Goal: Communication & Community: Share content

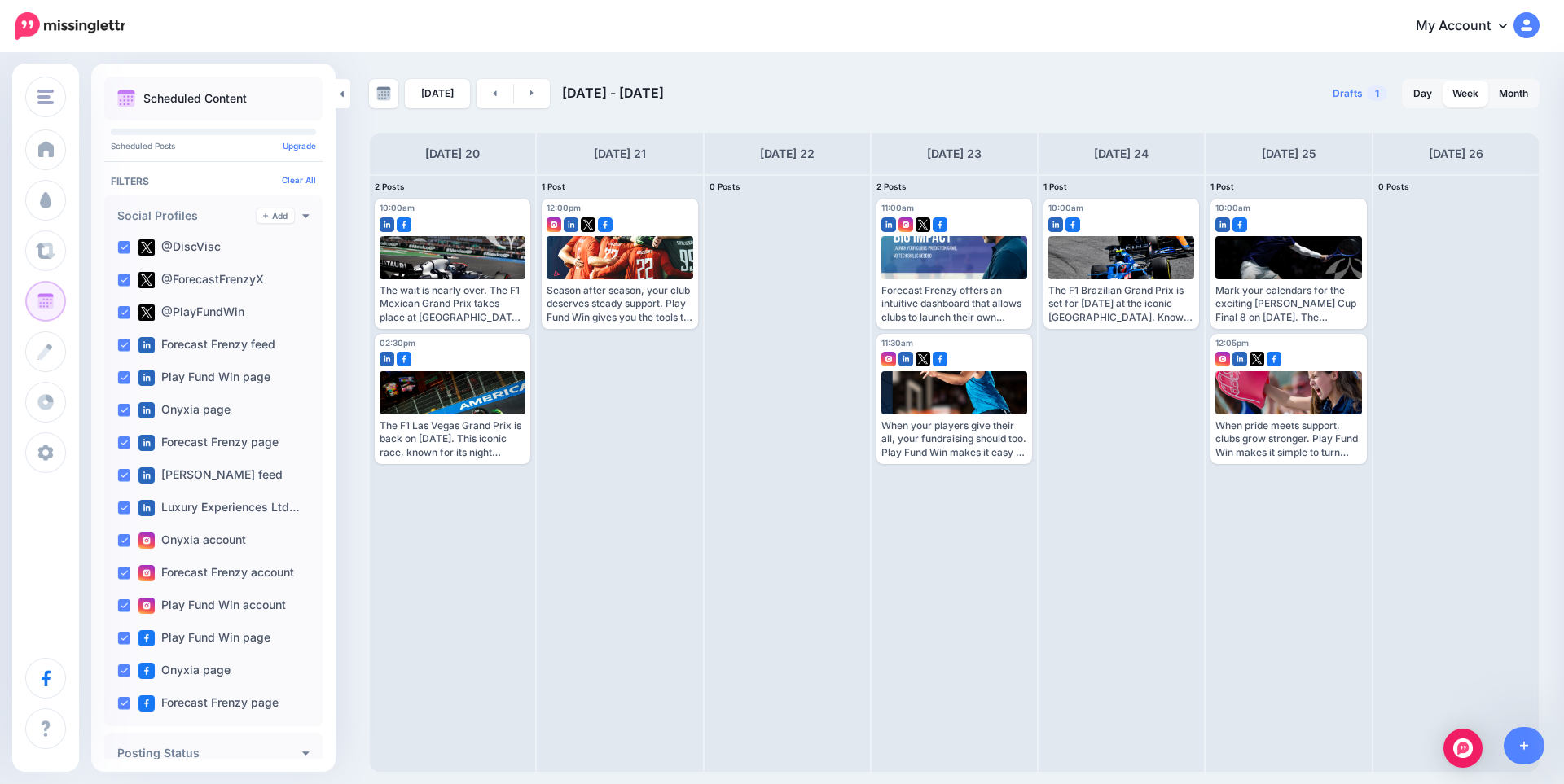
scroll to position [1709, 0]
click at [262, 214] on link "Add" at bounding box center [276, 216] width 38 height 15
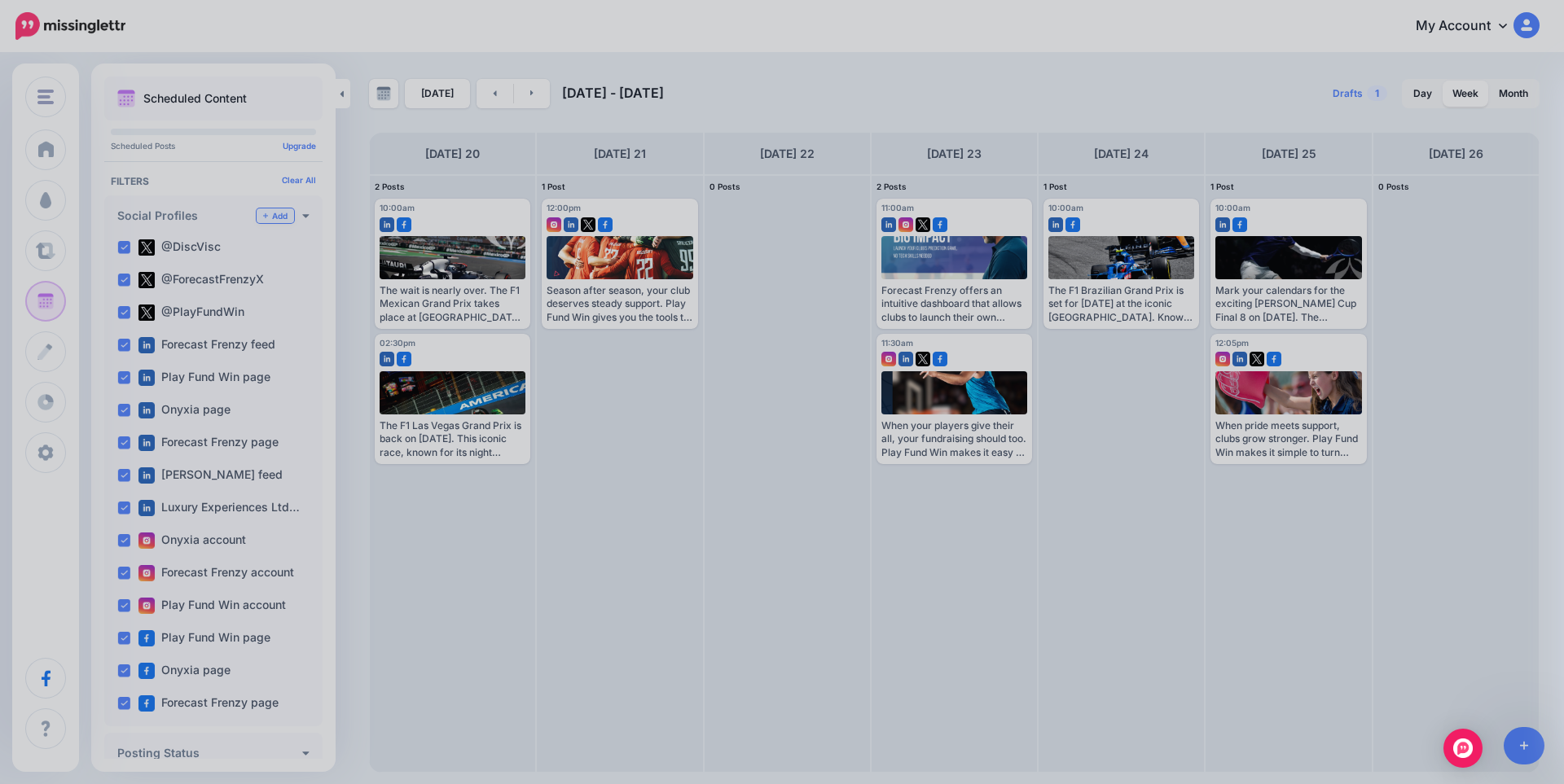
scroll to position [0, 0]
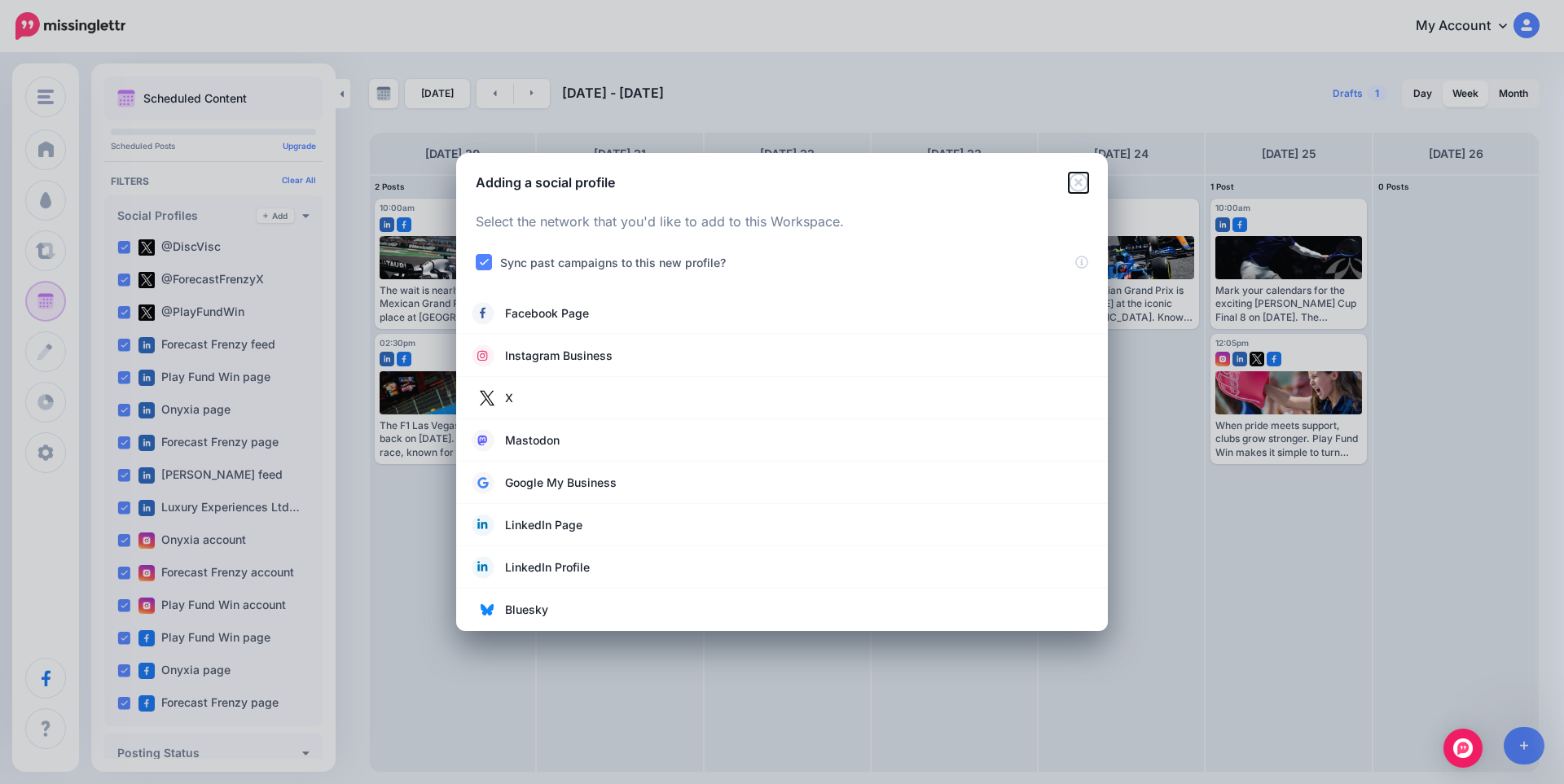
click at [1078, 182] on icon "Close" at bounding box center [1078, 182] width 19 height 19
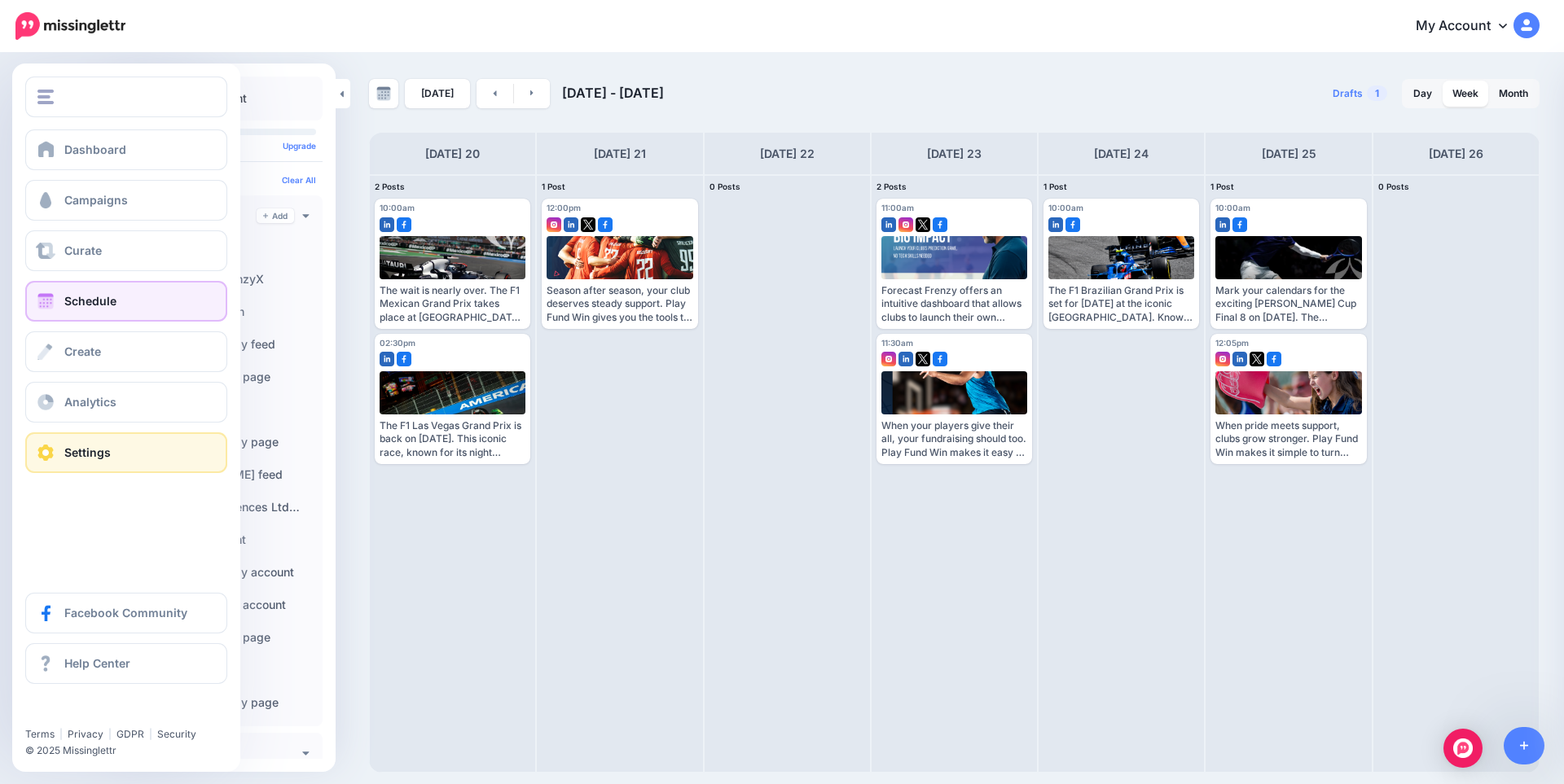
click at [36, 454] on span at bounding box center [46, 453] width 21 height 16
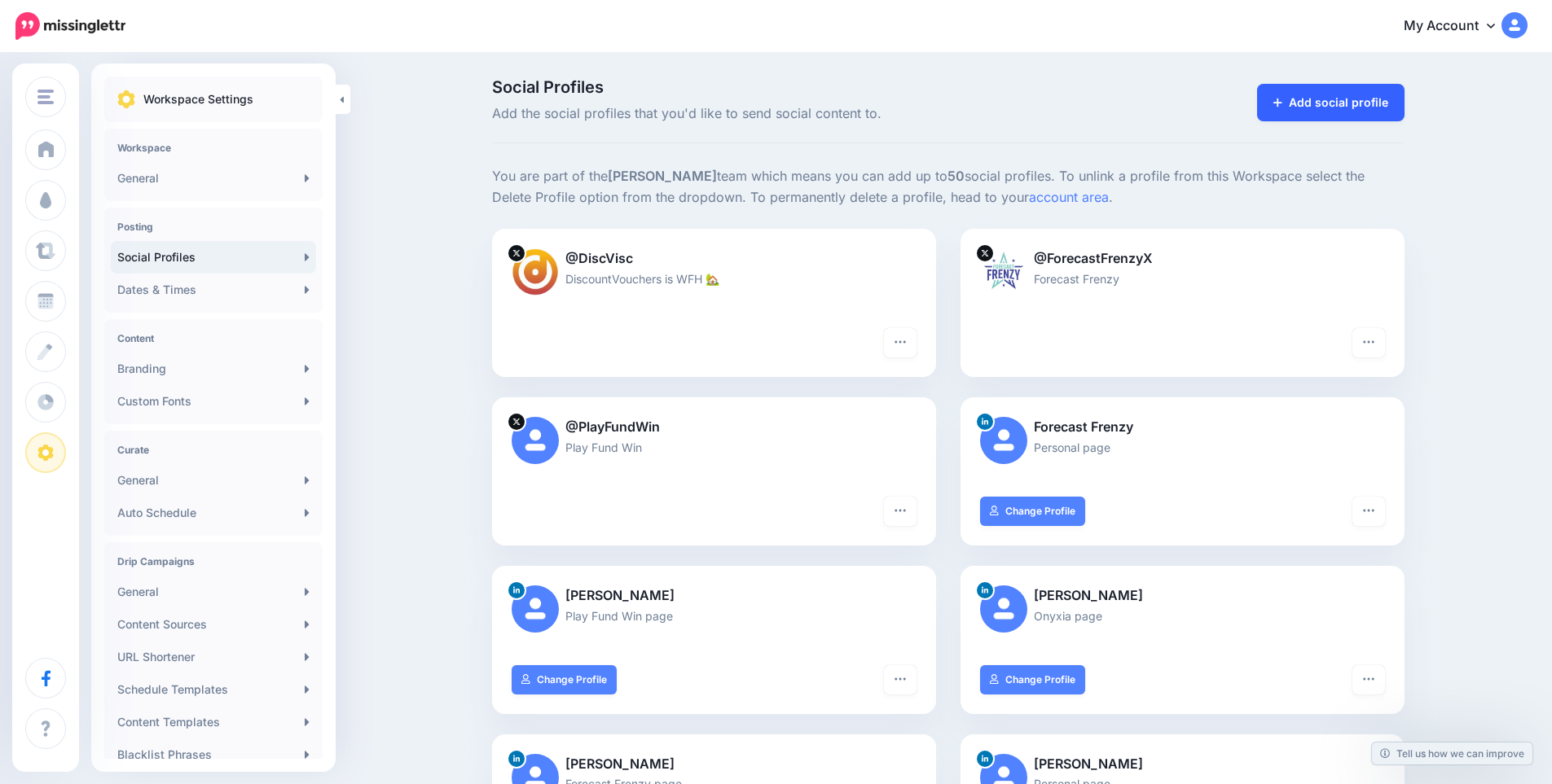
click at [1345, 97] on link "Add social profile" at bounding box center [1330, 103] width 148 height 38
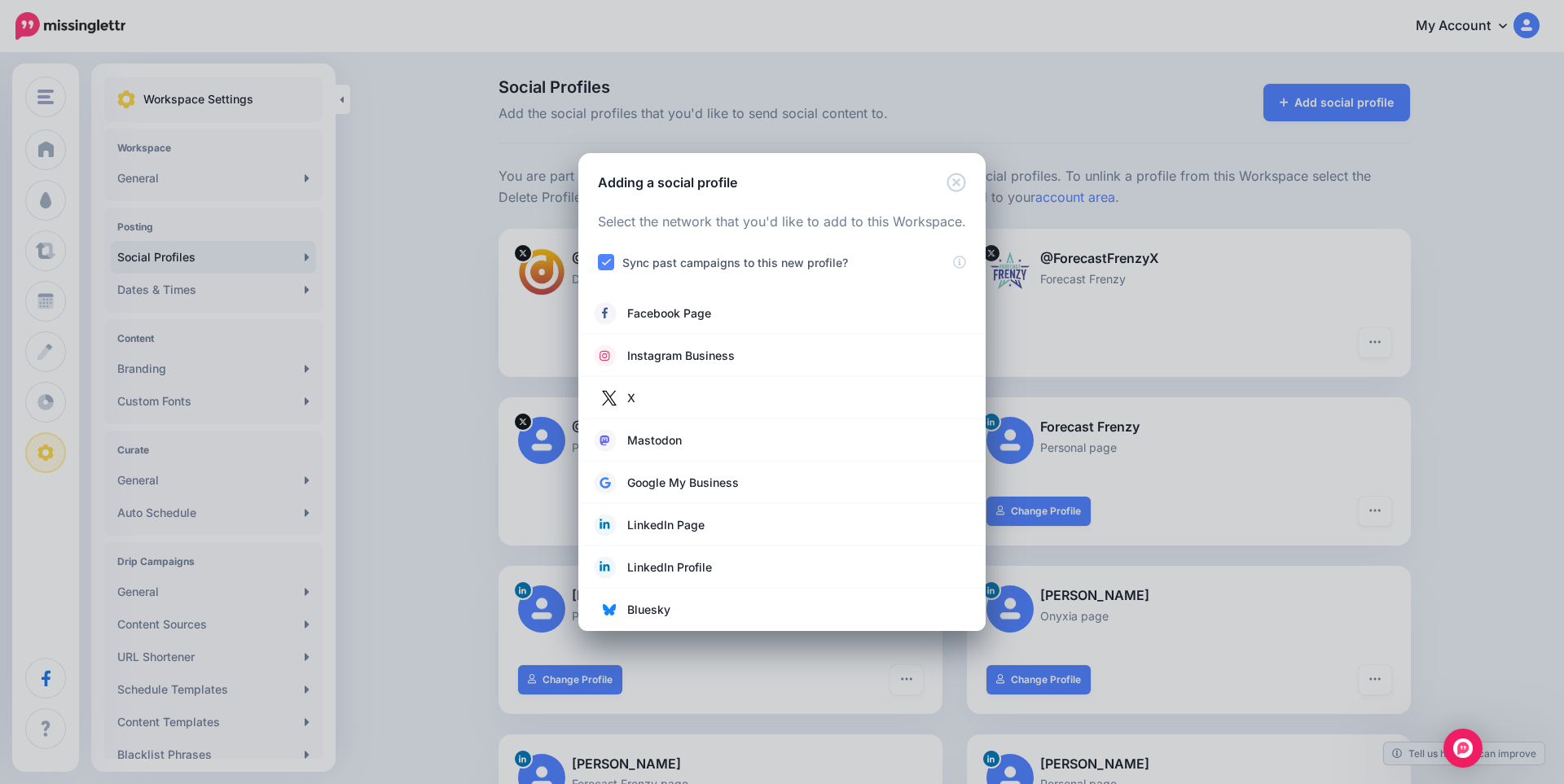
click at [946, 184] on div "Adding a social profile" at bounding box center [782, 173] width 407 height 40
click at [958, 181] on icon "Close" at bounding box center [956, 182] width 19 height 19
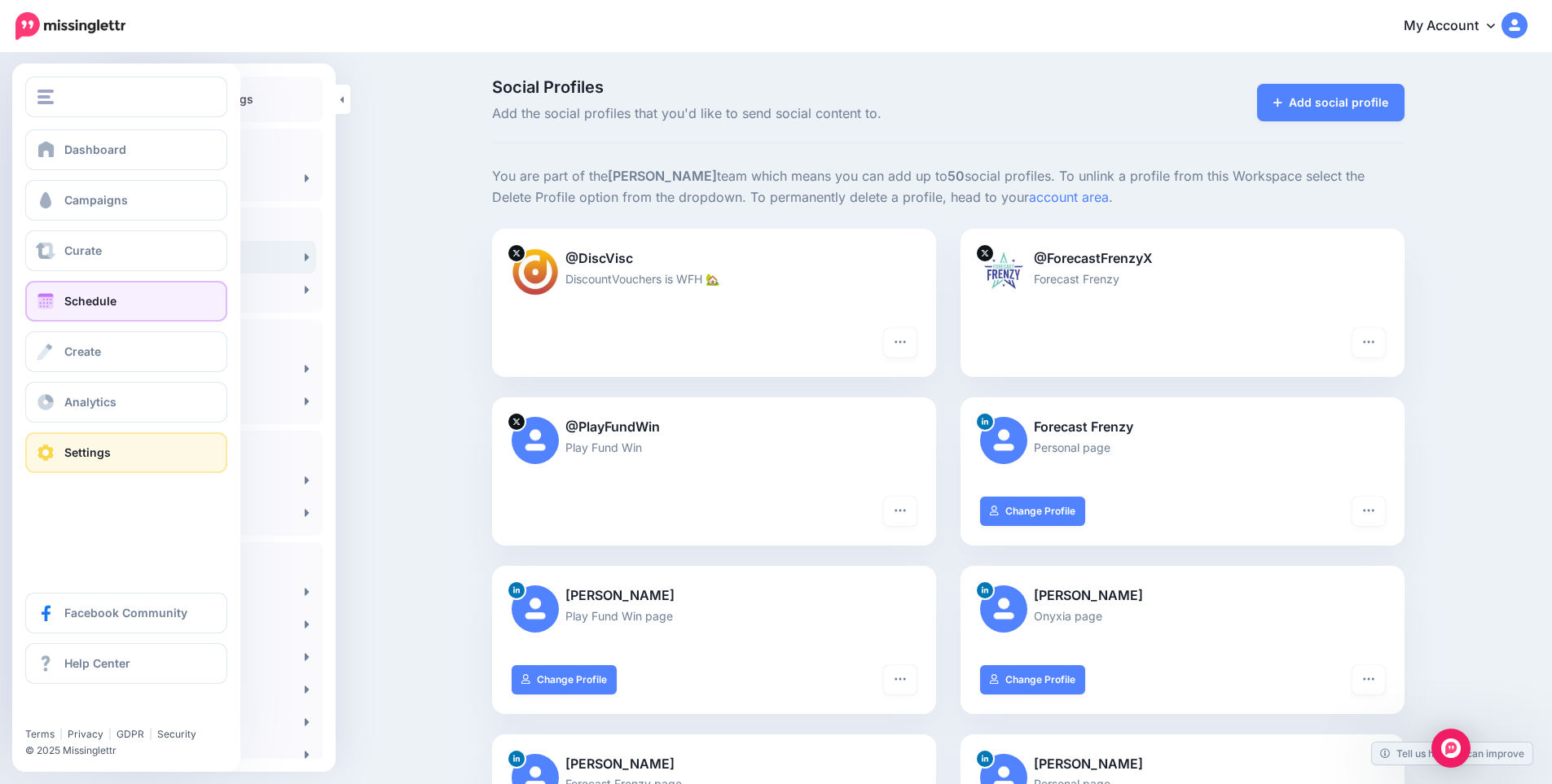
click at [94, 303] on span "Schedule" at bounding box center [90, 301] width 52 height 14
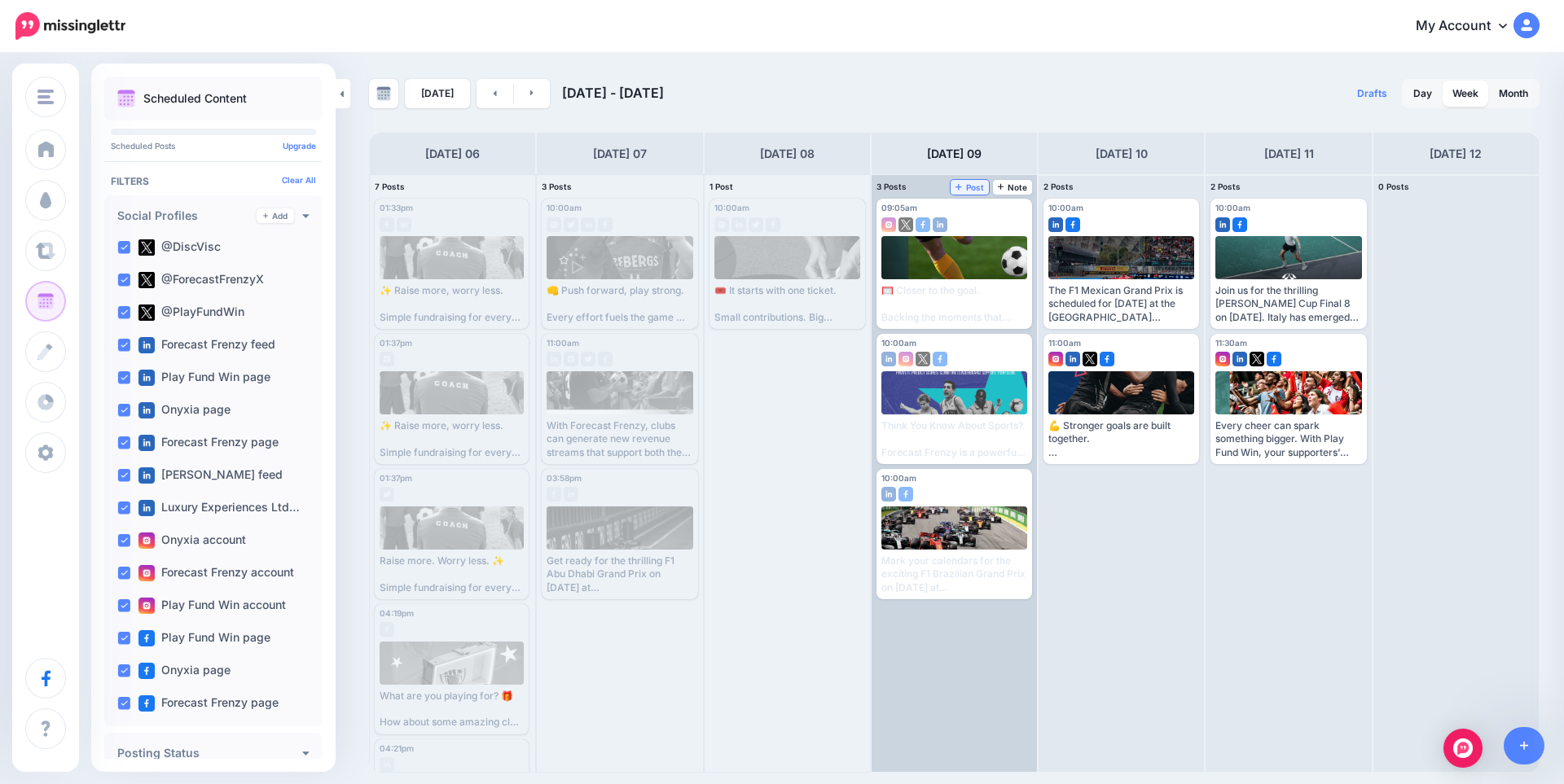
click at [971, 188] on span "Post" at bounding box center [969, 186] width 28 height 8
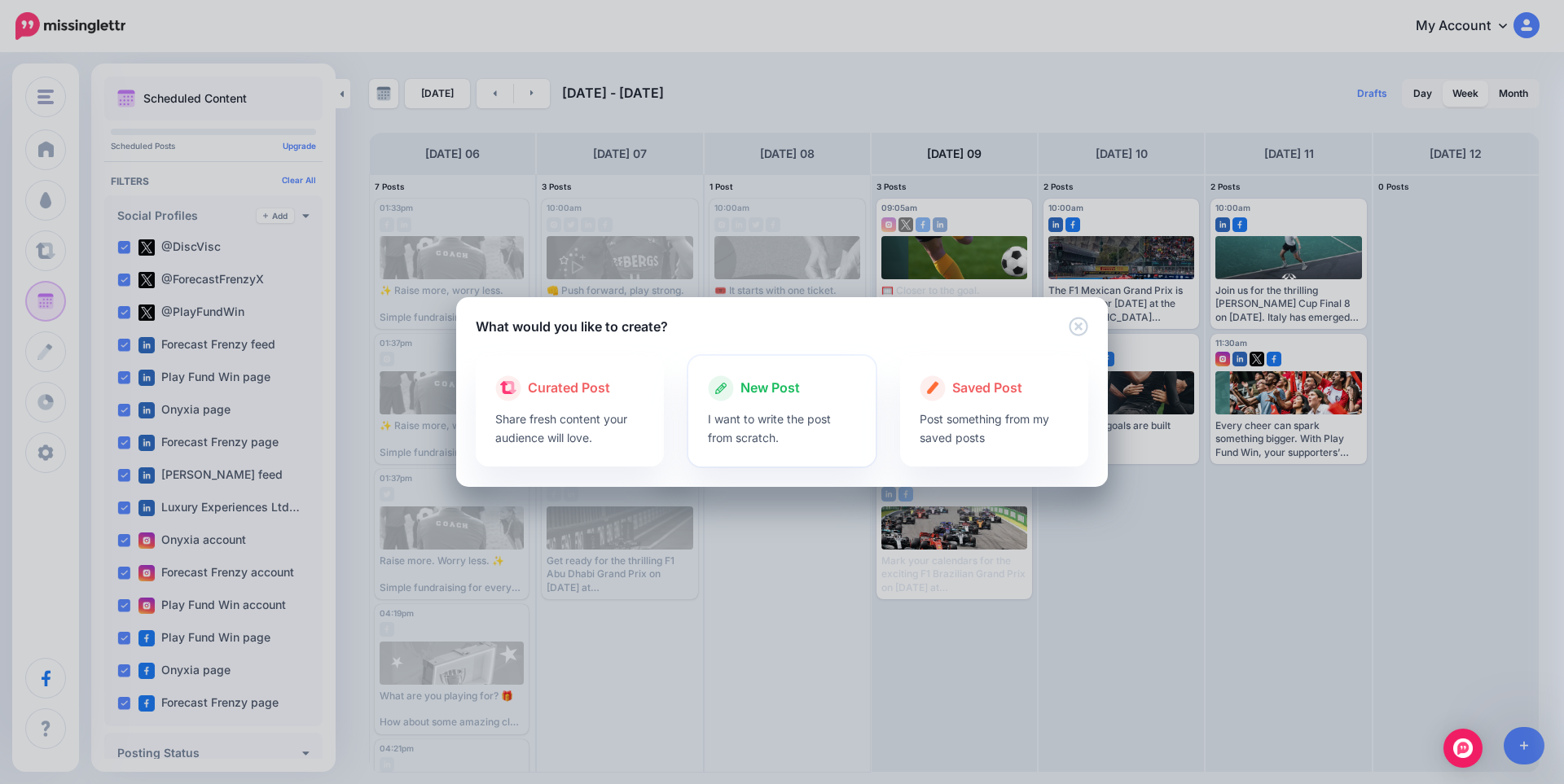
click at [743, 391] on span "New Post" at bounding box center [770, 388] width 59 height 21
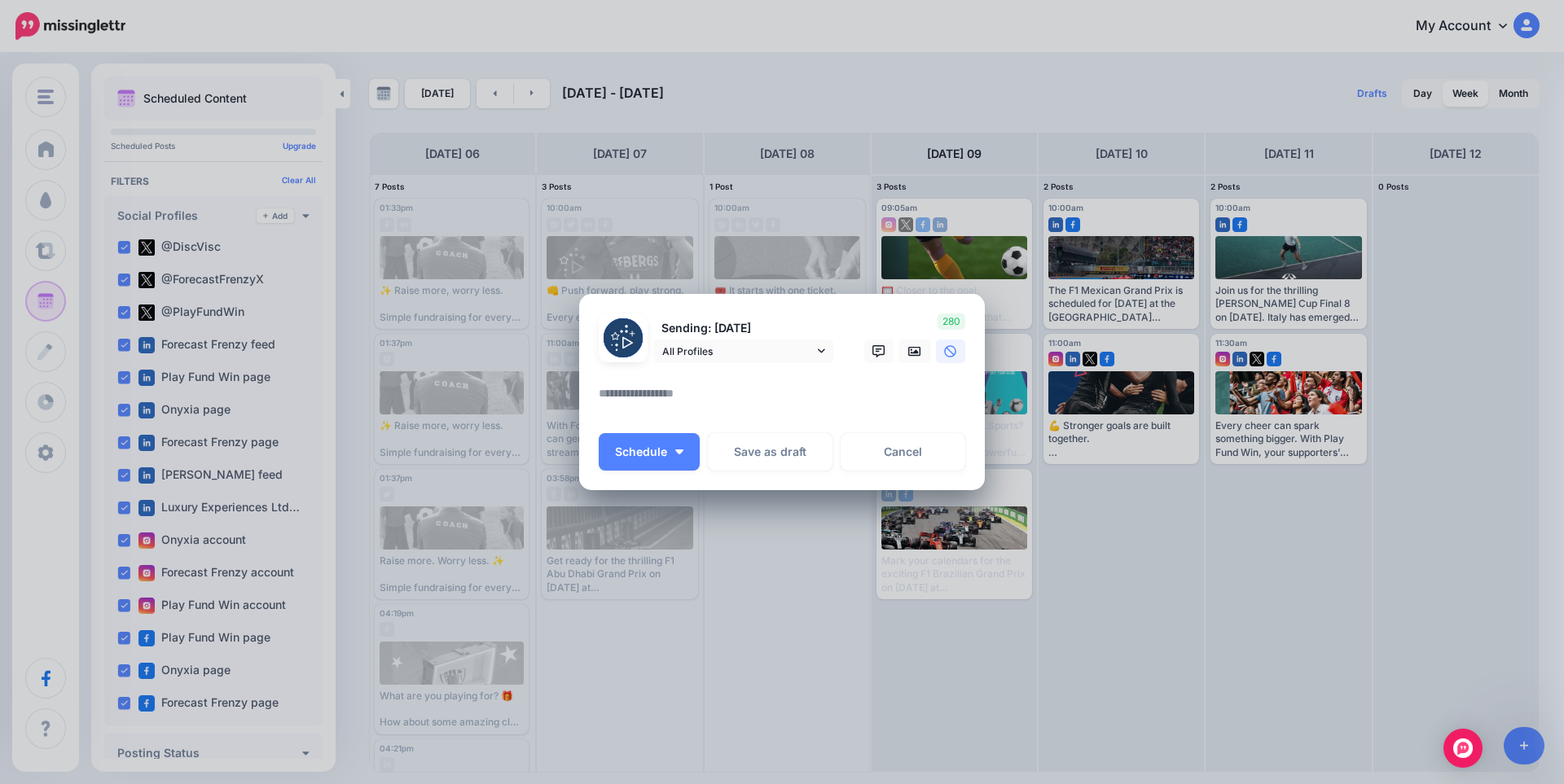
click at [721, 395] on textarea at bounding box center [786, 399] width 374 height 32
click at [720, 361] on link "All Profiles" at bounding box center [744, 351] width 180 height 24
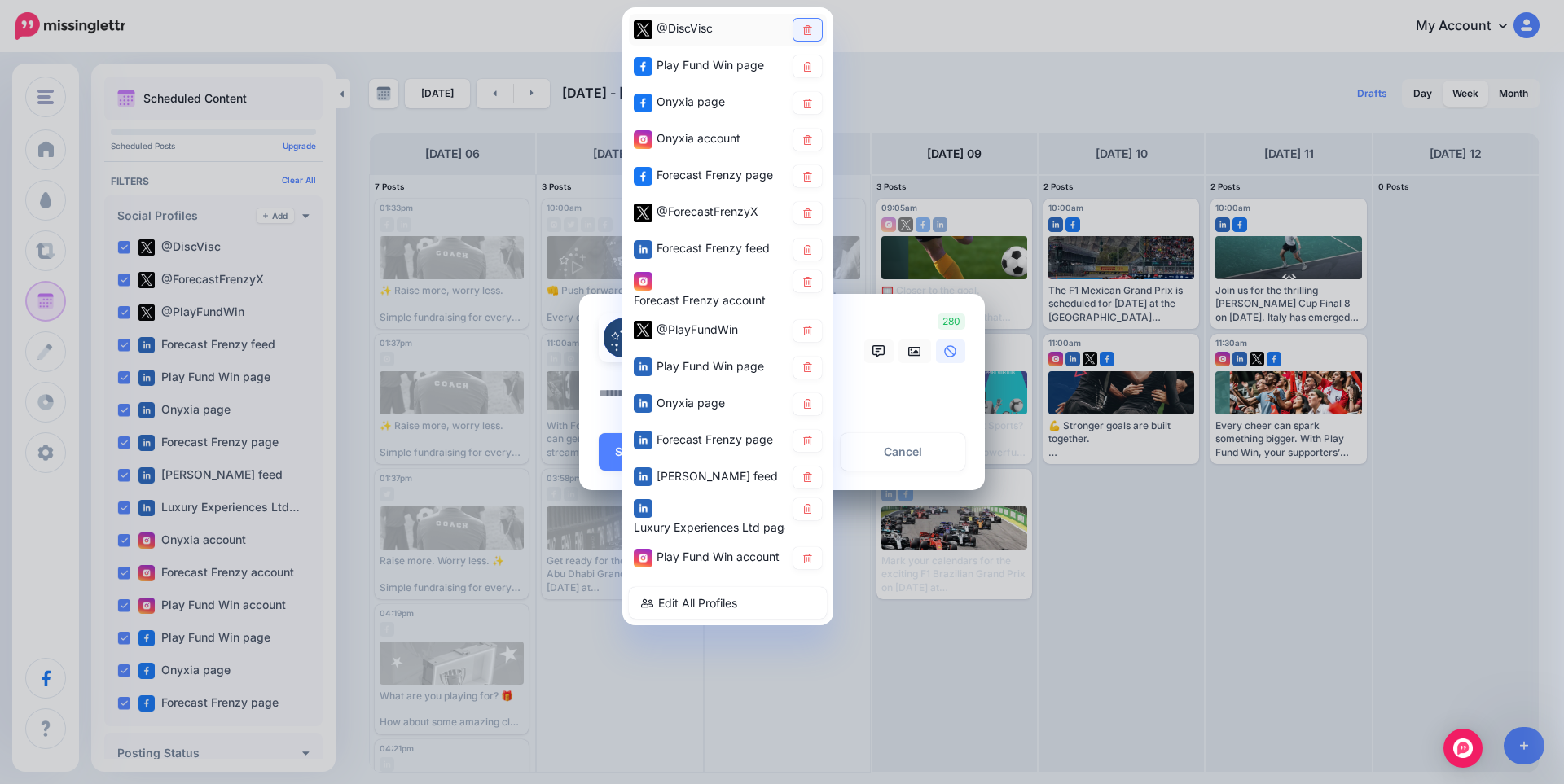
click at [803, 32] on icon at bounding box center [807, 28] width 12 height 9
click at [812, 62] on icon at bounding box center [807, 65] width 12 height 9
click at [812, 104] on icon at bounding box center [807, 102] width 9 height 9
click at [808, 143] on icon at bounding box center [807, 138] width 12 height 9
drag, startPoint x: 808, startPoint y: 185, endPoint x: 806, endPoint y: 195, distance: 10.2
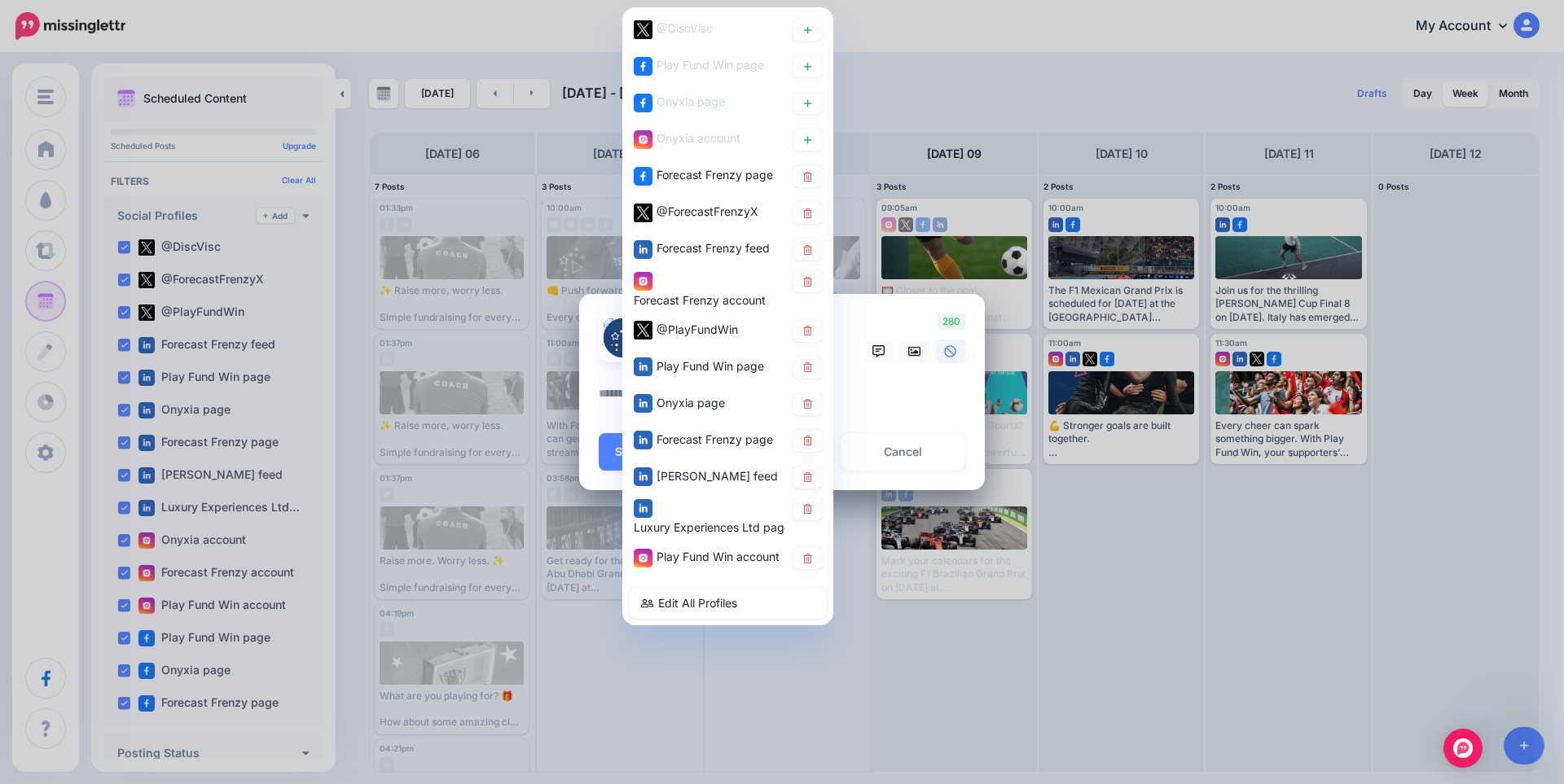
click at [807, 185] on link at bounding box center [807, 177] width 28 height 22
click at [809, 217] on icon at bounding box center [807, 212] width 9 height 9
drag, startPoint x: 809, startPoint y: 217, endPoint x: 811, endPoint y: 255, distance: 38.1
click at [811, 255] on link at bounding box center [807, 250] width 28 height 22
click at [807, 286] on icon at bounding box center [807, 281] width 9 height 9
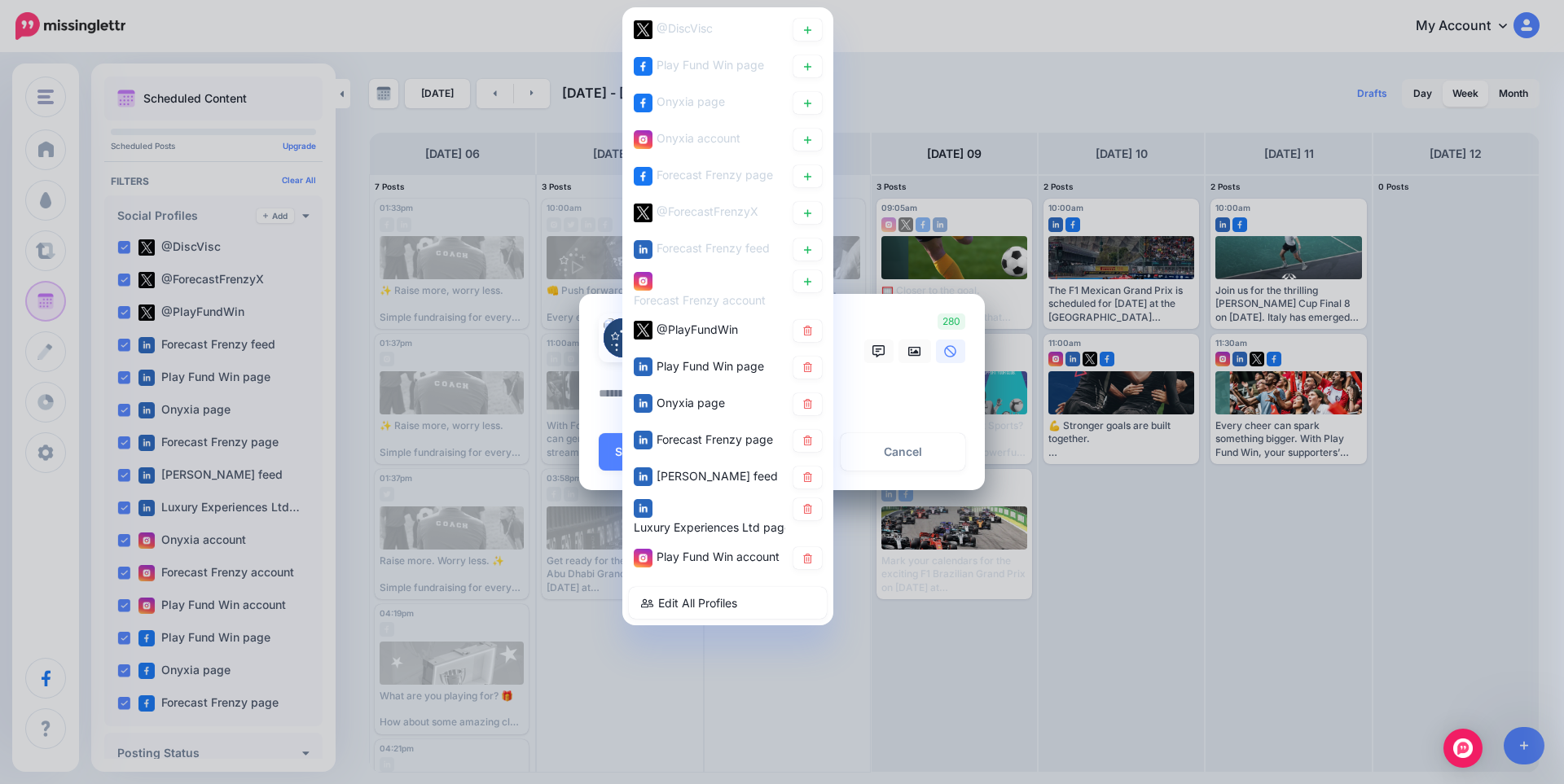
drag, startPoint x: 812, startPoint y: 332, endPoint x: 812, endPoint y: 348, distance: 16.0
click at [812, 333] on icon at bounding box center [807, 330] width 12 height 9
drag, startPoint x: 812, startPoint y: 348, endPoint x: 812, endPoint y: 386, distance: 38.0
click at [812, 372] on icon at bounding box center [807, 367] width 12 height 9
click at [812, 408] on icon at bounding box center [807, 404] width 12 height 9
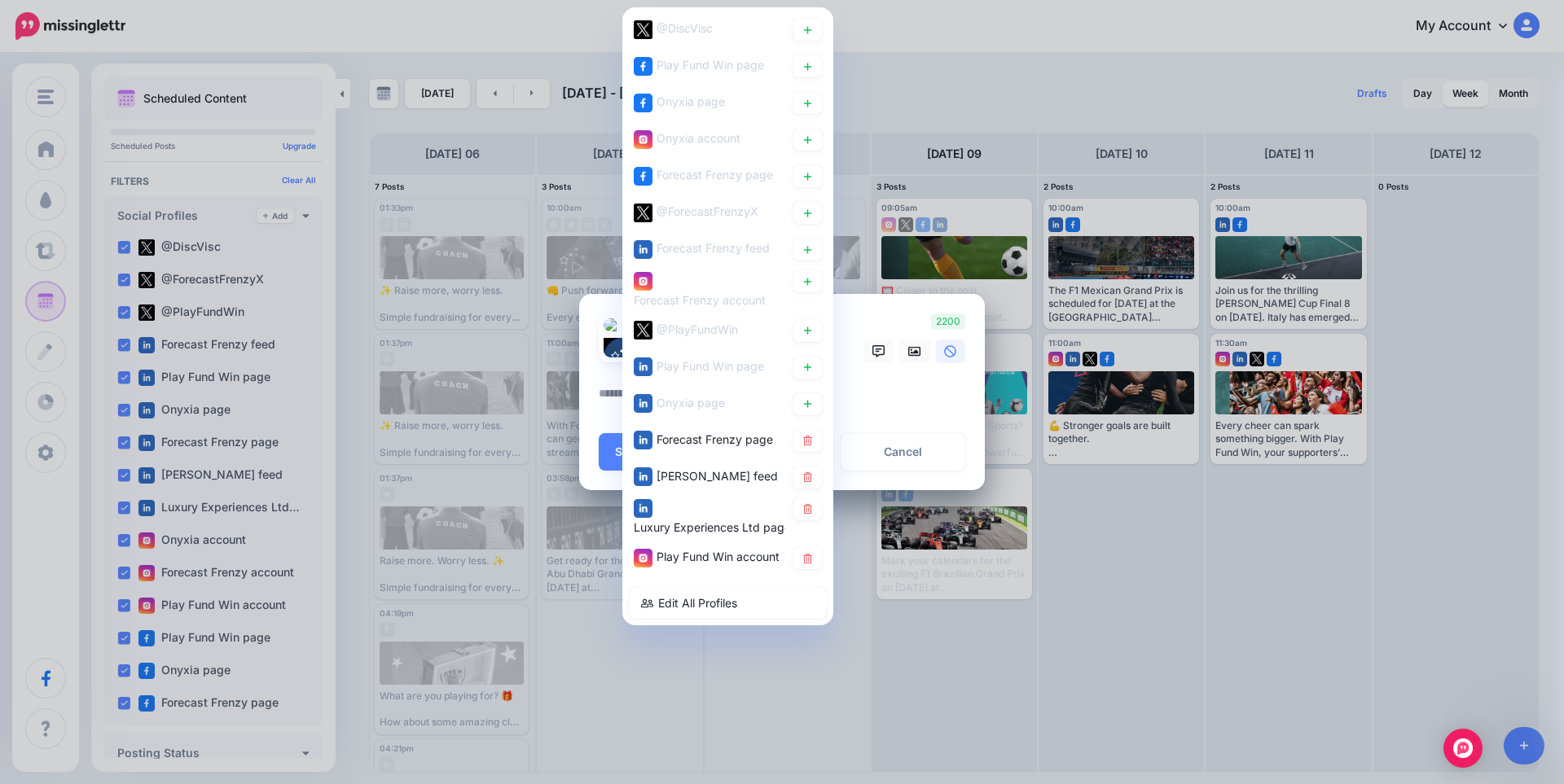
drag, startPoint x: 812, startPoint y: 422, endPoint x: 808, endPoint y: 458, distance: 36.2
click at [808, 440] on icon at bounding box center [807, 440] width 12 height 9
click at [808, 472] on icon at bounding box center [807, 477] width 12 height 9
click at [810, 562] on icon at bounding box center [807, 558] width 12 height 9
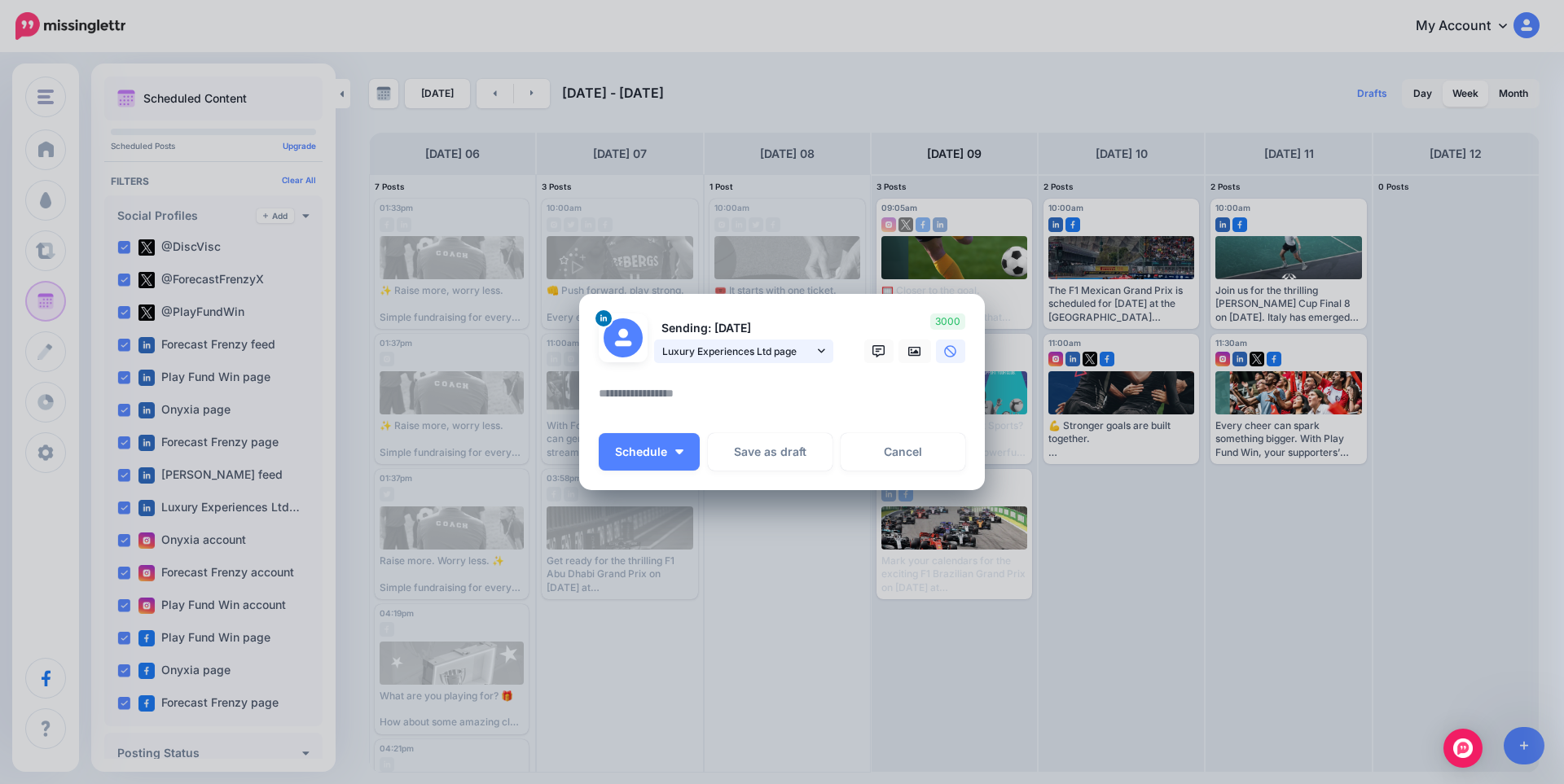
click at [730, 355] on span "Luxury Experiences Ltd page" at bounding box center [738, 351] width 151 height 17
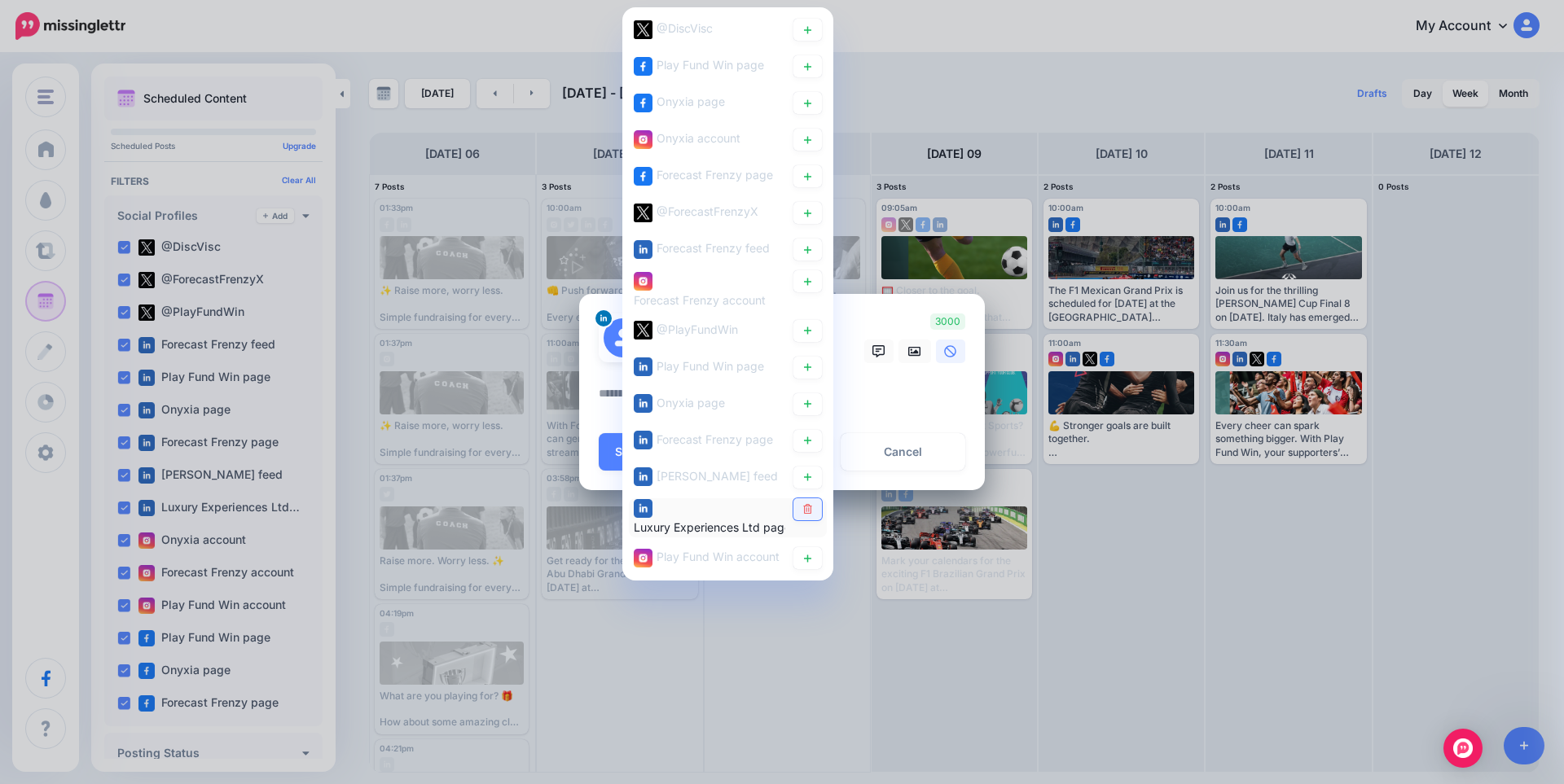
click at [805, 507] on icon at bounding box center [807, 508] width 9 height 9
drag, startPoint x: 805, startPoint y: 507, endPoint x: 859, endPoint y: 392, distance: 127.0
click at [859, 392] on textarea at bounding box center [786, 399] width 374 height 32
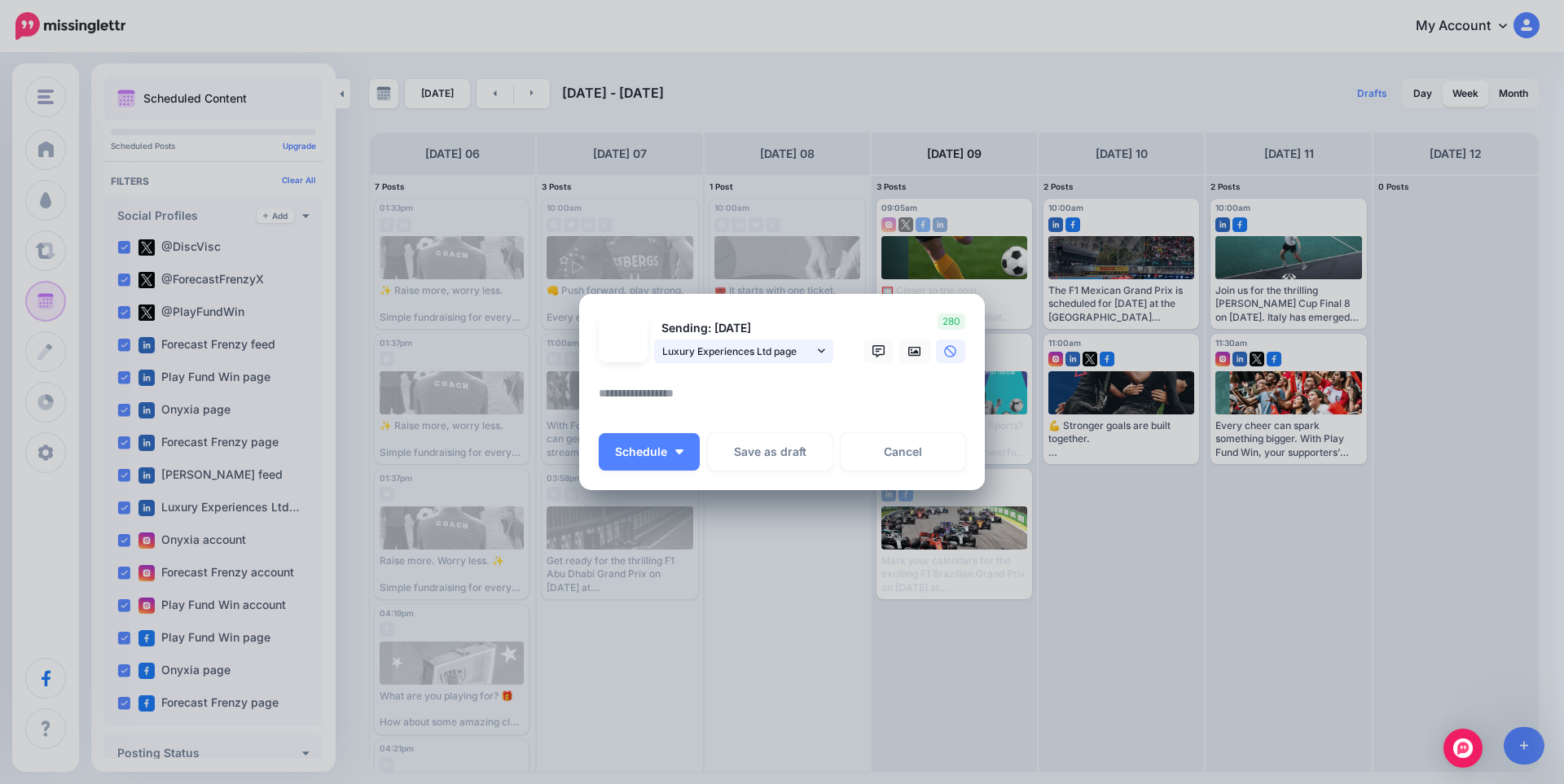
click at [811, 351] on span "Luxury Experiences Ltd page" at bounding box center [738, 351] width 151 height 17
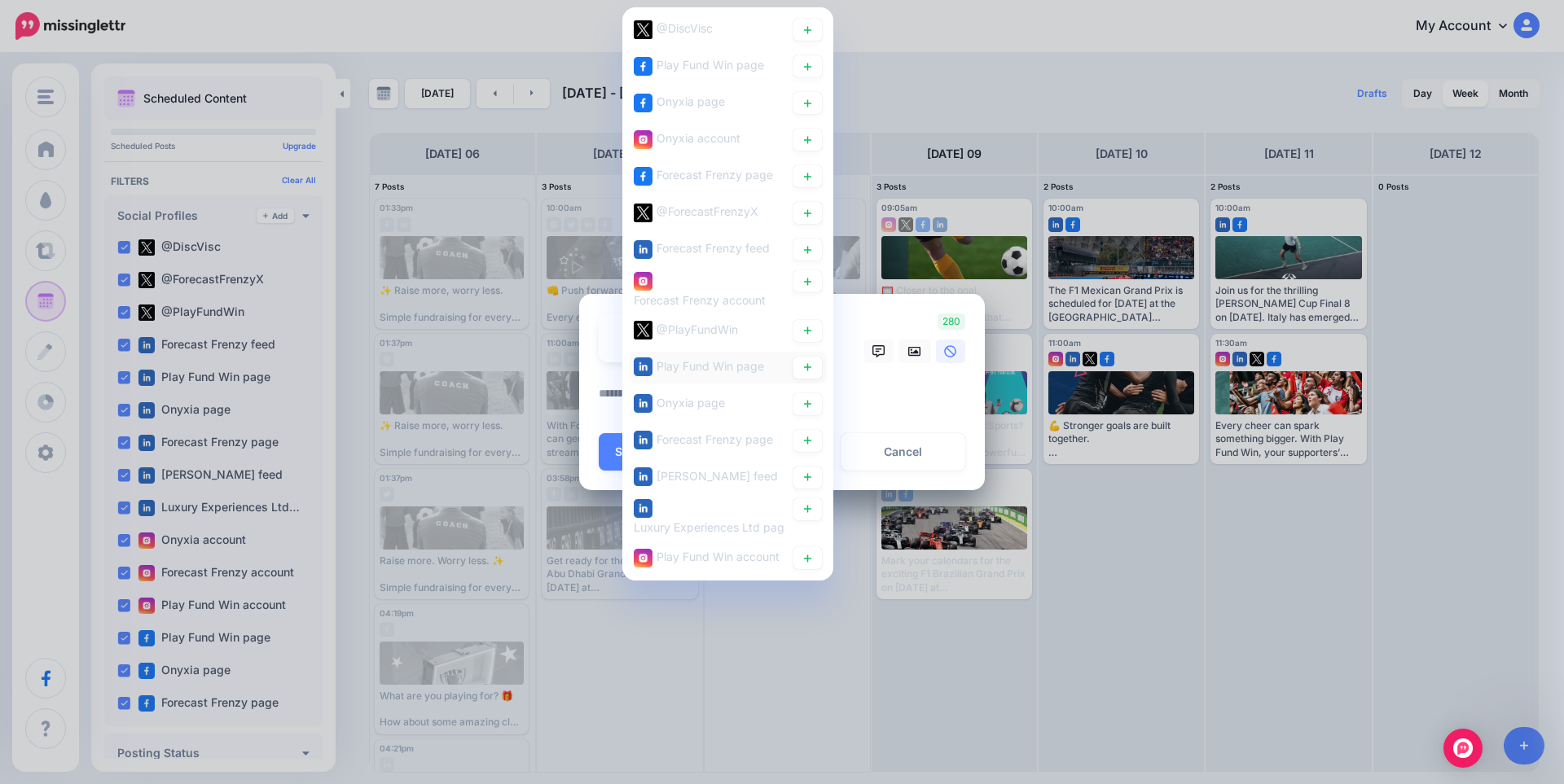
click at [725, 359] on span "Play Fund Win page" at bounding box center [709, 366] width 107 height 14
click at [812, 374] on link at bounding box center [807, 368] width 28 height 22
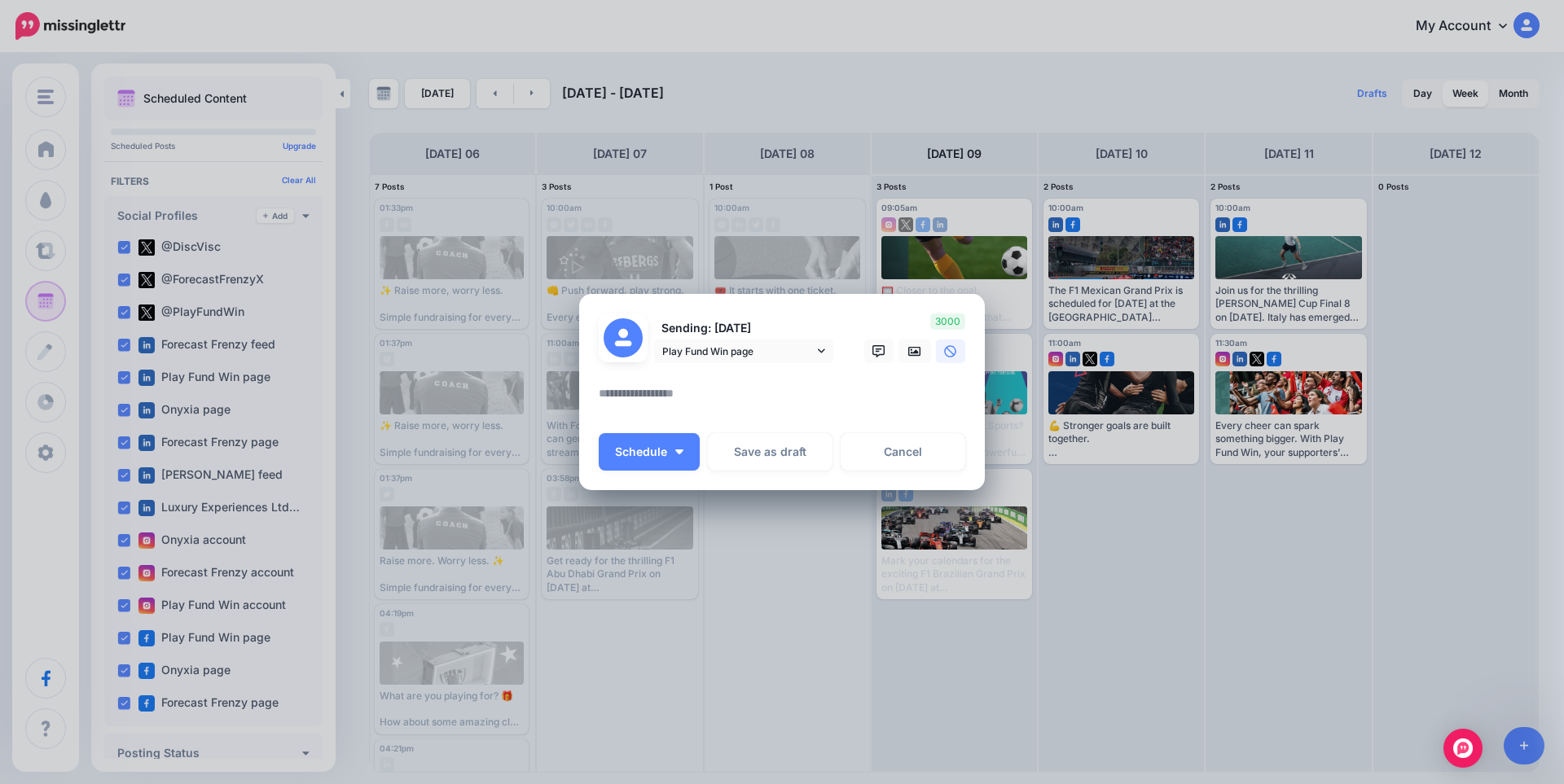
click at [751, 391] on textarea at bounding box center [786, 399] width 374 height 32
paste textarea "**********"
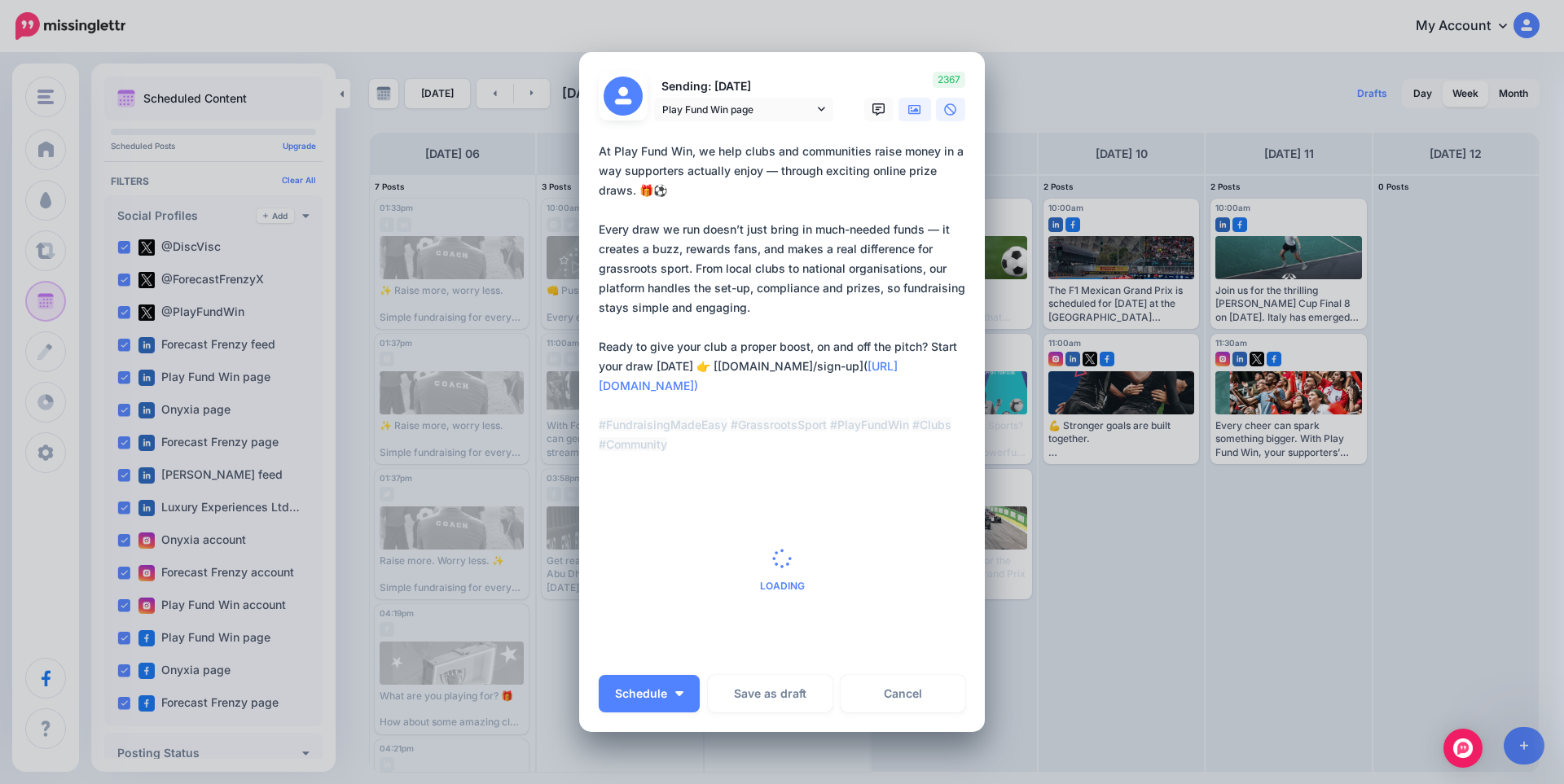
click at [910, 111] on div "Create Post Loading Sending: [DATE] Play Fund Win page" at bounding box center [782, 392] width 1564 height 784
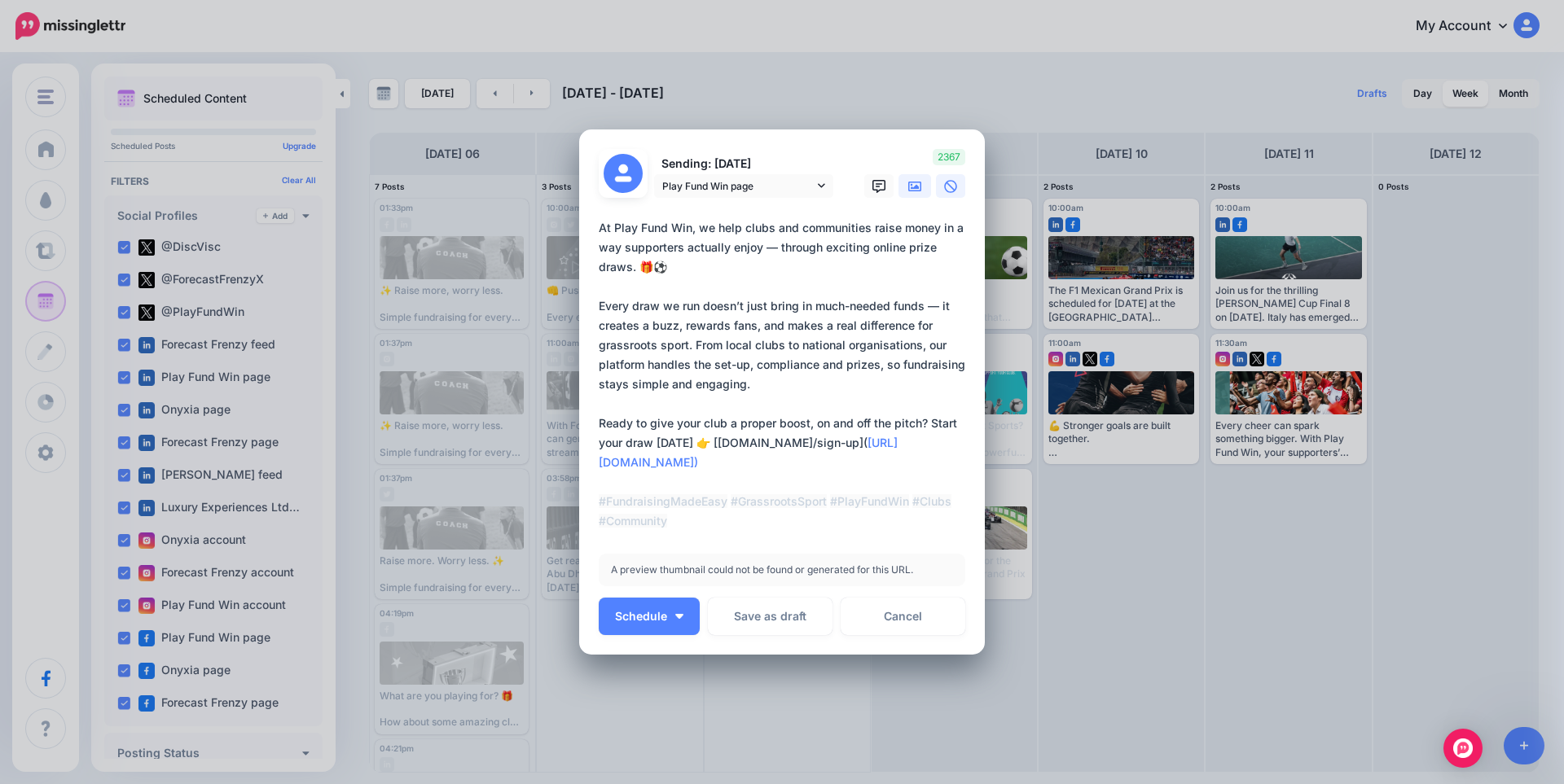
click at [908, 188] on icon at bounding box center [914, 185] width 13 height 9
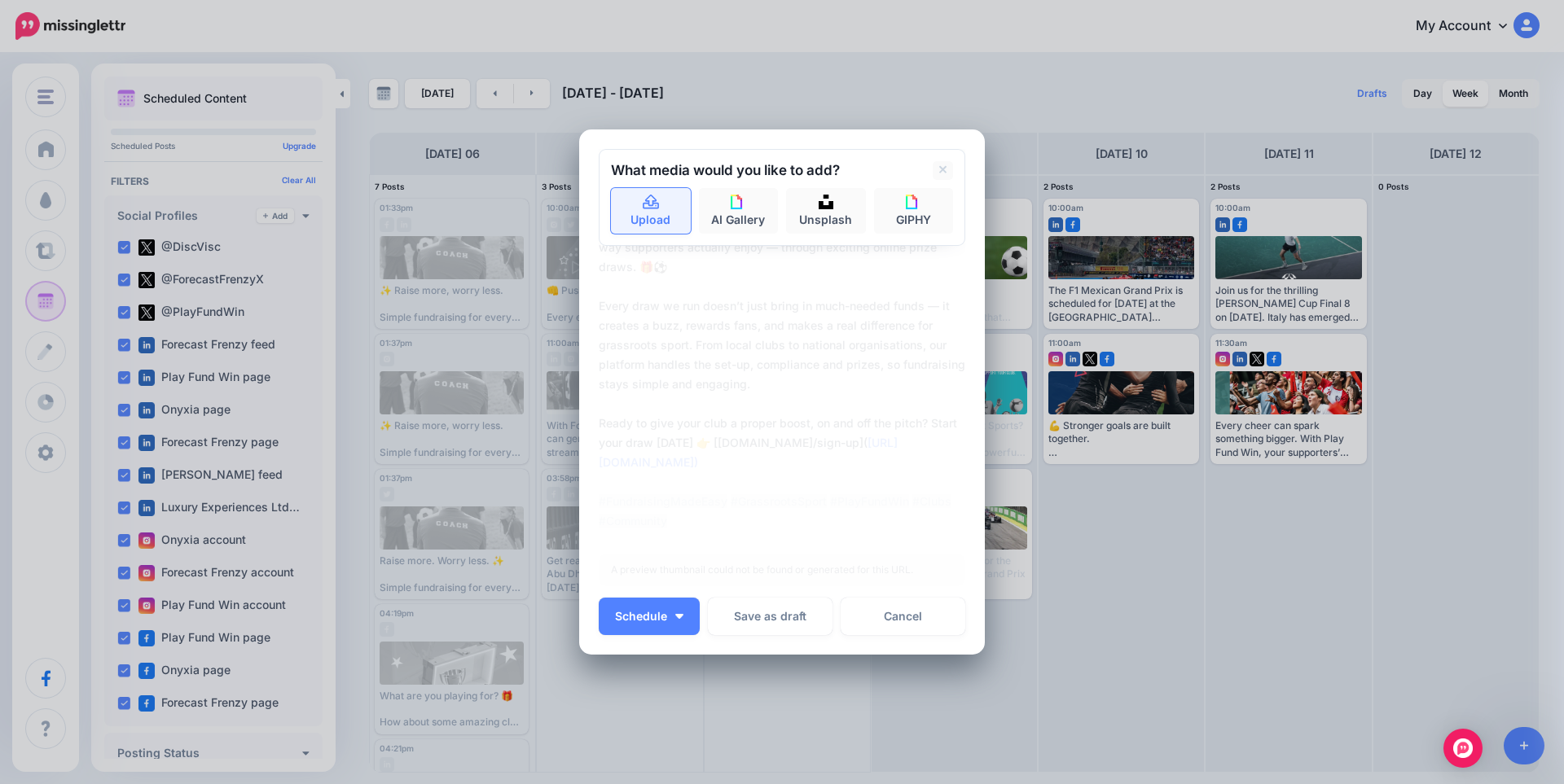
click at [642, 205] on icon at bounding box center [651, 203] width 19 height 15
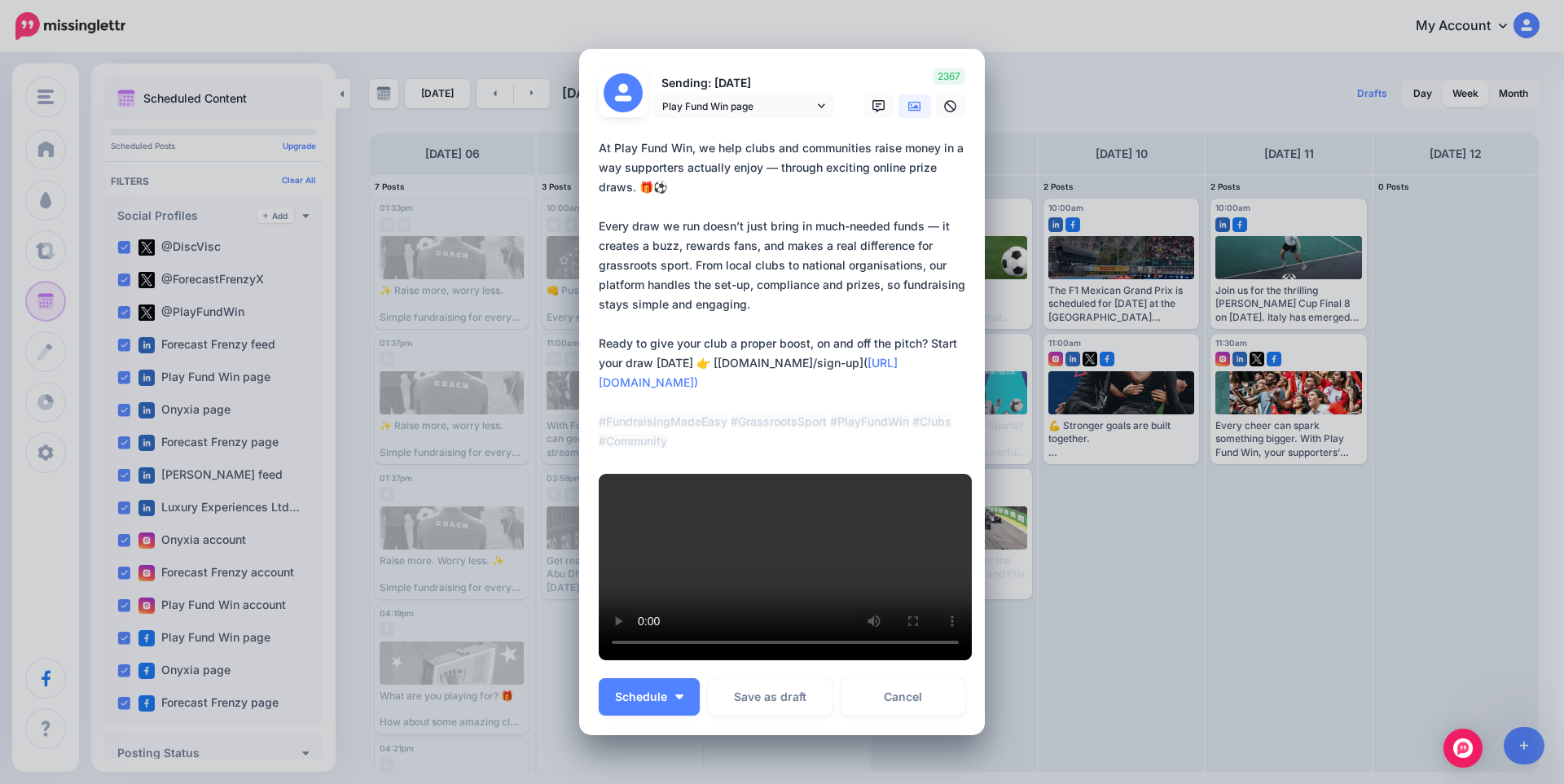
drag, startPoint x: 931, startPoint y: 331, endPoint x: 704, endPoint y: 332, distance: 227.0
click at [704, 332] on textarea "**********" at bounding box center [786, 295] width 374 height 313
click at [705, 343] on textarea "**********" at bounding box center [786, 295] width 374 height 313
click at [962, 339] on textarea "**********" at bounding box center [786, 295] width 374 height 313
click at [768, 98] on span "Play Fund Win page" at bounding box center [738, 106] width 151 height 17
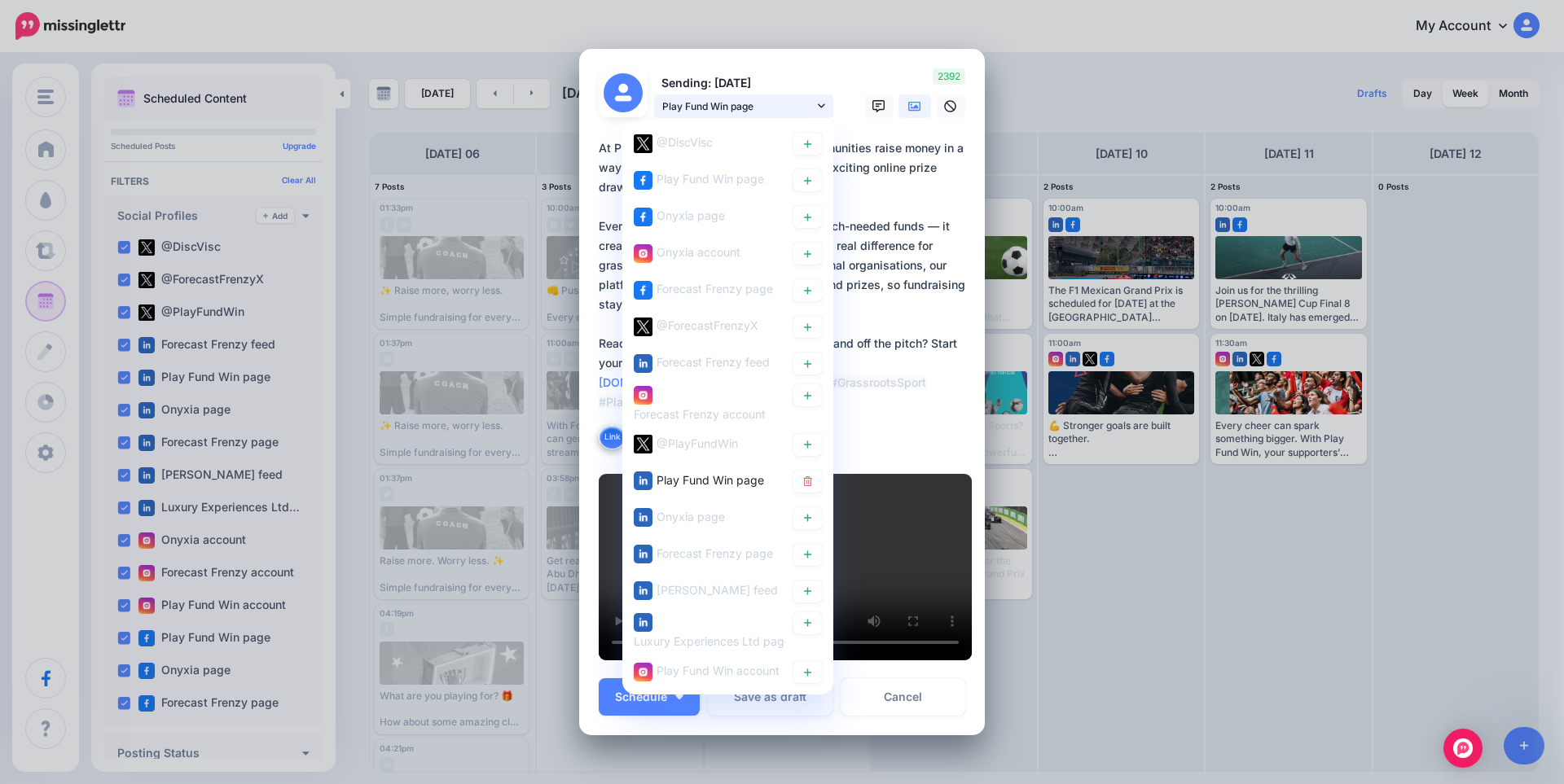
click at [768, 98] on span "Play Fund Win page" at bounding box center [738, 106] width 151 height 17
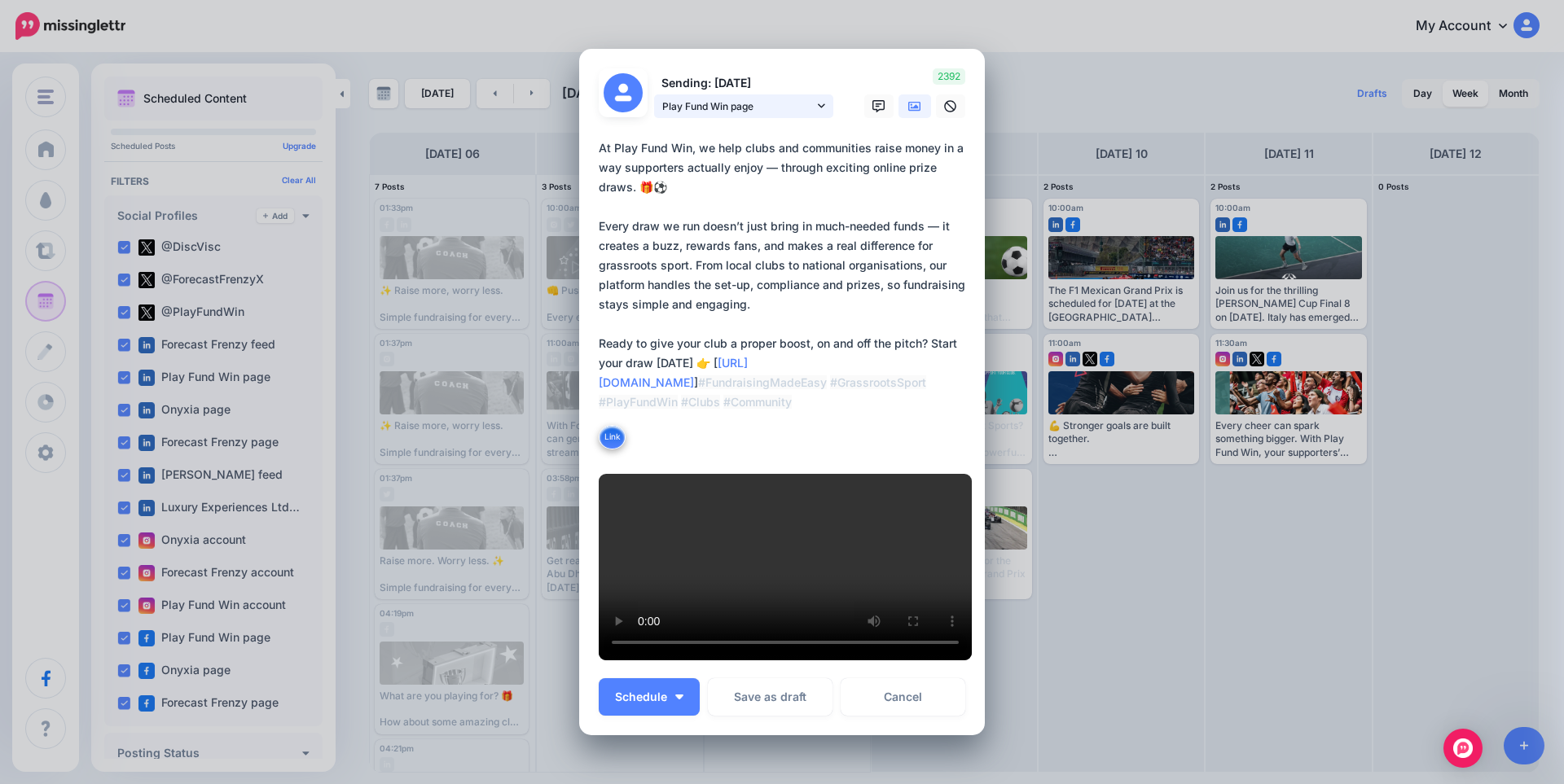
click at [806, 98] on span "Play Fund Win page" at bounding box center [738, 106] width 151 height 17
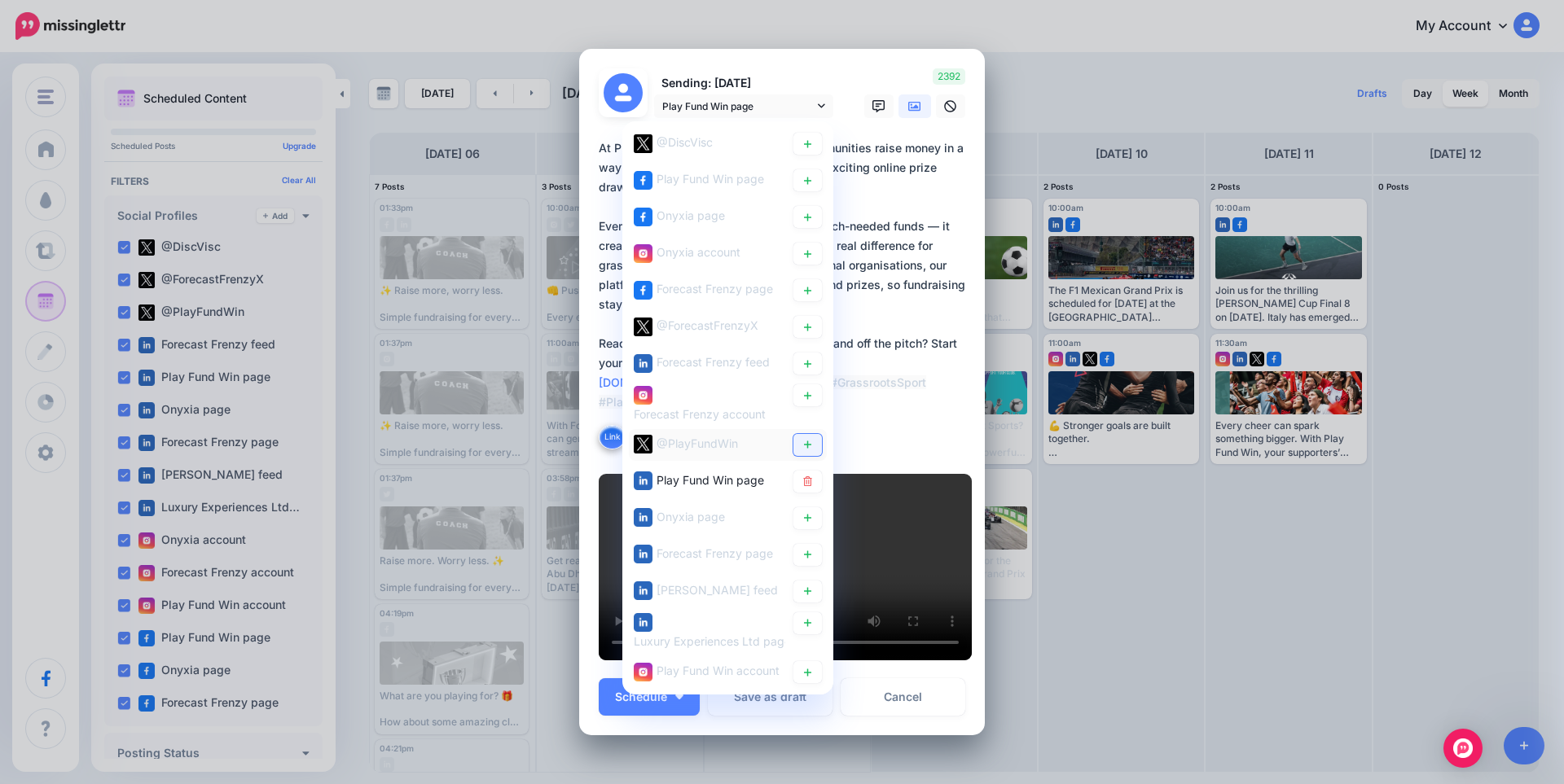
click at [801, 440] on icon at bounding box center [807, 444] width 12 height 9
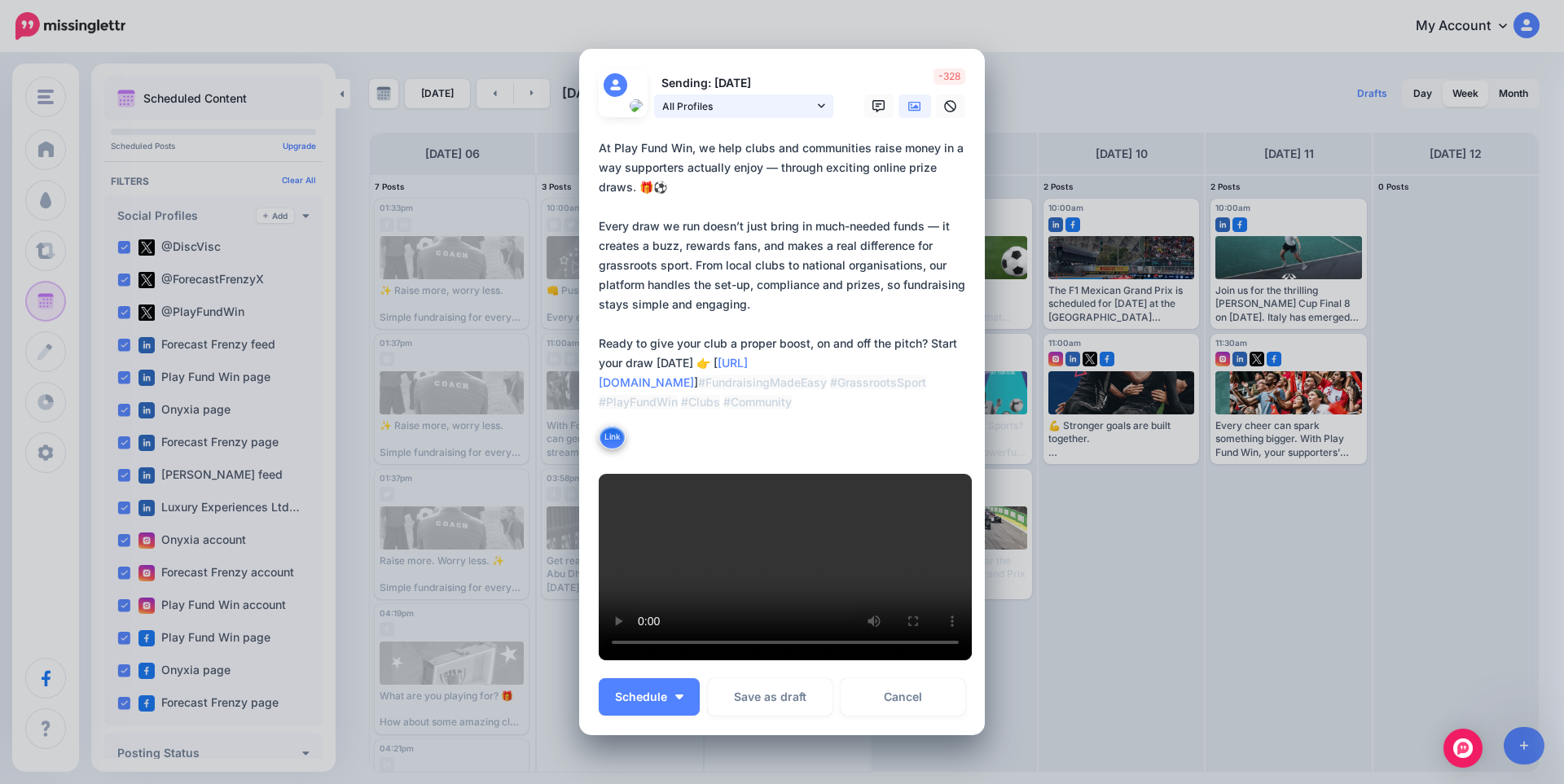
click at [709, 98] on span "All Profiles" at bounding box center [738, 106] width 151 height 17
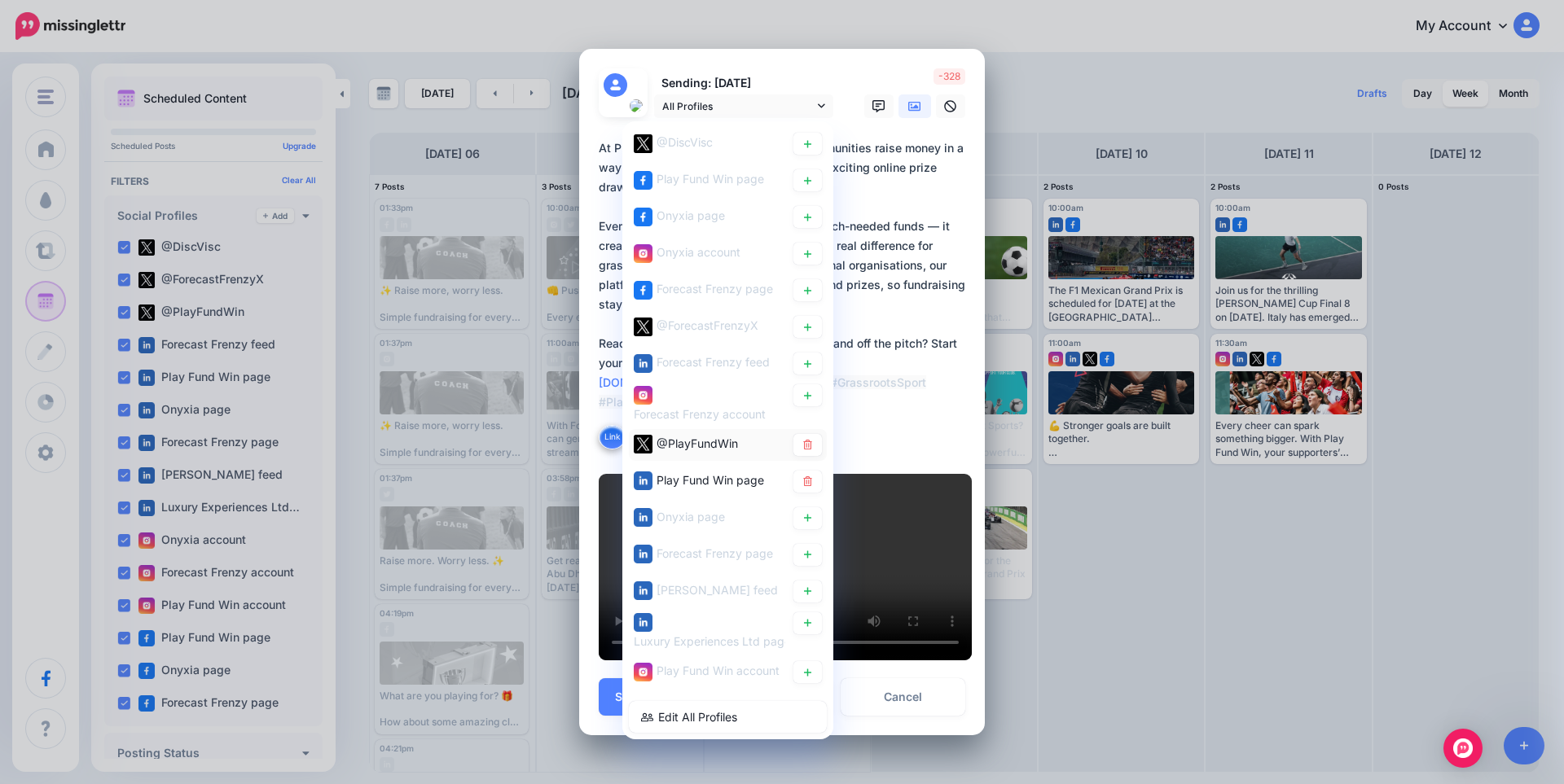
click at [692, 436] on span "@PlayFundWin" at bounding box center [697, 443] width 82 height 14
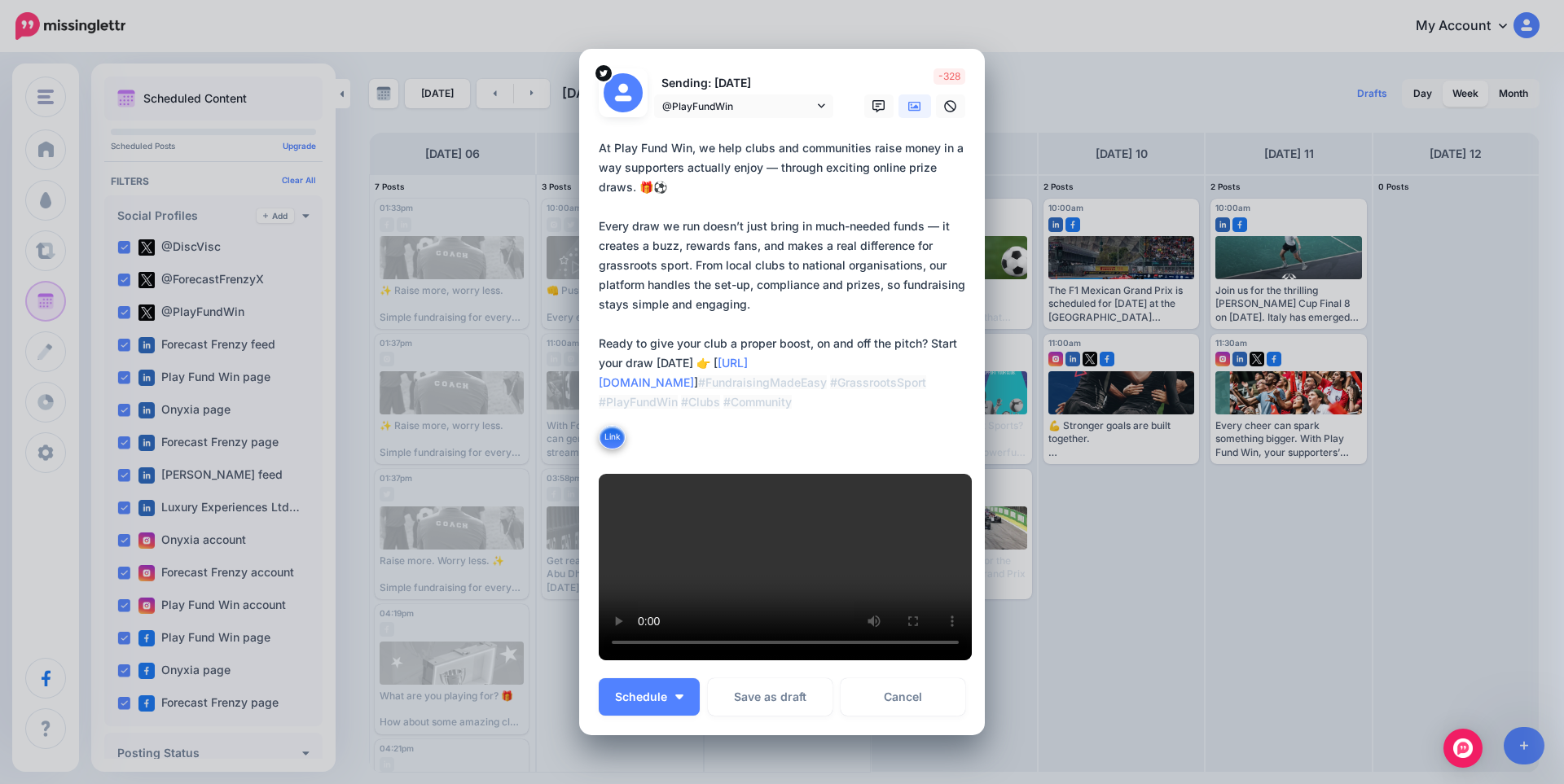
click at [678, 227] on textarea "**********" at bounding box center [786, 295] width 374 height 313
paste textarea "**********"
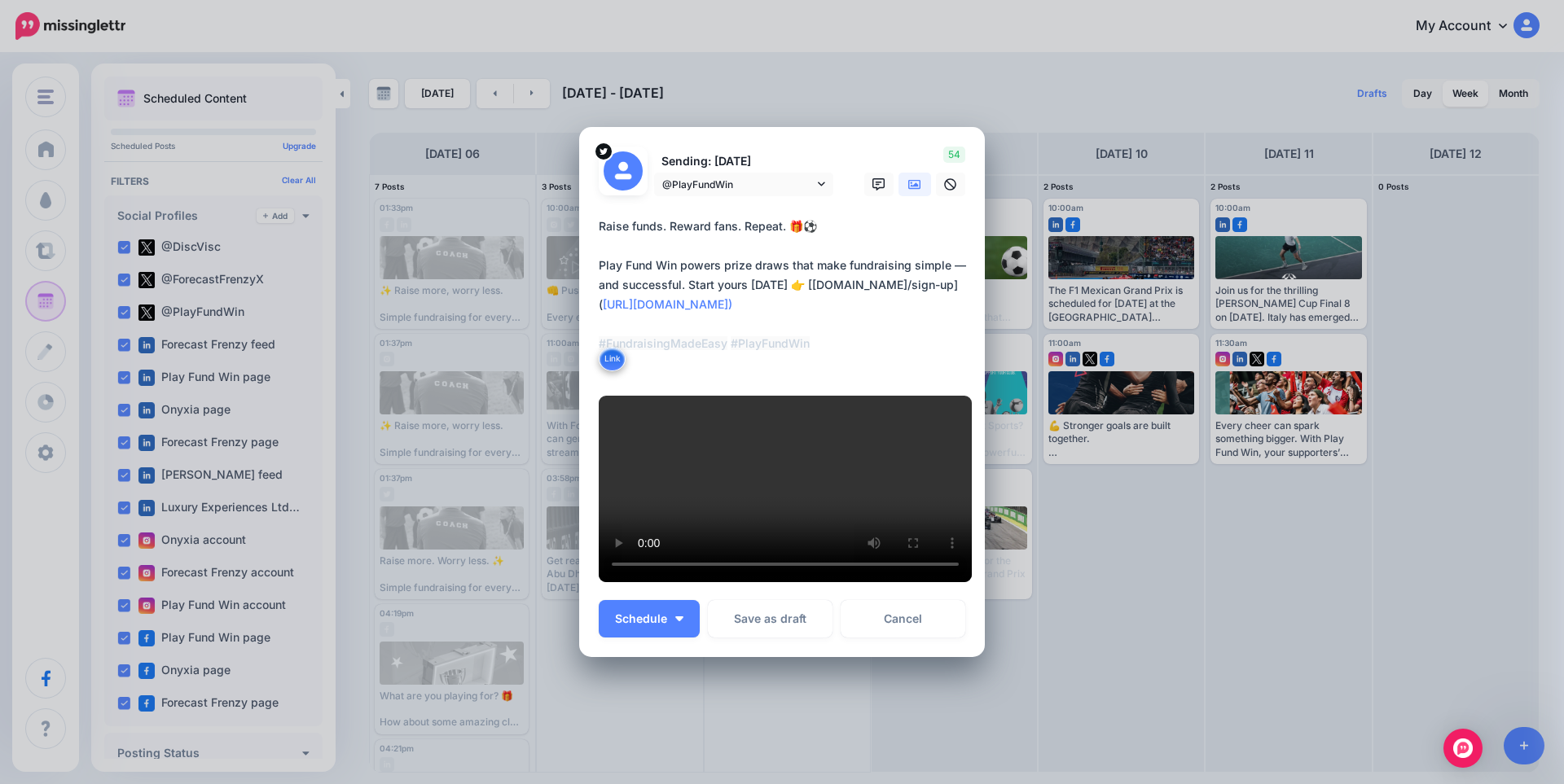
drag, startPoint x: 782, startPoint y: 201, endPoint x: 802, endPoint y: 185, distance: 25.6
click at [802, 216] on textarea "**********" at bounding box center [786, 295] width 374 height 156
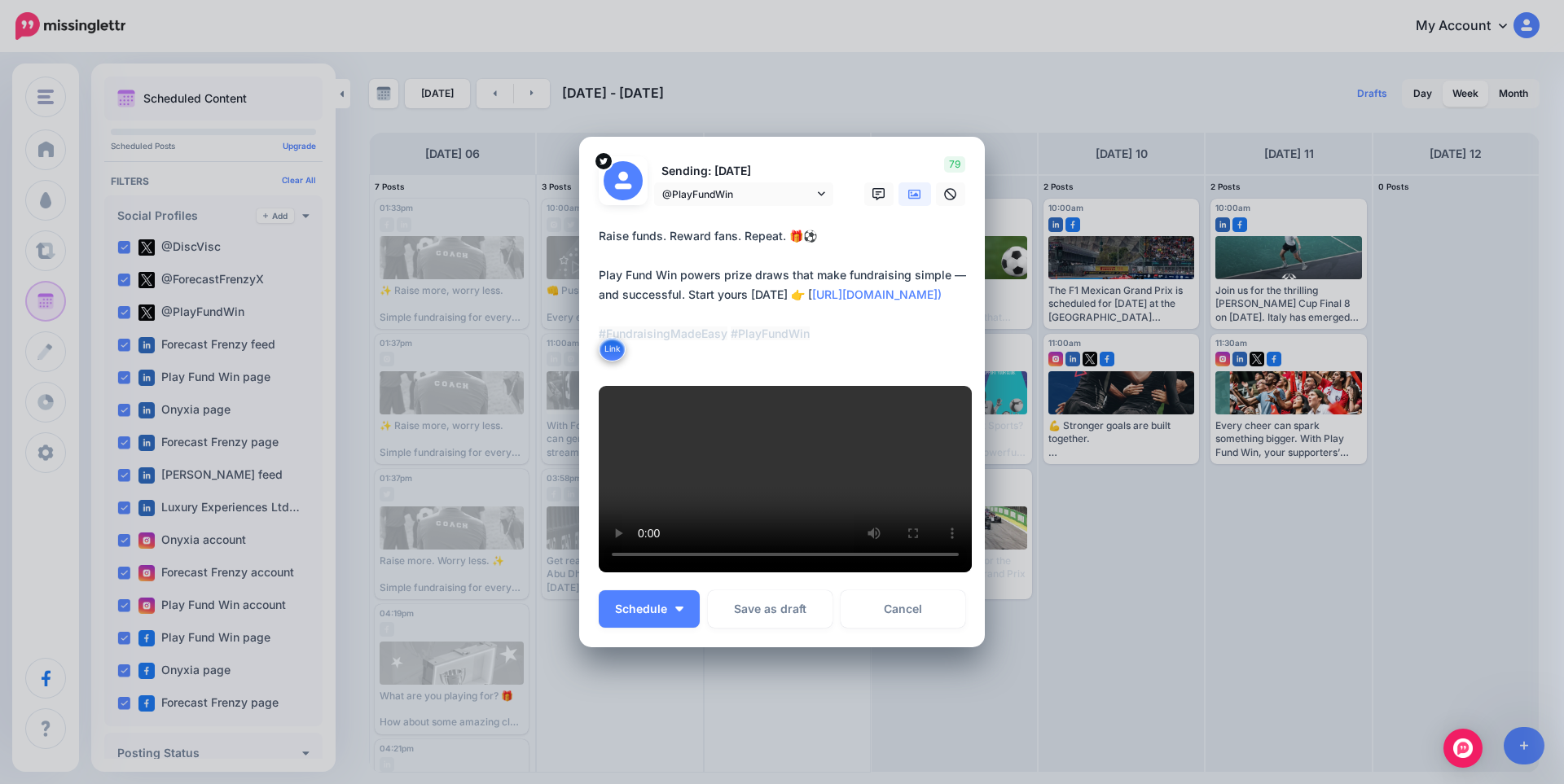
click at [831, 227] on textarea "**********" at bounding box center [786, 295] width 374 height 137
drag, startPoint x: 843, startPoint y: 183, endPoint x: 804, endPoint y: 179, distance: 39.2
click at [804, 227] on textarea "**********" at bounding box center [786, 295] width 374 height 137
click at [862, 227] on textarea "**********" at bounding box center [786, 295] width 374 height 137
click at [849, 227] on textarea "**********" at bounding box center [786, 295] width 374 height 137
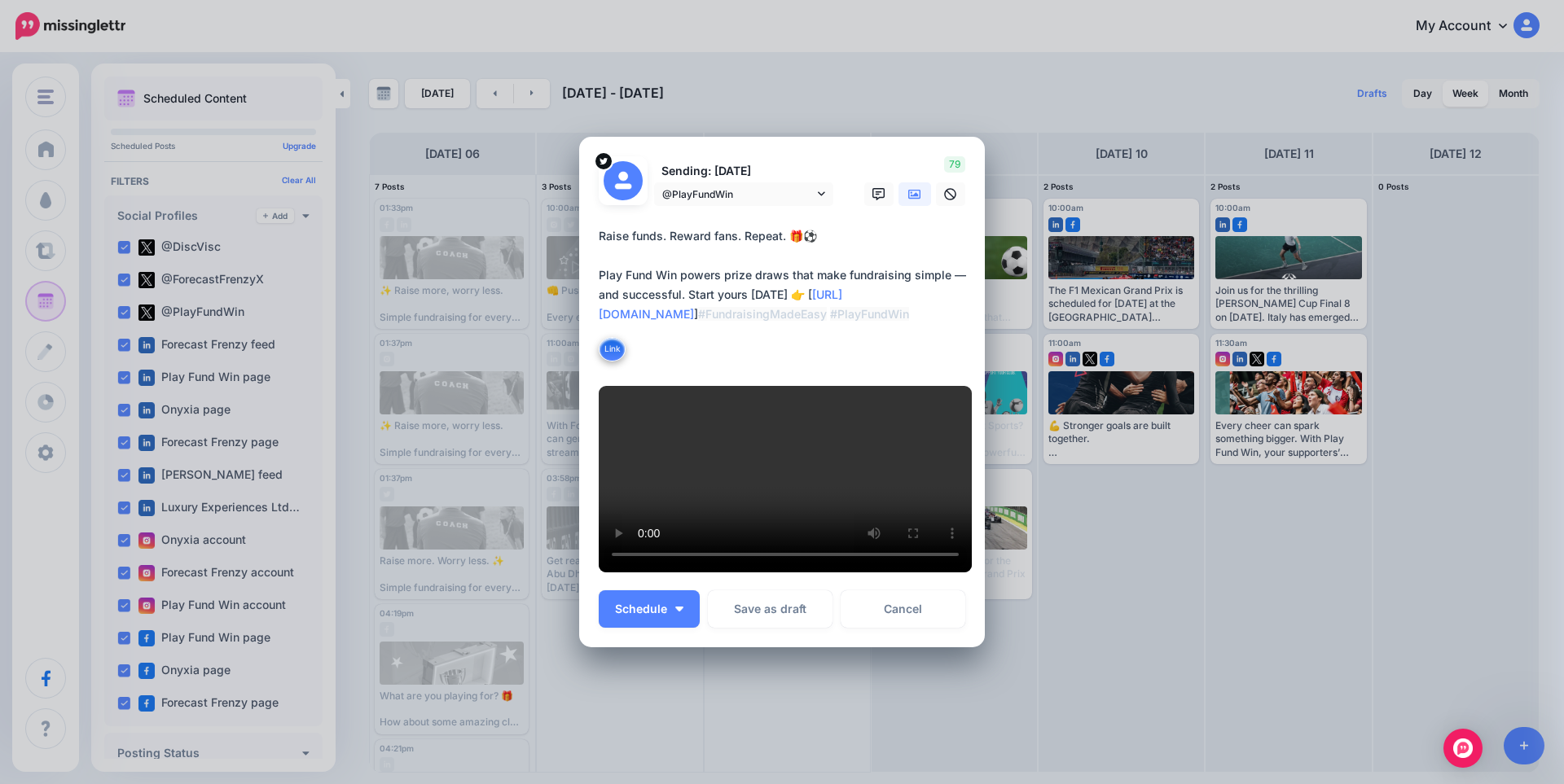
drag, startPoint x: 800, startPoint y: 176, endPoint x: 782, endPoint y: 201, distance: 30.8
click at [781, 227] on textarea "**********" at bounding box center [786, 295] width 374 height 137
click at [837, 227] on textarea "**********" at bounding box center [786, 295] width 374 height 137
drag, startPoint x: 803, startPoint y: 179, endPoint x: 842, endPoint y: 180, distance: 39.0
click at [842, 227] on textarea "**********" at bounding box center [786, 295] width 374 height 137
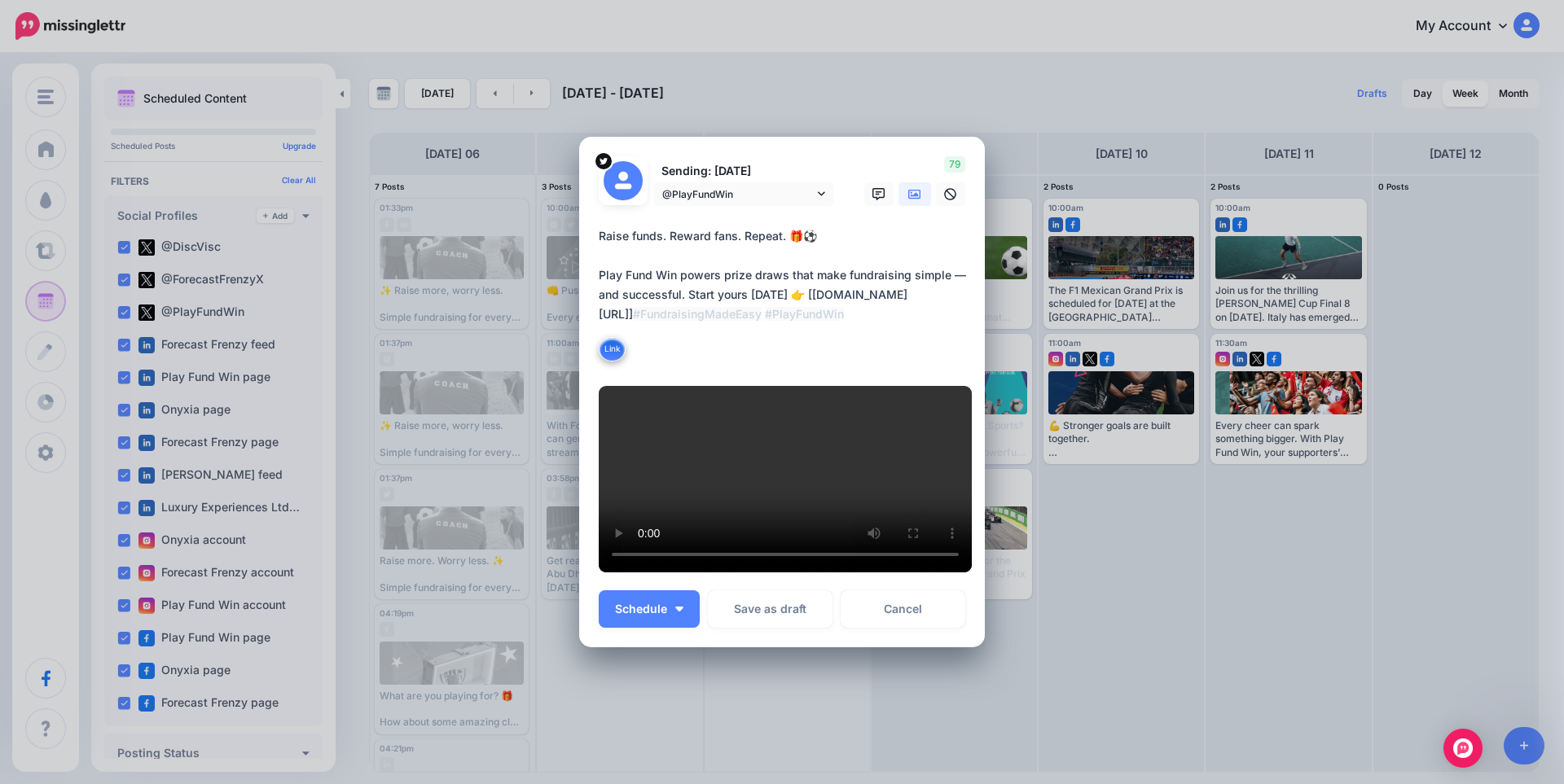
drag, startPoint x: 804, startPoint y: 177, endPoint x: 773, endPoint y: 213, distance: 47.5
click at [774, 227] on textarea "**********" at bounding box center [786, 295] width 374 height 137
click at [601, 337] on button "Link" at bounding box center [612, 349] width 27 height 24
drag, startPoint x: 804, startPoint y: 198, endPoint x: 589, endPoint y: 121, distance: 228.4
click at [589, 137] on div "Loading Sending: [DATE] @PlayFundWin" at bounding box center [782, 392] width 405 height 511
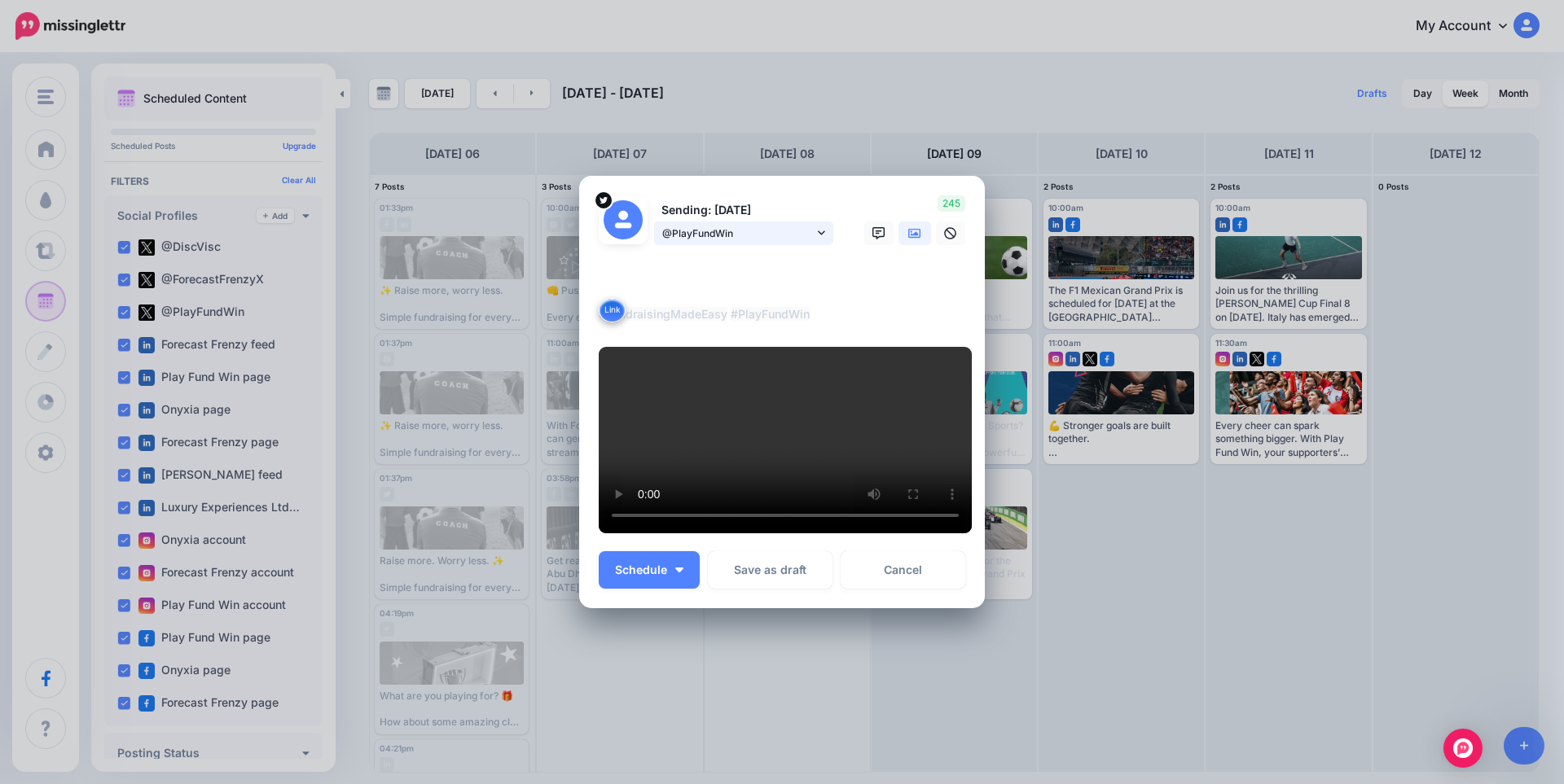
click at [806, 225] on span "@PlayFundWin" at bounding box center [738, 234] width 151 height 17
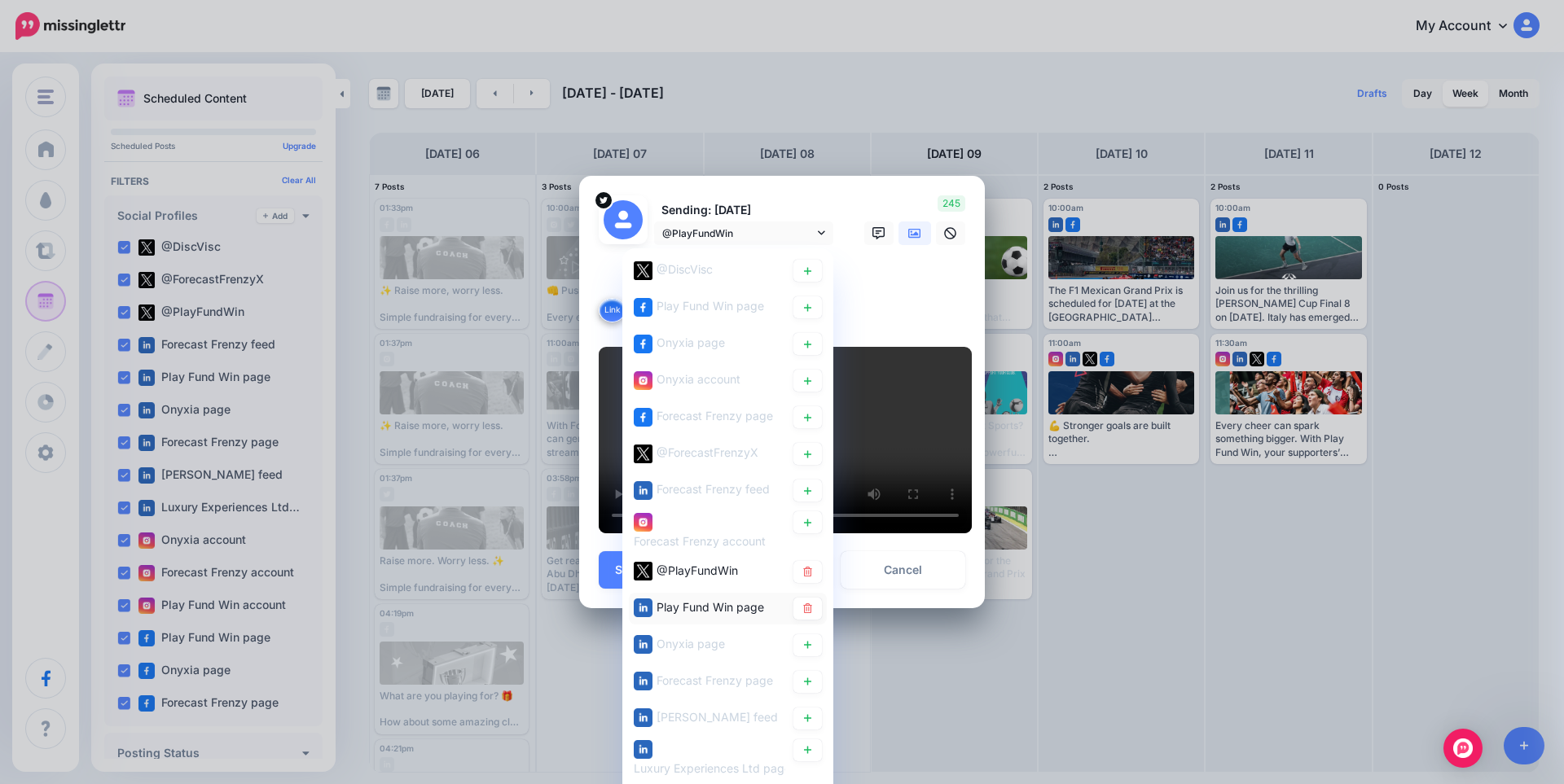
click at [717, 600] on span "Play Fund Win page" at bounding box center [709, 607] width 107 height 14
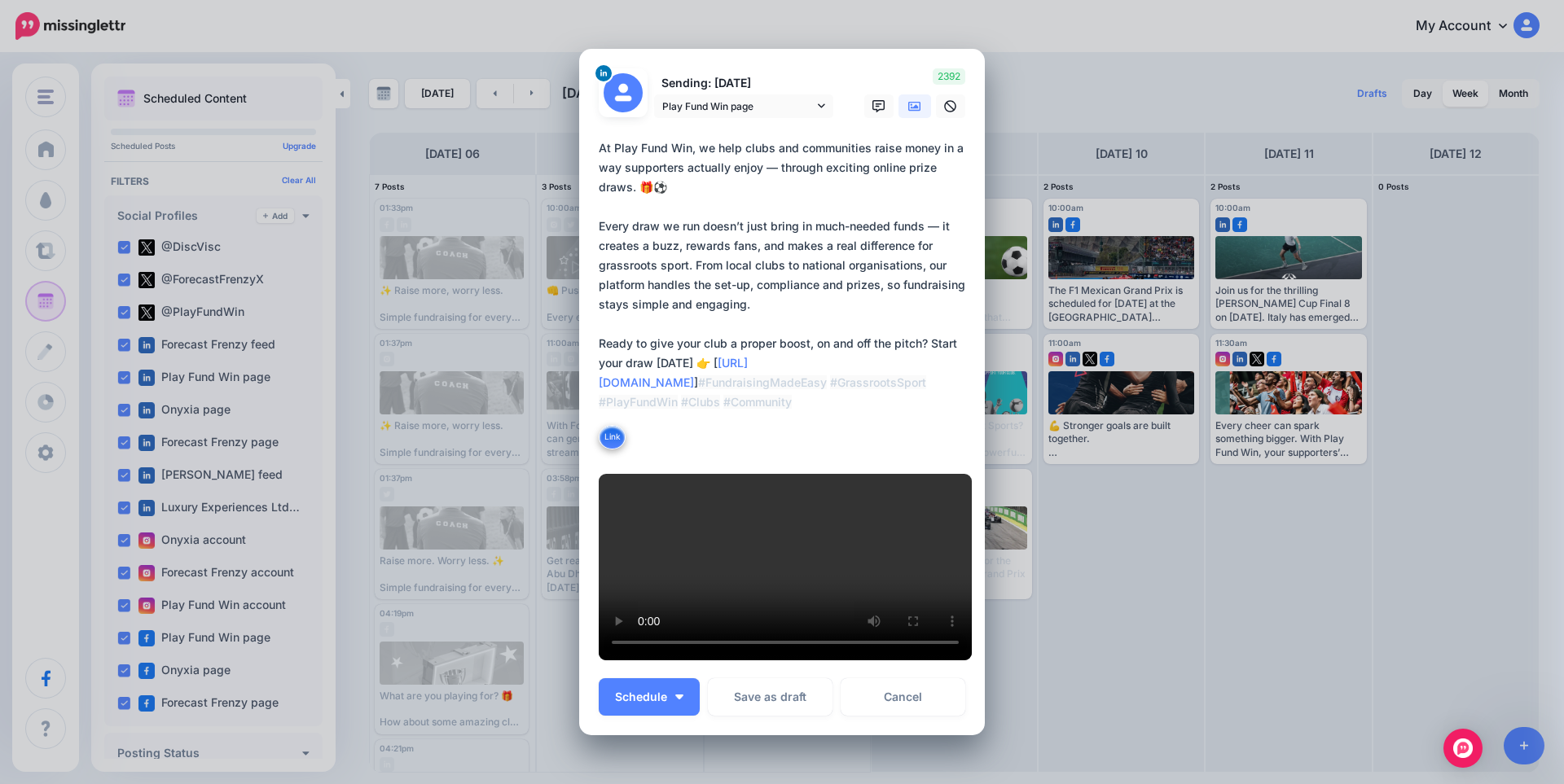
drag, startPoint x: 963, startPoint y: 343, endPoint x: 703, endPoint y: 340, distance: 260.0
click at [703, 340] on textarea "**********" at bounding box center [786, 295] width 374 height 313
type textarea "**********"
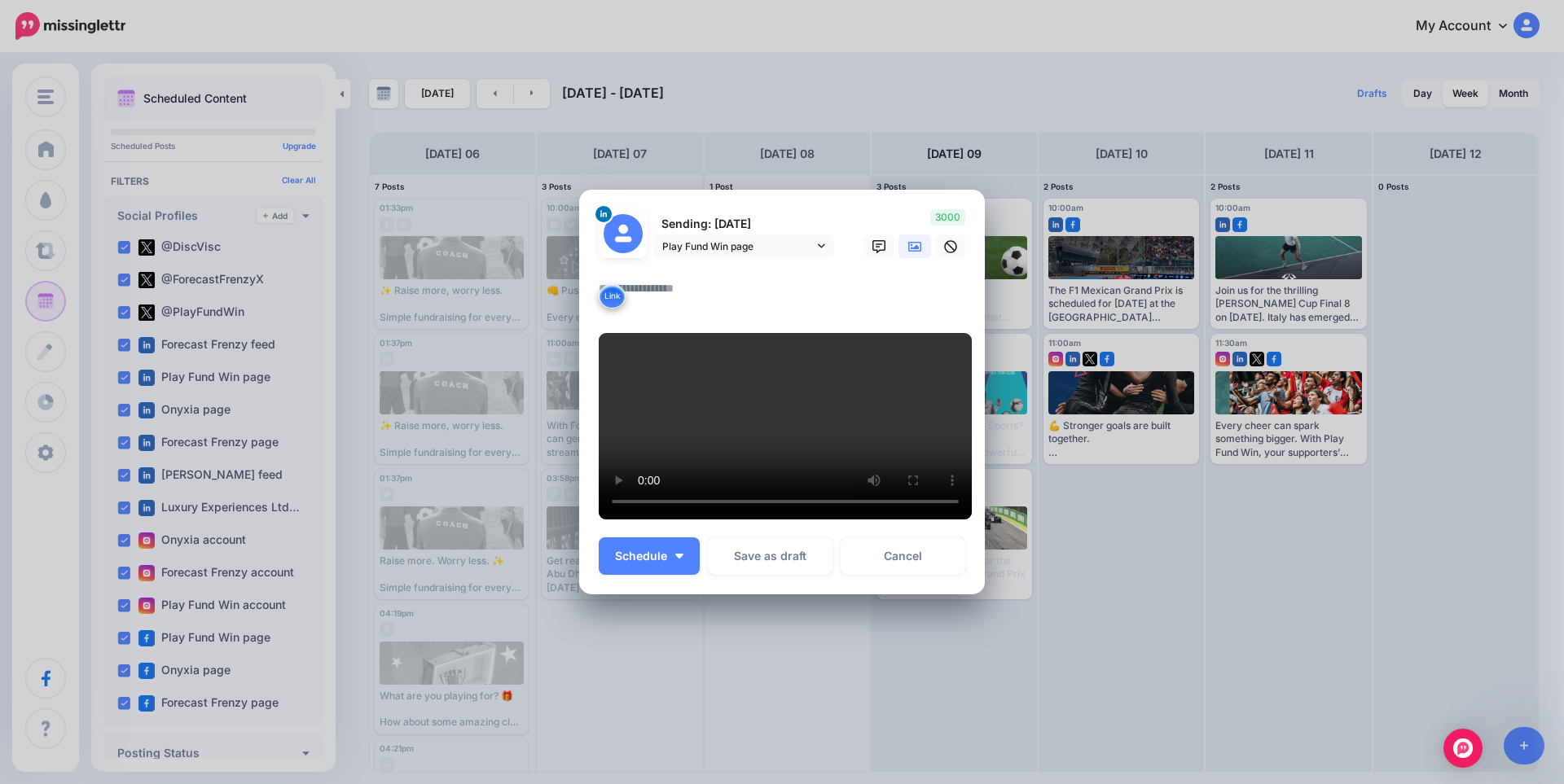
drag, startPoint x: 608, startPoint y: 135, endPoint x: 623, endPoint y: 109, distance: 30.0
click at [623, 258] on div at bounding box center [782, 269] width 367 height 21
drag, startPoint x: 623, startPoint y: 108, endPoint x: 749, endPoint y: 163, distance: 137.5
click at [749, 210] on form "Sending: [DATE] Play Fund Win page @DiscVisc" at bounding box center [782, 368] width 367 height 318
click at [699, 278] on textarea at bounding box center [786, 294] width 374 height 32
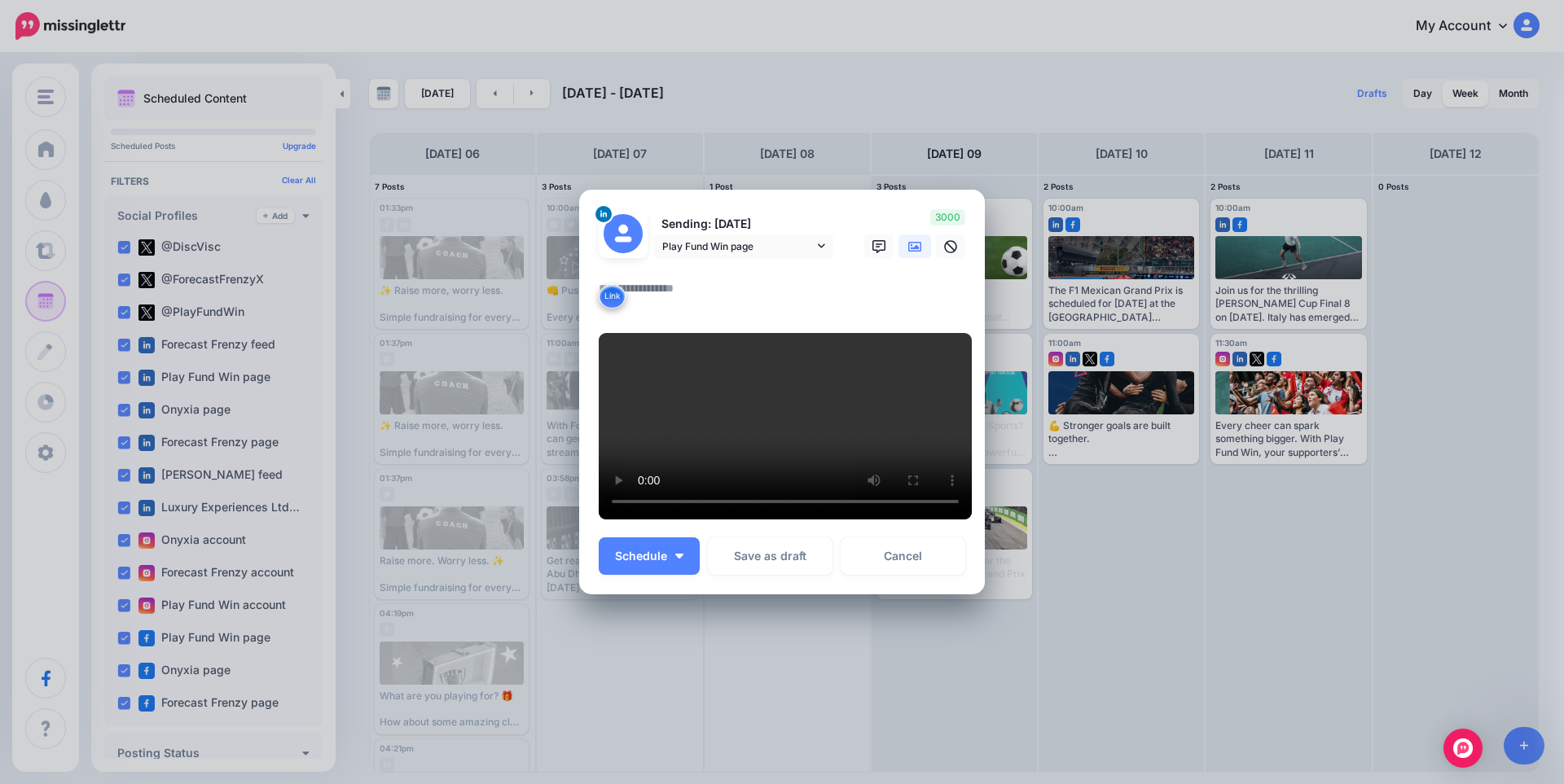
scroll to position [297, 0]
click at [902, 575] on link "Cancel" at bounding box center [903, 556] width 125 height 38
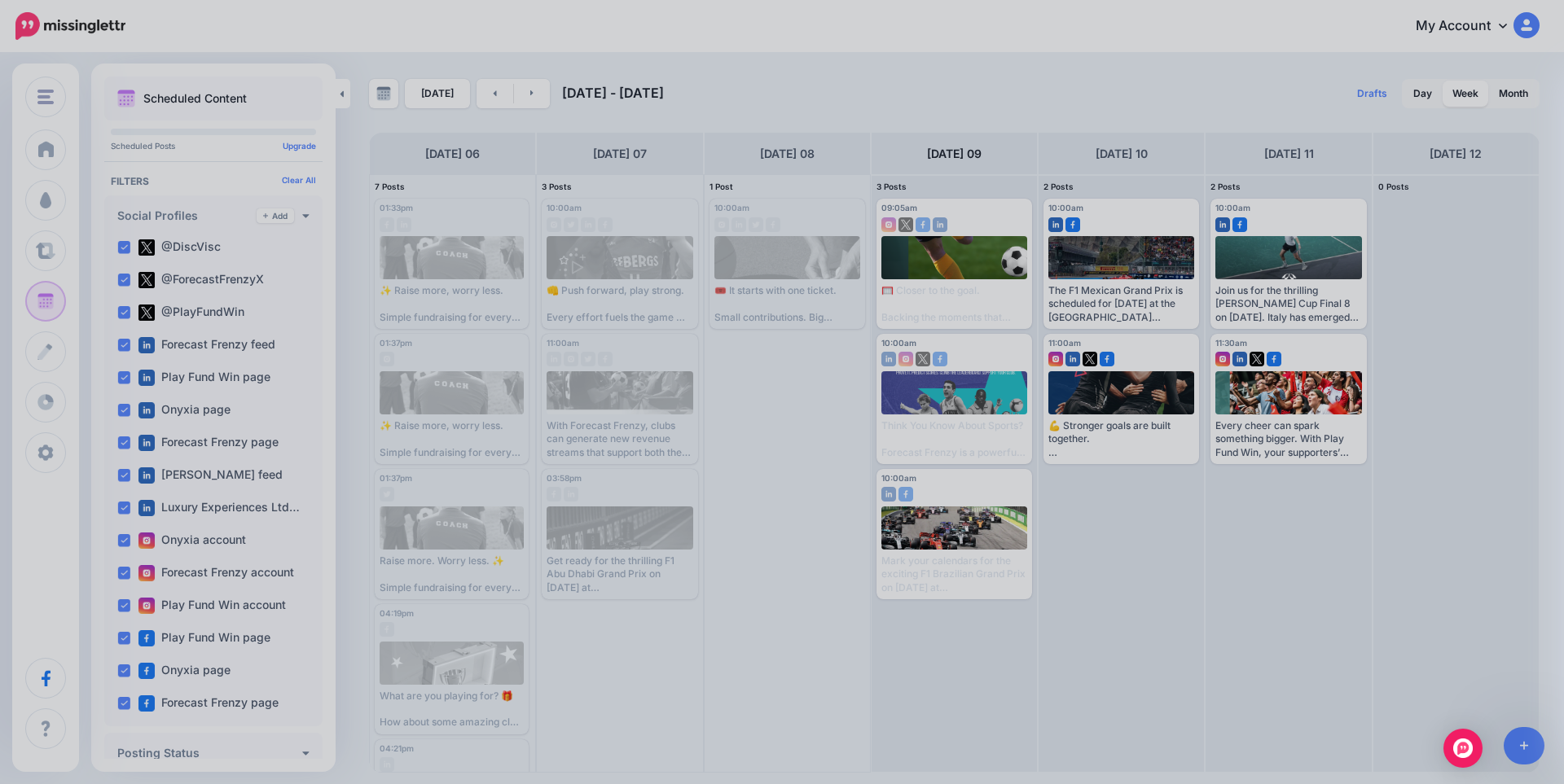
scroll to position [0, 0]
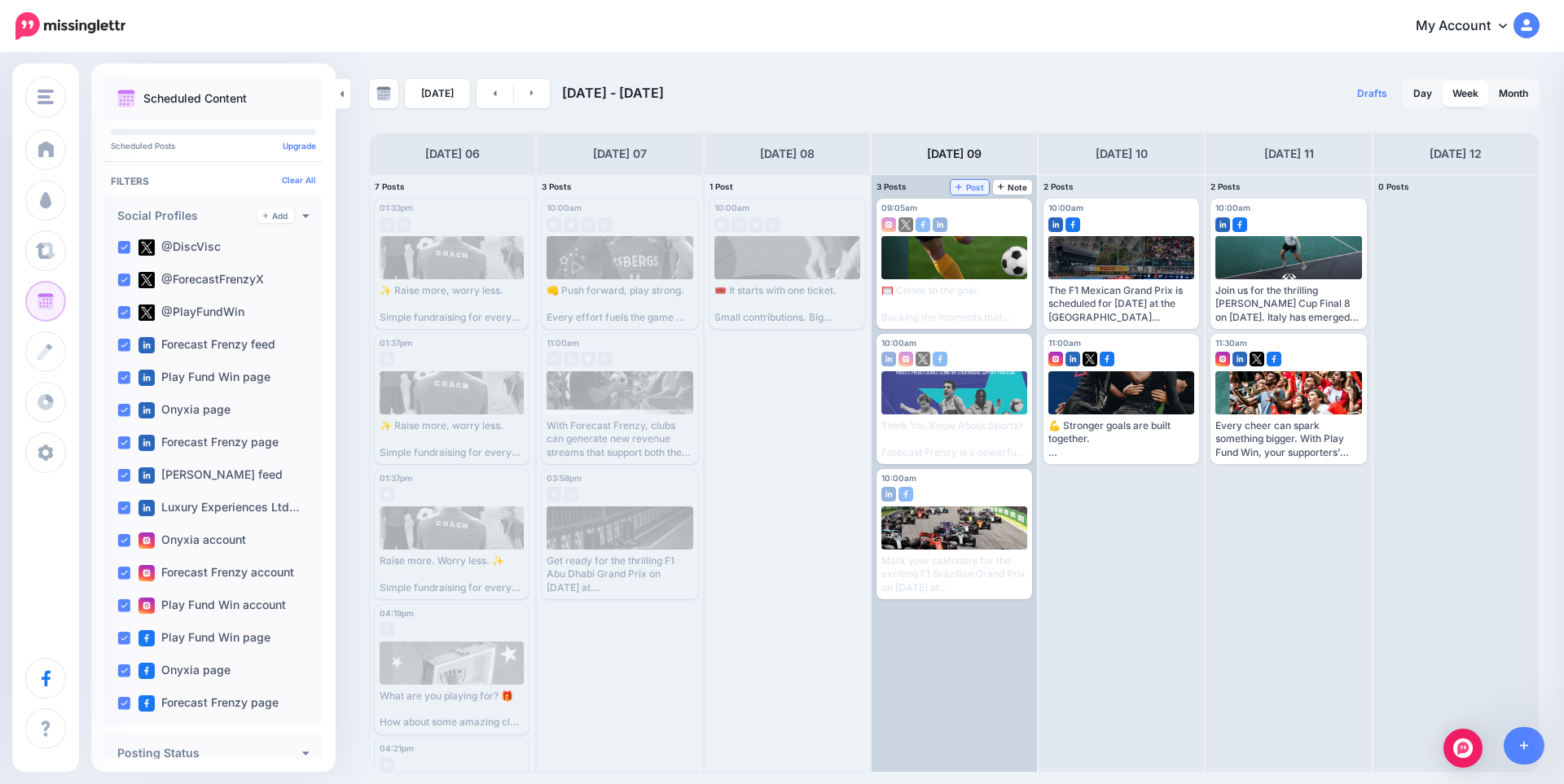
click at [976, 191] on span "Post" at bounding box center [969, 186] width 28 height 8
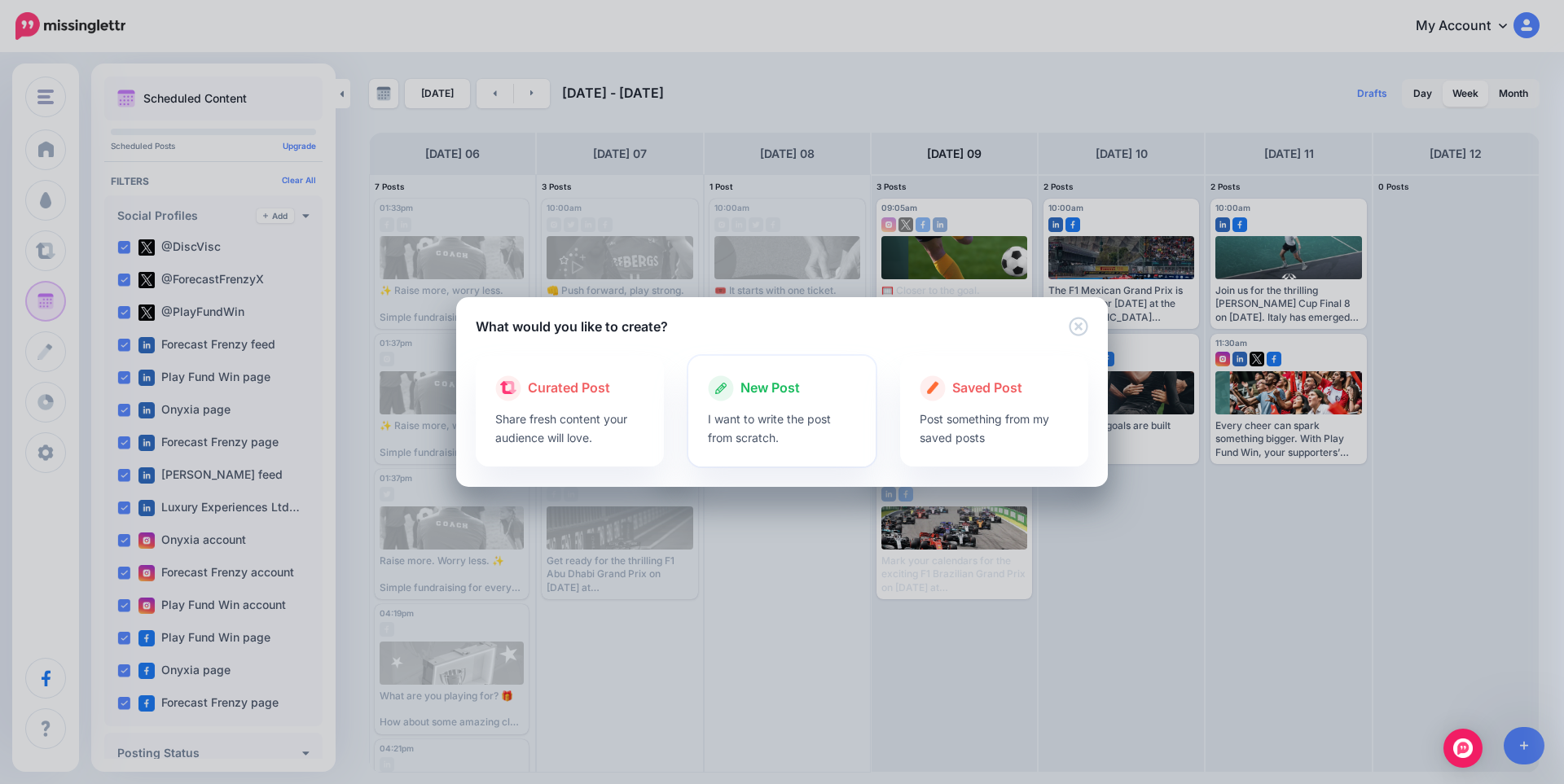
click at [775, 425] on p "I want to write the post from scratch." at bounding box center [782, 428] width 149 height 38
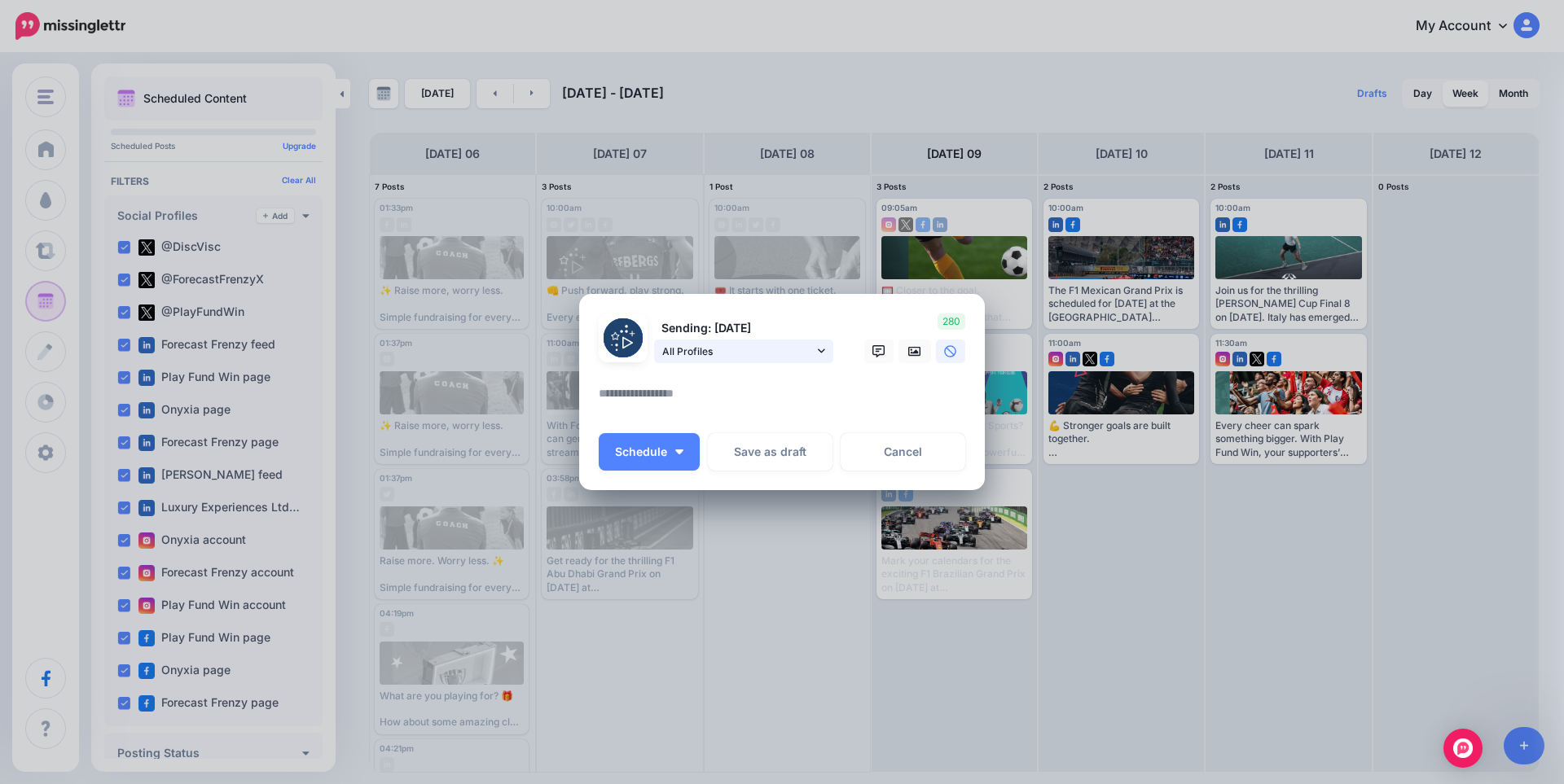
click at [747, 351] on span "All Profiles" at bounding box center [738, 351] width 151 height 17
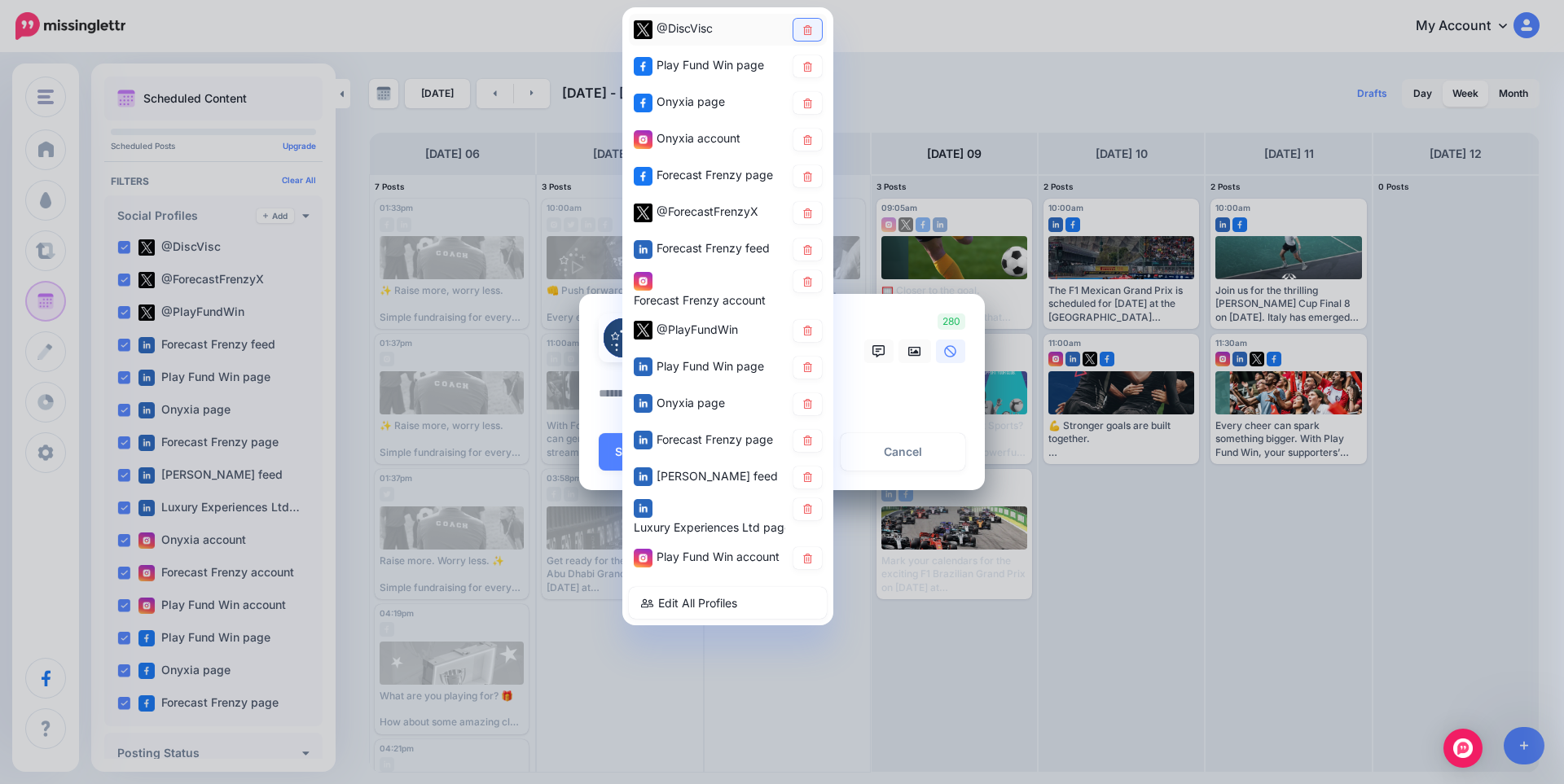
click at [808, 27] on icon at bounding box center [807, 28] width 9 height 9
click at [804, 64] on icon at bounding box center [807, 65] width 9 height 9
click at [809, 100] on icon at bounding box center [807, 102] width 9 height 9
drag, startPoint x: 813, startPoint y: 146, endPoint x: 812, endPoint y: 160, distance: 14.0
click at [812, 147] on link at bounding box center [807, 140] width 28 height 22
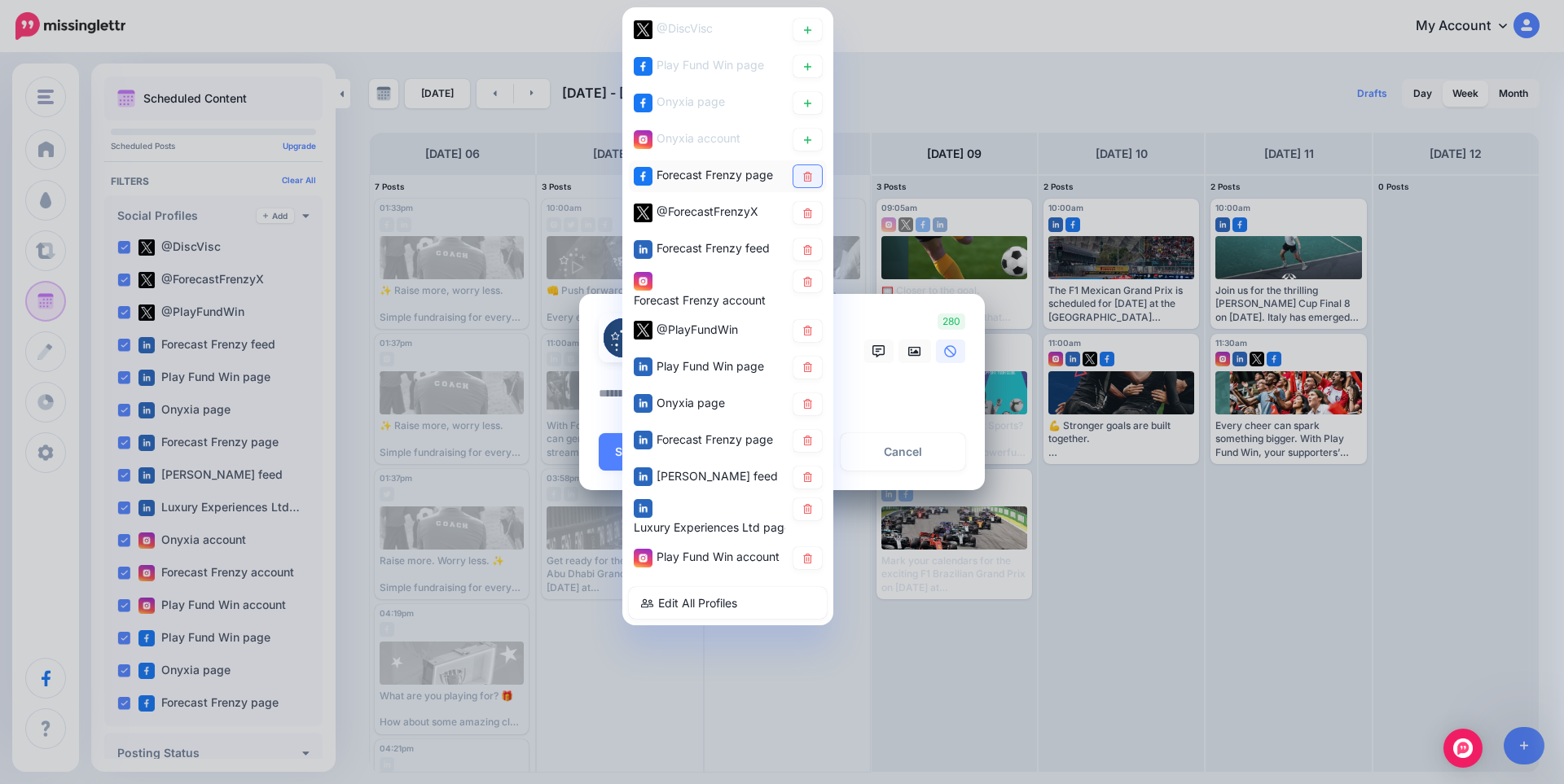
click at [812, 176] on icon at bounding box center [807, 175] width 12 height 9
click at [807, 223] on link at bounding box center [807, 213] width 28 height 22
click at [810, 252] on icon at bounding box center [807, 249] width 12 height 9
click at [812, 289] on link at bounding box center [807, 282] width 28 height 22
click at [808, 333] on icon at bounding box center [807, 330] width 12 height 9
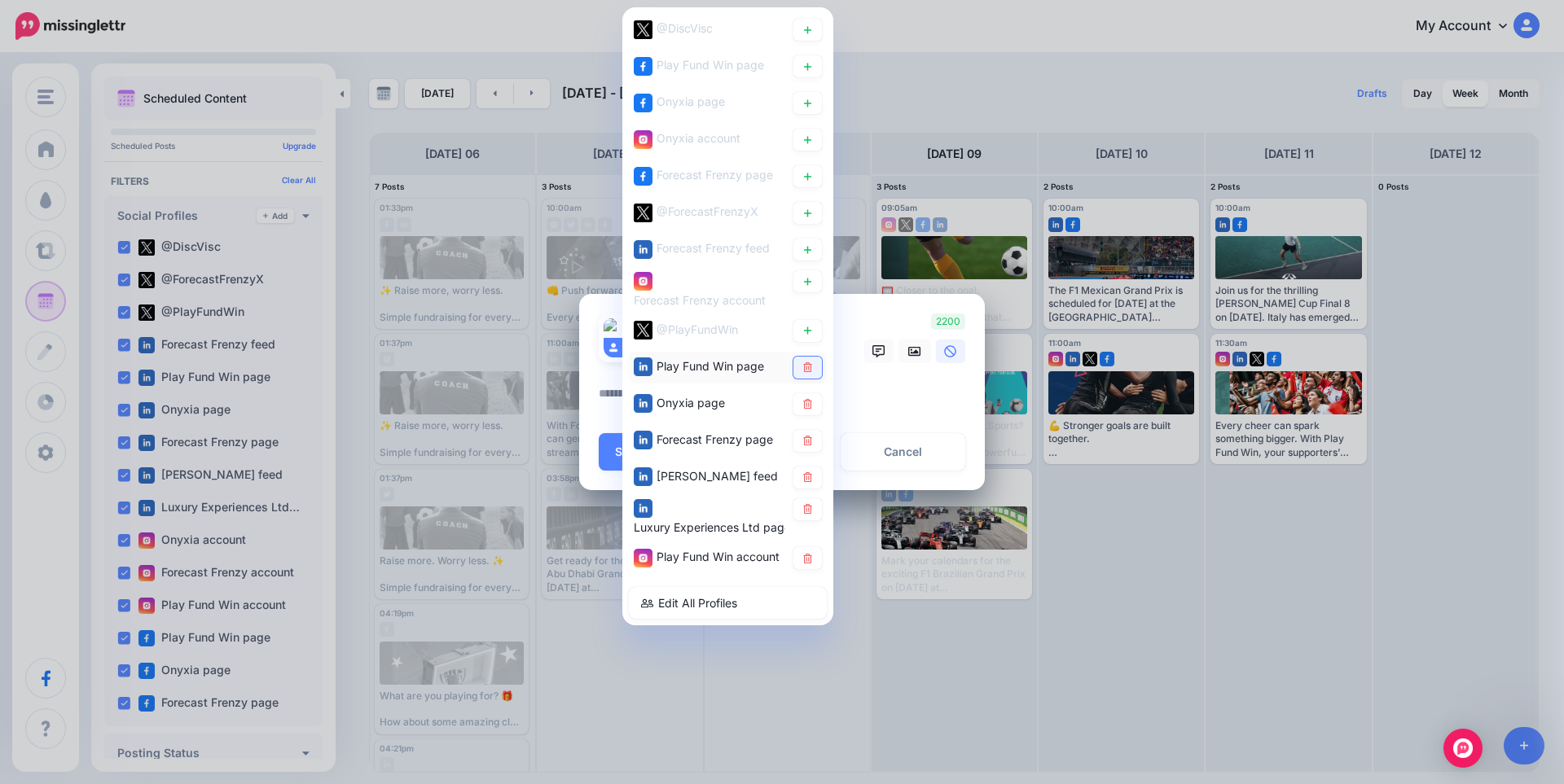
click at [801, 368] on icon at bounding box center [807, 367] width 12 height 9
click at [805, 404] on icon at bounding box center [807, 404] width 9 height 9
click at [807, 446] on icon at bounding box center [807, 440] width 9 height 9
click at [812, 482] on icon at bounding box center [807, 477] width 12 height 9
click at [812, 507] on icon at bounding box center [807, 508] width 12 height 9
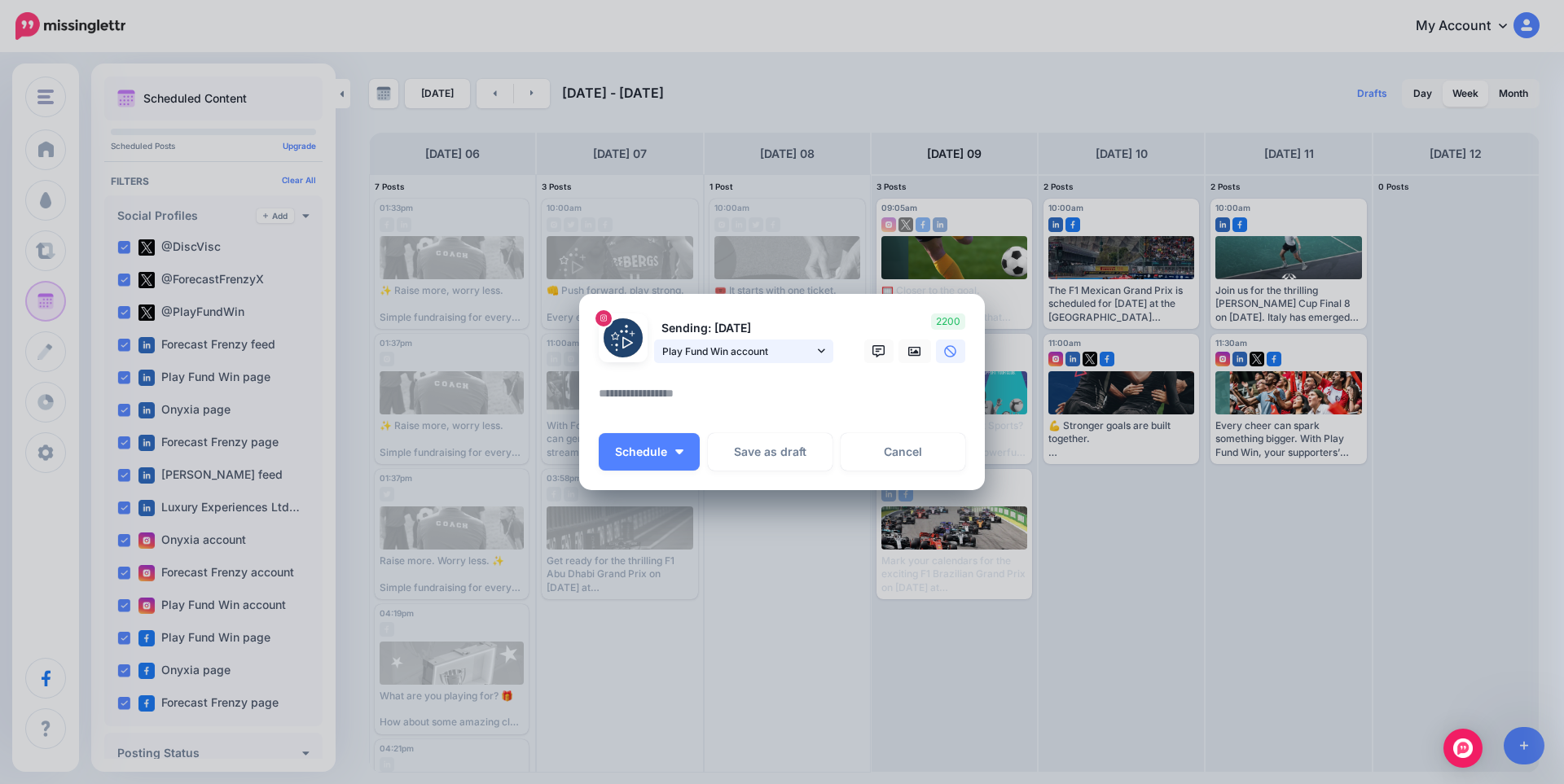
click at [813, 359] on link "Play Fund Win account" at bounding box center [744, 351] width 180 height 24
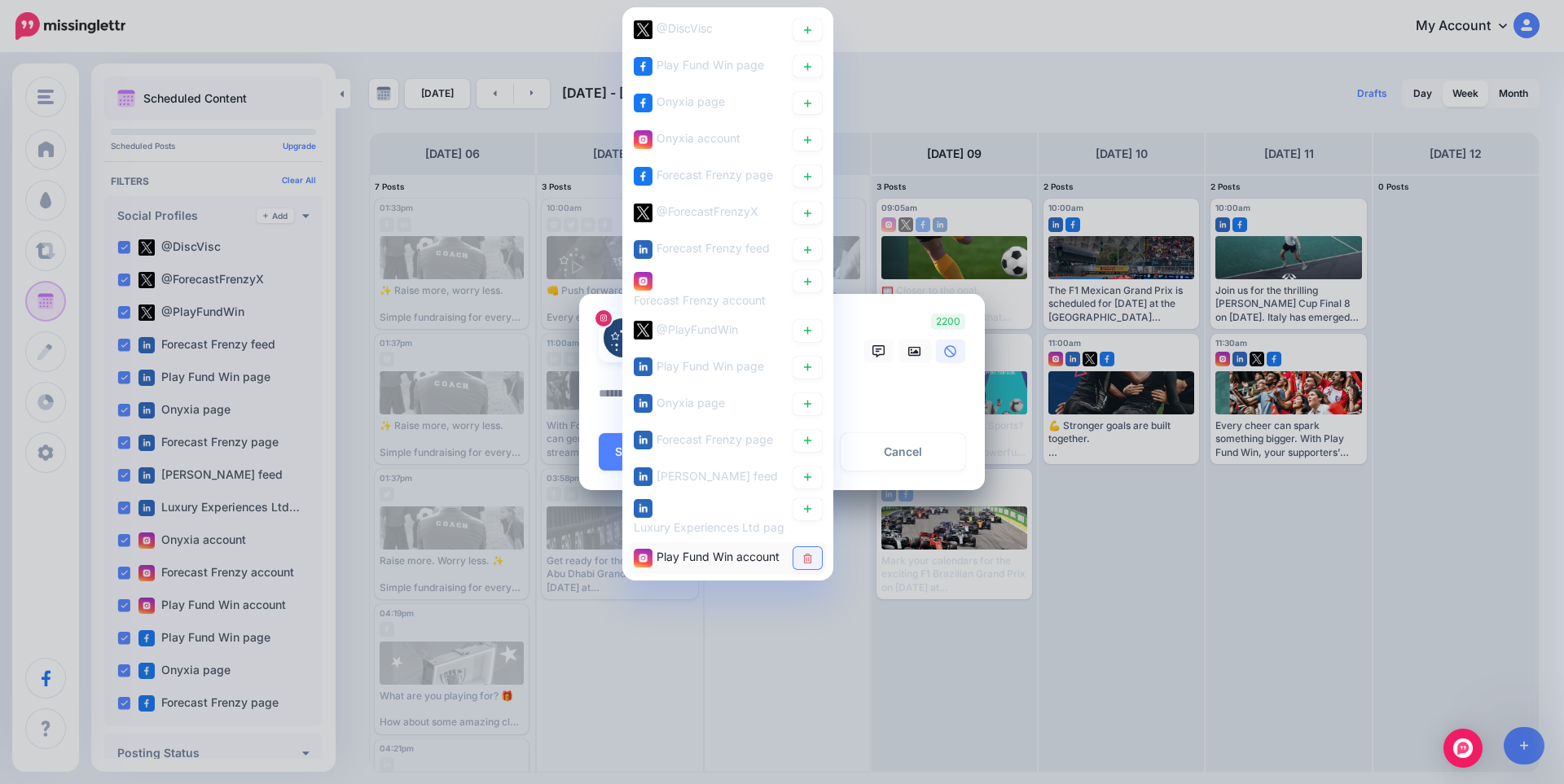
click at [806, 556] on icon at bounding box center [807, 558] width 12 height 9
click at [810, 368] on icon at bounding box center [807, 367] width 12 height 9
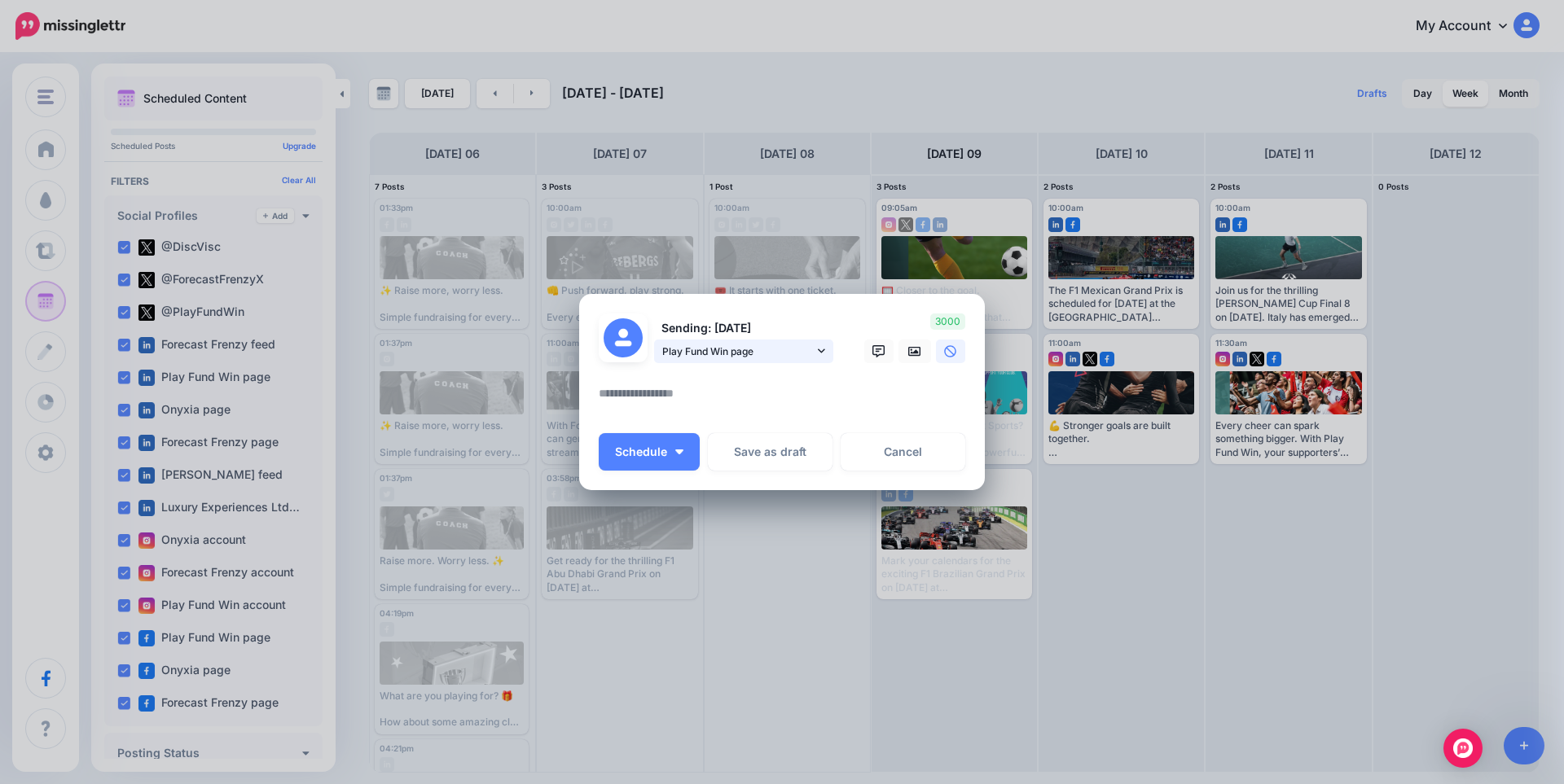
click at [804, 353] on span "Play Fund Win page" at bounding box center [738, 351] width 151 height 17
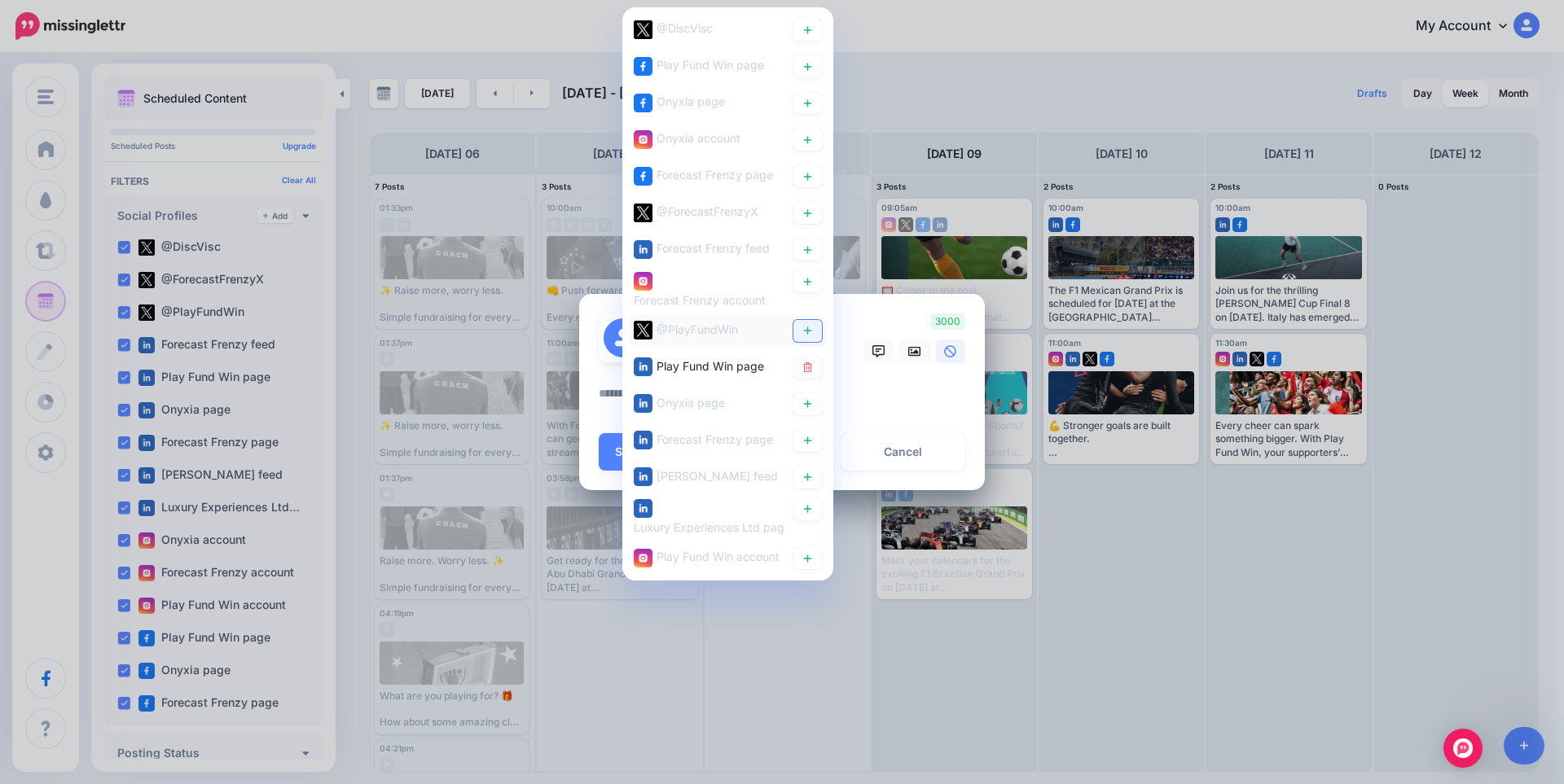
click at [807, 333] on icon at bounding box center [807, 331] width 8 height 8
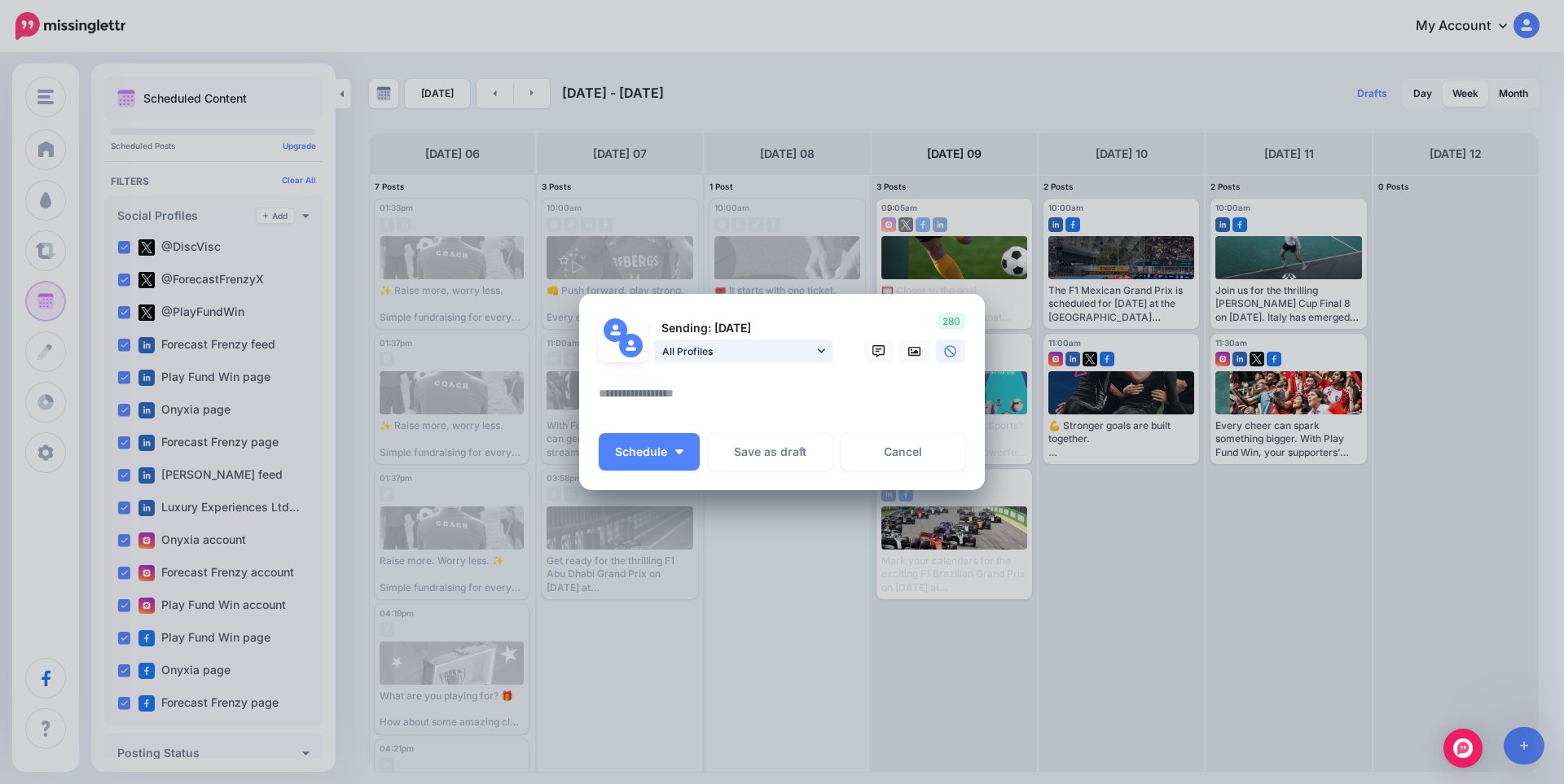
click at [801, 349] on span "All Profiles" at bounding box center [738, 351] width 151 height 17
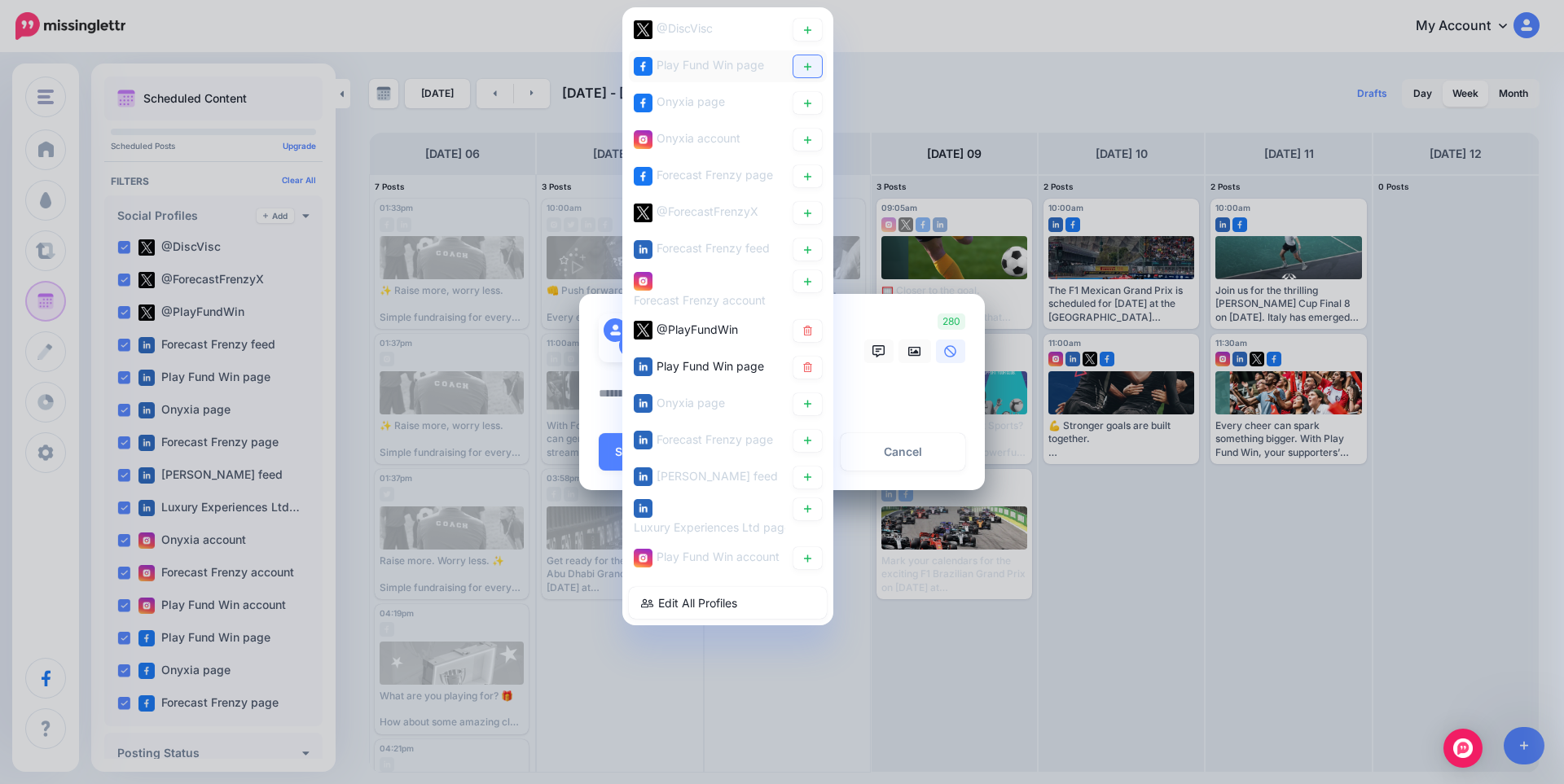
click at [801, 68] on icon at bounding box center [807, 65] width 12 height 9
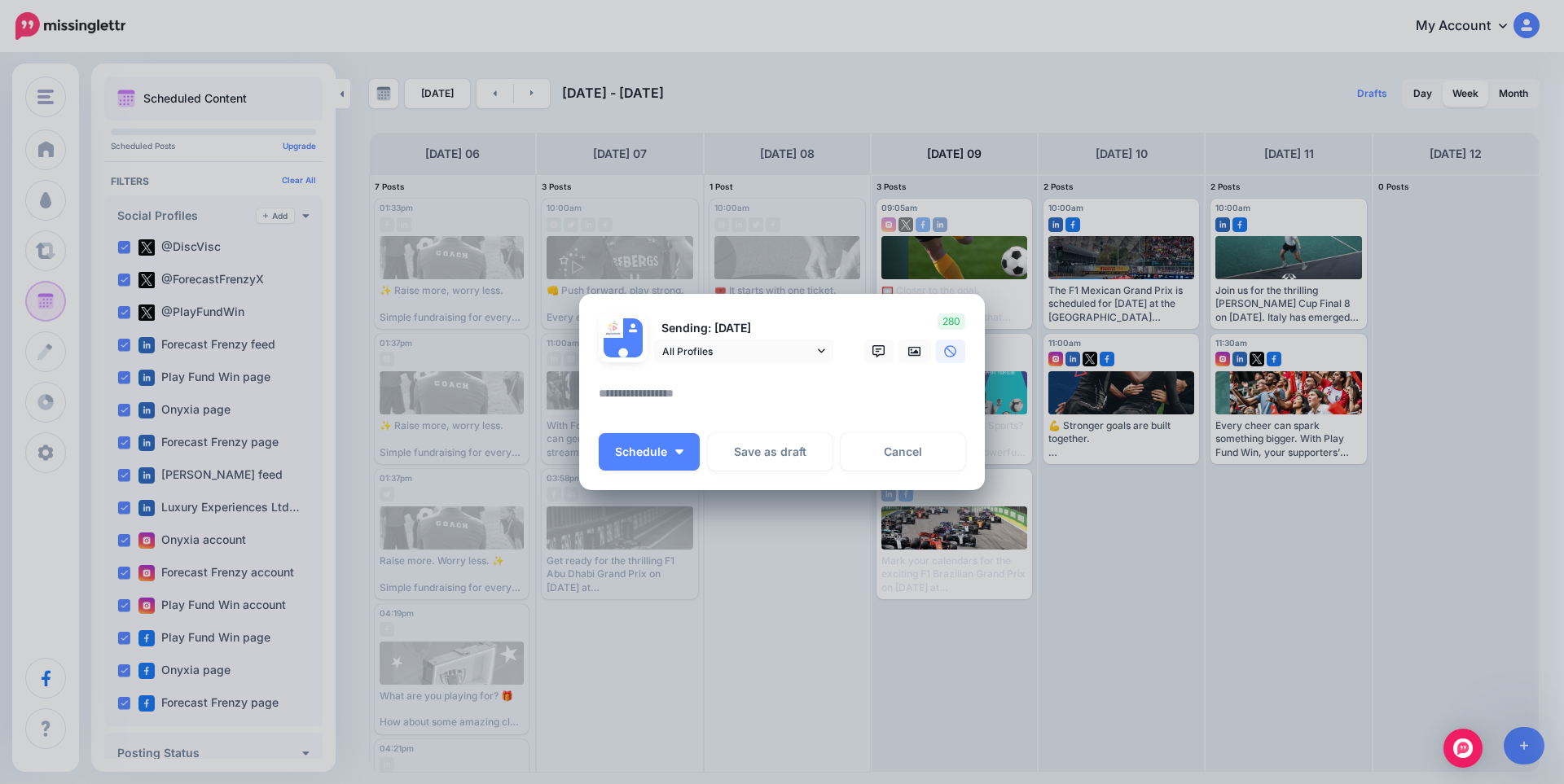
click at [689, 399] on textarea at bounding box center [786, 399] width 374 height 32
paste textarea "**********"
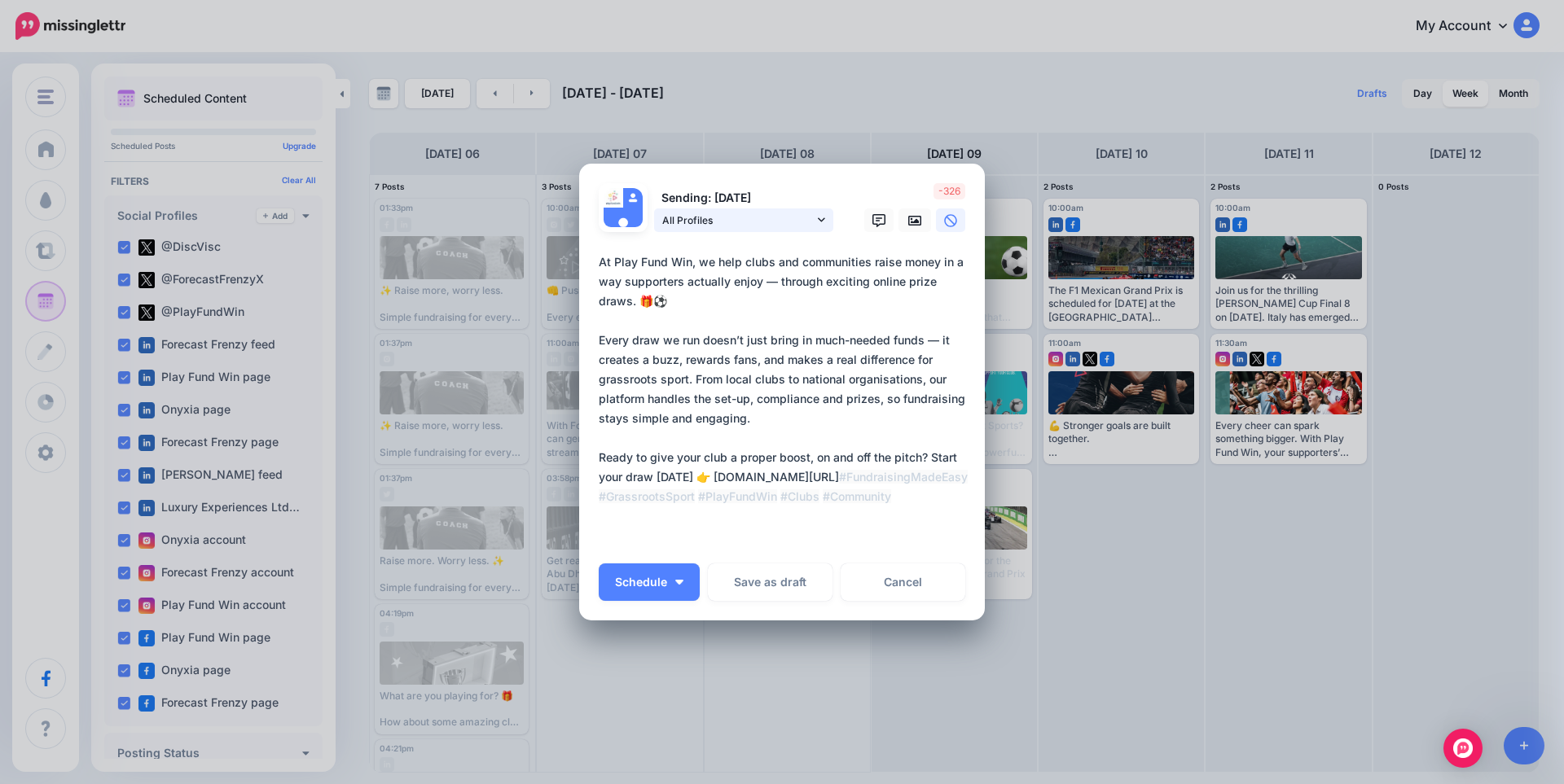
click at [786, 227] on span "All Profiles" at bounding box center [738, 221] width 151 height 17
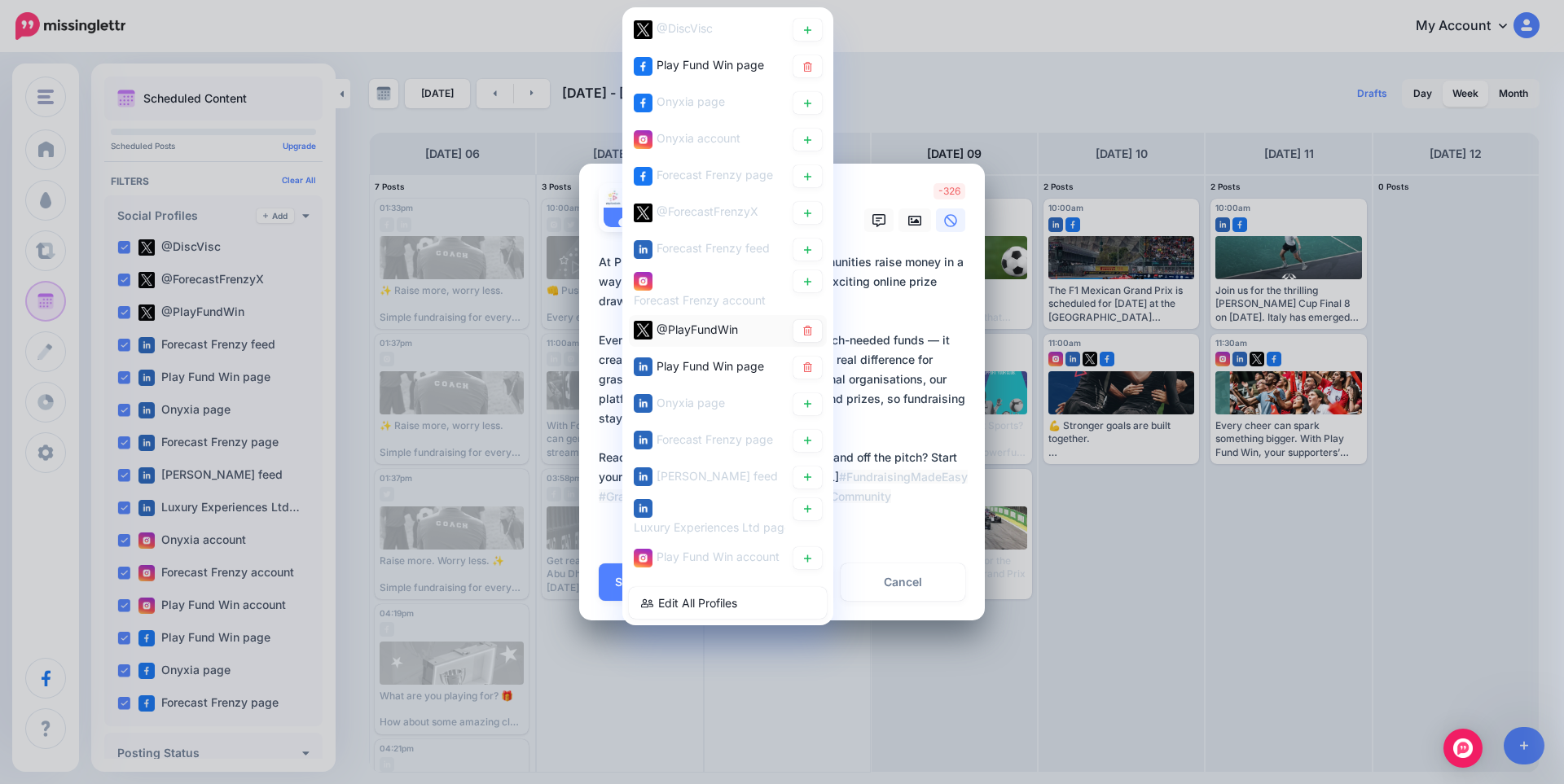
click at [721, 320] on div "@PlayFundWin" at bounding box center [697, 330] width 82 height 20
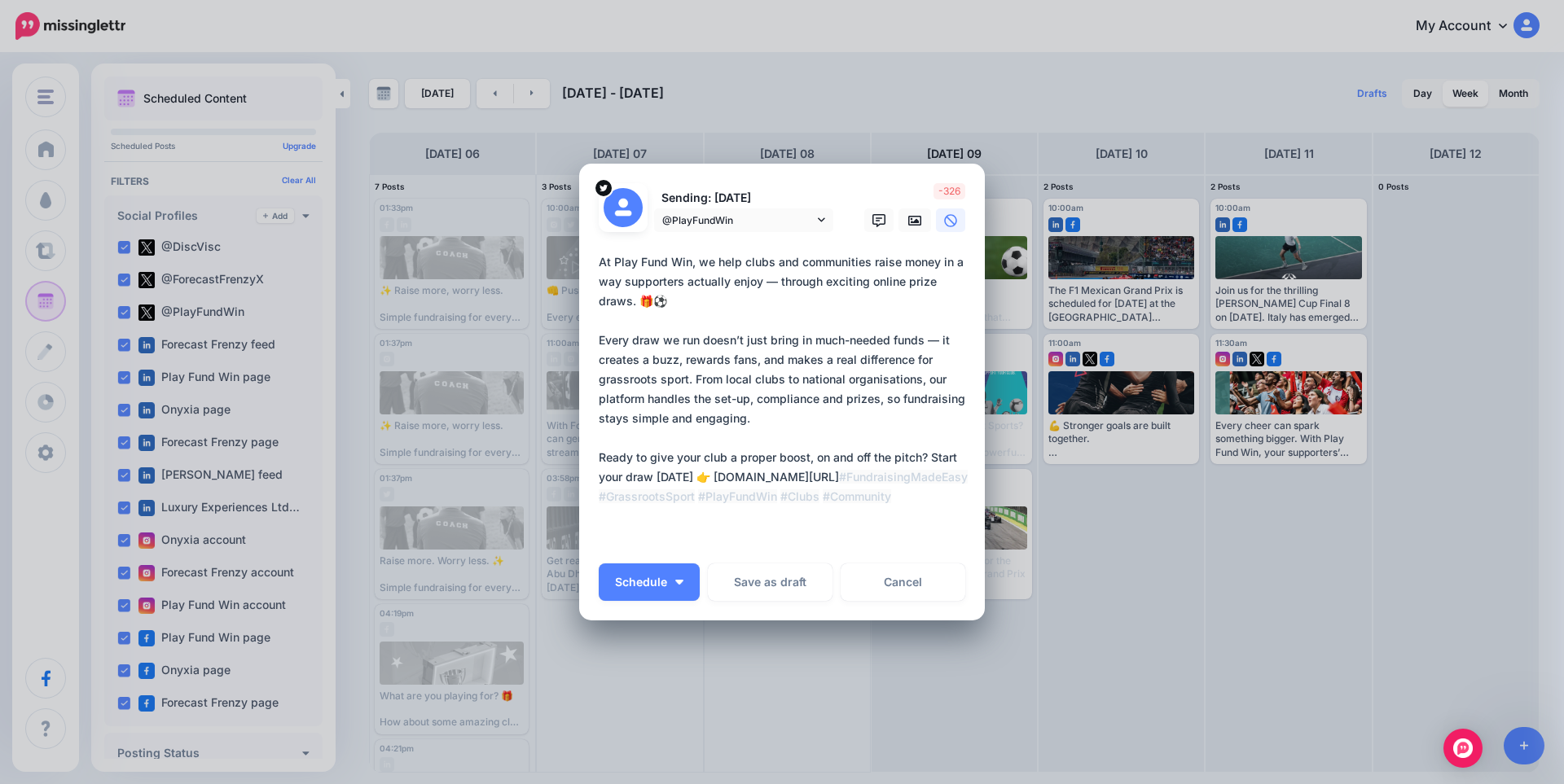
click at [721, 384] on textarea "**********" at bounding box center [786, 398] width 374 height 293
click at [707, 416] on textarea "**********" at bounding box center [786, 398] width 374 height 293
paste textarea "**********"
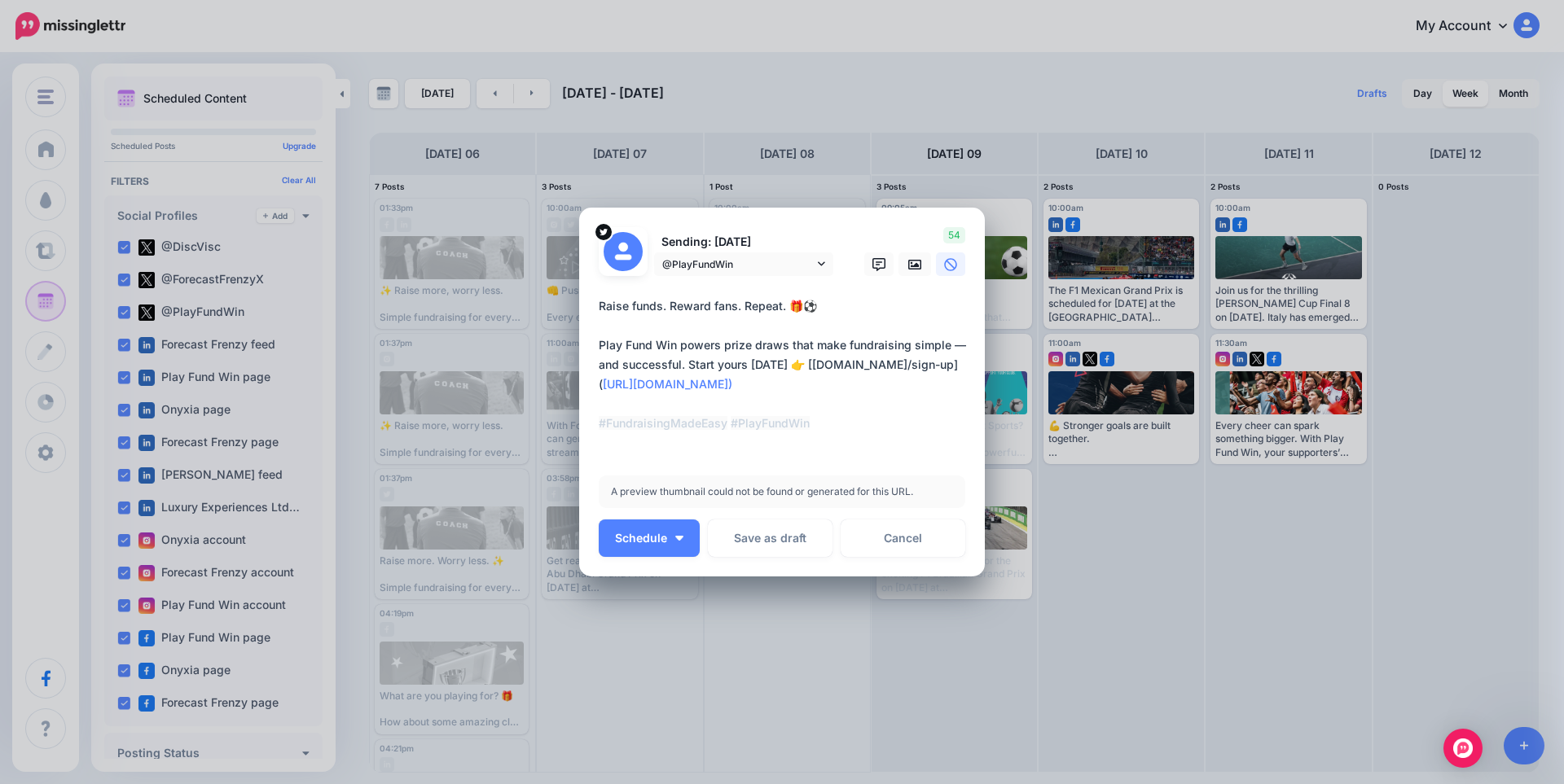
drag, startPoint x: 785, startPoint y: 382, endPoint x: 804, endPoint y: 360, distance: 29.1
click at [804, 360] on textarea "**********" at bounding box center [786, 374] width 374 height 156
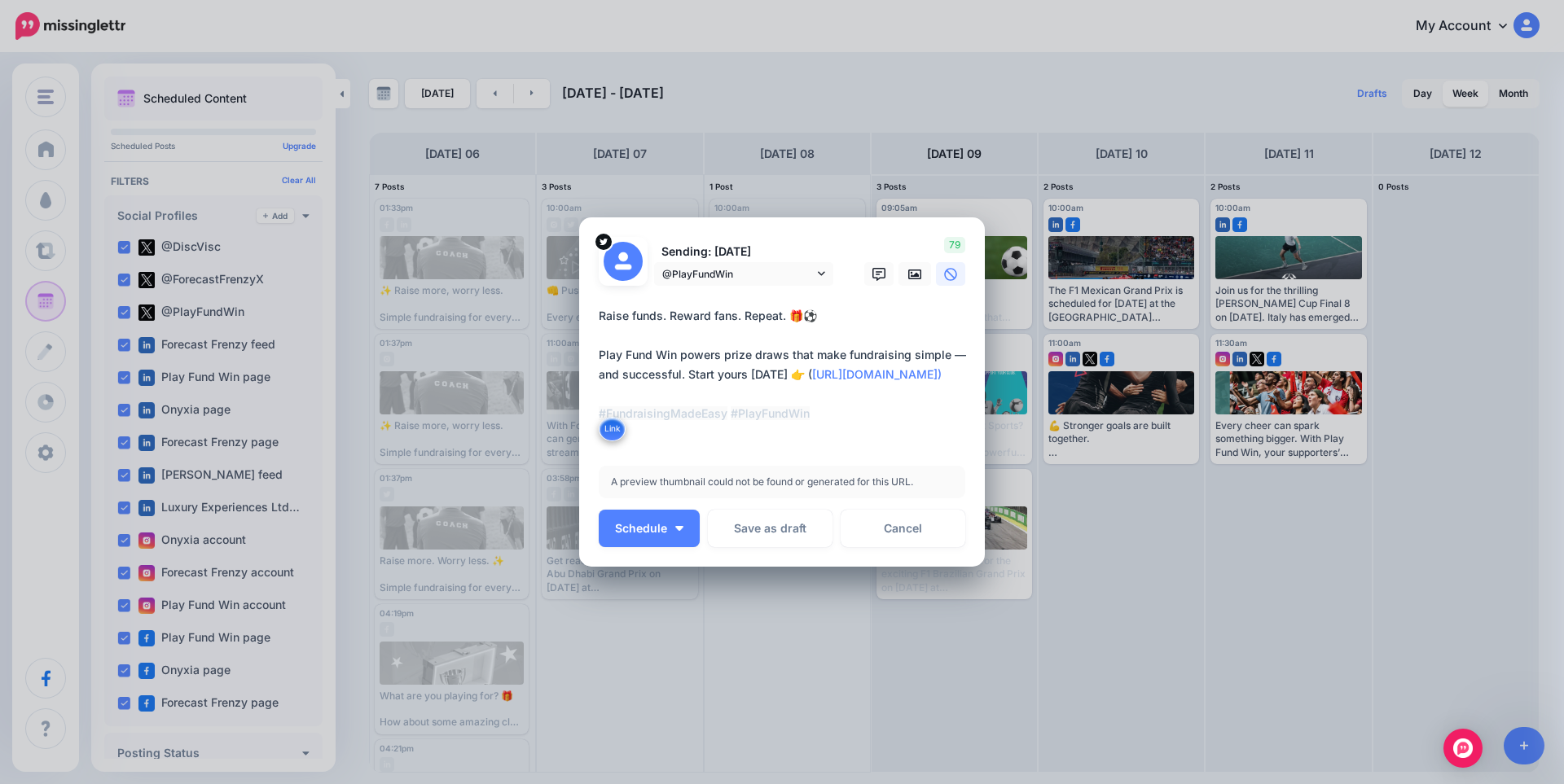
click at [832, 373] on textarea "**********" at bounding box center [786, 374] width 374 height 137
click at [771, 394] on textarea "**********" at bounding box center [786, 374] width 374 height 137
click at [803, 376] on textarea "**********" at bounding box center [786, 374] width 374 height 137
click at [825, 390] on textarea "**********" at bounding box center [786, 374] width 374 height 137
click at [836, 373] on textarea "**********" at bounding box center [786, 374] width 374 height 137
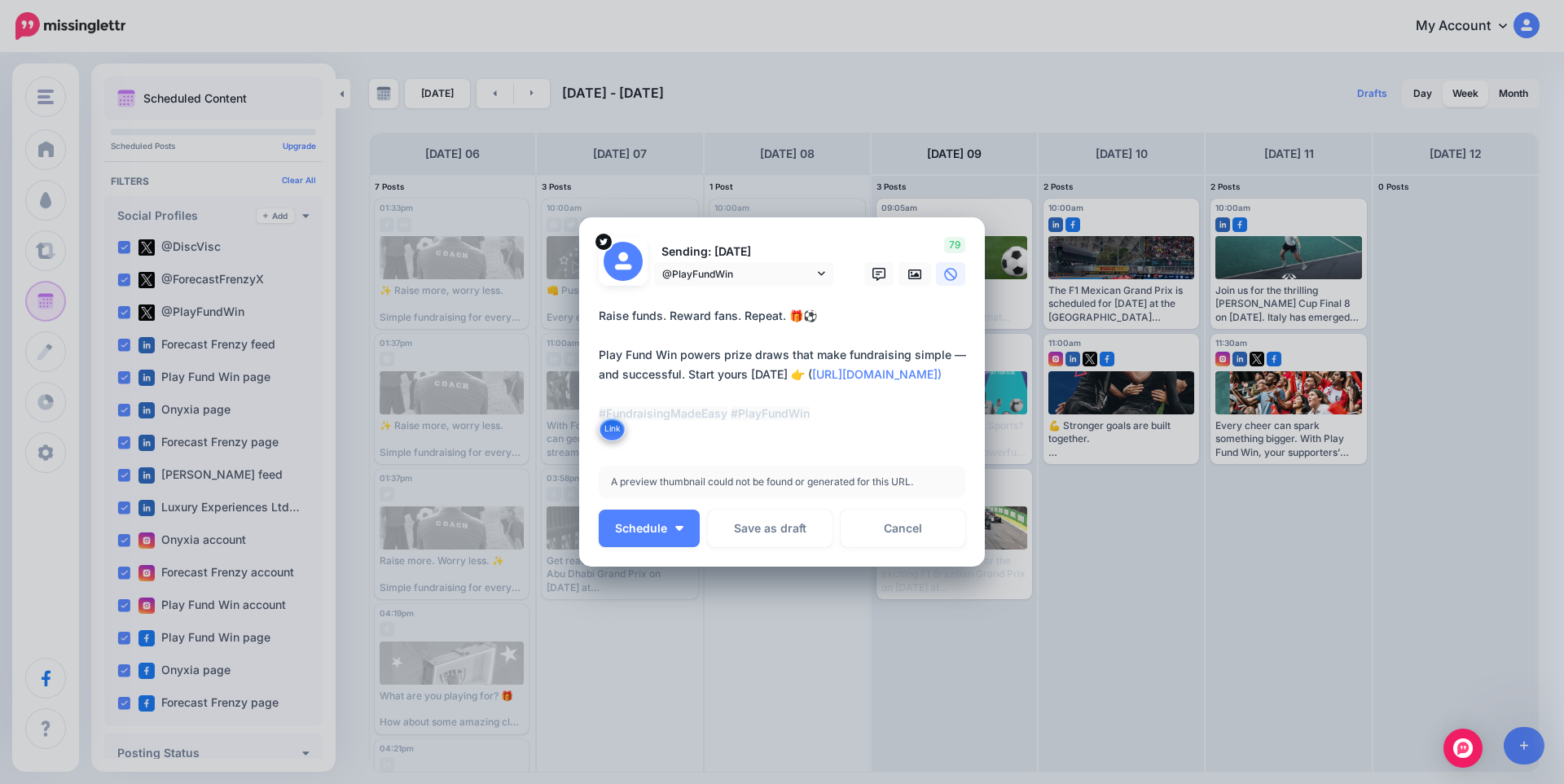
drag, startPoint x: 759, startPoint y: 396, endPoint x: 727, endPoint y: 356, distance: 51.2
click at [727, 356] on textarea "**********" at bounding box center [786, 374] width 374 height 137
type textarea "**********"
click at [616, 429] on button "Link" at bounding box center [612, 429] width 27 height 24
click at [891, 536] on link "Cancel" at bounding box center [903, 529] width 125 height 38
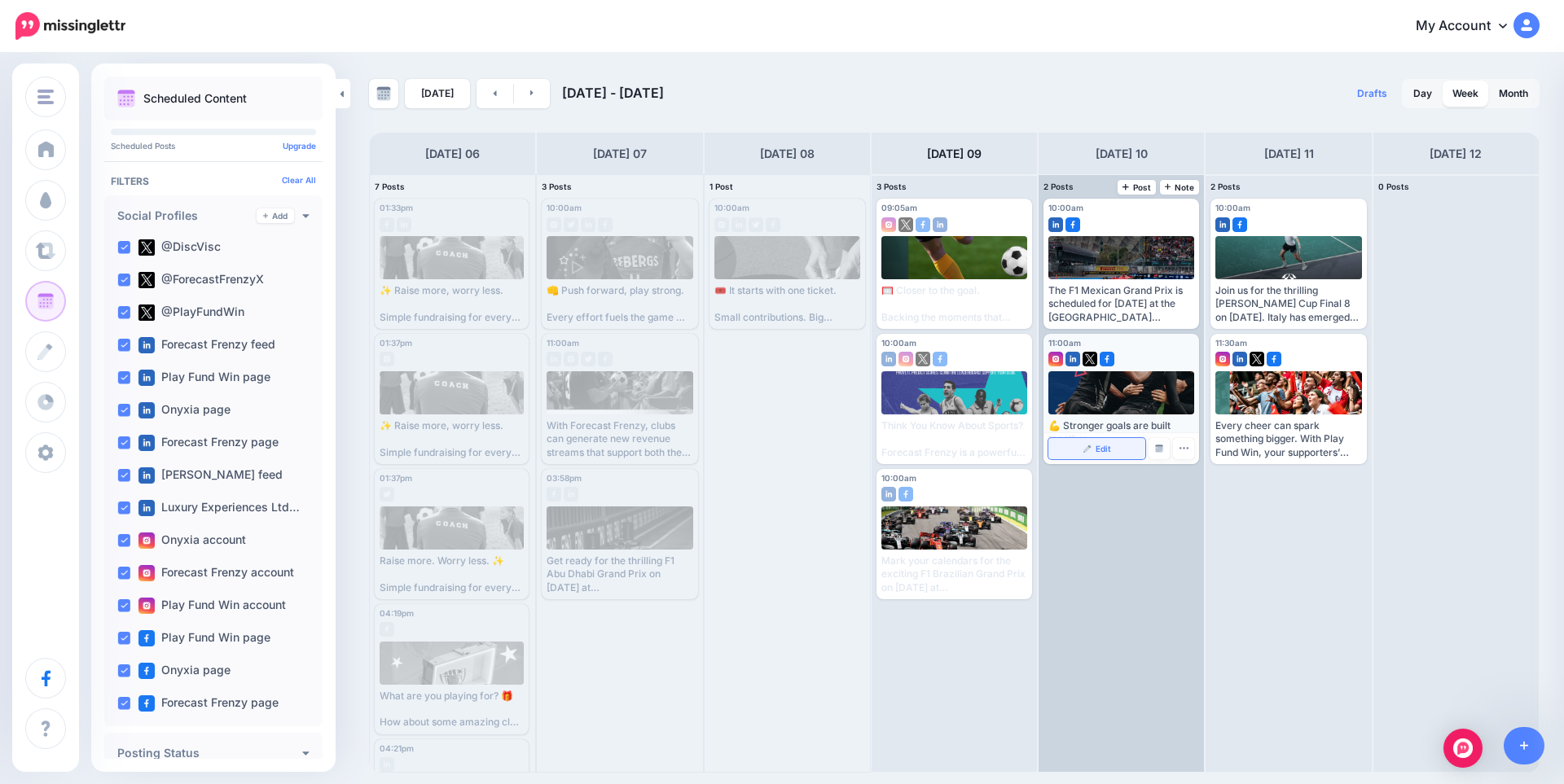
click at [1123, 450] on link "Edit" at bounding box center [1097, 448] width 97 height 21
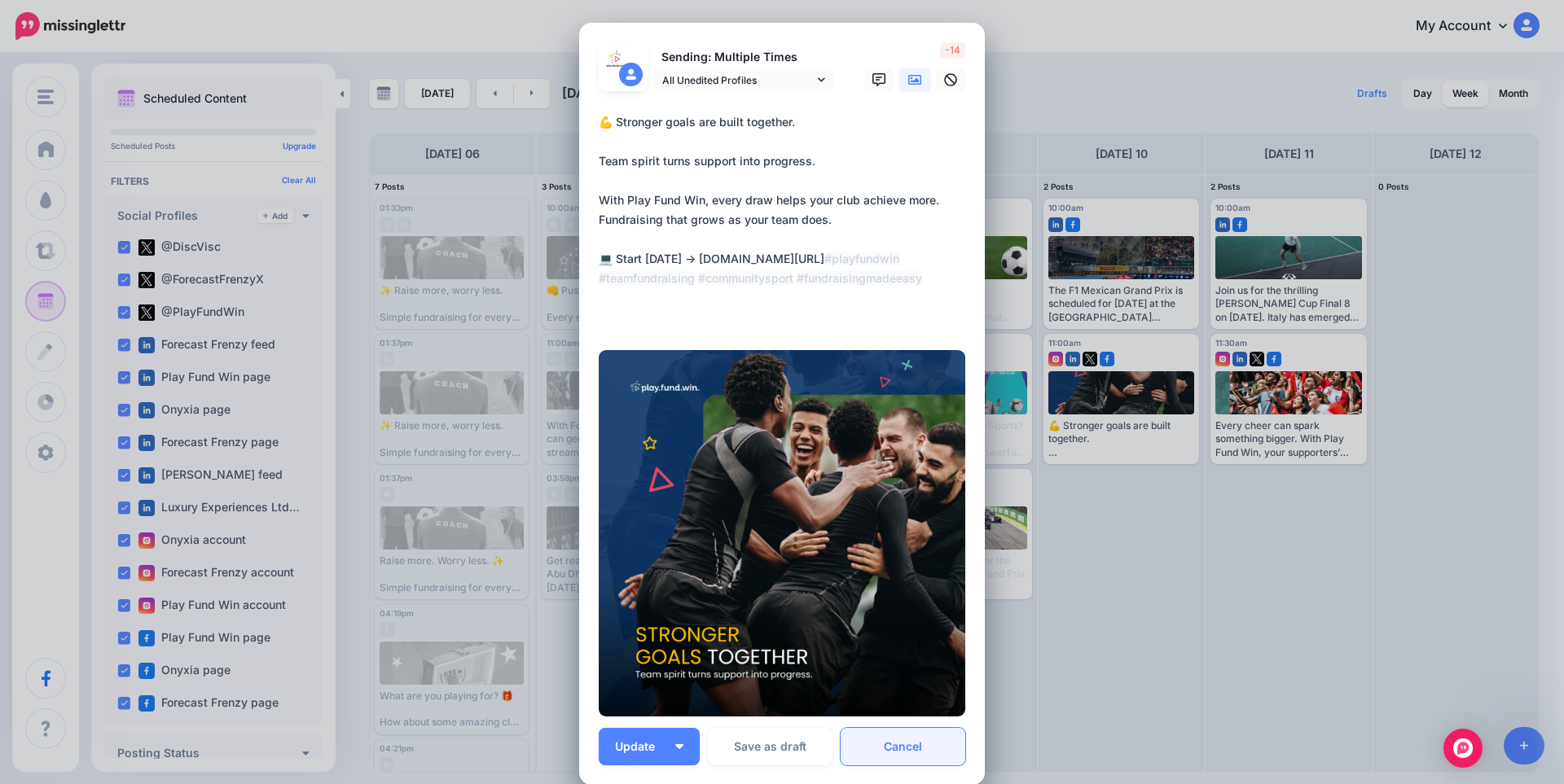
click at [922, 739] on link "Cancel" at bounding box center [903, 747] width 125 height 38
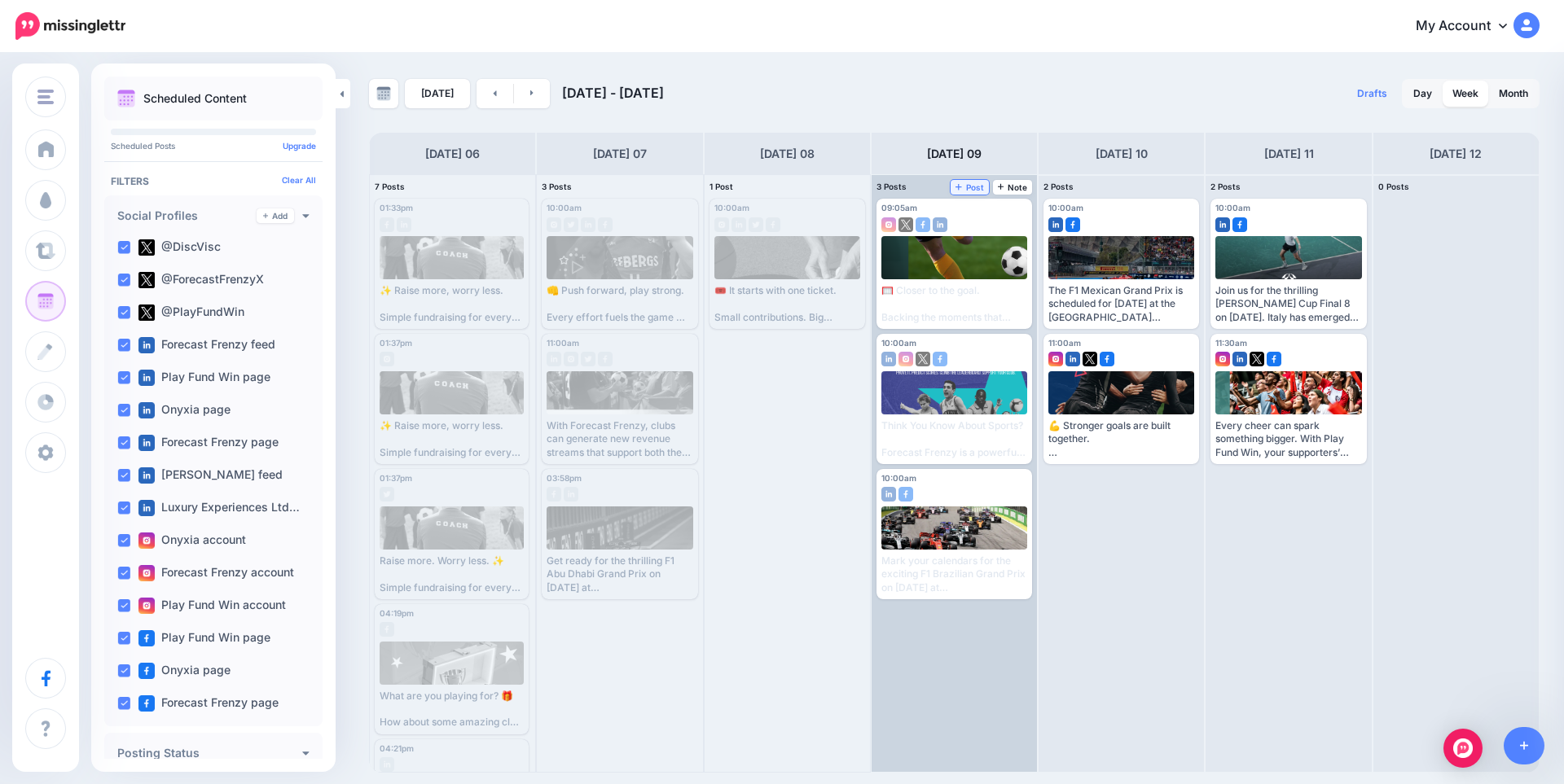
click at [970, 187] on span "Post" at bounding box center [969, 186] width 28 height 8
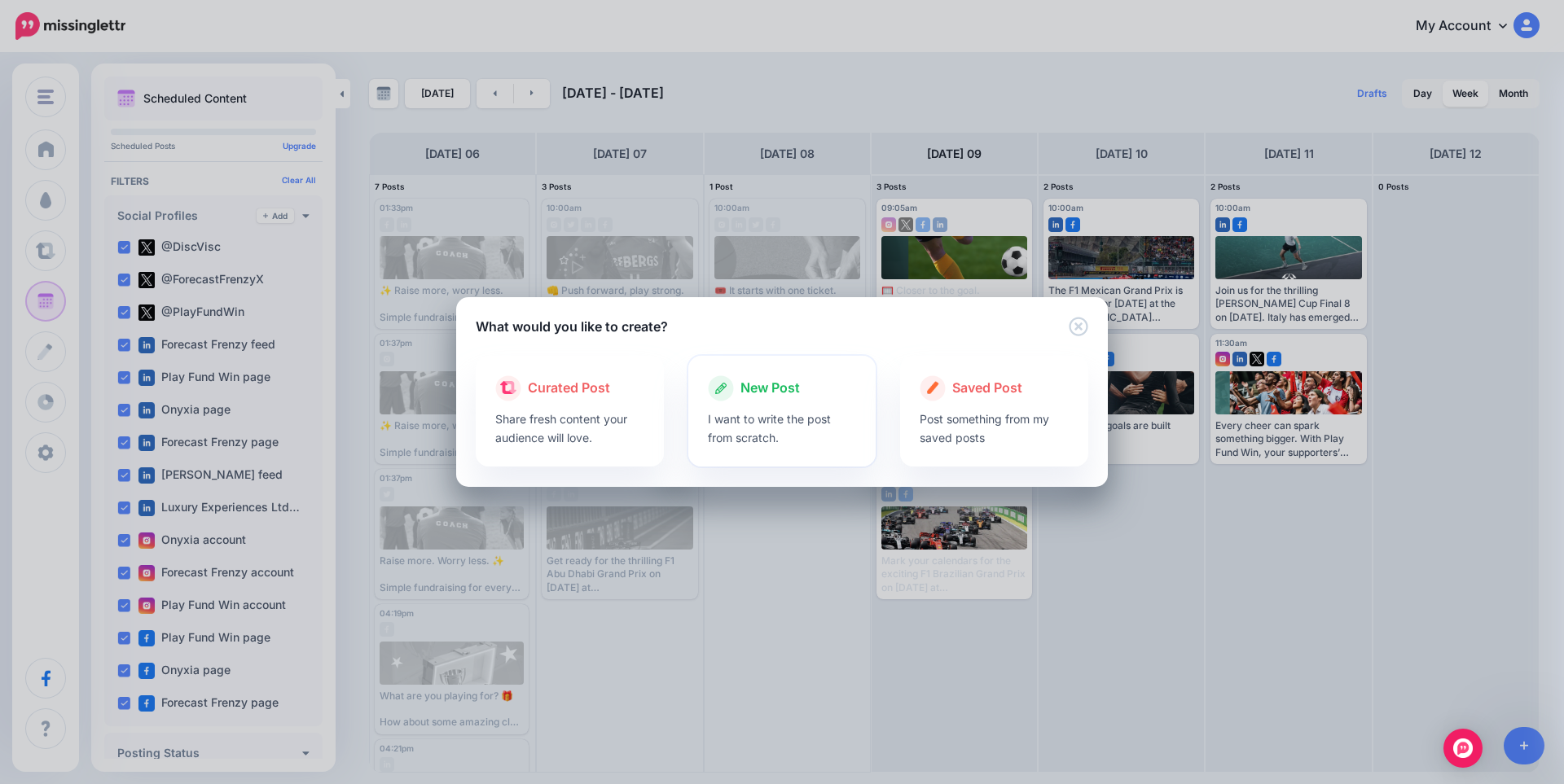
click at [788, 415] on p "I want to write the post from scratch." at bounding box center [782, 428] width 149 height 38
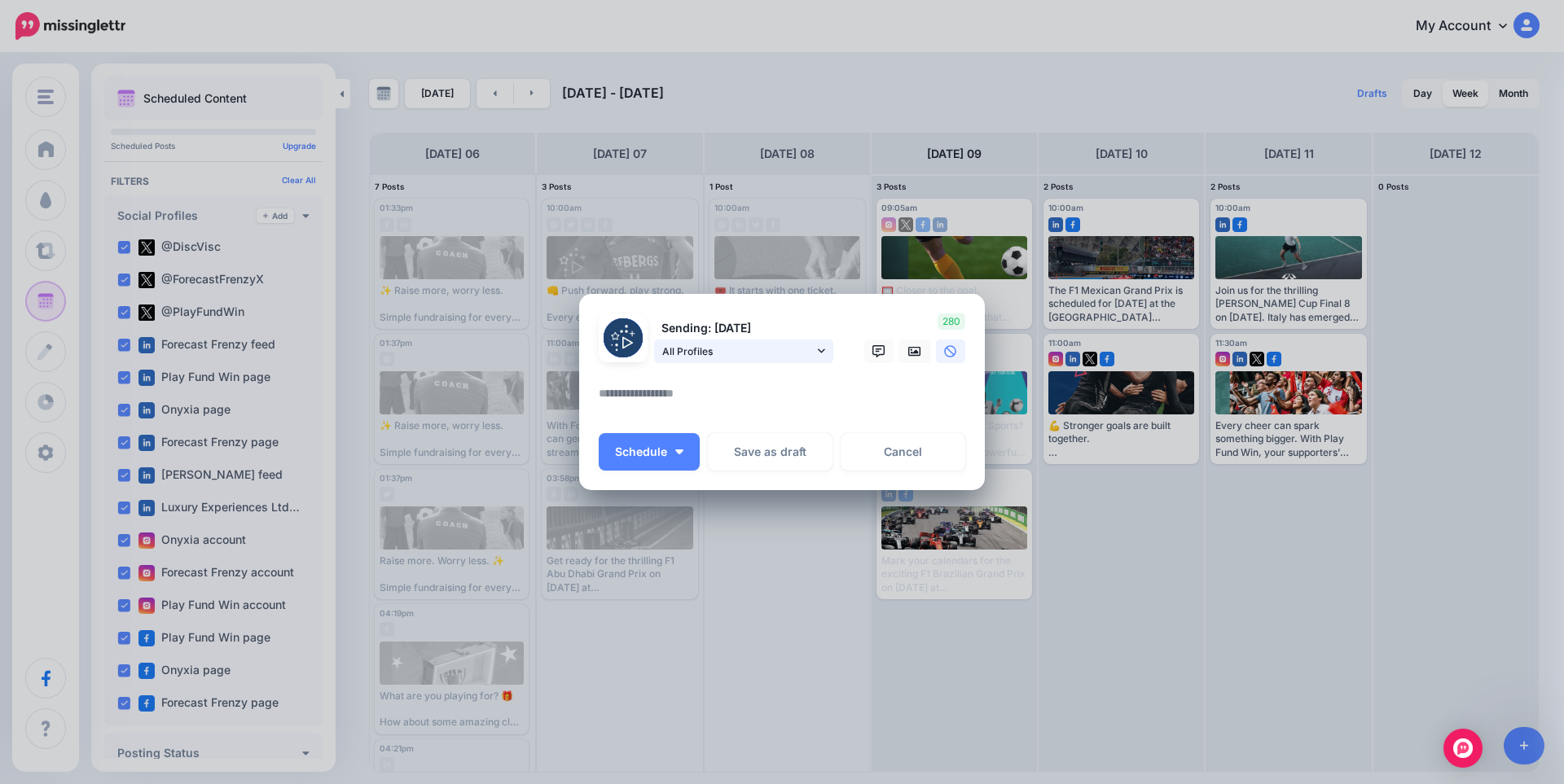
click at [818, 355] on icon at bounding box center [821, 350] width 8 height 11
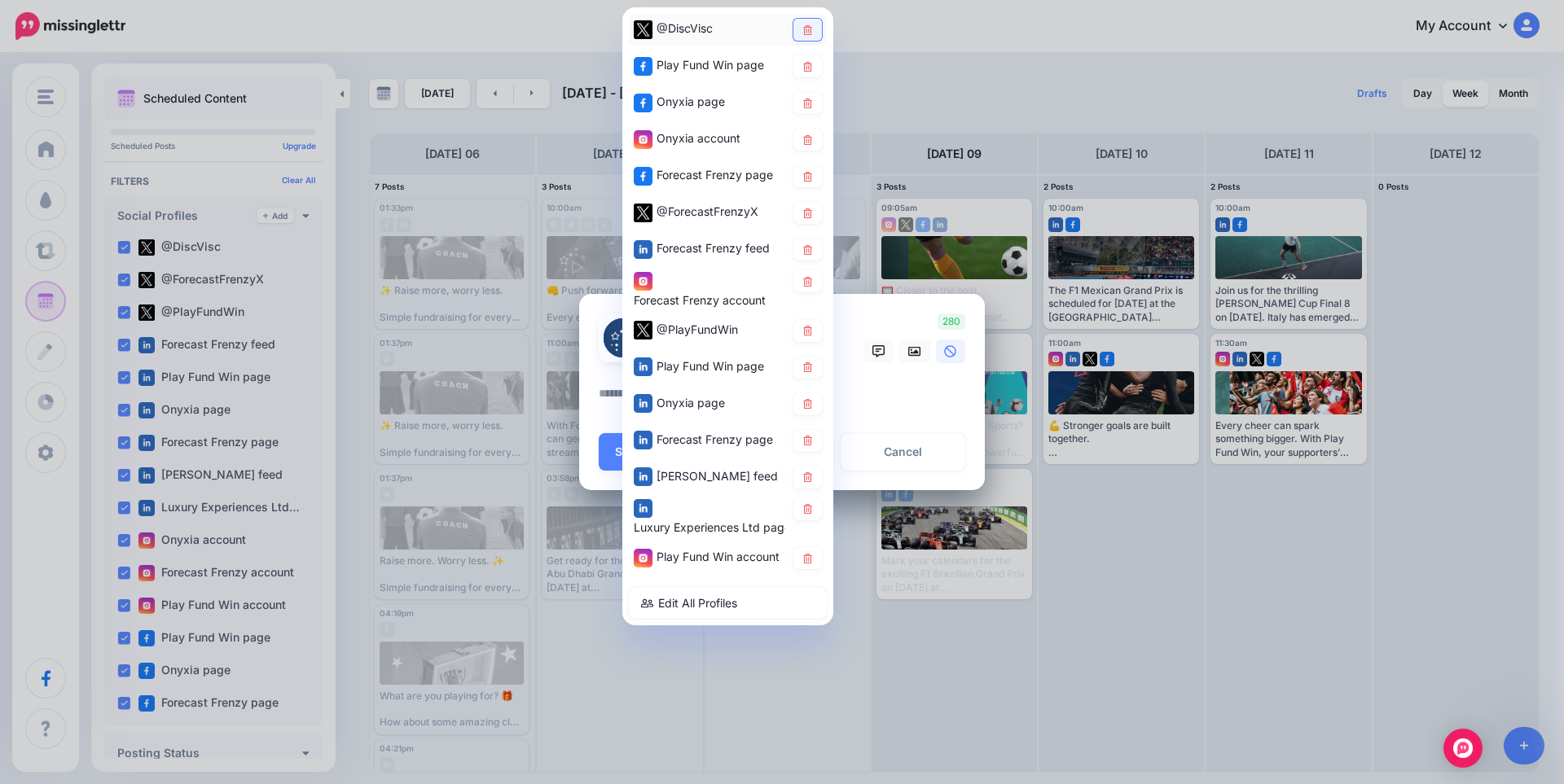
click at [813, 27] on link at bounding box center [807, 30] width 28 height 22
click at [810, 99] on icon at bounding box center [807, 102] width 12 height 9
click at [810, 138] on icon at bounding box center [807, 138] width 12 height 9
click at [812, 184] on link at bounding box center [807, 177] width 28 height 22
click at [812, 212] on icon at bounding box center [807, 212] width 12 height 9
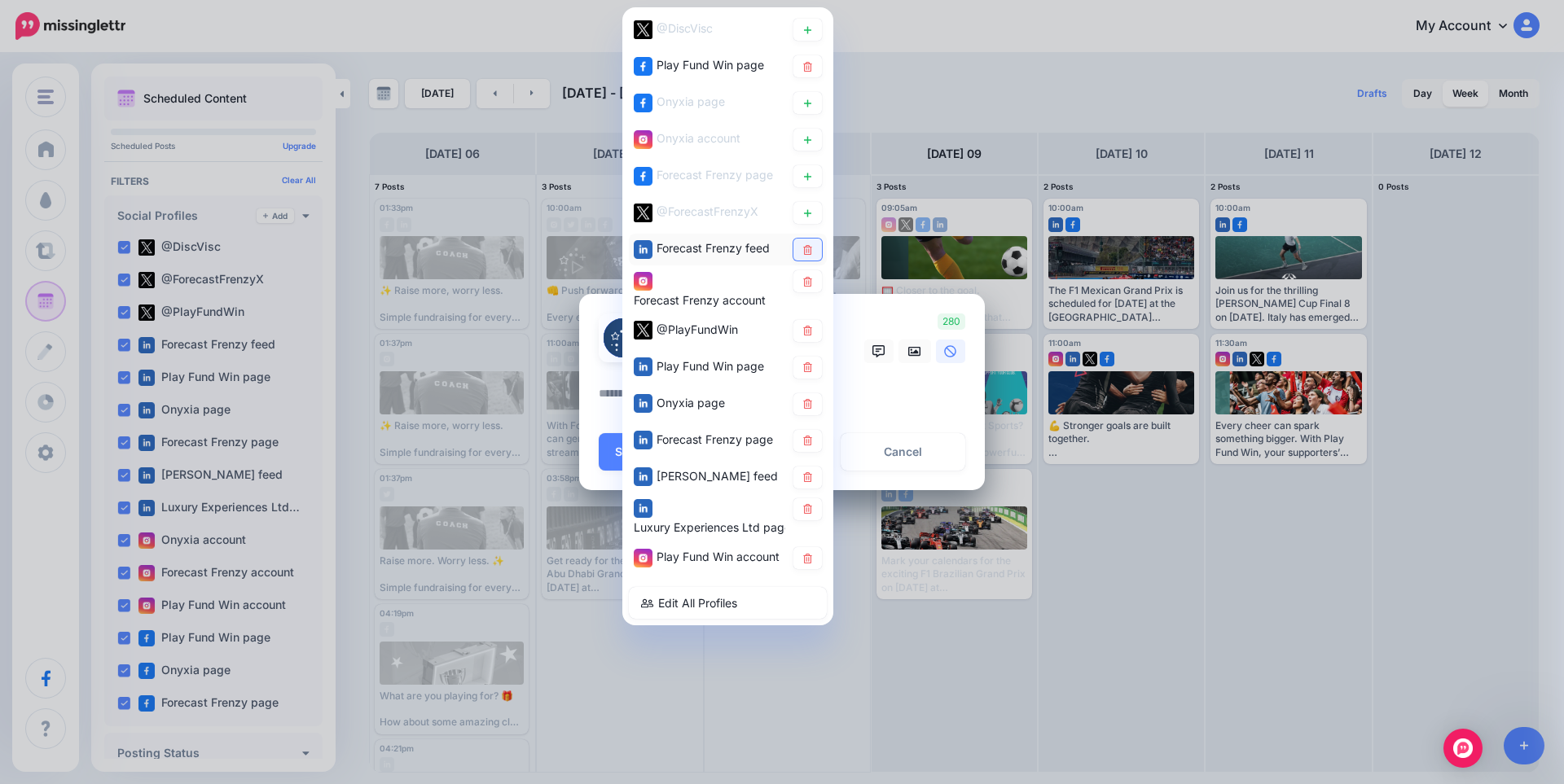
click at [809, 248] on icon at bounding box center [807, 249] width 9 height 9
click at [810, 287] on link at bounding box center [807, 282] width 28 height 22
click at [805, 409] on icon at bounding box center [807, 404] width 9 height 9
click at [813, 439] on link at bounding box center [807, 441] width 28 height 22
click at [810, 473] on icon at bounding box center [807, 477] width 12 height 9
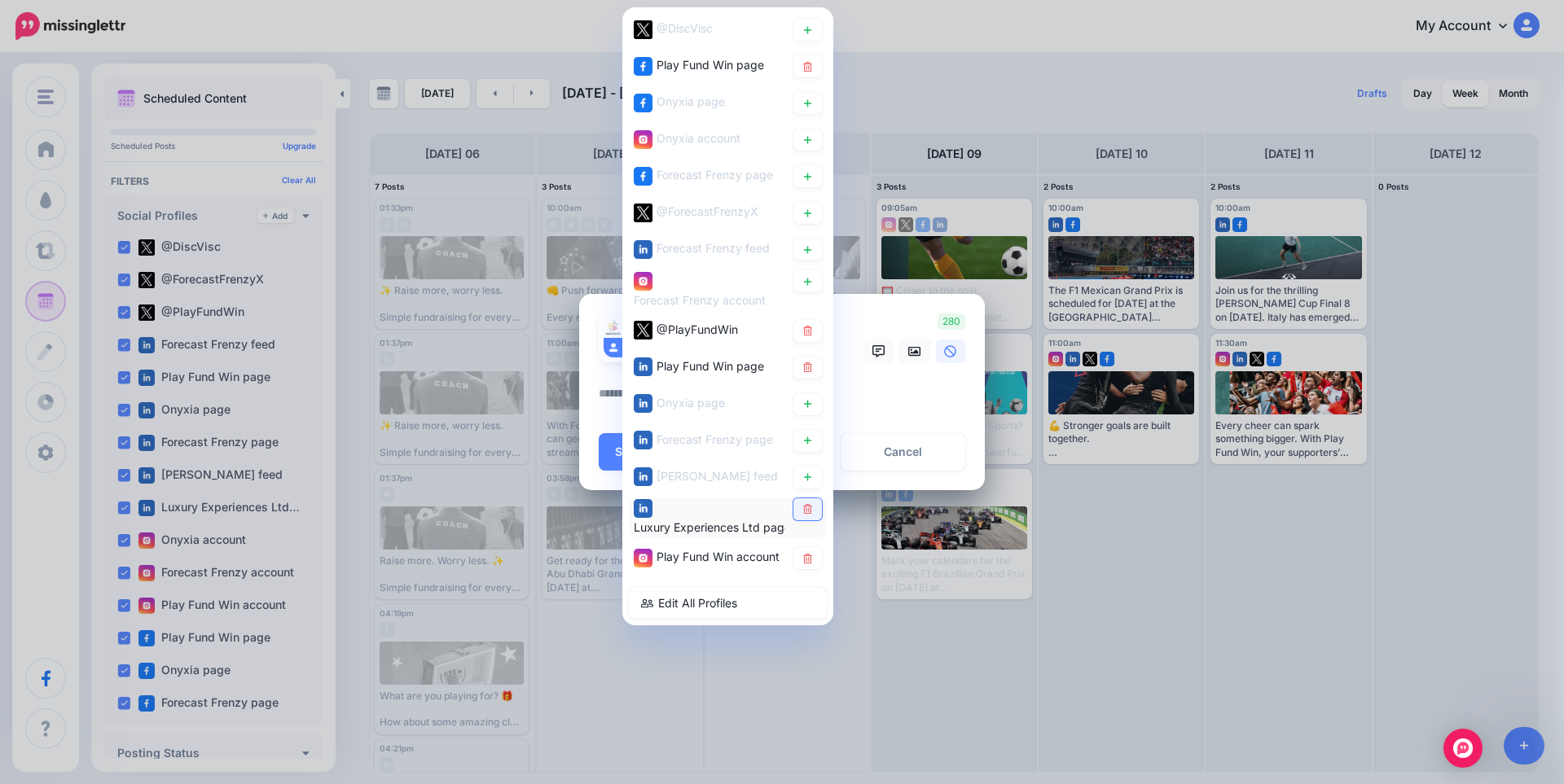
click at [810, 510] on icon at bounding box center [807, 508] width 12 height 9
click at [812, 560] on icon at bounding box center [807, 558] width 12 height 9
click at [897, 405] on textarea at bounding box center [786, 399] width 374 height 32
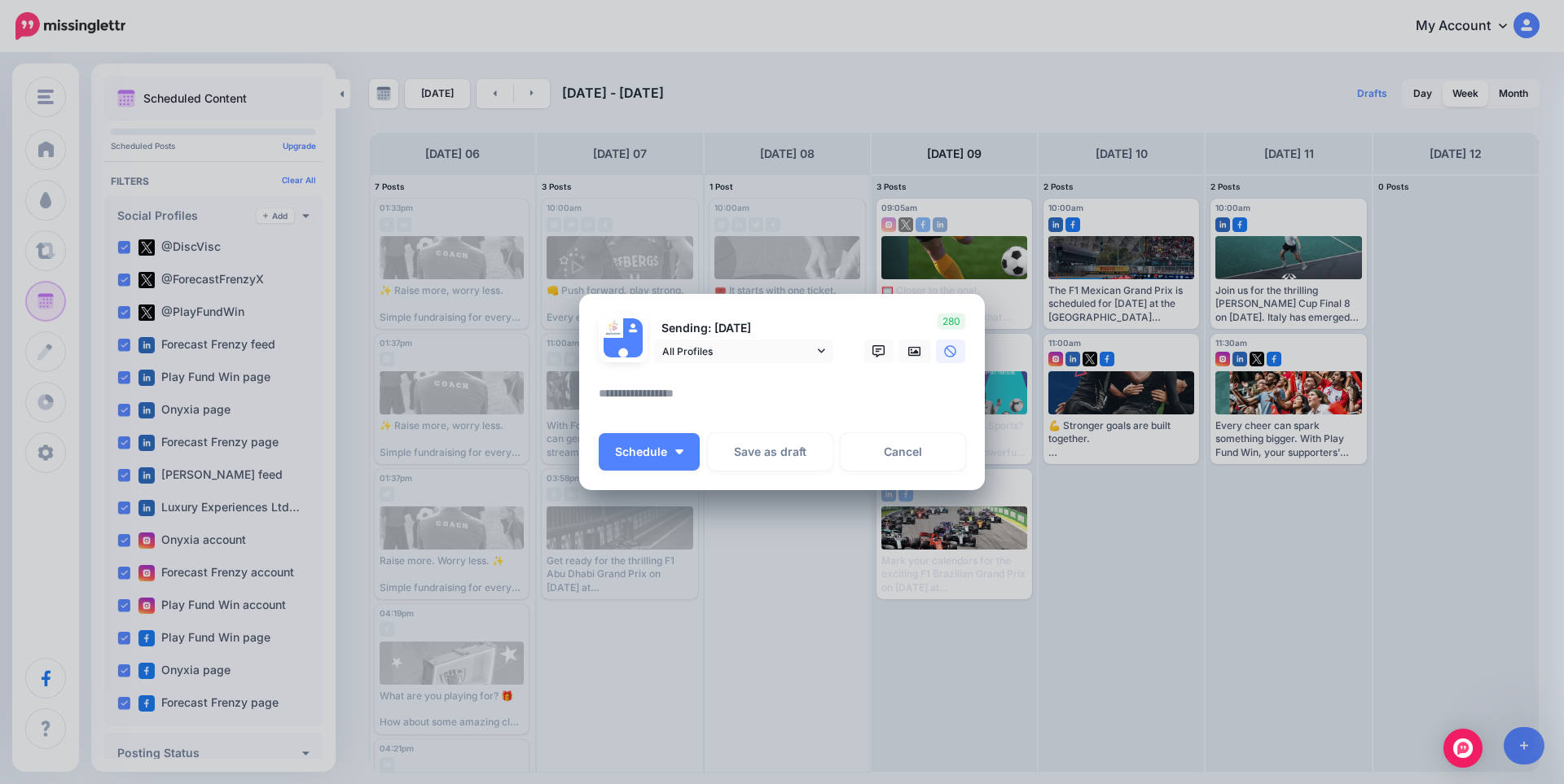
click at [666, 392] on textarea at bounding box center [786, 399] width 374 height 32
paste textarea "**********"
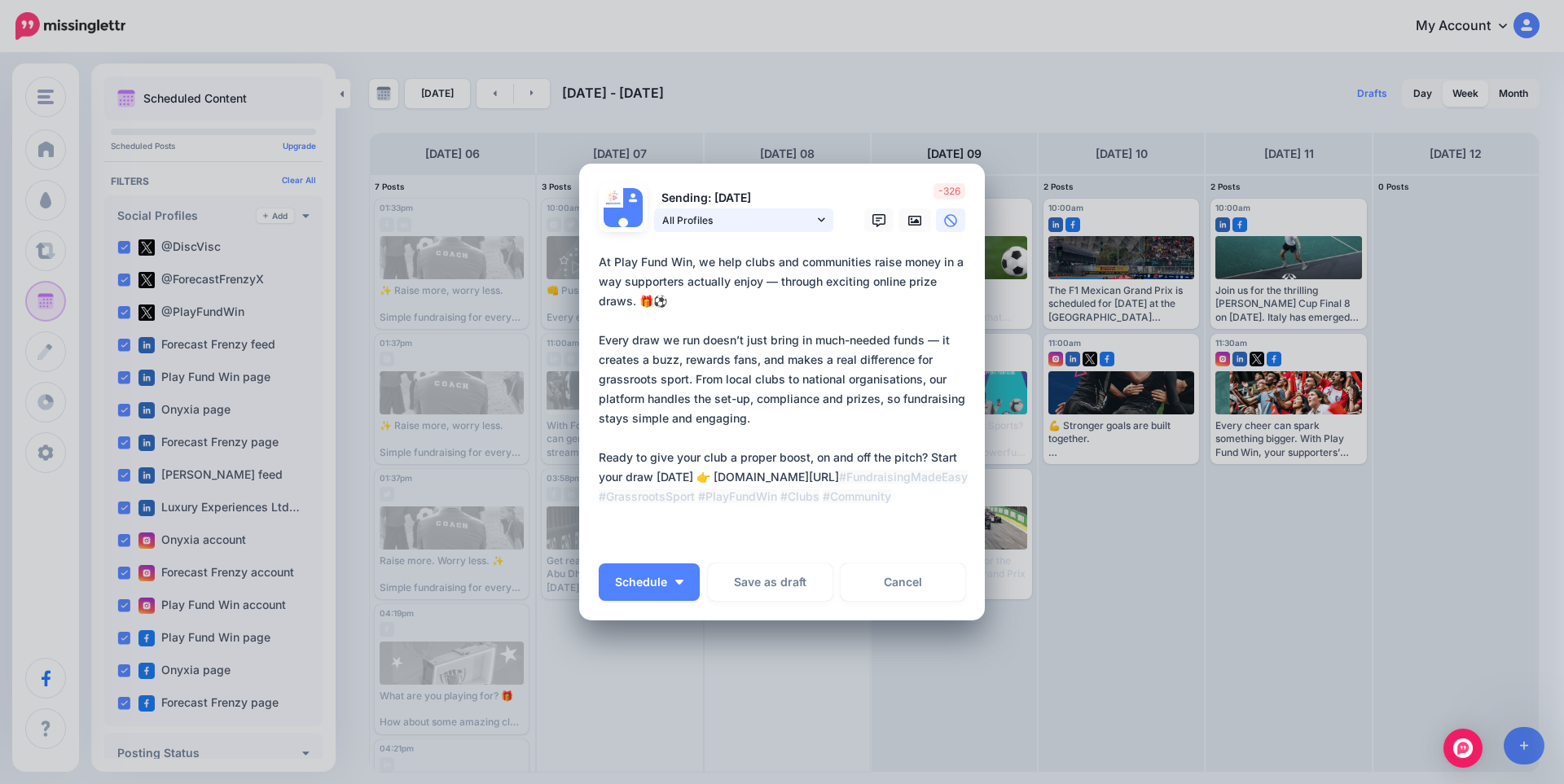
click at [798, 222] on span "All Profiles" at bounding box center [738, 221] width 151 height 17
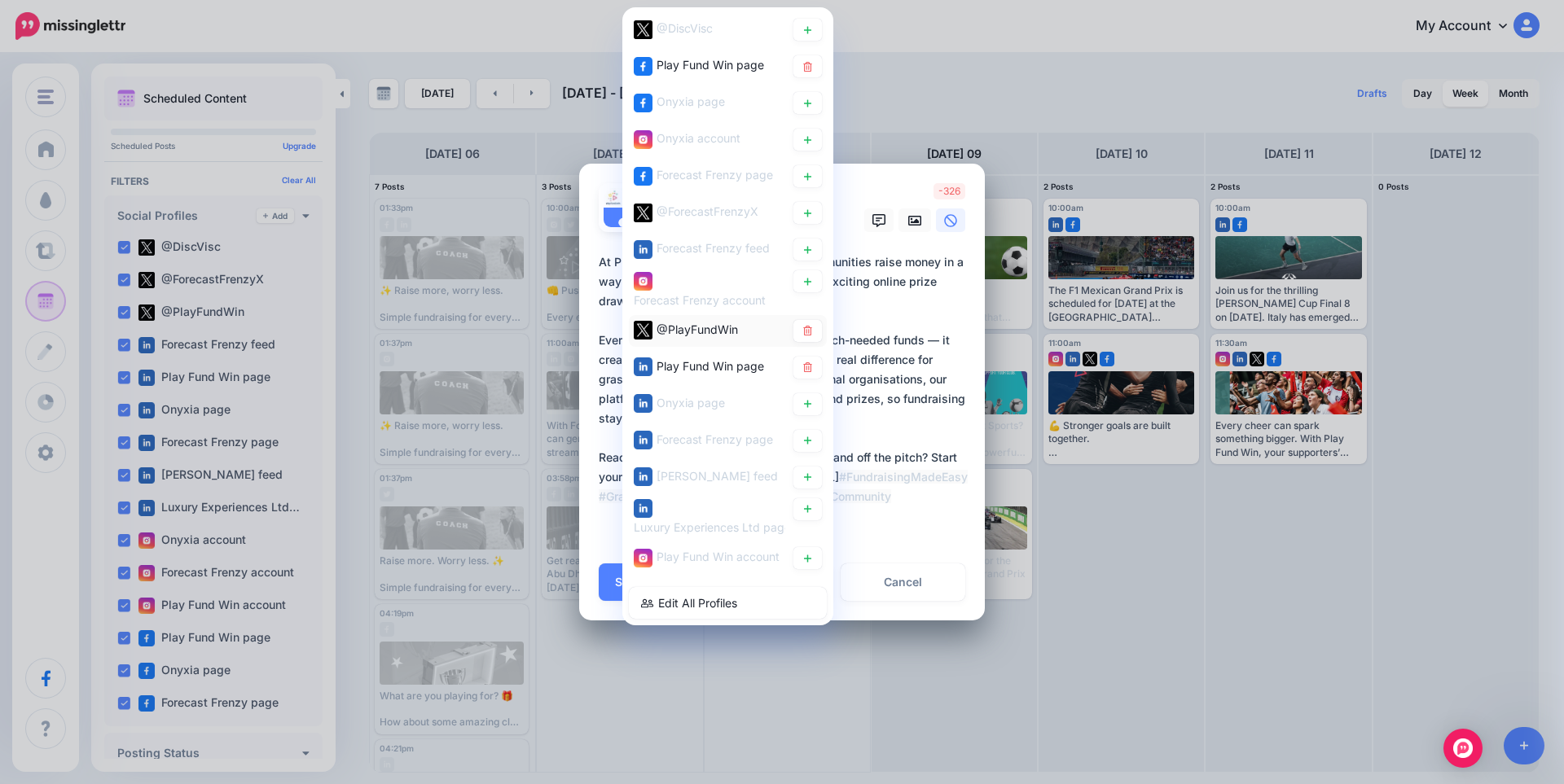
click at [707, 330] on span "@PlayFundWin" at bounding box center [697, 330] width 82 height 14
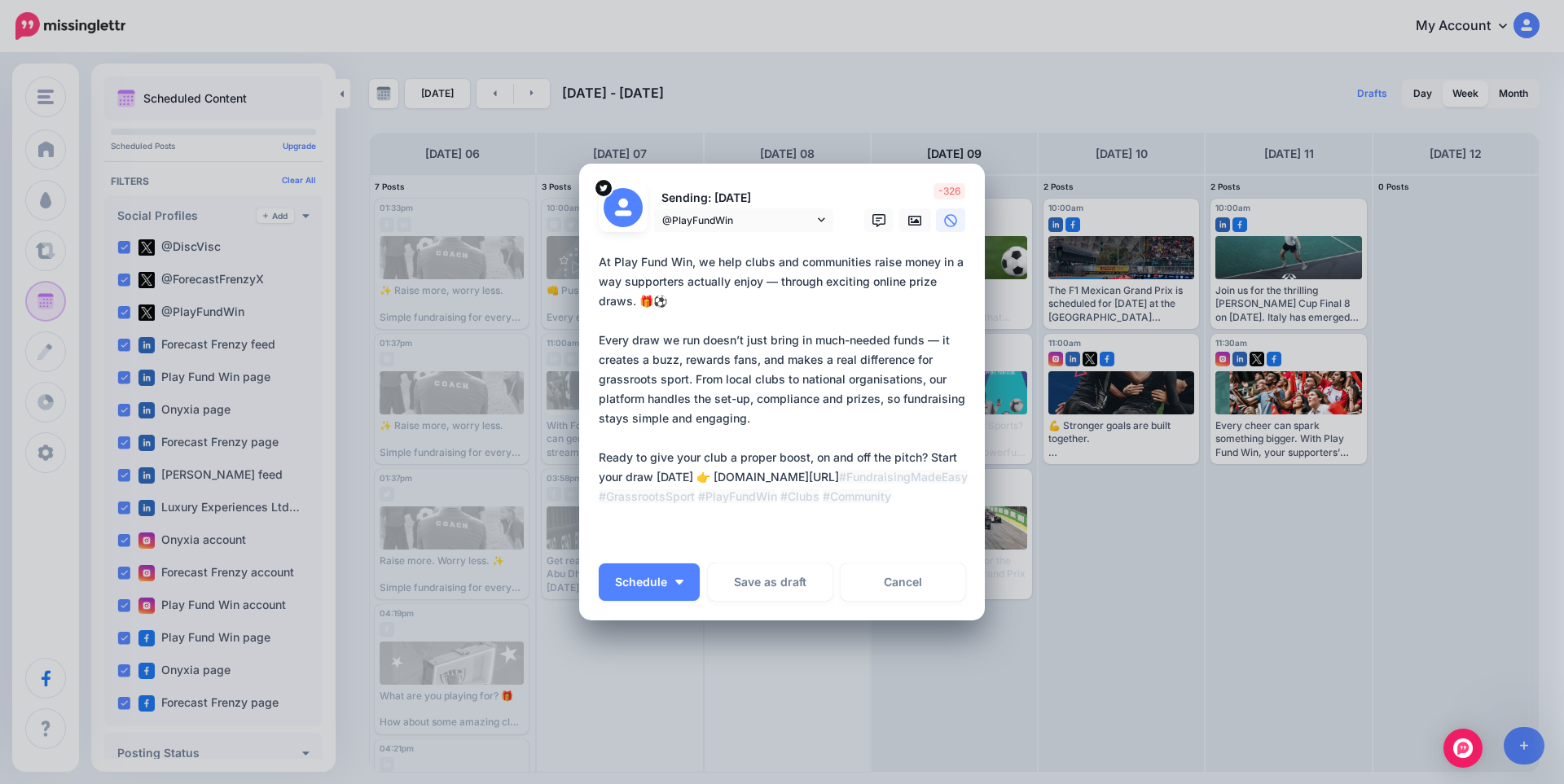
click at [688, 380] on textarea "**********" at bounding box center [786, 398] width 374 height 293
paste textarea "**********"
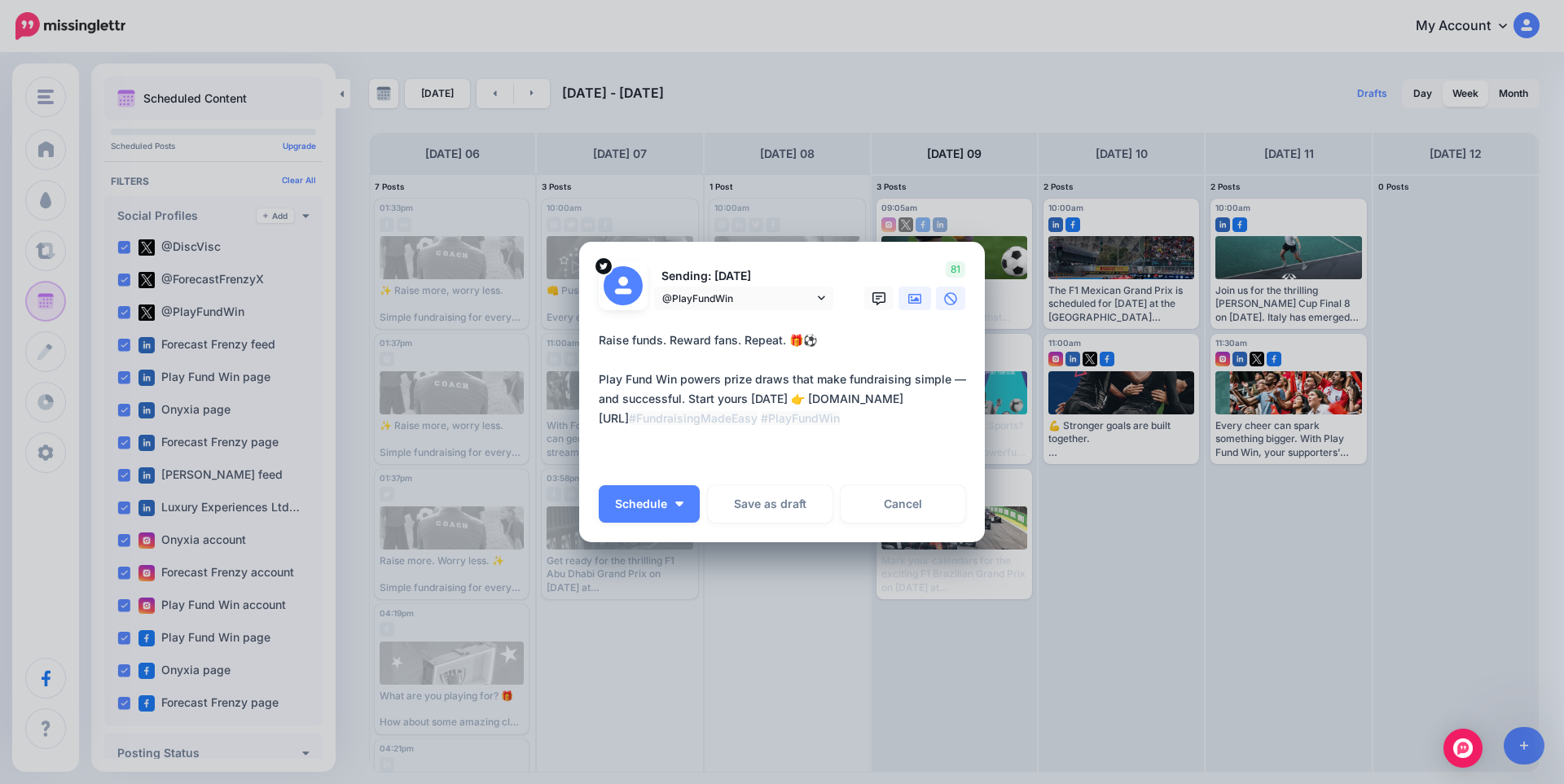
click at [903, 300] on link at bounding box center [915, 299] width 33 height 24
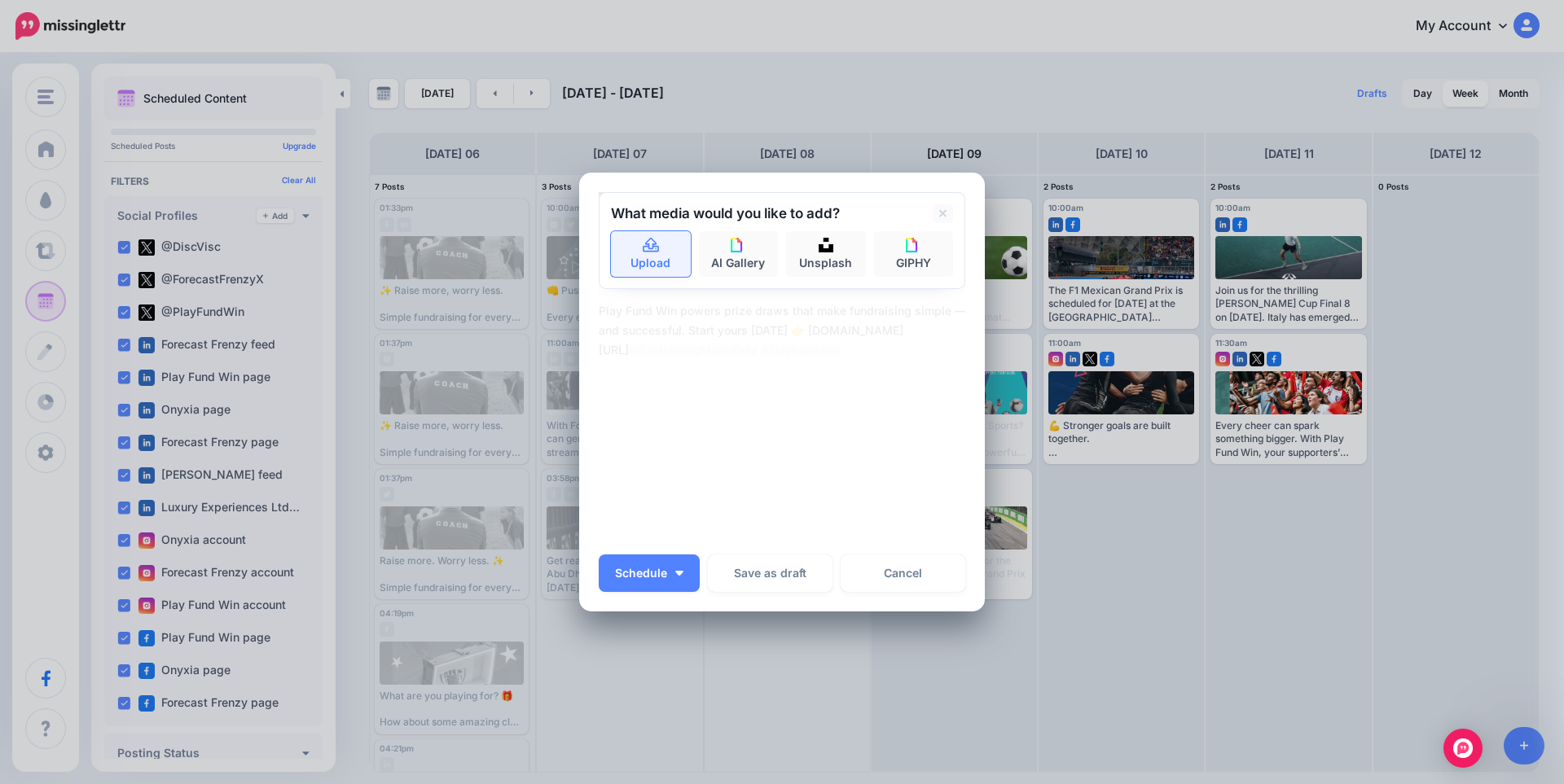
click at [642, 253] on link "Upload" at bounding box center [650, 253] width 80 height 46
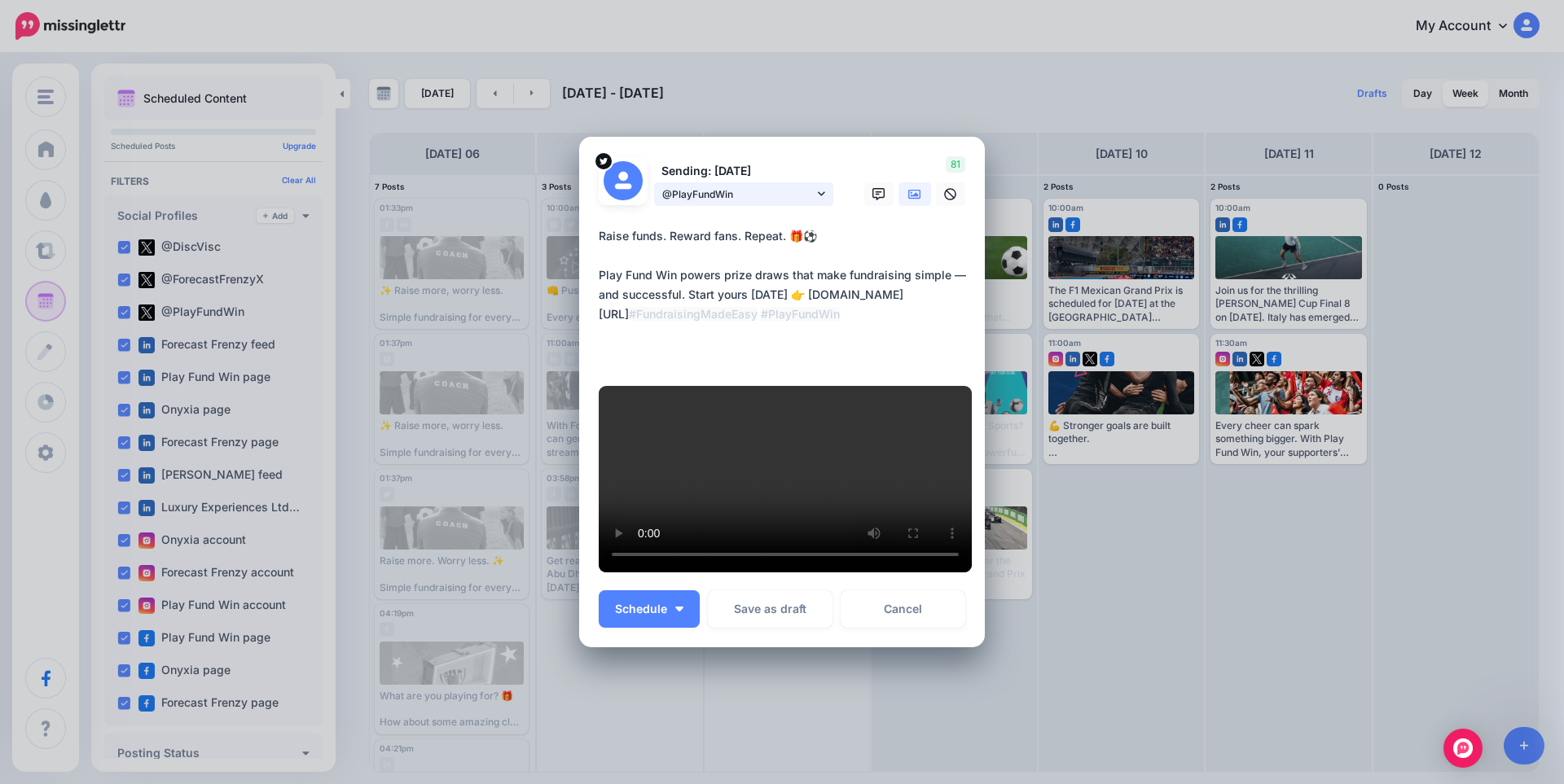
click at [788, 185] on span "@PlayFundWin" at bounding box center [738, 194] width 151 height 17
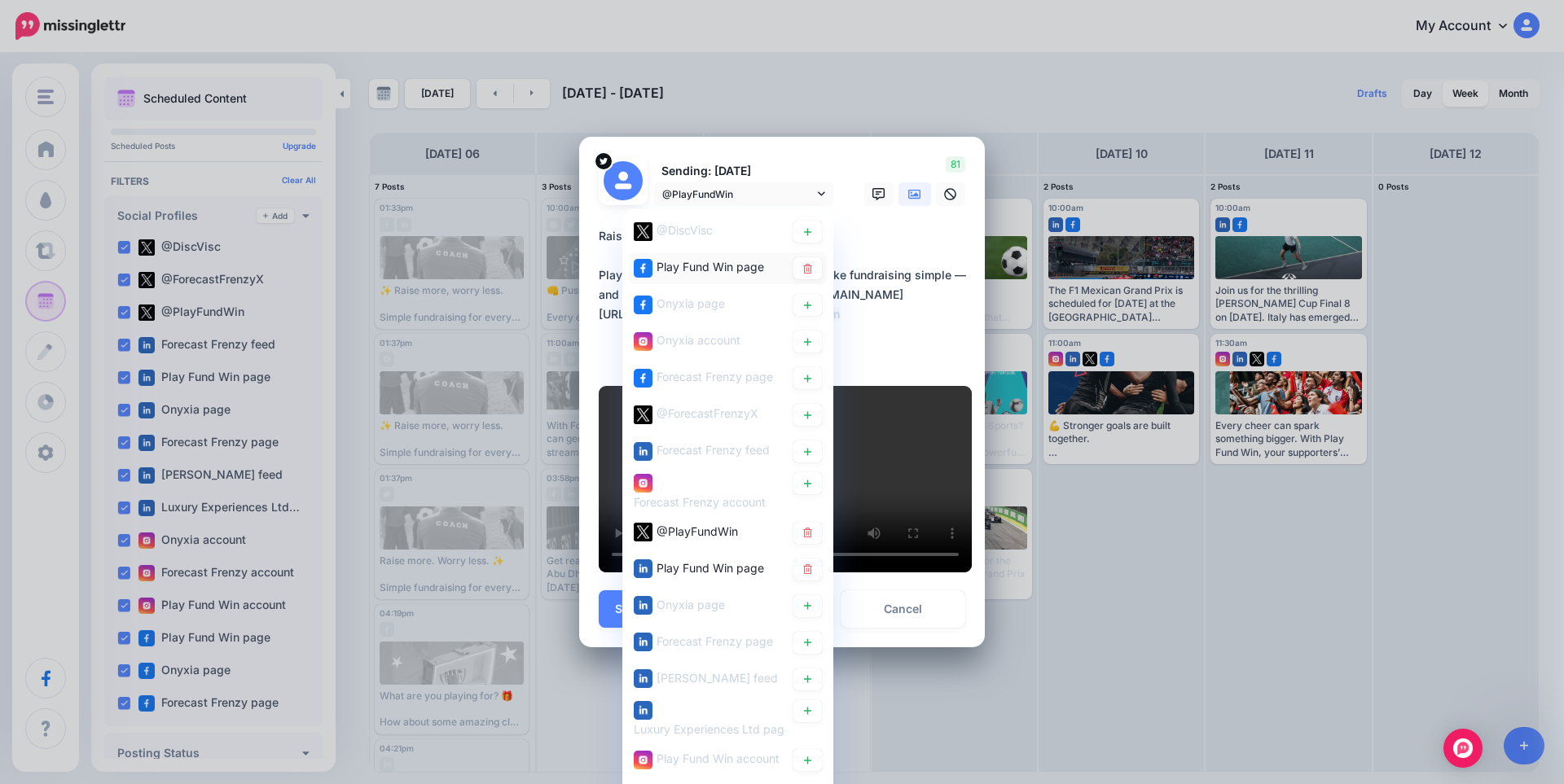
click at [725, 260] on span "Play Fund Win page" at bounding box center [709, 267] width 107 height 14
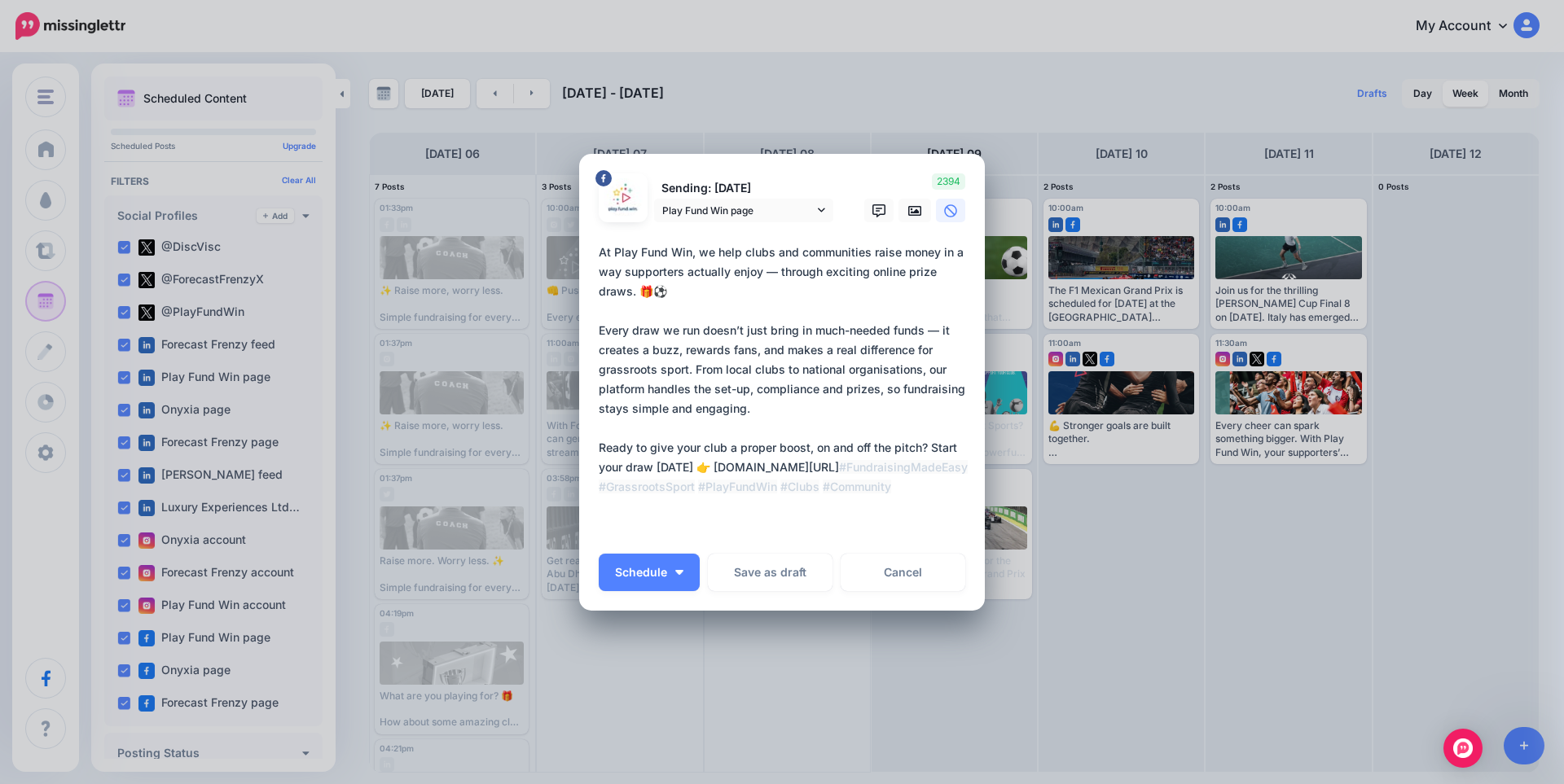
scroll to position [13, 0]
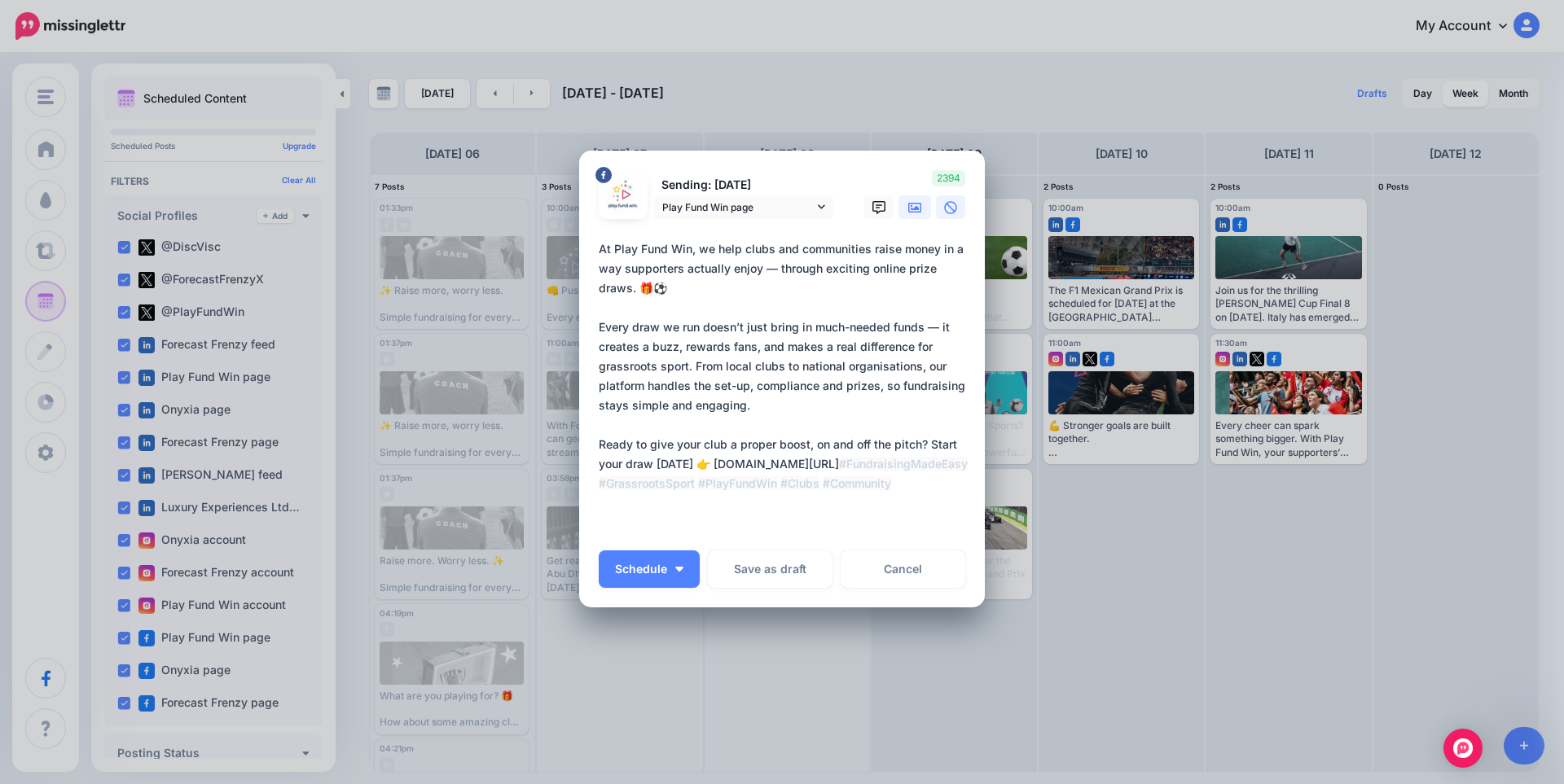
click at [908, 204] on icon at bounding box center [914, 207] width 13 height 13
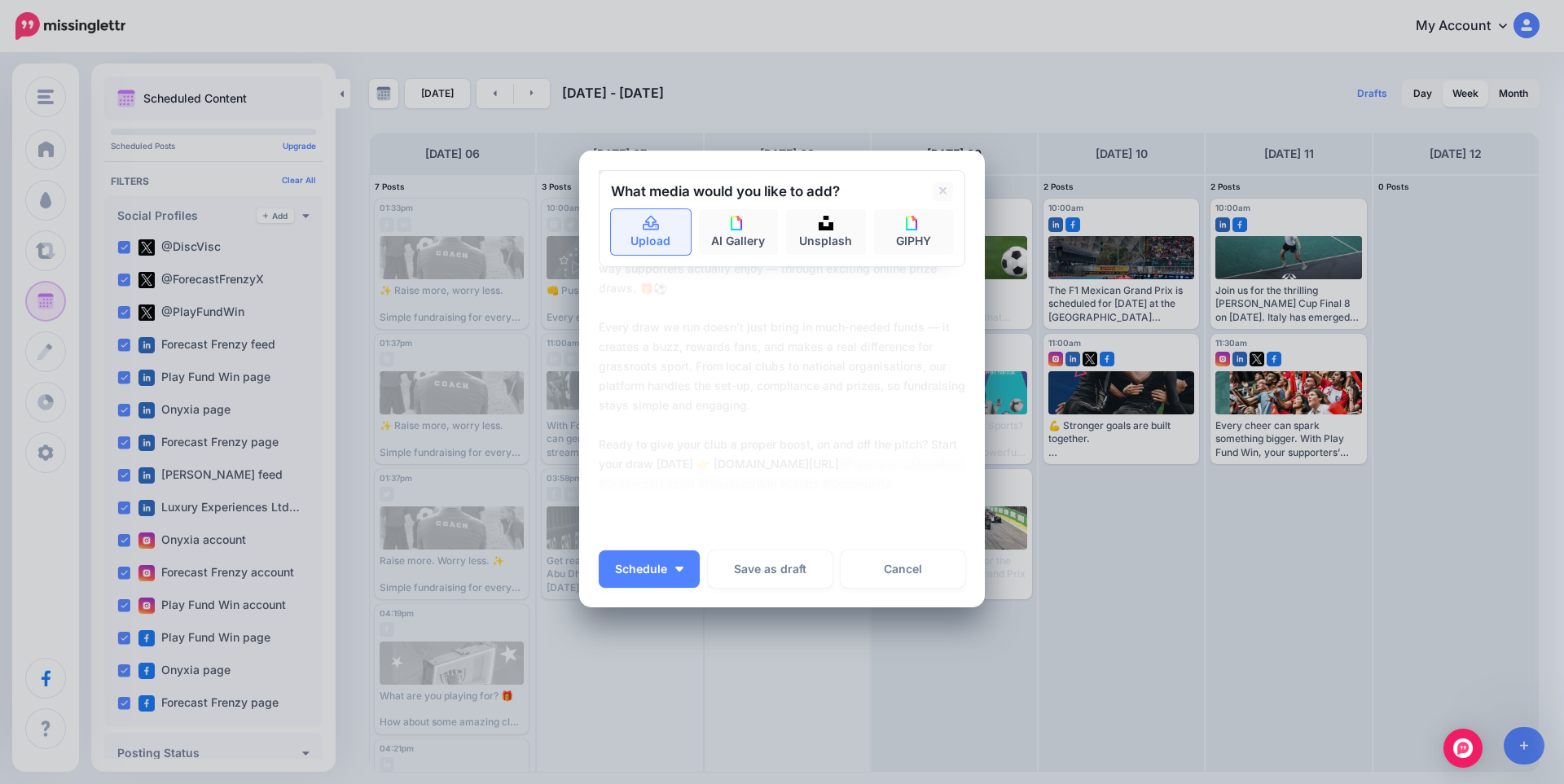
click at [656, 232] on link "Upload" at bounding box center [650, 232] width 80 height 46
click at [771, 357] on textarea "**********" at bounding box center [786, 386] width 374 height 293
click at [939, 192] on icon at bounding box center [942, 191] width 8 height 13
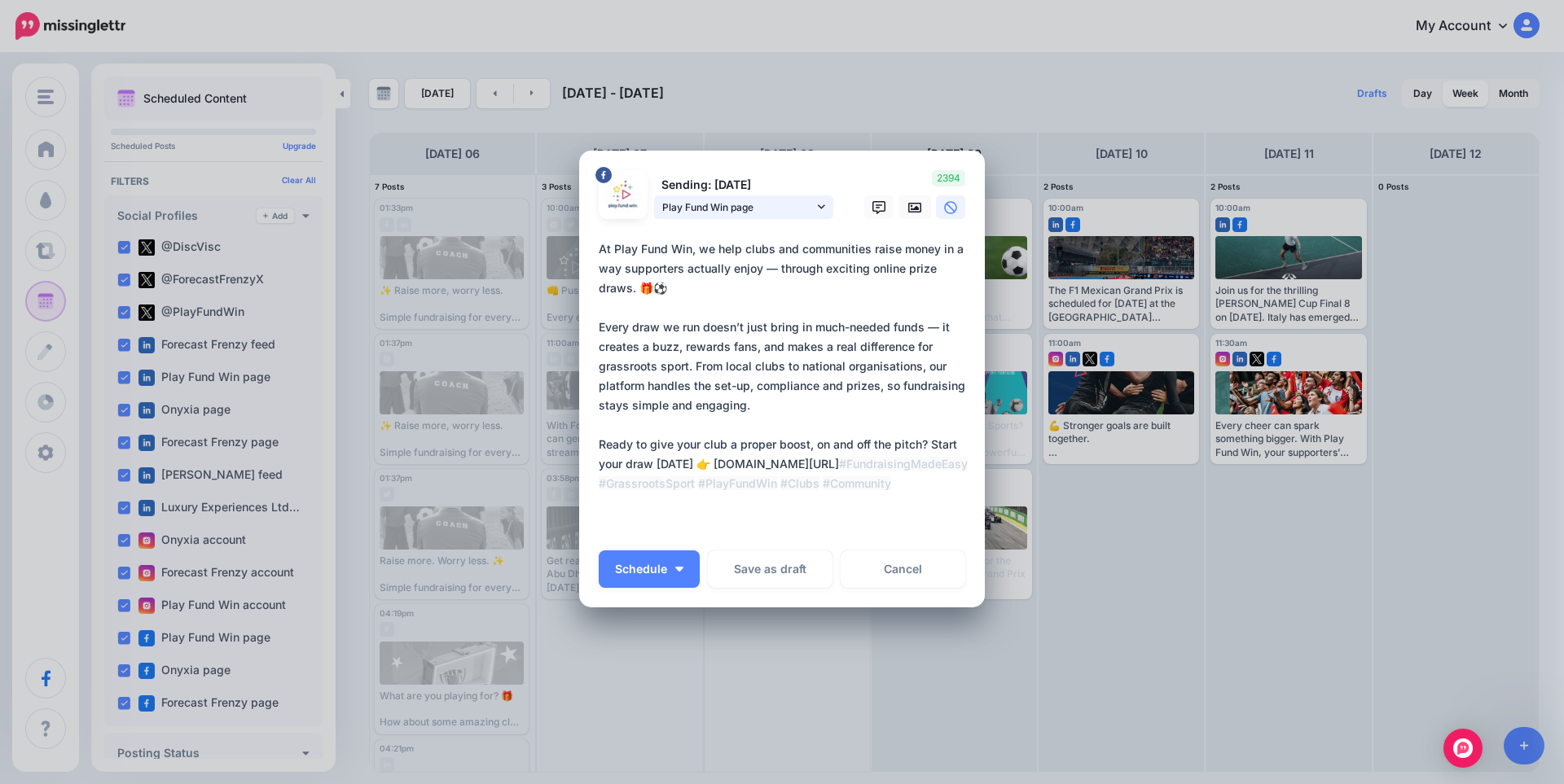
click at [683, 204] on span "Play Fund Win page" at bounding box center [738, 207] width 151 height 17
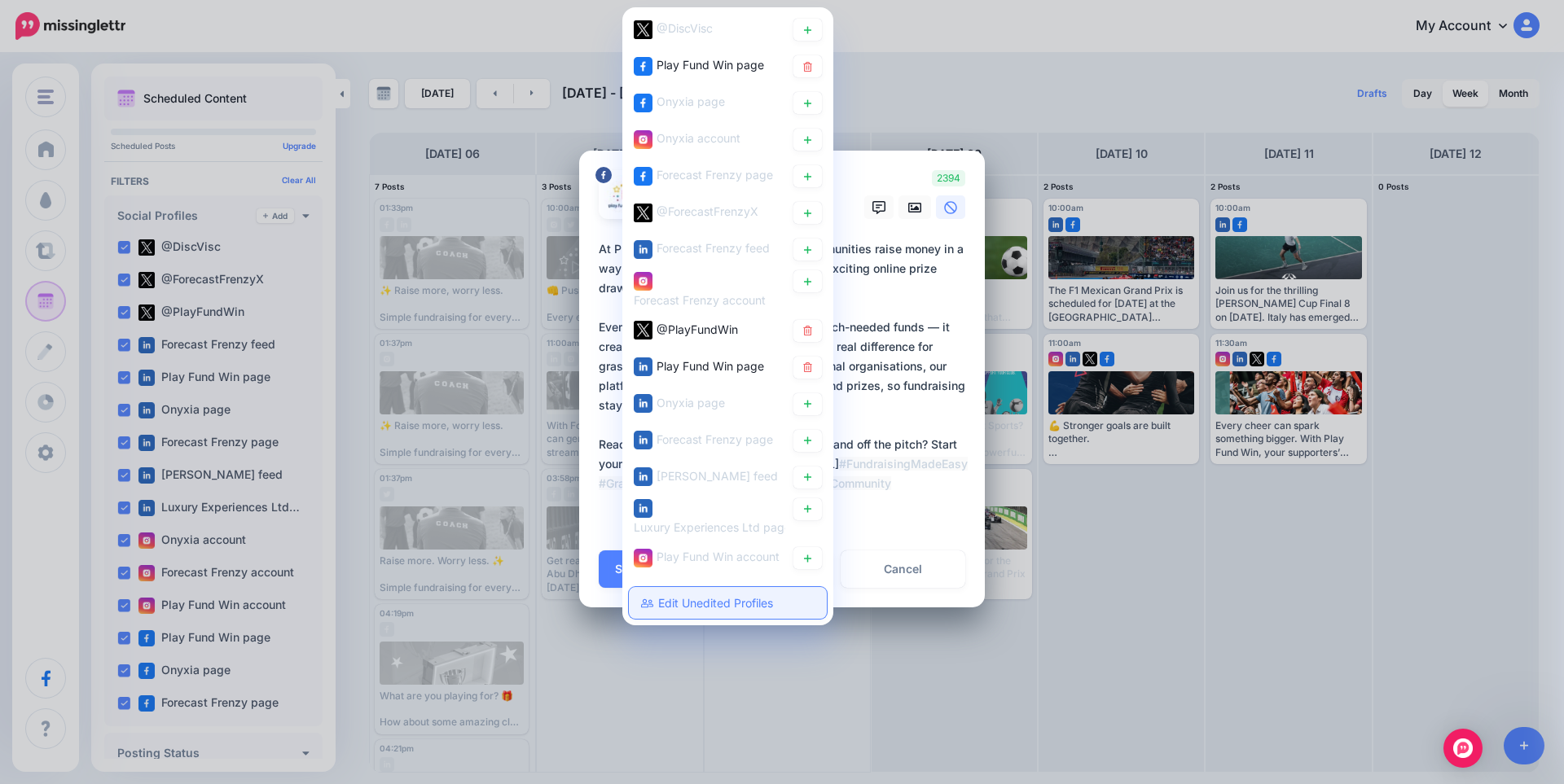
click at [693, 600] on link "Edit Unedited Profiles" at bounding box center [727, 604] width 198 height 32
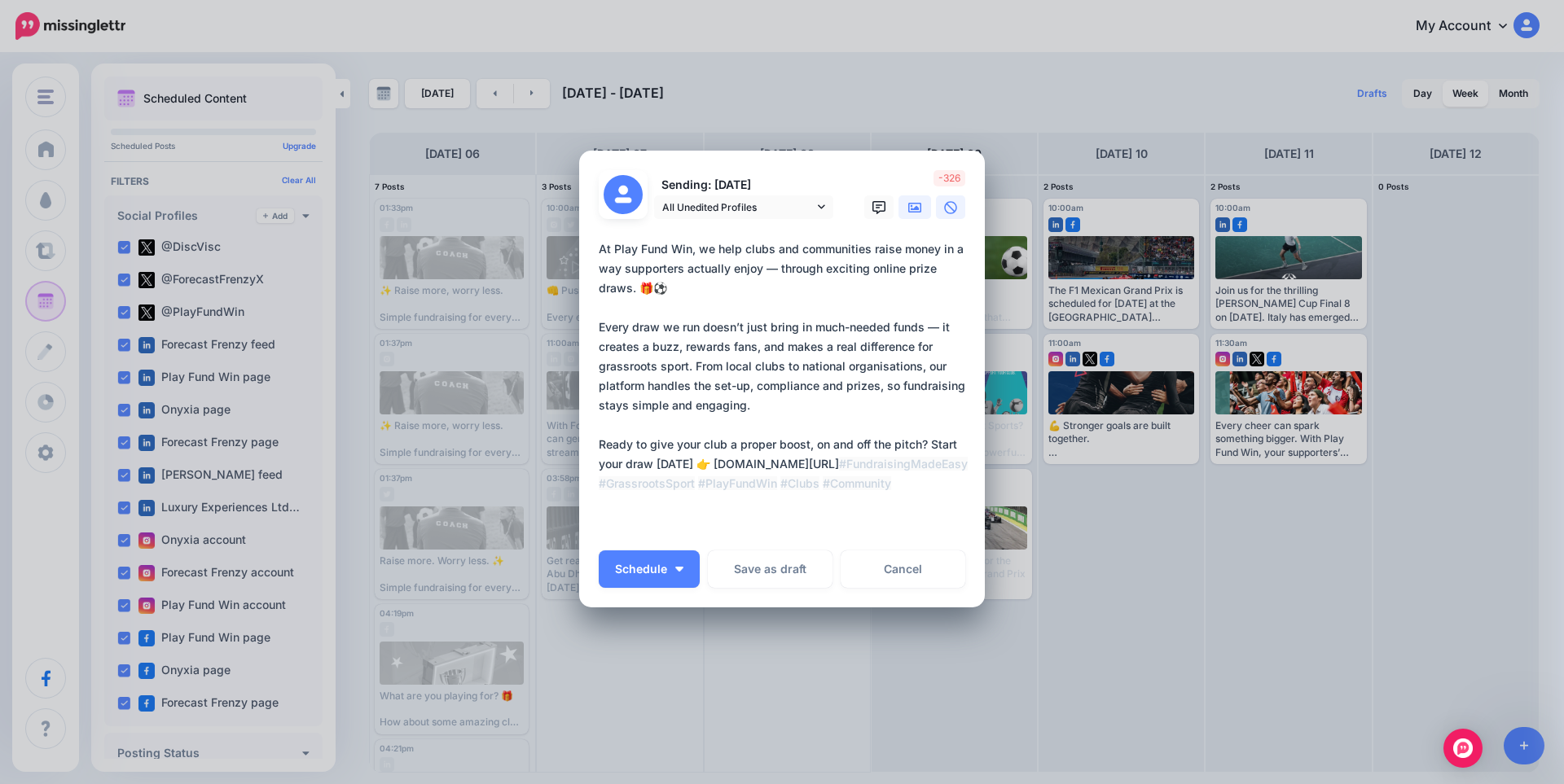
click at [917, 213] on link at bounding box center [915, 208] width 33 height 24
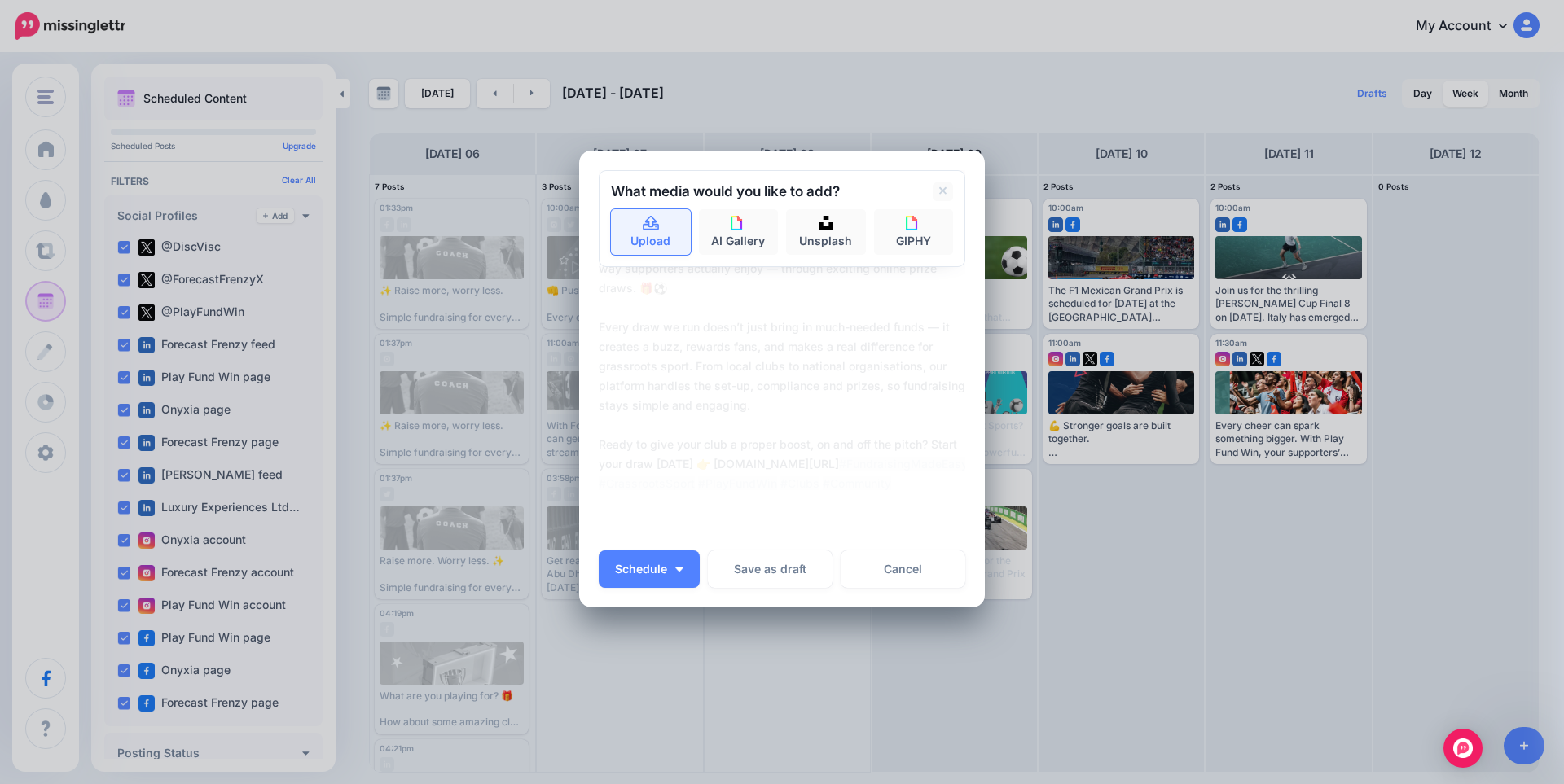
click at [640, 232] on link "Upload" at bounding box center [650, 232] width 80 height 46
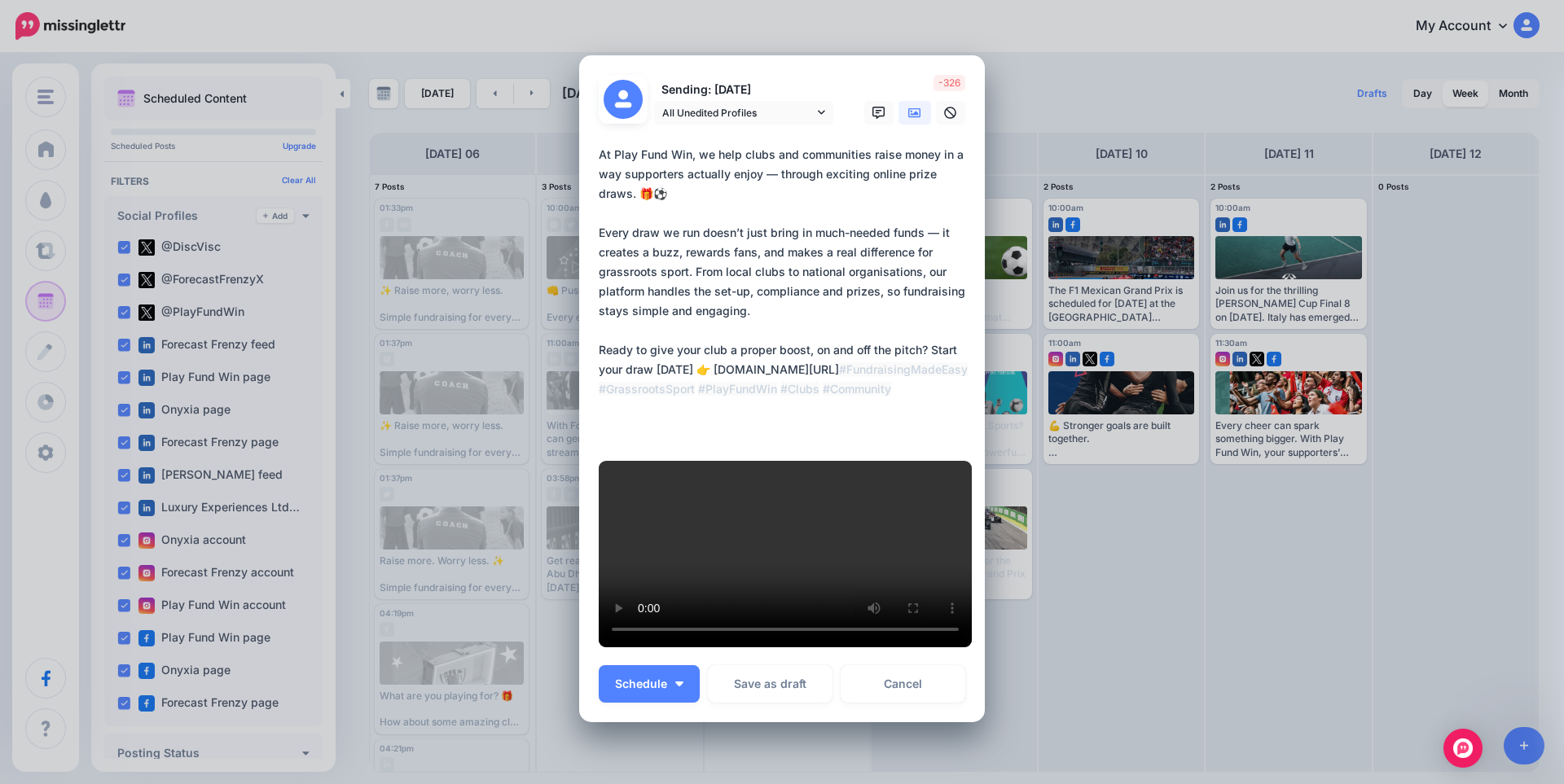
scroll to position [0, 0]
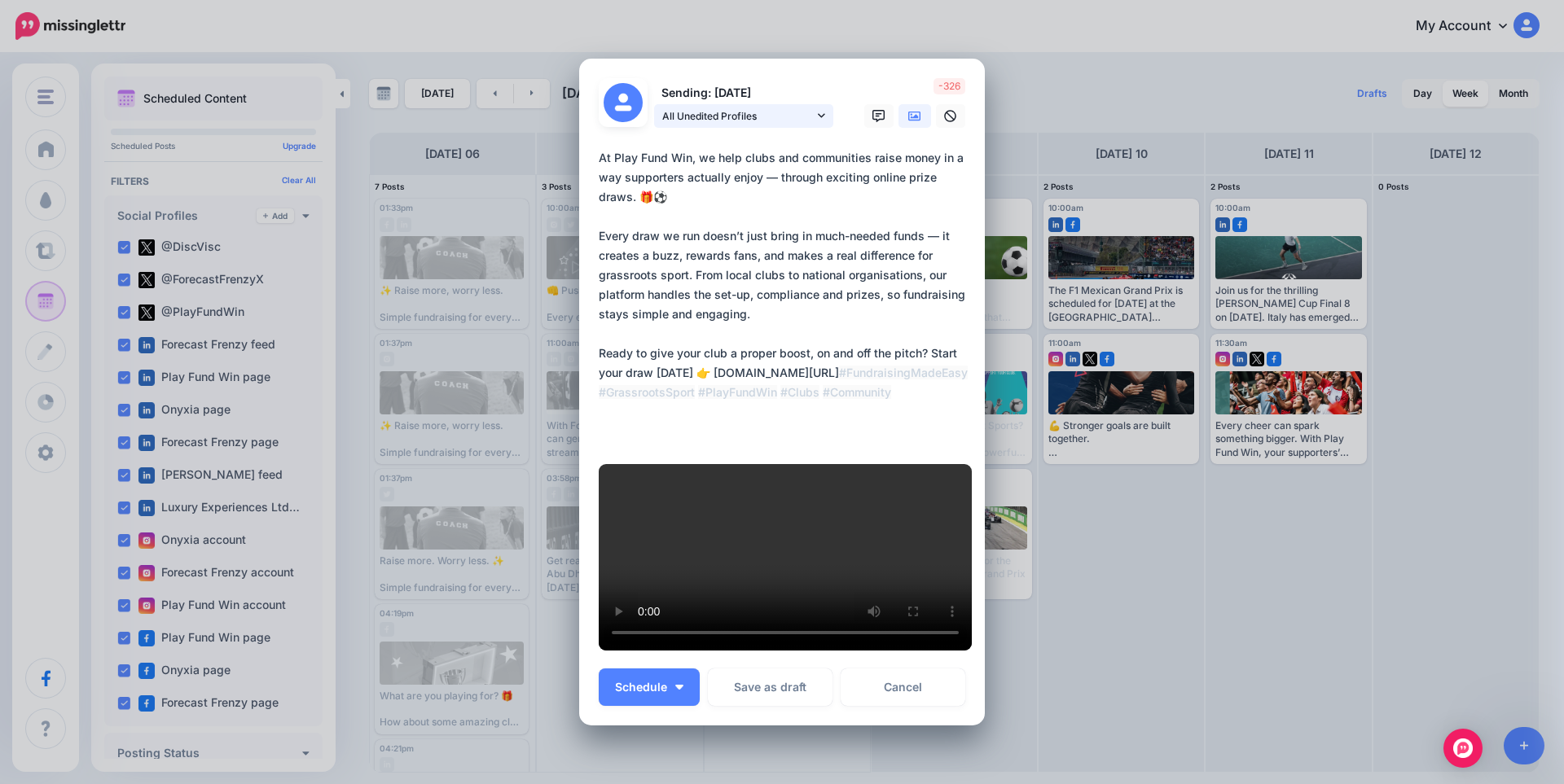
click at [709, 107] on span "All Unedited Profiles" at bounding box center [738, 116] width 151 height 17
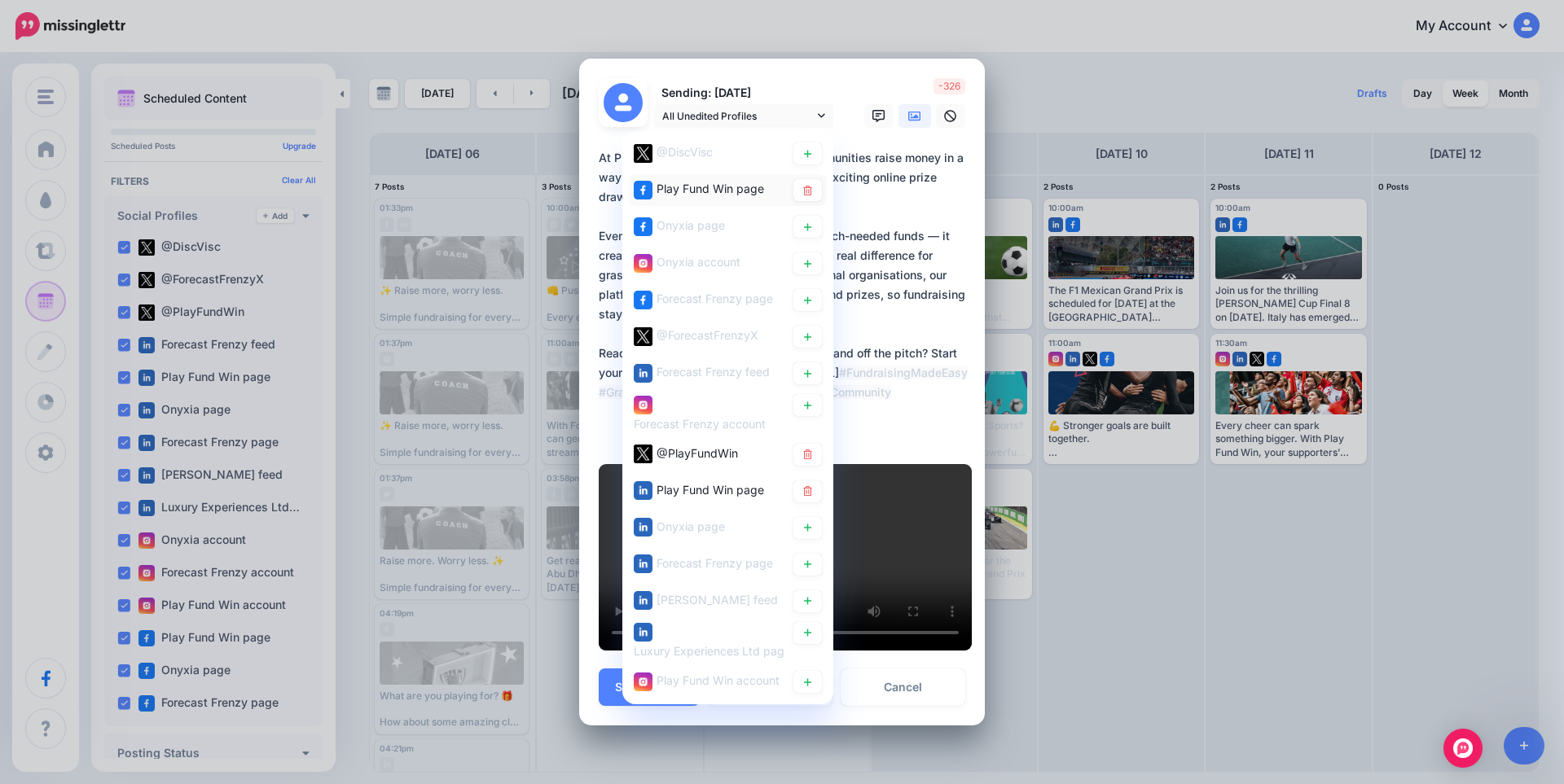
click at [685, 179] on div "Play Fund Win page" at bounding box center [709, 189] width 107 height 20
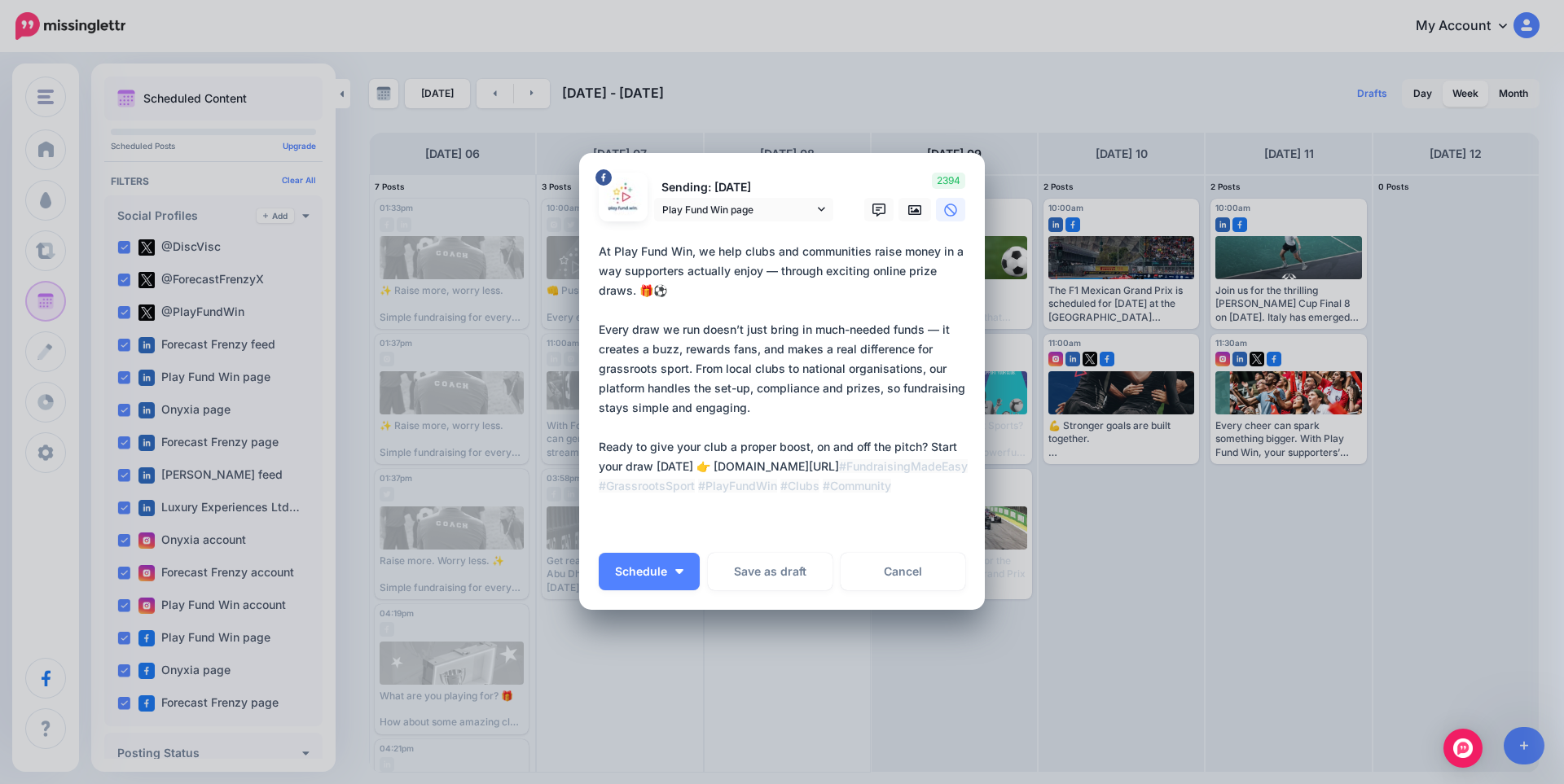
scroll to position [13, 0]
click at [738, 214] on span "Play Fund Win page" at bounding box center [738, 207] width 151 height 17
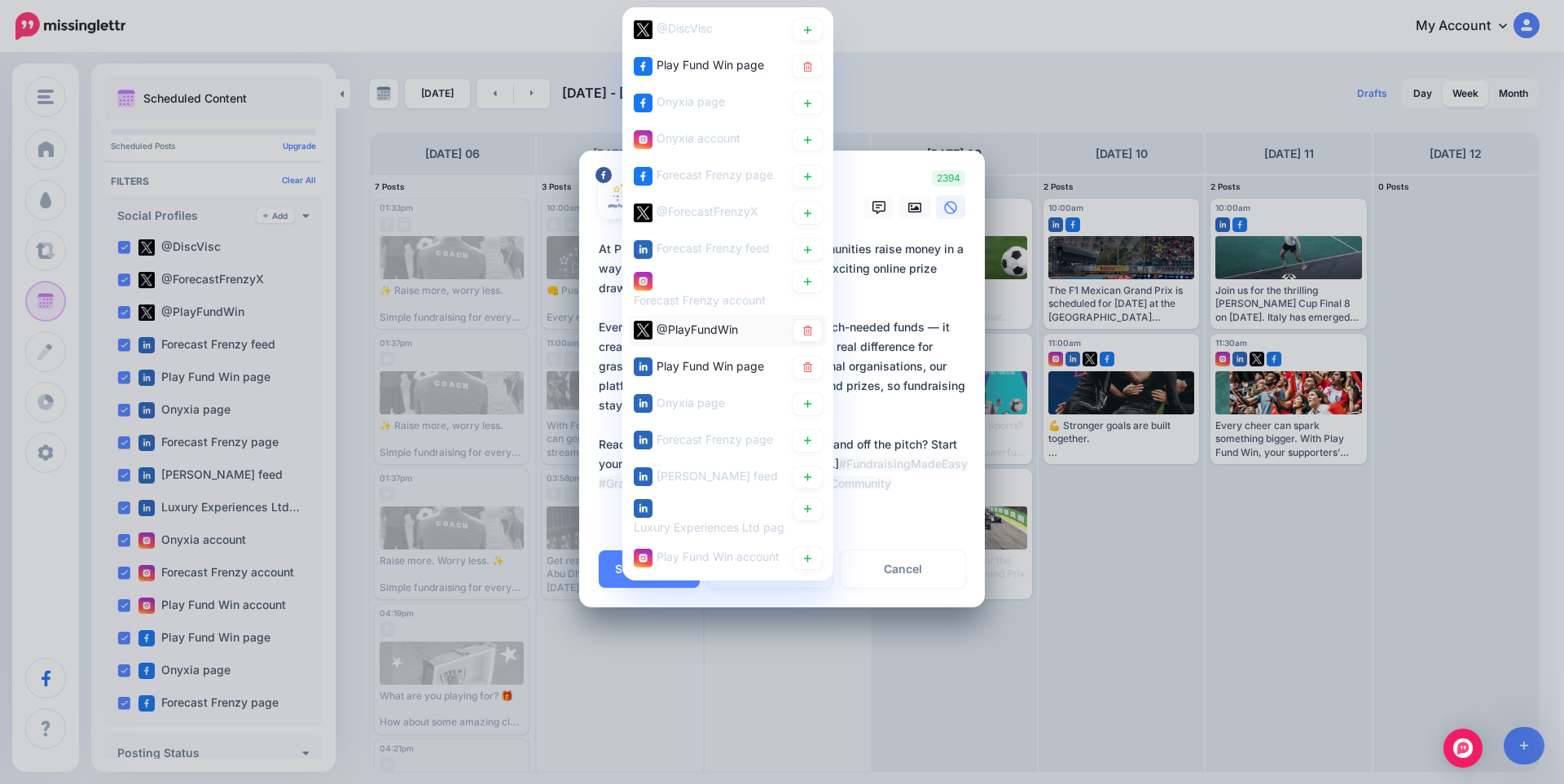
click at [700, 331] on span "@PlayFundWin" at bounding box center [697, 330] width 82 height 14
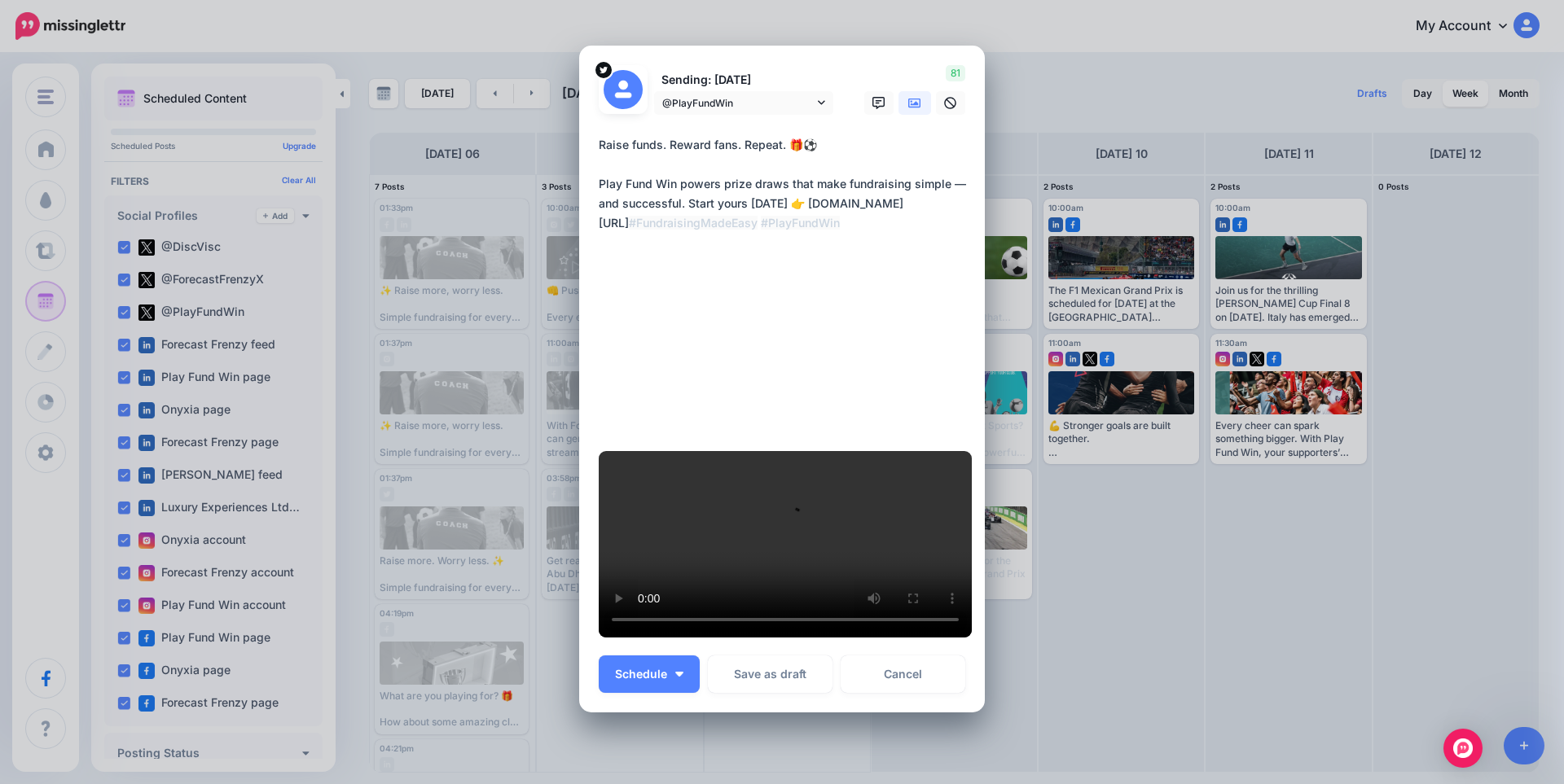
scroll to position [0, 0]
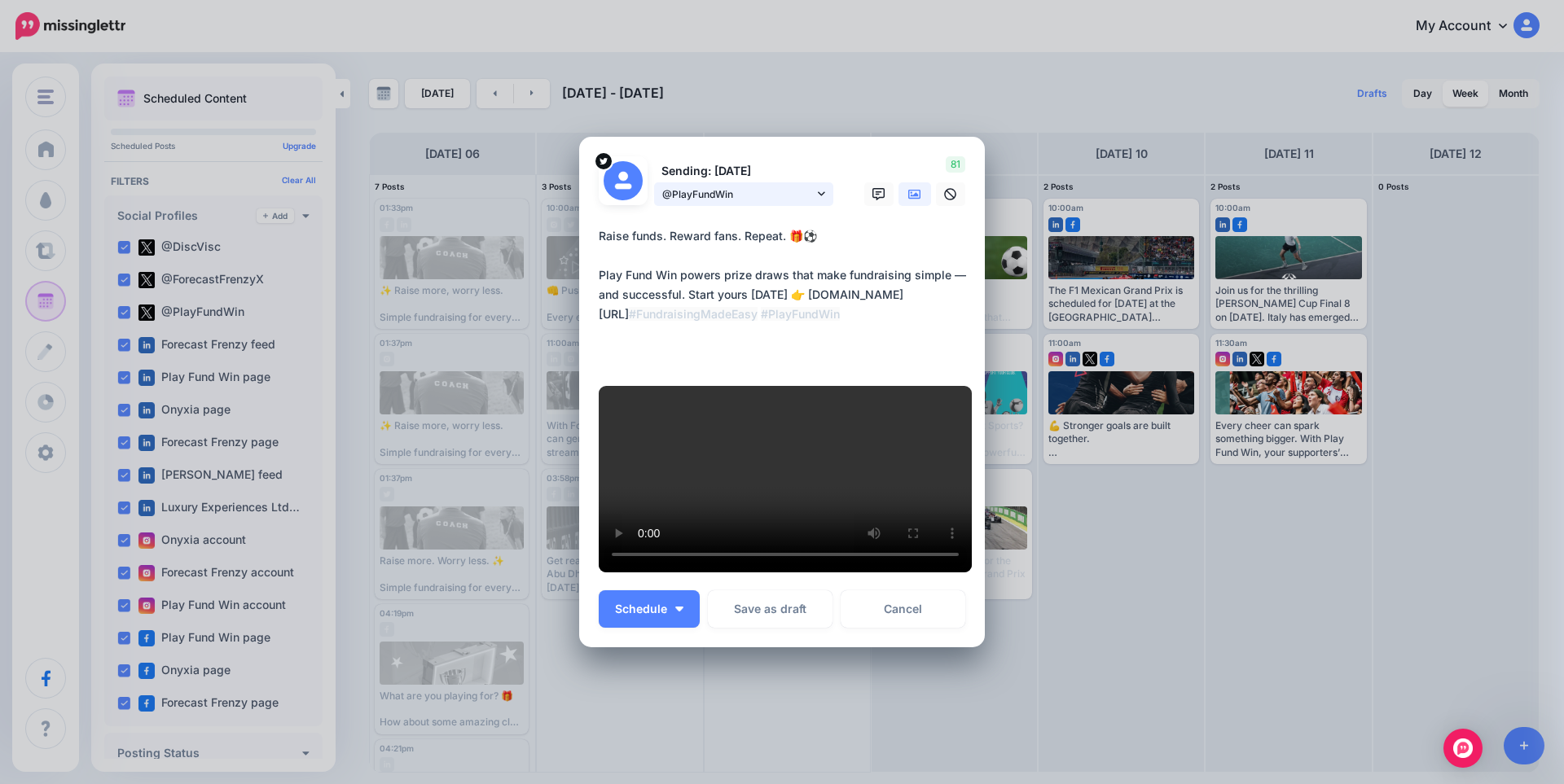
click at [726, 185] on span "@PlayFundWin" at bounding box center [738, 194] width 151 height 17
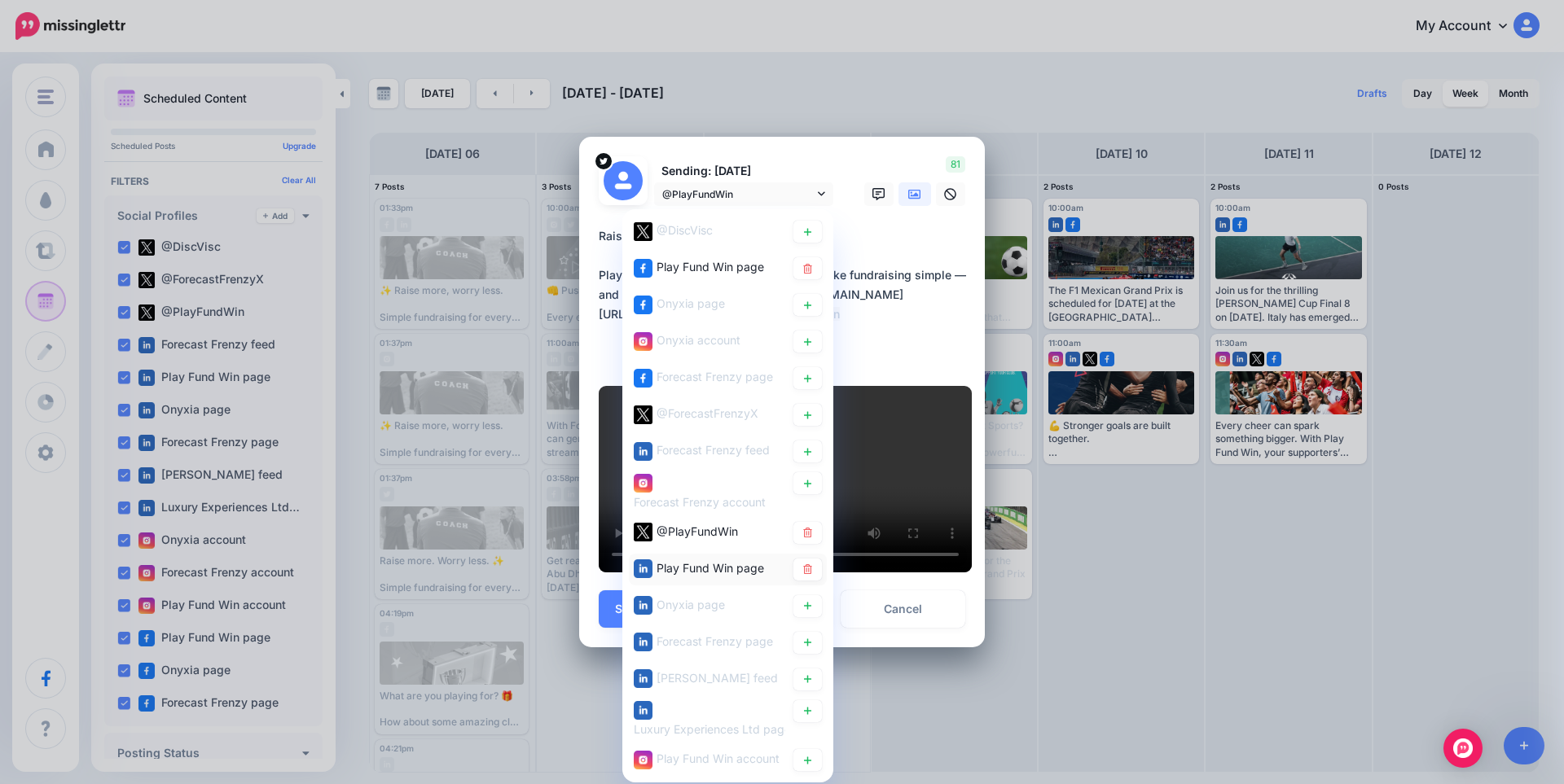
click at [686, 561] on span "Play Fund Win page" at bounding box center [709, 568] width 107 height 14
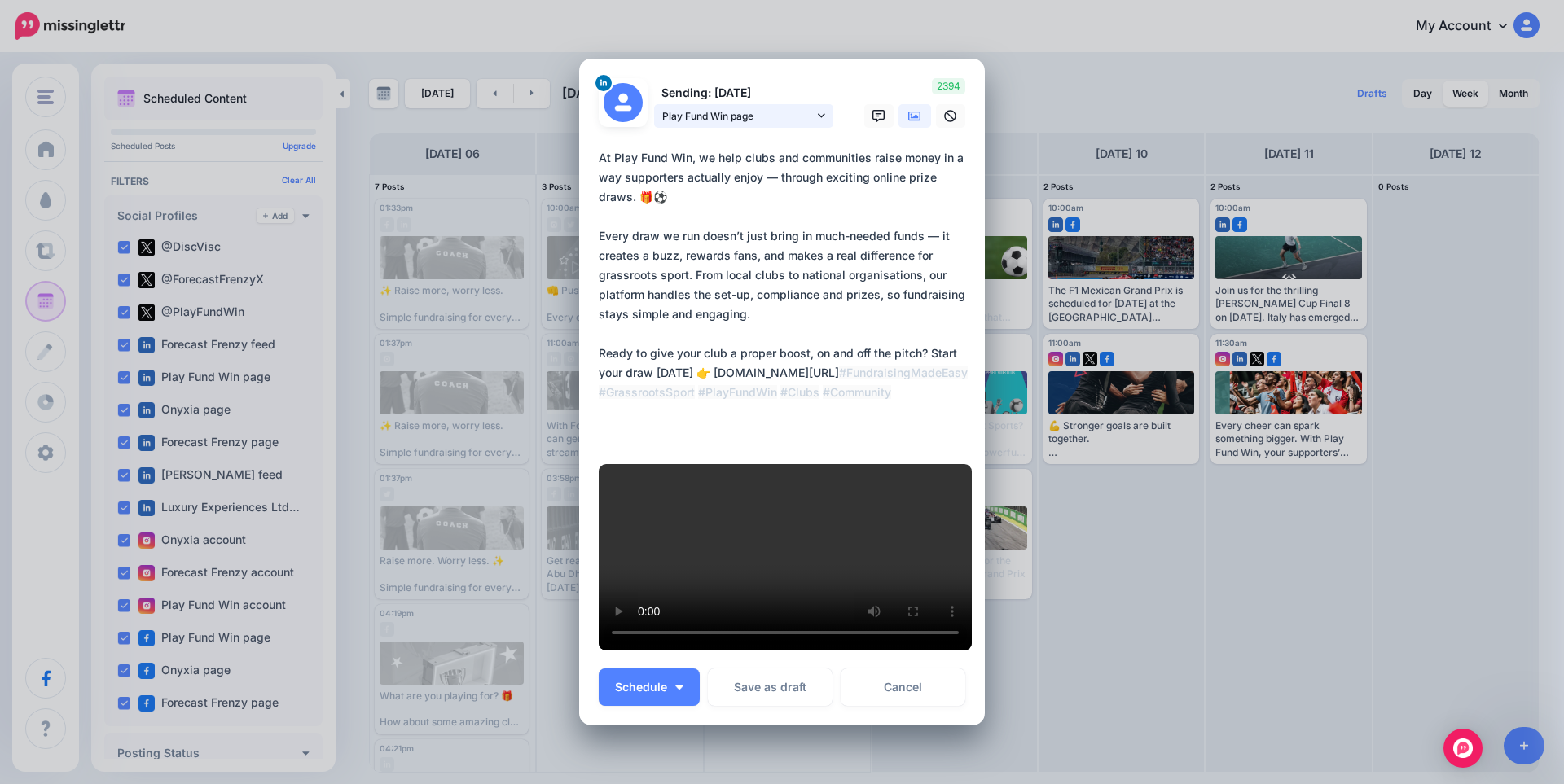
click at [709, 107] on span "Play Fund Win page" at bounding box center [738, 116] width 151 height 17
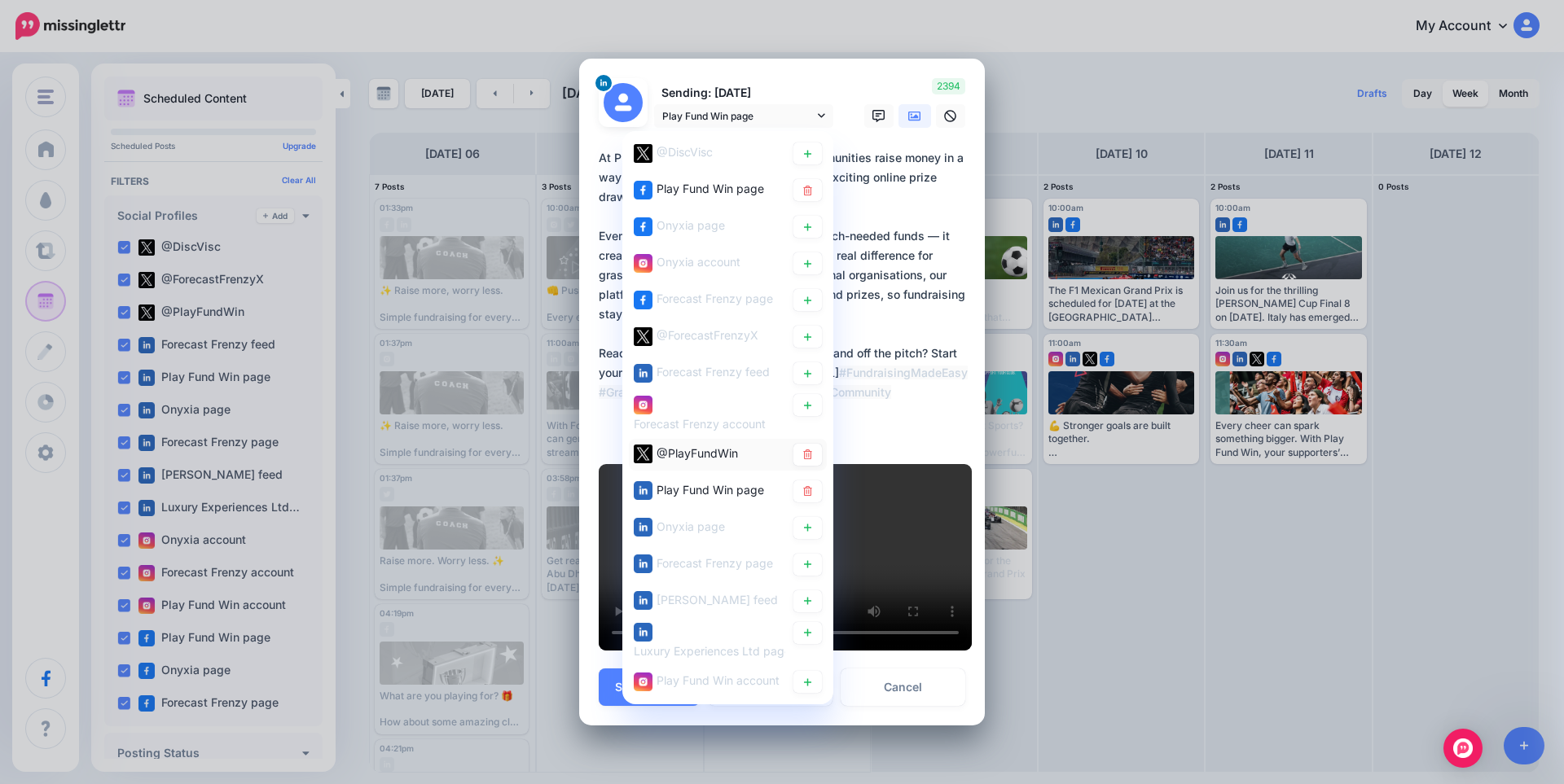
click at [694, 447] on span "@PlayFundWin" at bounding box center [697, 453] width 82 height 14
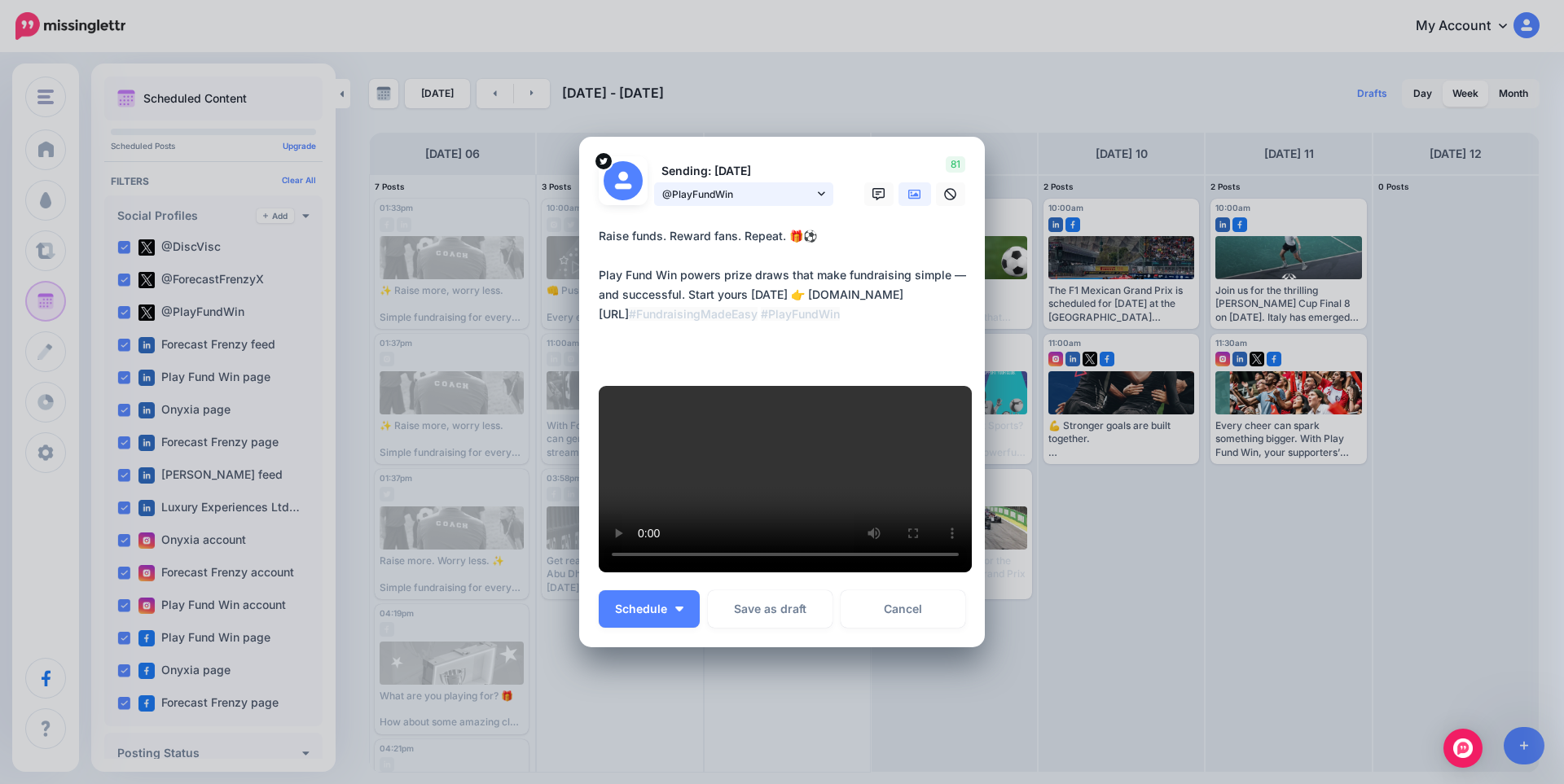
click at [722, 185] on span "@PlayFundWin" at bounding box center [738, 194] width 151 height 17
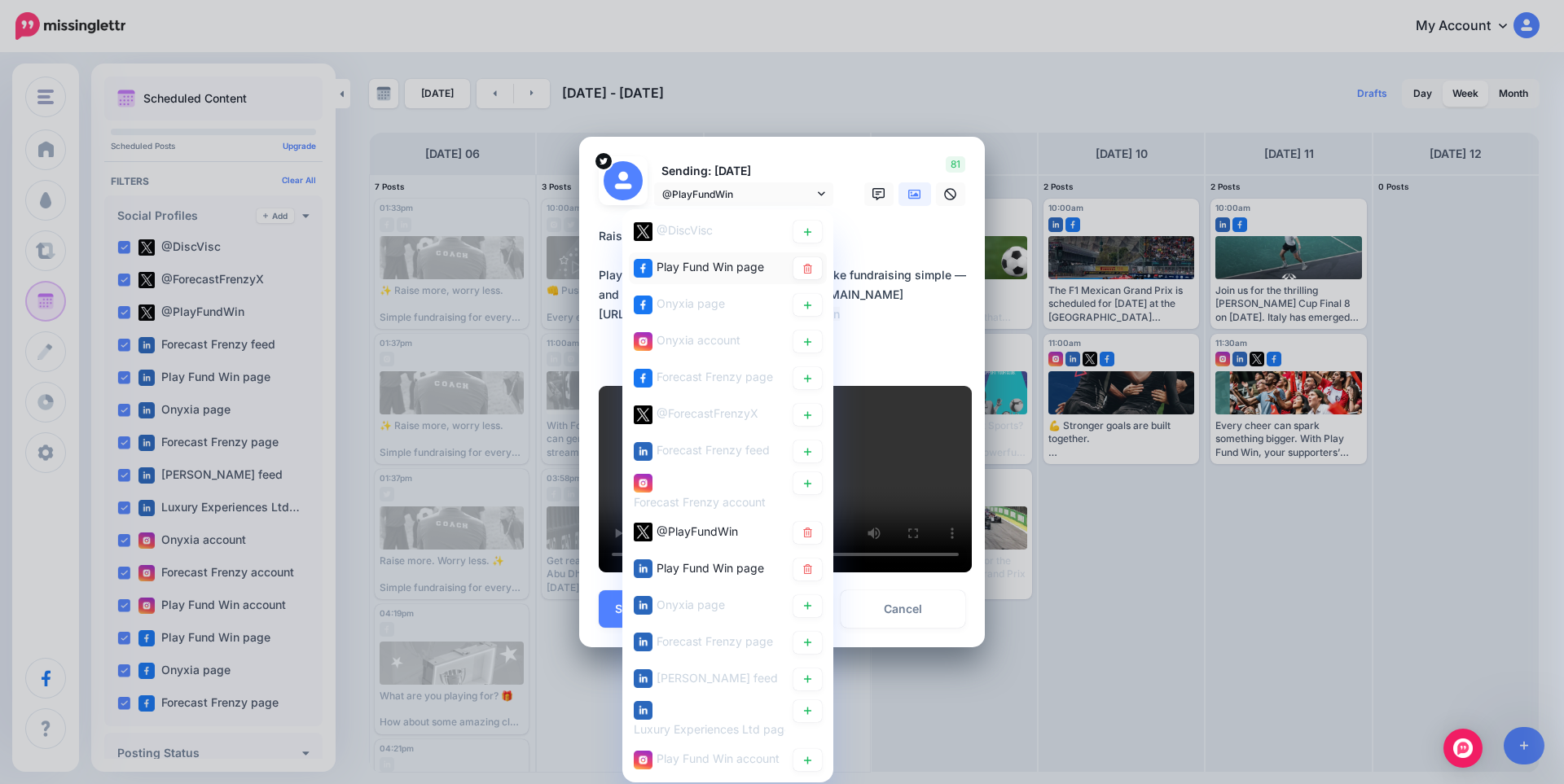
click at [706, 260] on span "Play Fund Win page" at bounding box center [709, 267] width 107 height 14
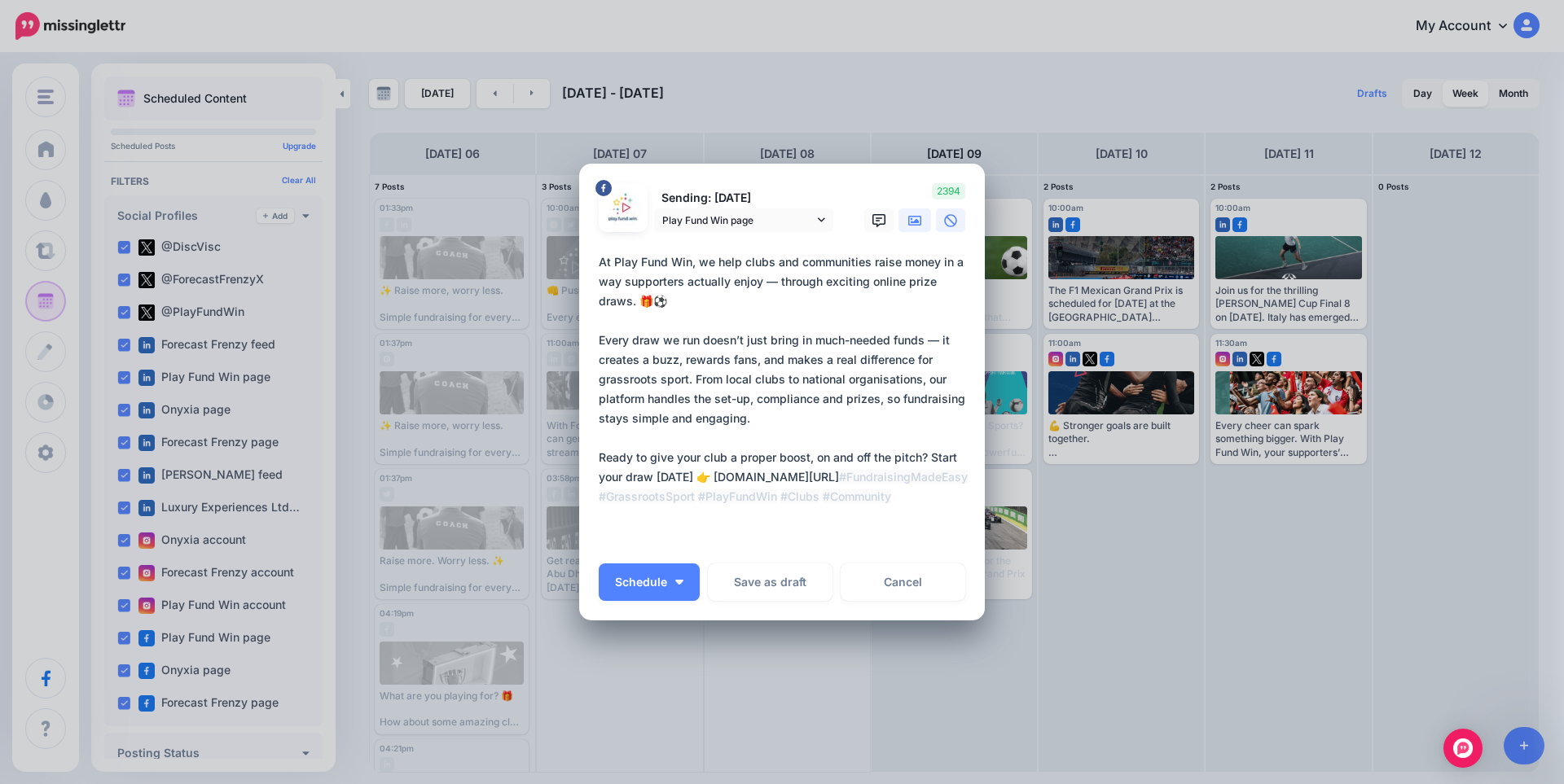
click at [908, 222] on icon at bounding box center [914, 220] width 13 height 9
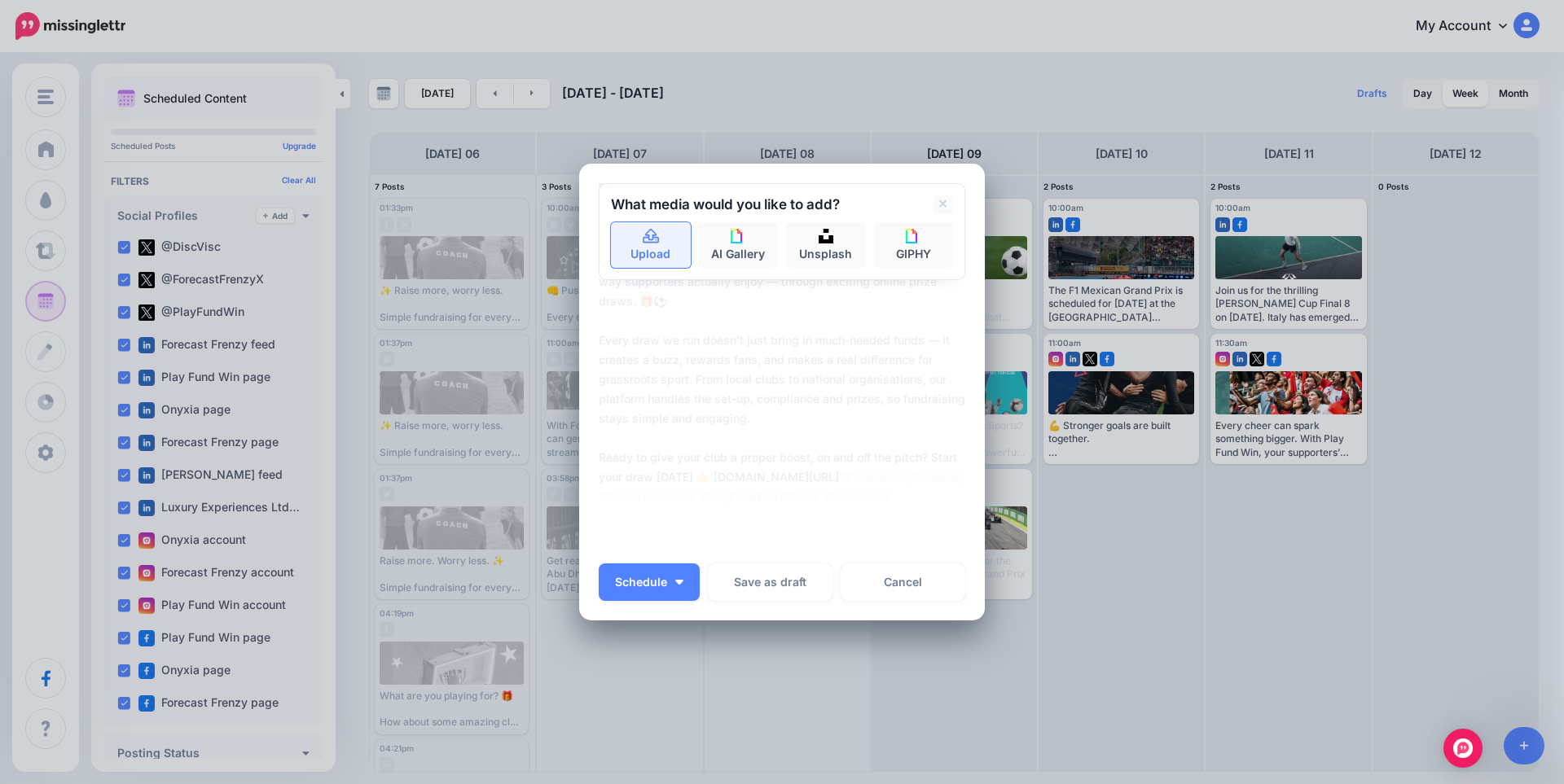
click at [624, 244] on link "Upload" at bounding box center [650, 245] width 80 height 46
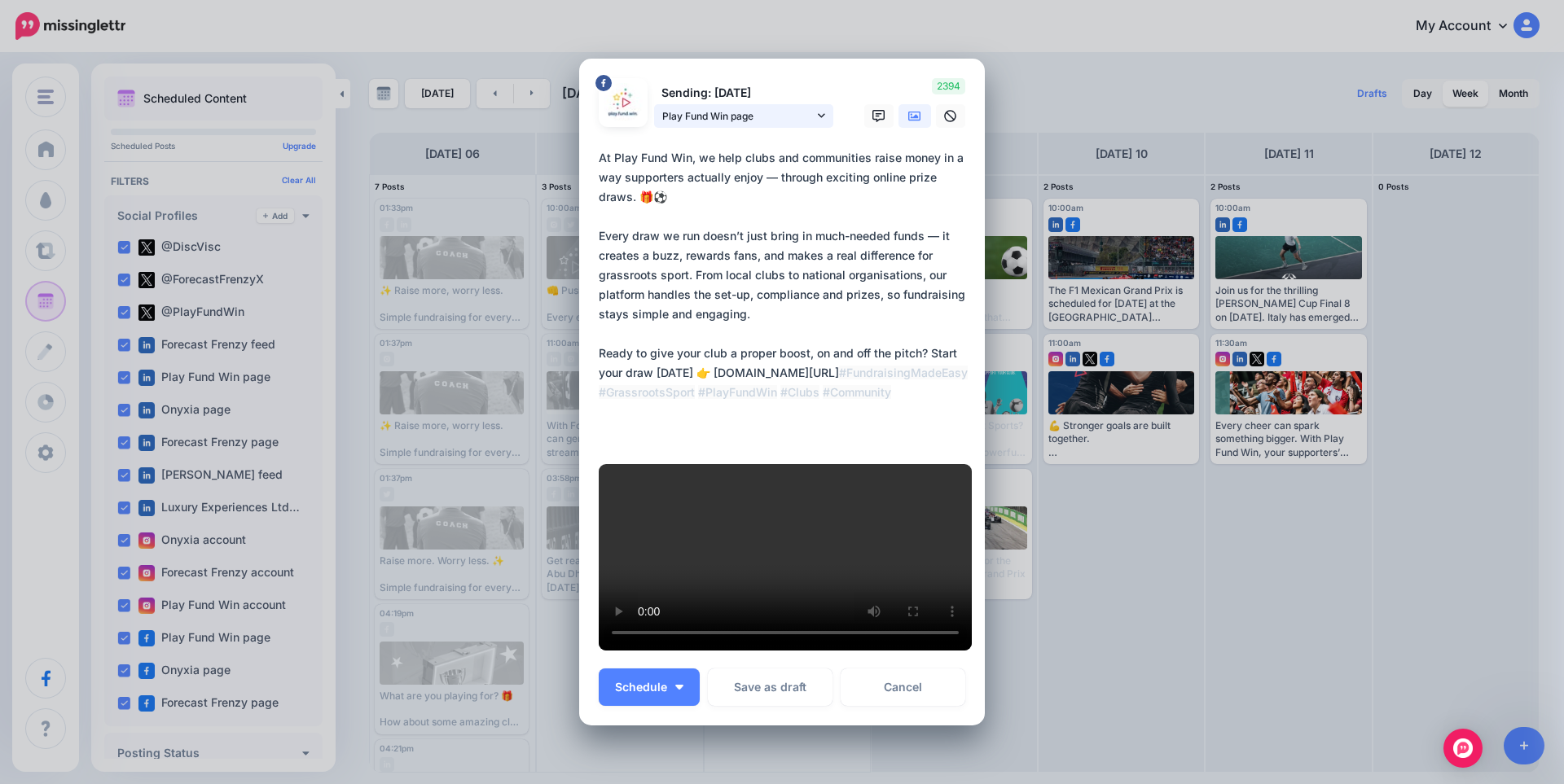
click at [773, 104] on link "Play Fund Win page" at bounding box center [744, 116] width 180 height 24
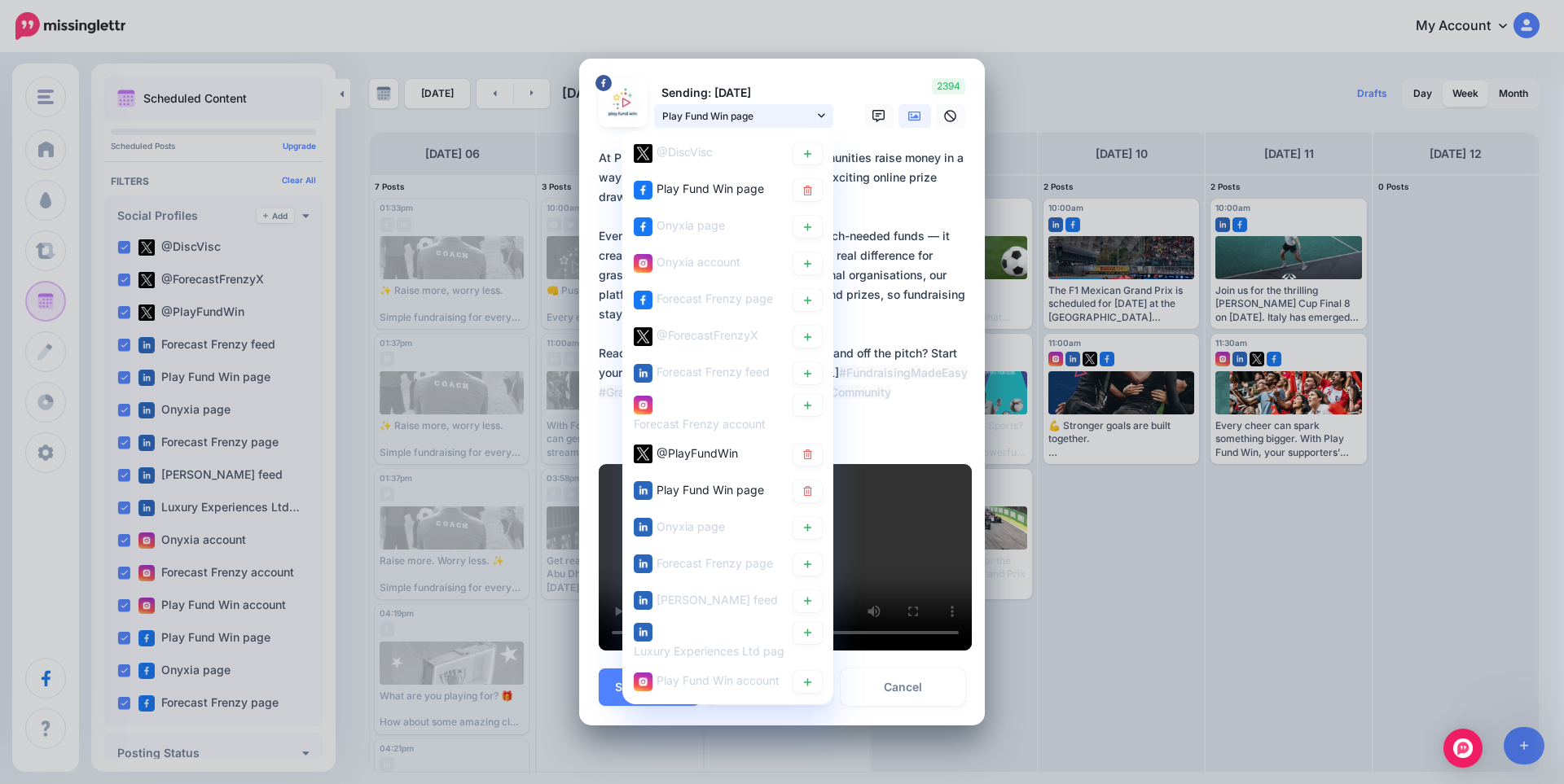
click at [772, 107] on span "Play Fund Win page" at bounding box center [738, 116] width 151 height 17
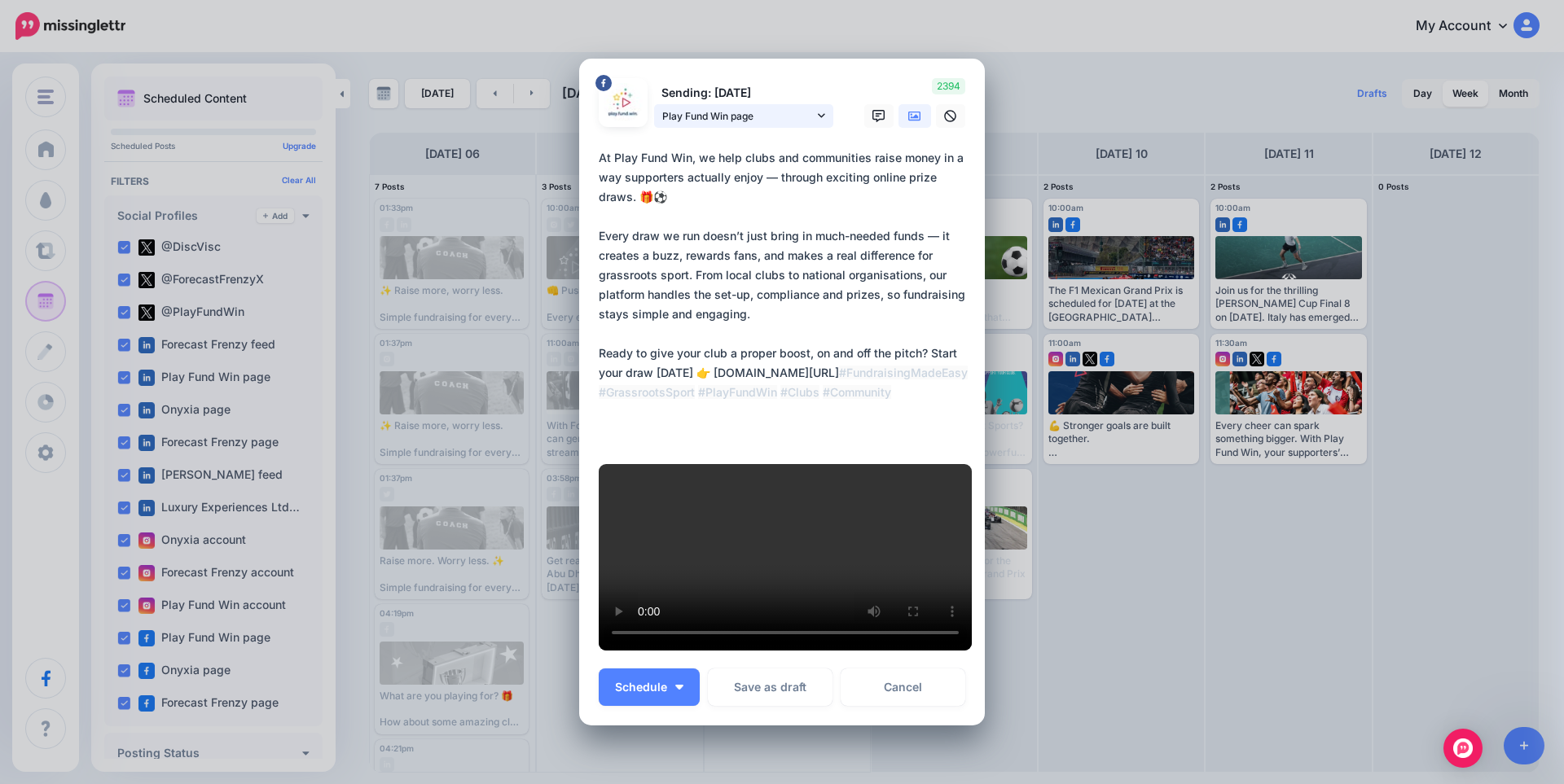
click at [745, 107] on span "Play Fund Win page" at bounding box center [738, 116] width 151 height 17
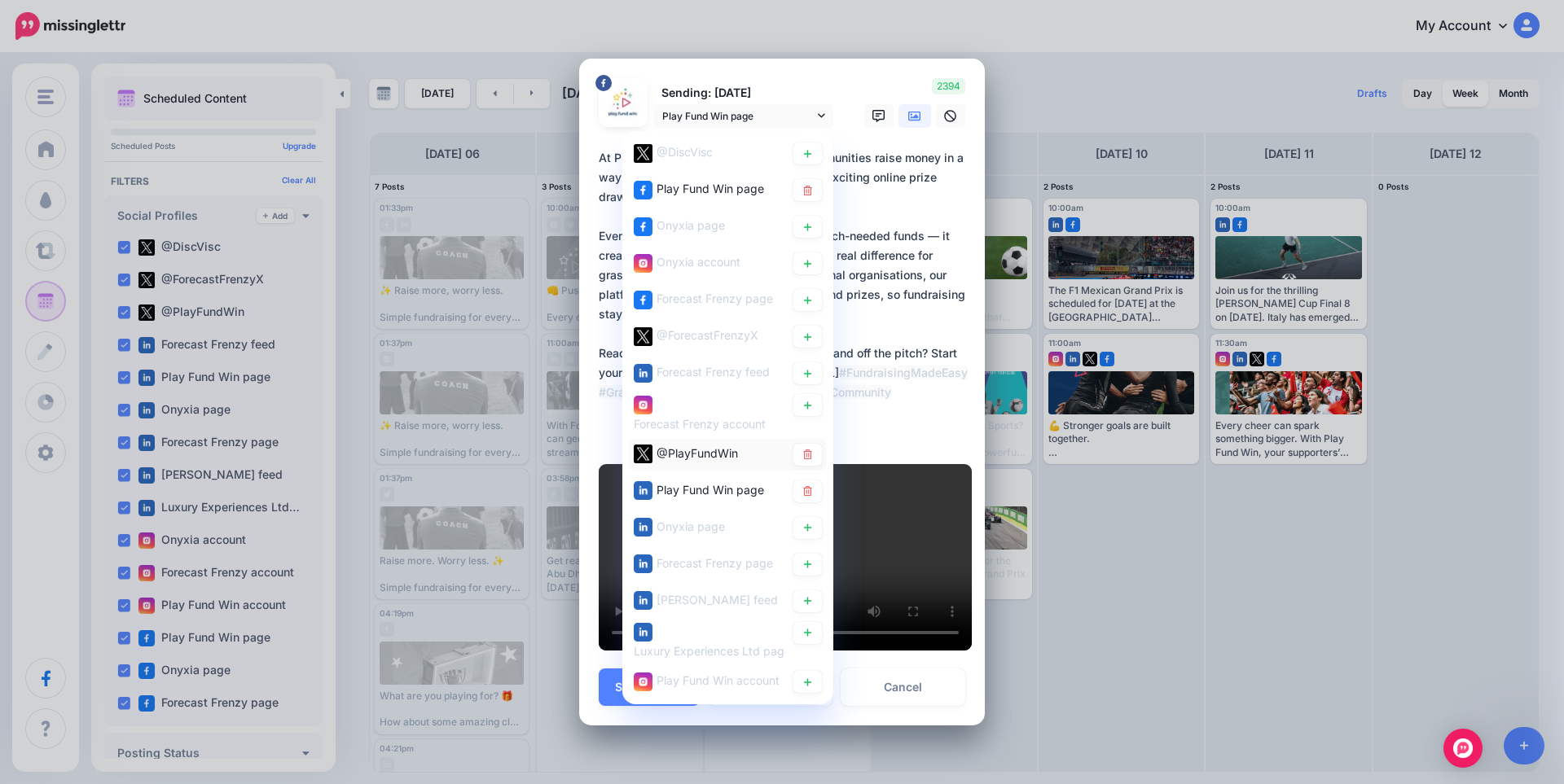
click at [693, 447] on span "@PlayFundWin" at bounding box center [697, 453] width 82 height 14
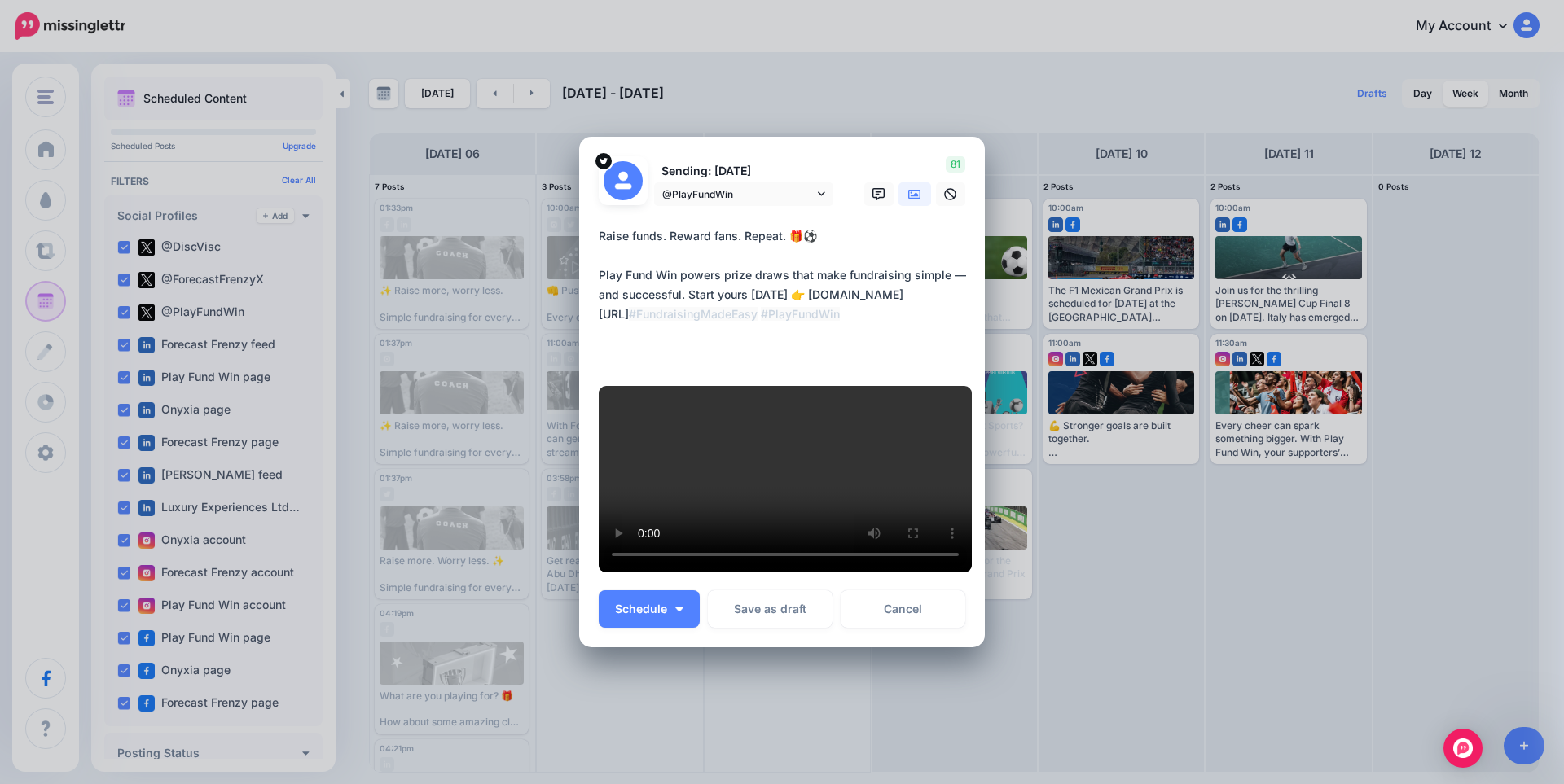
click at [718, 206] on div at bounding box center [782, 216] width 367 height 21
click at [715, 185] on span "@PlayFundWin" at bounding box center [738, 194] width 151 height 17
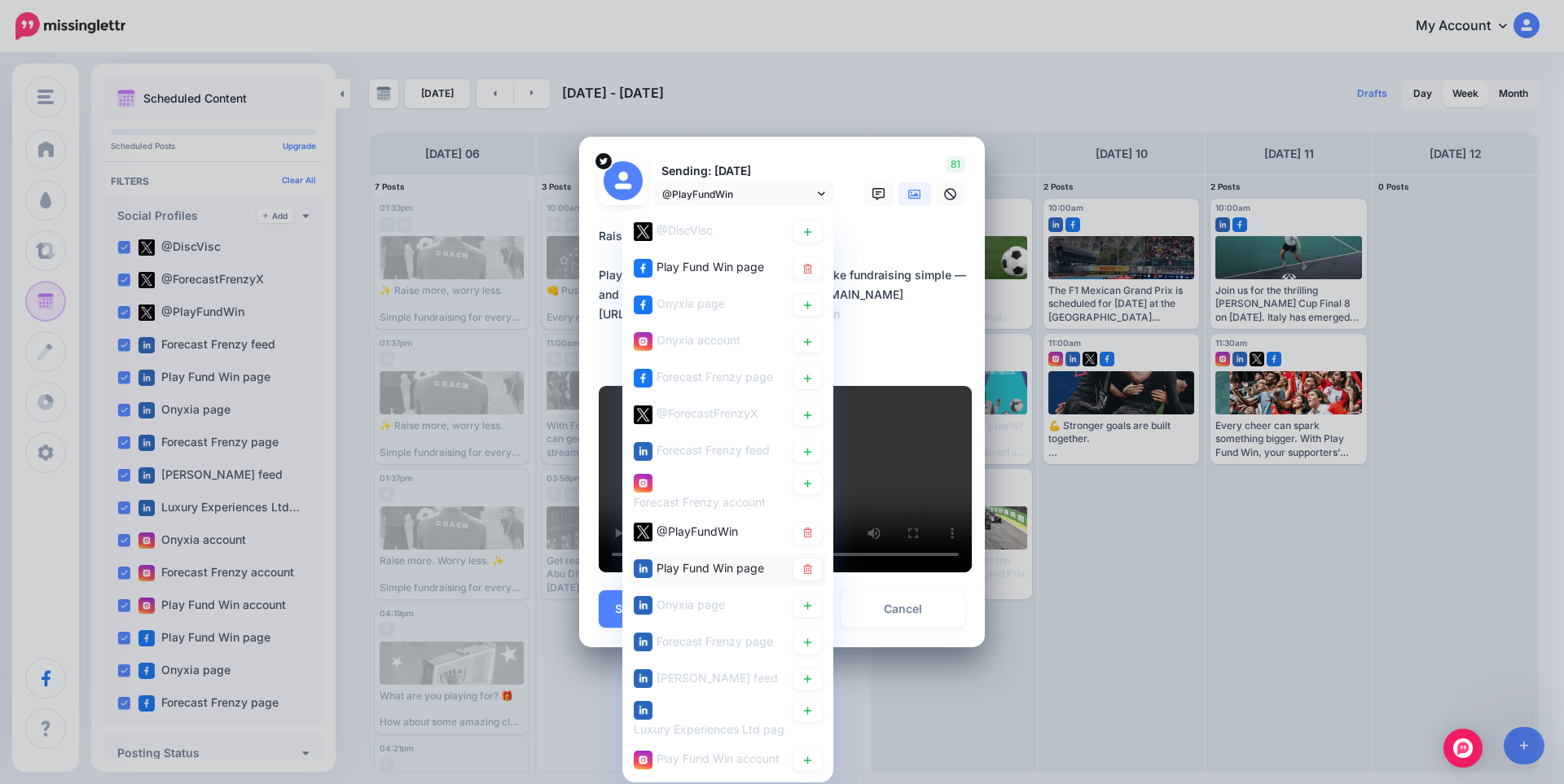
click at [695, 561] on span "Play Fund Win page" at bounding box center [709, 568] width 107 height 14
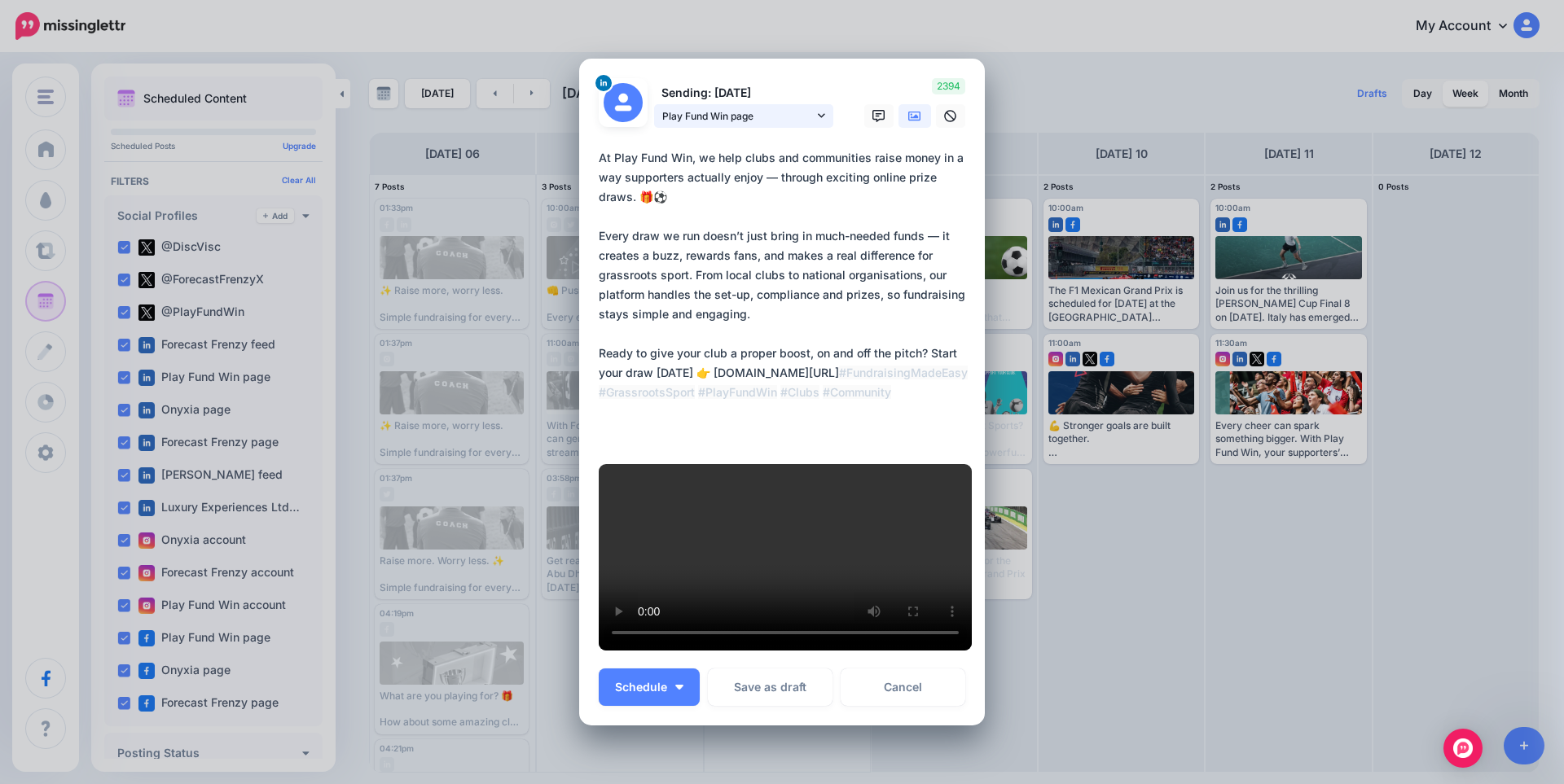
click at [766, 107] on span "Play Fund Win page" at bounding box center [738, 116] width 151 height 17
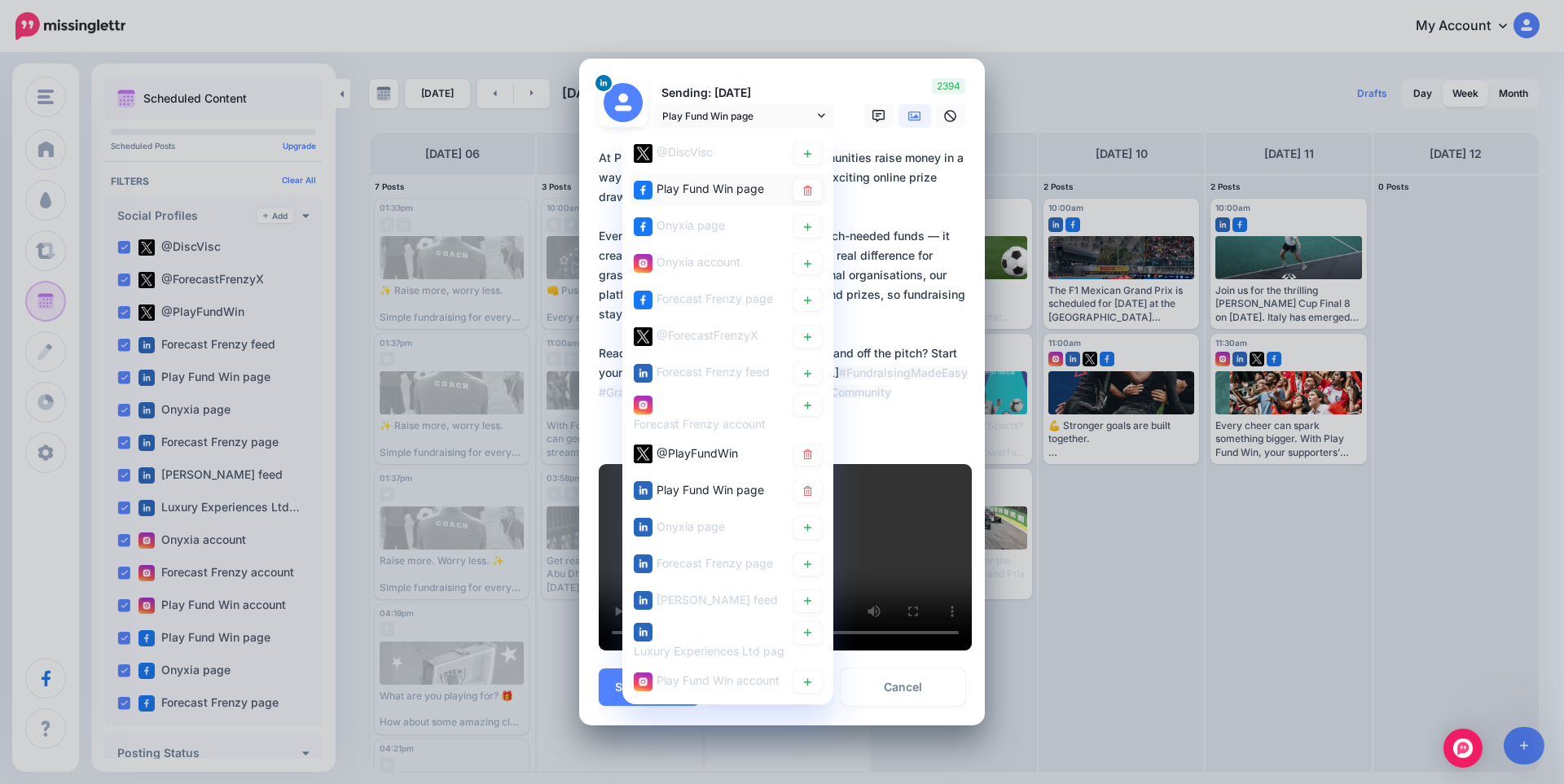
click at [738, 179] on div "Play Fund Win page" at bounding box center [709, 189] width 107 height 20
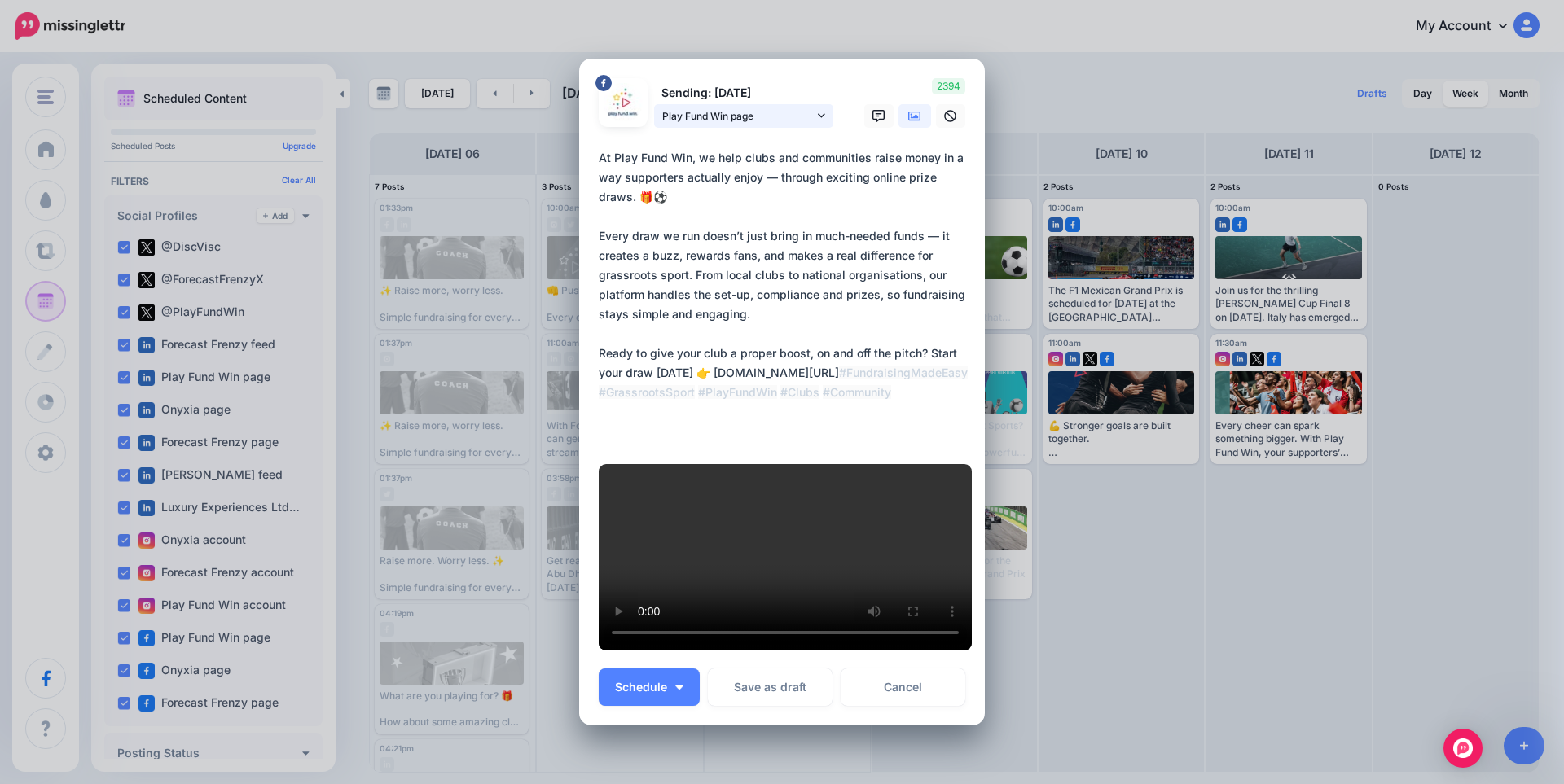
click at [725, 107] on span "Play Fund Win page" at bounding box center [738, 116] width 151 height 17
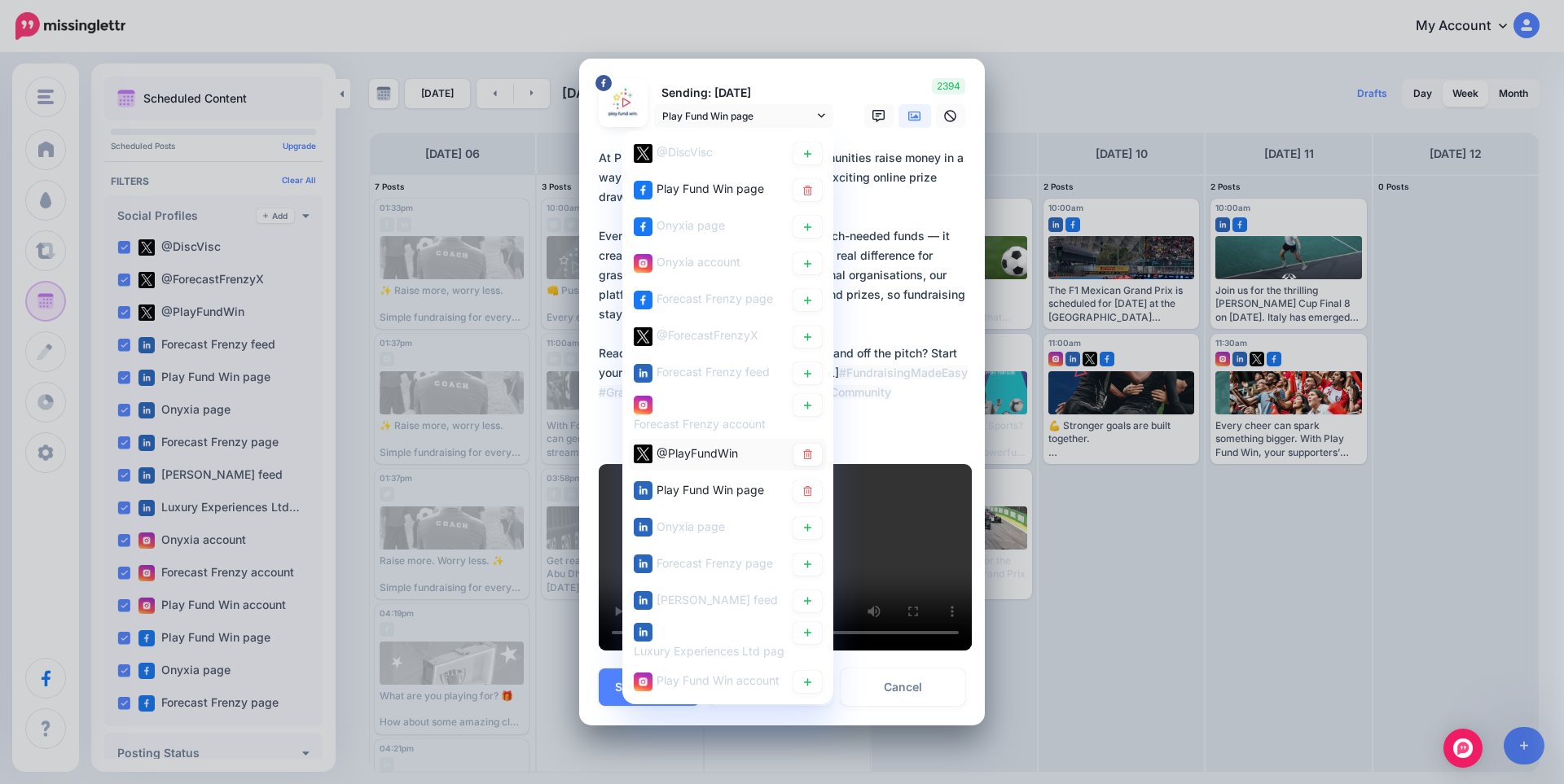
click at [691, 447] on span "@PlayFundWin" at bounding box center [697, 453] width 82 height 14
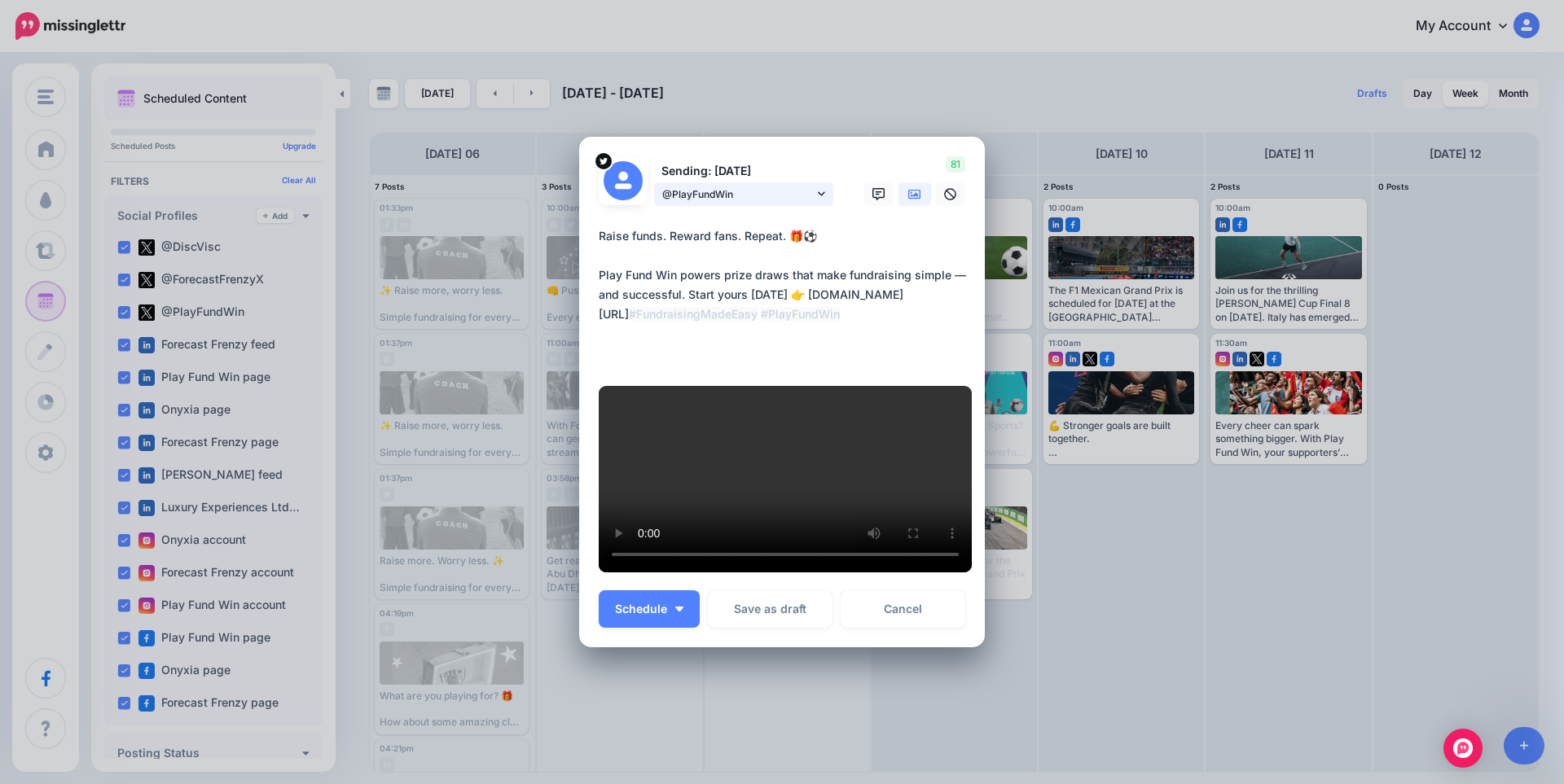
click at [716, 185] on span "@PlayFundWin" at bounding box center [738, 194] width 151 height 17
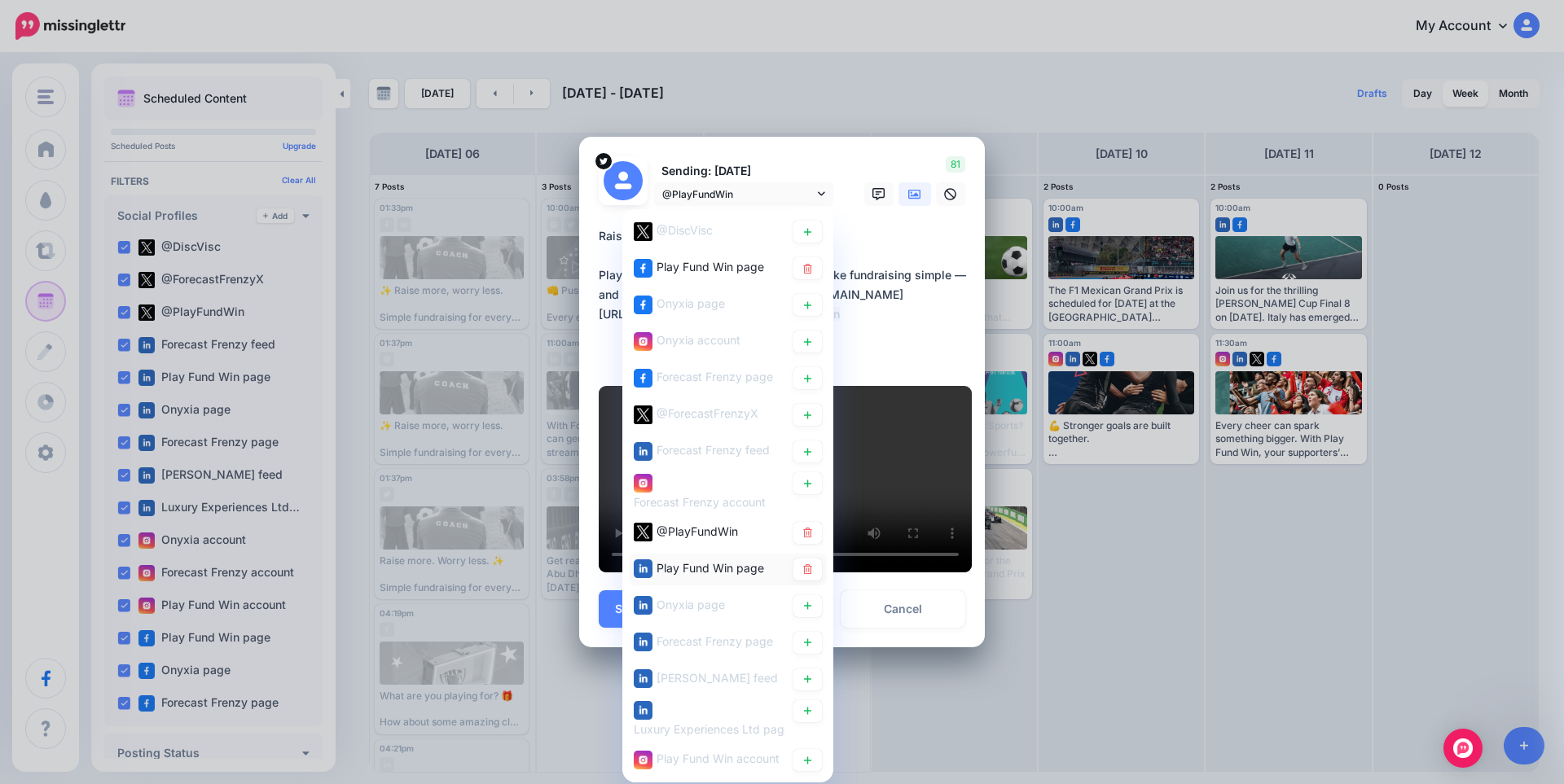
click at [694, 561] on span "Play Fund Win page" at bounding box center [709, 568] width 107 height 14
type textarea "**********"
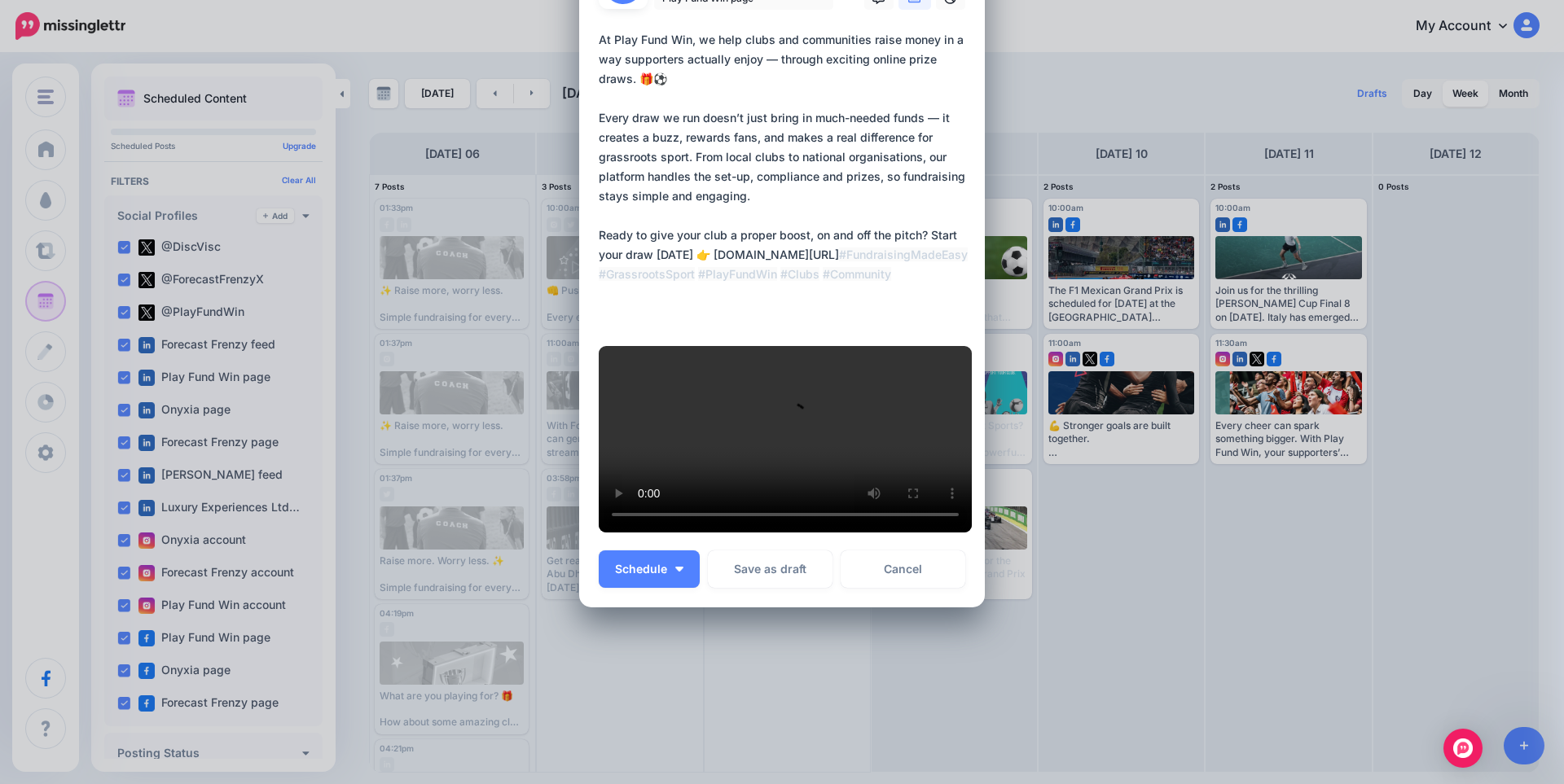
scroll to position [434, 0]
click at [677, 572] on img "button" at bounding box center [679, 569] width 8 height 5
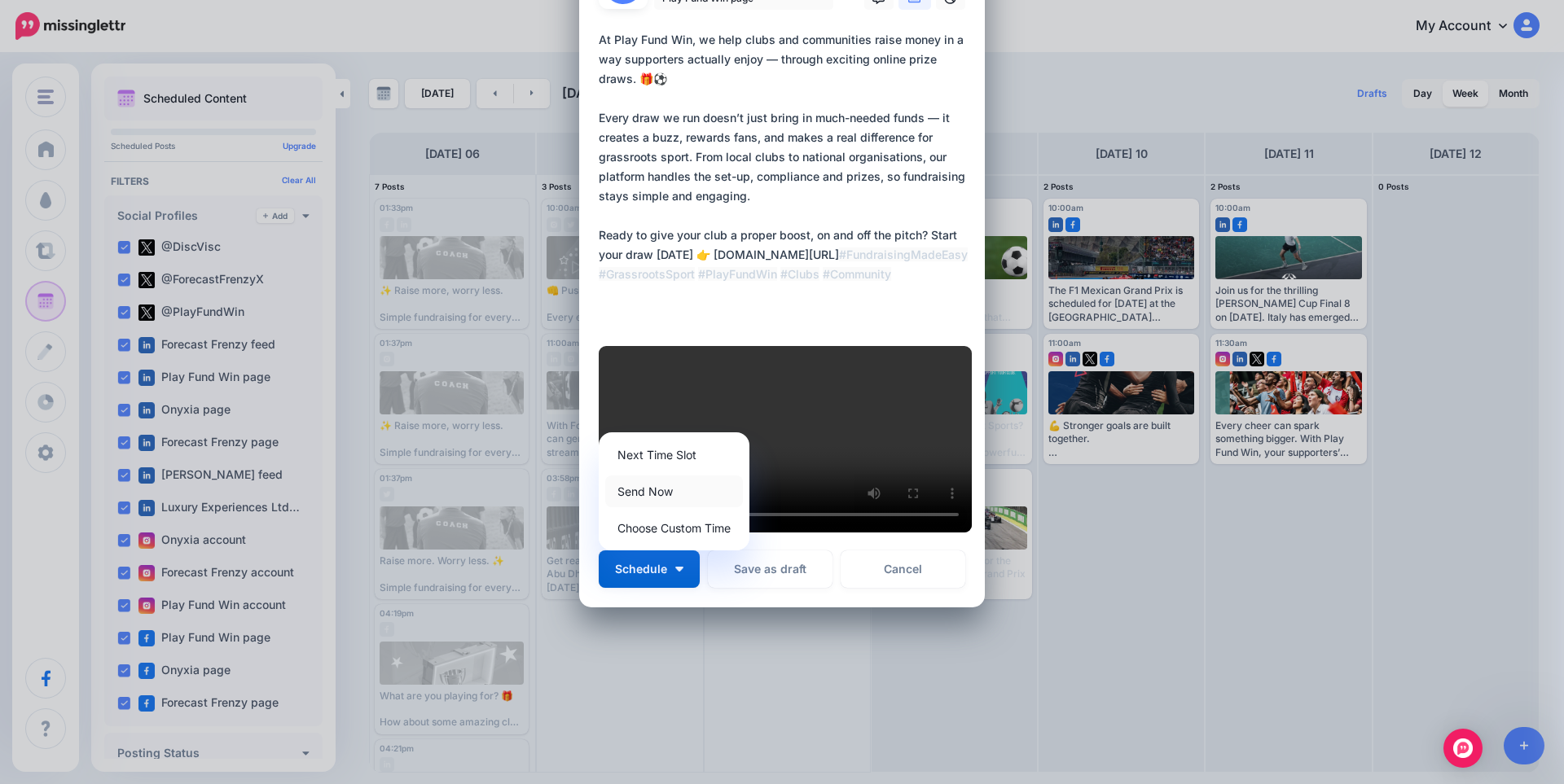
click at [657, 507] on link "Send Now" at bounding box center [674, 491] width 137 height 32
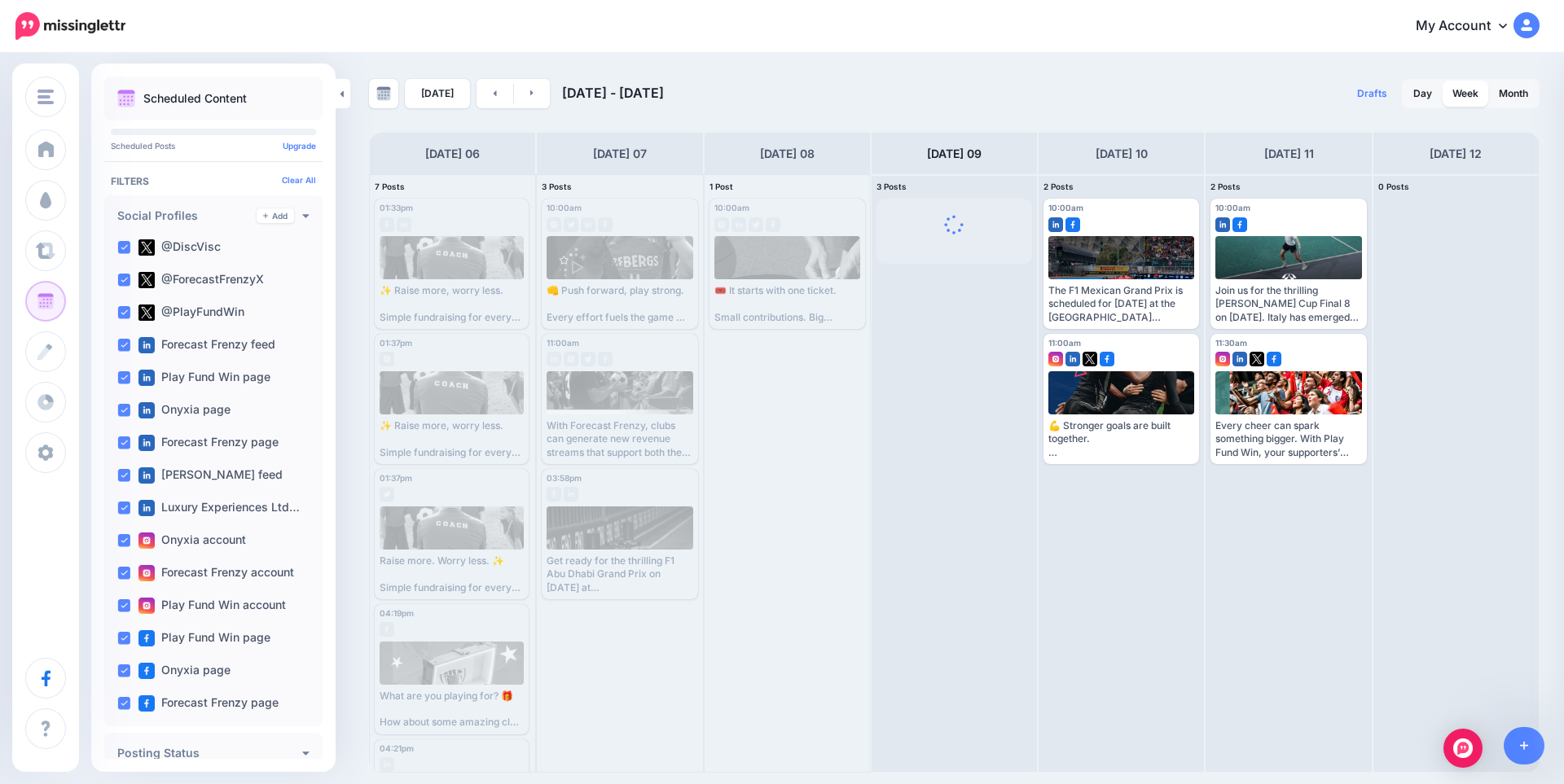
scroll to position [0, 0]
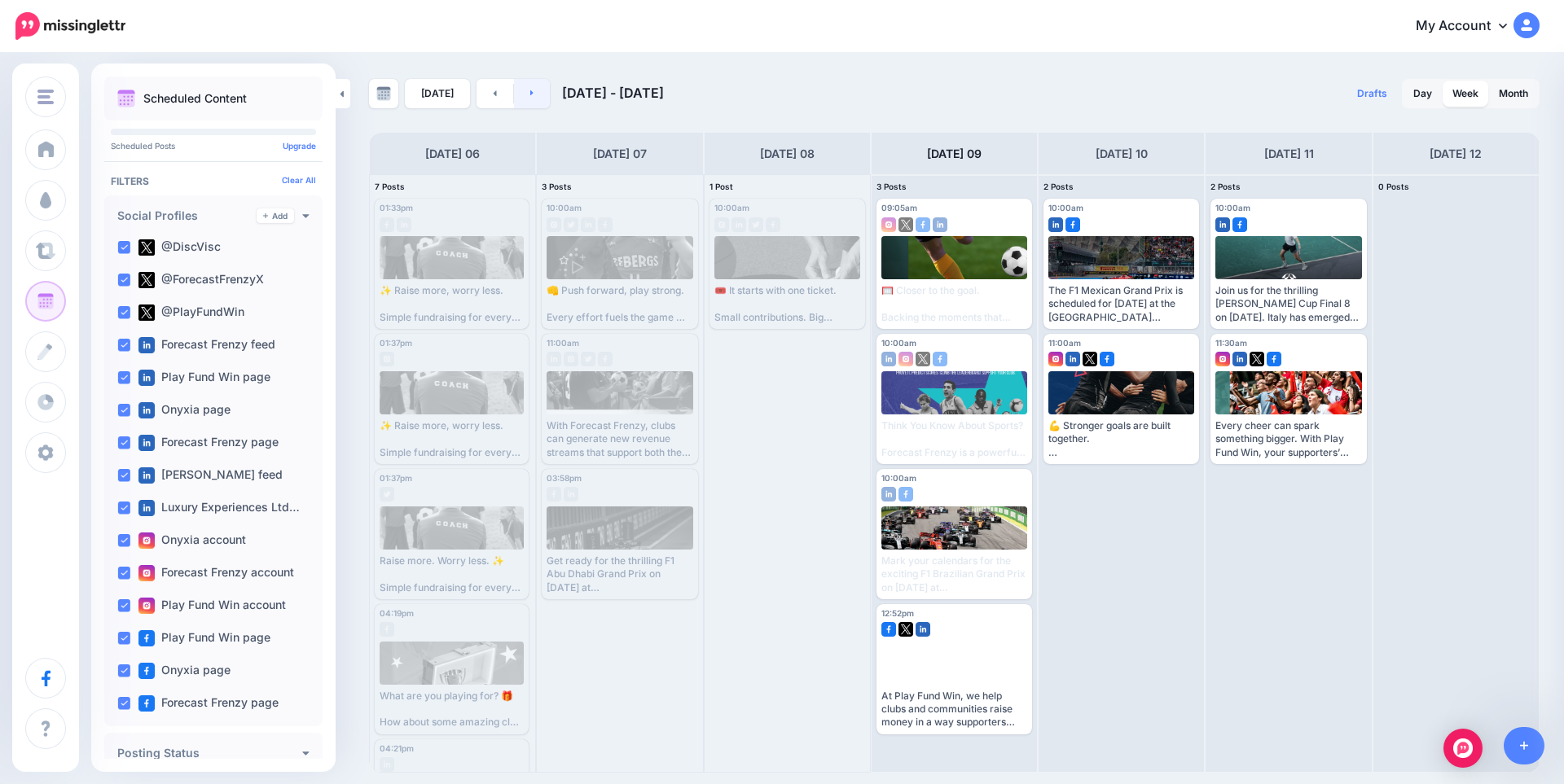
click at [526, 98] on link at bounding box center [532, 94] width 37 height 29
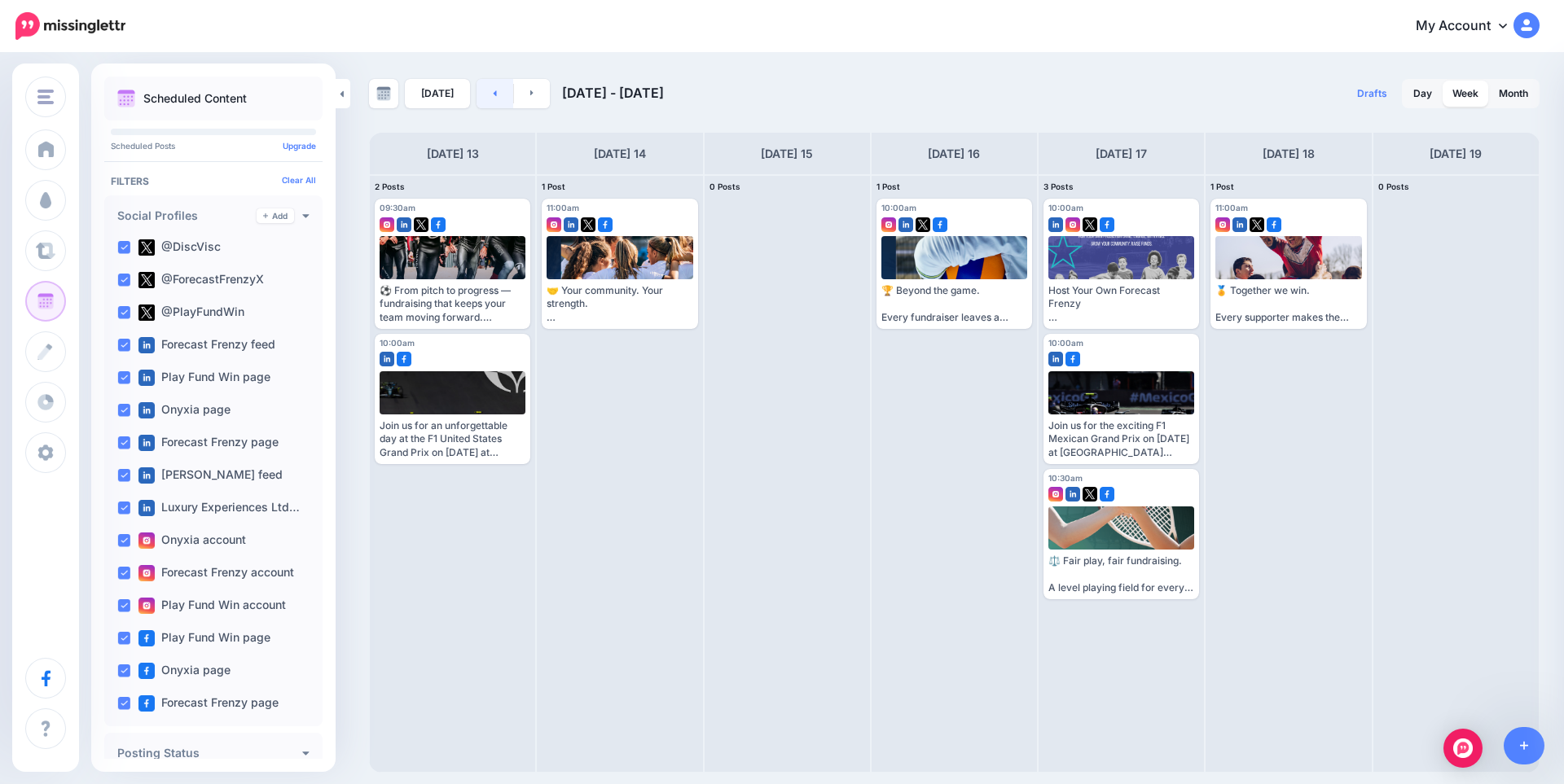
click at [496, 90] on link at bounding box center [495, 94] width 37 height 29
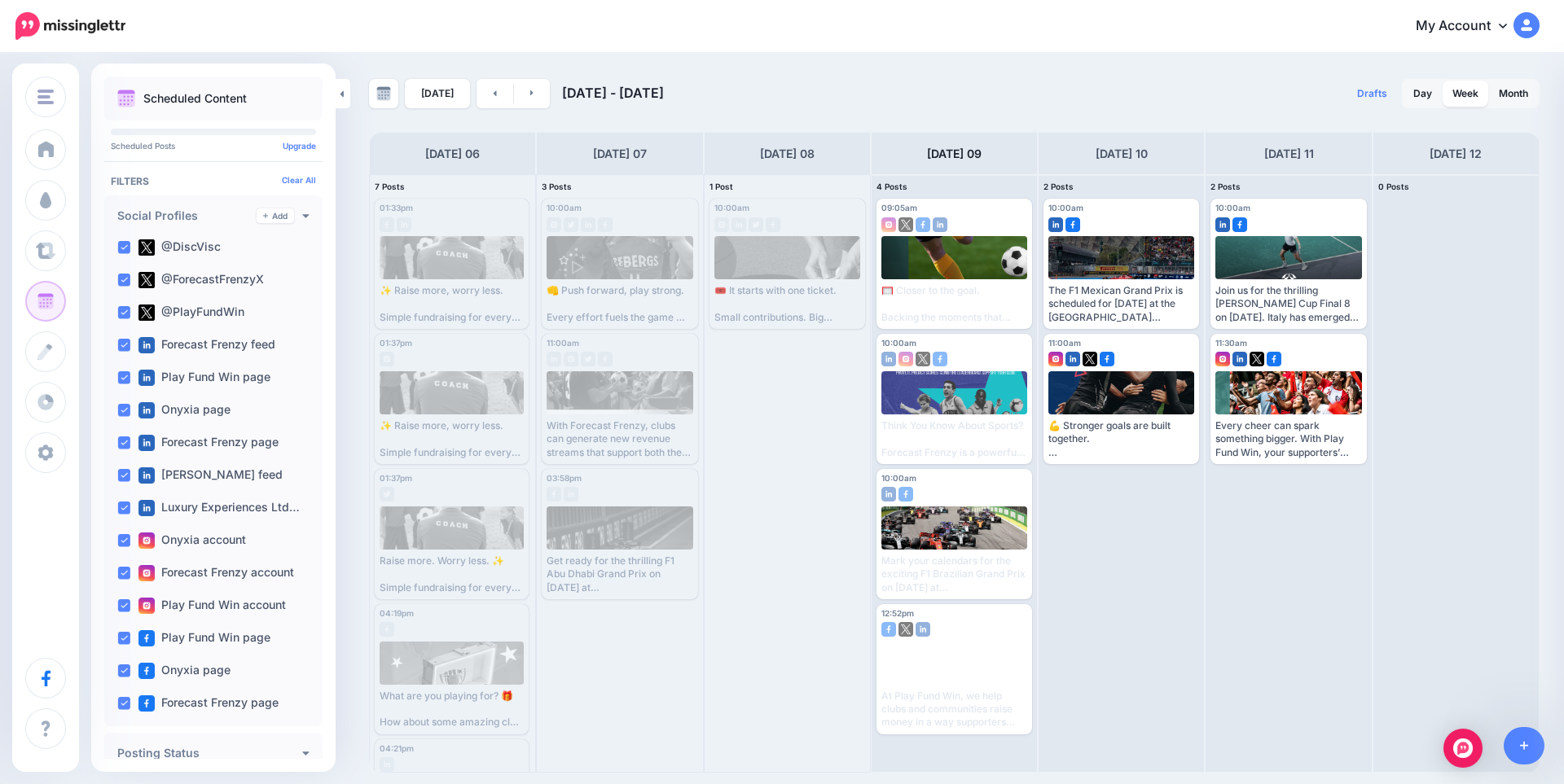
click at [1160, 40] on div "My Account Dashboard My Account Billing Facebook Community Help Center Logout" at bounding box center [843, 27] width 1394 height 40
click at [531, 103] on link at bounding box center [532, 94] width 37 height 29
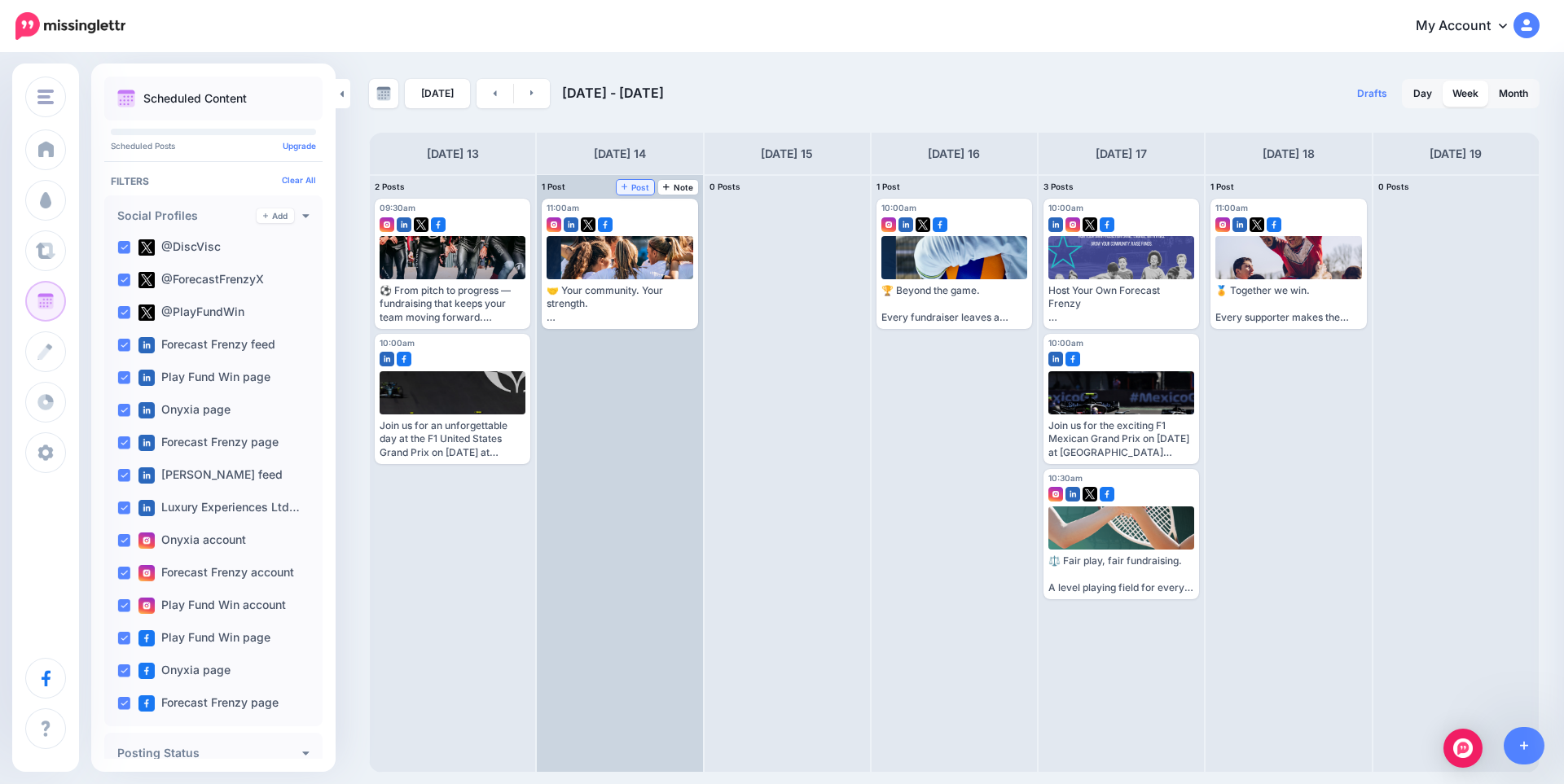
click at [642, 190] on span "Post" at bounding box center [636, 186] width 28 height 8
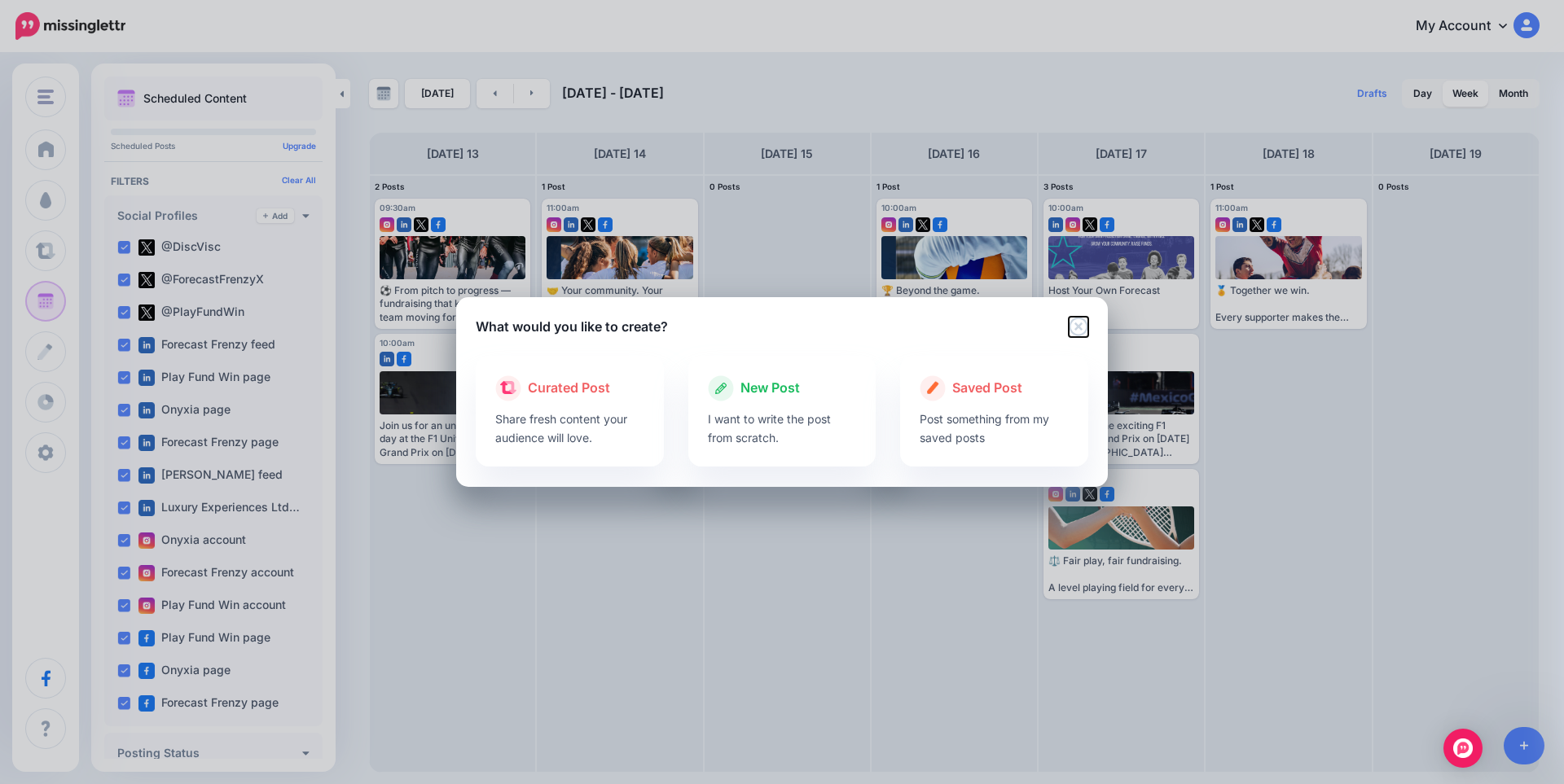
click at [1081, 326] on icon "Close" at bounding box center [1078, 326] width 20 height 20
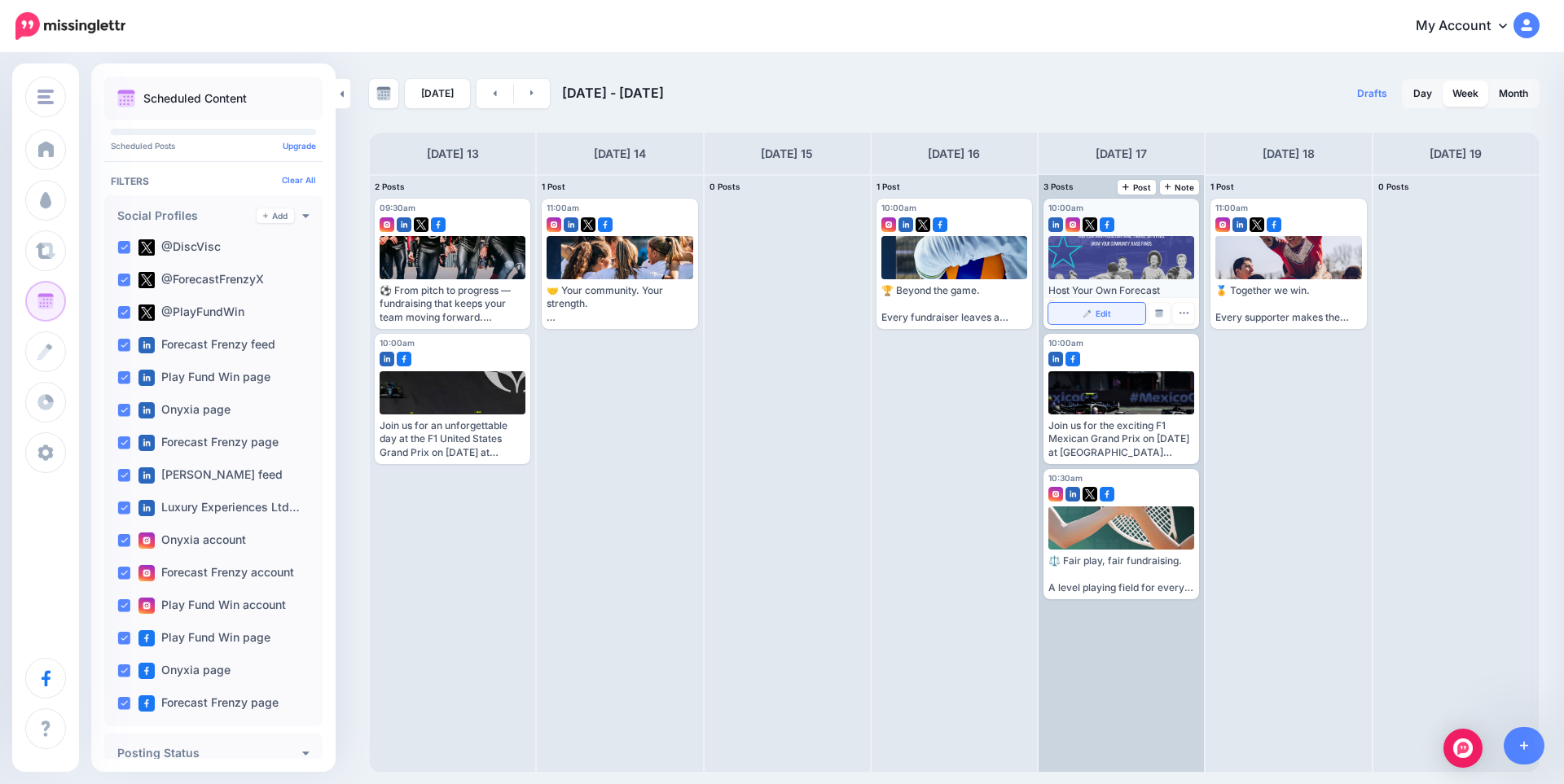
click at [1066, 312] on link "Edit" at bounding box center [1097, 313] width 97 height 21
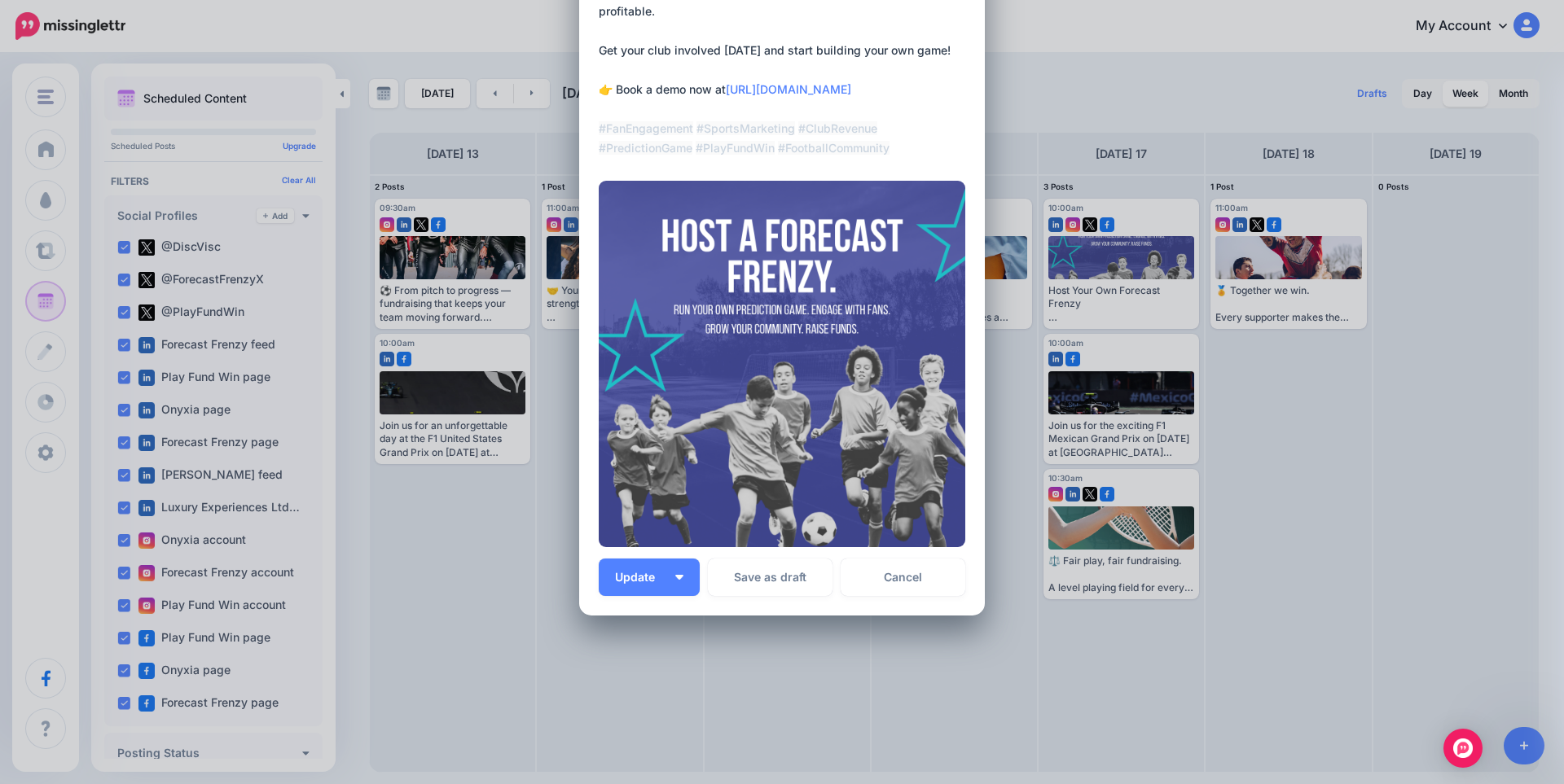
scroll to position [236, 0]
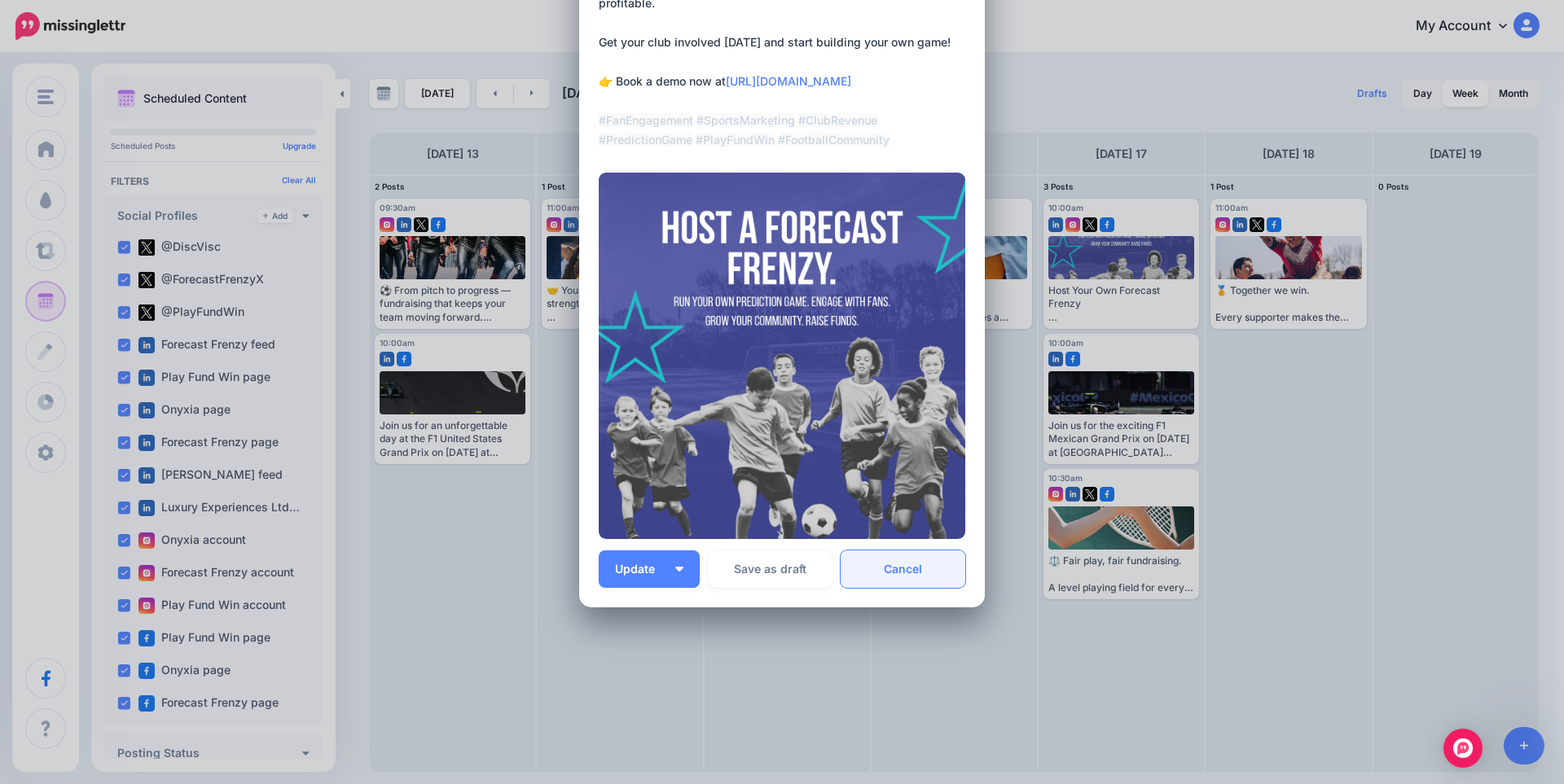
click at [926, 559] on link "Cancel" at bounding box center [903, 569] width 125 height 38
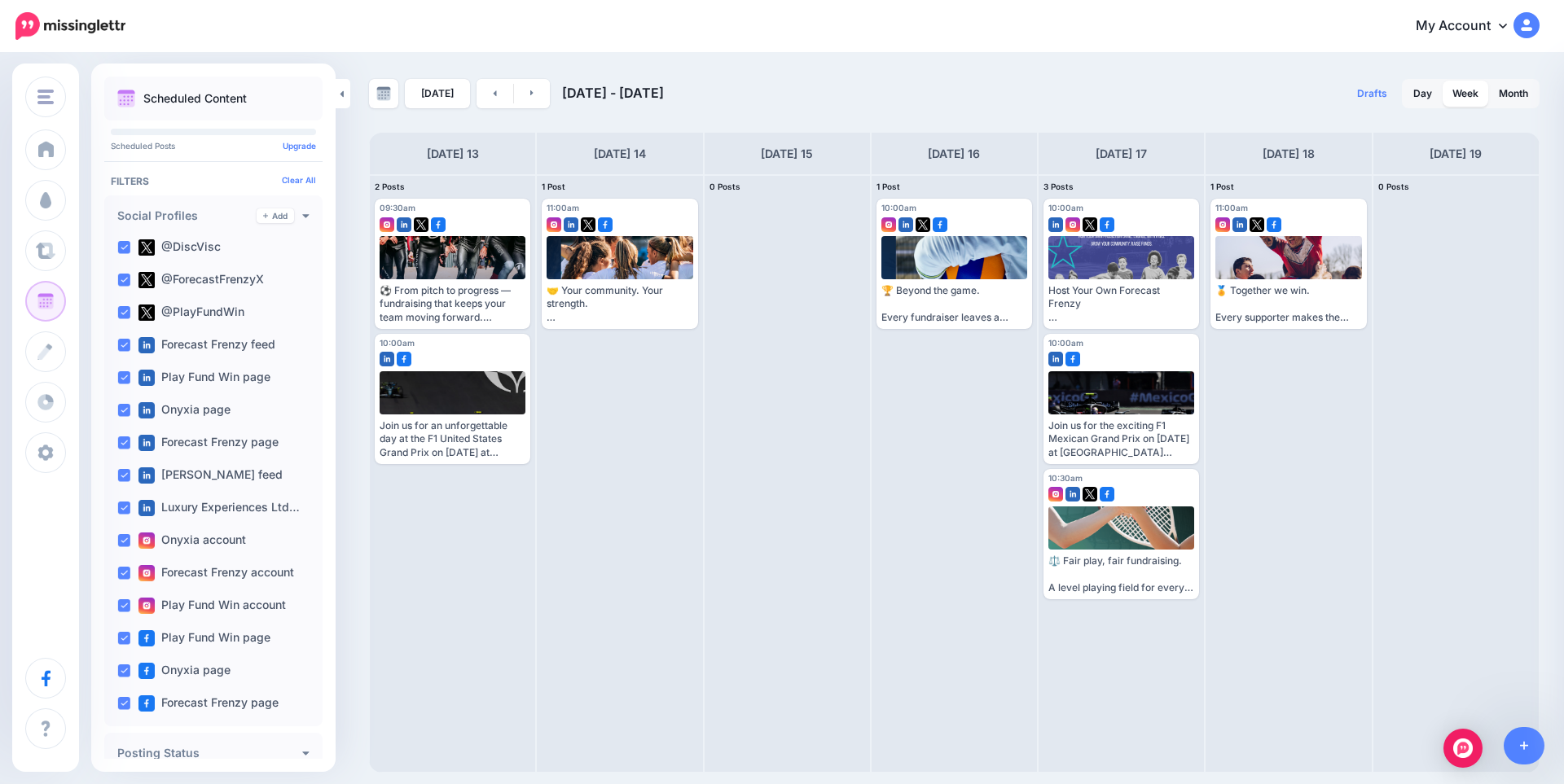
scroll to position [0, 0]
click at [484, 98] on link at bounding box center [495, 94] width 37 height 29
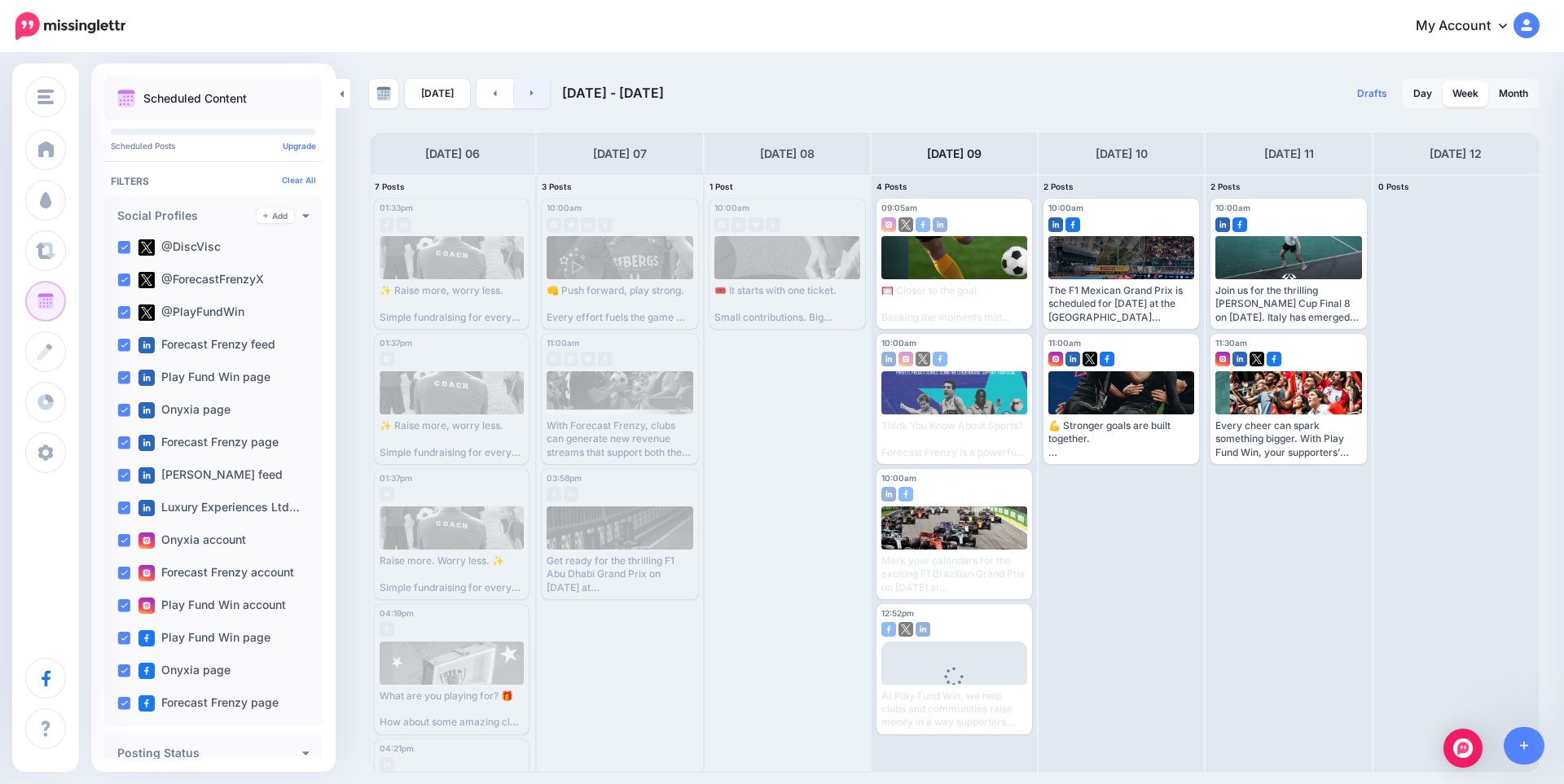
click at [525, 100] on link at bounding box center [532, 94] width 37 height 29
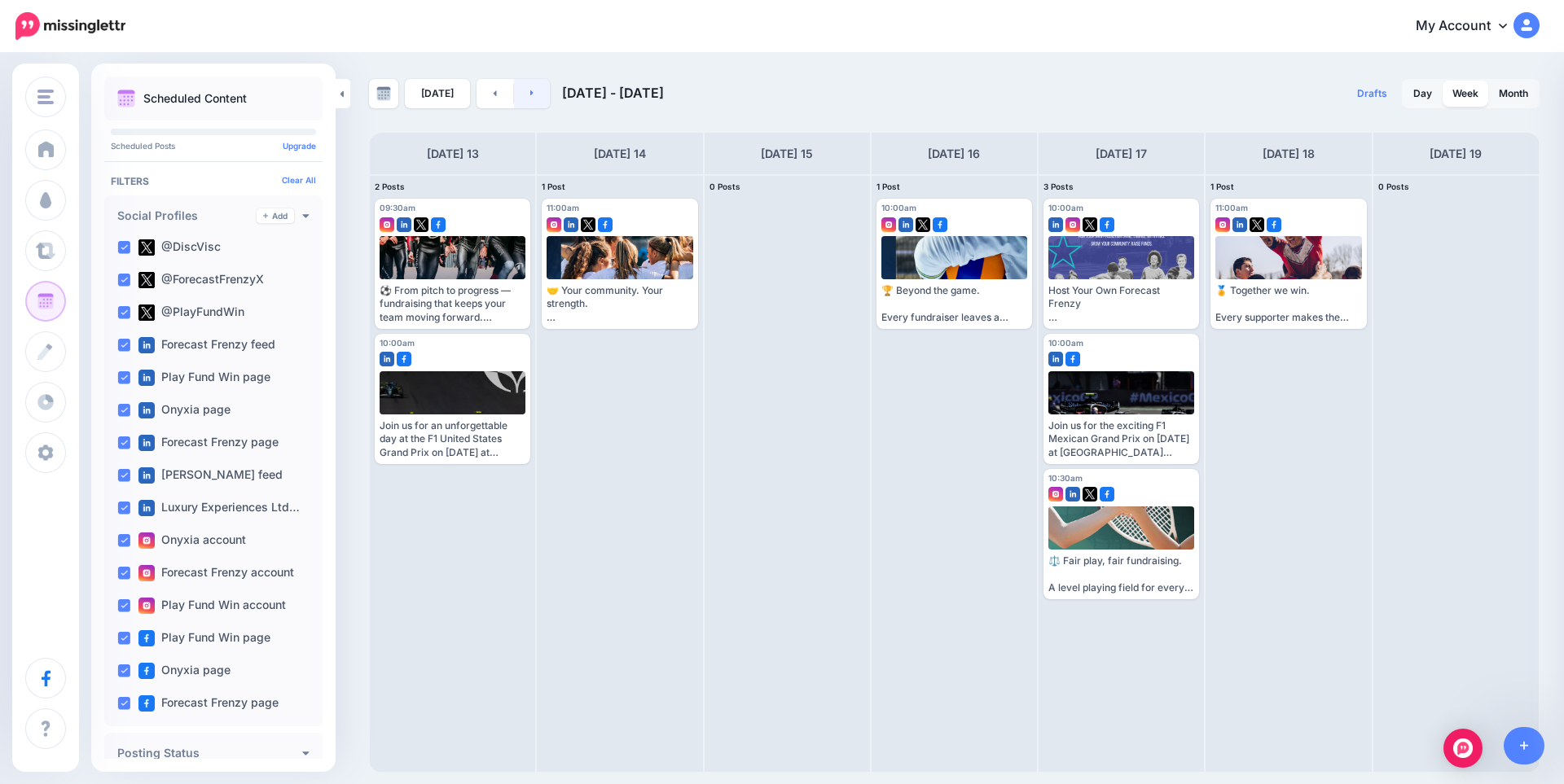
click at [525, 100] on link at bounding box center [532, 94] width 37 height 29
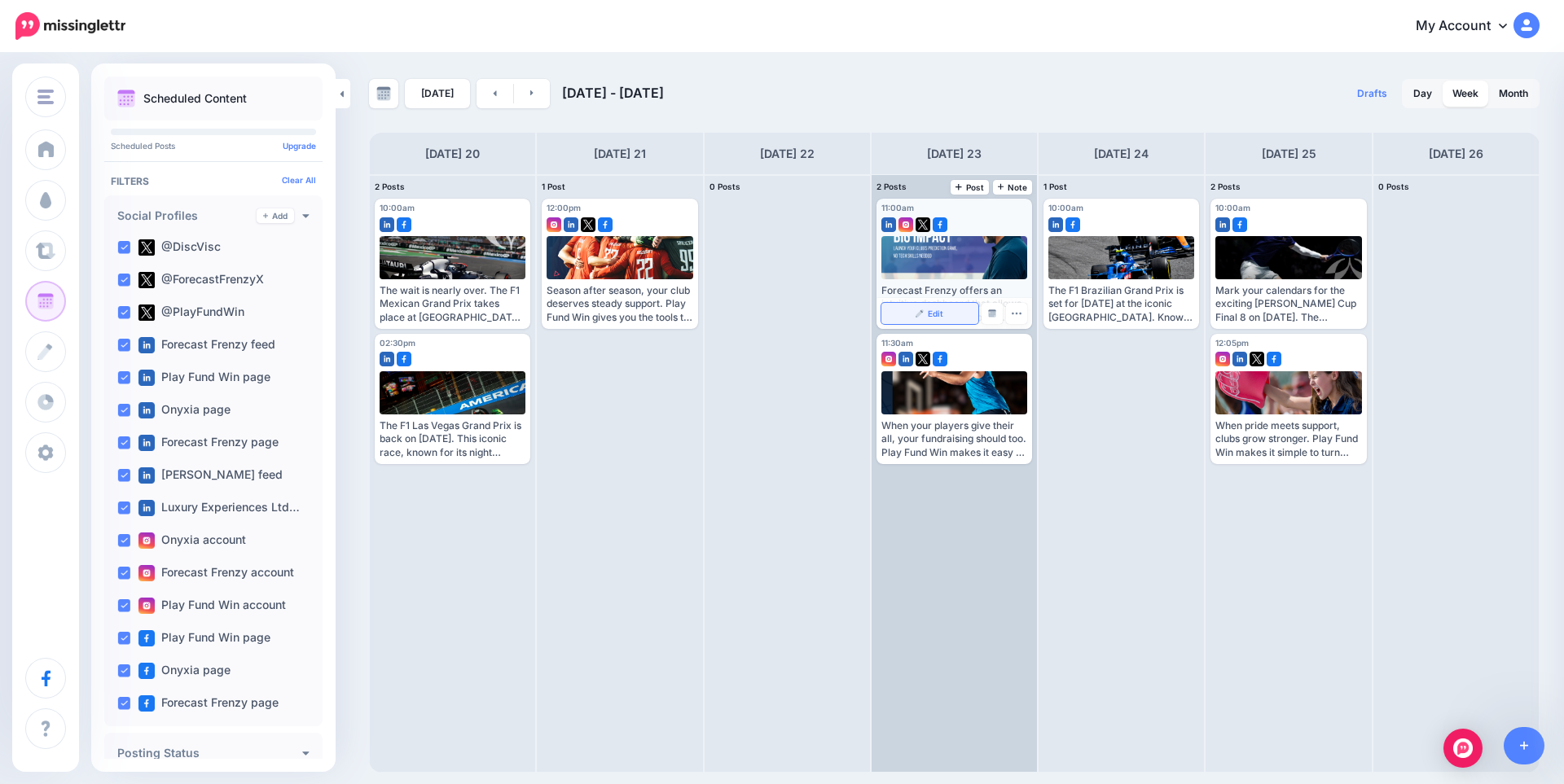
click at [941, 311] on span "Edit" at bounding box center [935, 313] width 15 height 8
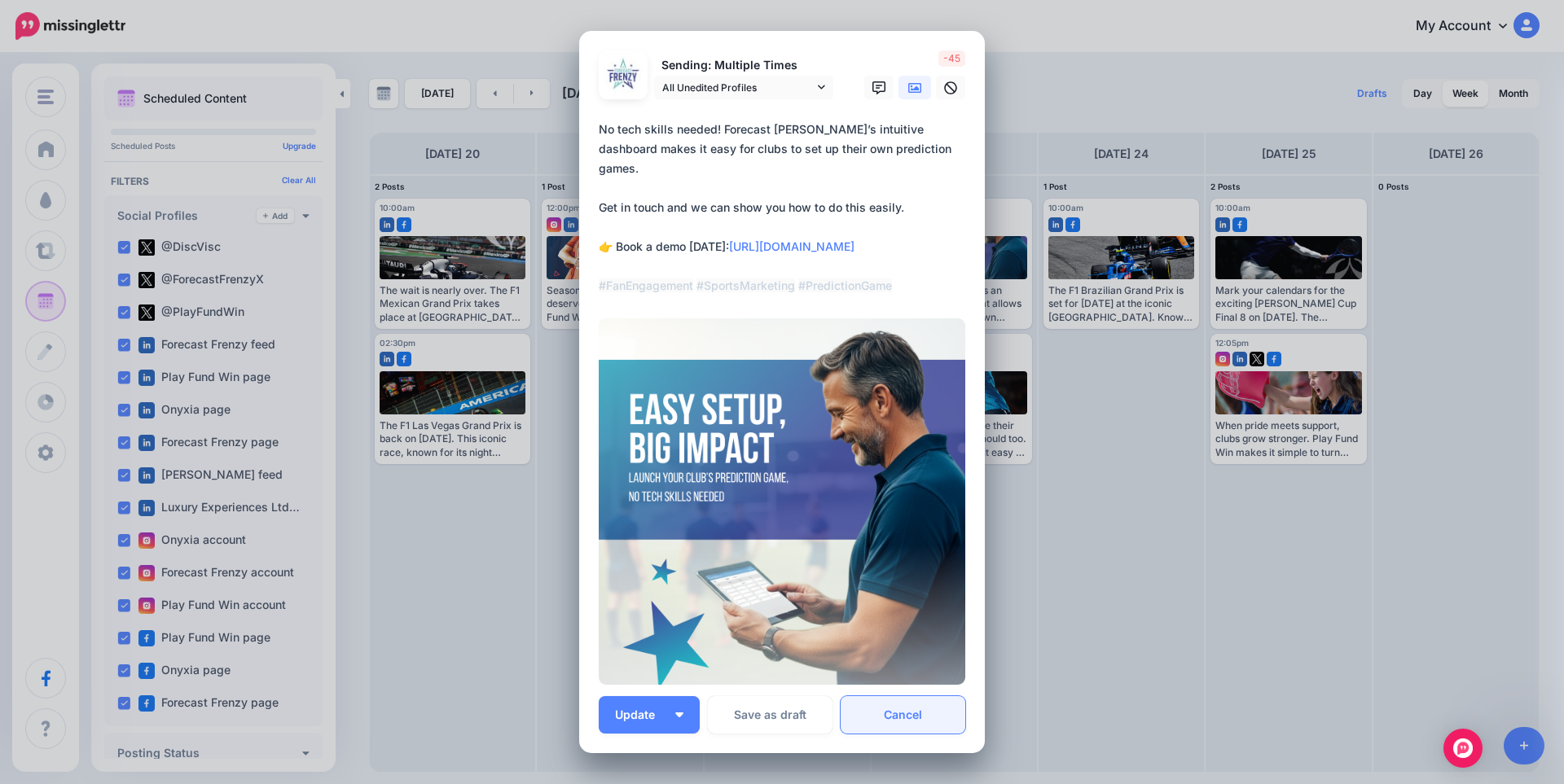
click at [875, 710] on link "Cancel" at bounding box center [903, 715] width 125 height 38
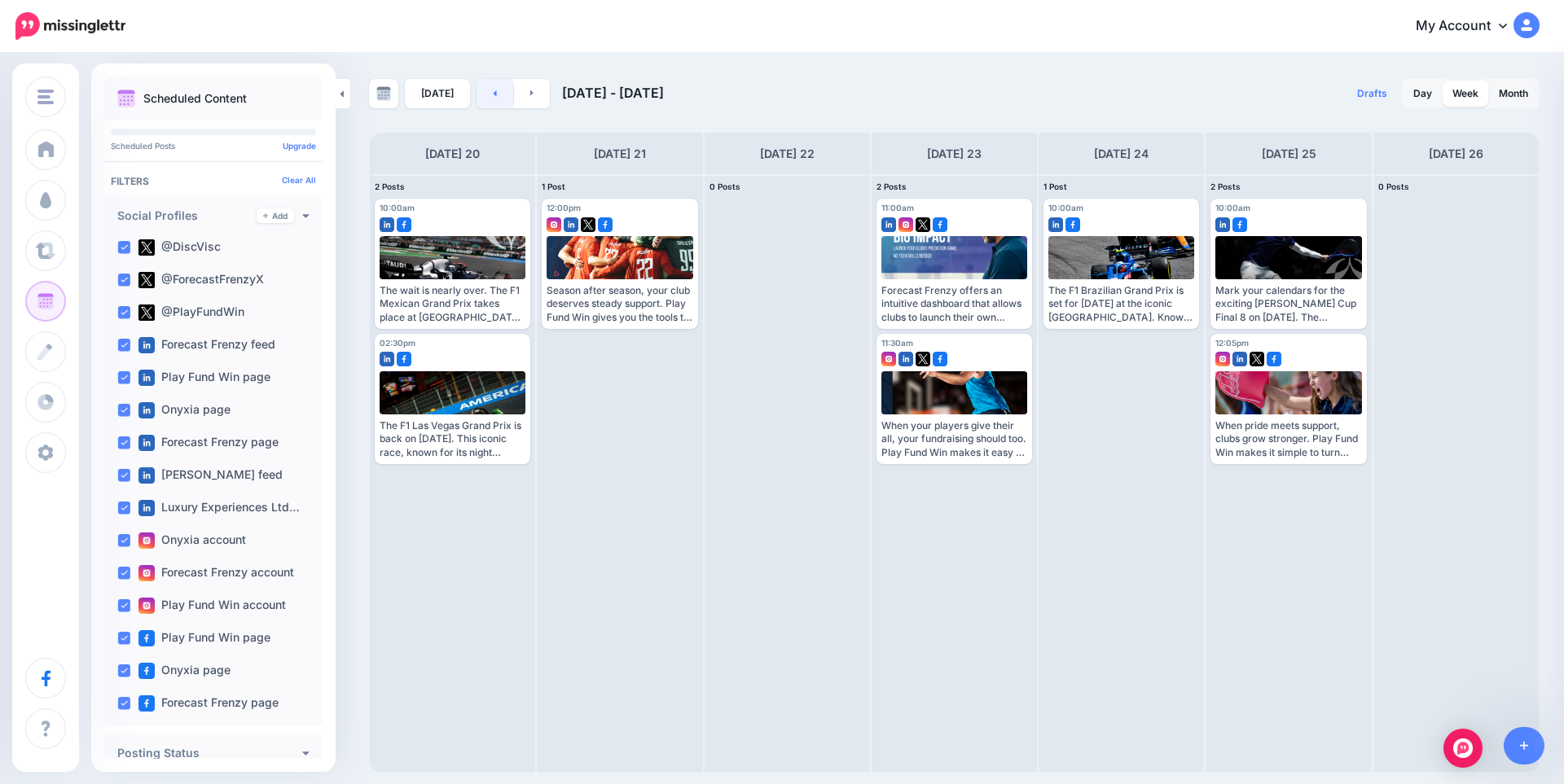
click at [500, 104] on link at bounding box center [495, 94] width 37 height 29
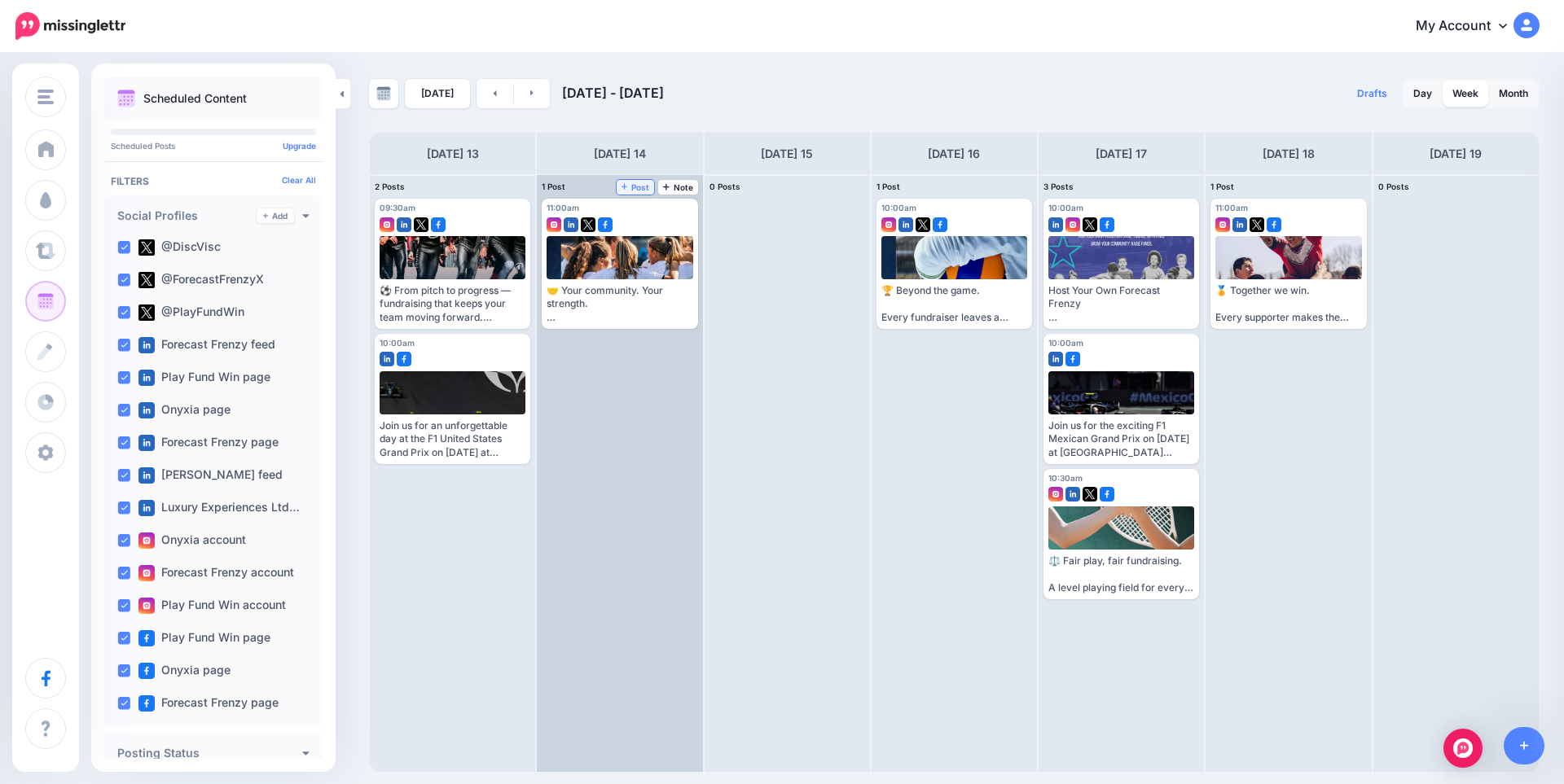
click at [642, 186] on span "Post" at bounding box center [636, 186] width 28 height 8
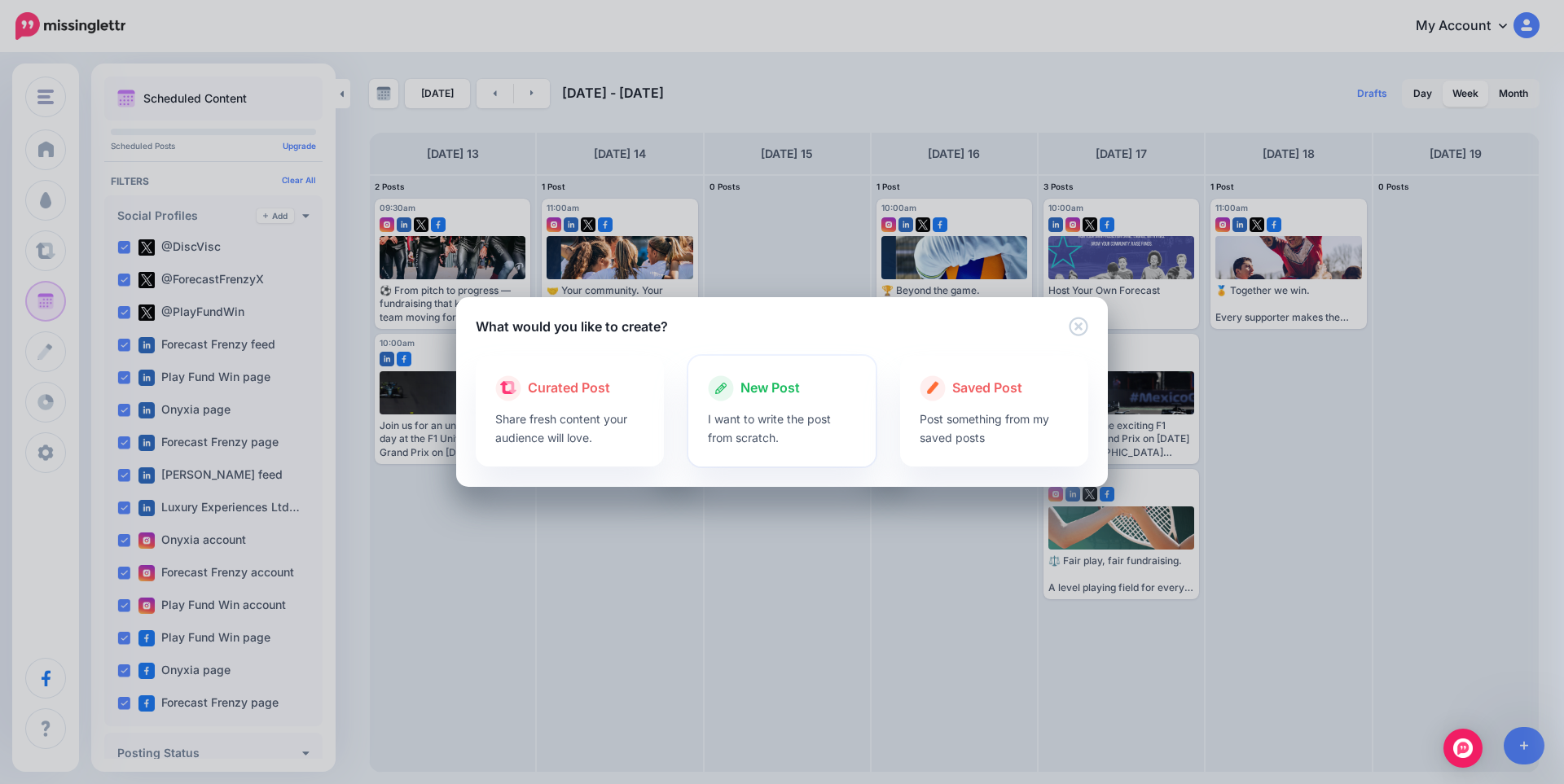
click at [766, 398] on span "New Post" at bounding box center [770, 388] width 59 height 21
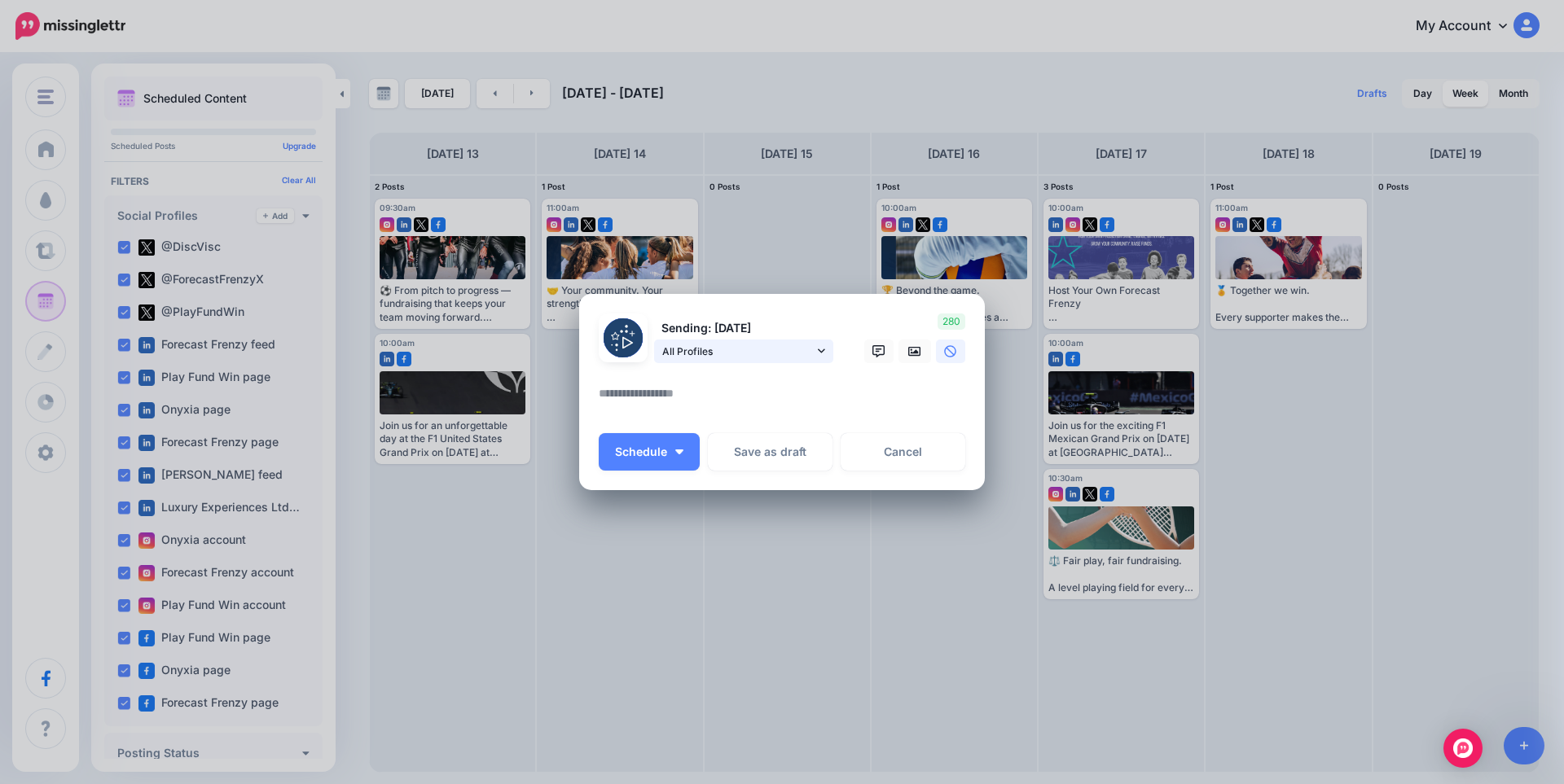
click at [812, 343] on span "All Profiles" at bounding box center [738, 351] width 151 height 17
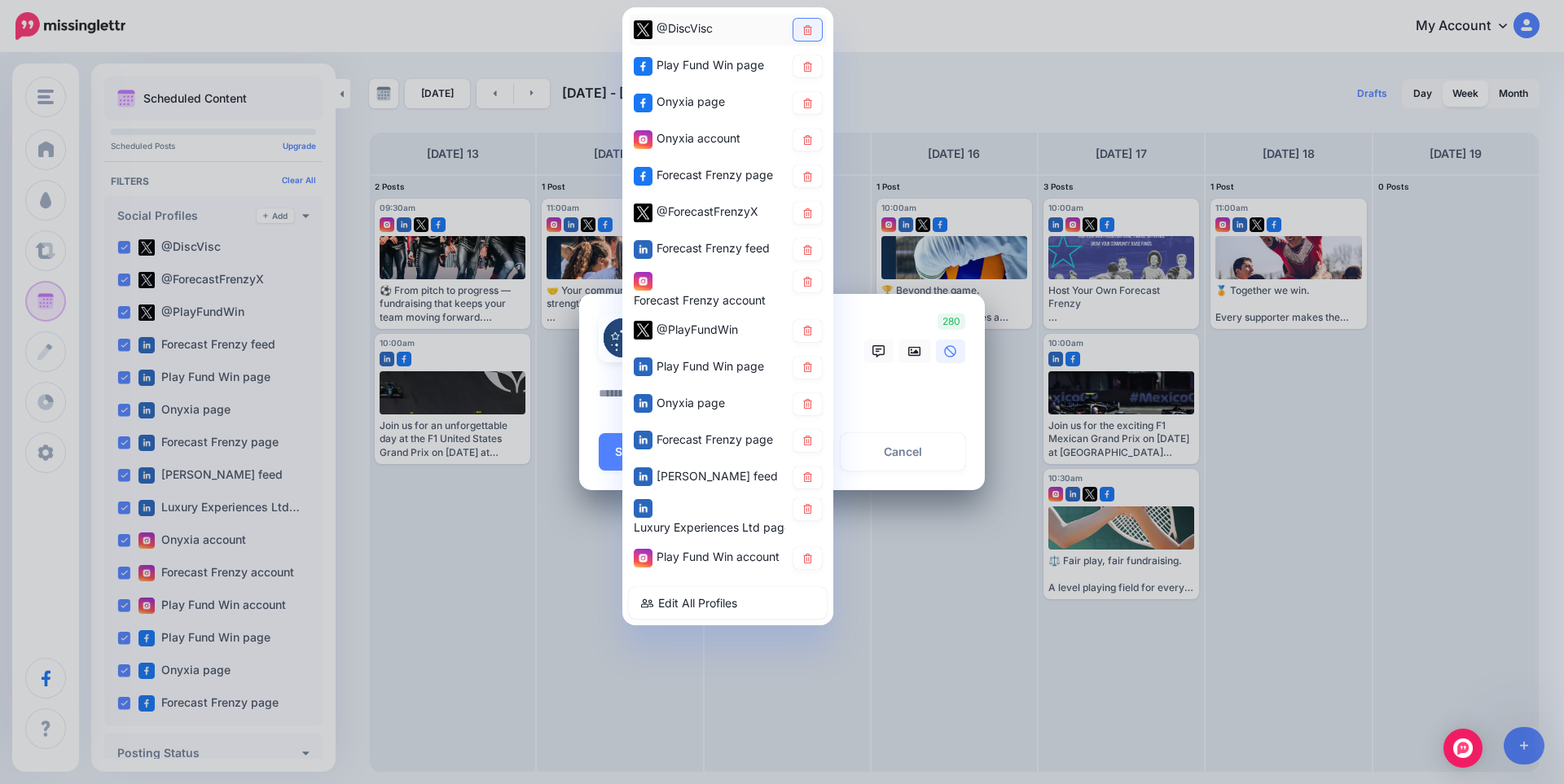
click at [802, 35] on link at bounding box center [807, 30] width 28 height 22
click at [807, 64] on icon at bounding box center [807, 65] width 12 height 9
click at [811, 101] on icon at bounding box center [807, 102] width 9 height 9
click at [811, 135] on icon at bounding box center [807, 138] width 12 height 9
click at [804, 327] on icon at bounding box center [807, 330] width 12 height 9
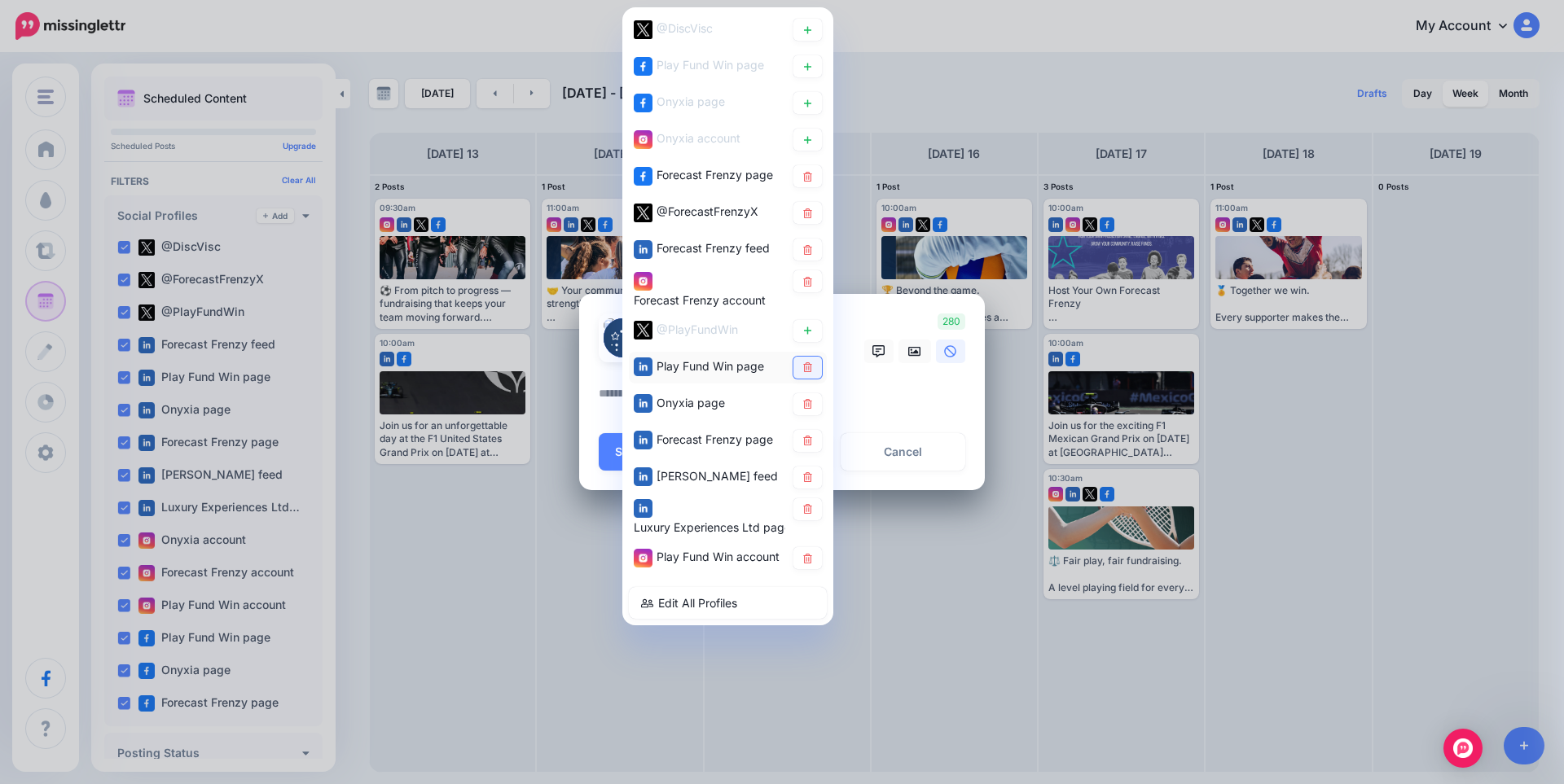
click at [808, 364] on icon at bounding box center [807, 367] width 12 height 9
click at [808, 401] on icon at bounding box center [807, 404] width 12 height 9
click at [810, 474] on icon at bounding box center [807, 477] width 9 height 9
click at [806, 514] on icon at bounding box center [807, 508] width 9 height 9
click at [808, 557] on icon at bounding box center [807, 558] width 12 height 9
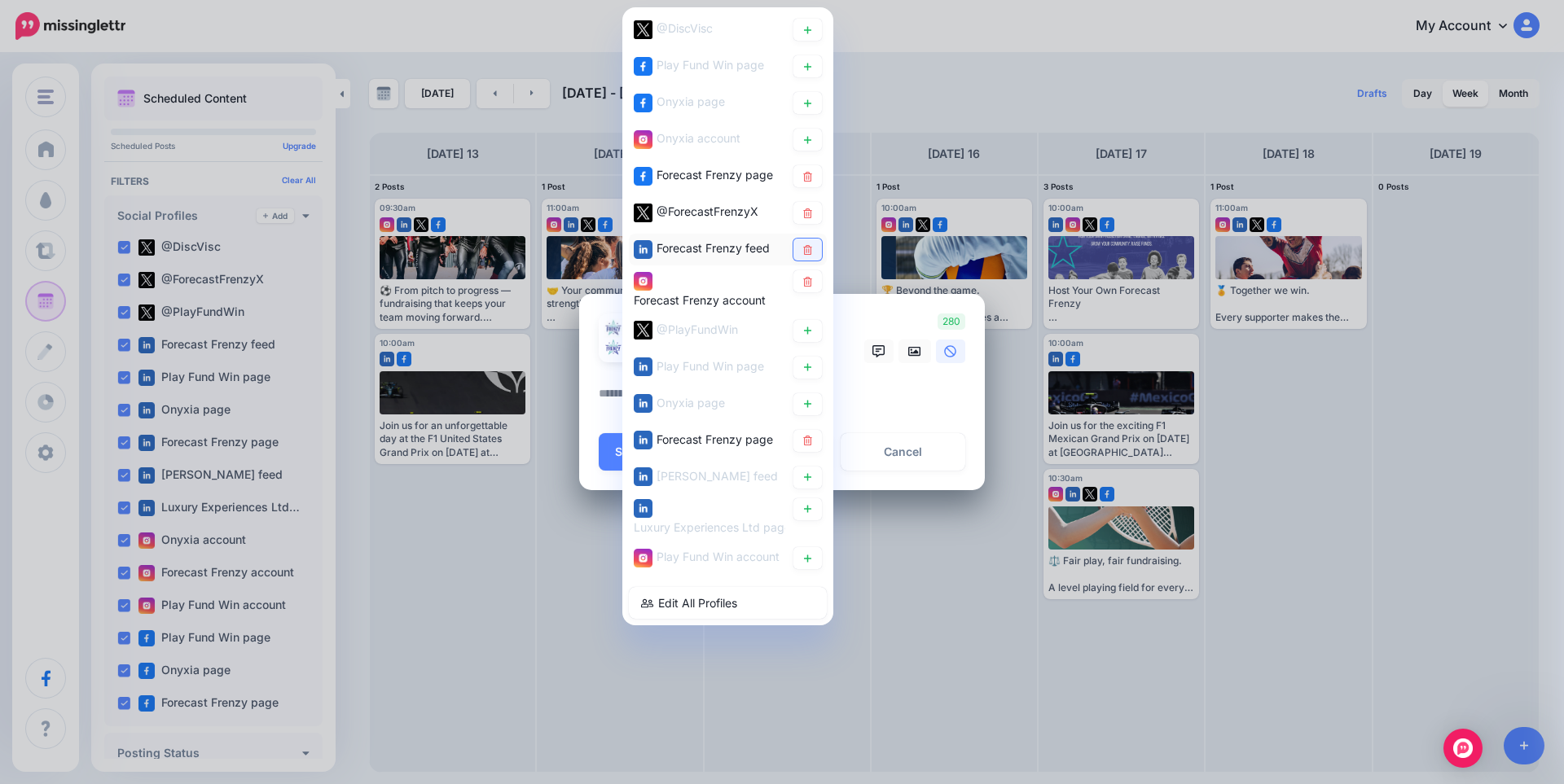
click at [804, 248] on icon at bounding box center [807, 249] width 9 height 9
click at [934, 36] on div "Create Post Loading Sending: [DATE]" at bounding box center [782, 392] width 1564 height 784
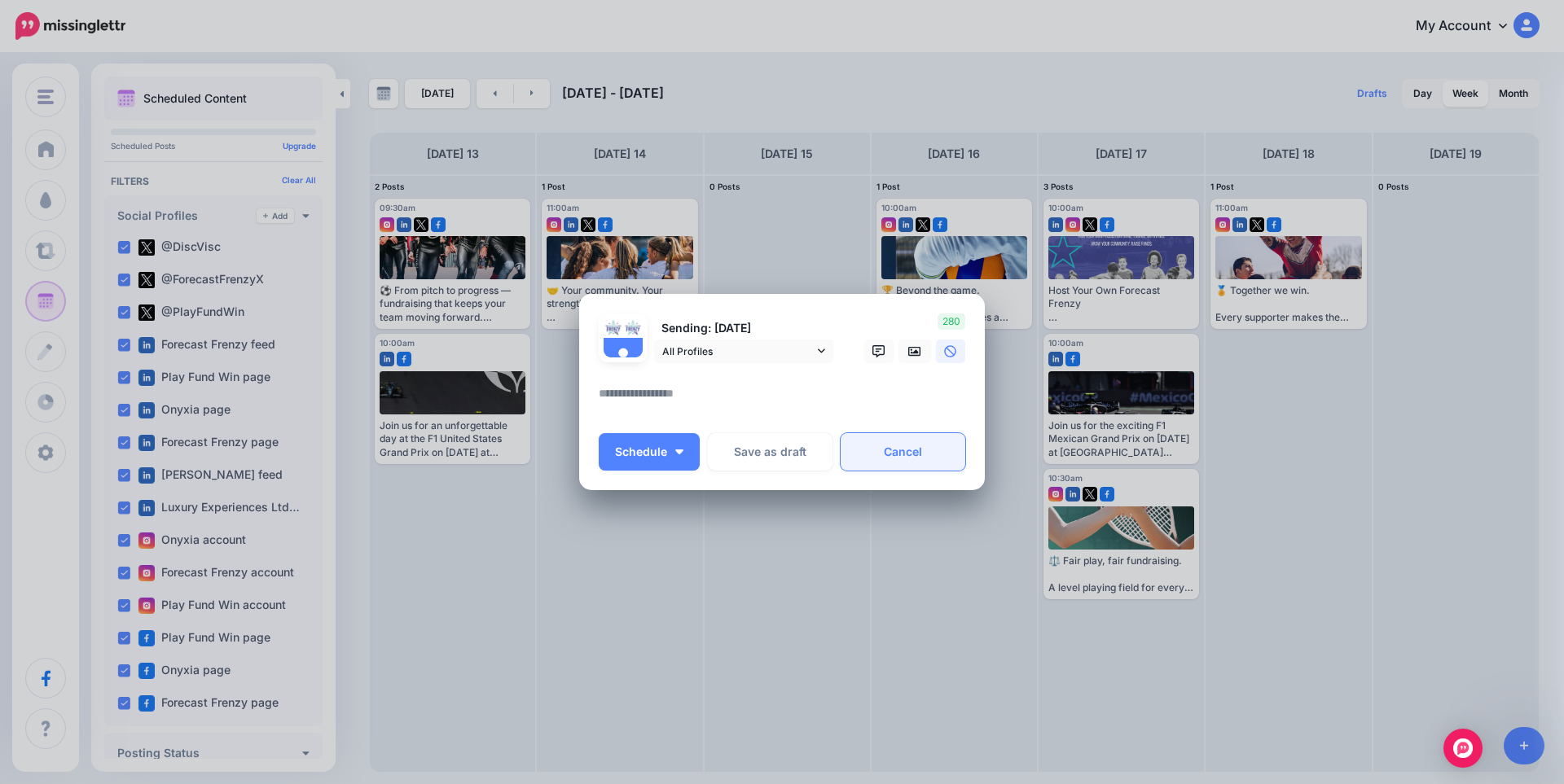
click at [929, 444] on link "Cancel" at bounding box center [903, 453] width 125 height 38
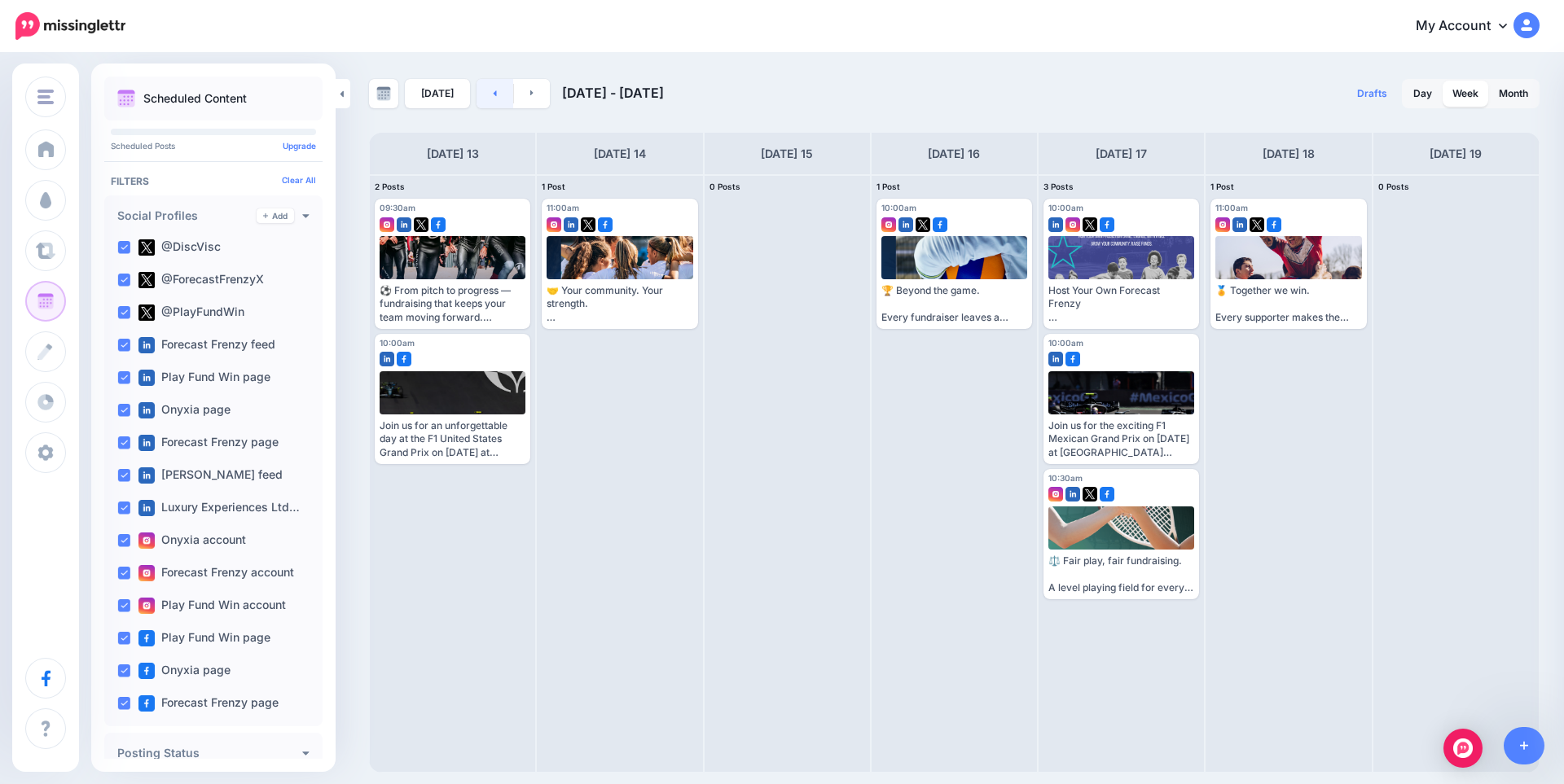
click at [485, 102] on link at bounding box center [495, 94] width 37 height 29
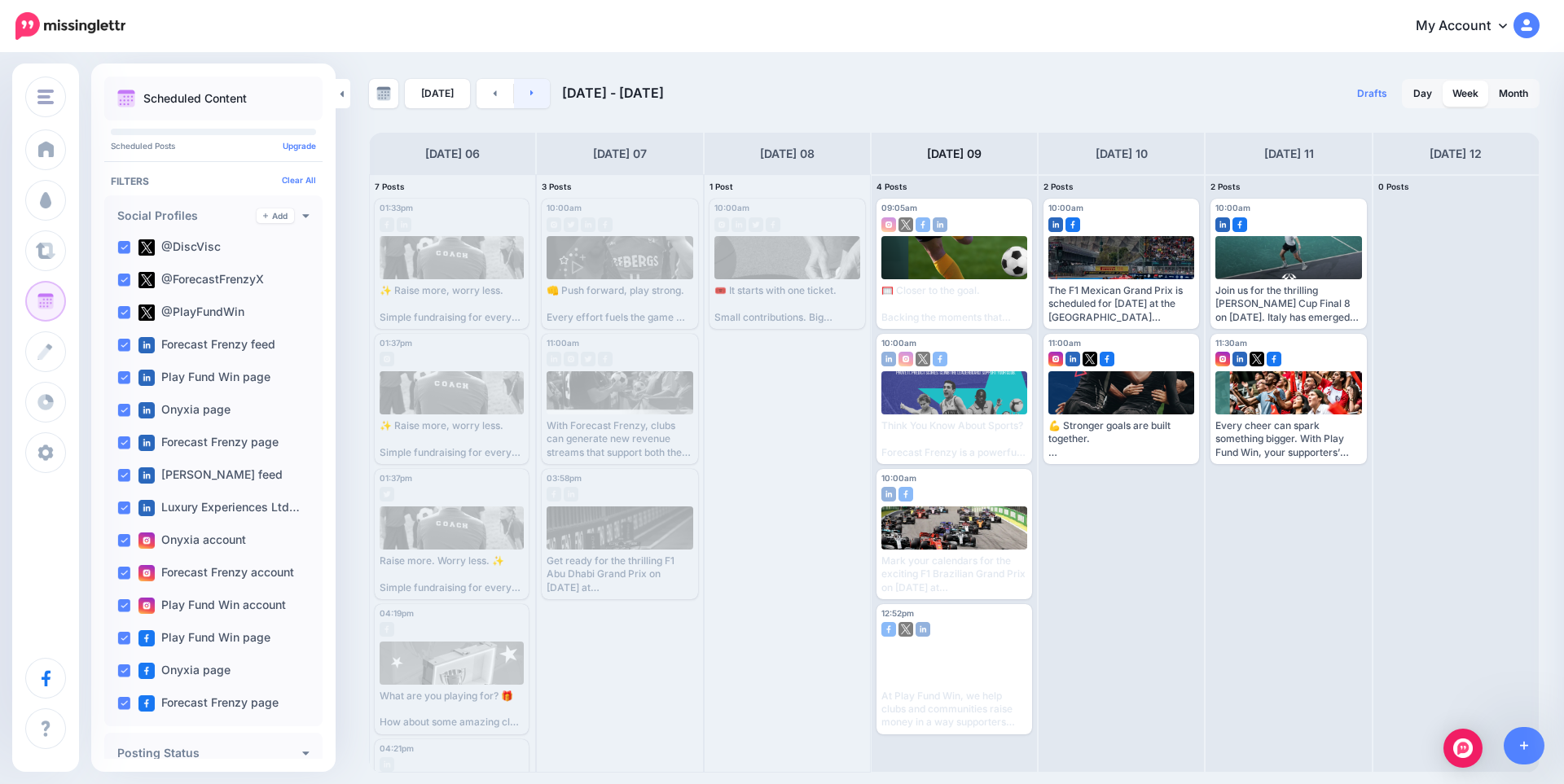
click at [531, 94] on link at bounding box center [532, 94] width 37 height 29
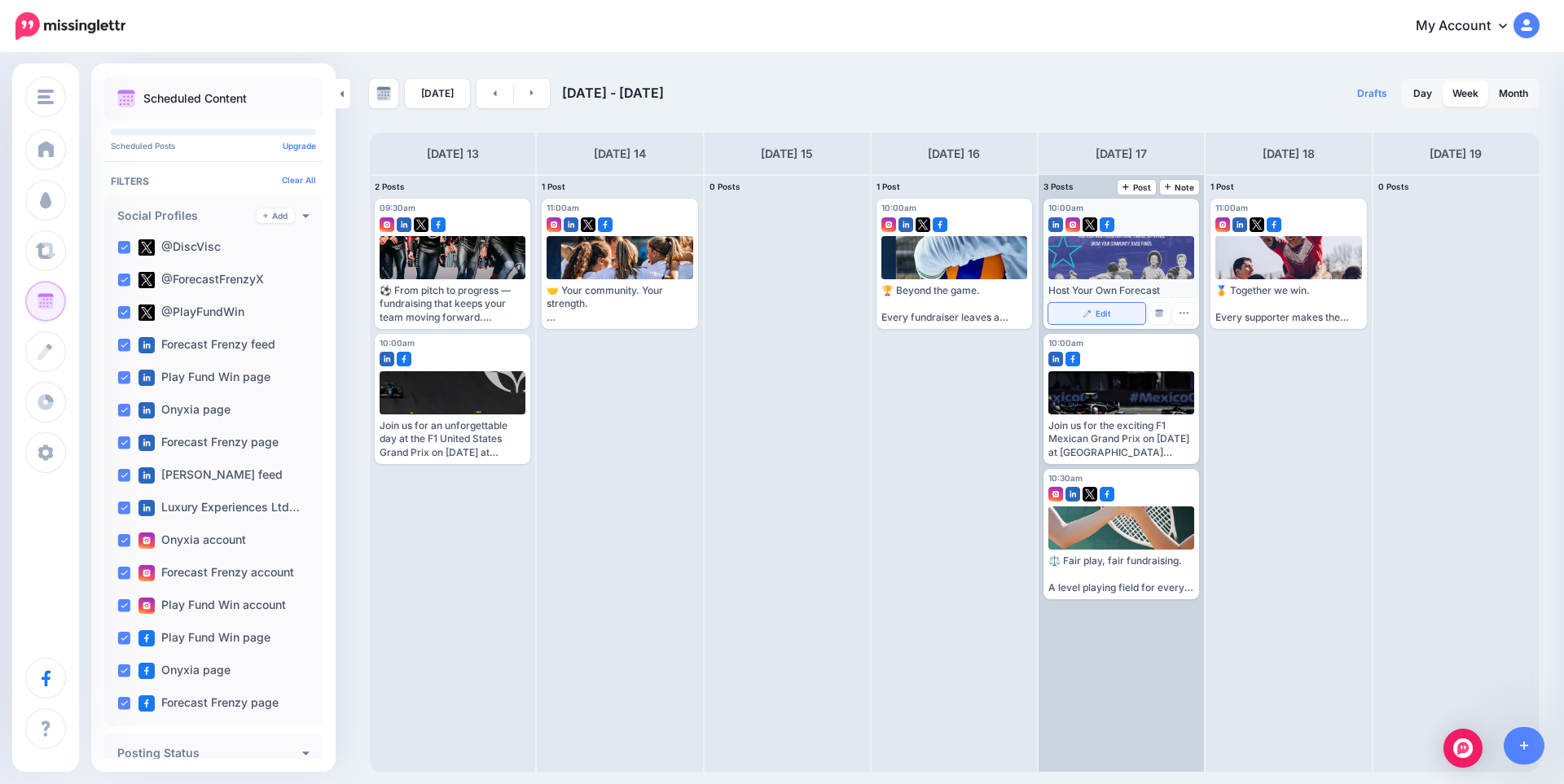
click at [1101, 312] on span "Edit" at bounding box center [1104, 313] width 15 height 8
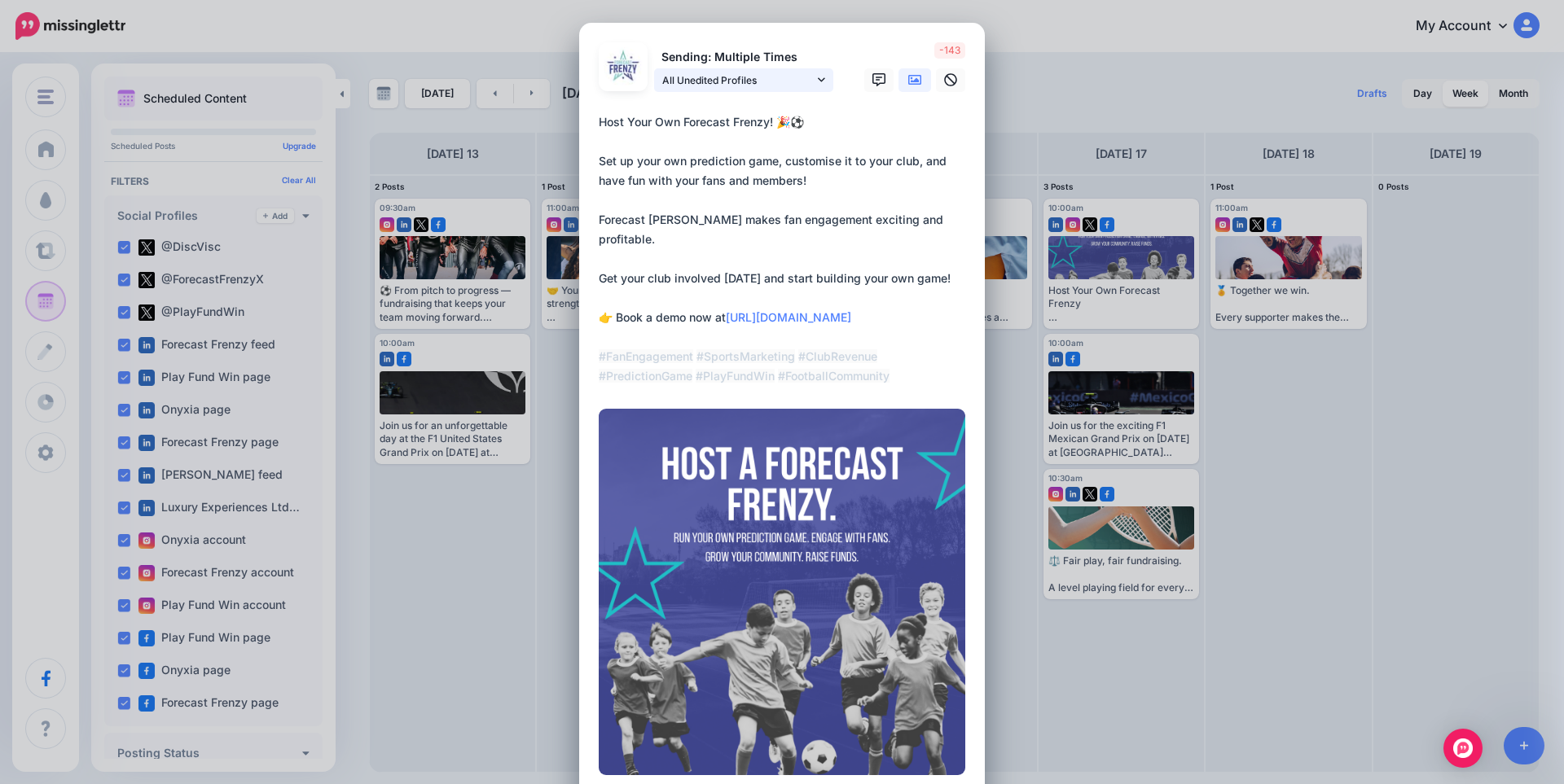
click at [799, 73] on span "All Unedited Profiles" at bounding box center [738, 80] width 151 height 17
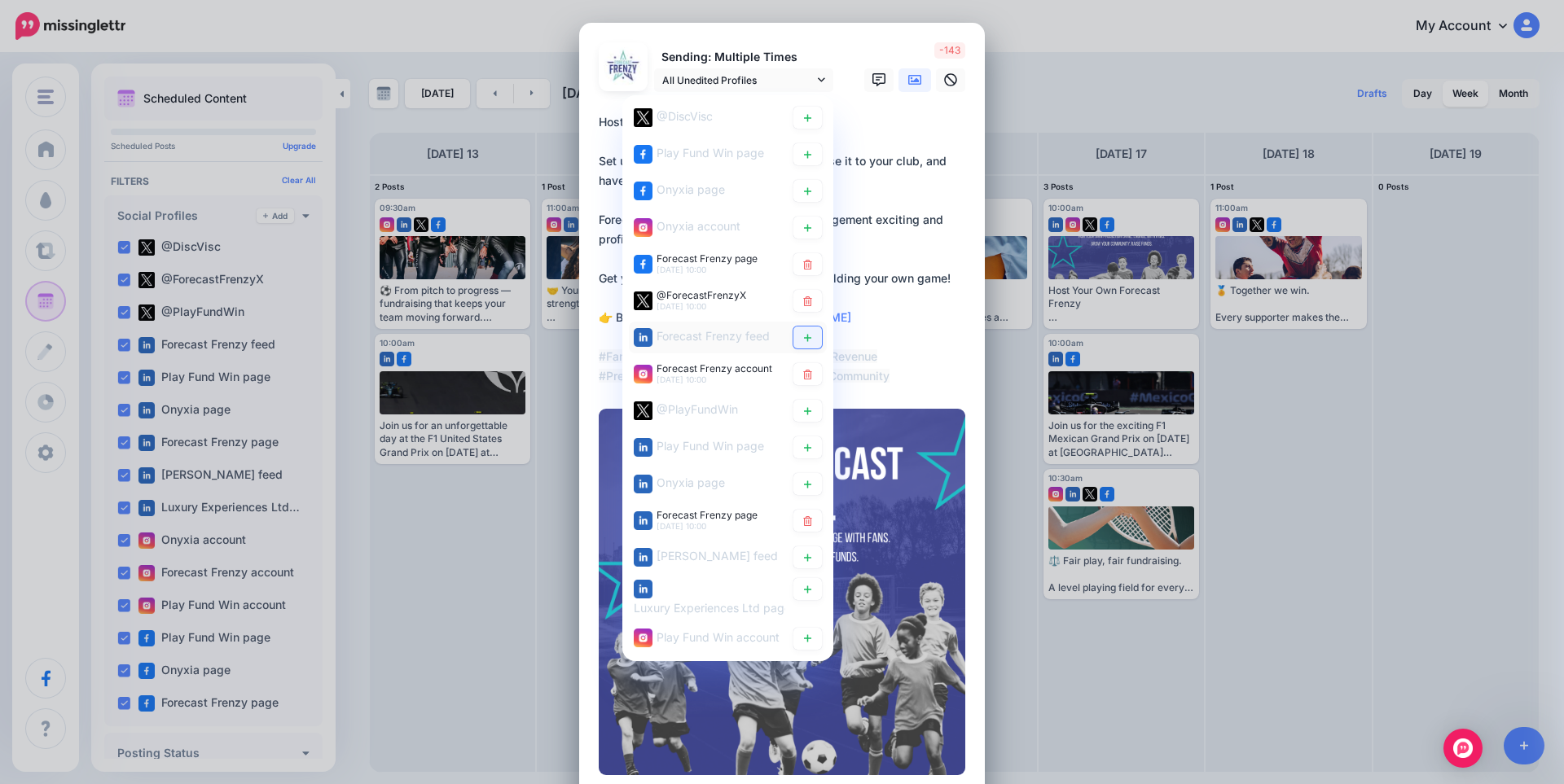
click at [804, 337] on icon at bounding box center [807, 337] width 8 height 8
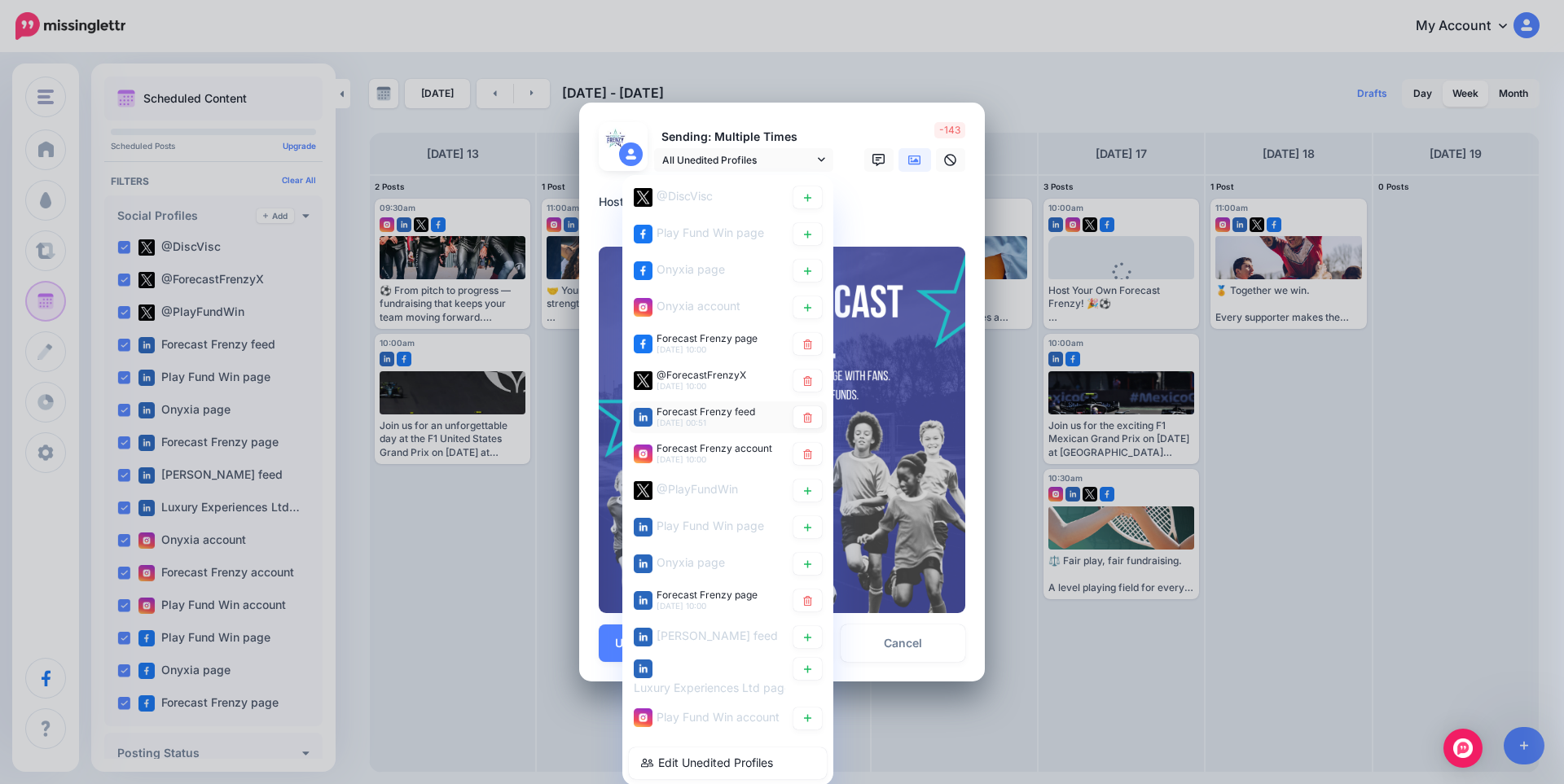
click at [698, 418] on span "[DATE] 00:51" at bounding box center [681, 422] width 50 height 9
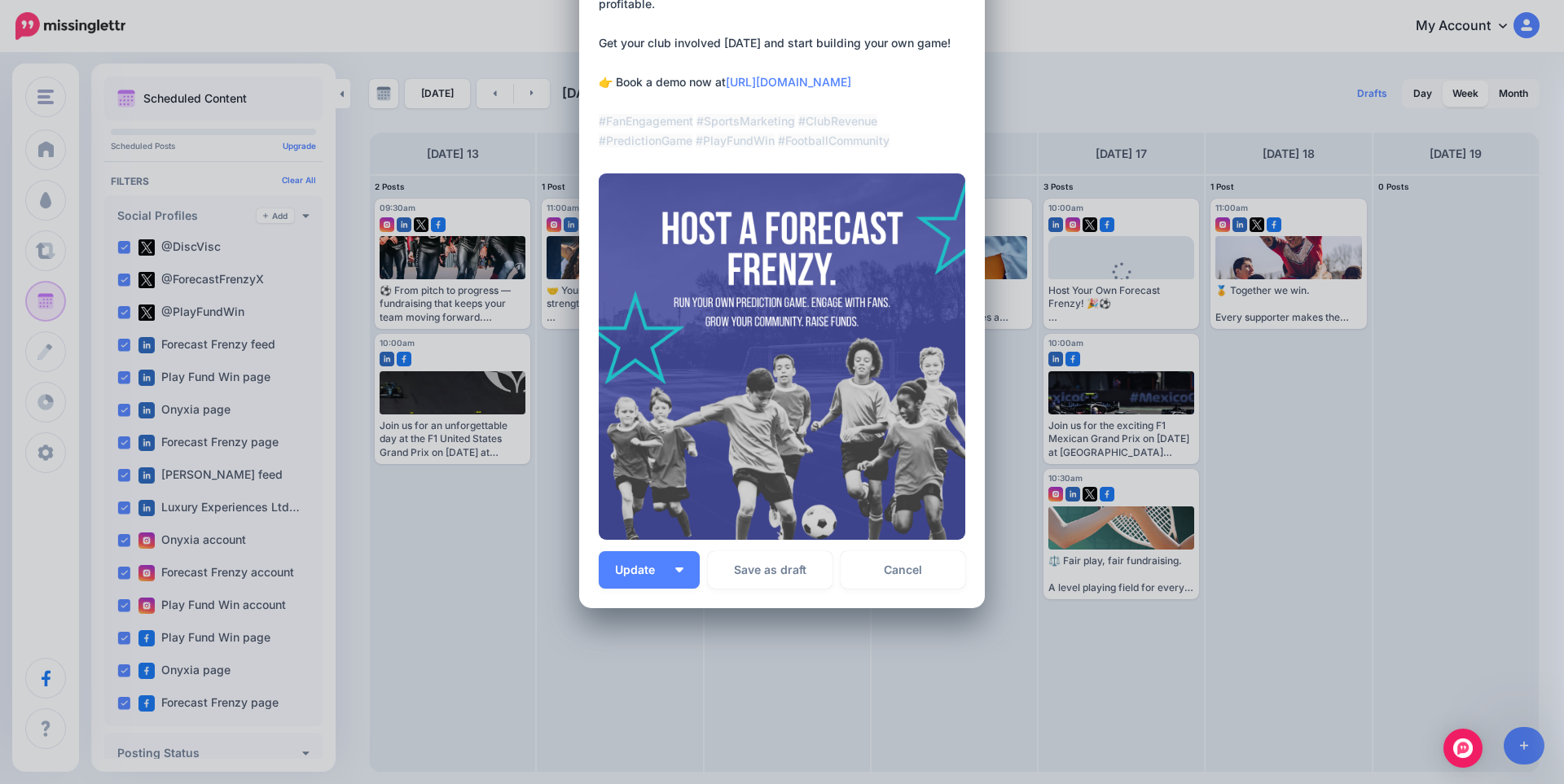
scroll to position [236, 0]
click at [615, 568] on span "Update" at bounding box center [641, 568] width 52 height 11
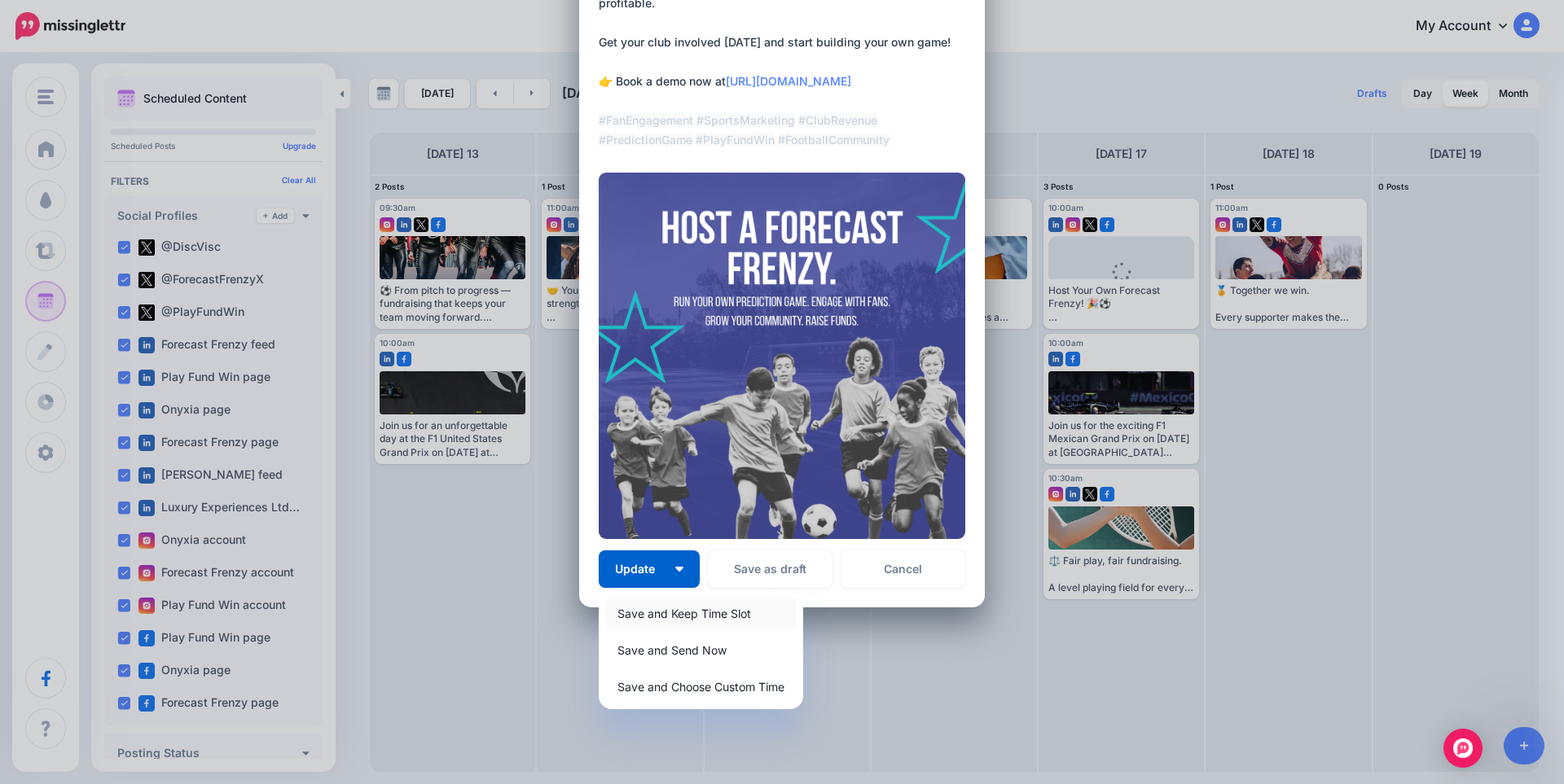
click at [637, 611] on link "Save and Keep Time Slot" at bounding box center [701, 613] width 192 height 32
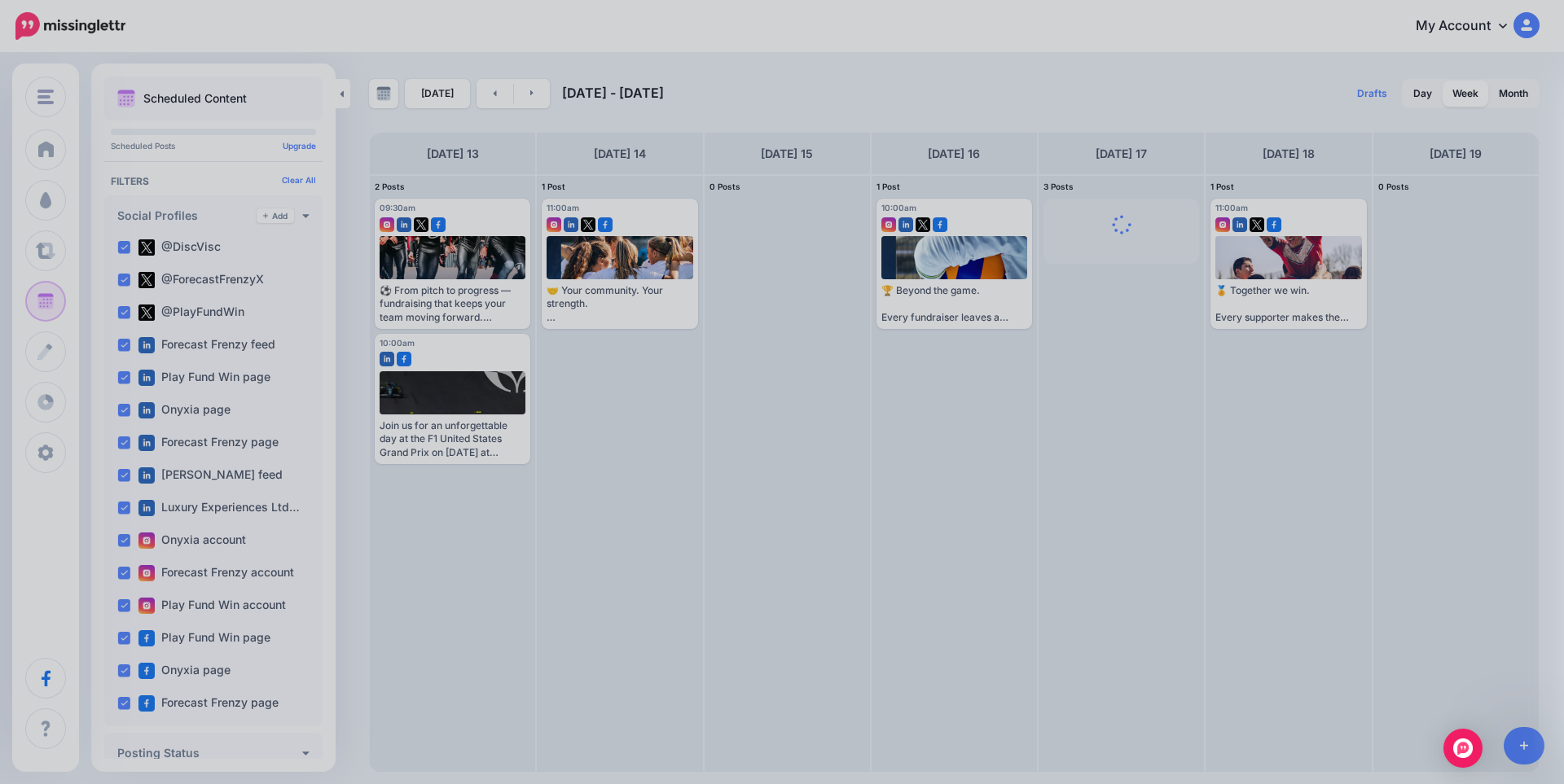
scroll to position [108, 0]
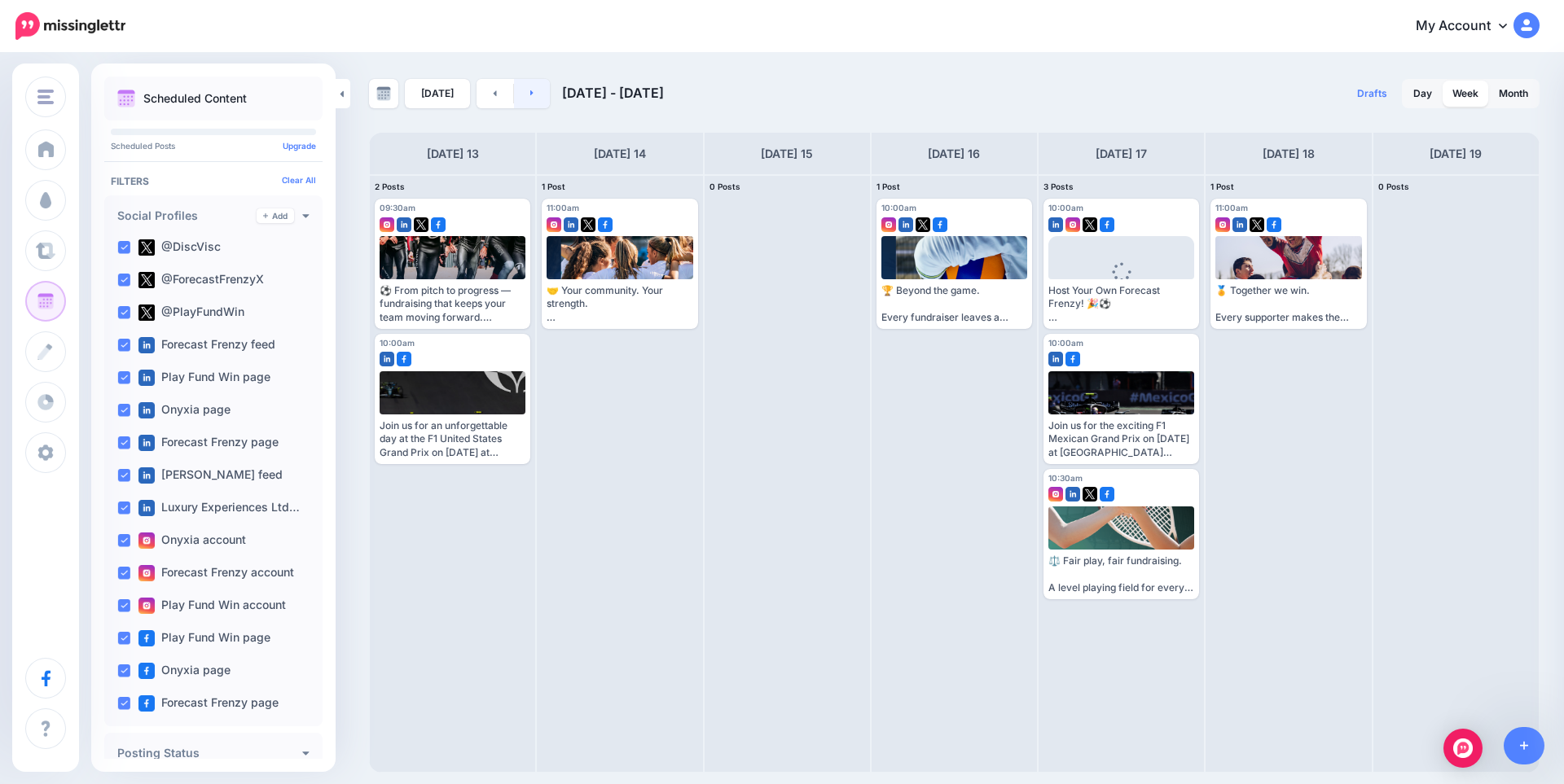
click at [532, 95] on link at bounding box center [532, 94] width 37 height 29
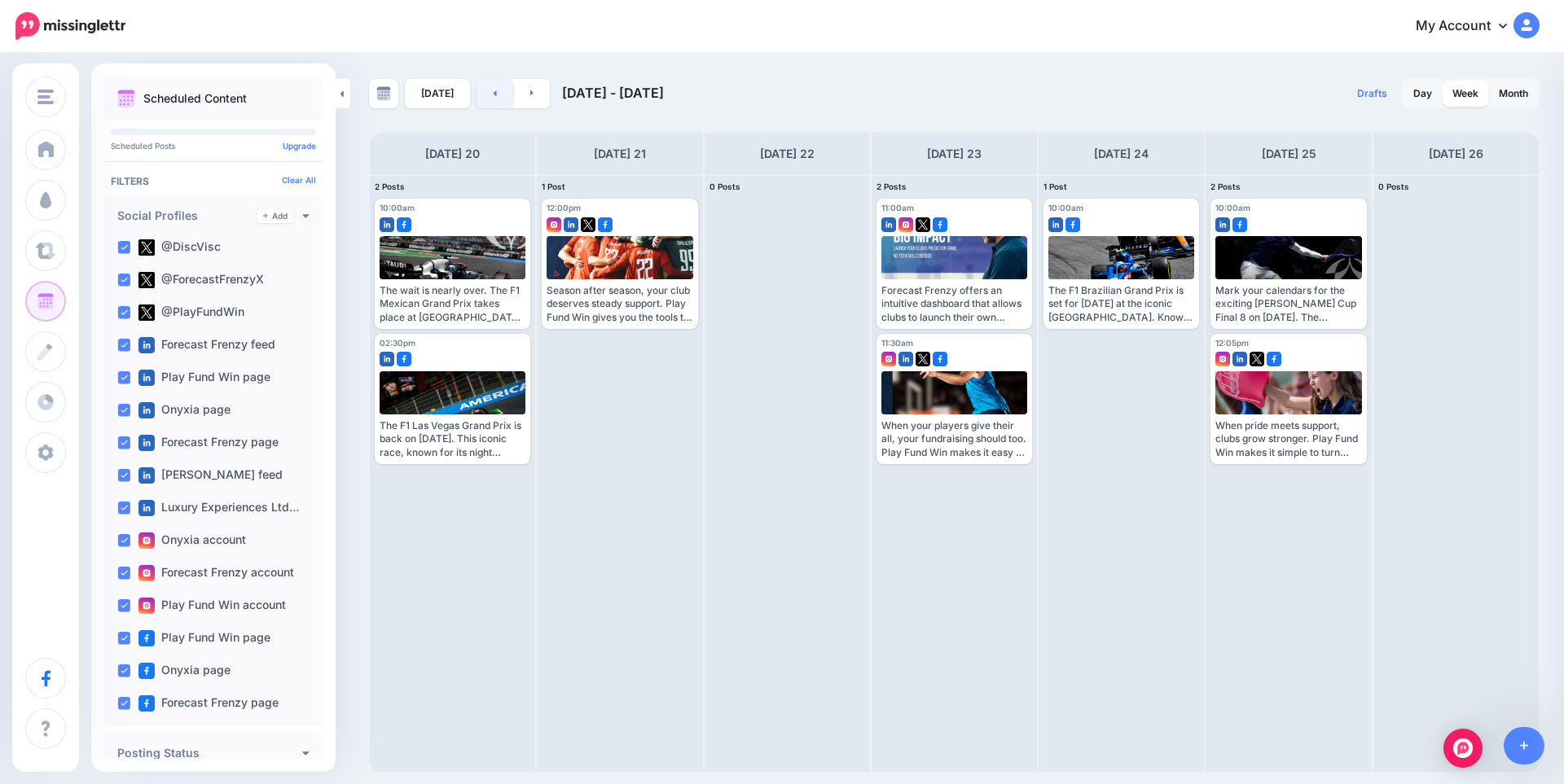
click at [497, 94] on link at bounding box center [495, 94] width 37 height 29
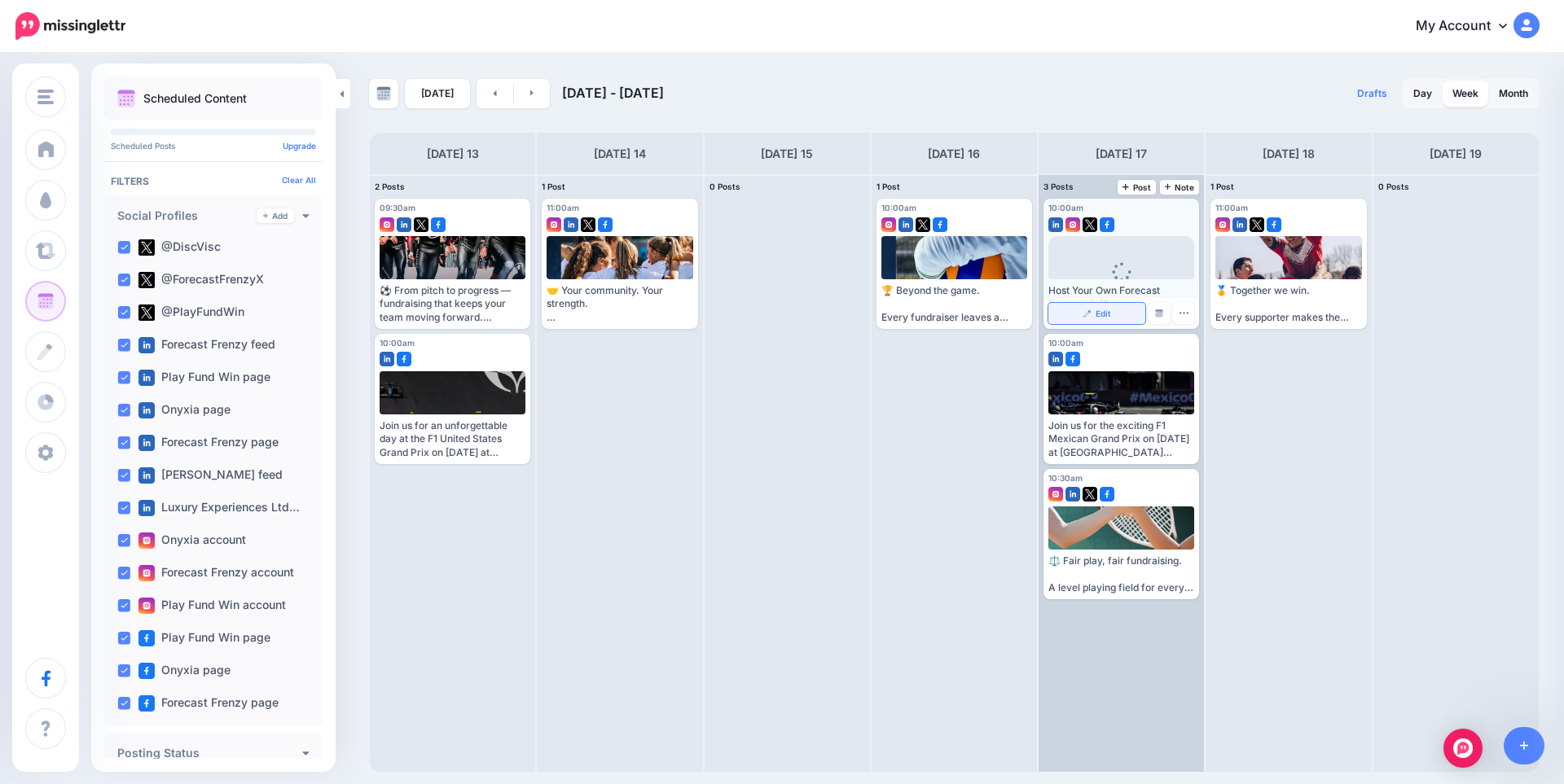
click at [1098, 319] on link "Edit" at bounding box center [1097, 313] width 97 height 21
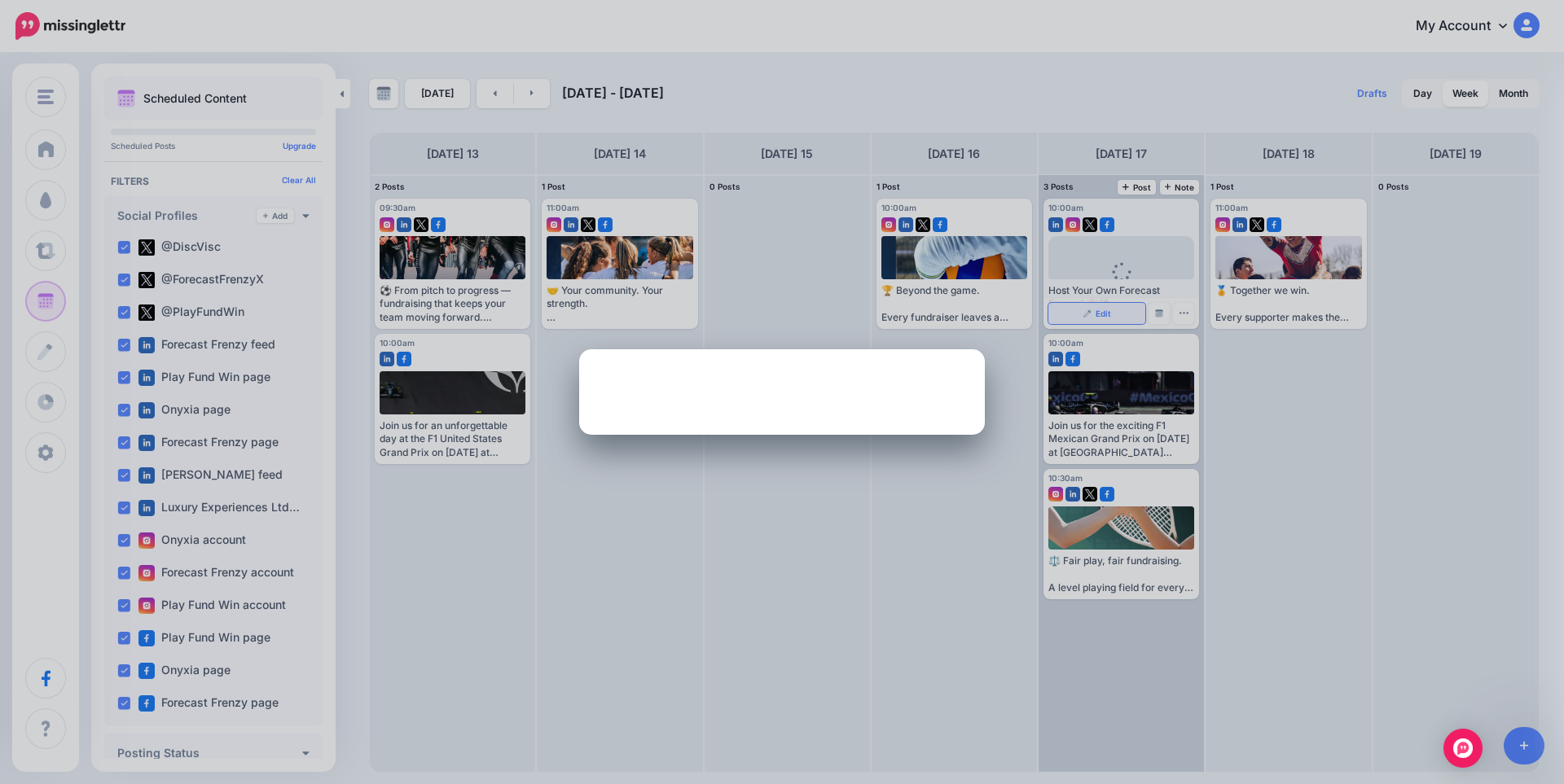
scroll to position [0, 0]
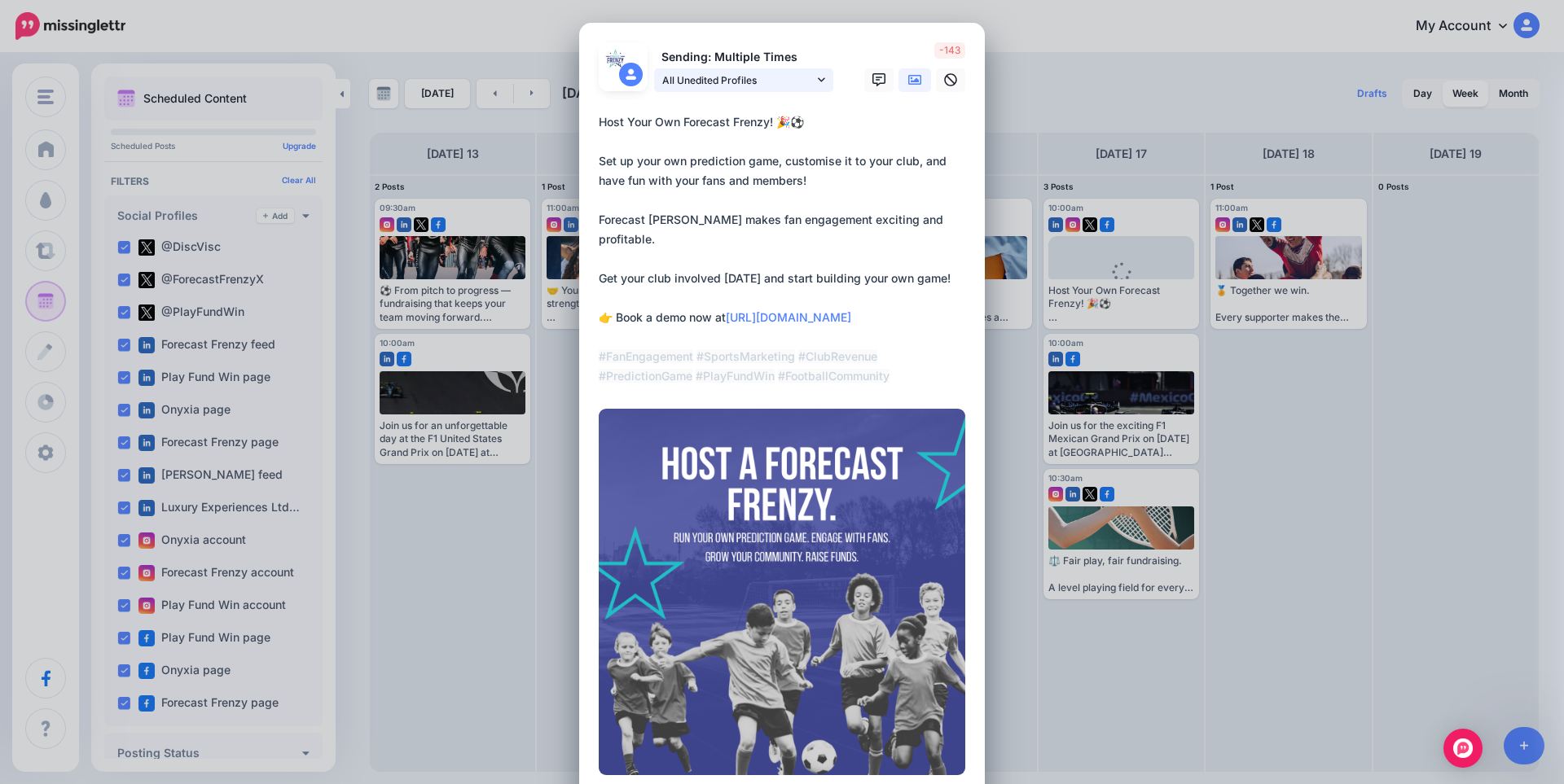
click at [797, 82] on span "All Unedited Profiles" at bounding box center [738, 80] width 151 height 17
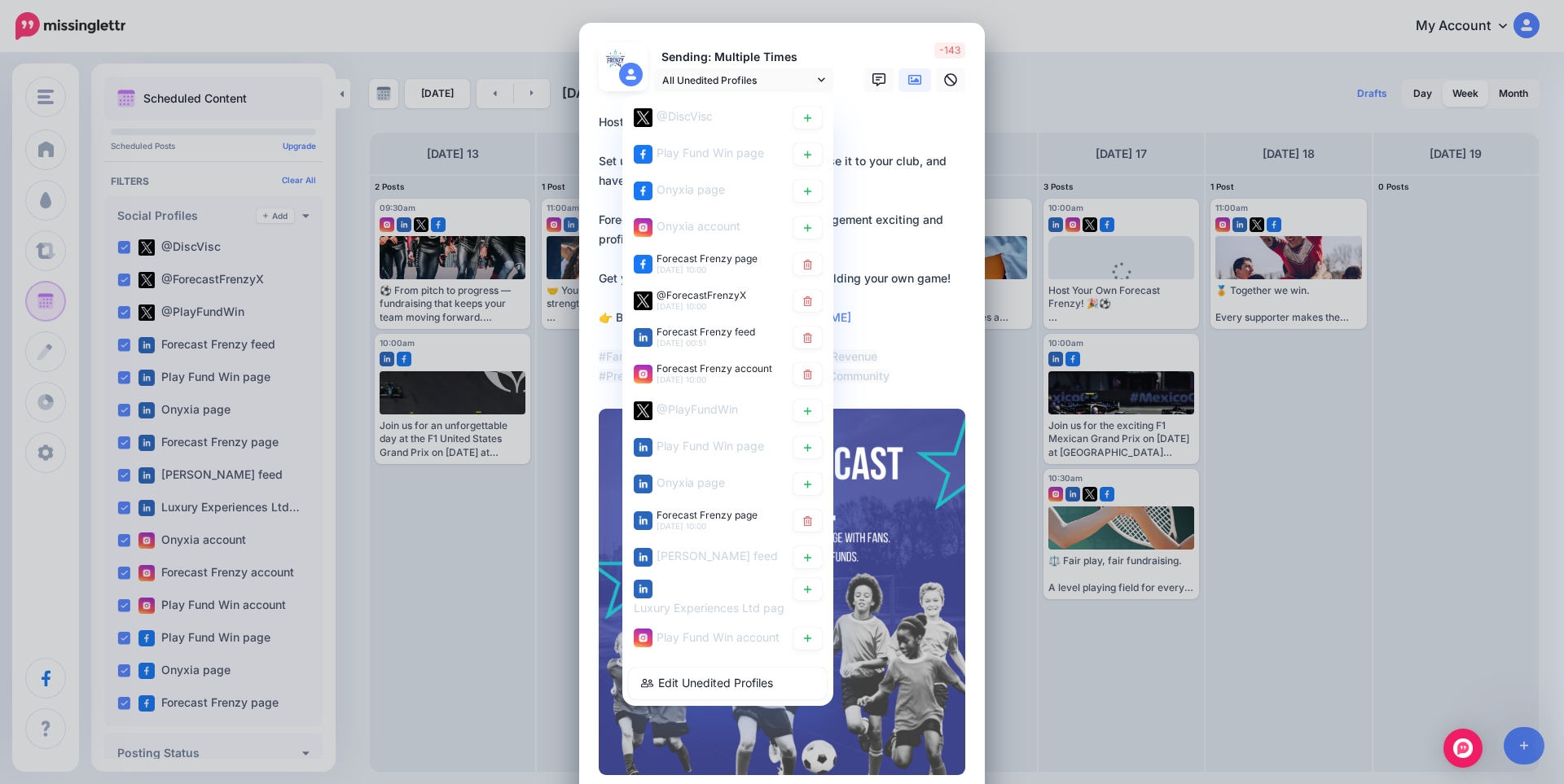
click at [695, 335] on span "Forecast Frenzy feed" at bounding box center [705, 331] width 99 height 12
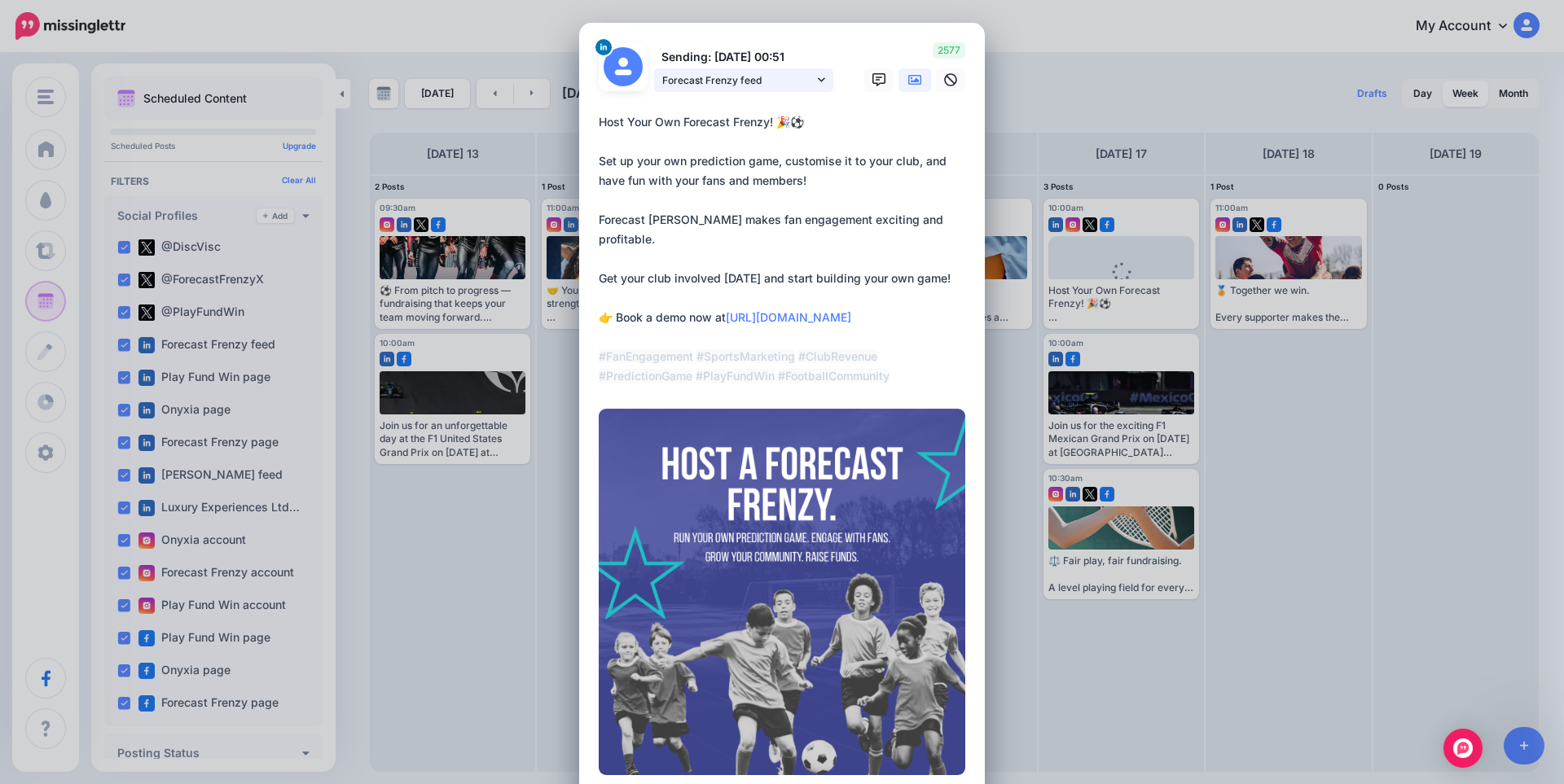
click at [744, 87] on span "Forecast Frenzy feed" at bounding box center [738, 80] width 151 height 17
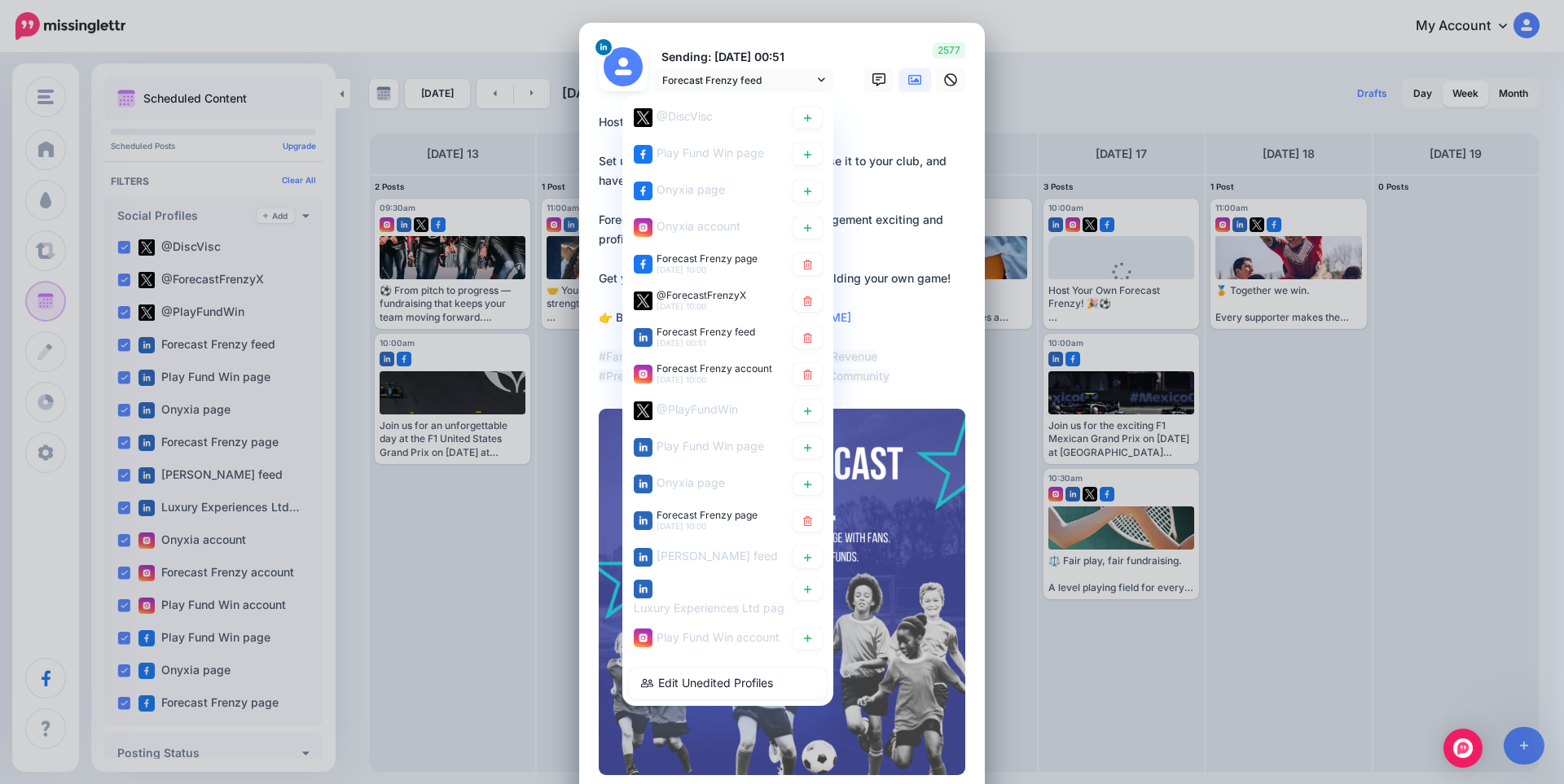
drag, startPoint x: 739, startPoint y: 82, endPoint x: 678, endPoint y: 94, distance: 62.2
click at [678, 94] on div at bounding box center [782, 102] width 367 height 21
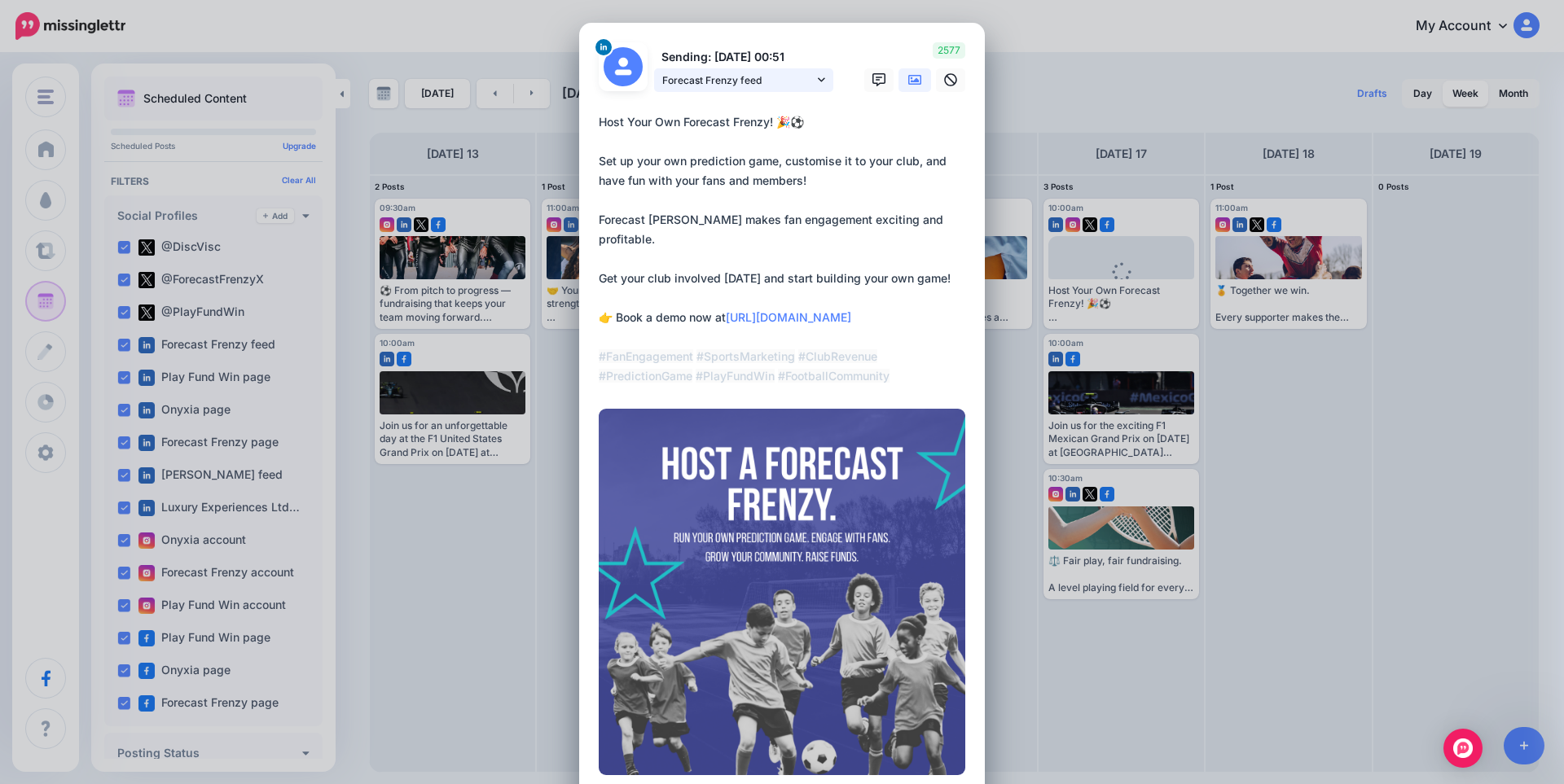
click at [678, 78] on span "Forecast Frenzy feed" at bounding box center [738, 80] width 151 height 17
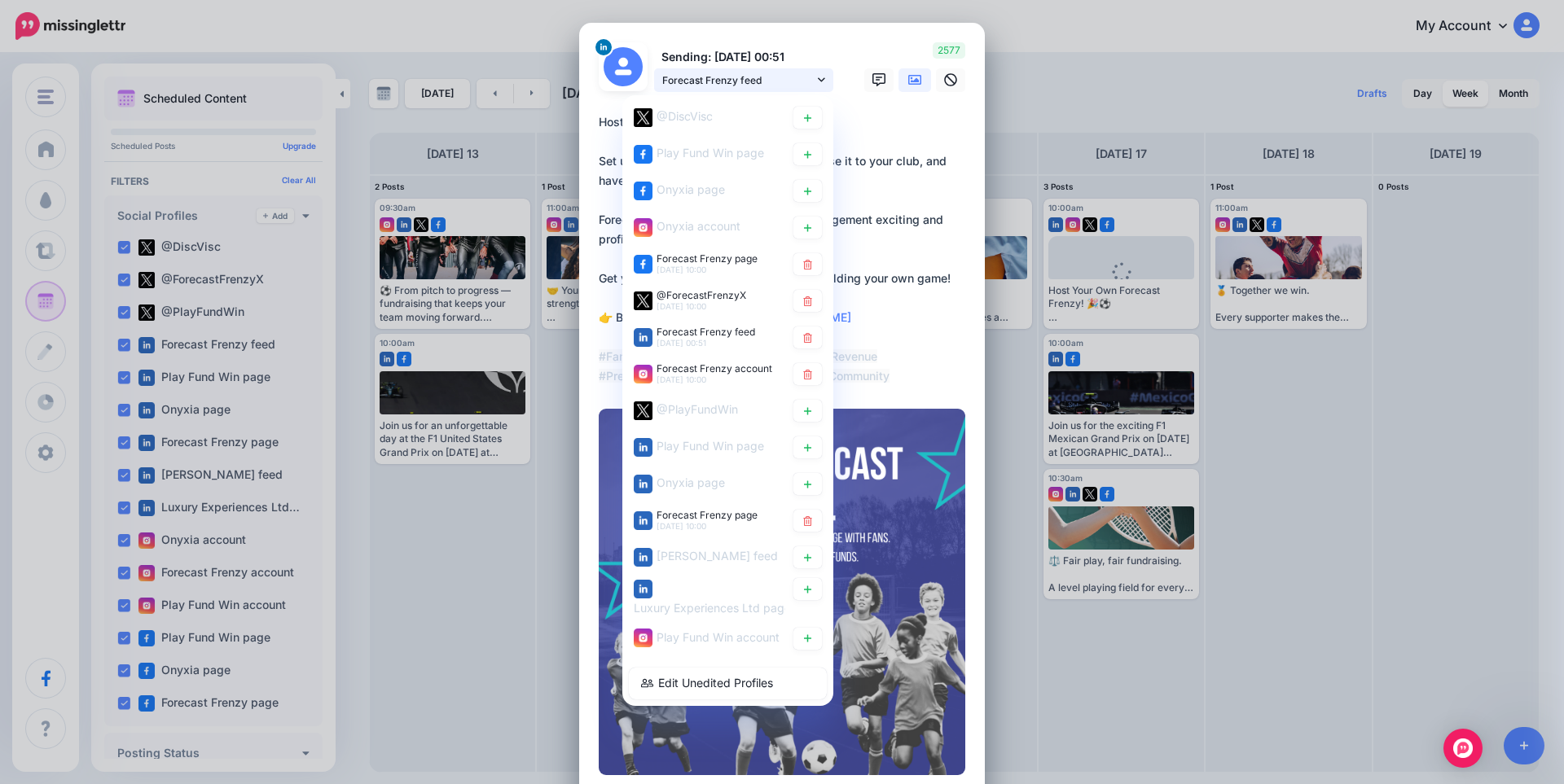
click at [678, 78] on span "Forecast Frenzy feed" at bounding box center [738, 80] width 151 height 17
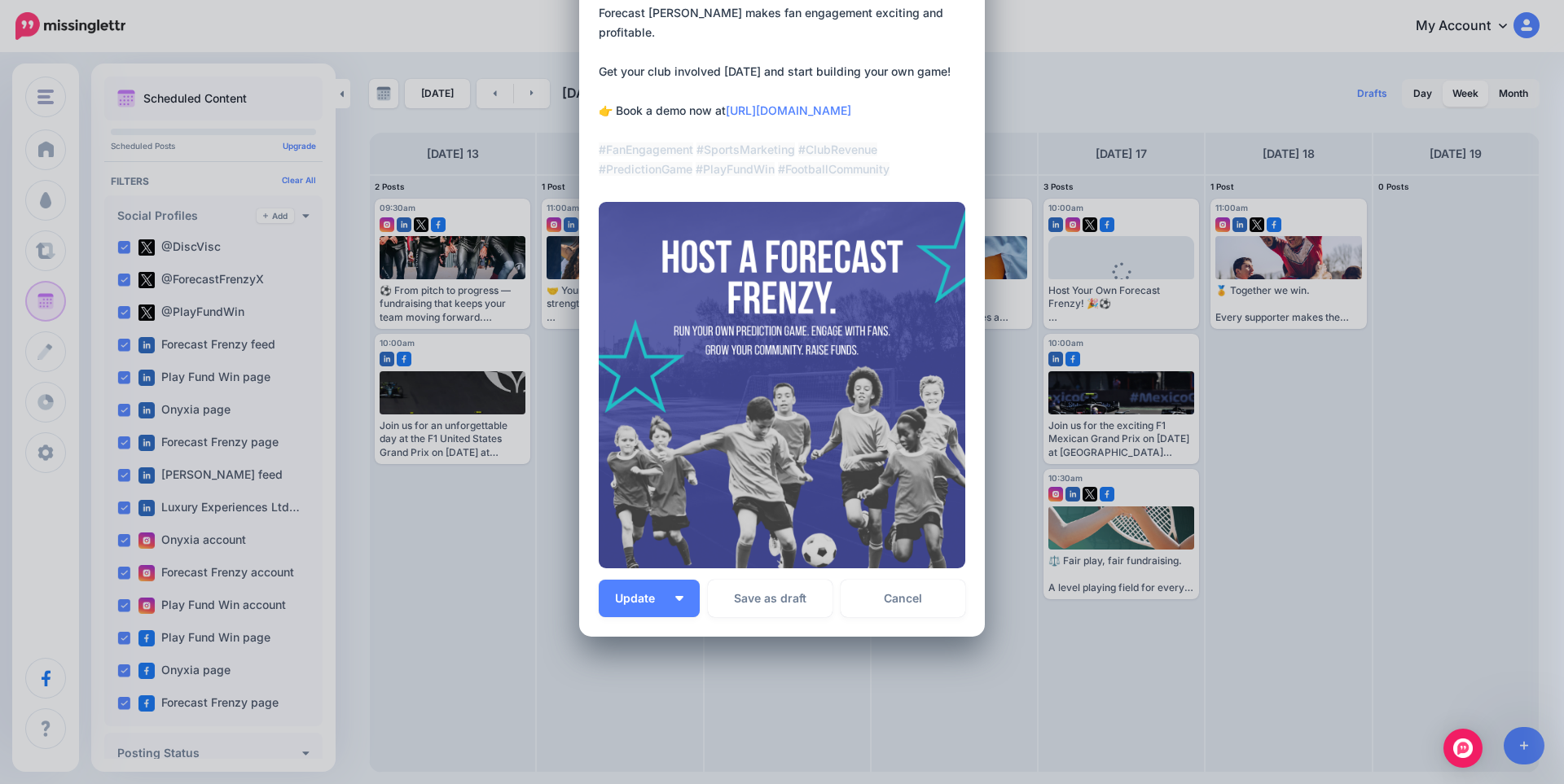
scroll to position [236, 0]
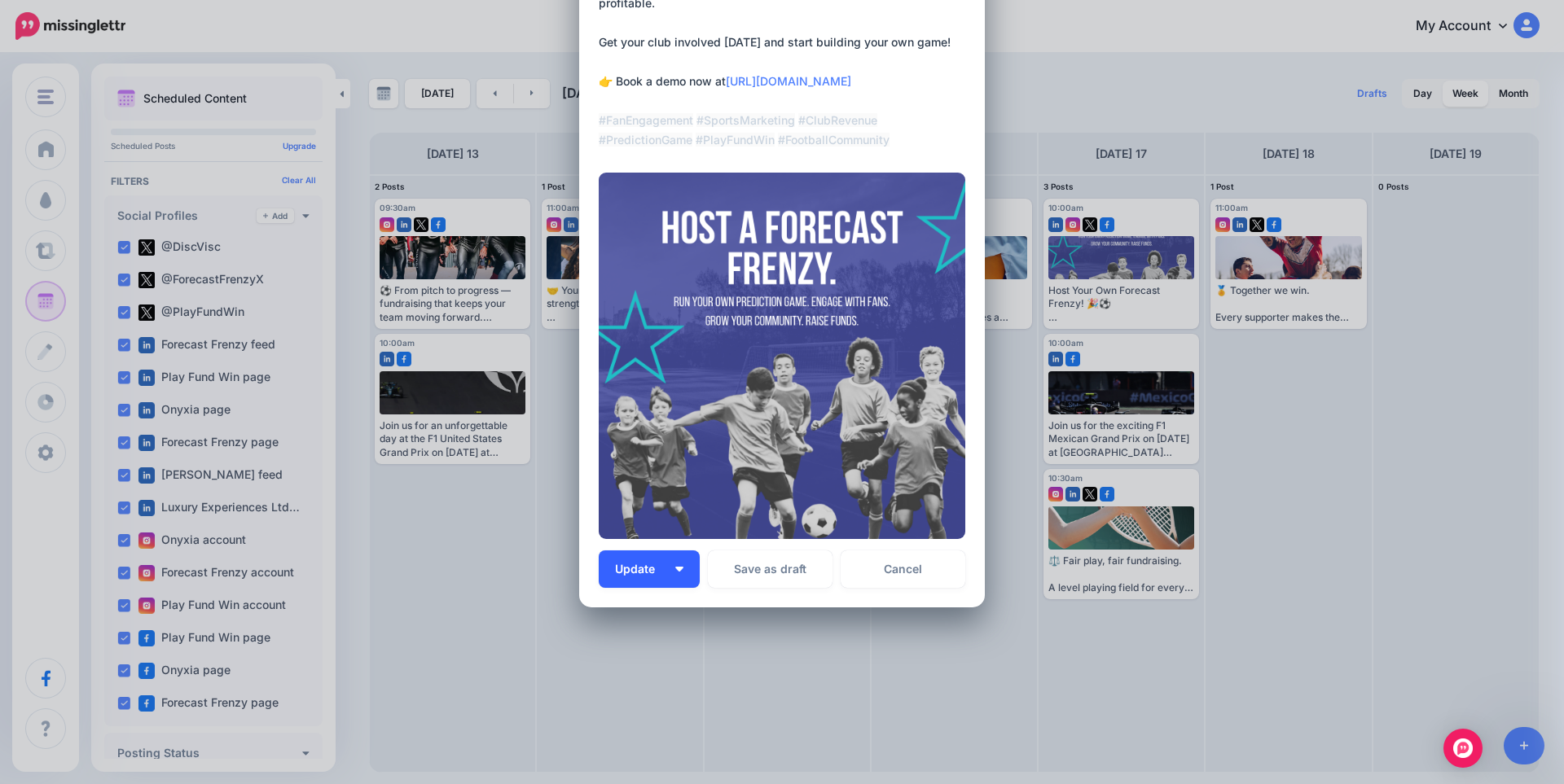
click at [685, 565] on button "Update" at bounding box center [649, 569] width 101 height 38
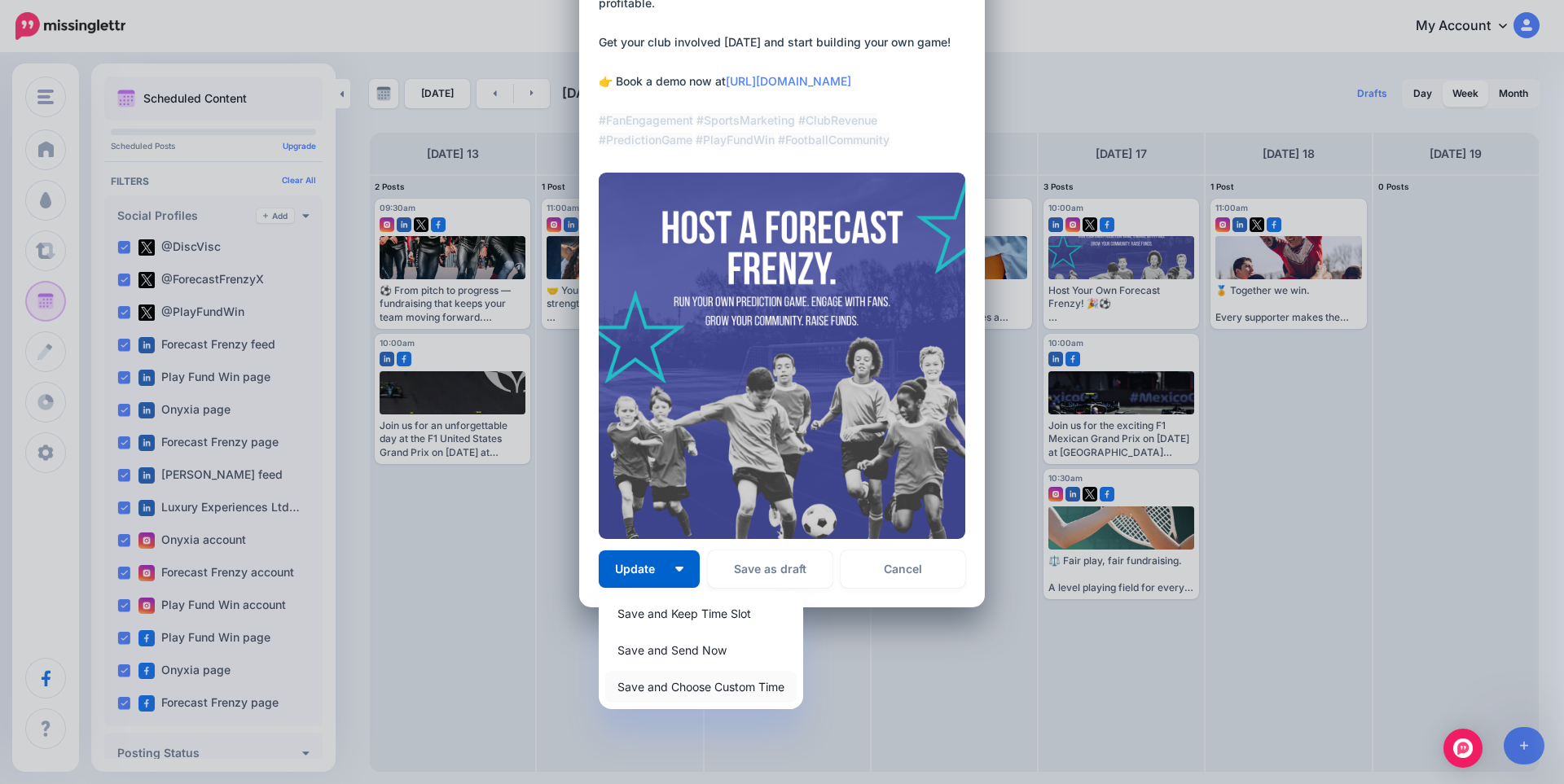
click at [697, 689] on link "Save and Choose Custom Time" at bounding box center [701, 686] width 192 height 32
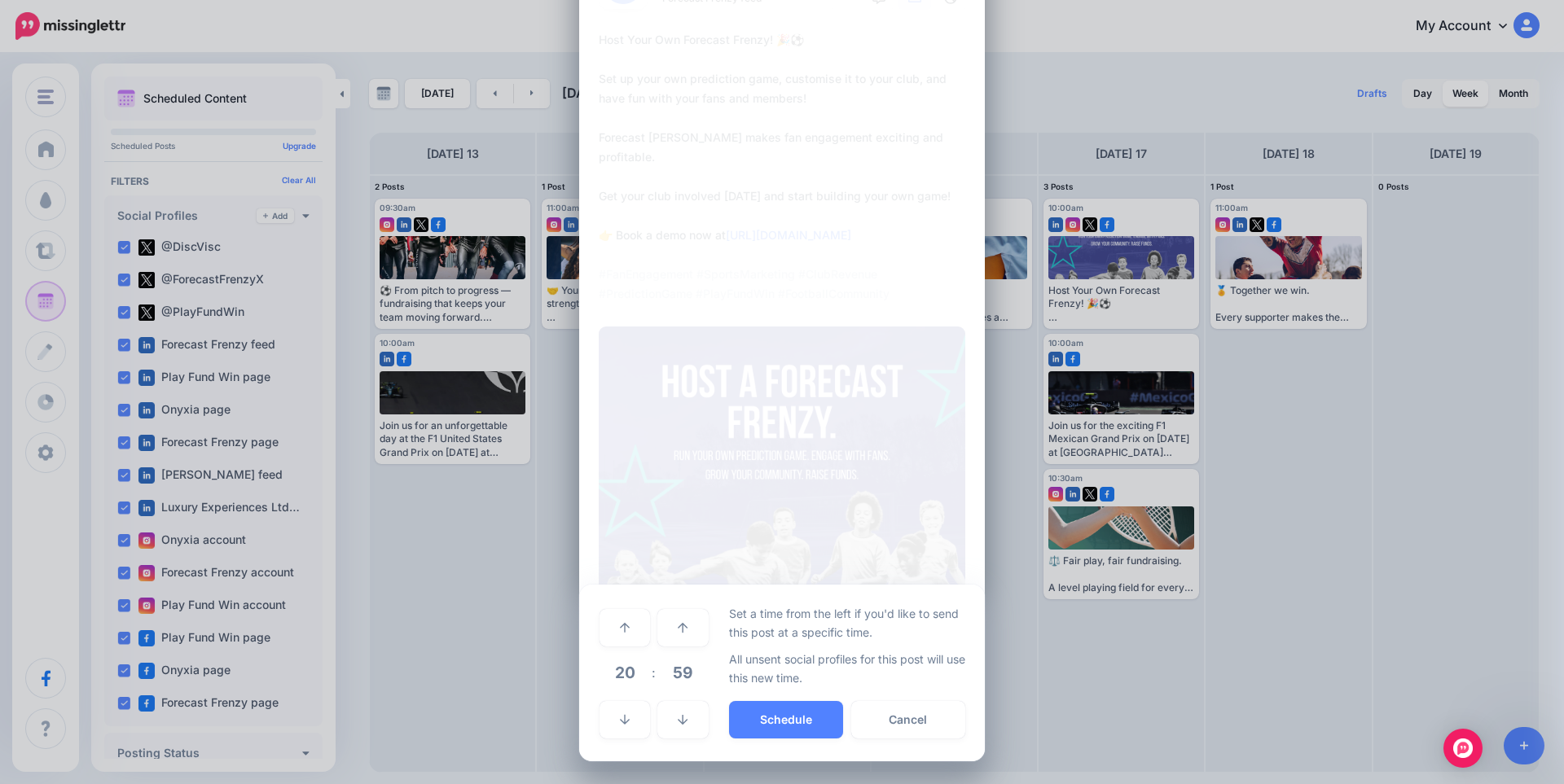
scroll to position [82, 0]
click at [630, 666] on span "20" at bounding box center [624, 672] width 44 height 44
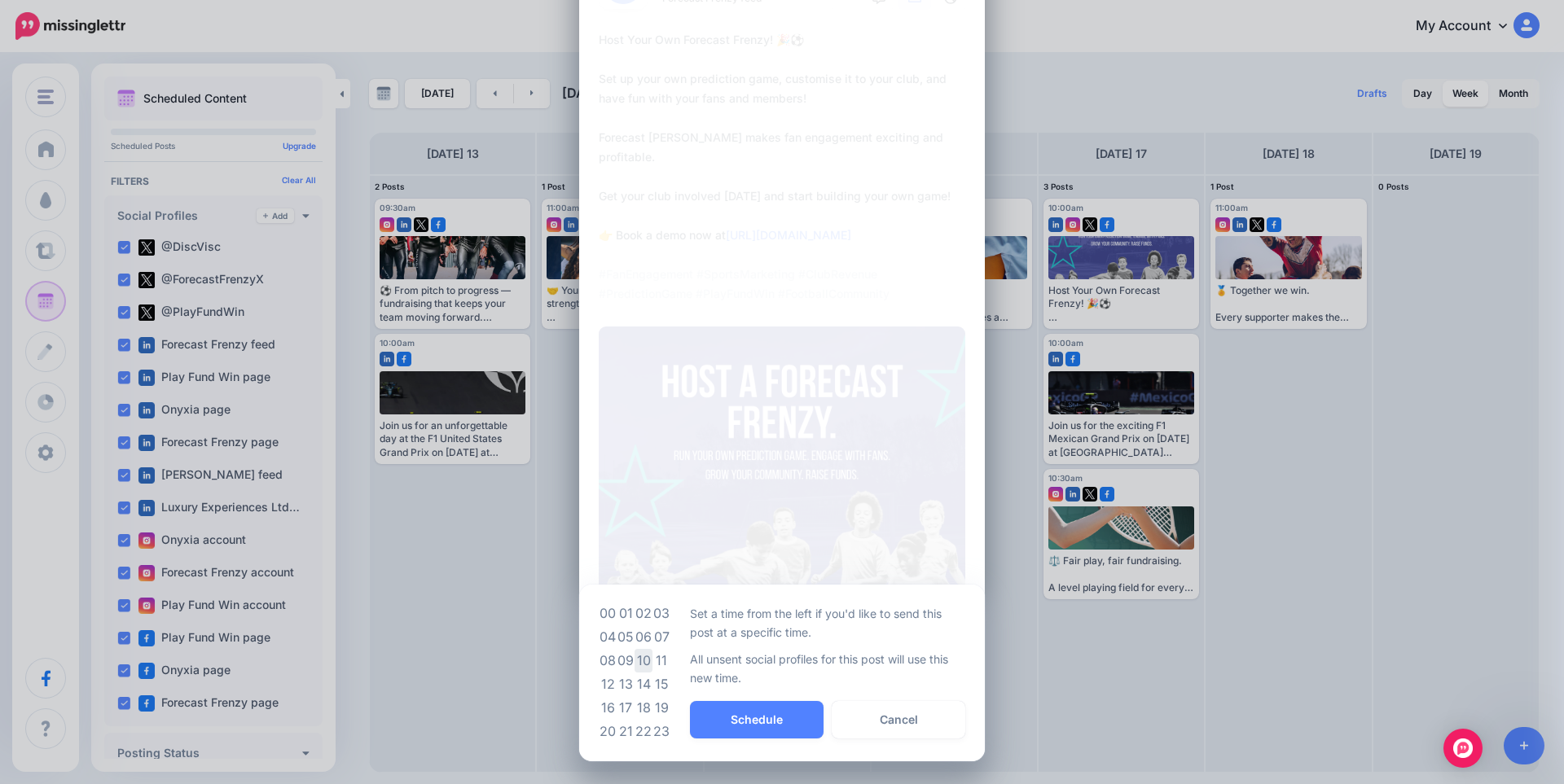
click at [642, 659] on td "10" at bounding box center [643, 661] width 18 height 24
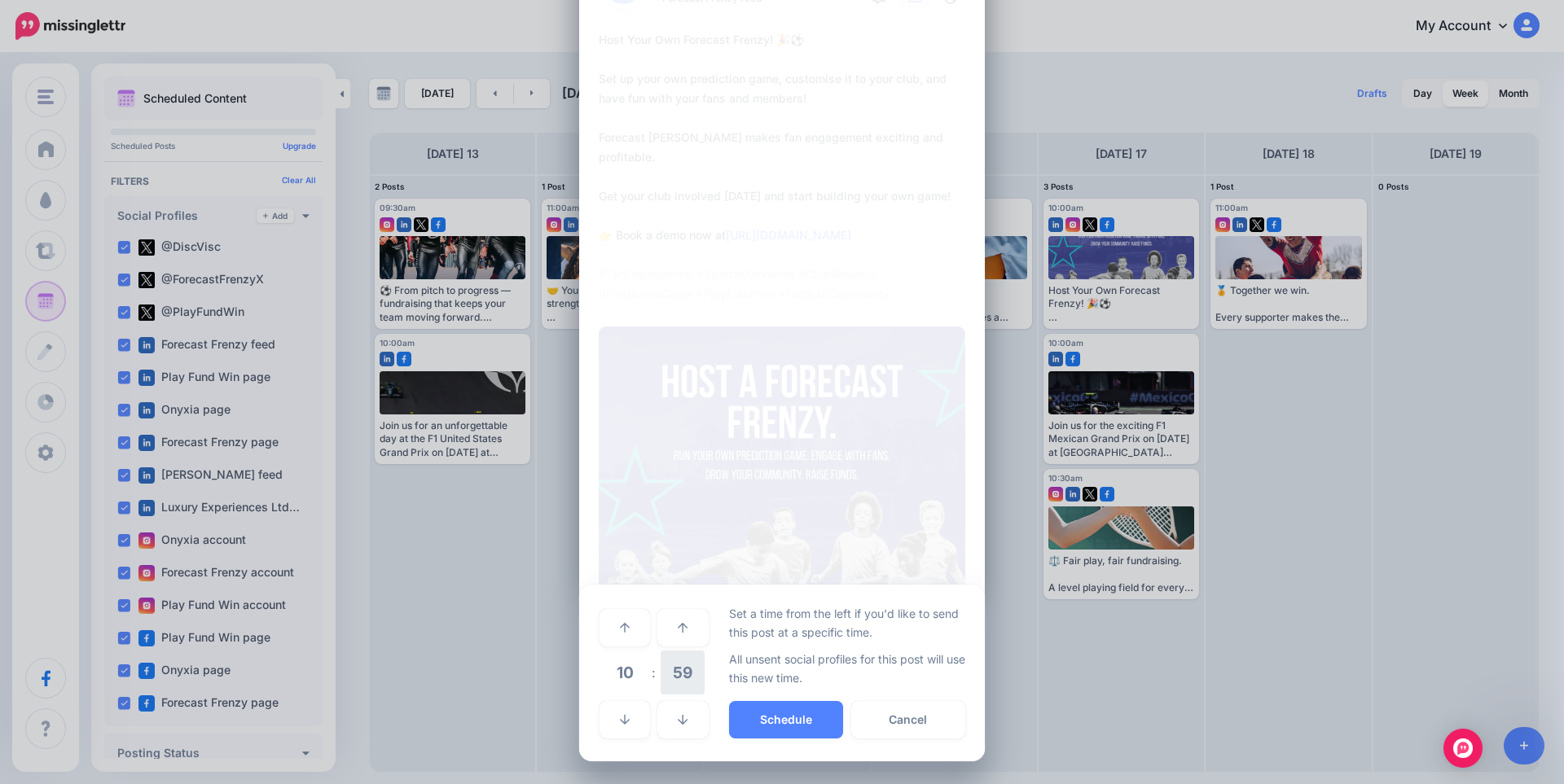
click at [666, 676] on span "59" at bounding box center [682, 672] width 44 height 44
click at [607, 630] on td "00" at bounding box center [607, 627] width 18 height 46
drag, startPoint x: 607, startPoint y: 629, endPoint x: 815, endPoint y: 629, distance: 208.0
click at [815, 629] on p "Set a time from the left if you'd like to send this post at a specific time." at bounding box center [848, 623] width 237 height 38
click at [801, 723] on button "Schedule" at bounding box center [786, 720] width 114 height 38
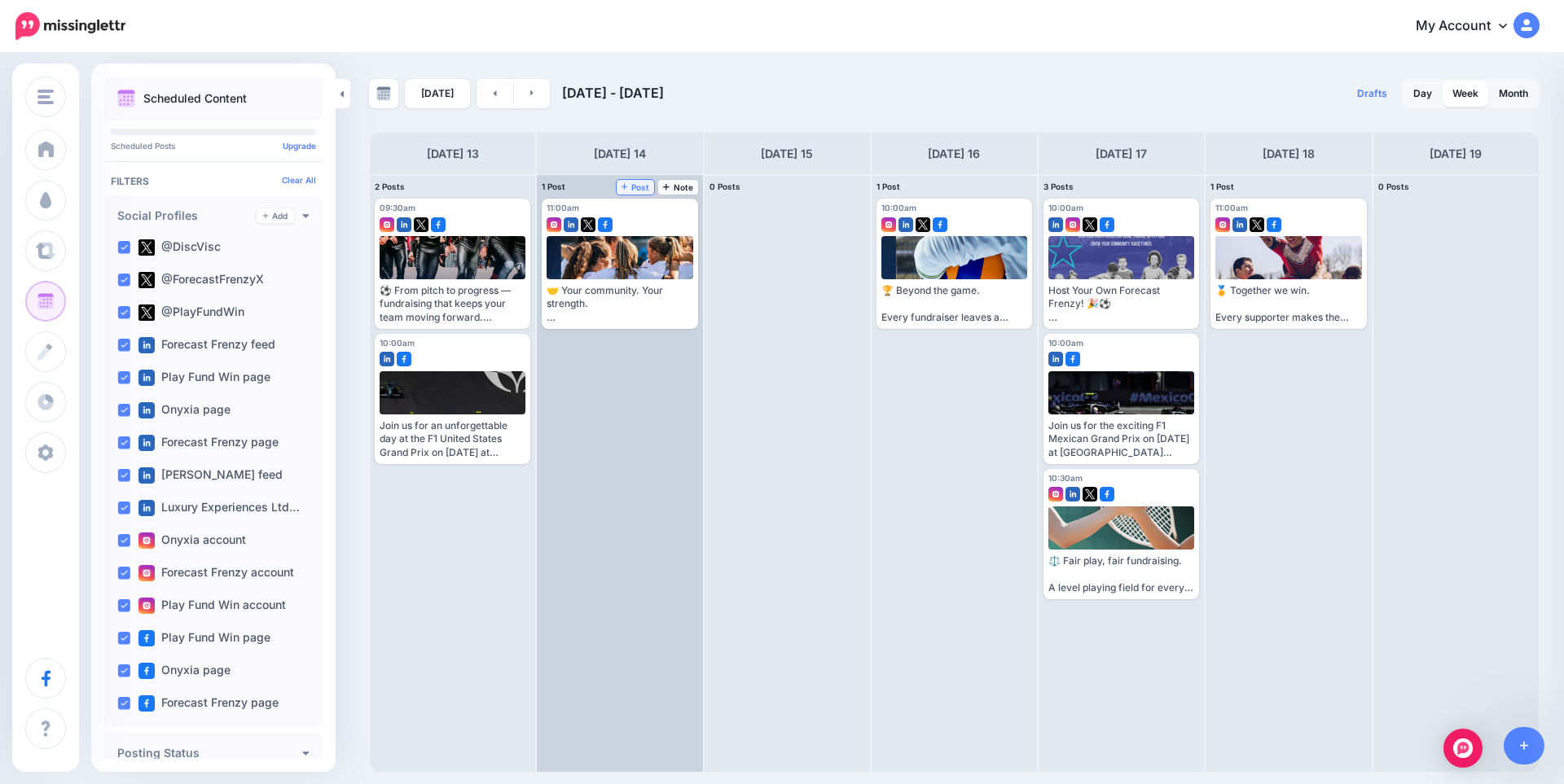
click at [636, 187] on span "Post" at bounding box center [636, 186] width 28 height 8
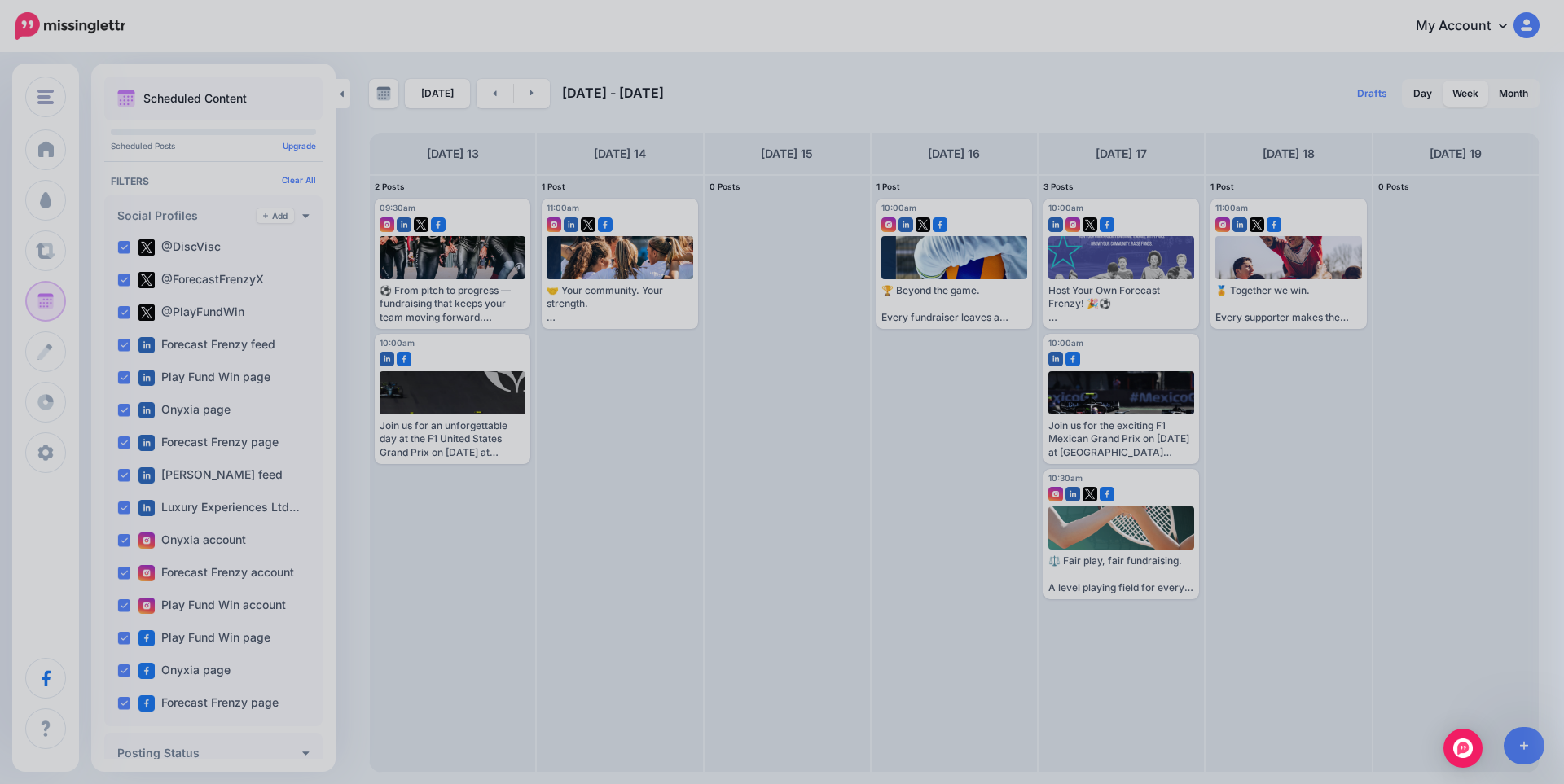
scroll to position [0, 0]
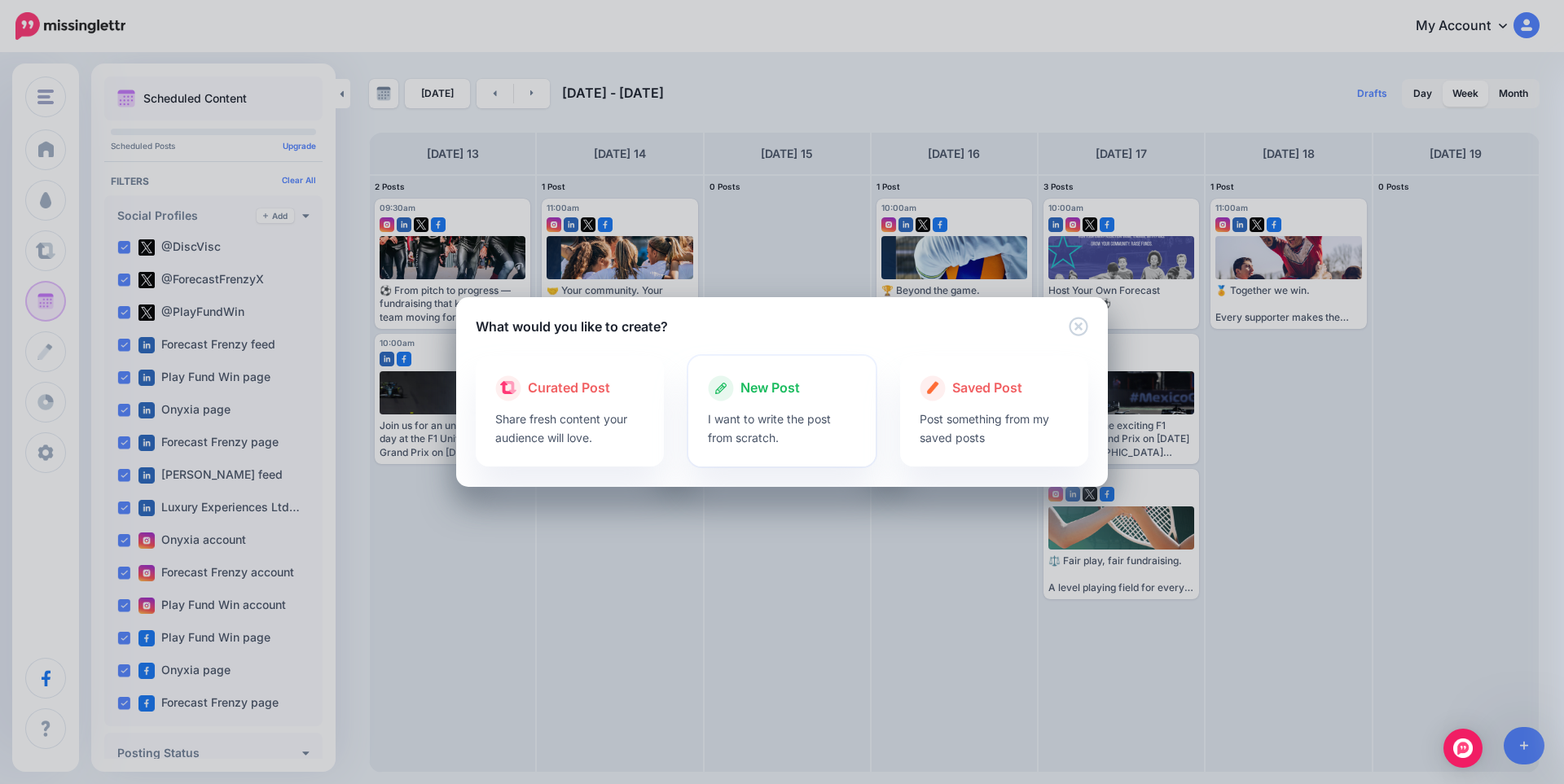
click at [726, 399] on icon at bounding box center [721, 388] width 26 height 26
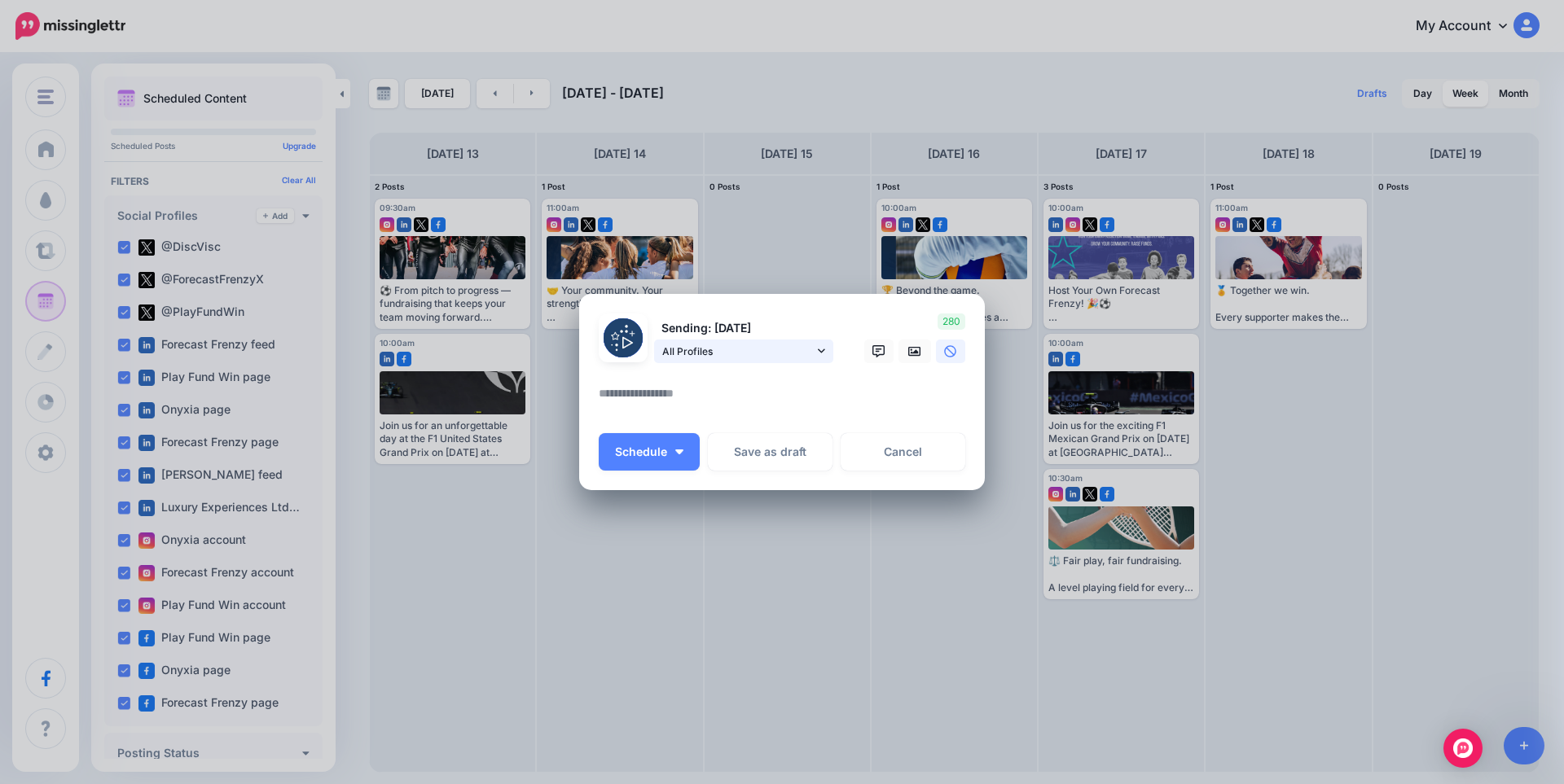
click at [800, 358] on span "All Profiles" at bounding box center [738, 351] width 151 height 17
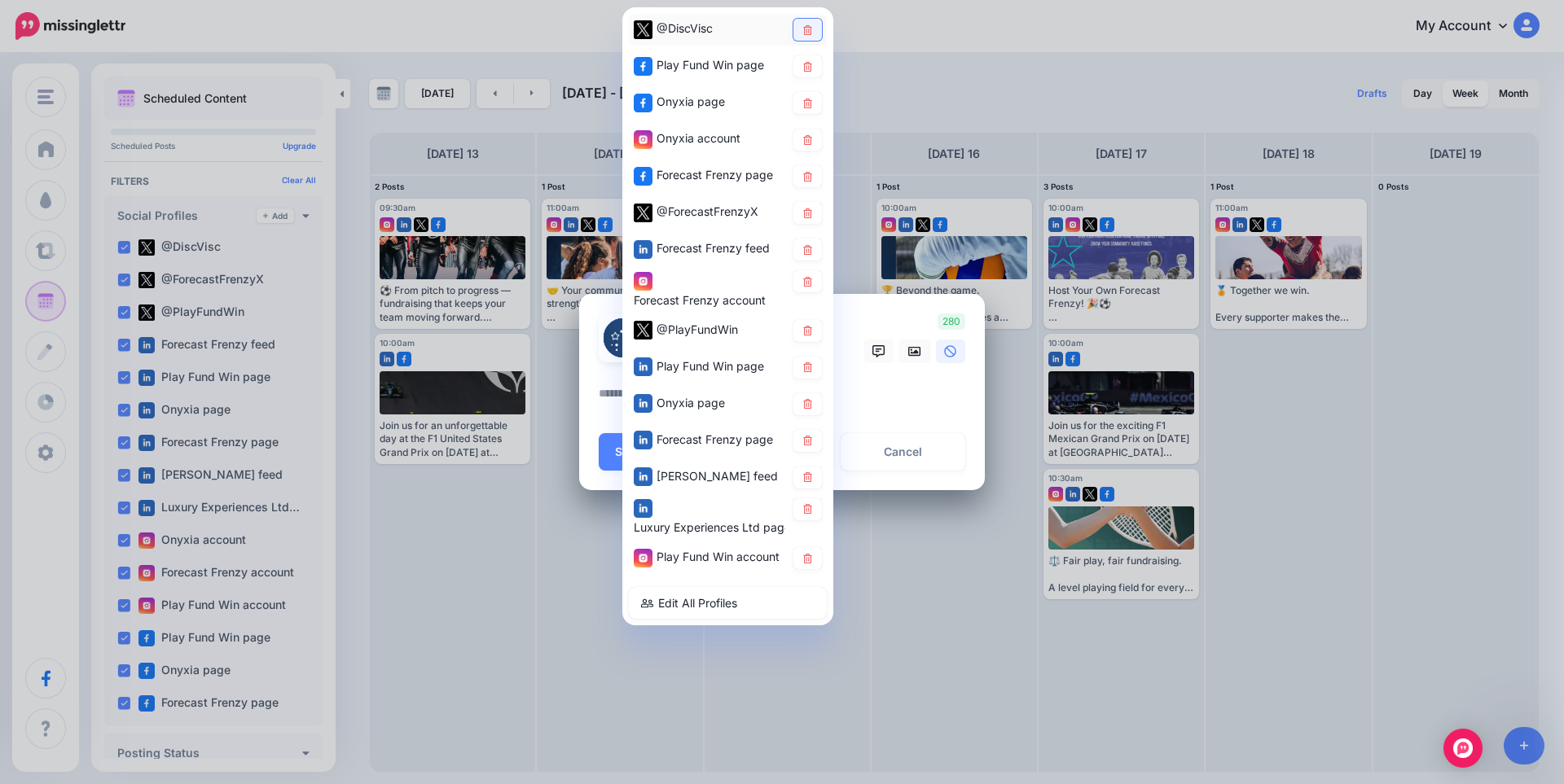
click at [800, 34] on link at bounding box center [807, 30] width 28 height 22
click at [806, 66] on icon at bounding box center [807, 65] width 12 height 9
click at [812, 100] on icon at bounding box center [807, 102] width 9 height 9
click at [812, 137] on icon at bounding box center [807, 138] width 9 height 9
click at [810, 371] on icon at bounding box center [807, 367] width 12 height 9
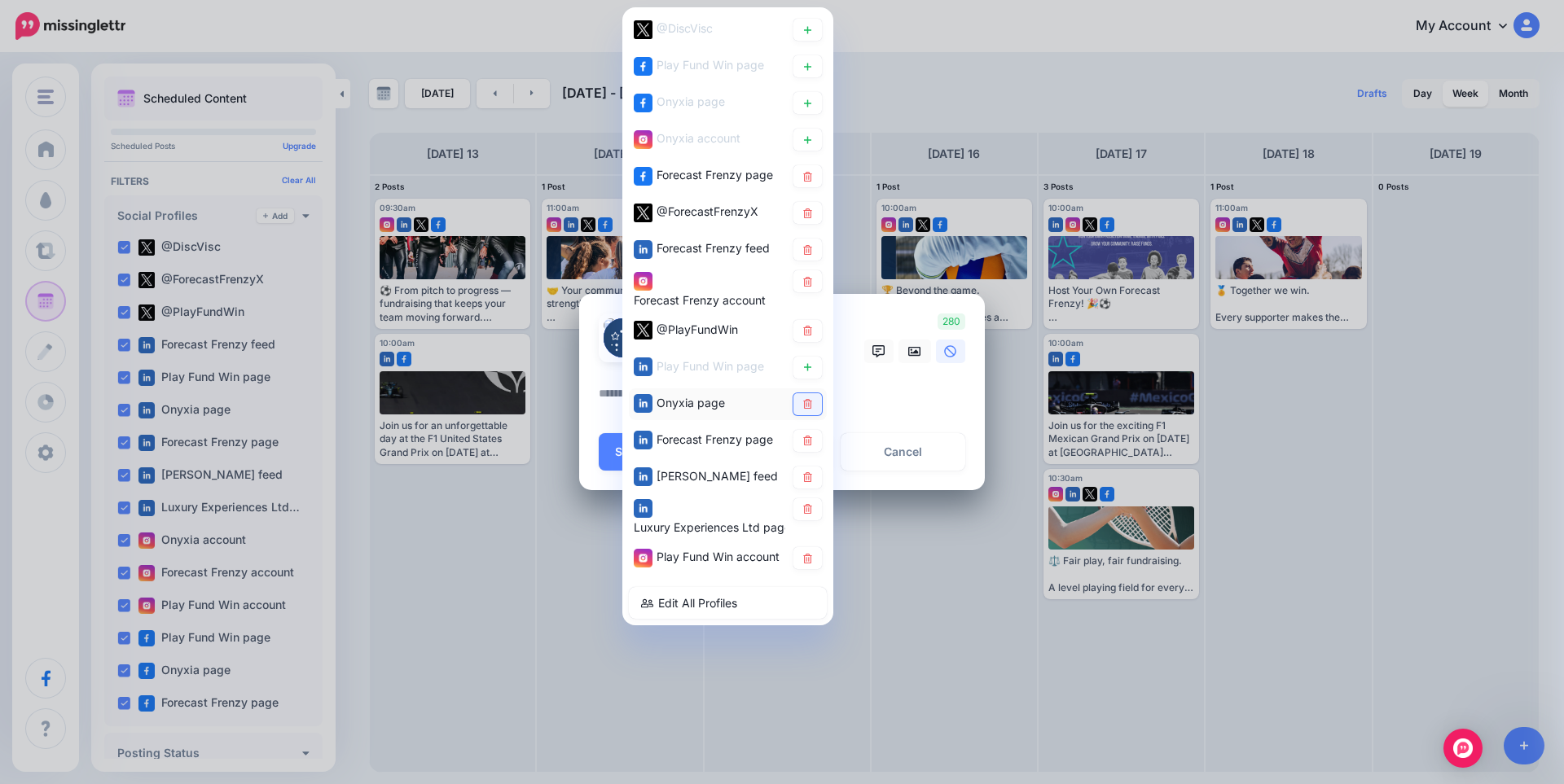
click at [810, 403] on icon at bounding box center [807, 404] width 12 height 9
click at [812, 481] on icon at bounding box center [807, 477] width 12 height 9
click at [814, 508] on link at bounding box center [807, 509] width 28 height 22
click at [808, 560] on icon at bounding box center [807, 558] width 12 height 9
click at [814, 327] on link at bounding box center [807, 331] width 28 height 22
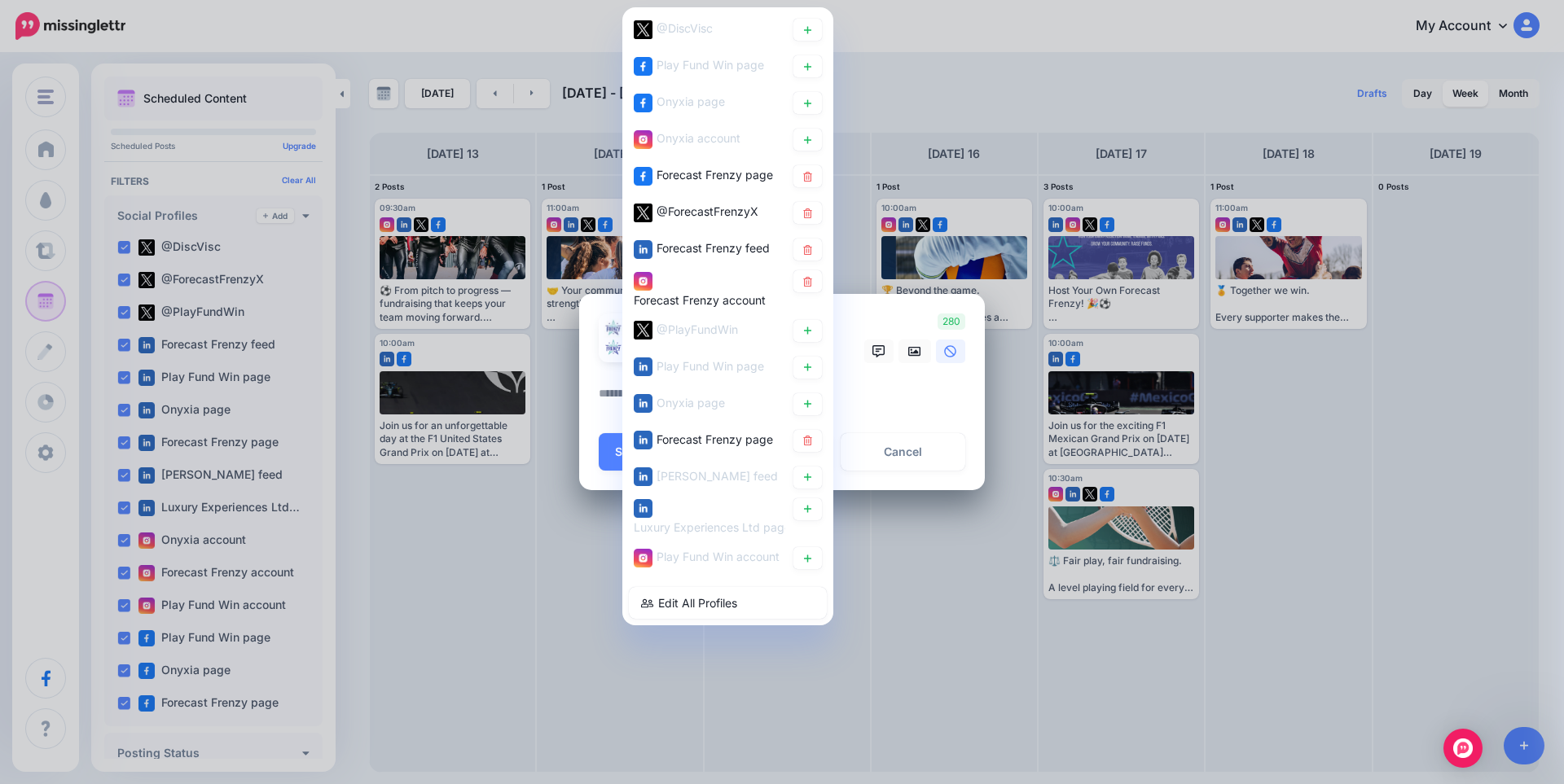
click at [863, 392] on textarea at bounding box center [786, 399] width 374 height 32
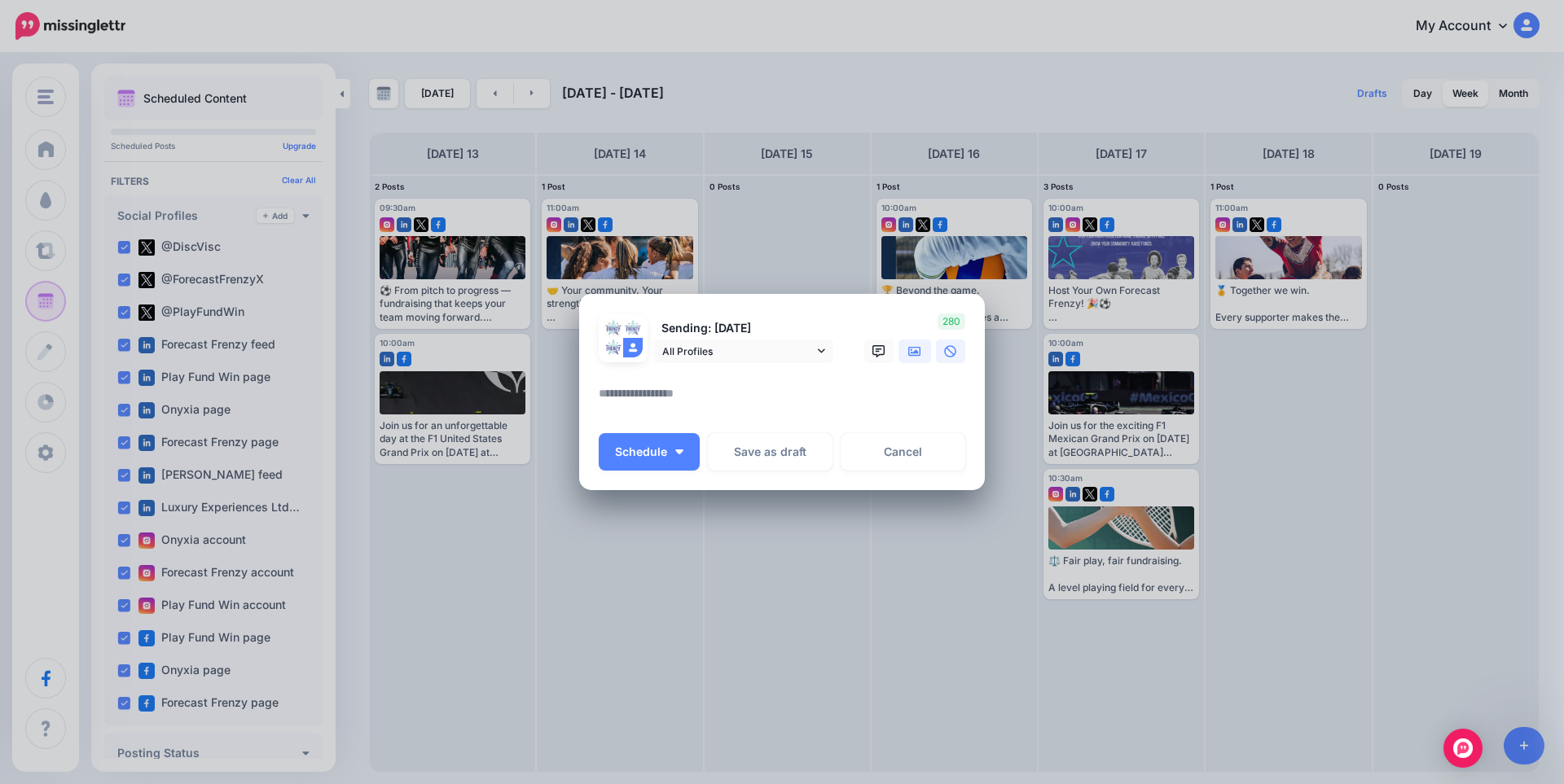
click at [910, 351] on icon at bounding box center [914, 351] width 13 height 13
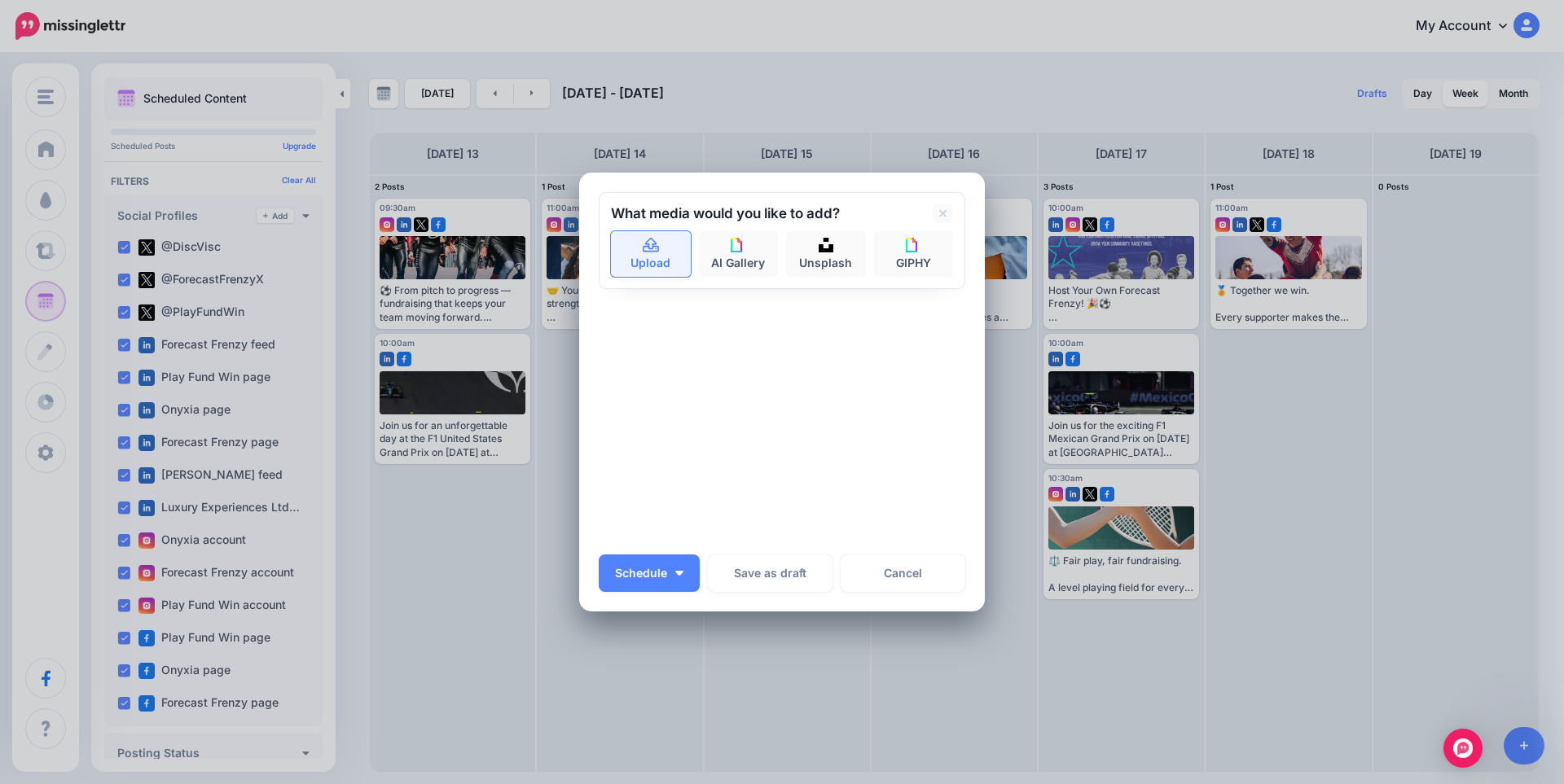
click at [656, 245] on link "Upload" at bounding box center [650, 253] width 80 height 46
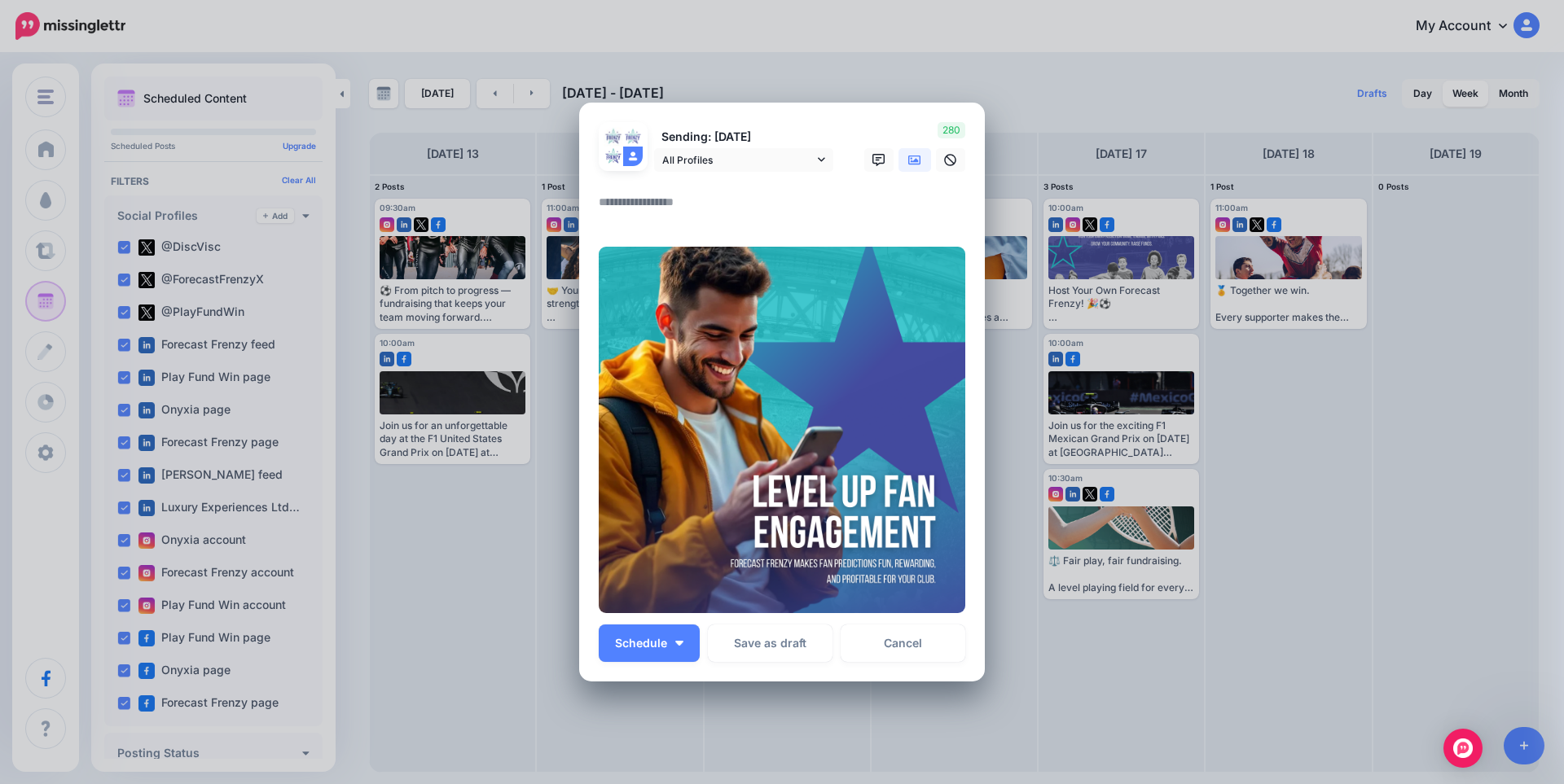
click at [733, 210] on textarea at bounding box center [786, 208] width 374 height 32
paste textarea "**********"
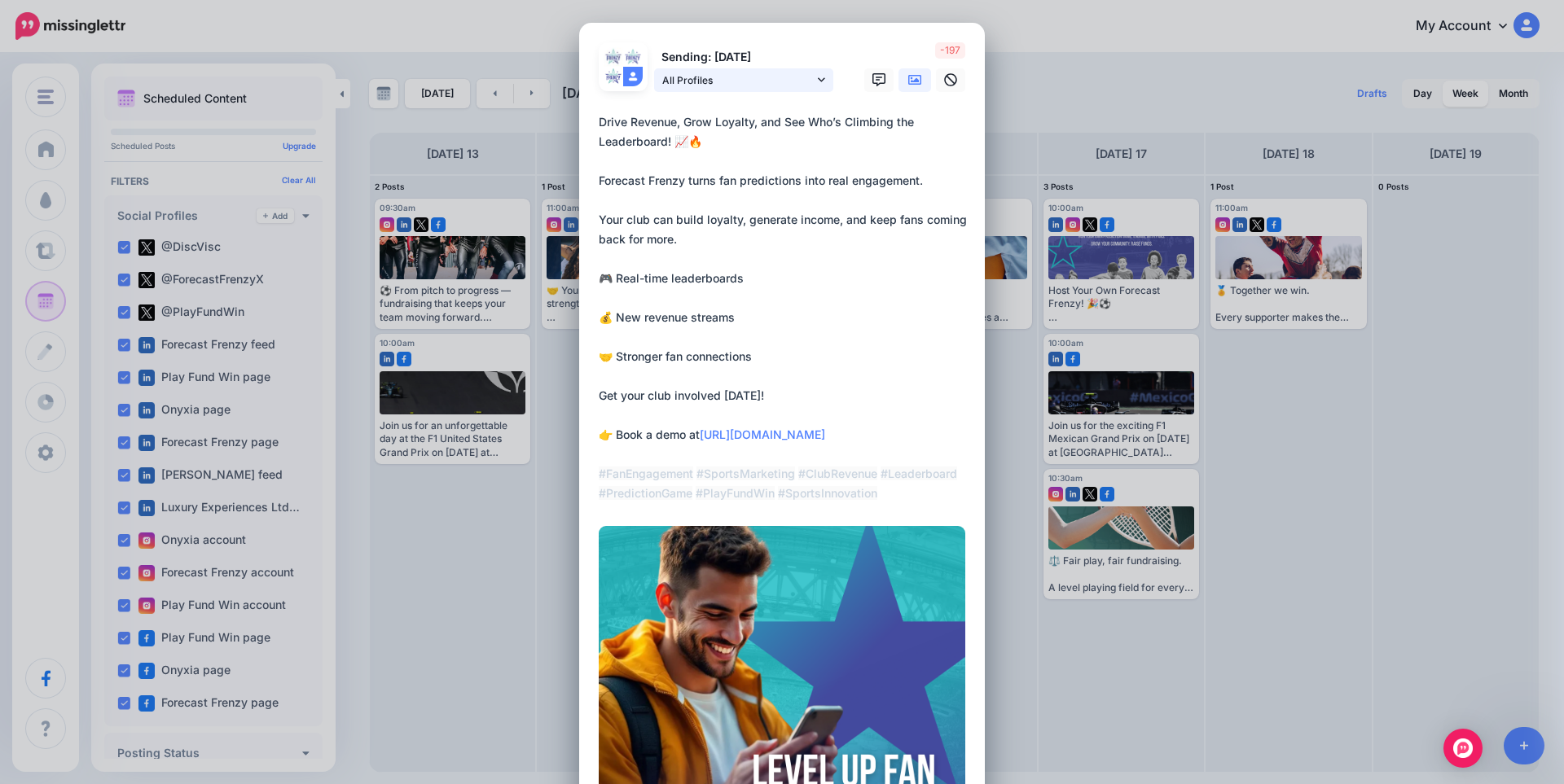
click at [788, 72] on span "All Profiles" at bounding box center [738, 80] width 151 height 17
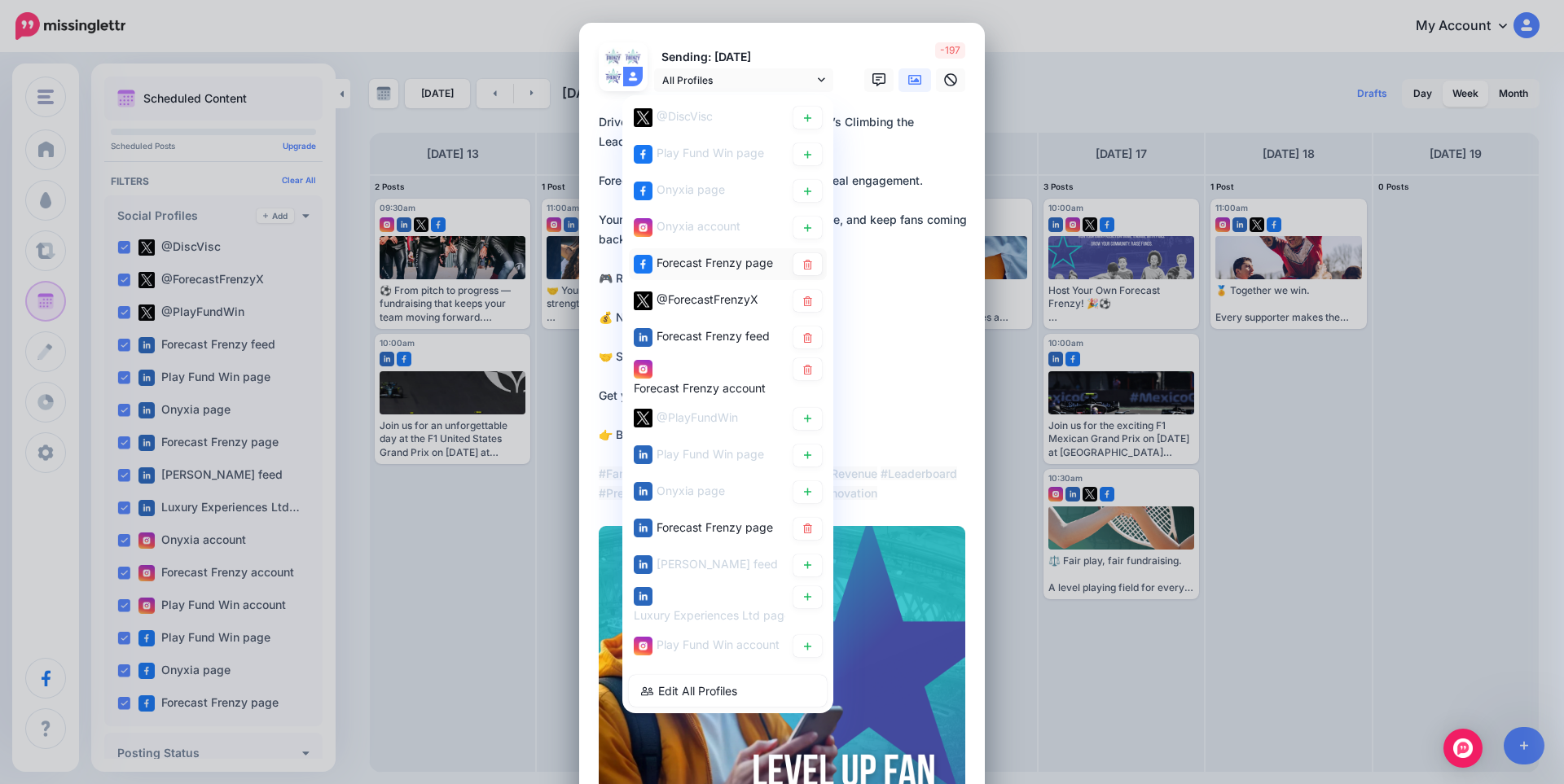
click at [713, 264] on span "Forecast Frenzy page" at bounding box center [715, 263] width 117 height 14
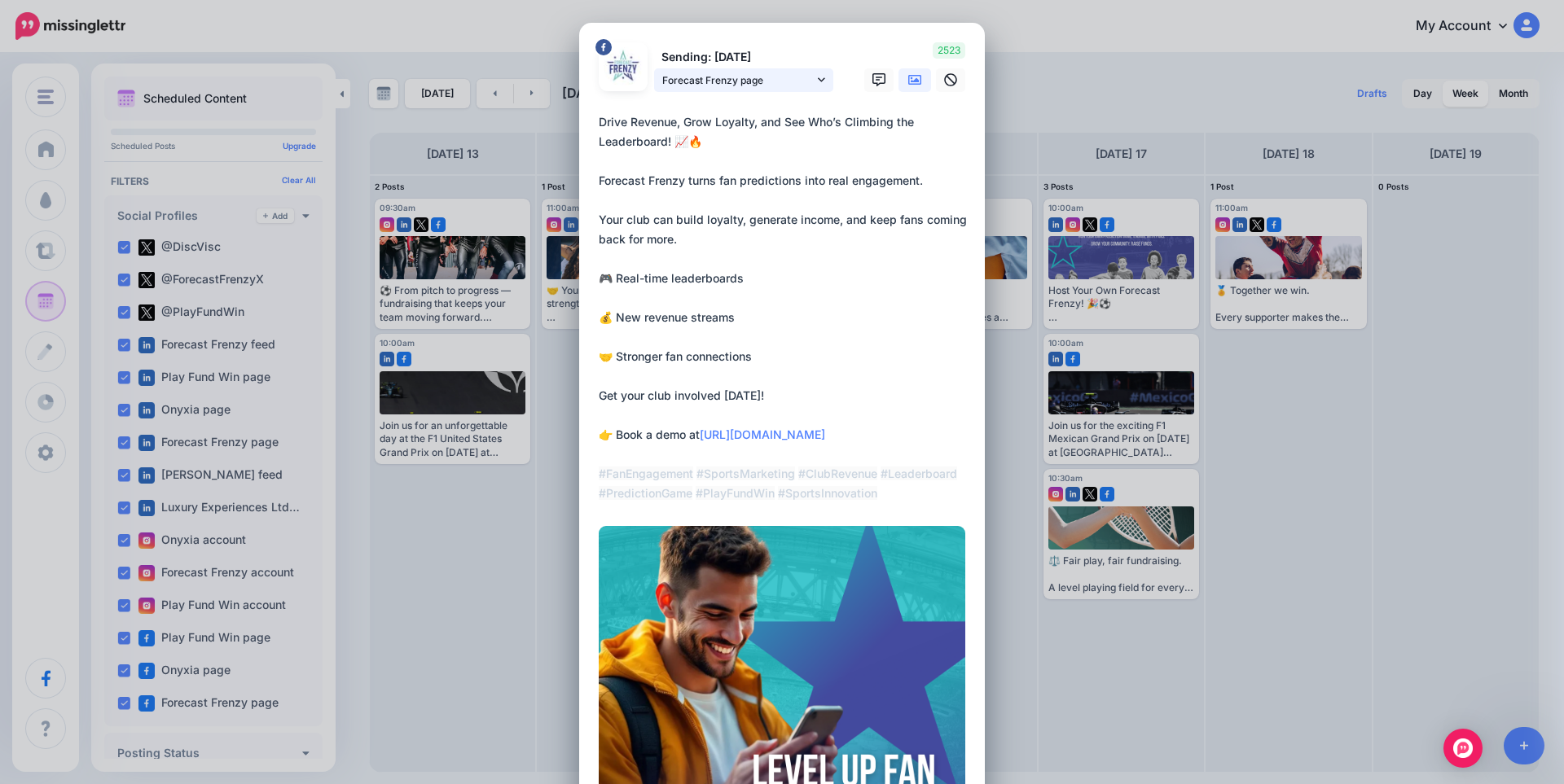
click at [715, 84] on span "Forecast Frenzy page" at bounding box center [738, 80] width 151 height 17
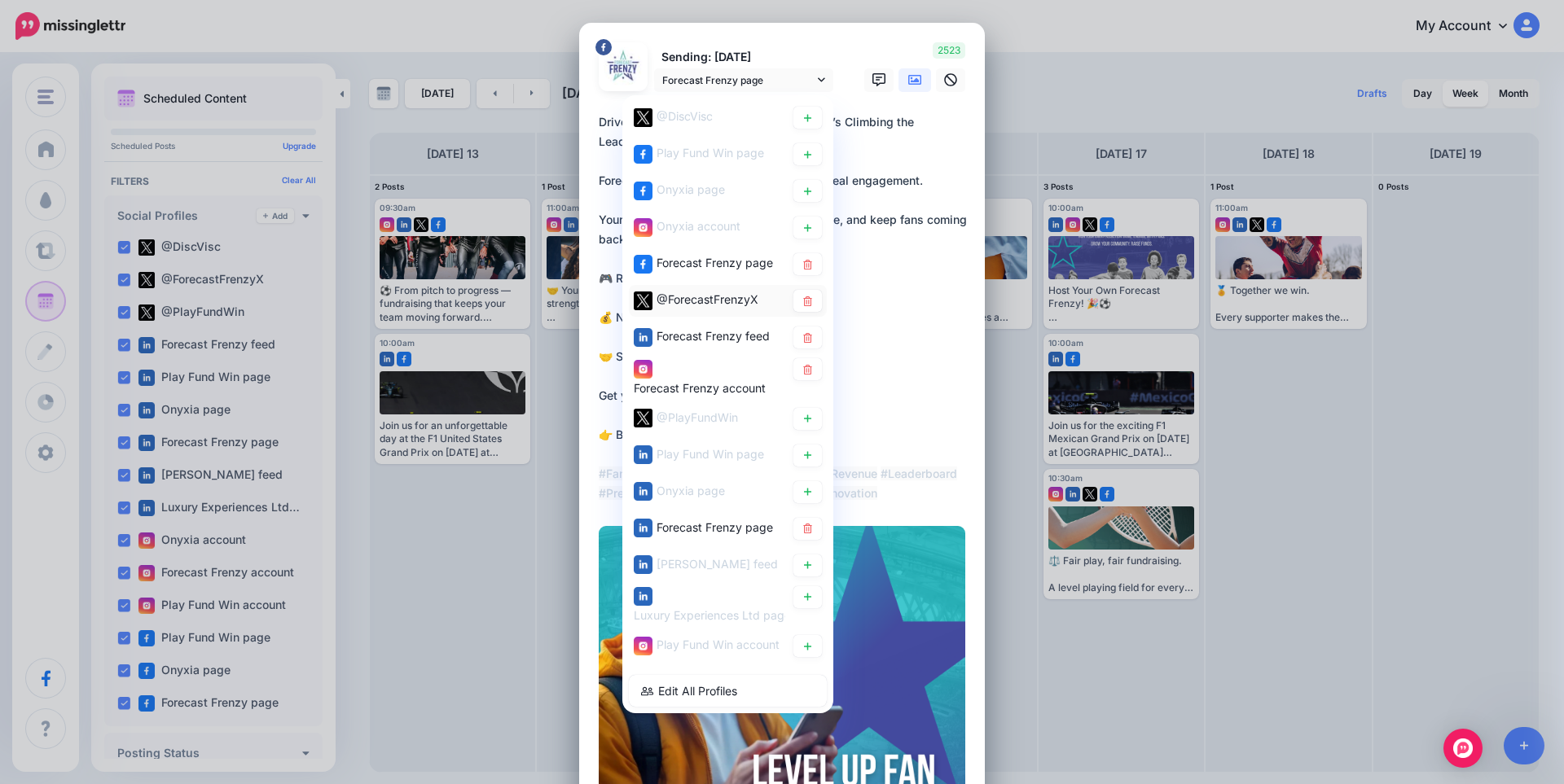
click at [689, 293] on span "@ForecastFrenzyX" at bounding box center [707, 299] width 102 height 14
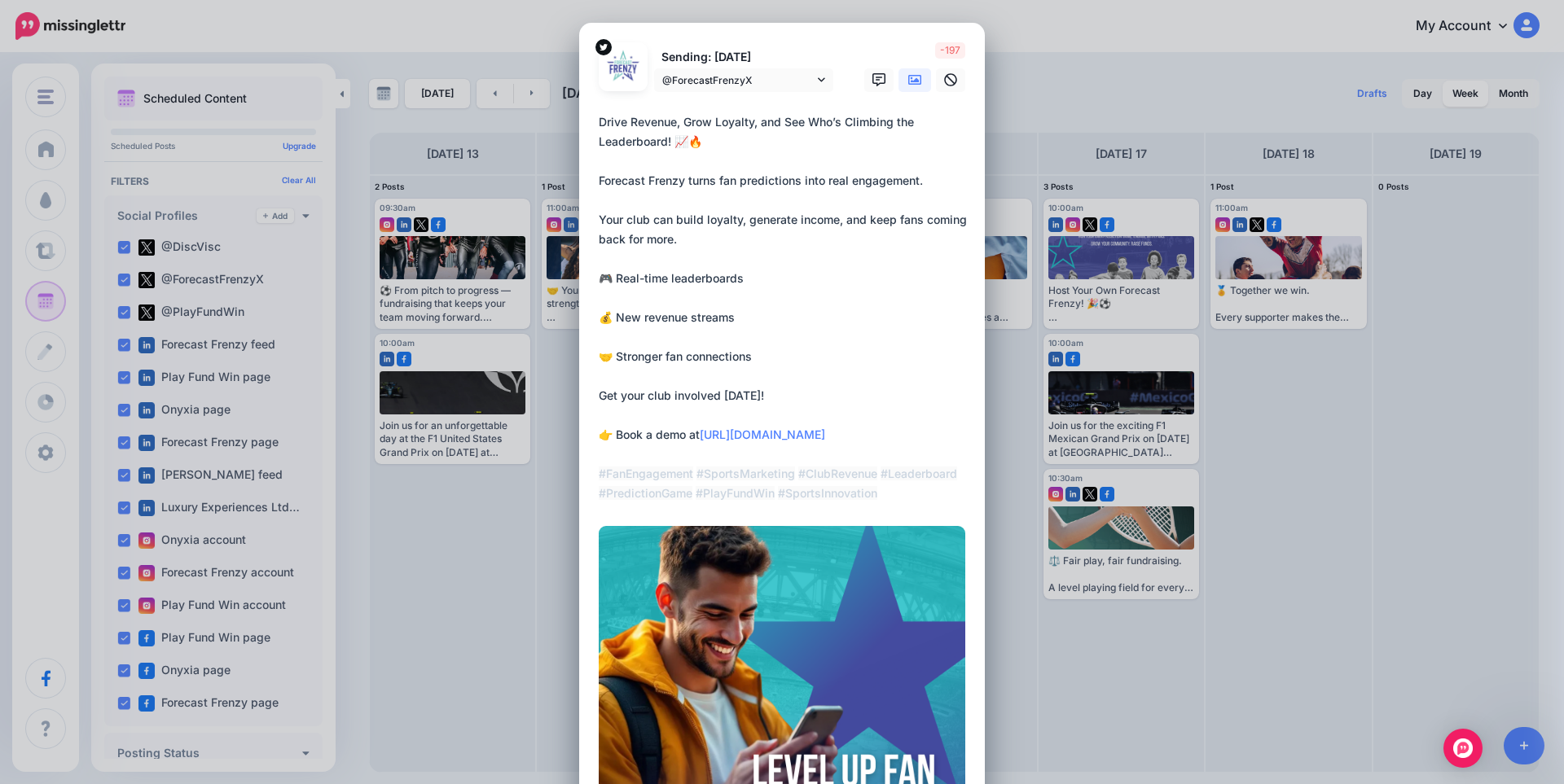
click at [619, 201] on textarea "**********" at bounding box center [786, 307] width 374 height 391
paste textarea "**********"
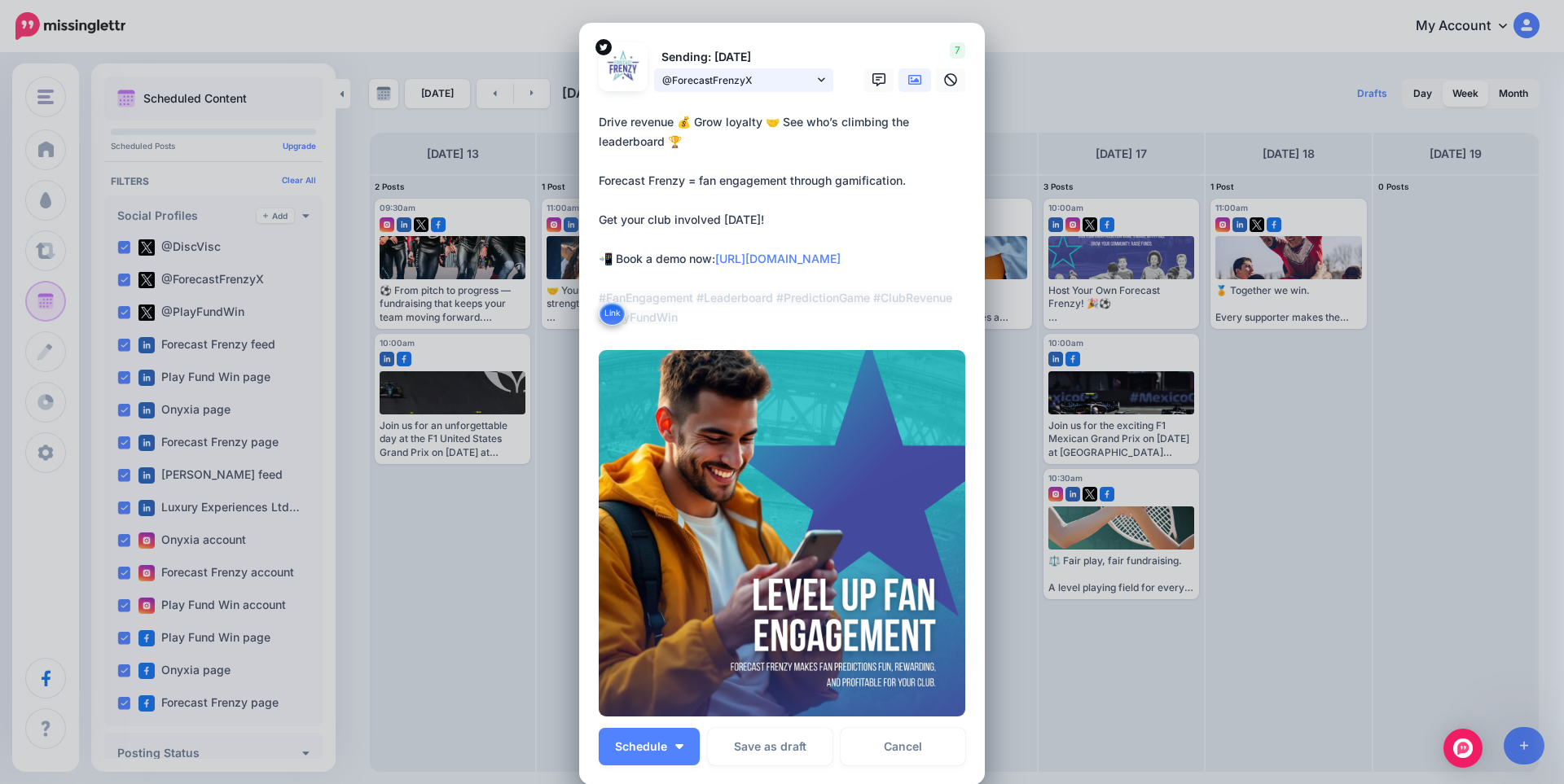
click at [759, 84] on span "@ForecastFrenzyX" at bounding box center [738, 80] width 151 height 17
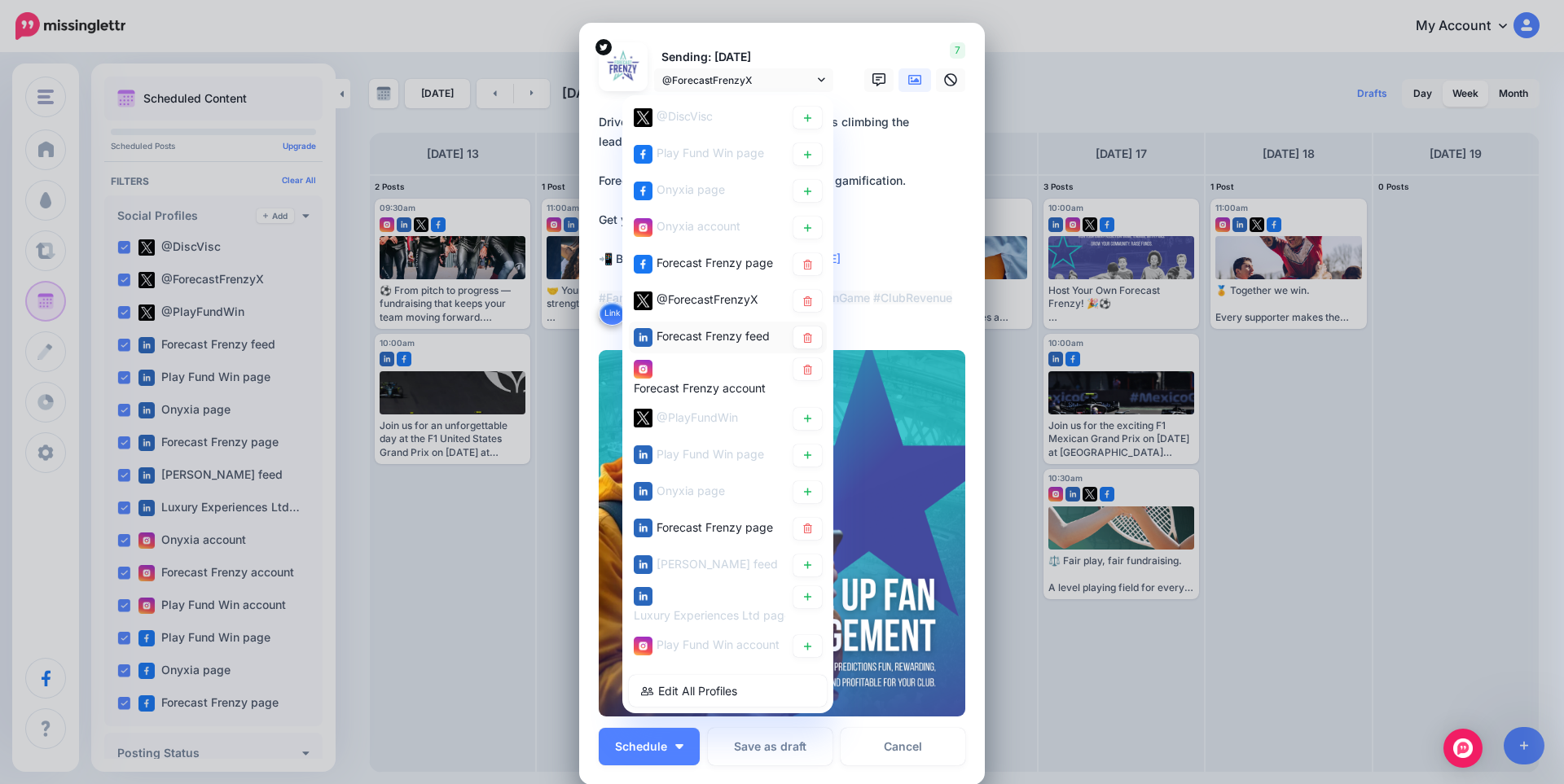
click at [739, 332] on span "Forecast Frenzy feed" at bounding box center [713, 336] width 113 height 14
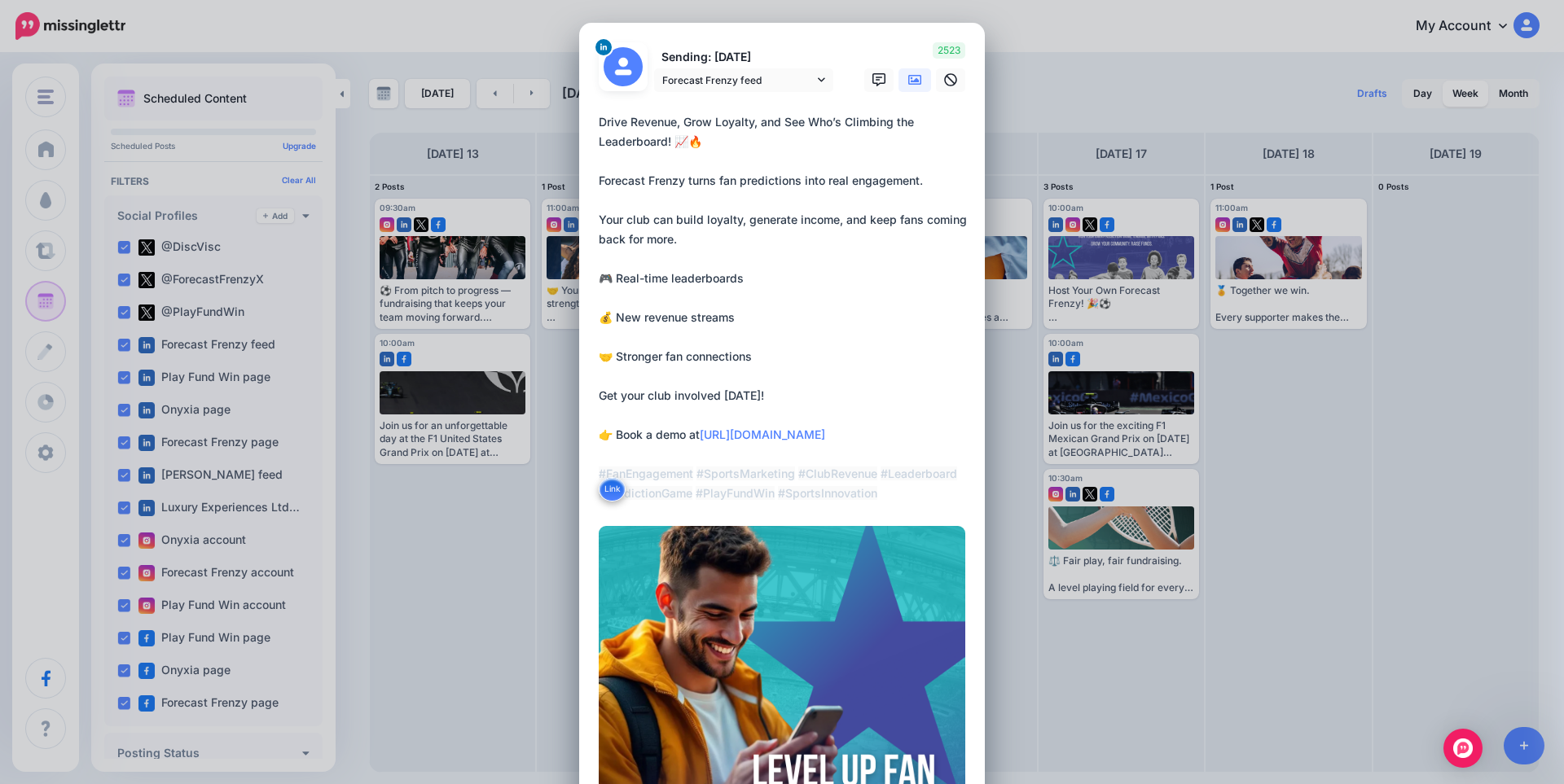
click at [726, 221] on textarea "**********" at bounding box center [786, 307] width 374 height 391
paste textarea "**********"
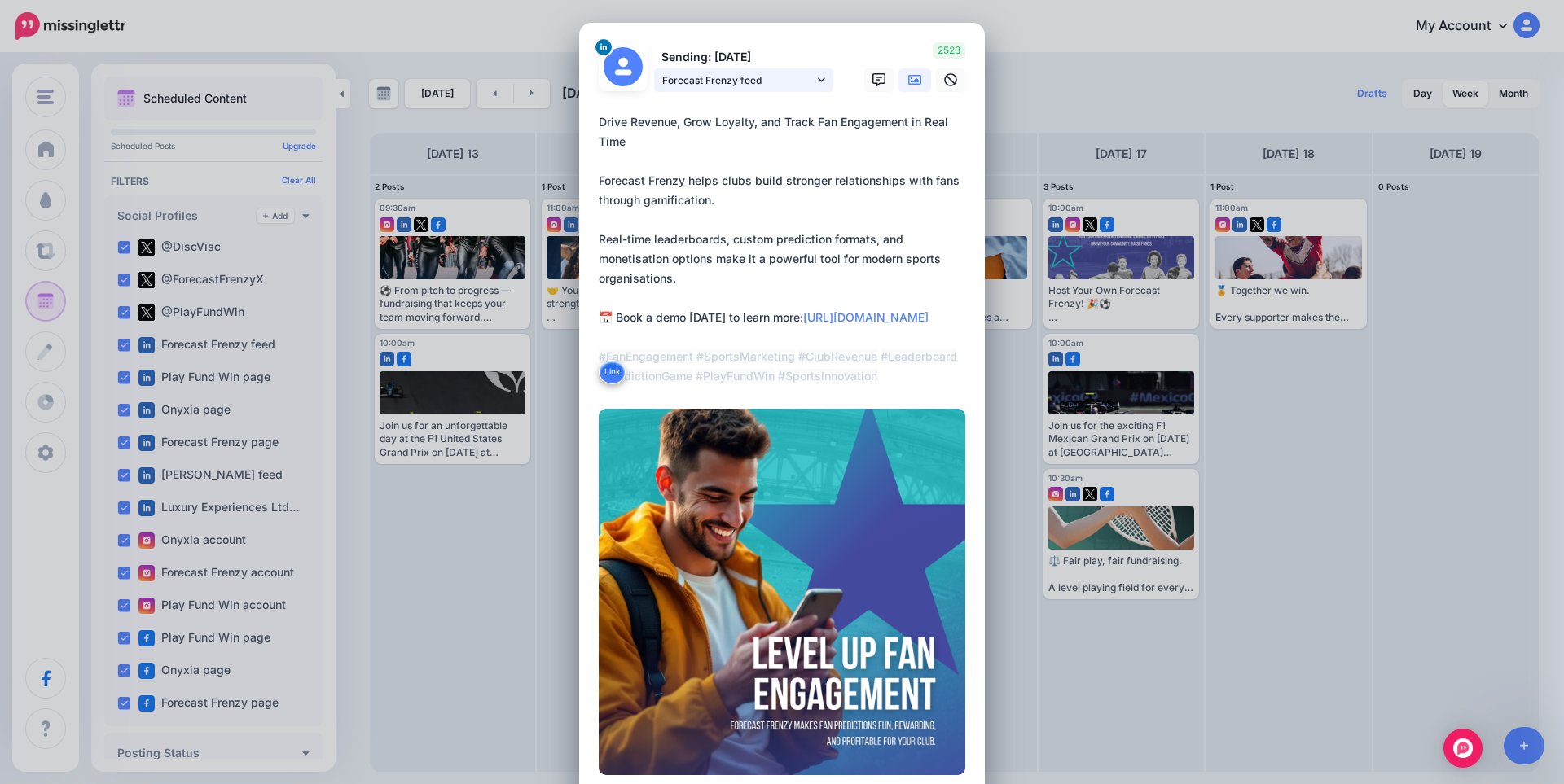
click at [738, 81] on span "Forecast Frenzy feed" at bounding box center [738, 80] width 151 height 17
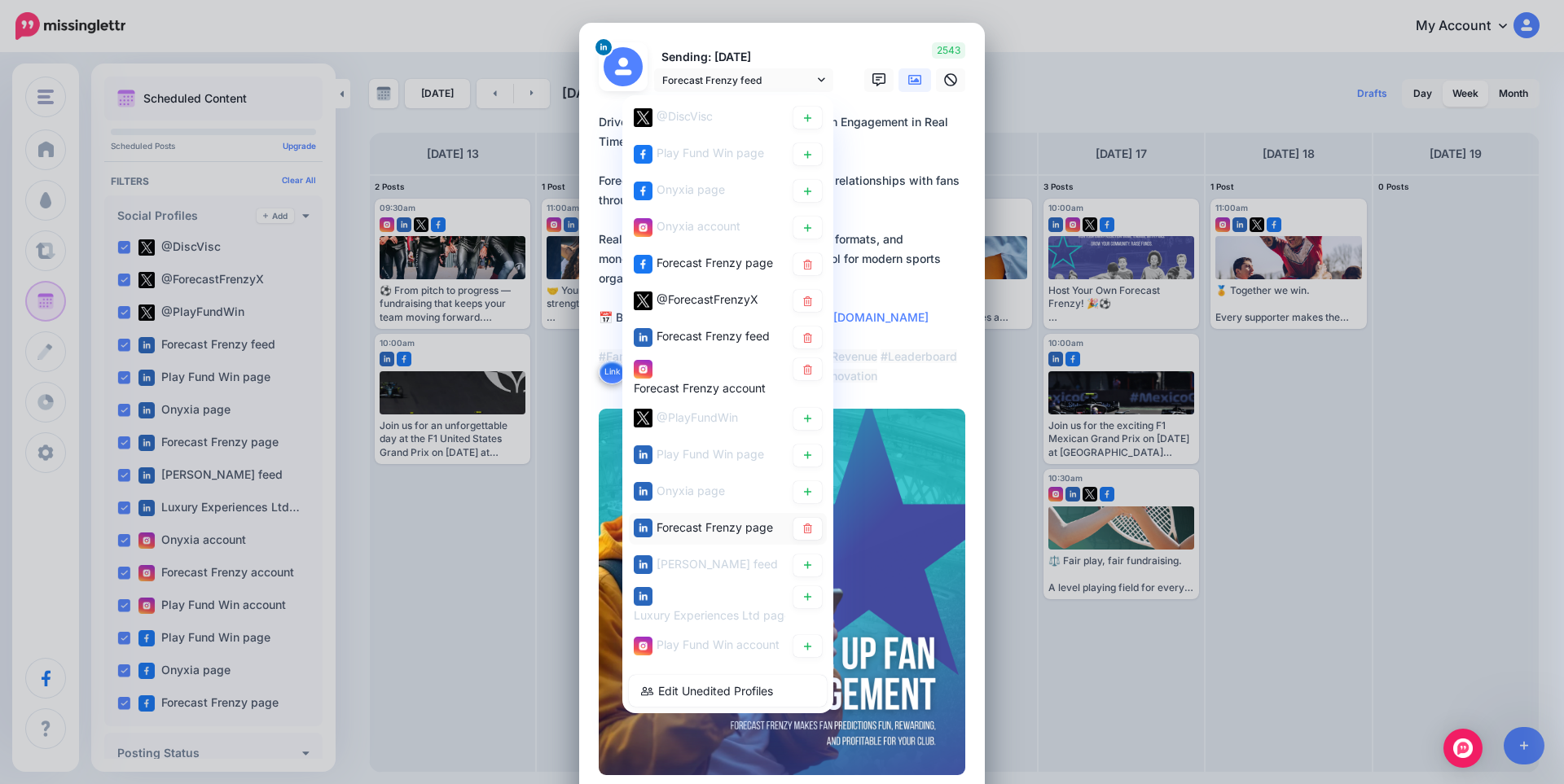
click at [733, 524] on span "Forecast Frenzy page" at bounding box center [715, 526] width 117 height 14
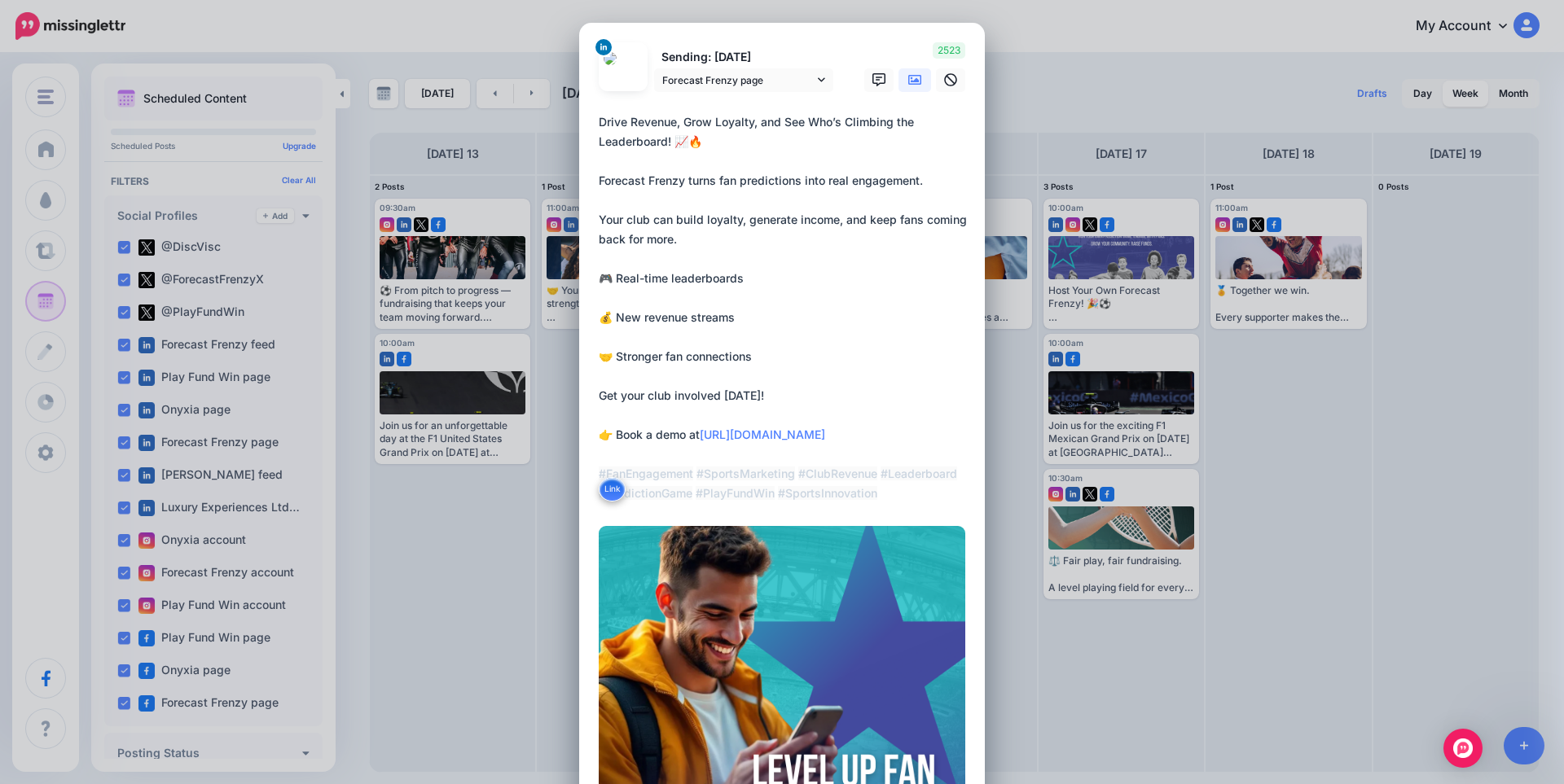
click at [733, 276] on textarea "**********" at bounding box center [786, 307] width 374 height 391
paste textarea "**********"
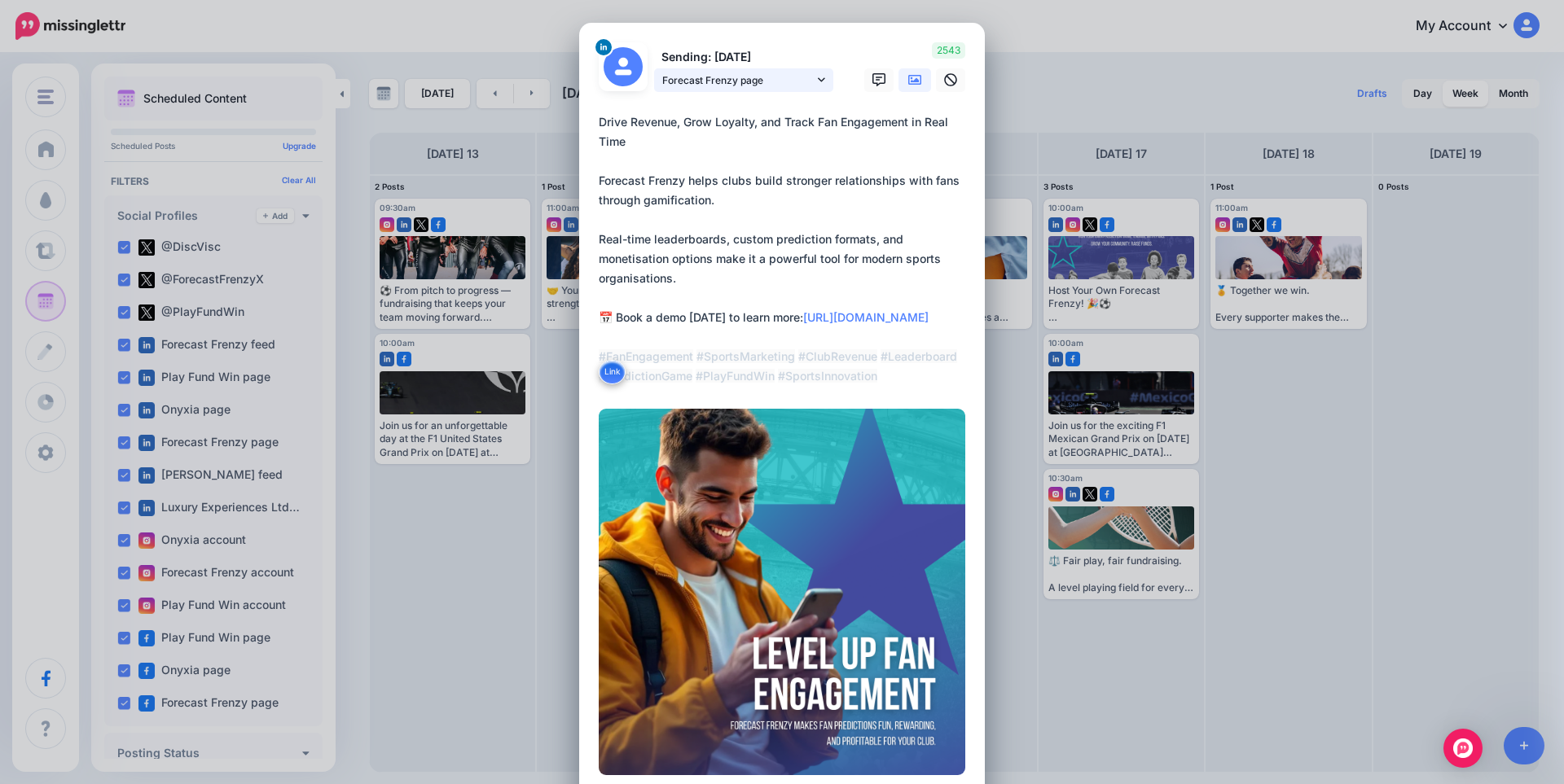
click at [726, 82] on span "Forecast Frenzy page" at bounding box center [738, 80] width 151 height 17
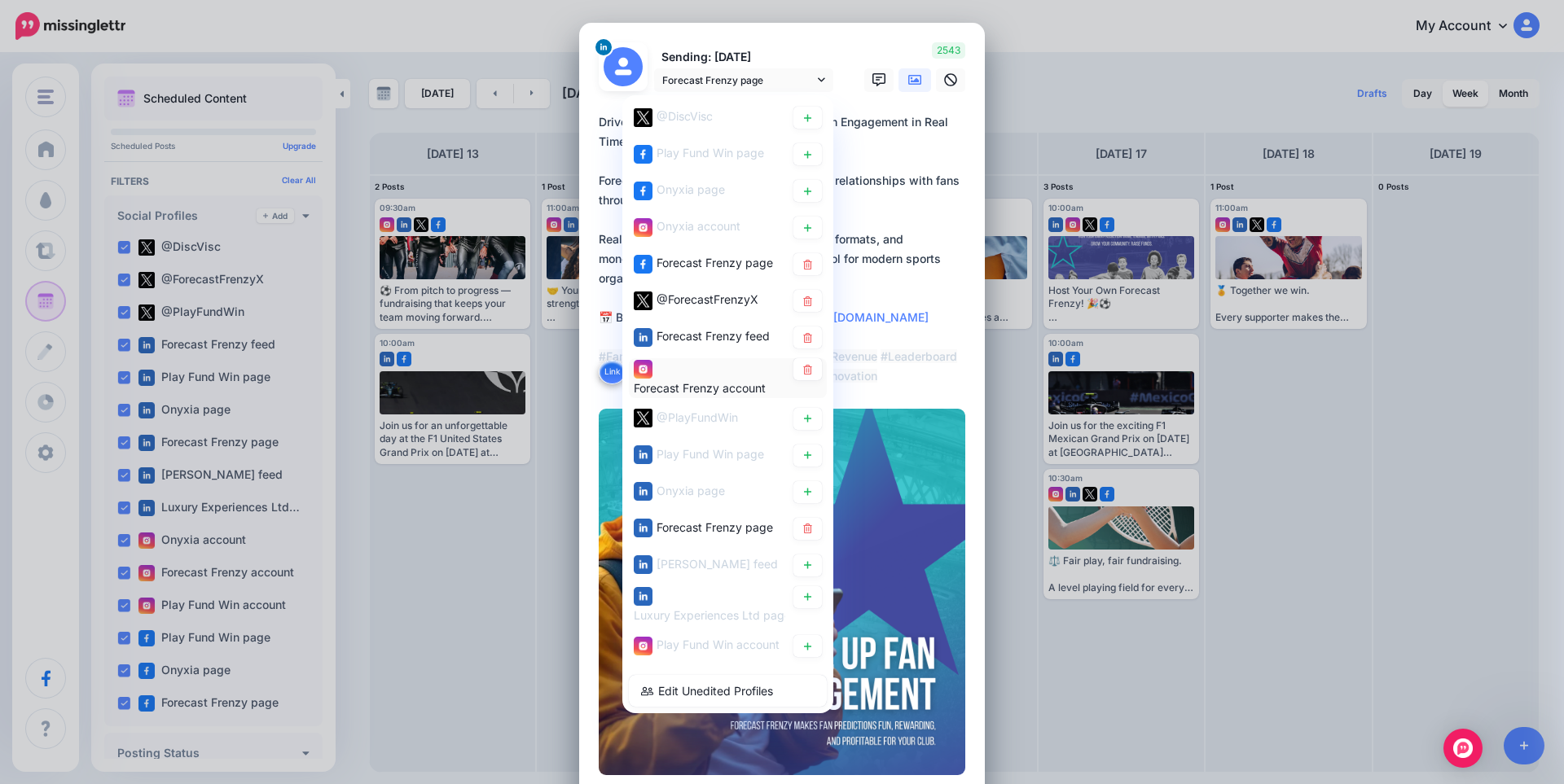
click at [705, 362] on div "Forecast Frenzy account" at bounding box center [709, 378] width 151 height 40
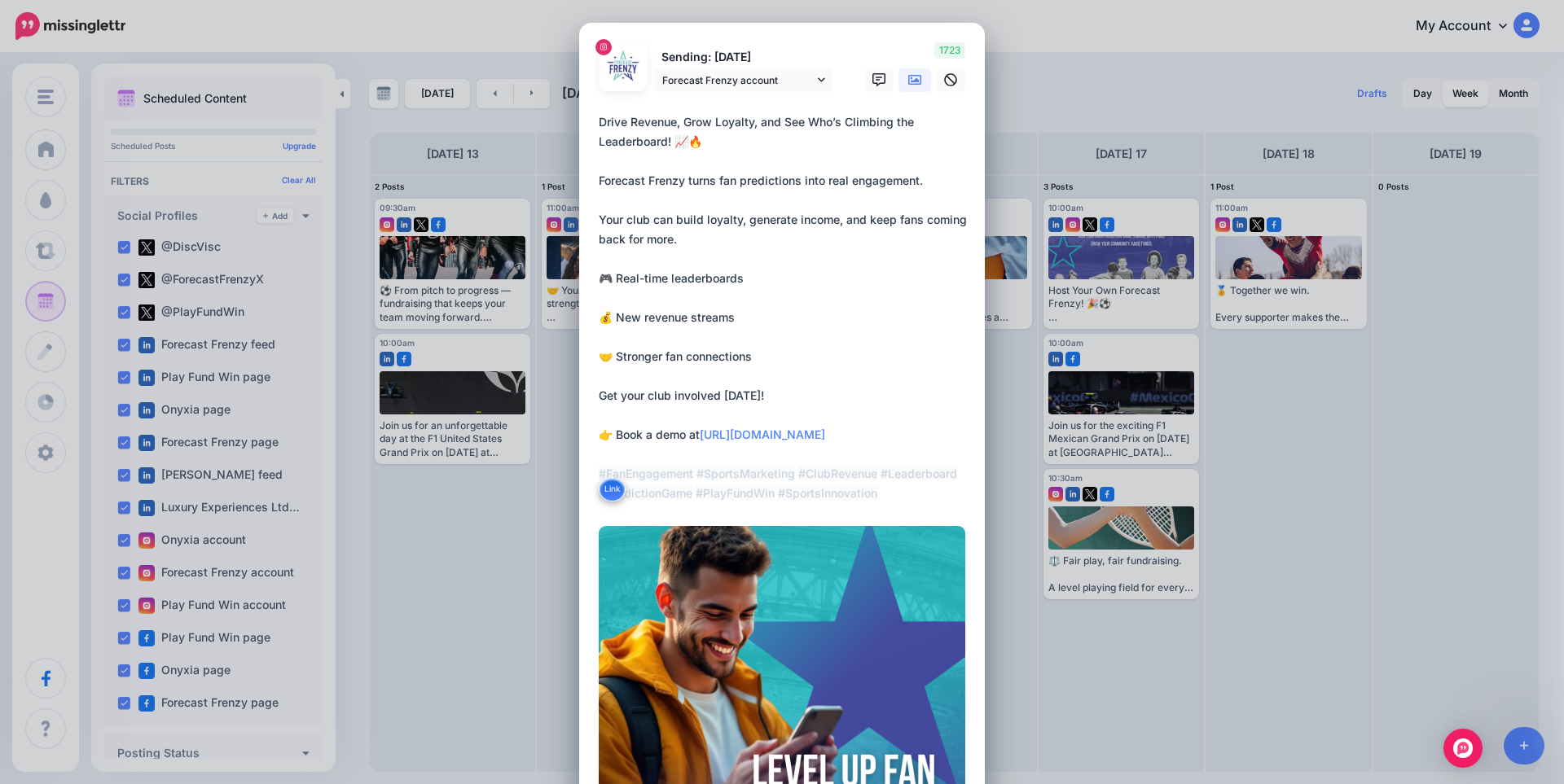
click at [782, 257] on textarea "**********" at bounding box center [786, 307] width 374 height 391
paste textarea "**********"
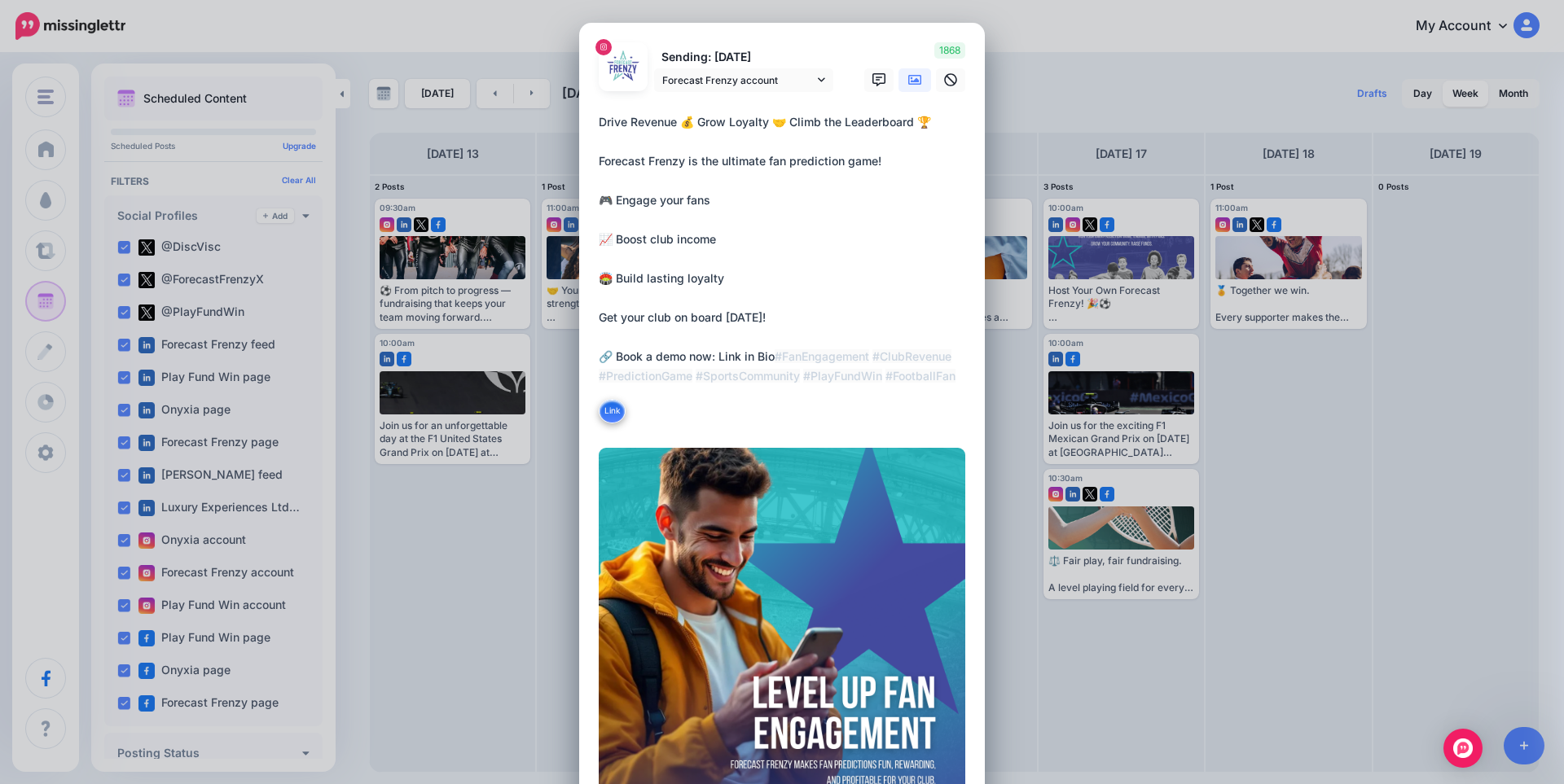
click at [913, 85] on icon at bounding box center [914, 79] width 13 height 9
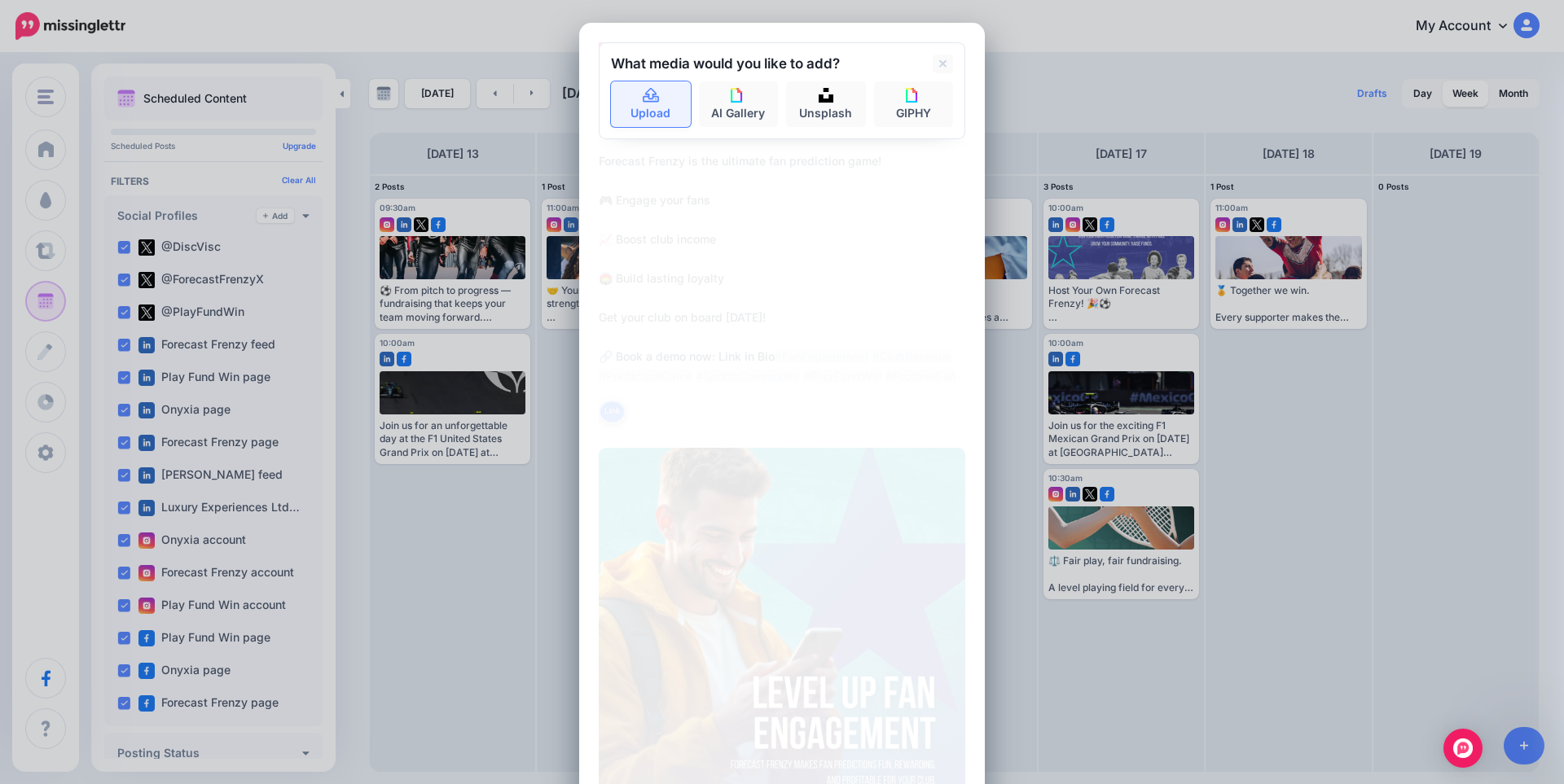
click at [654, 90] on link "Upload" at bounding box center [650, 104] width 80 height 46
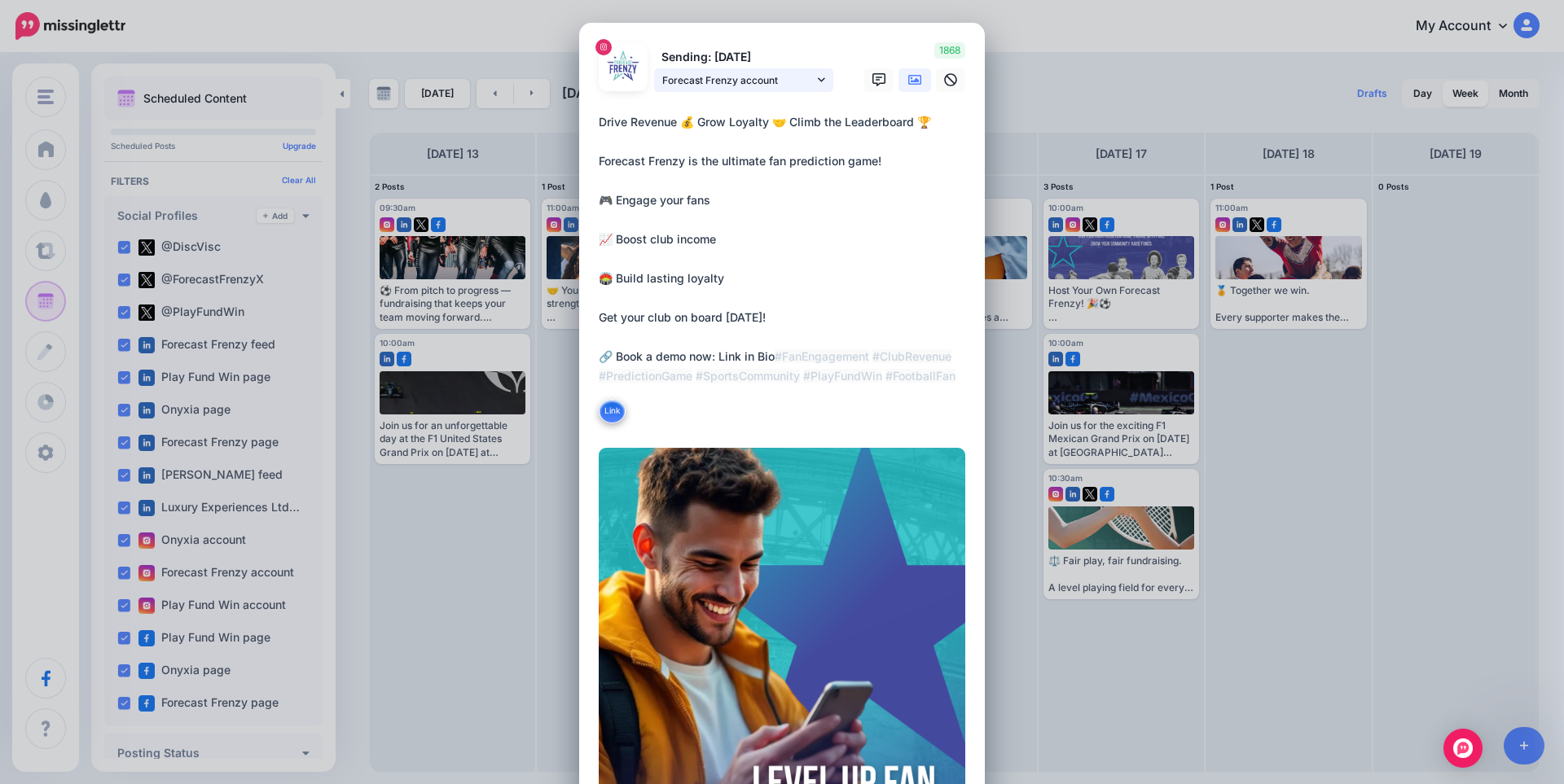
click at [806, 85] on span "Forecast Frenzy account" at bounding box center [738, 80] width 151 height 17
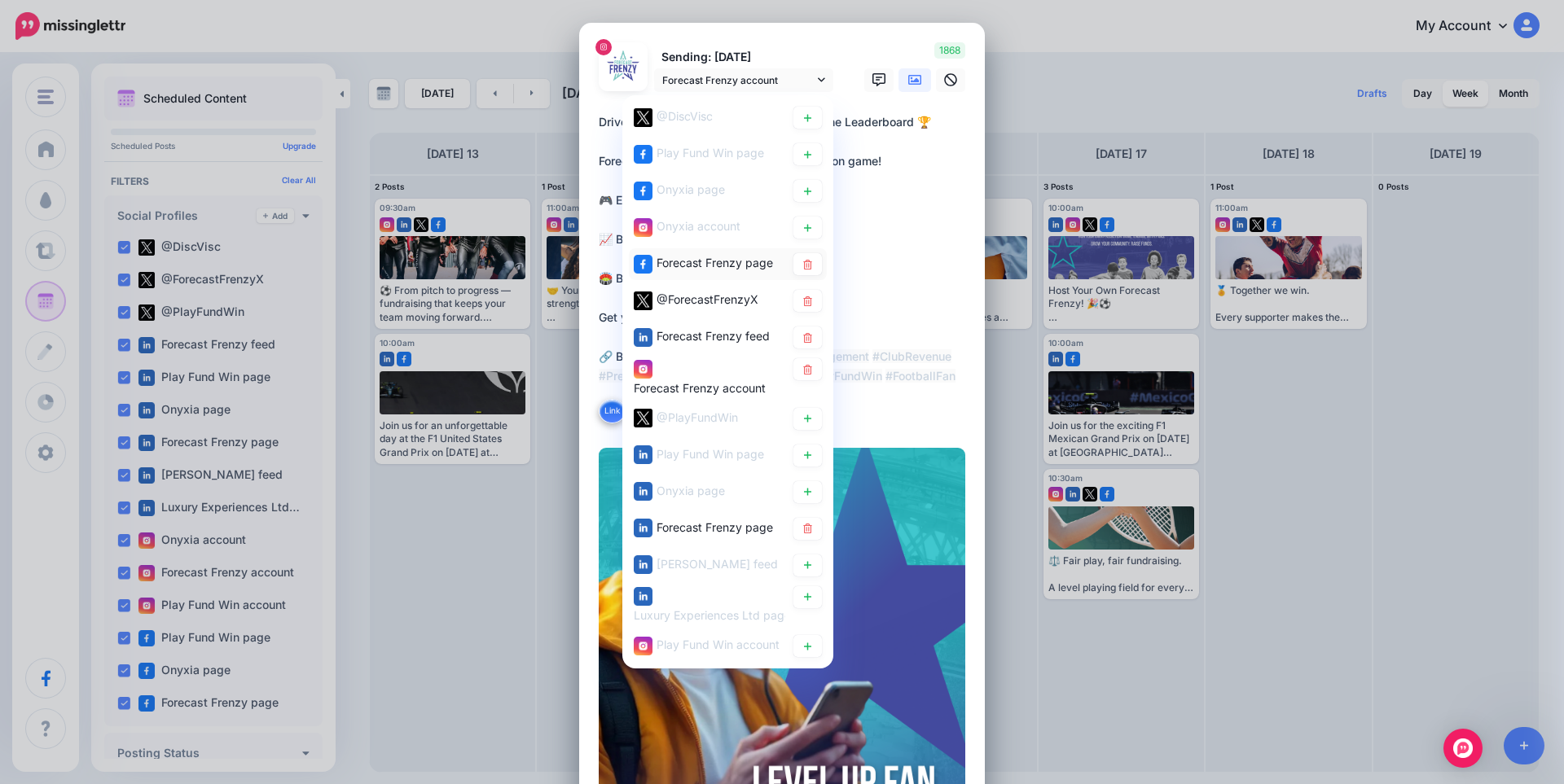
click at [722, 267] on span "Forecast Frenzy page" at bounding box center [715, 263] width 117 height 14
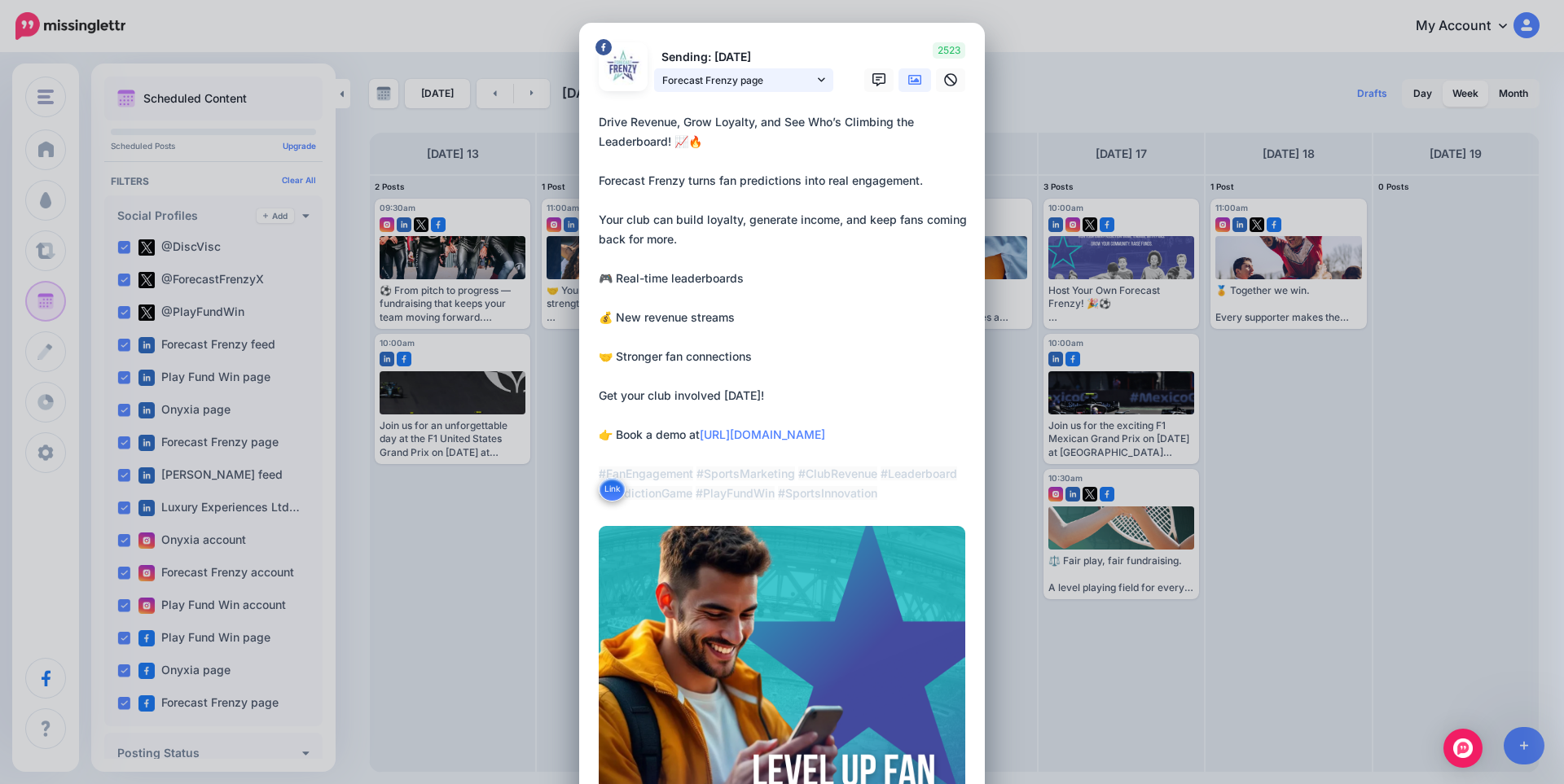
click at [774, 78] on span "Forecast Frenzy page" at bounding box center [738, 80] width 151 height 17
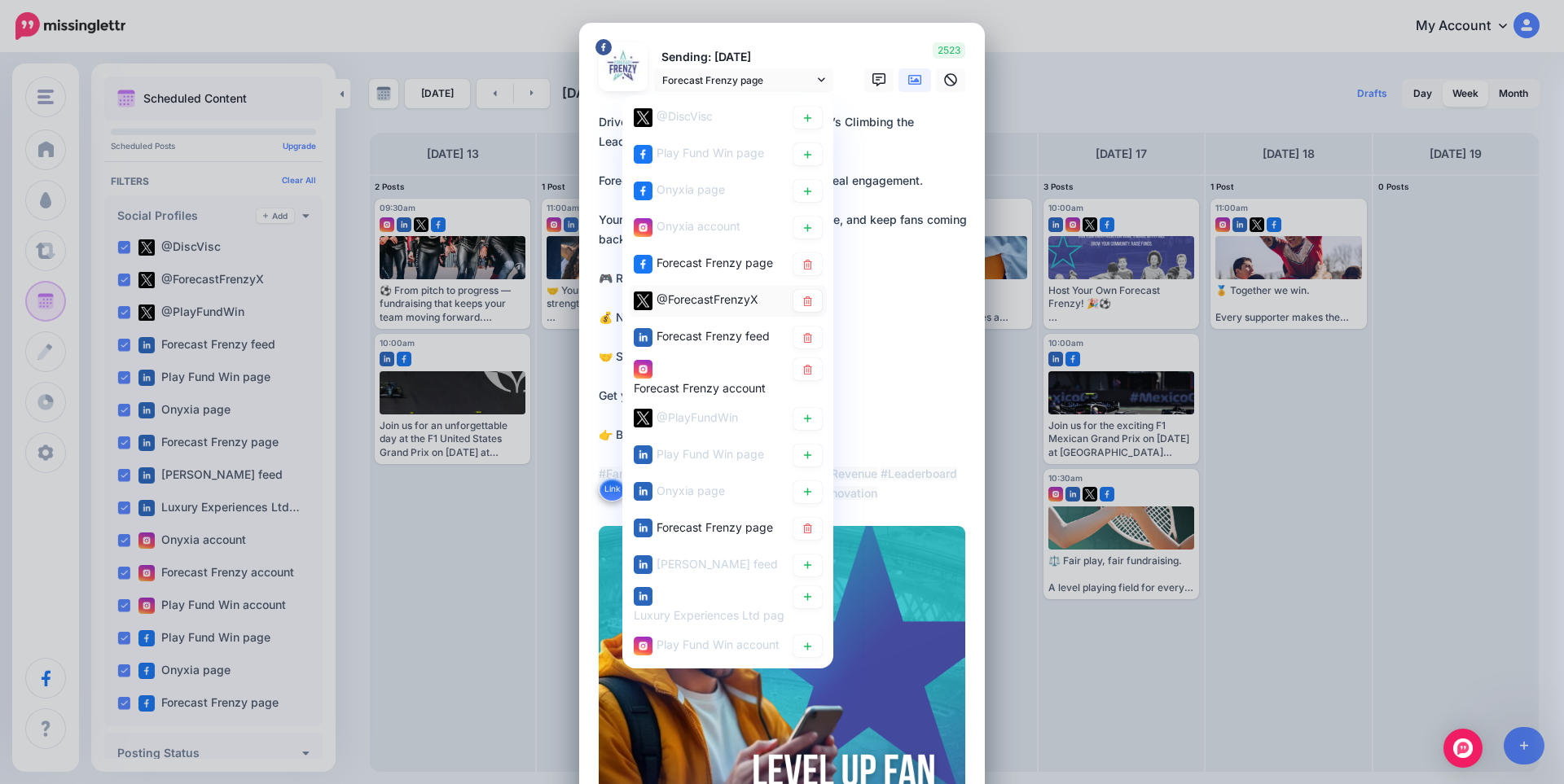
click at [744, 299] on span "@ForecastFrenzyX" at bounding box center [707, 299] width 102 height 14
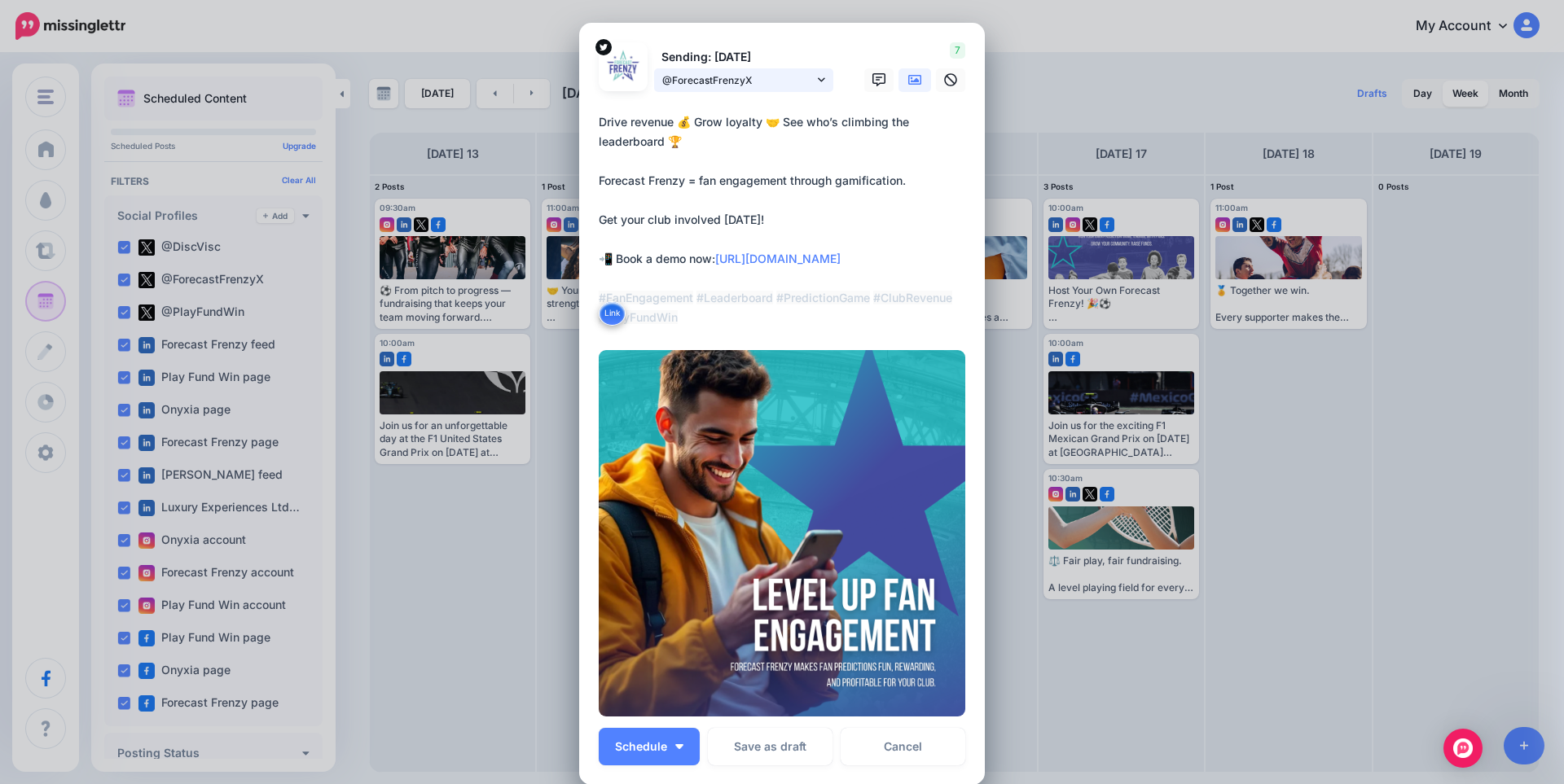
click at [755, 82] on span "@ForecastFrenzyX" at bounding box center [738, 80] width 151 height 17
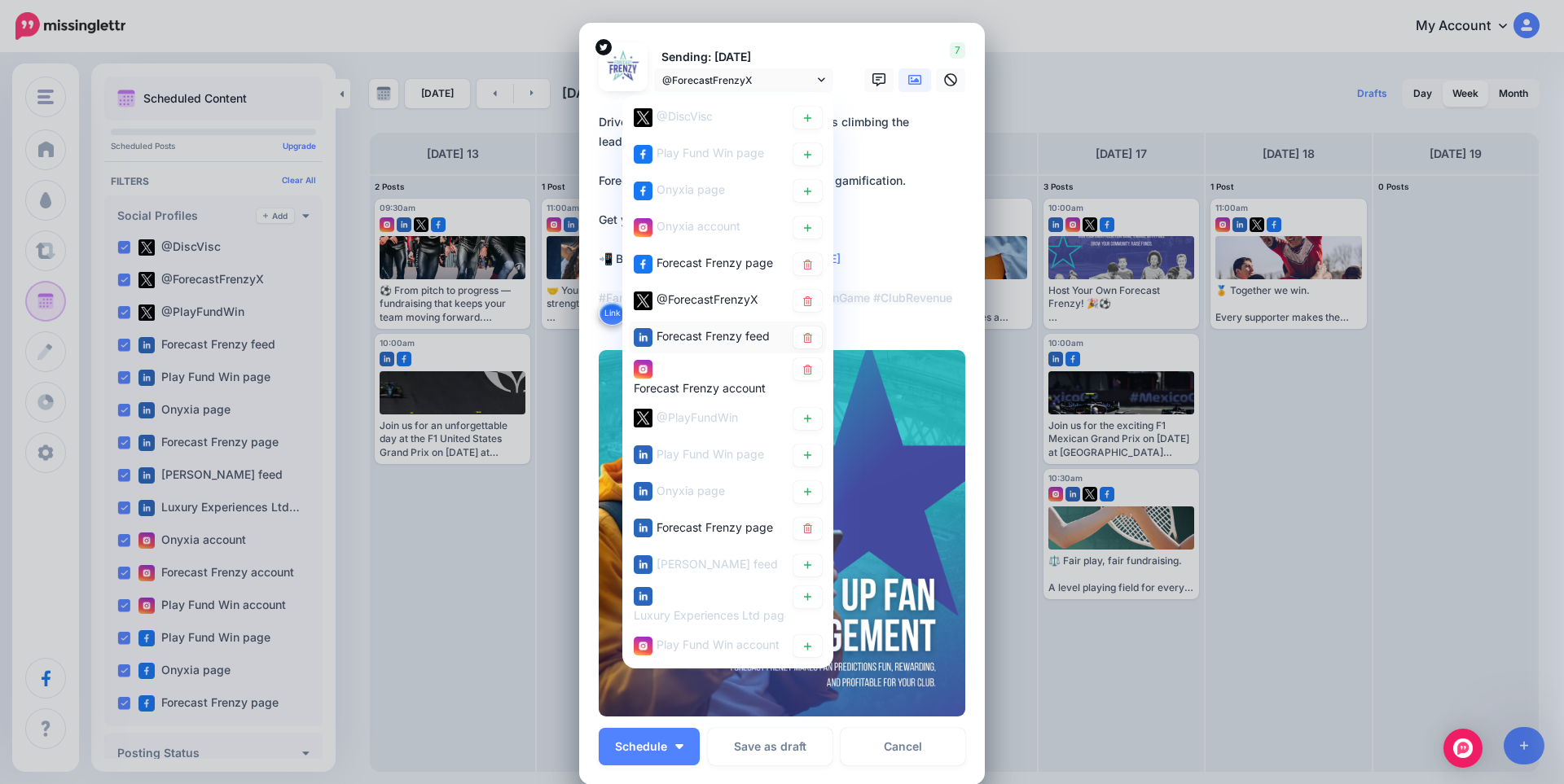
click at [734, 331] on span "Forecast Frenzy feed" at bounding box center [713, 336] width 113 height 14
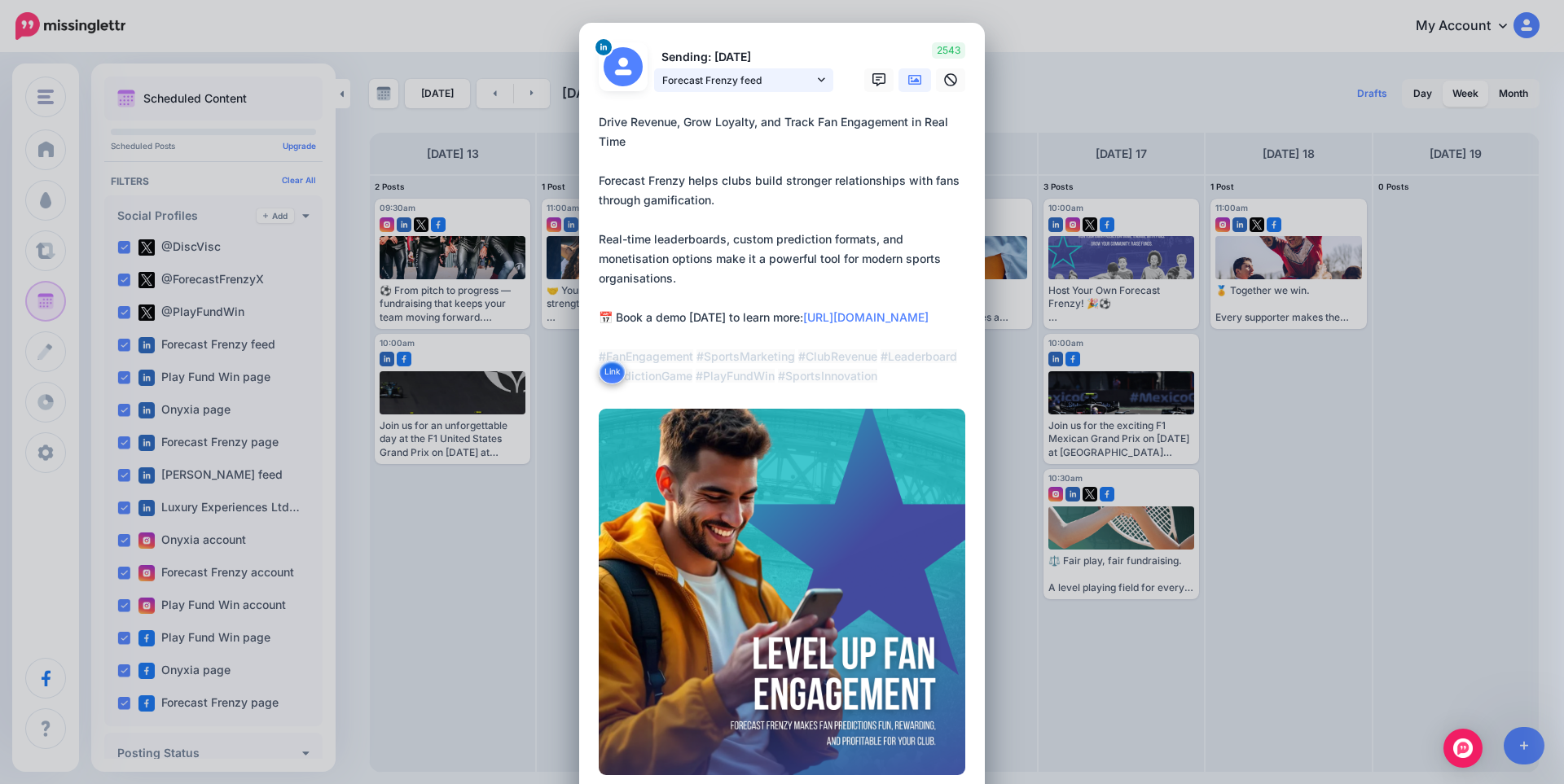
click at [764, 85] on span "Forecast Frenzy feed" at bounding box center [738, 80] width 151 height 17
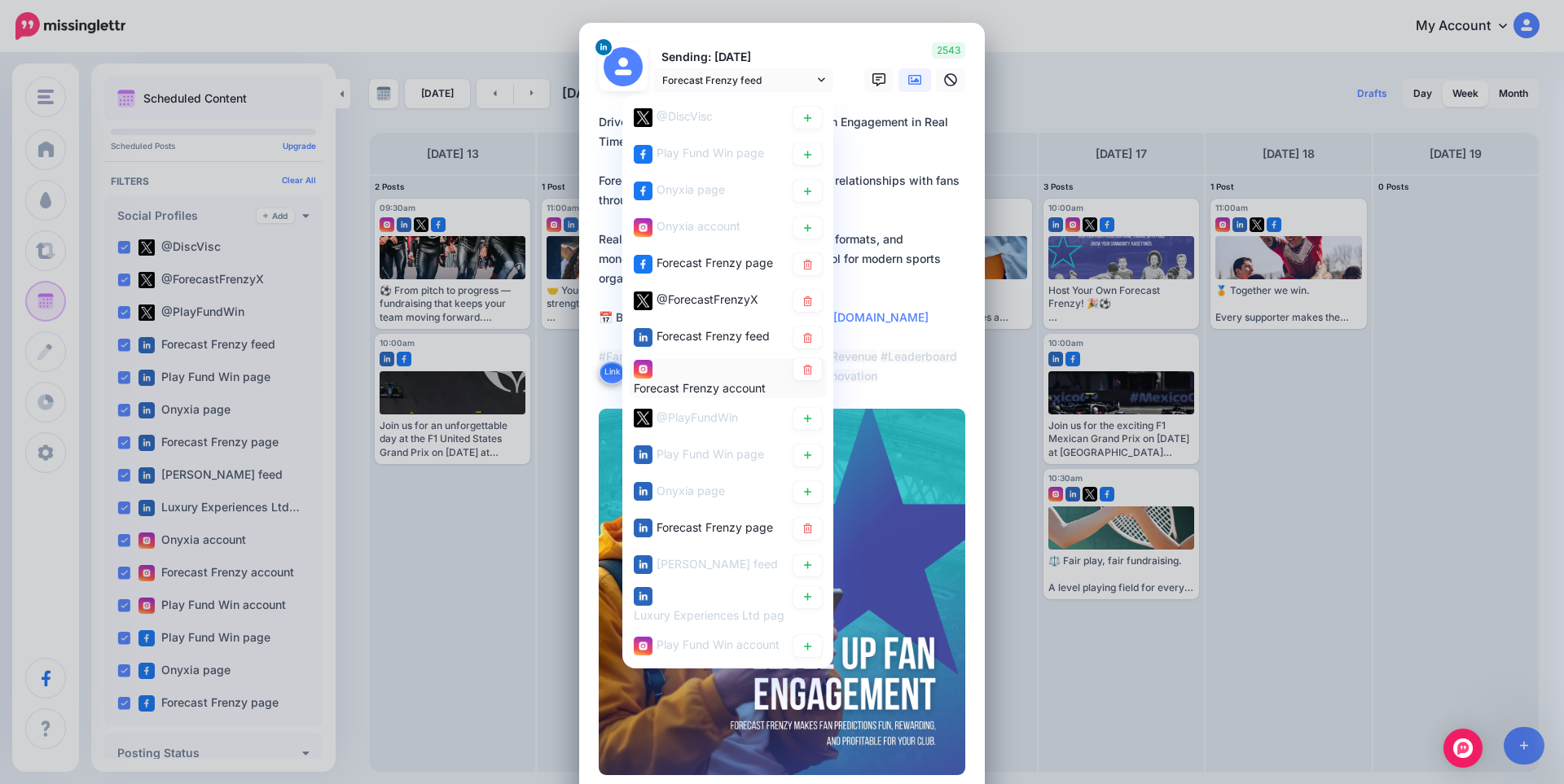
click at [671, 364] on div "Forecast Frenzy account" at bounding box center [709, 378] width 151 height 40
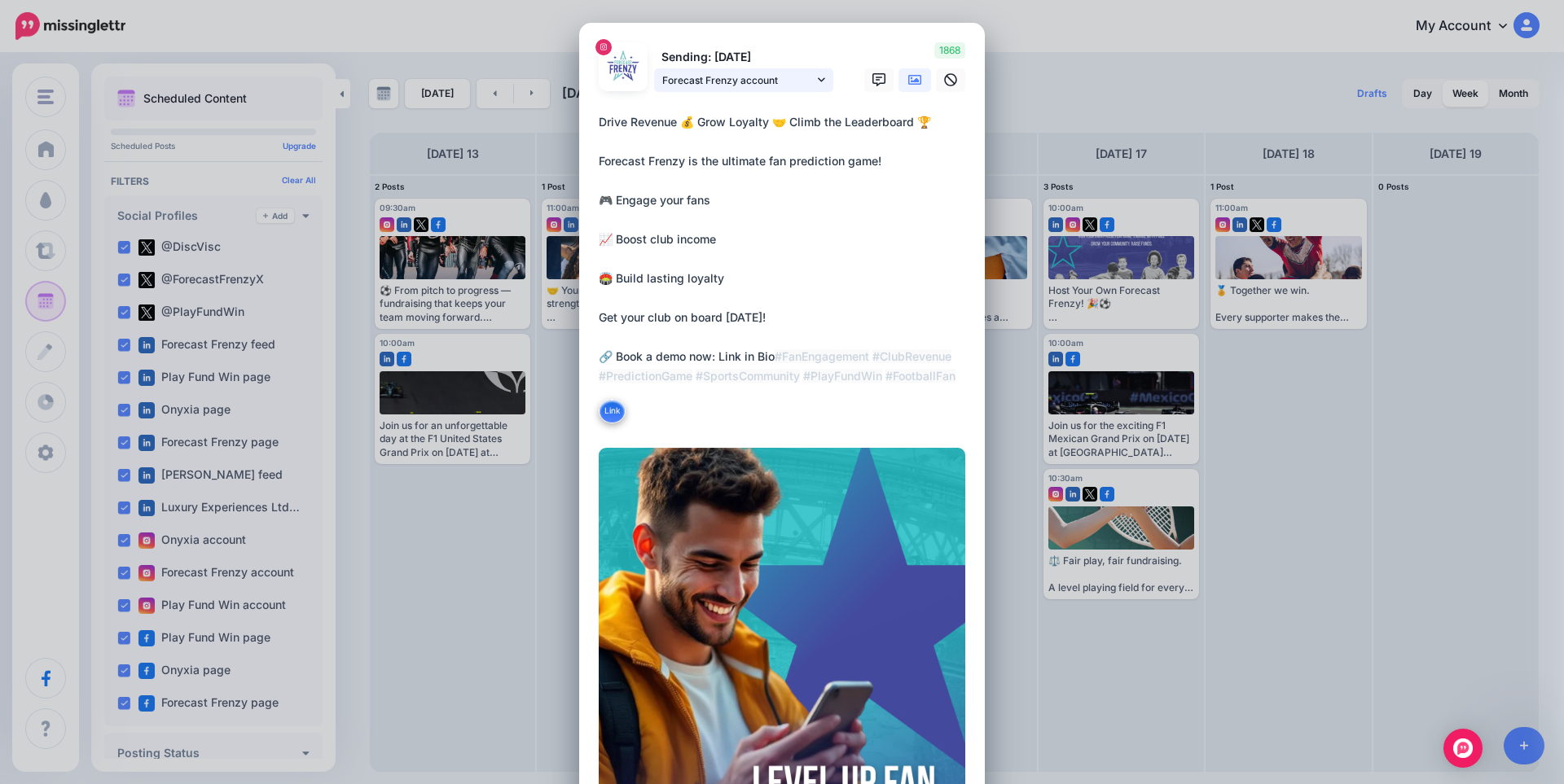
click at [765, 80] on span "Forecast Frenzy account" at bounding box center [738, 80] width 151 height 17
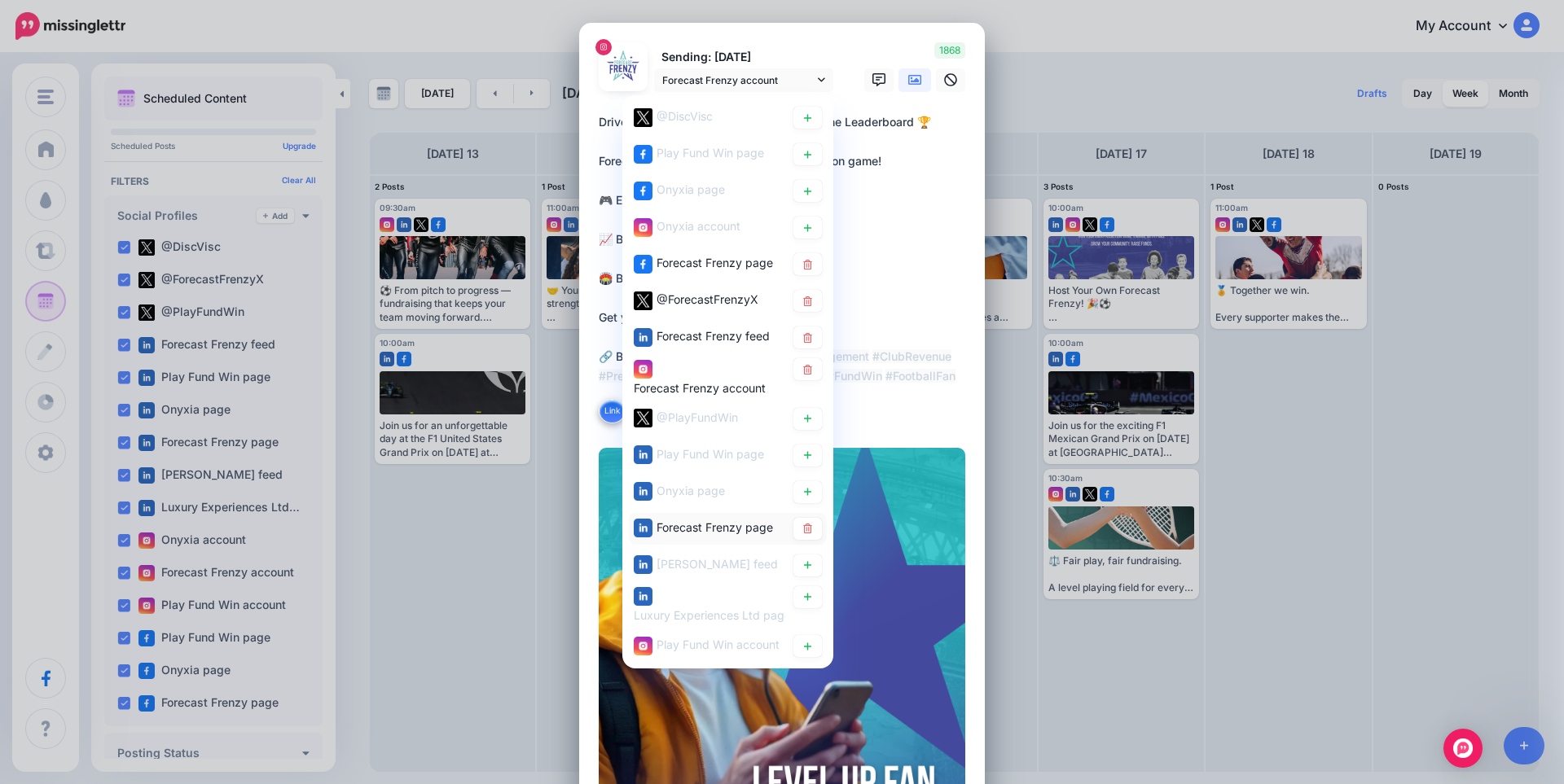
click at [708, 520] on span "Forecast Frenzy page" at bounding box center [715, 526] width 117 height 14
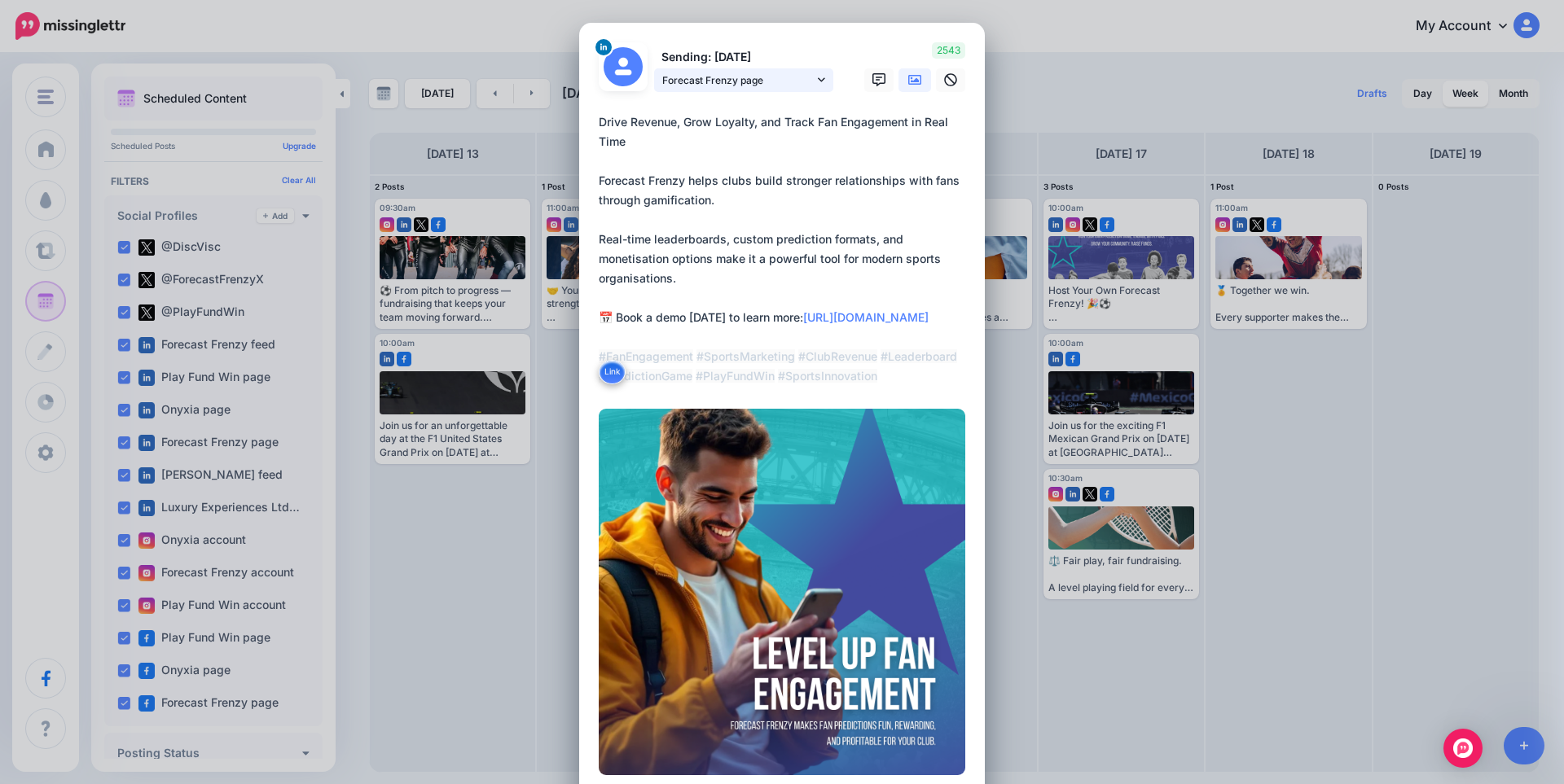
click at [739, 91] on link "Forecast Frenzy page" at bounding box center [744, 81] width 180 height 24
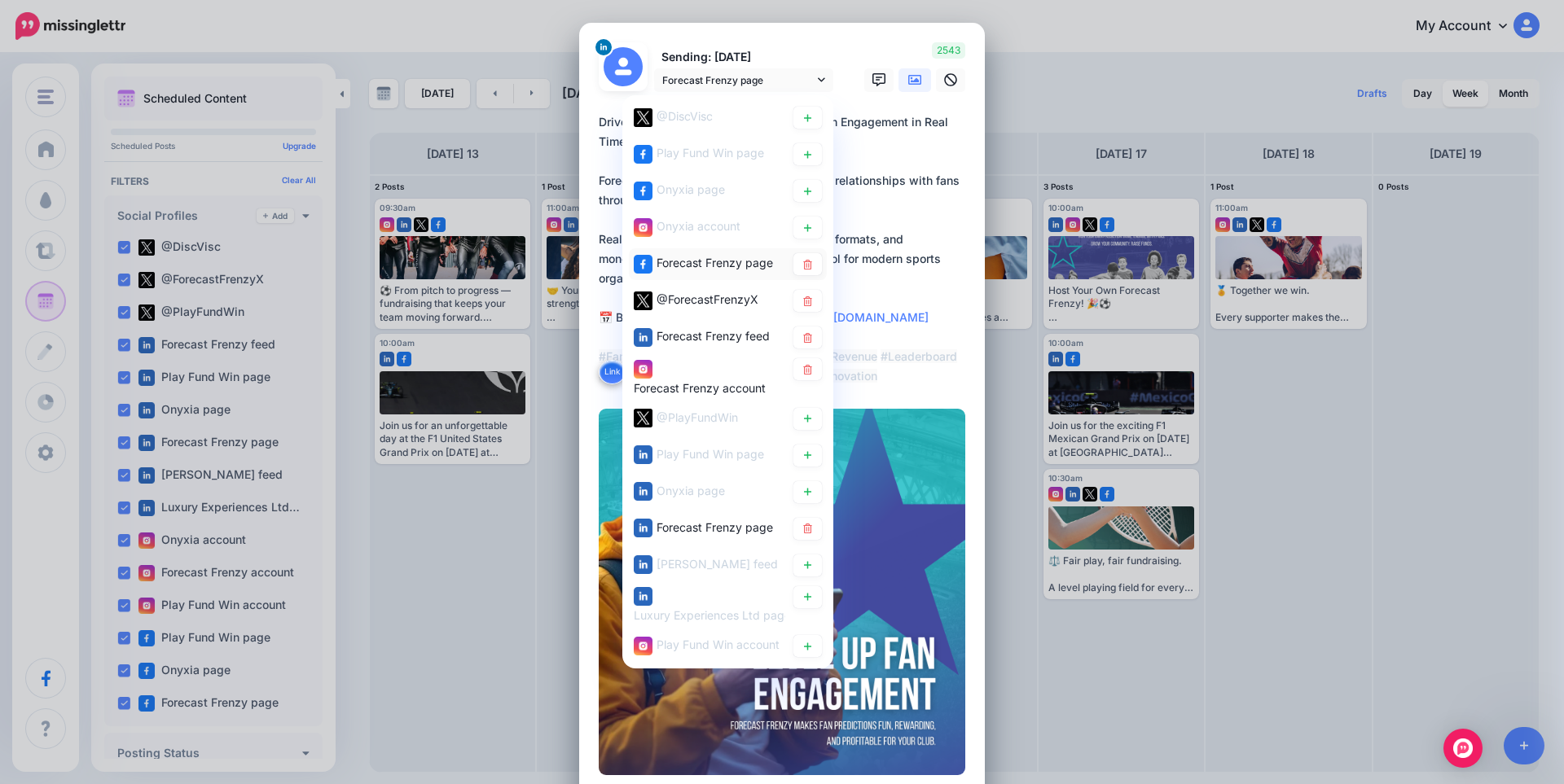
click at [742, 266] on span "Forecast Frenzy page" at bounding box center [715, 263] width 117 height 14
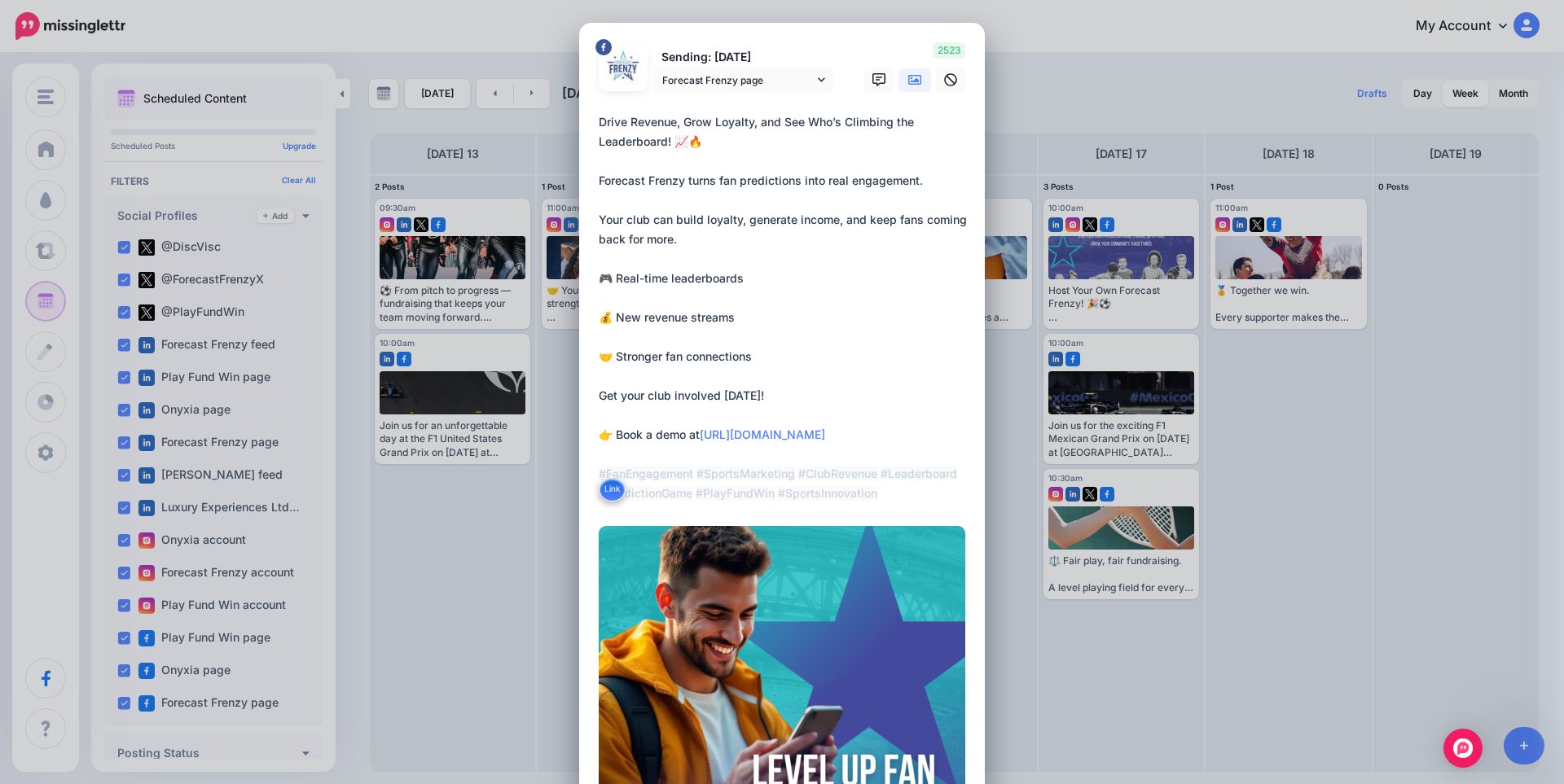
click at [750, 93] on div at bounding box center [782, 102] width 367 height 21
click at [750, 82] on span "Forecast Frenzy page" at bounding box center [738, 80] width 151 height 17
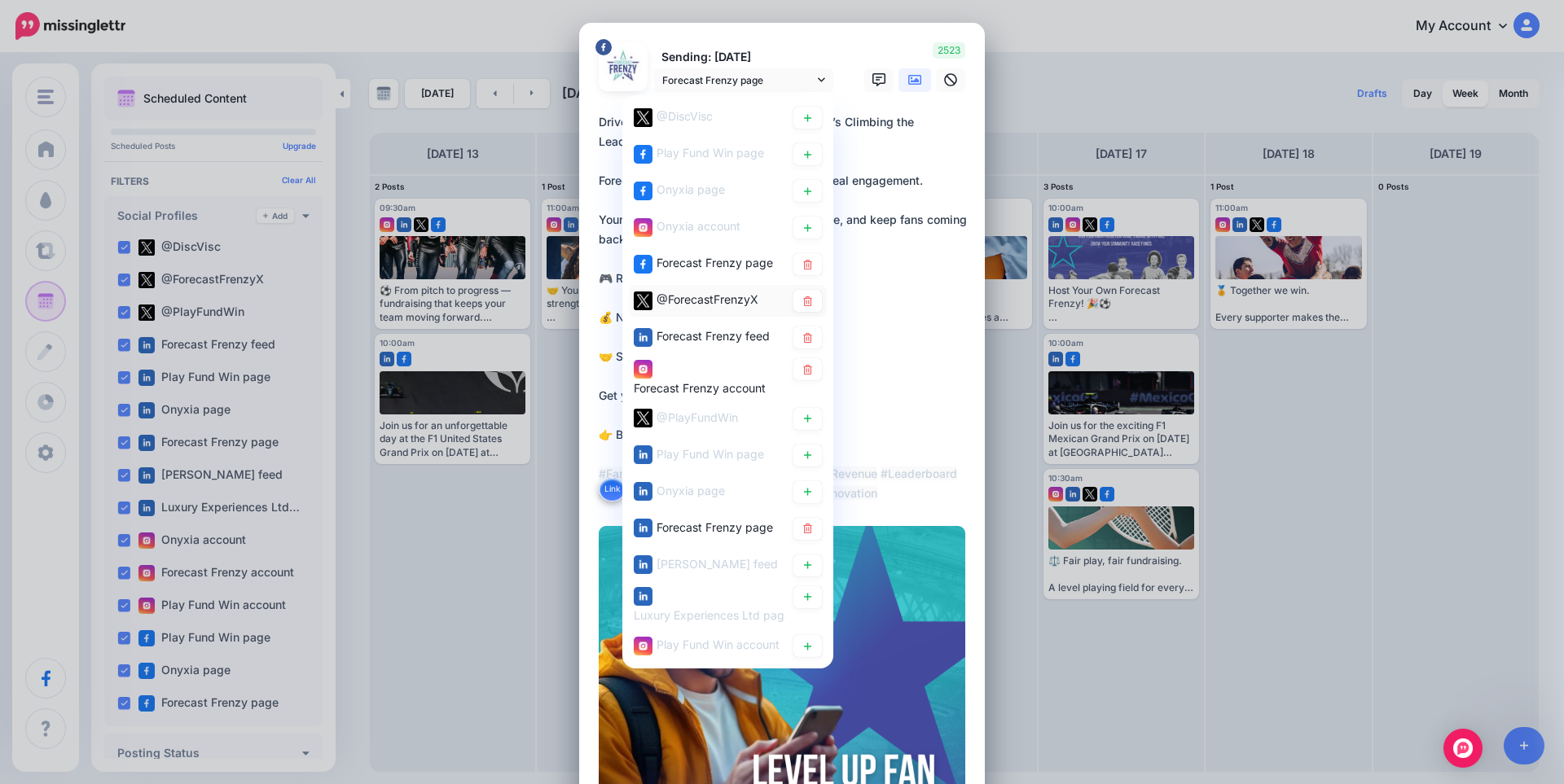
click at [721, 297] on span "@ForecastFrenzyX" at bounding box center [707, 299] width 102 height 14
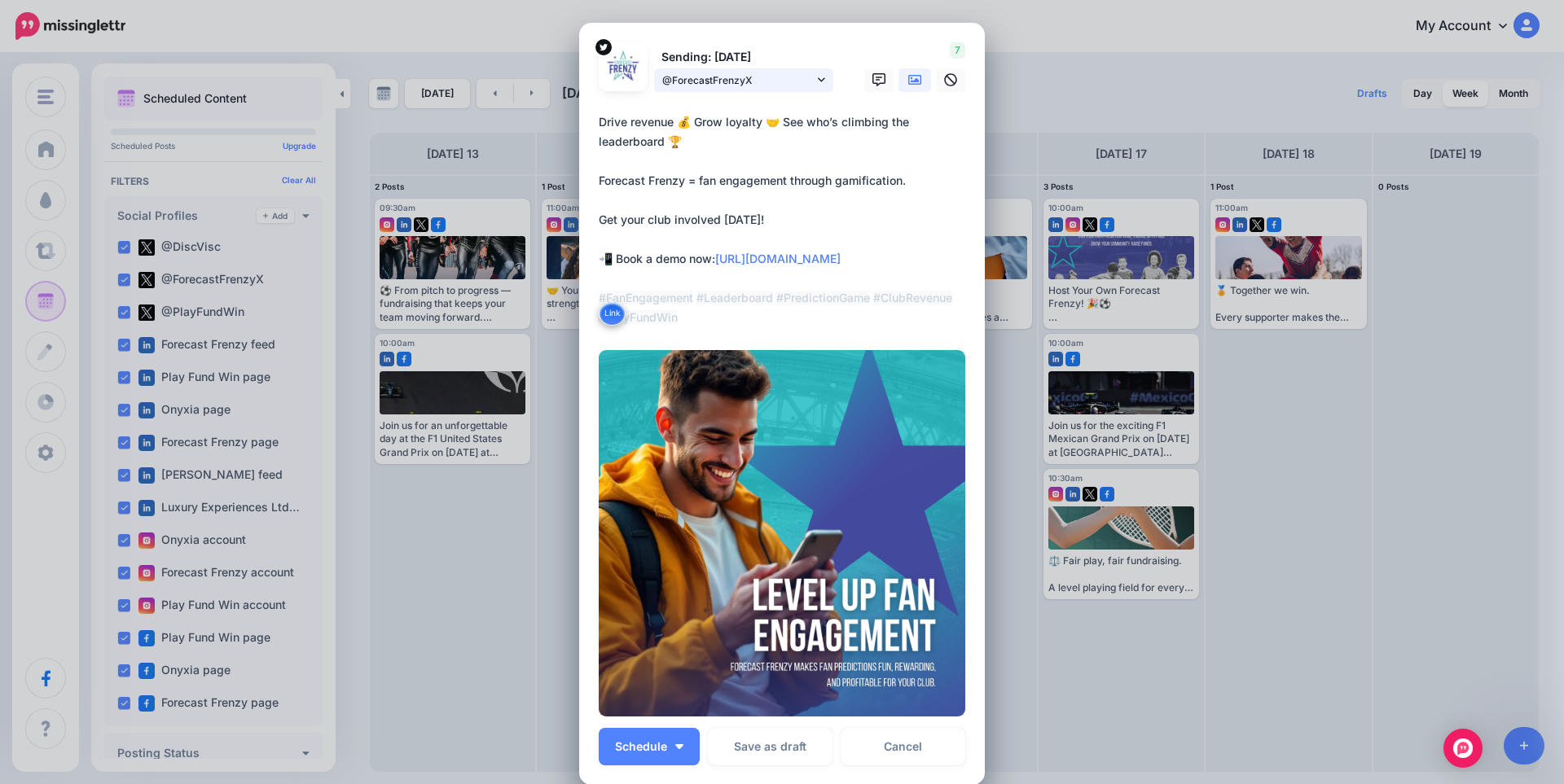
click at [720, 76] on span "@ForecastFrenzyX" at bounding box center [738, 80] width 151 height 17
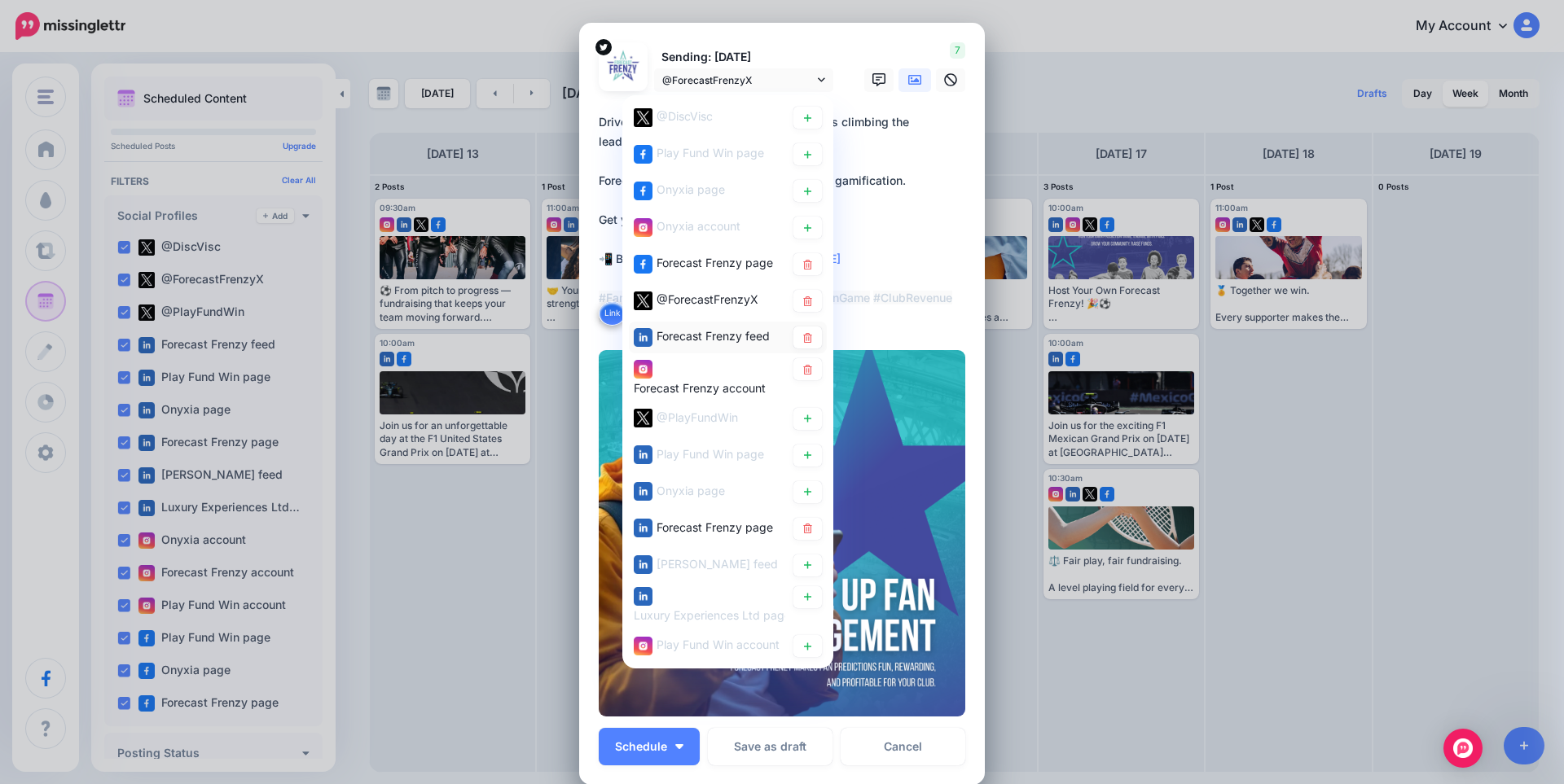
click at [707, 327] on div "Forecast Frenzy feed" at bounding box center [713, 336] width 113 height 20
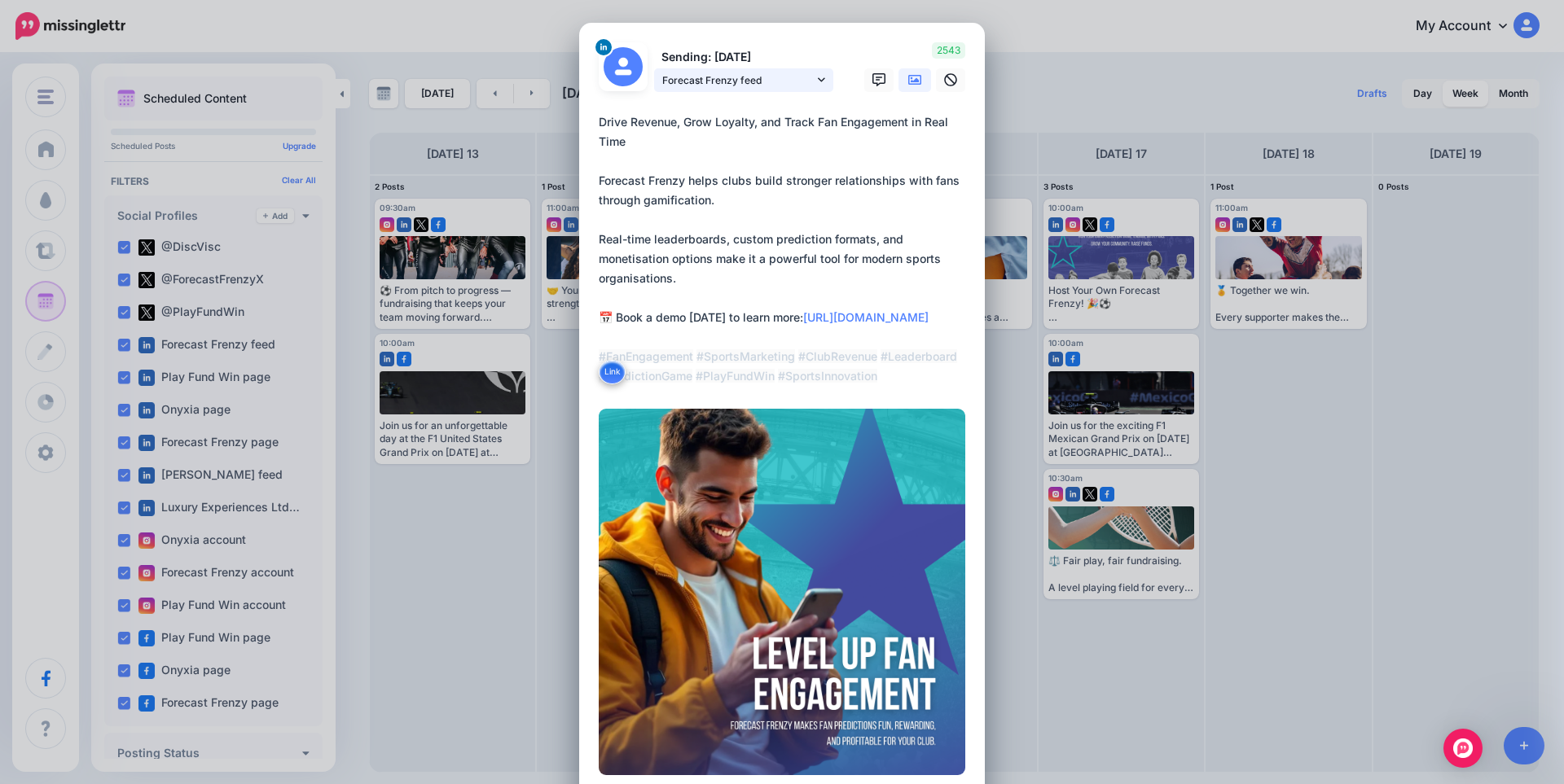
click at [739, 75] on span "Forecast Frenzy feed" at bounding box center [738, 80] width 151 height 17
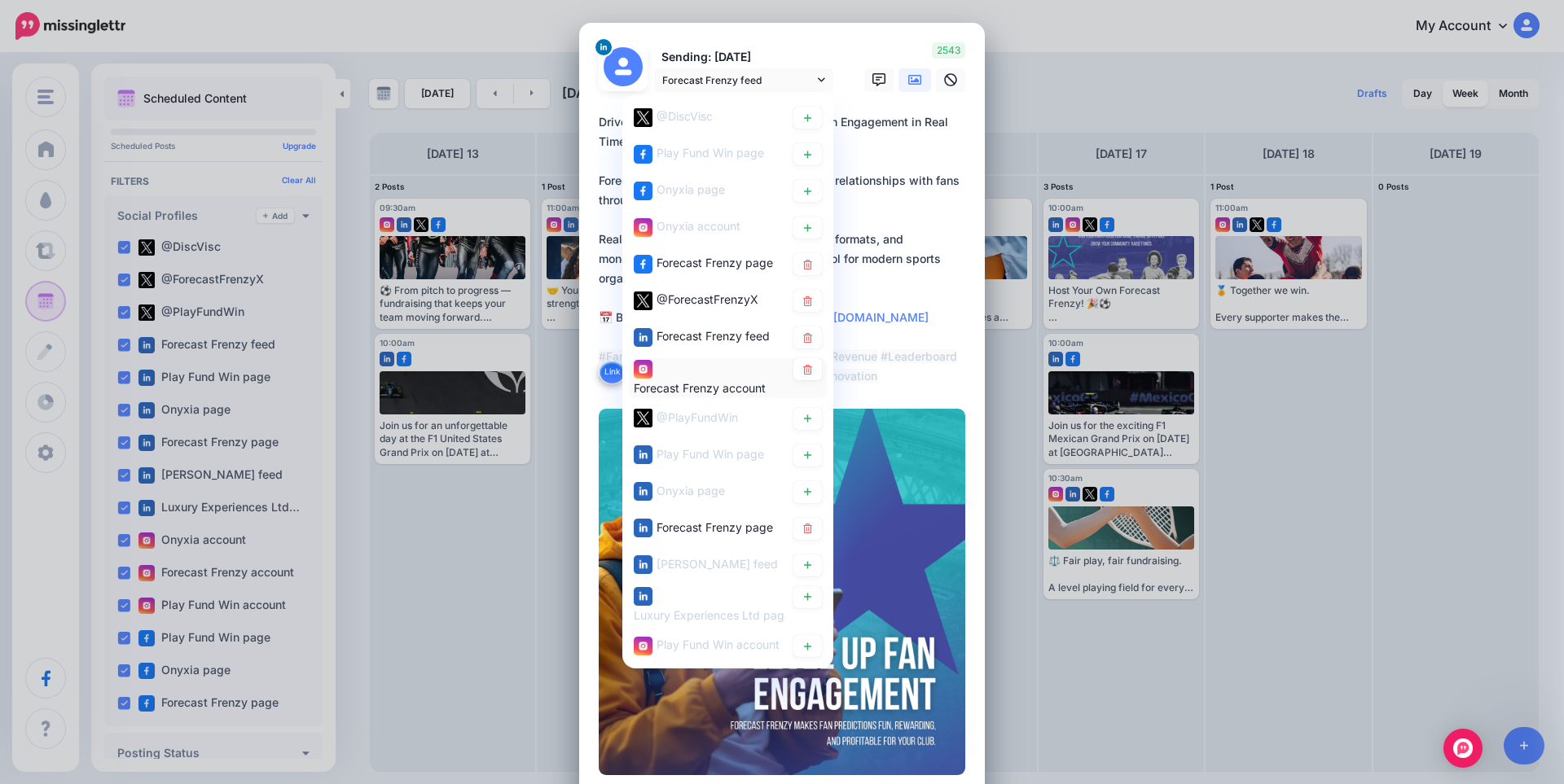
click at [727, 377] on div "Forecast Frenzy account" at bounding box center [709, 378] width 151 height 40
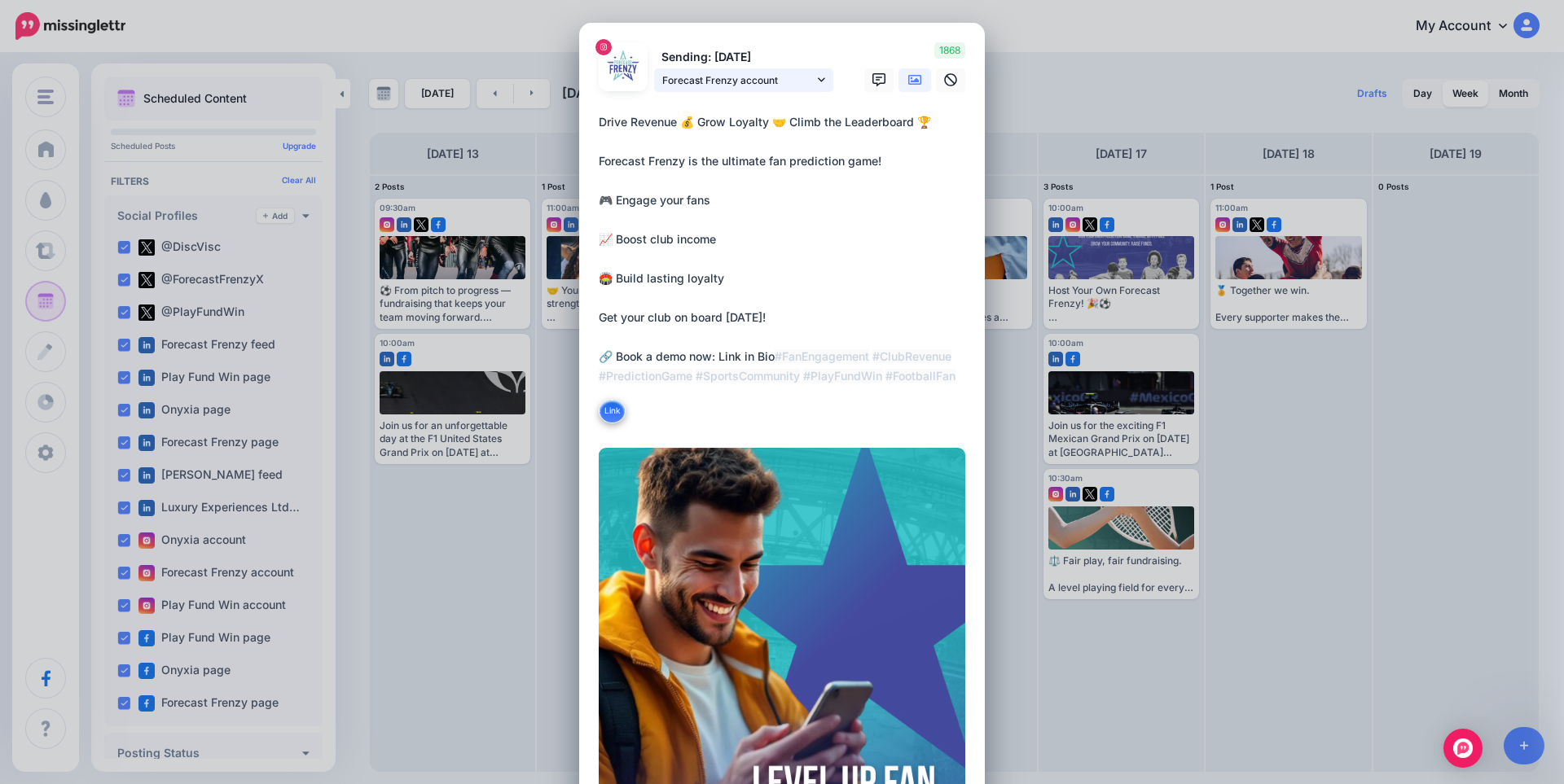
click at [733, 75] on span "Forecast Frenzy account" at bounding box center [738, 80] width 151 height 17
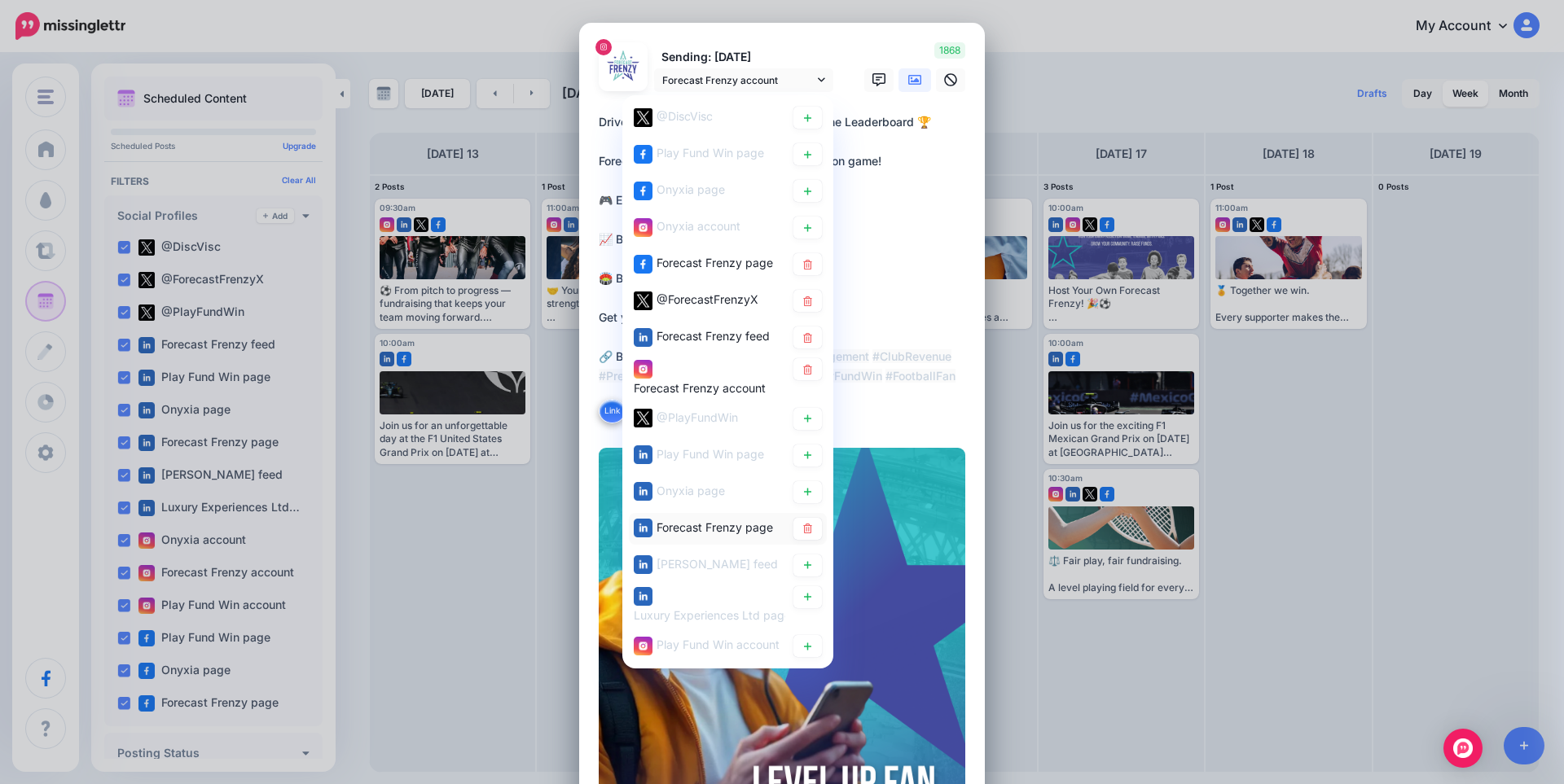
click at [721, 526] on span "Forecast Frenzy page" at bounding box center [715, 526] width 117 height 14
type textarea "**********"
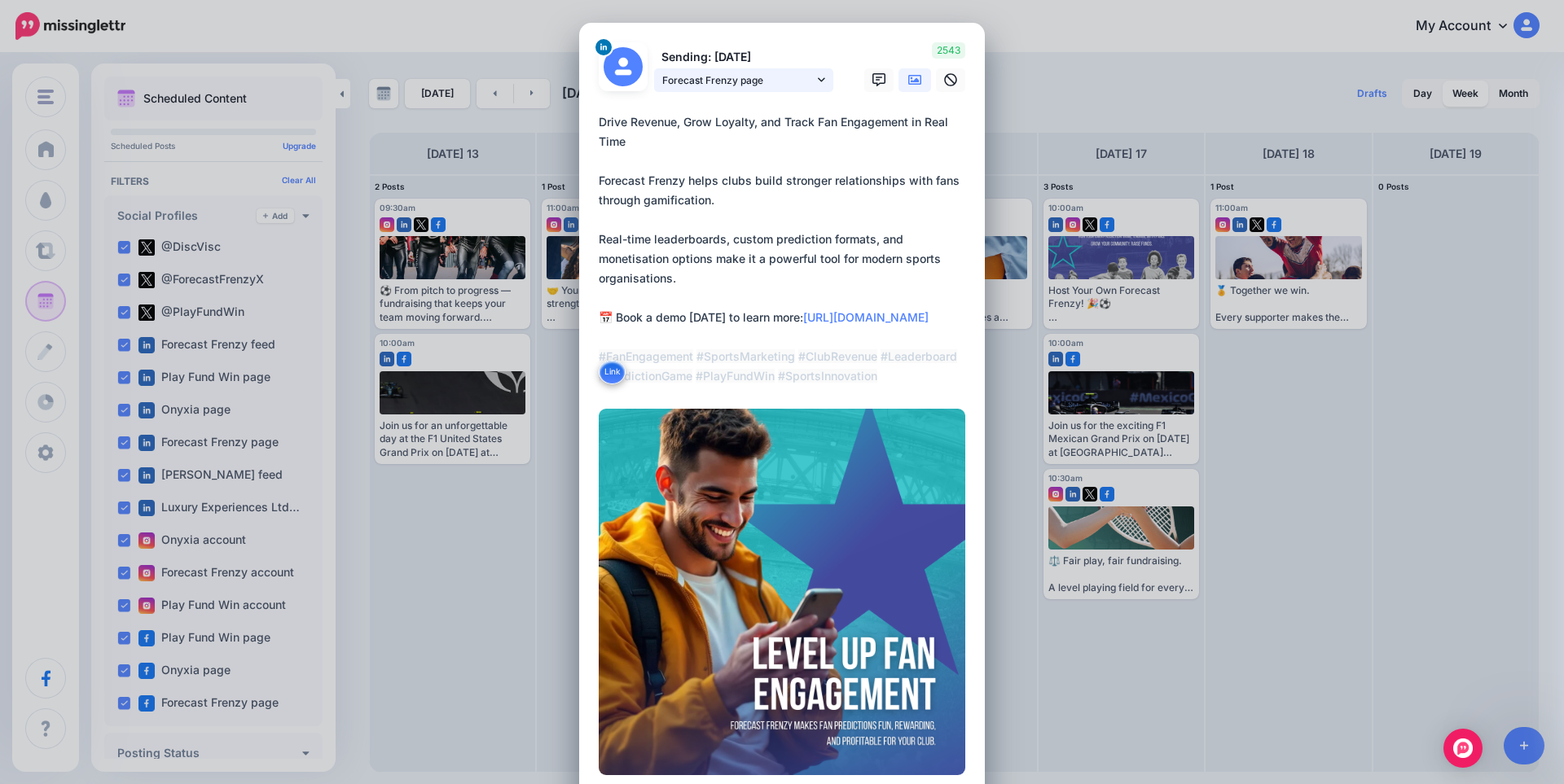
click at [718, 74] on span "Forecast Frenzy page" at bounding box center [738, 80] width 151 height 17
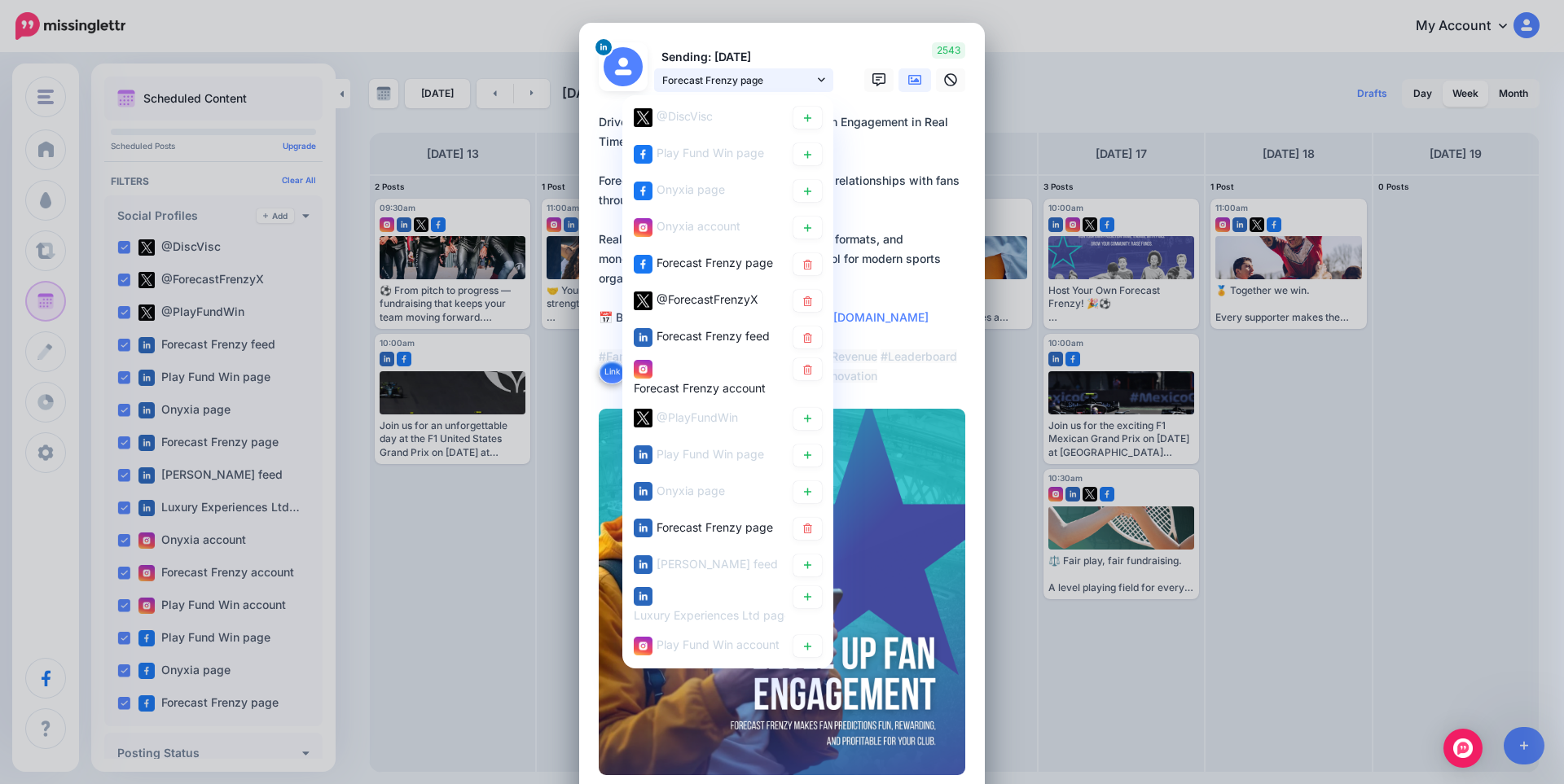
click at [721, 82] on span "Forecast Frenzy page" at bounding box center [738, 80] width 151 height 17
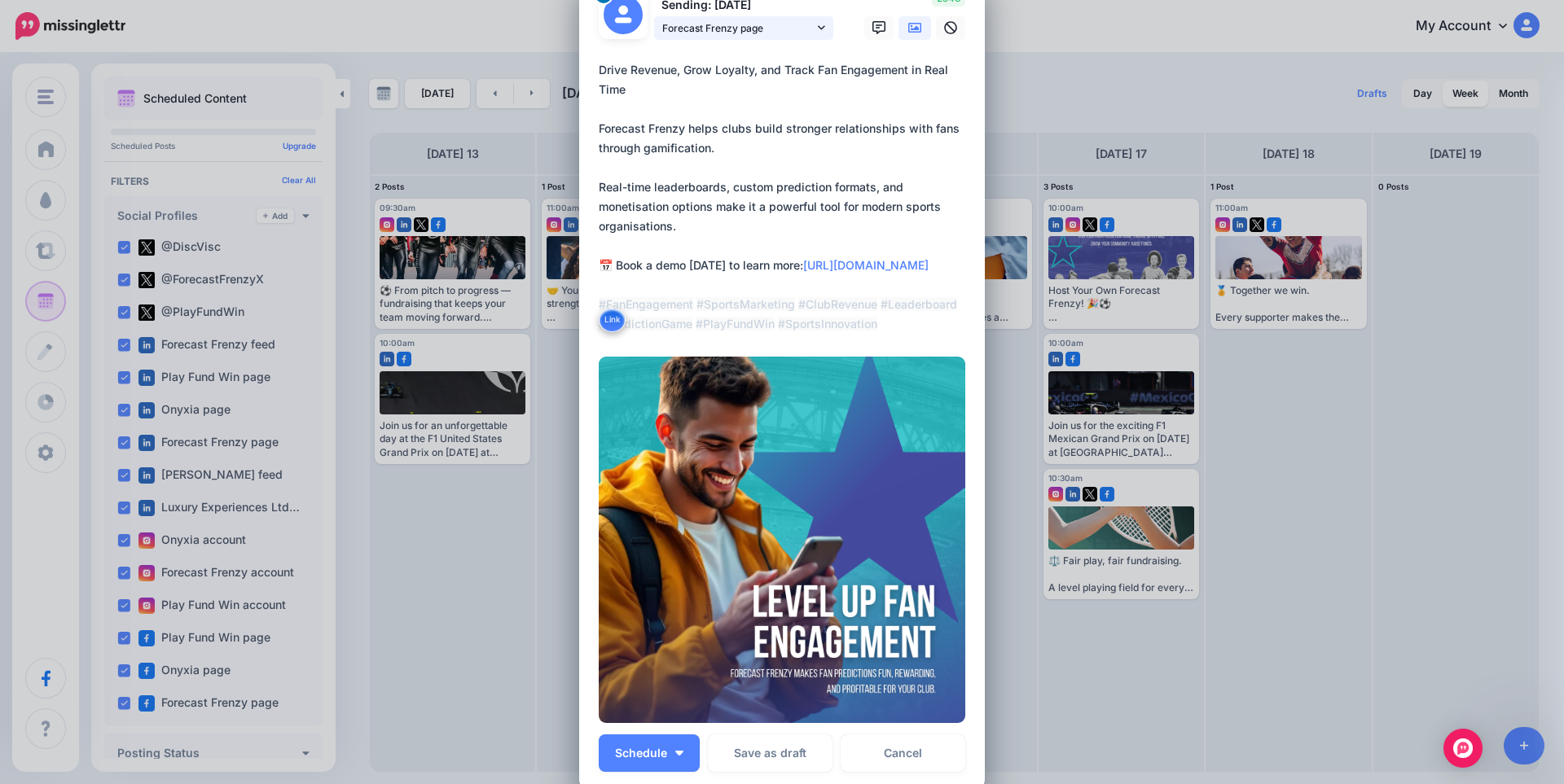
scroll to position [163, 0]
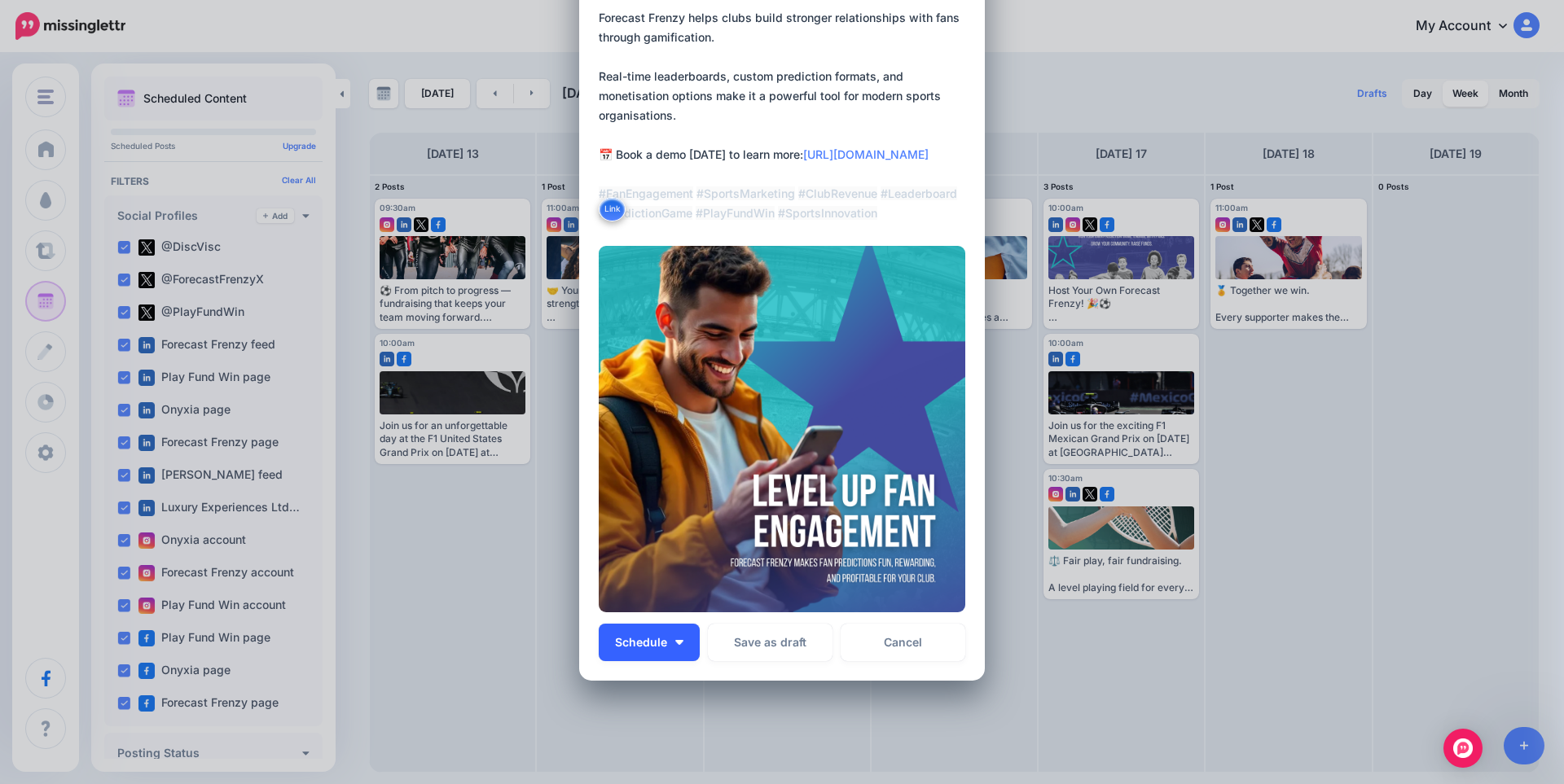
click at [679, 641] on button "Schedule" at bounding box center [649, 642] width 101 height 38
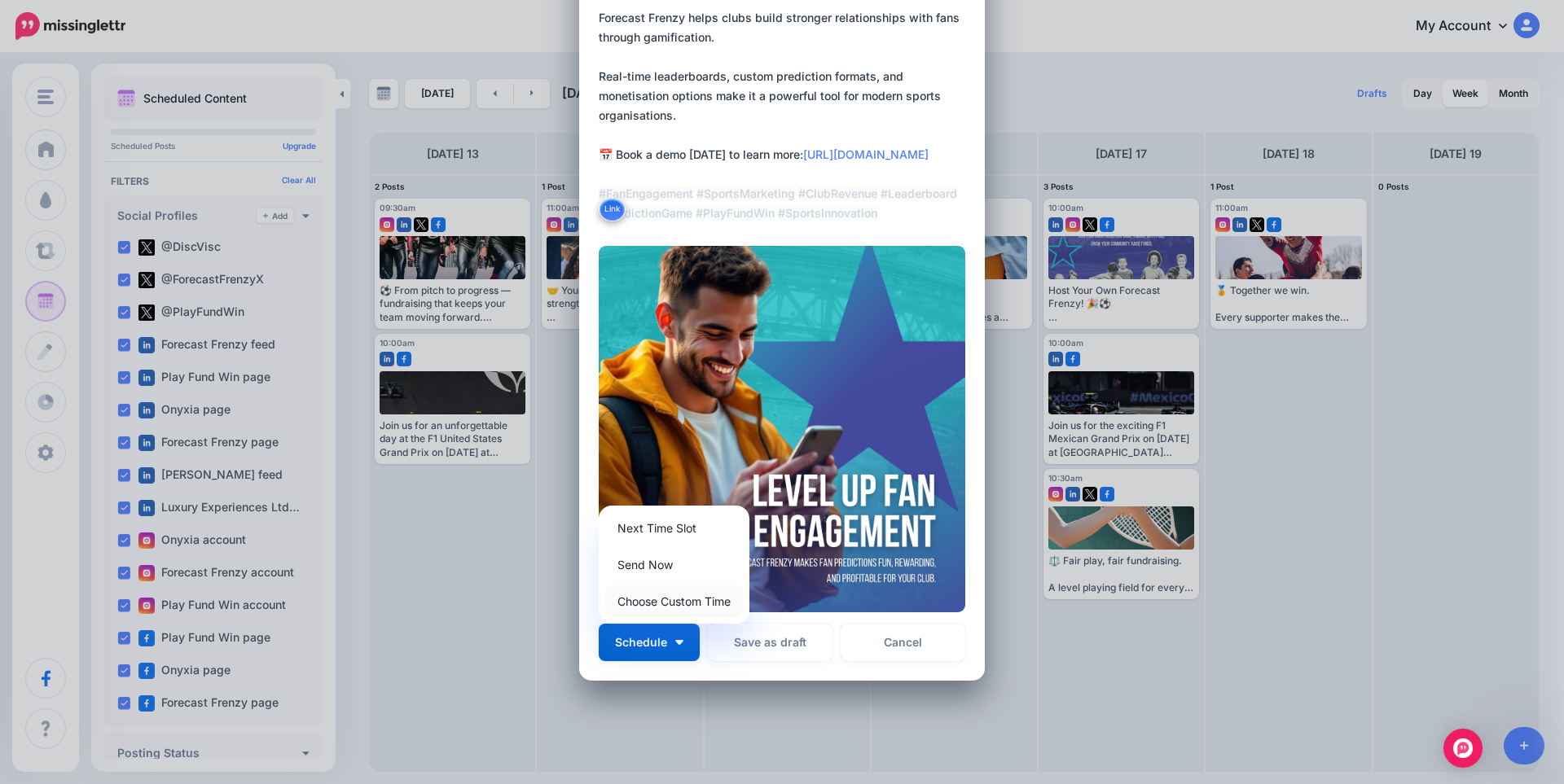
click at [658, 601] on link "Choose Custom Time" at bounding box center [674, 601] width 137 height 32
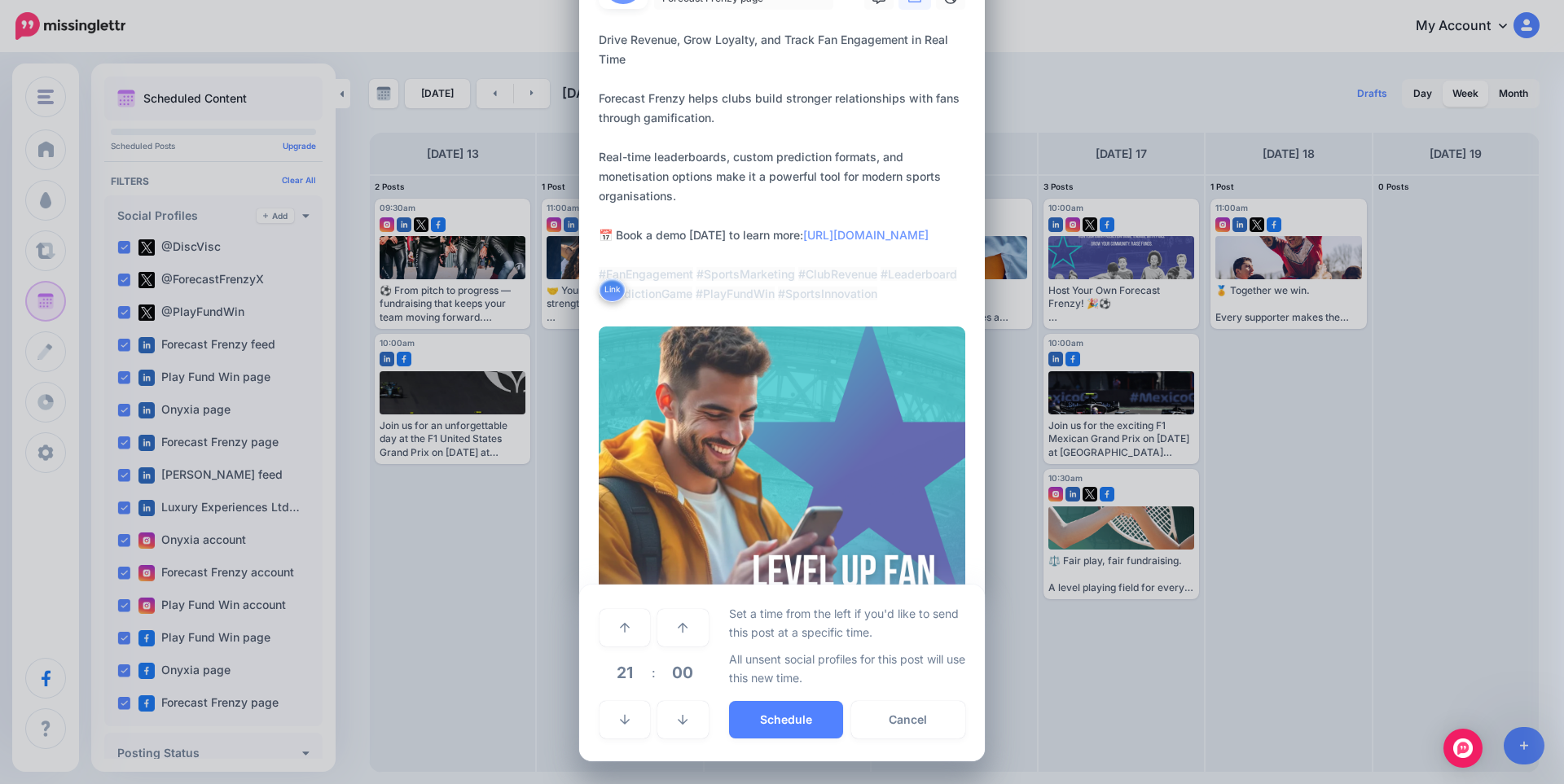
scroll to position [82, 0]
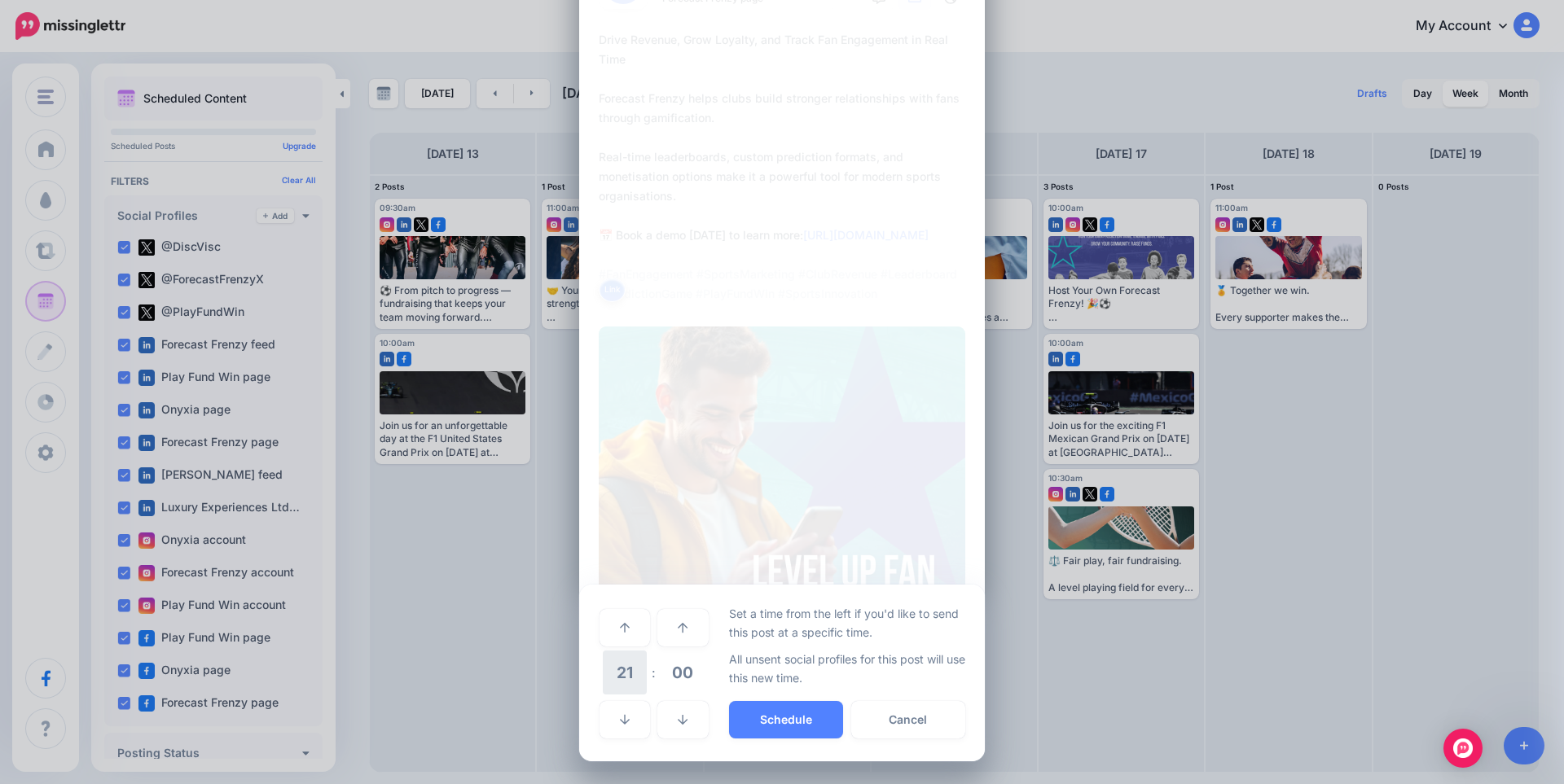
click at [613, 666] on span "21" at bounding box center [624, 672] width 44 height 44
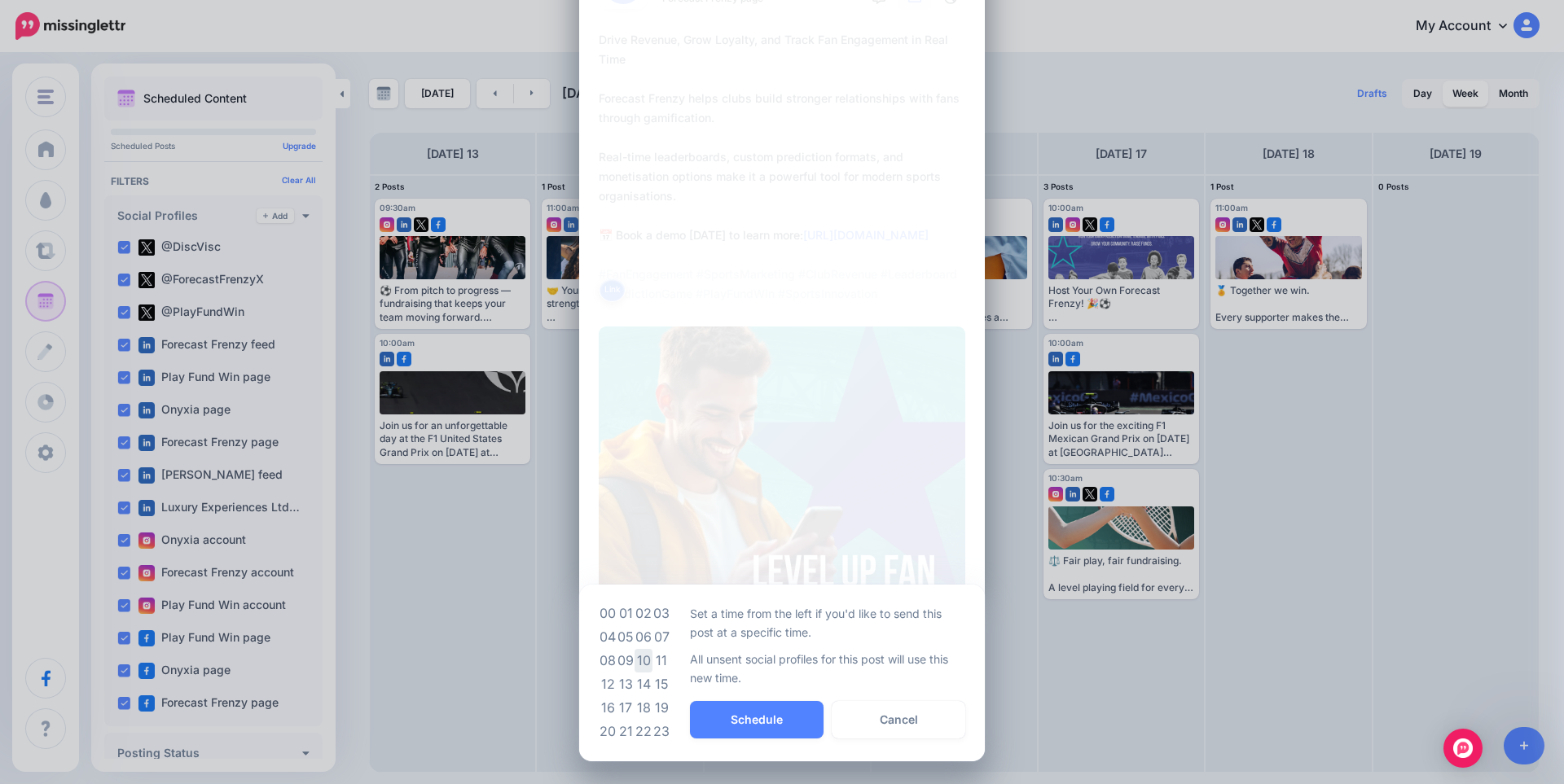
click at [640, 665] on td "10" at bounding box center [643, 661] width 18 height 24
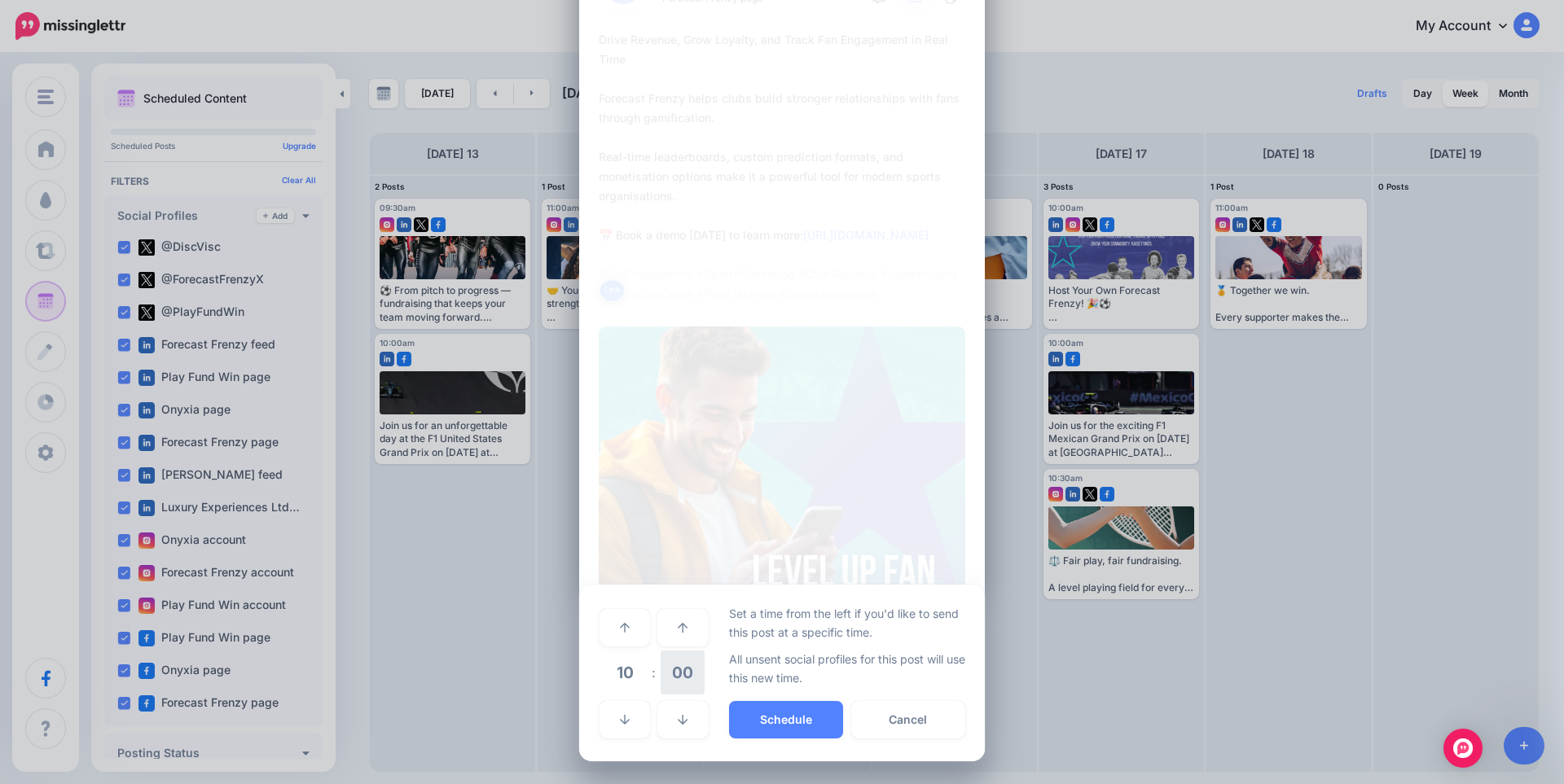
click at [672, 666] on span "00" at bounding box center [682, 672] width 44 height 44
click at [641, 675] on td "30" at bounding box center [643, 672] width 18 height 46
click at [627, 677] on span "10" at bounding box center [624, 672] width 44 height 44
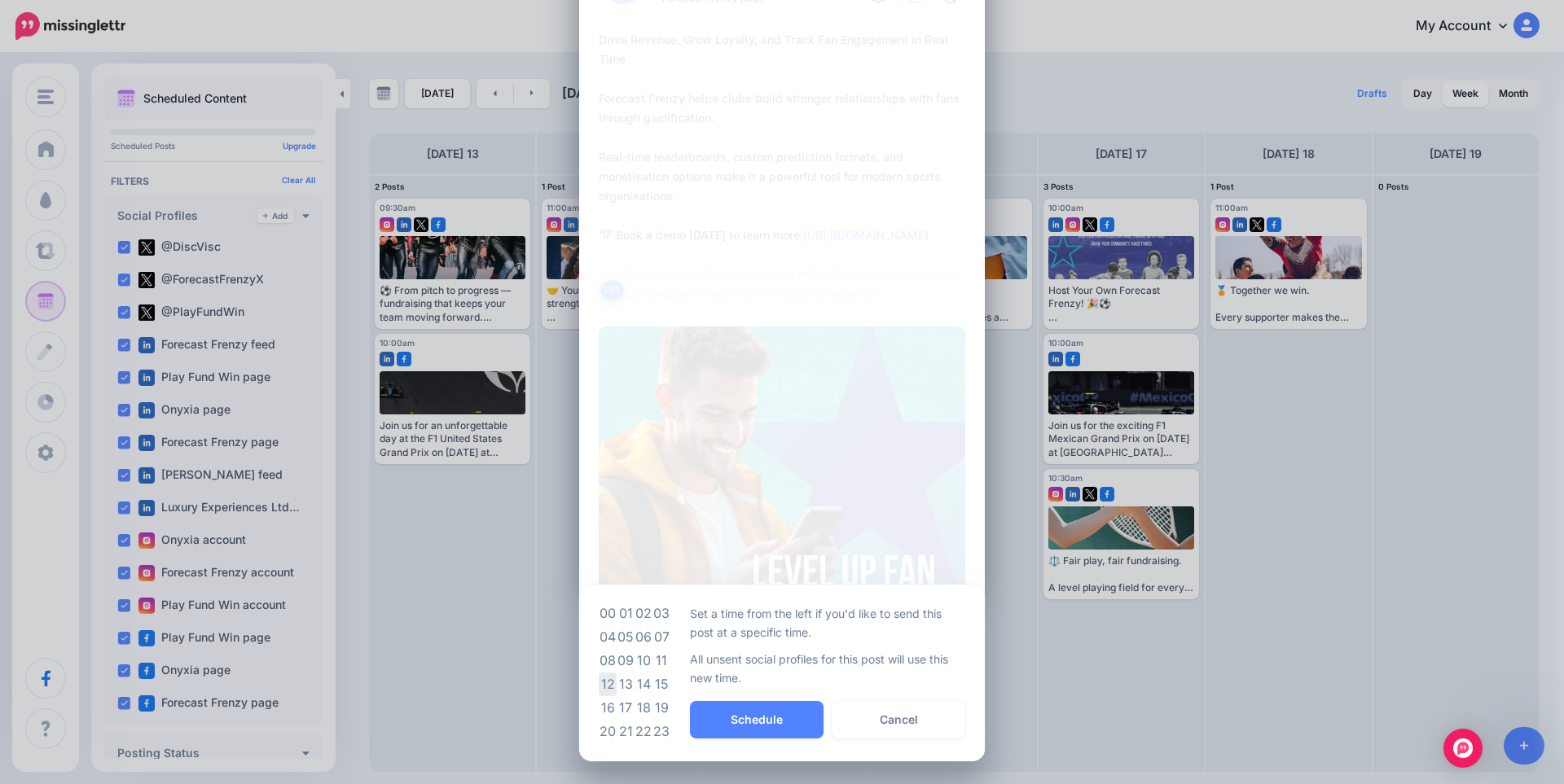
click at [606, 683] on td "12" at bounding box center [607, 684] width 18 height 24
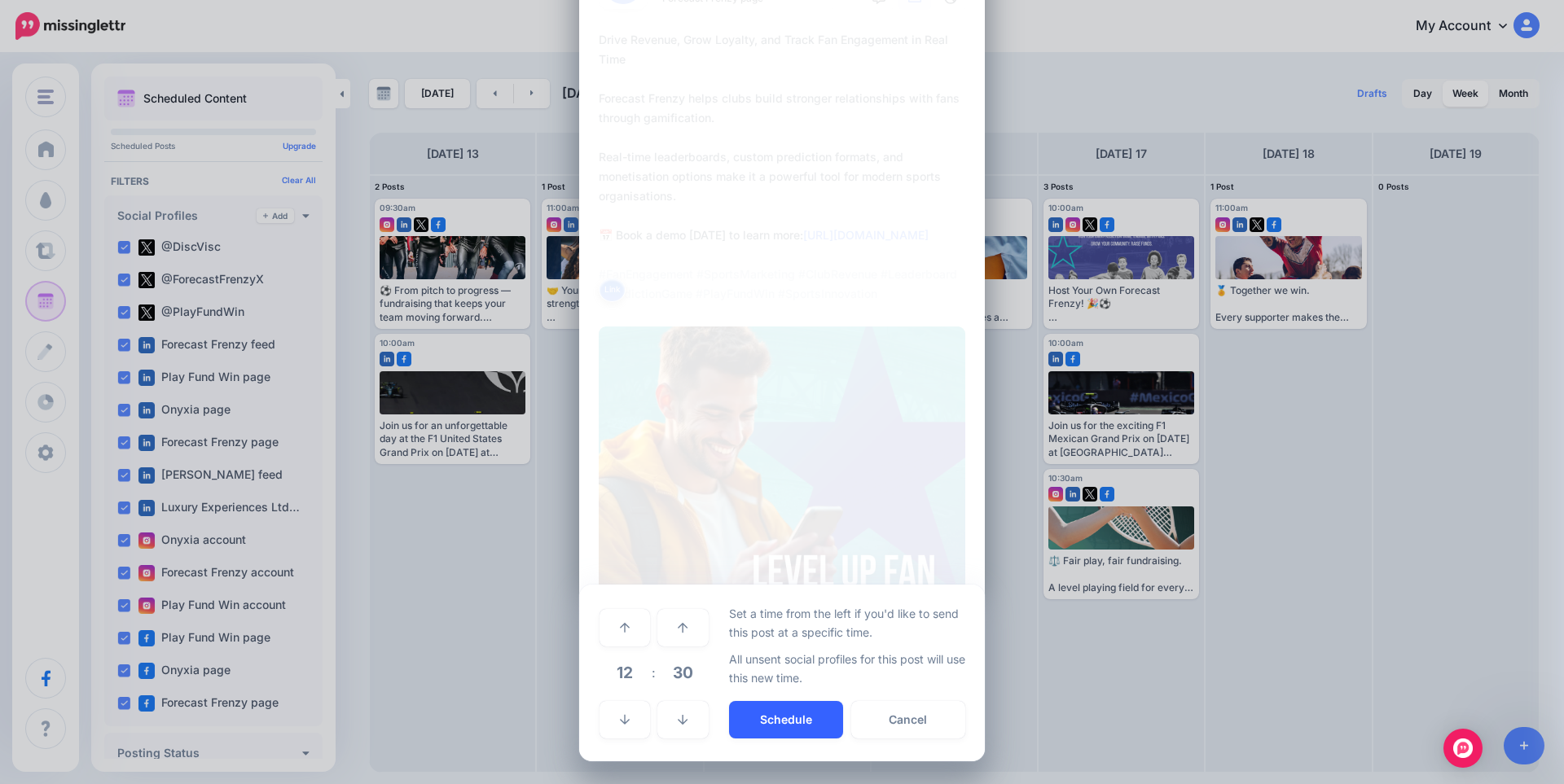
click at [776, 721] on button "Schedule" at bounding box center [786, 720] width 114 height 38
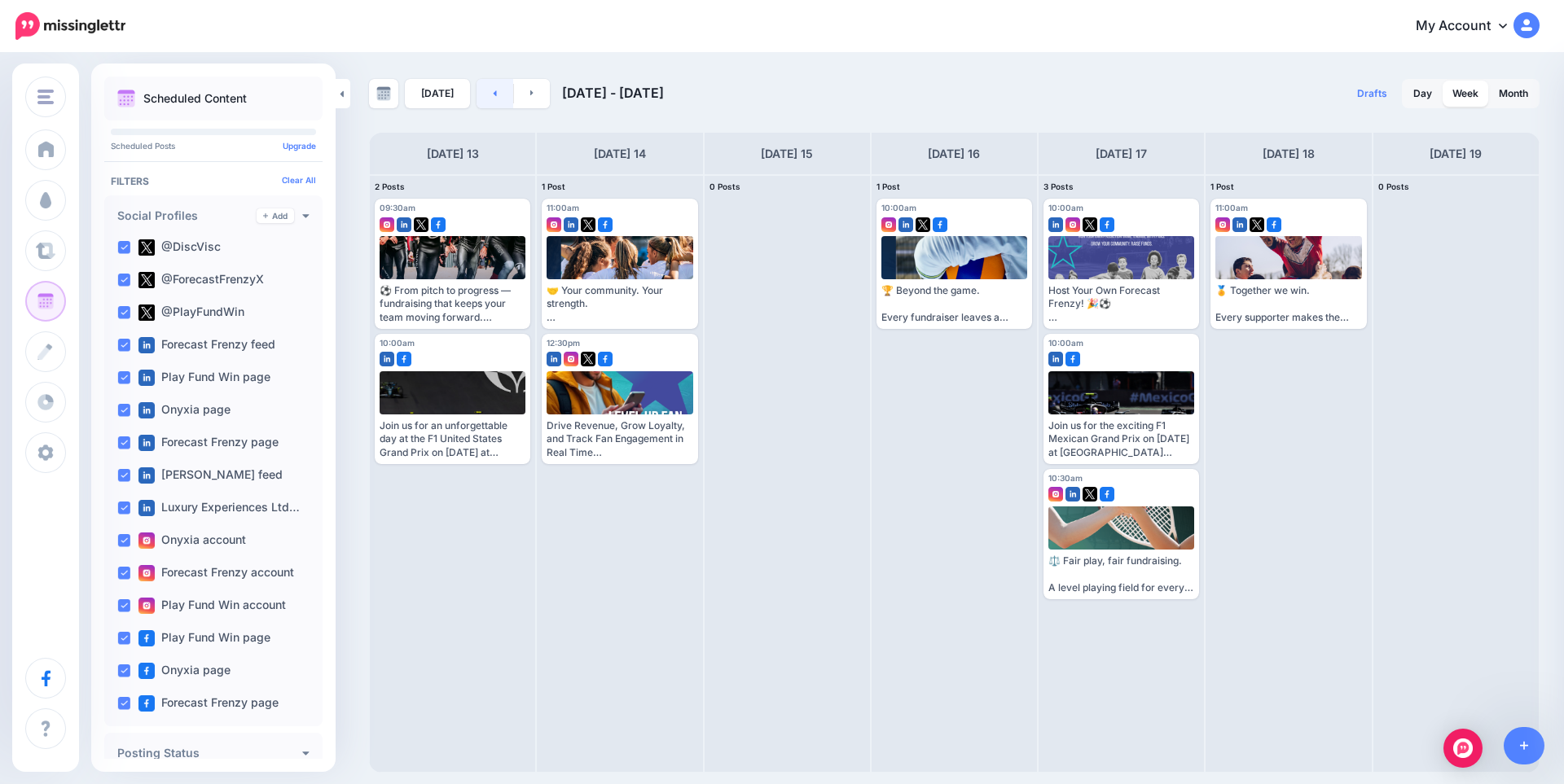
click at [488, 96] on link at bounding box center [495, 94] width 37 height 29
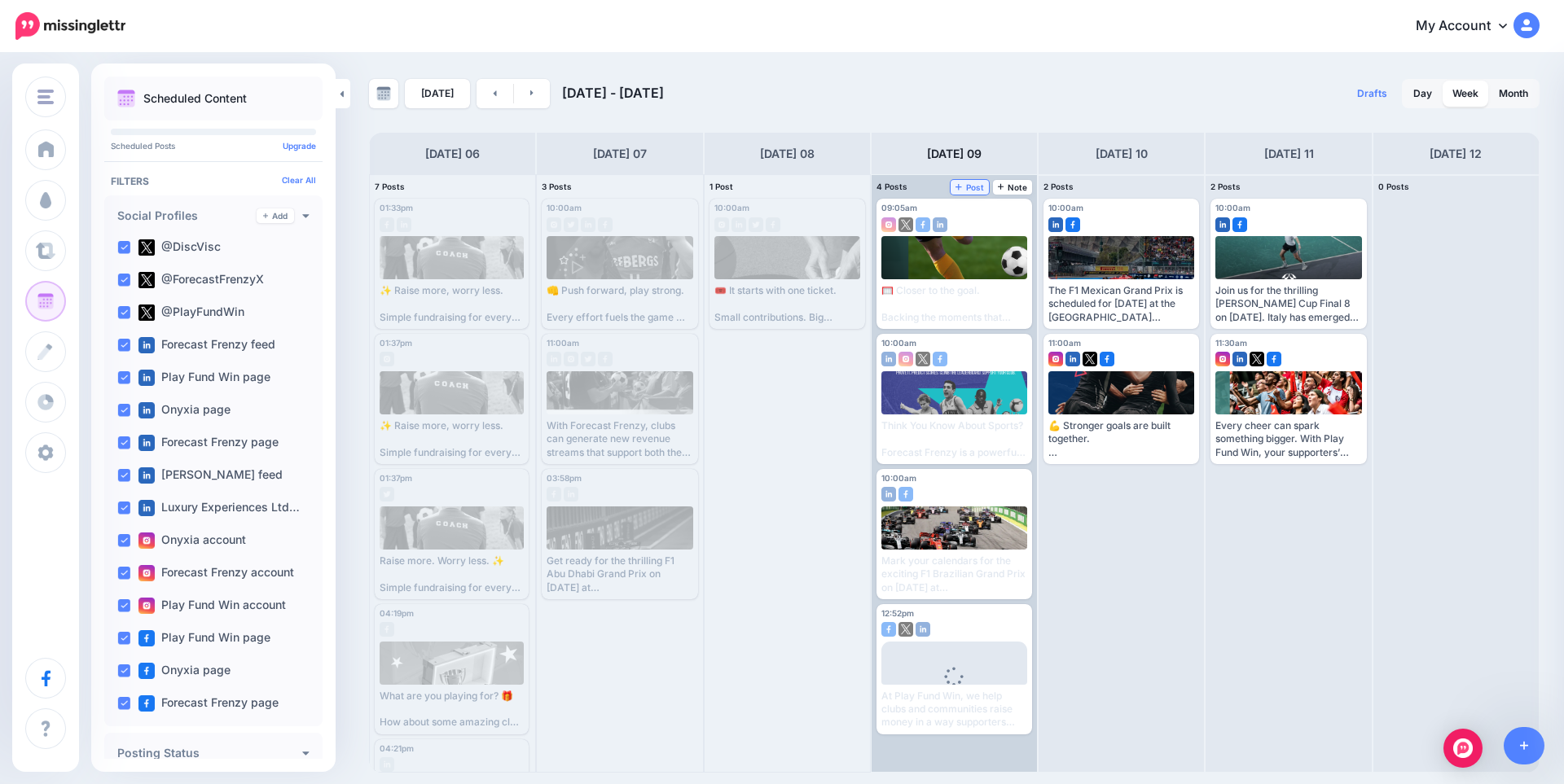
click at [965, 184] on span "Post" at bounding box center [969, 186] width 28 height 8
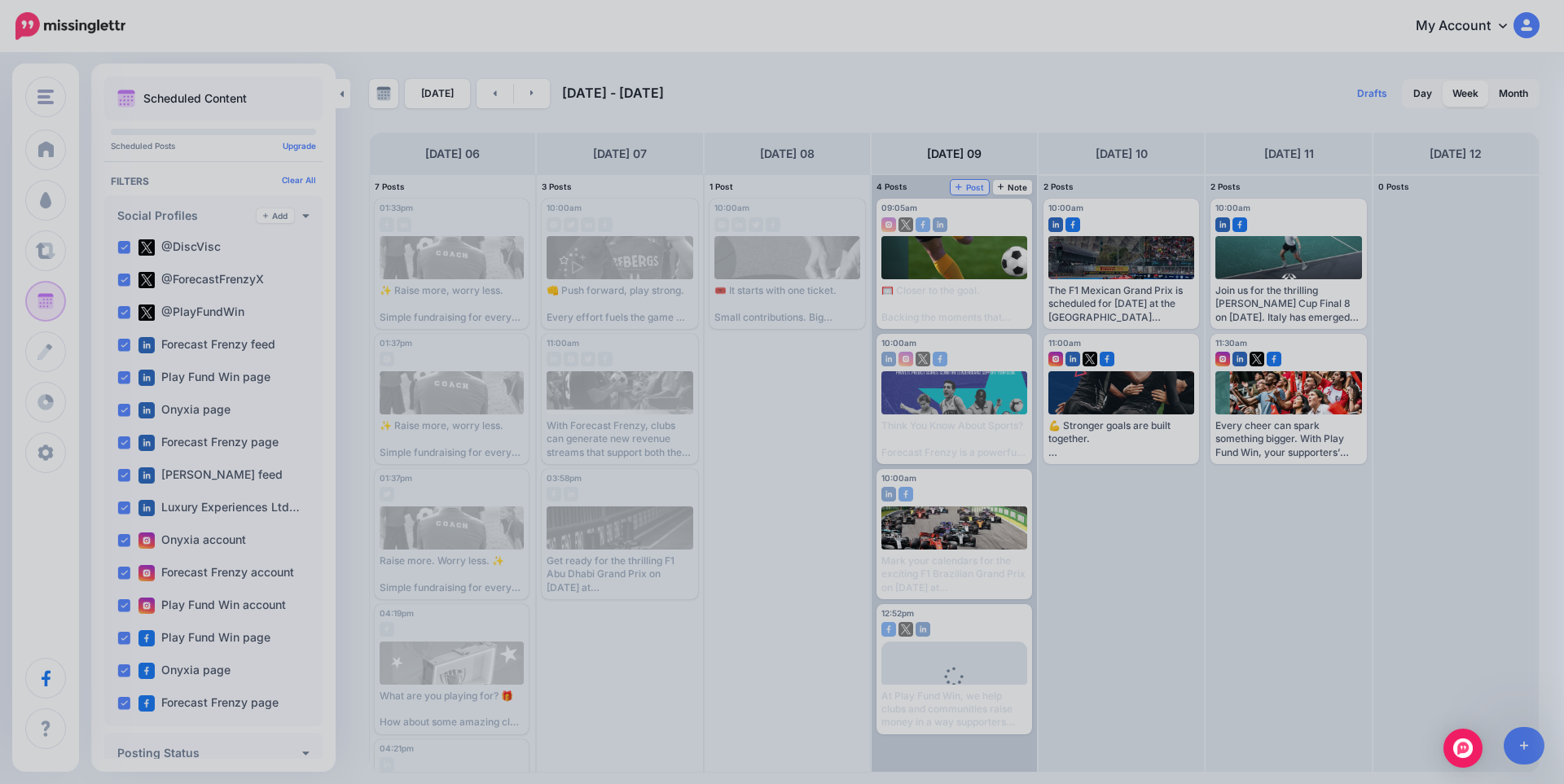
scroll to position [0, 0]
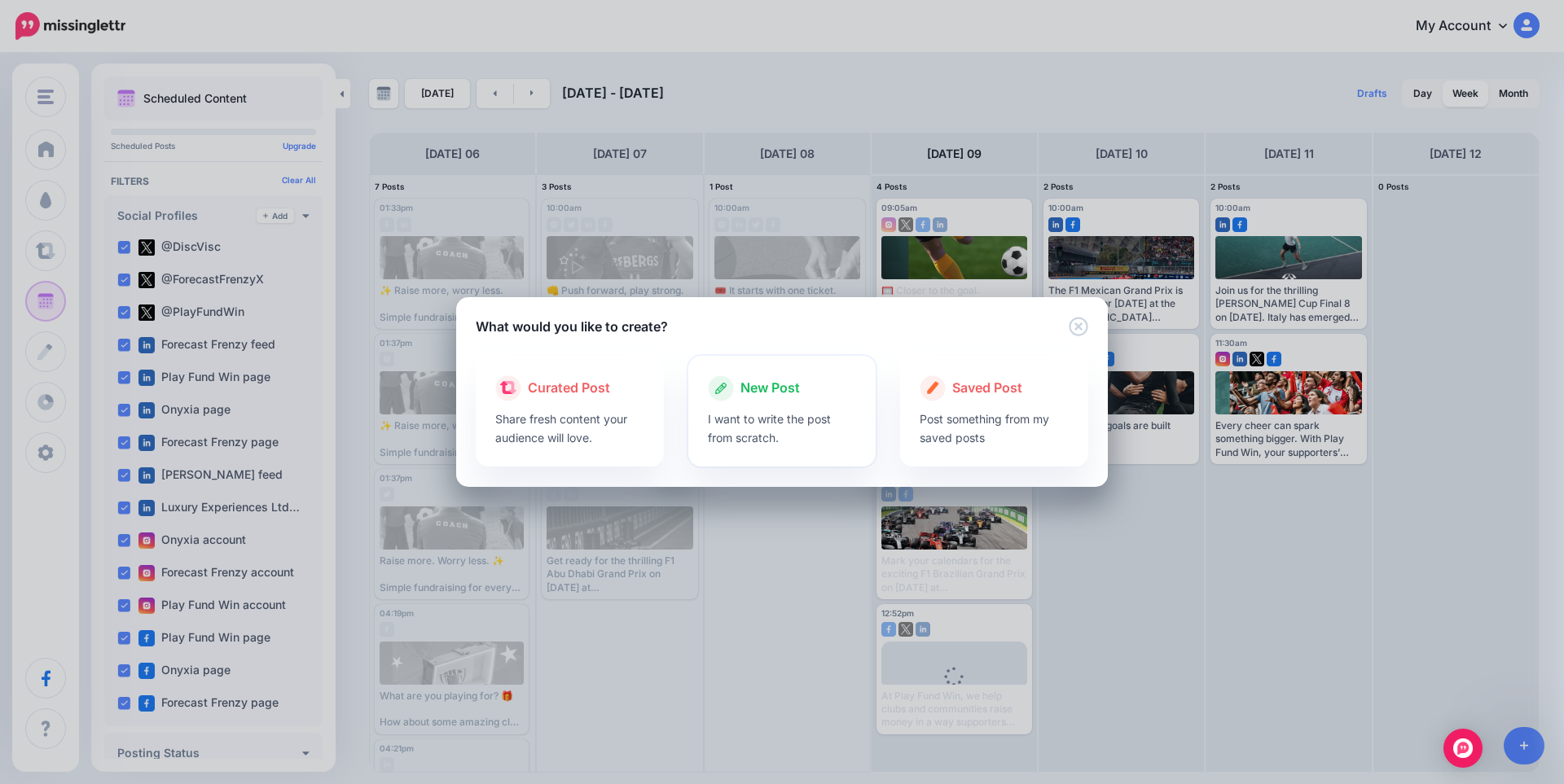
click at [764, 403] on div at bounding box center [782, 405] width 149 height 8
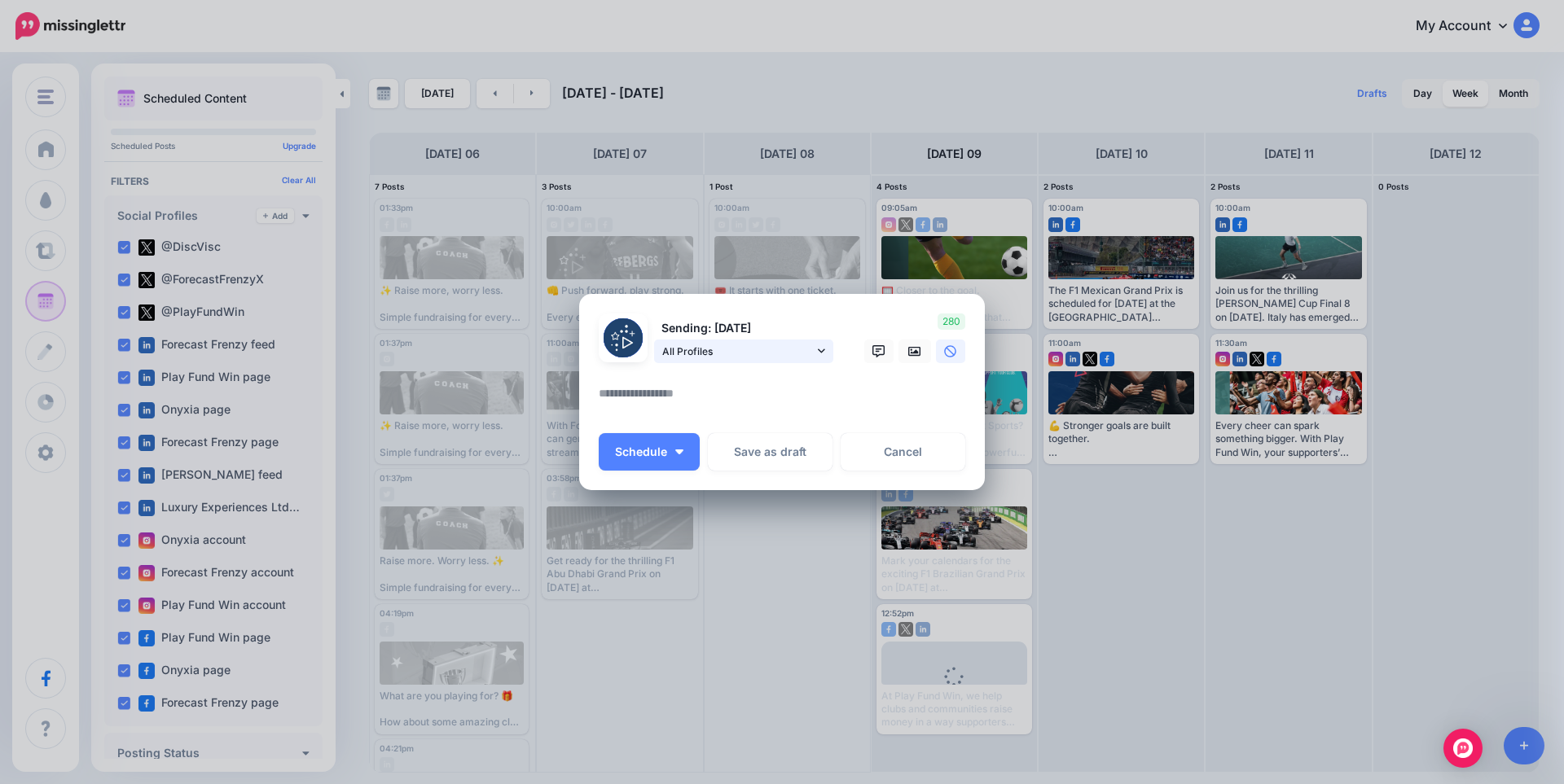
click at [717, 356] on span "All Profiles" at bounding box center [738, 351] width 151 height 17
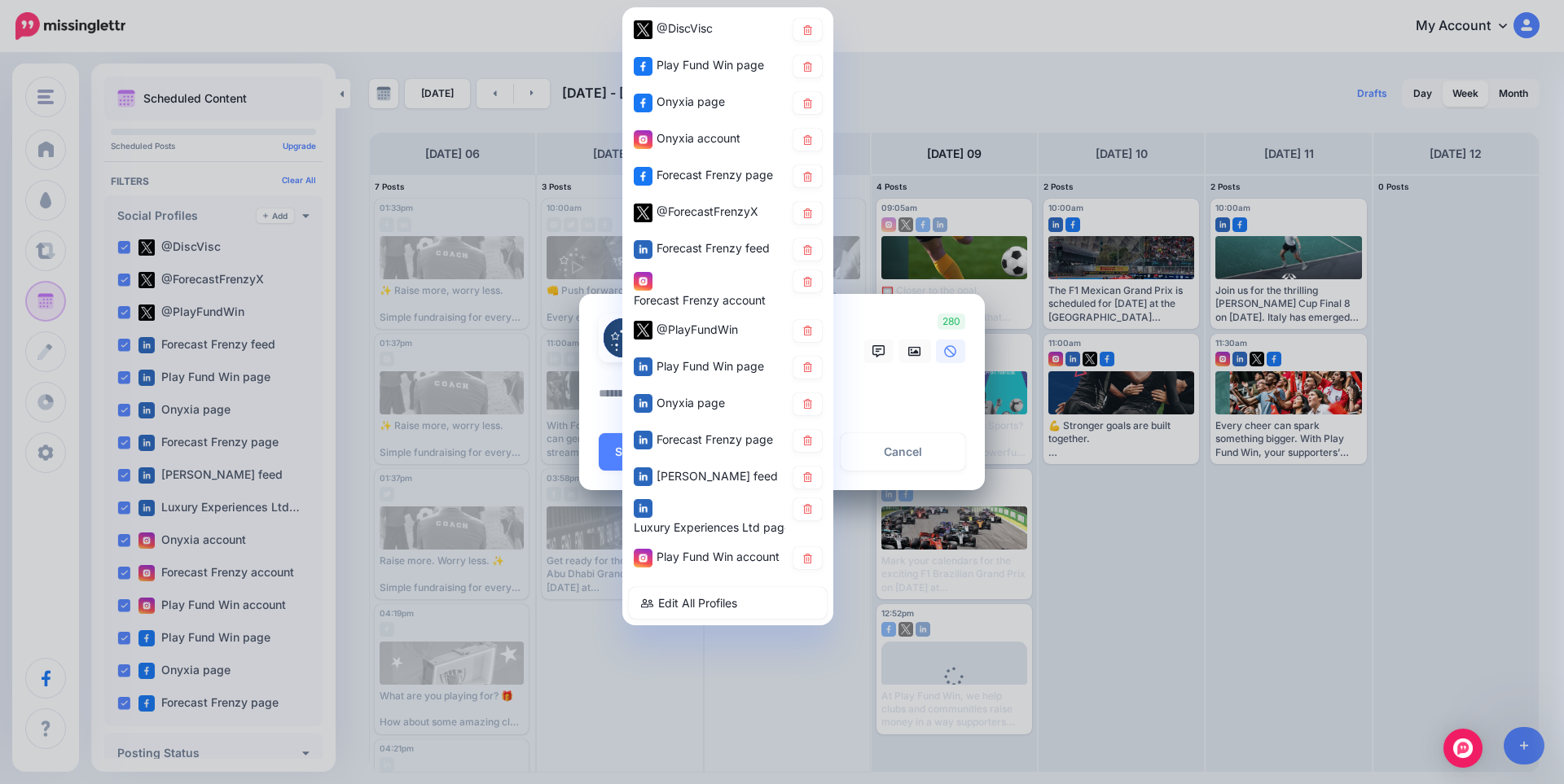
click at [999, 26] on div "Create Post Loading" at bounding box center [782, 392] width 1564 height 784
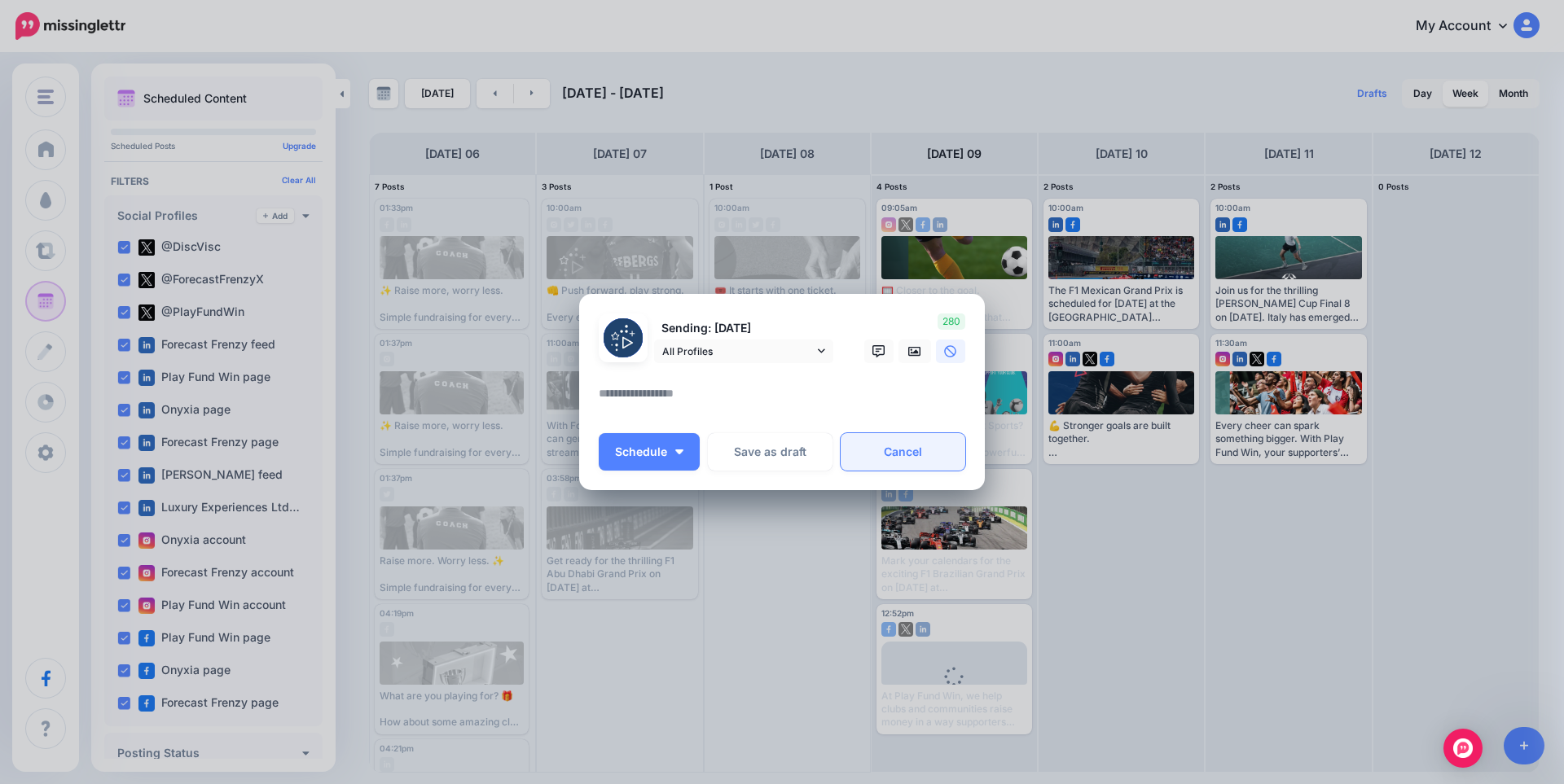
click at [906, 448] on link "Cancel" at bounding box center [903, 453] width 125 height 38
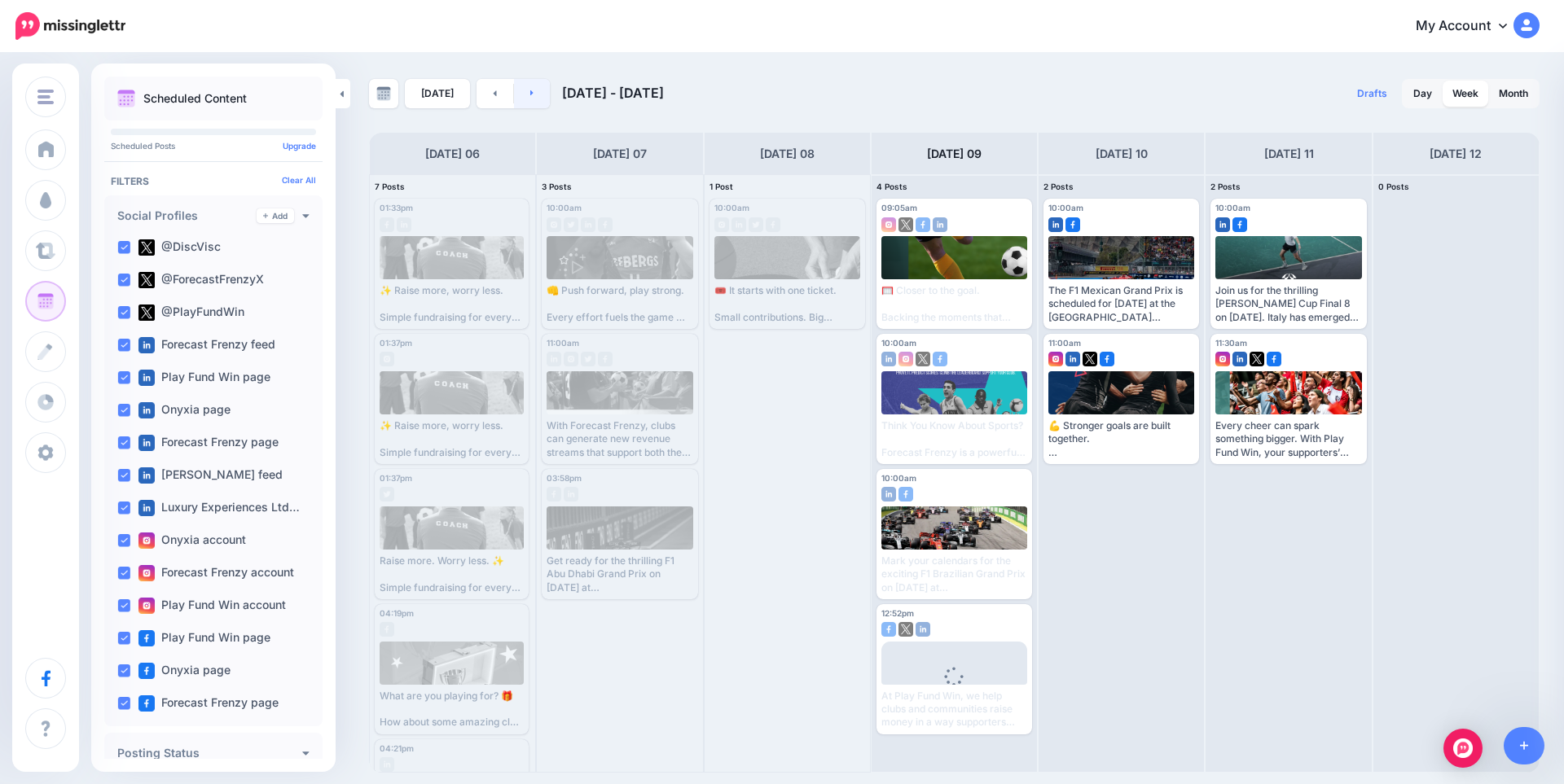
click at [525, 98] on link at bounding box center [532, 94] width 37 height 29
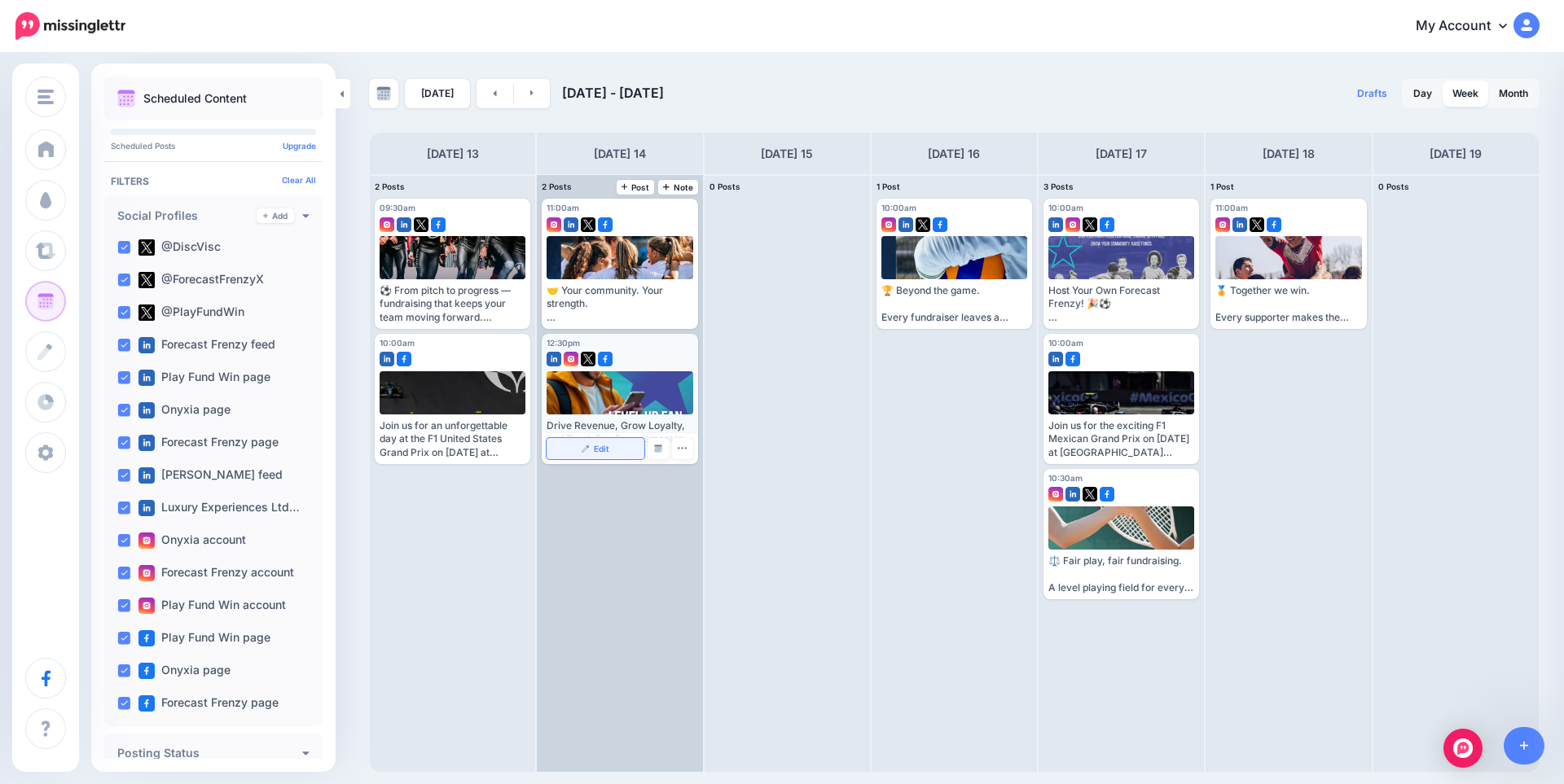
click at [612, 445] on link "Edit" at bounding box center [594, 448] width 97 height 21
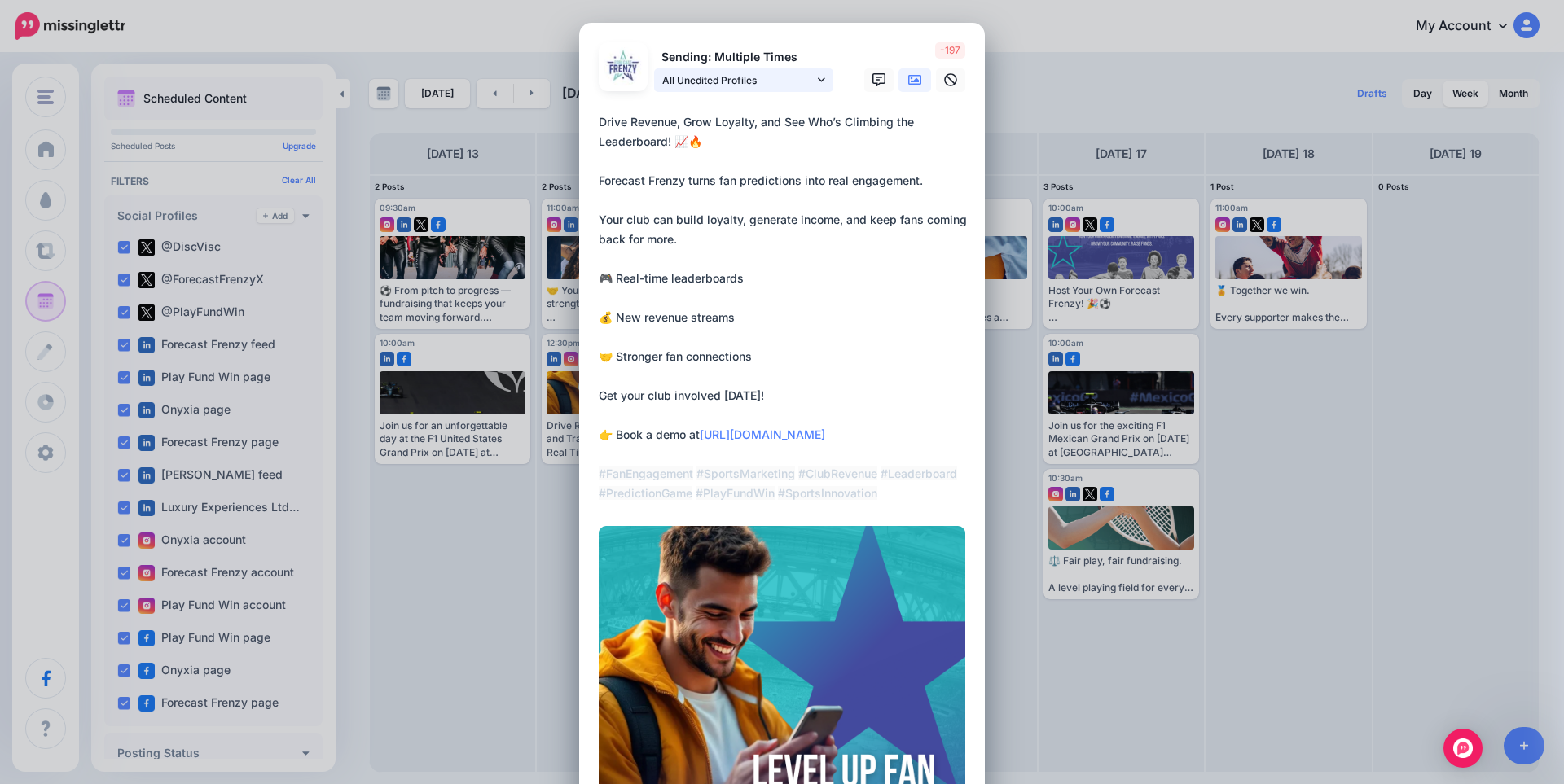
click at [770, 84] on span "All Unedited Profiles" at bounding box center [738, 80] width 151 height 17
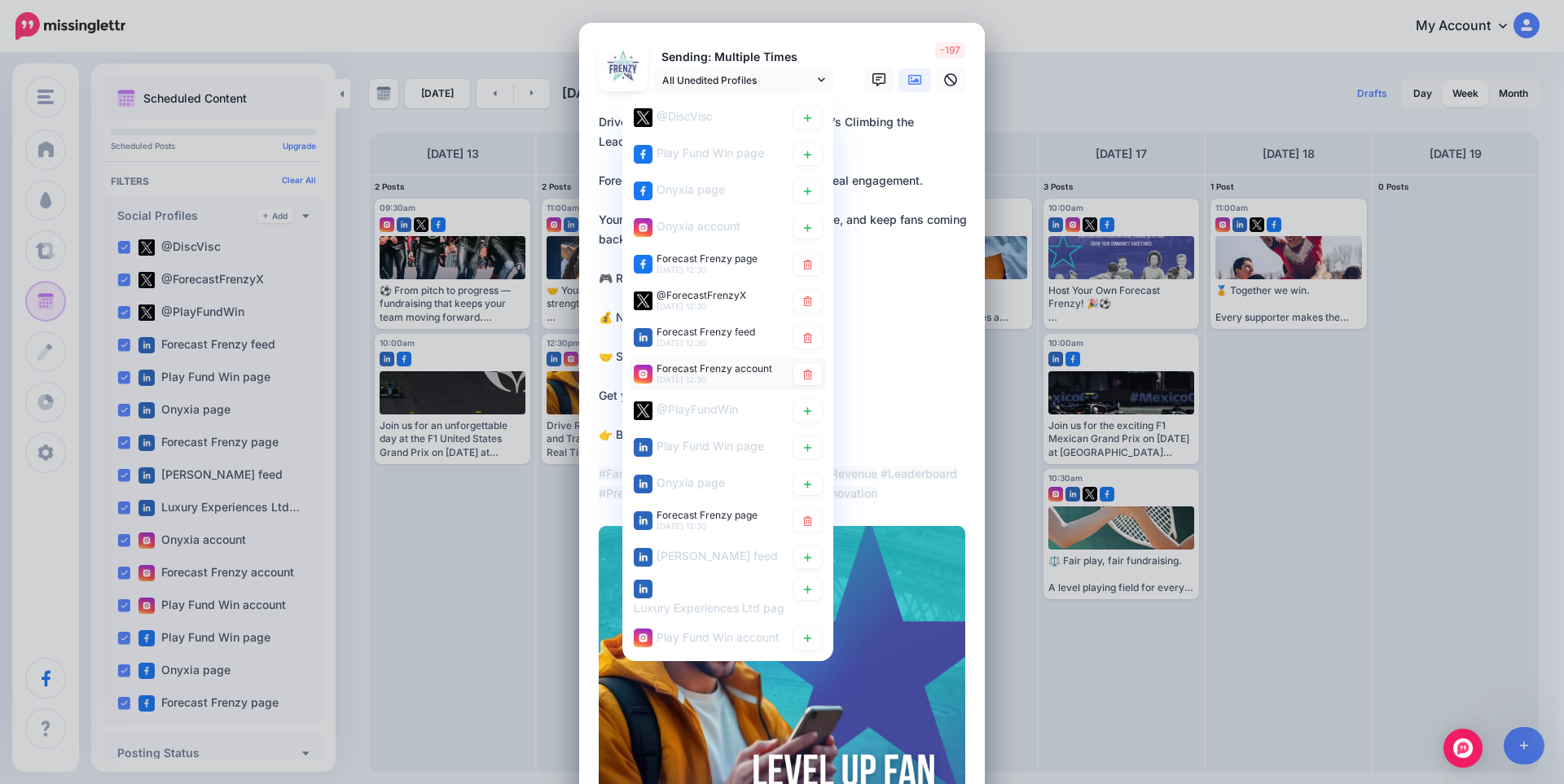
click at [699, 374] on div "Forecast Frenzy account [DATE] 12:30" at bounding box center [714, 374] width 116 height 21
type textarea "**********"
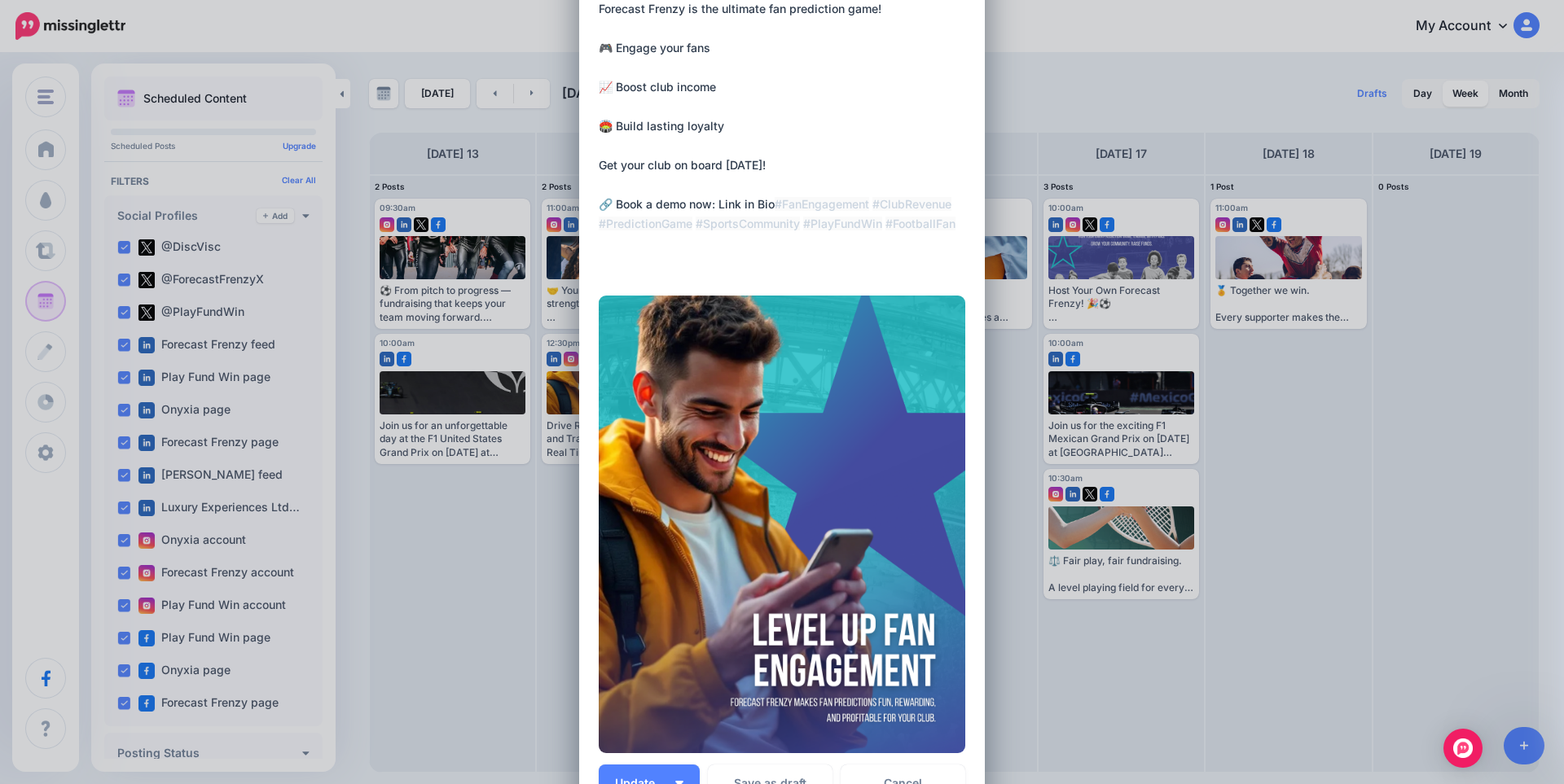
scroll to position [367, 0]
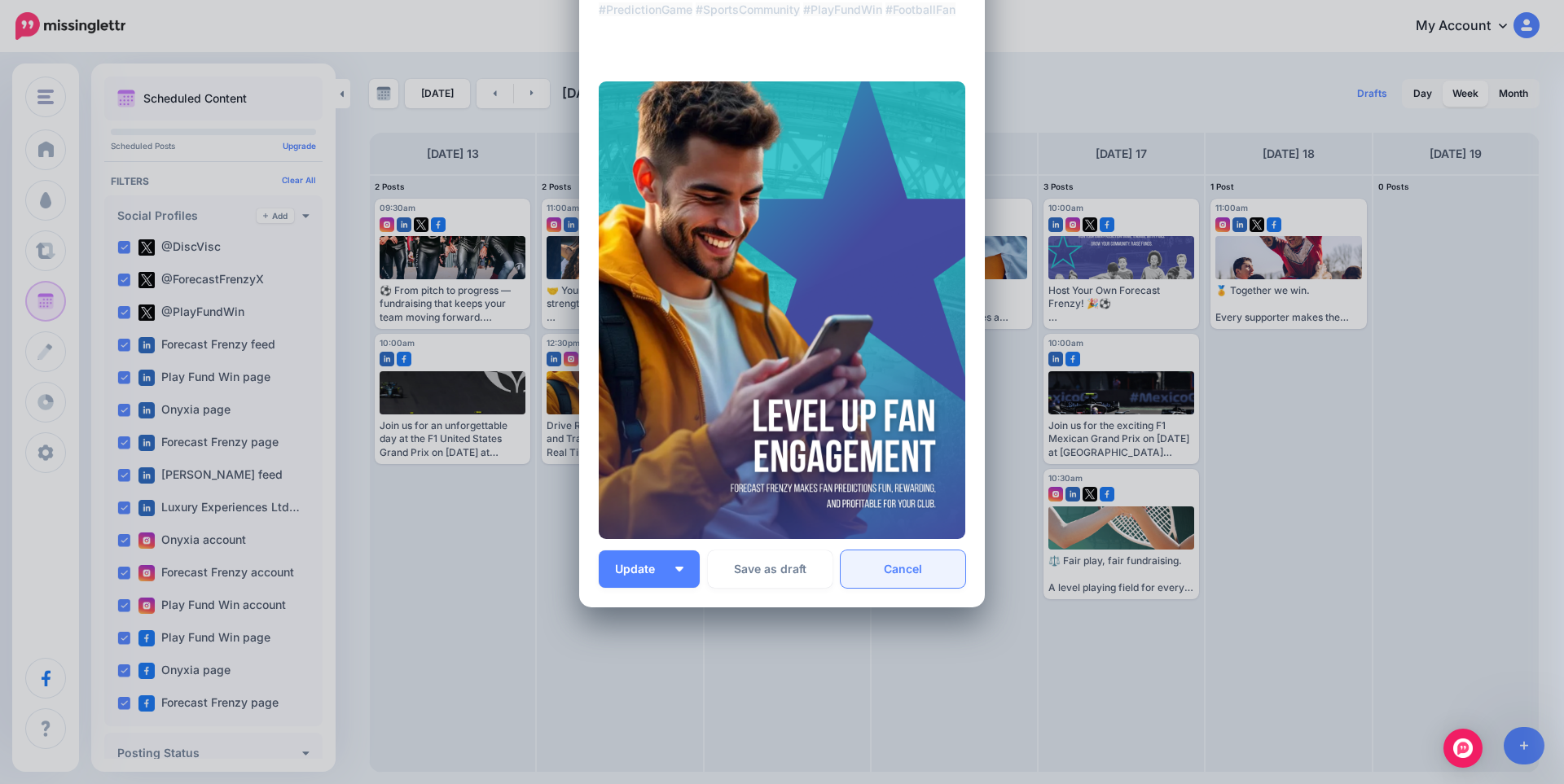
click at [901, 575] on link "Cancel" at bounding box center [903, 569] width 125 height 38
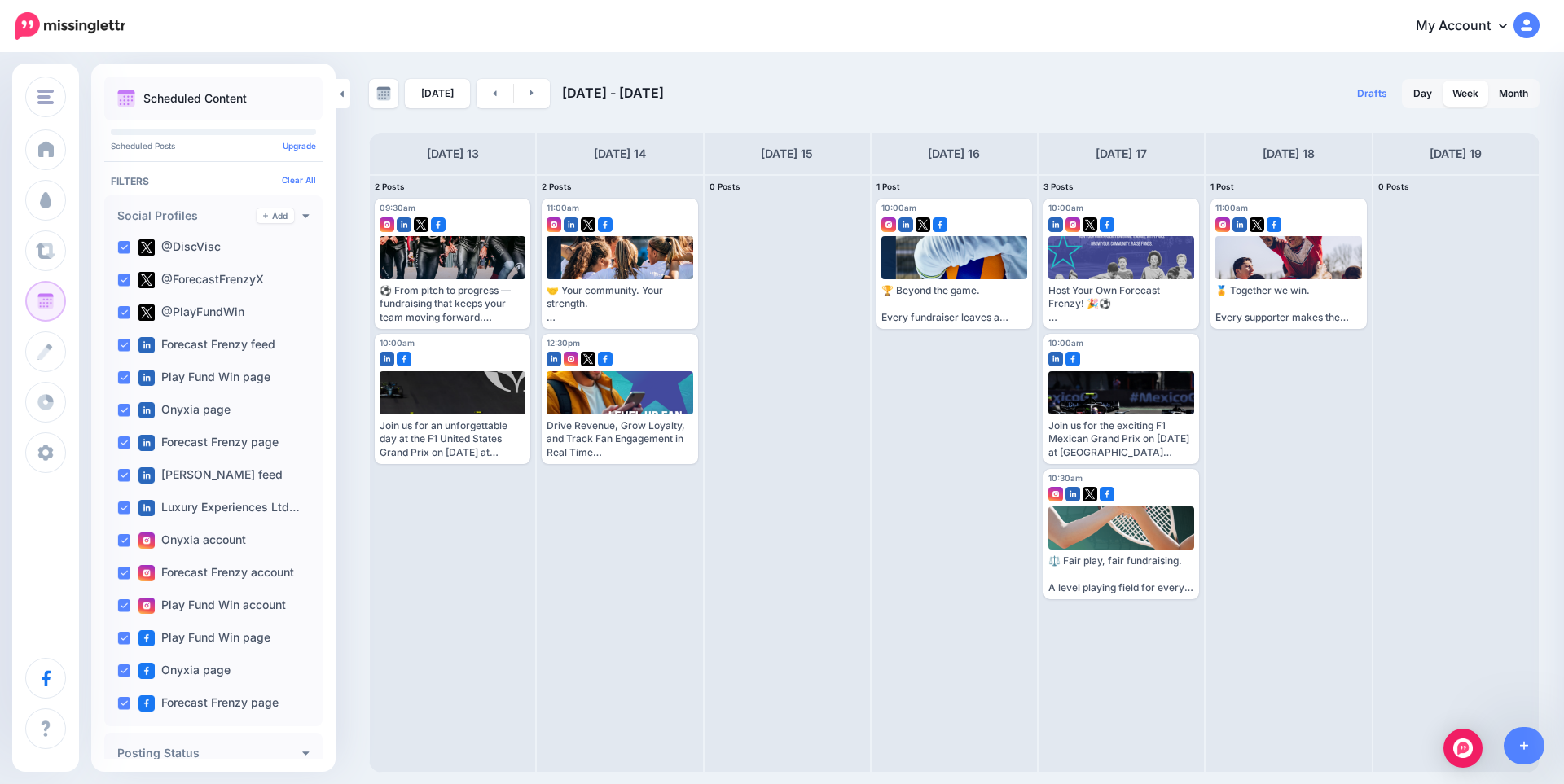
scroll to position [0, 0]
click at [536, 96] on link at bounding box center [532, 94] width 37 height 29
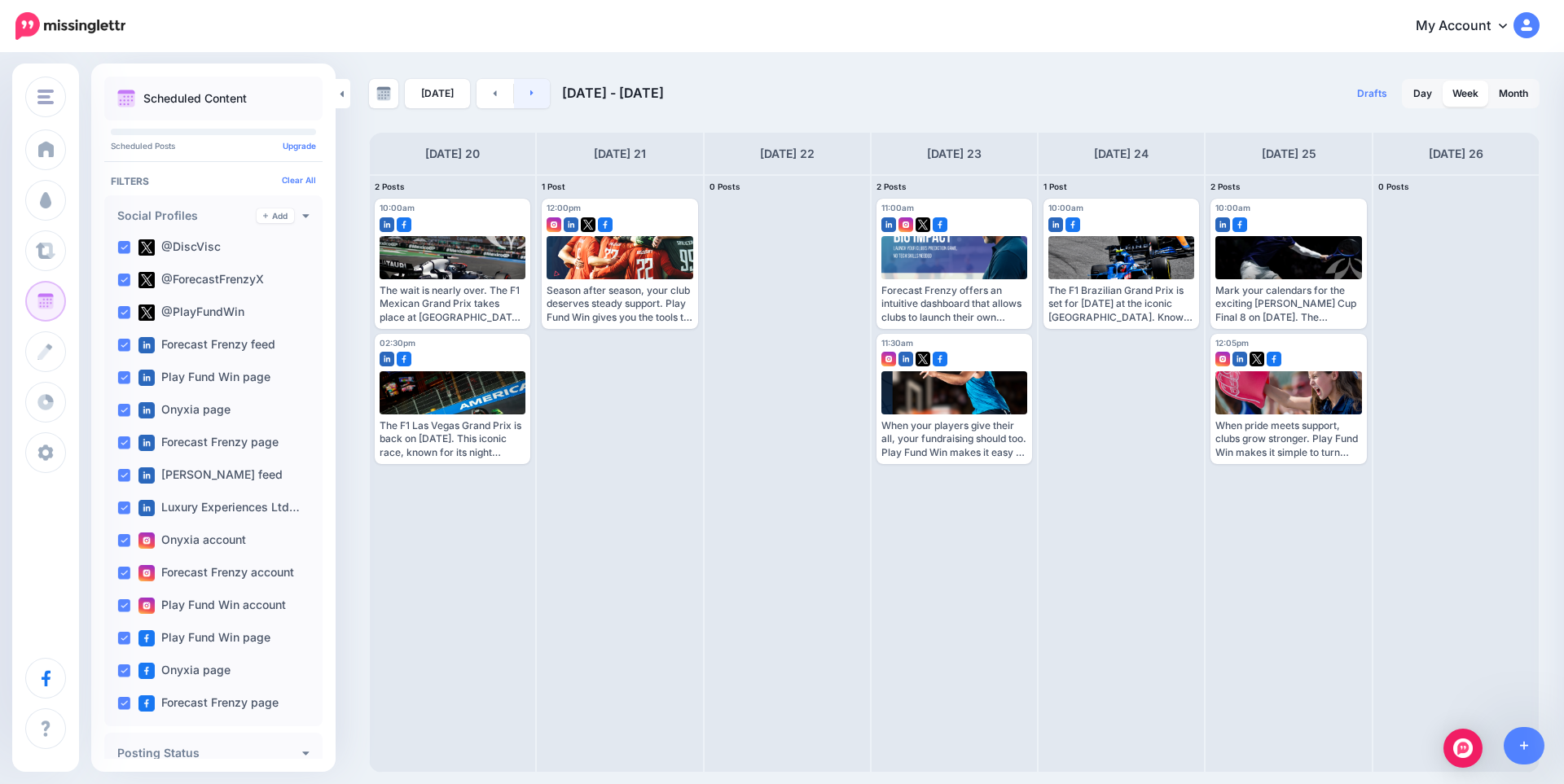
click at [536, 100] on link at bounding box center [532, 94] width 37 height 29
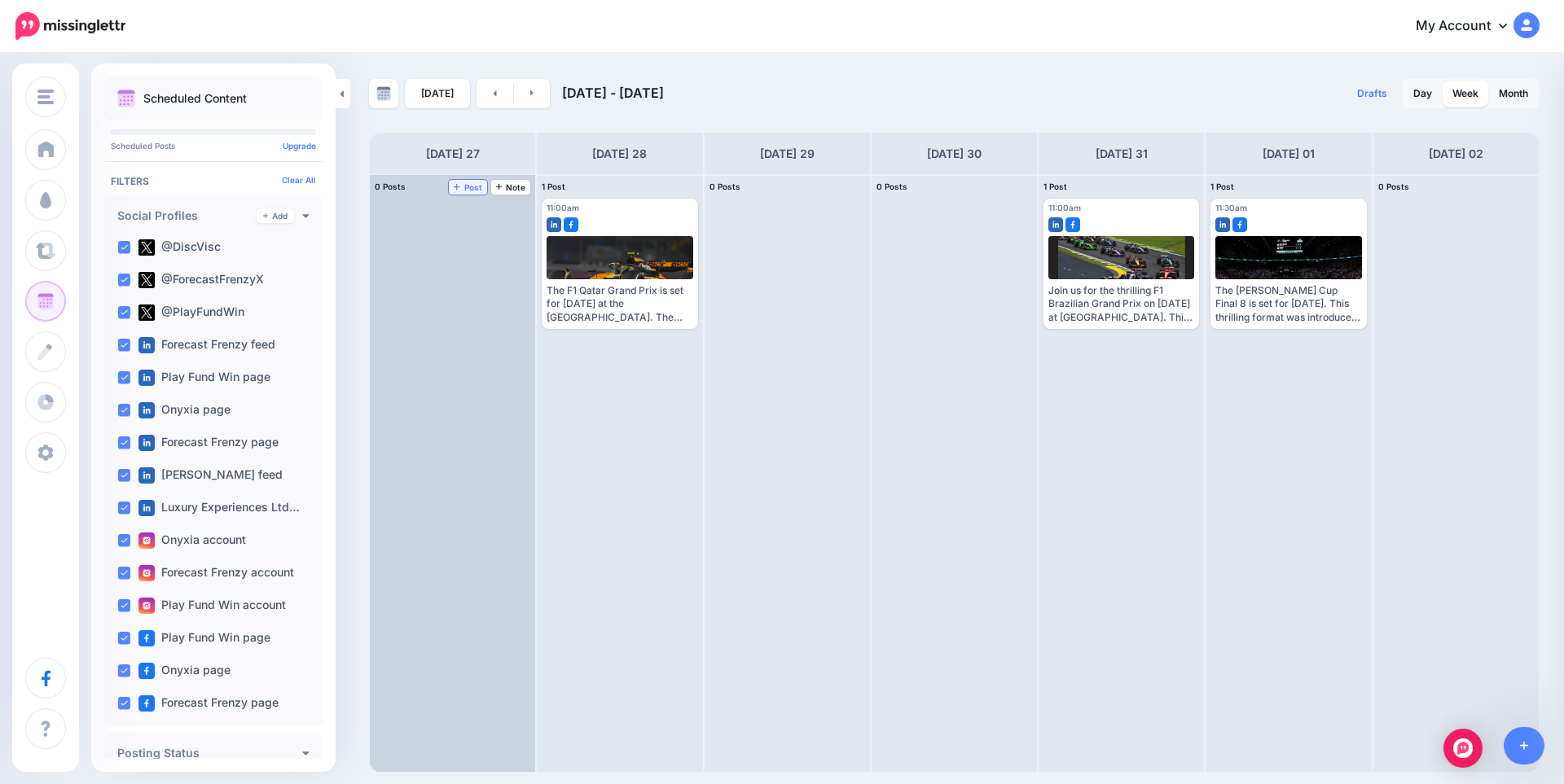
click at [469, 181] on link "Post" at bounding box center [468, 187] width 39 height 15
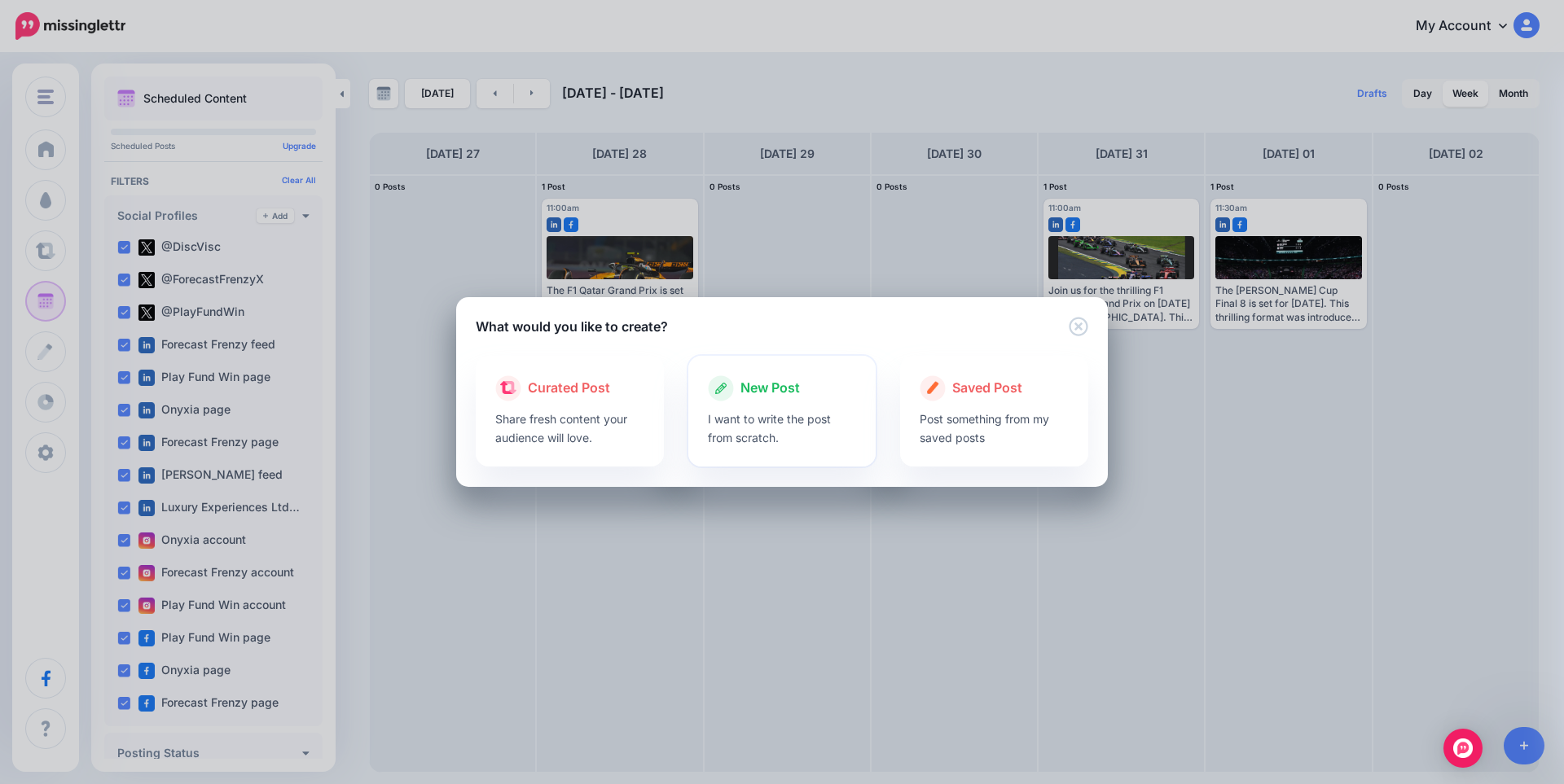
click at [753, 404] on div at bounding box center [782, 405] width 149 height 8
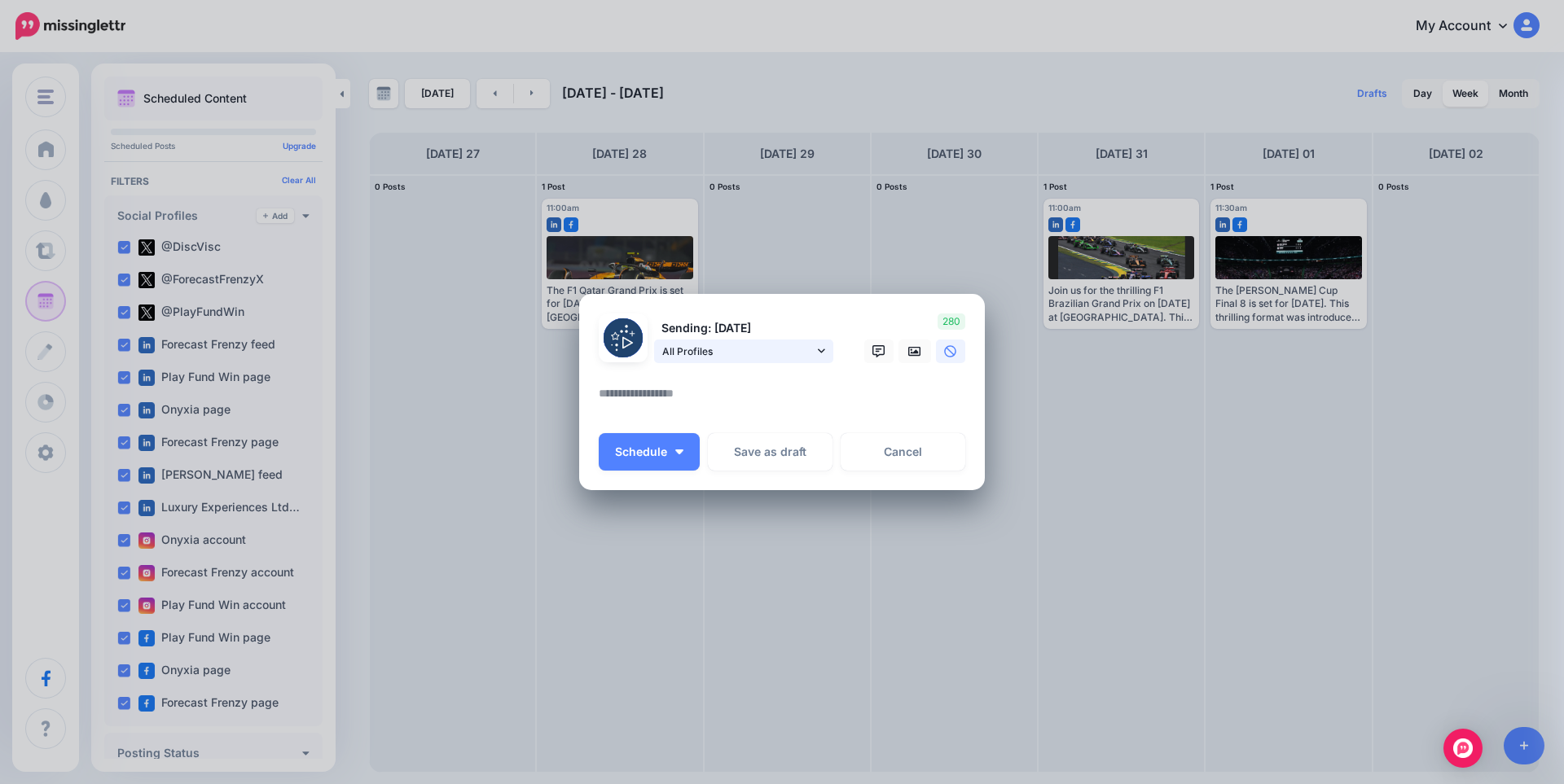
click at [785, 358] on span "All Profiles" at bounding box center [738, 351] width 151 height 17
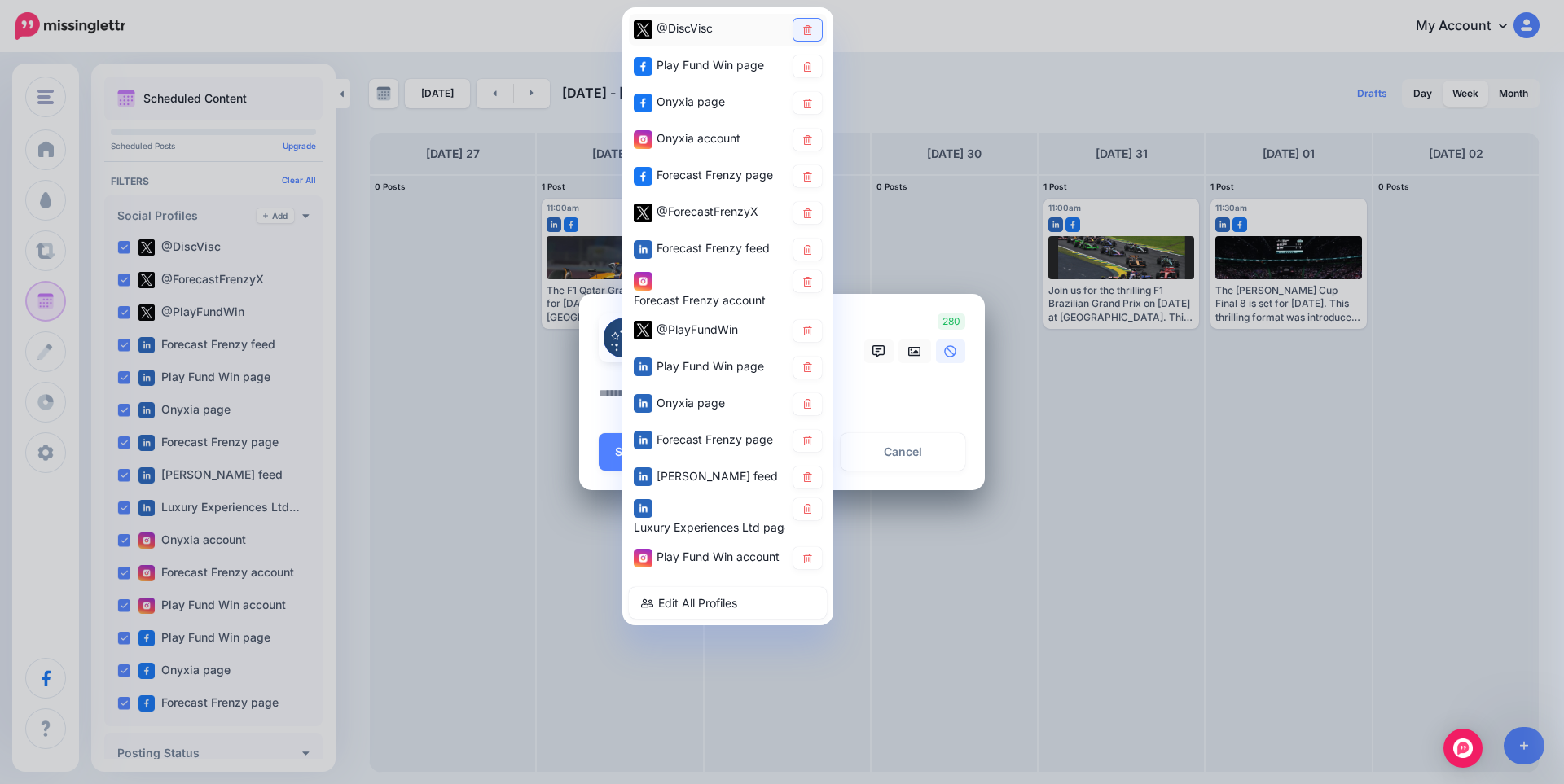
click at [815, 30] on link at bounding box center [807, 30] width 28 height 22
click at [809, 72] on link at bounding box center [807, 66] width 28 height 22
click at [808, 96] on link at bounding box center [807, 103] width 28 height 22
click at [805, 137] on icon at bounding box center [807, 138] width 9 height 9
click at [809, 333] on icon at bounding box center [807, 330] width 9 height 9
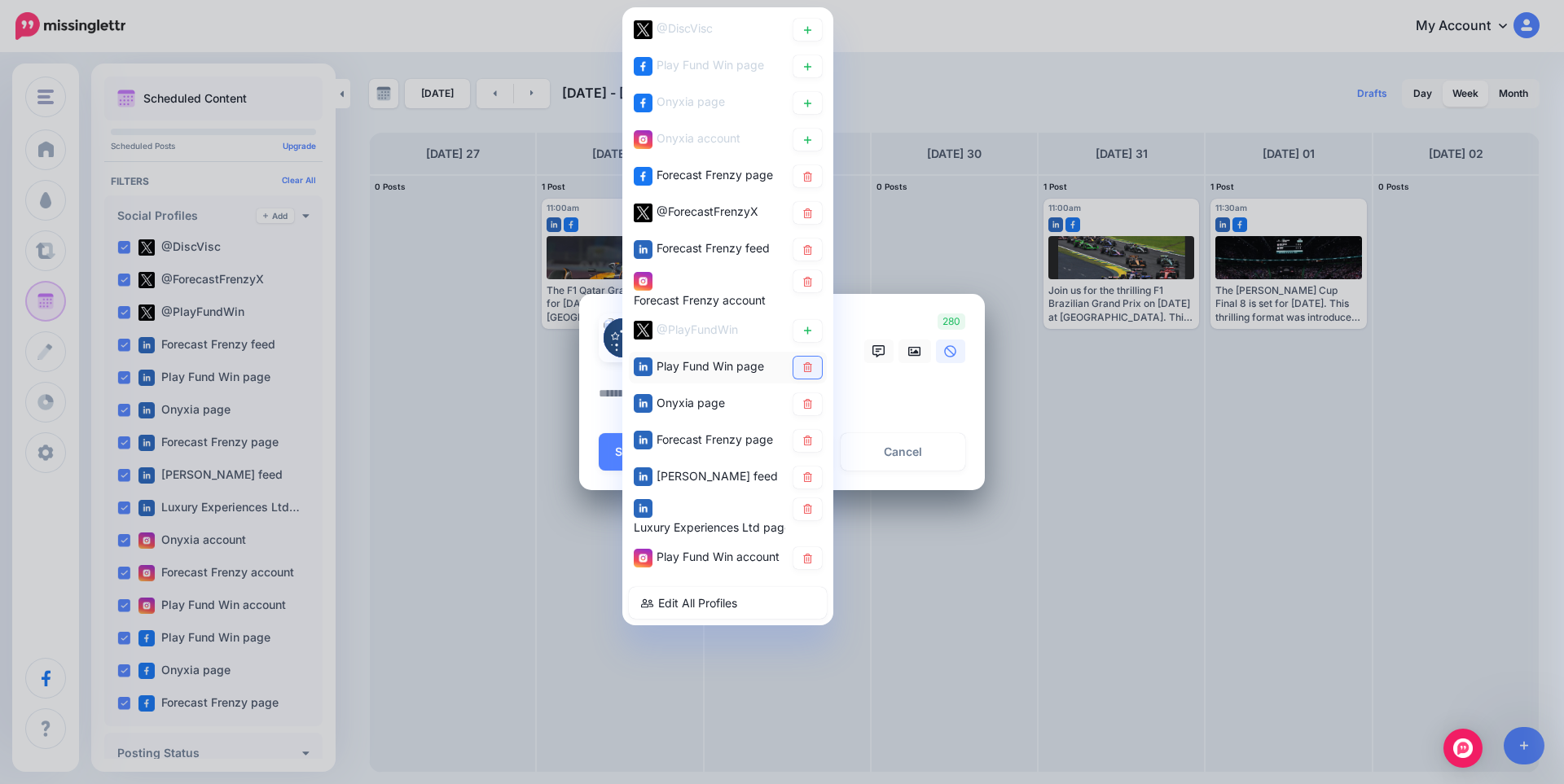
click at [806, 371] on icon at bounding box center [807, 367] width 12 height 9
click at [806, 406] on icon at bounding box center [807, 404] width 9 height 9
drag, startPoint x: 811, startPoint y: 482, endPoint x: 813, endPoint y: 496, distance: 14.1
click at [811, 483] on link at bounding box center [807, 477] width 28 height 22
click at [814, 514] on link at bounding box center [807, 509] width 28 height 22
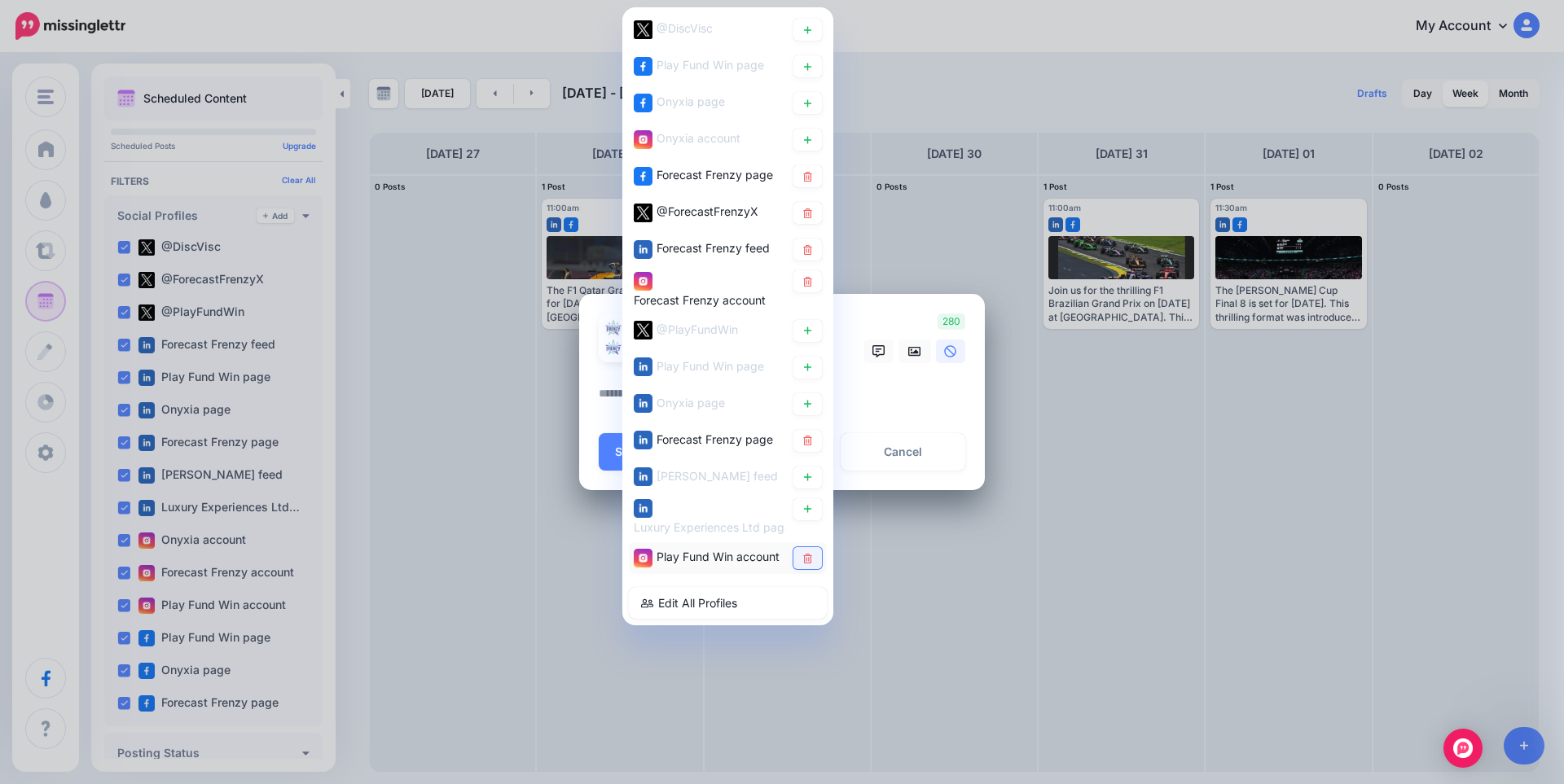
click at [816, 563] on link at bounding box center [807, 558] width 28 height 22
click at [893, 399] on textarea at bounding box center [786, 399] width 374 height 32
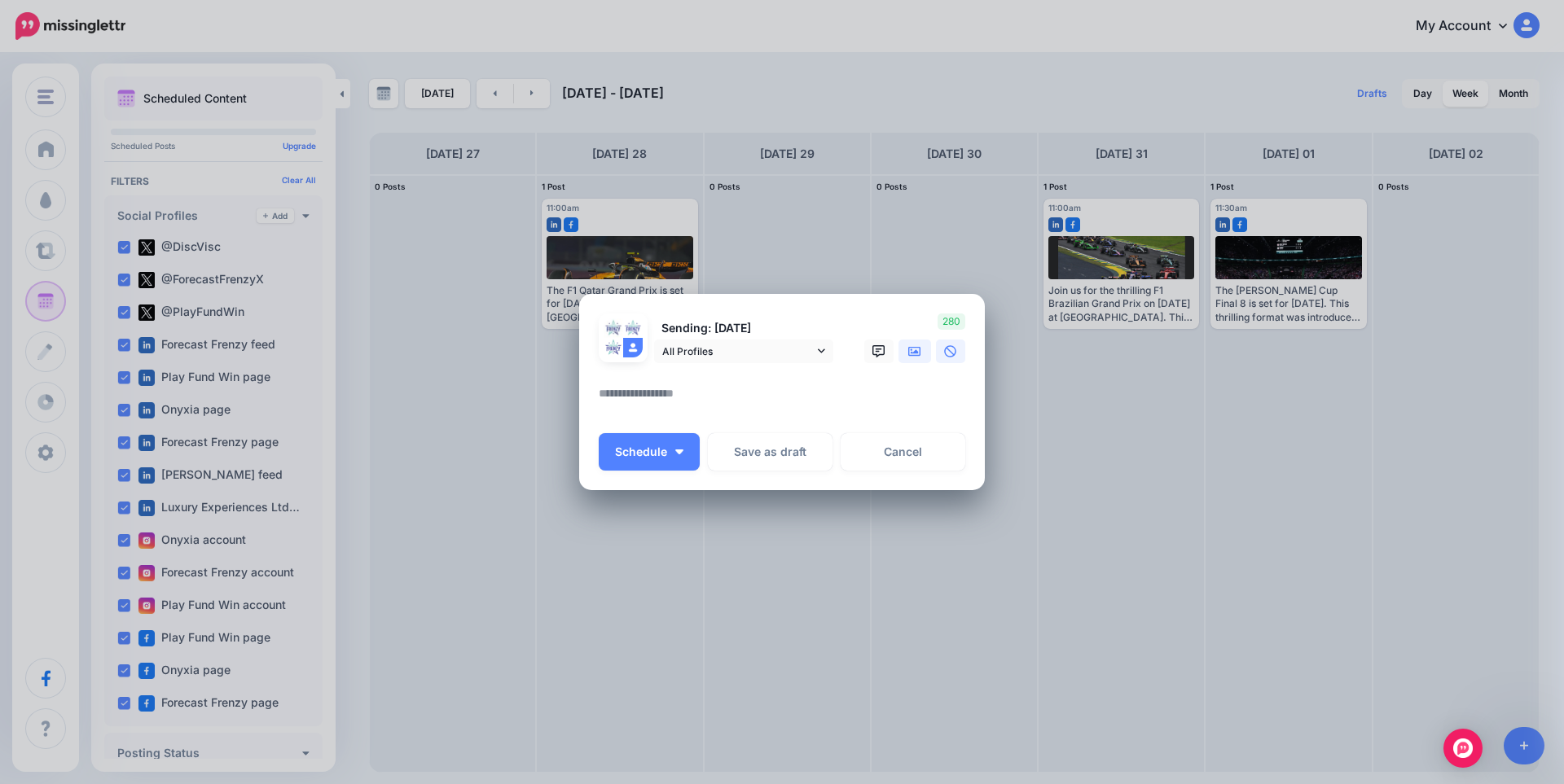
click at [916, 352] on icon at bounding box center [914, 350] width 13 height 9
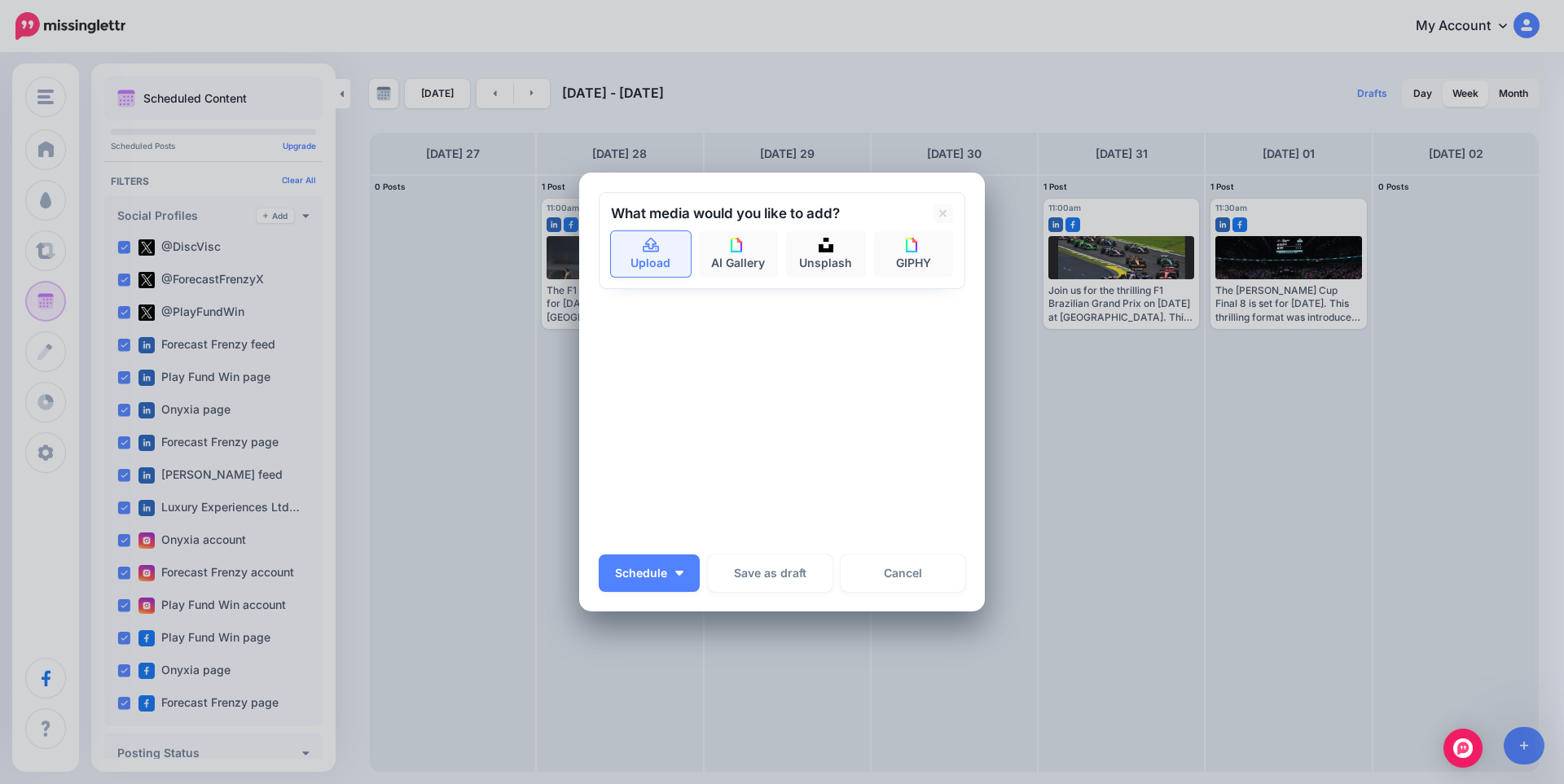
click at [647, 258] on link "Upload" at bounding box center [650, 253] width 80 height 46
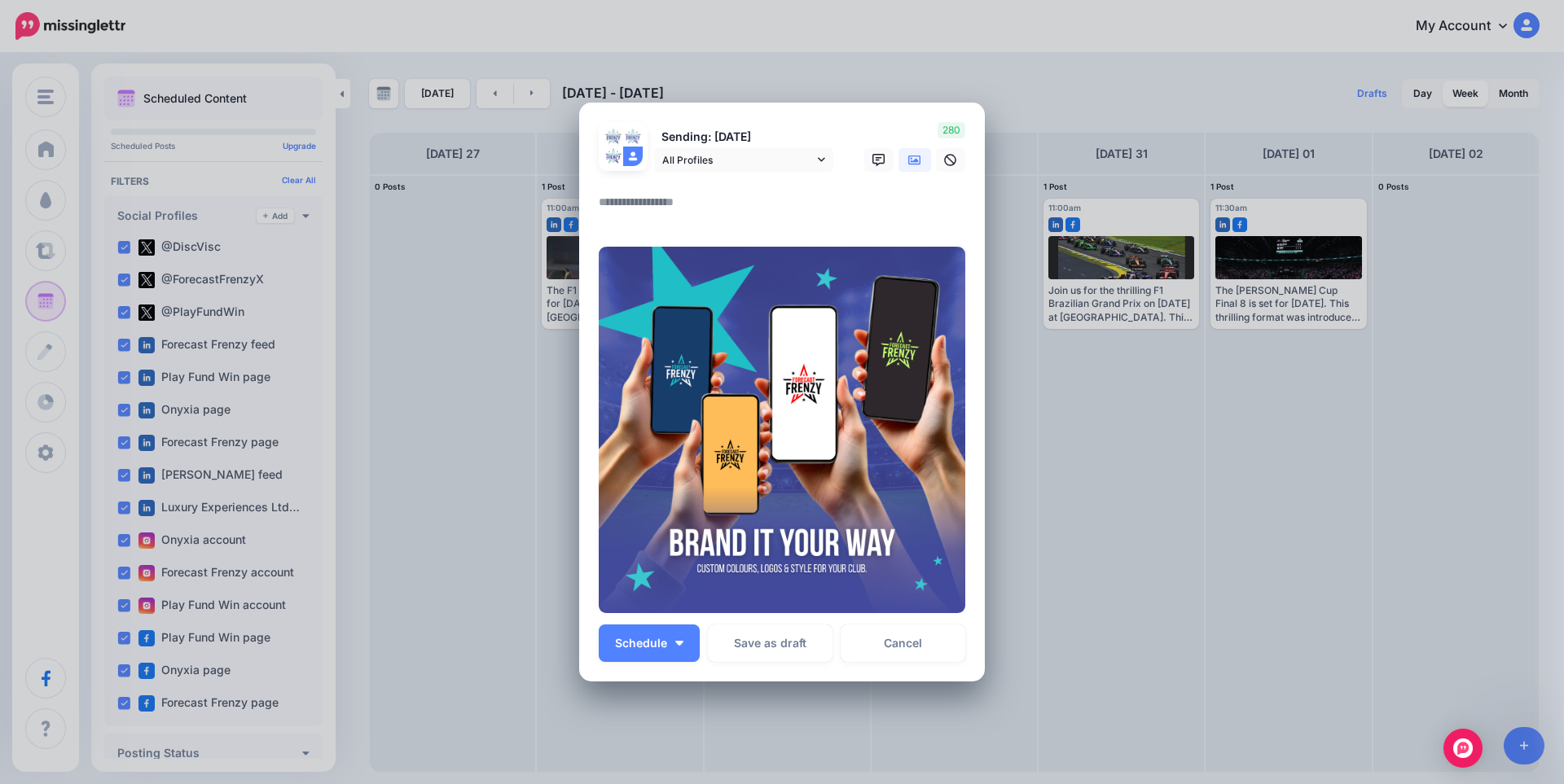
click at [649, 208] on textarea at bounding box center [786, 208] width 374 height 32
paste textarea "**********"
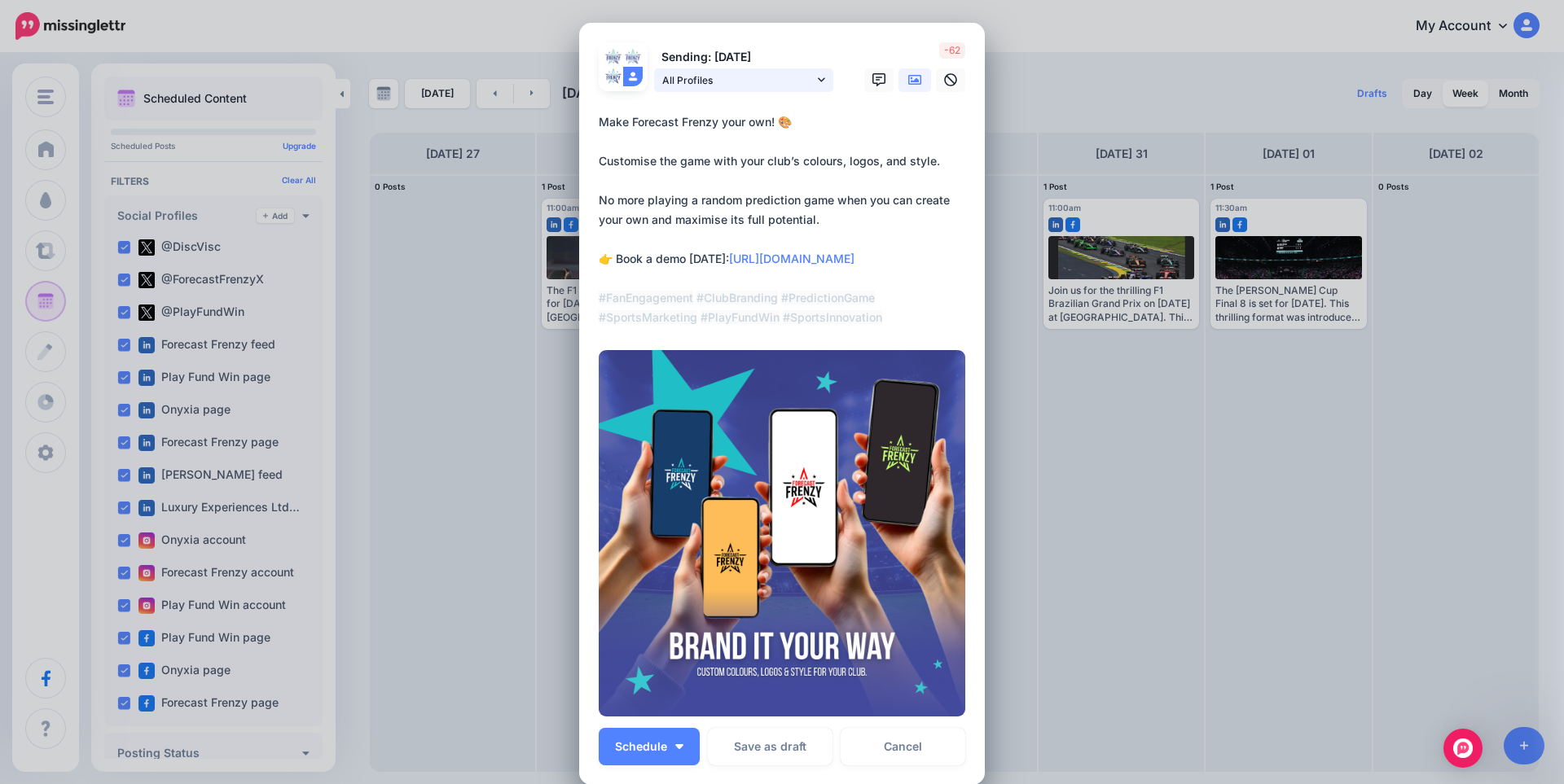
click at [802, 82] on span "All Profiles" at bounding box center [738, 80] width 151 height 17
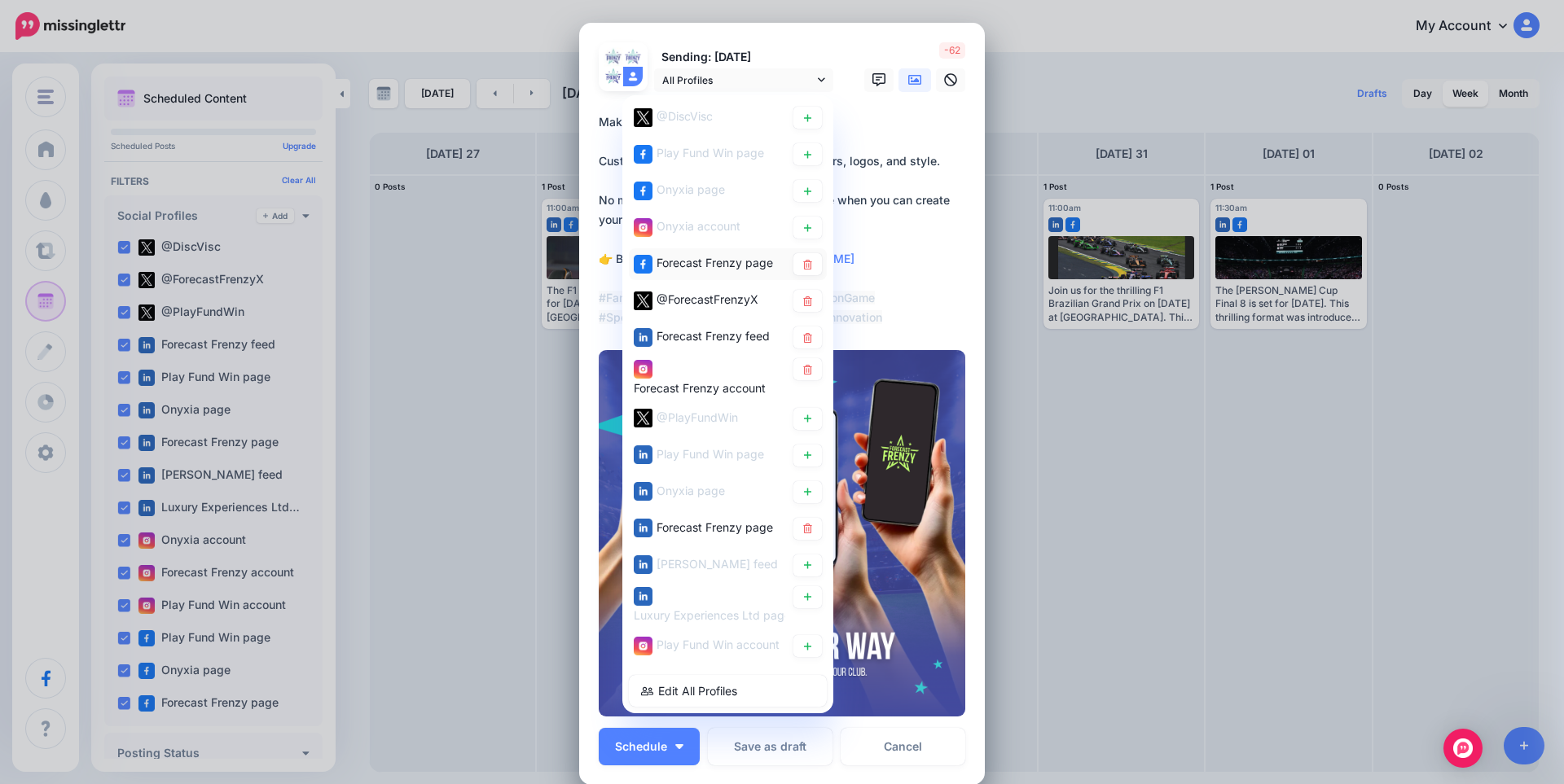
click at [736, 256] on span "Forecast Frenzy page" at bounding box center [715, 263] width 117 height 14
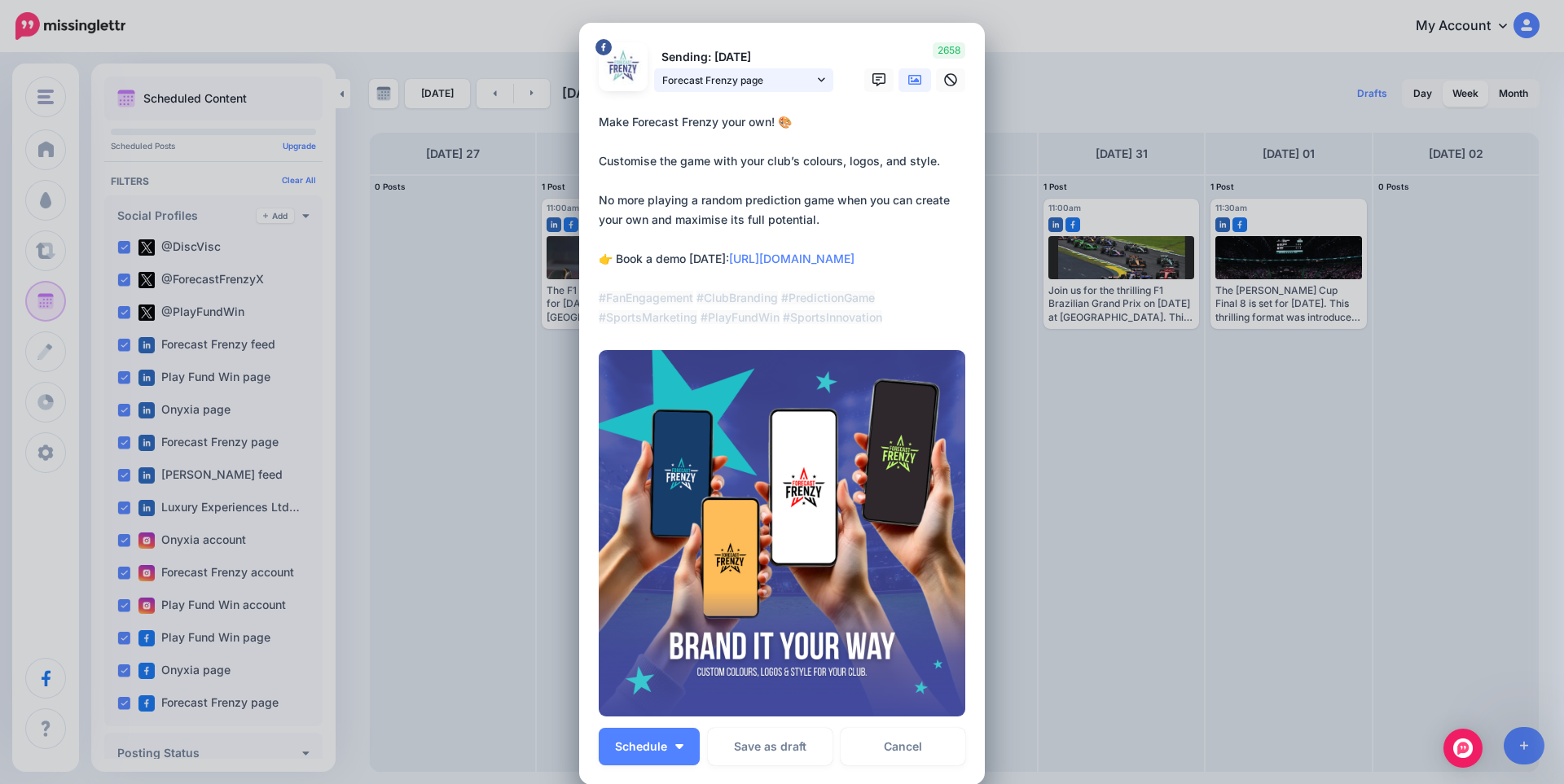
click at [758, 76] on span "Forecast Frenzy page" at bounding box center [738, 80] width 151 height 17
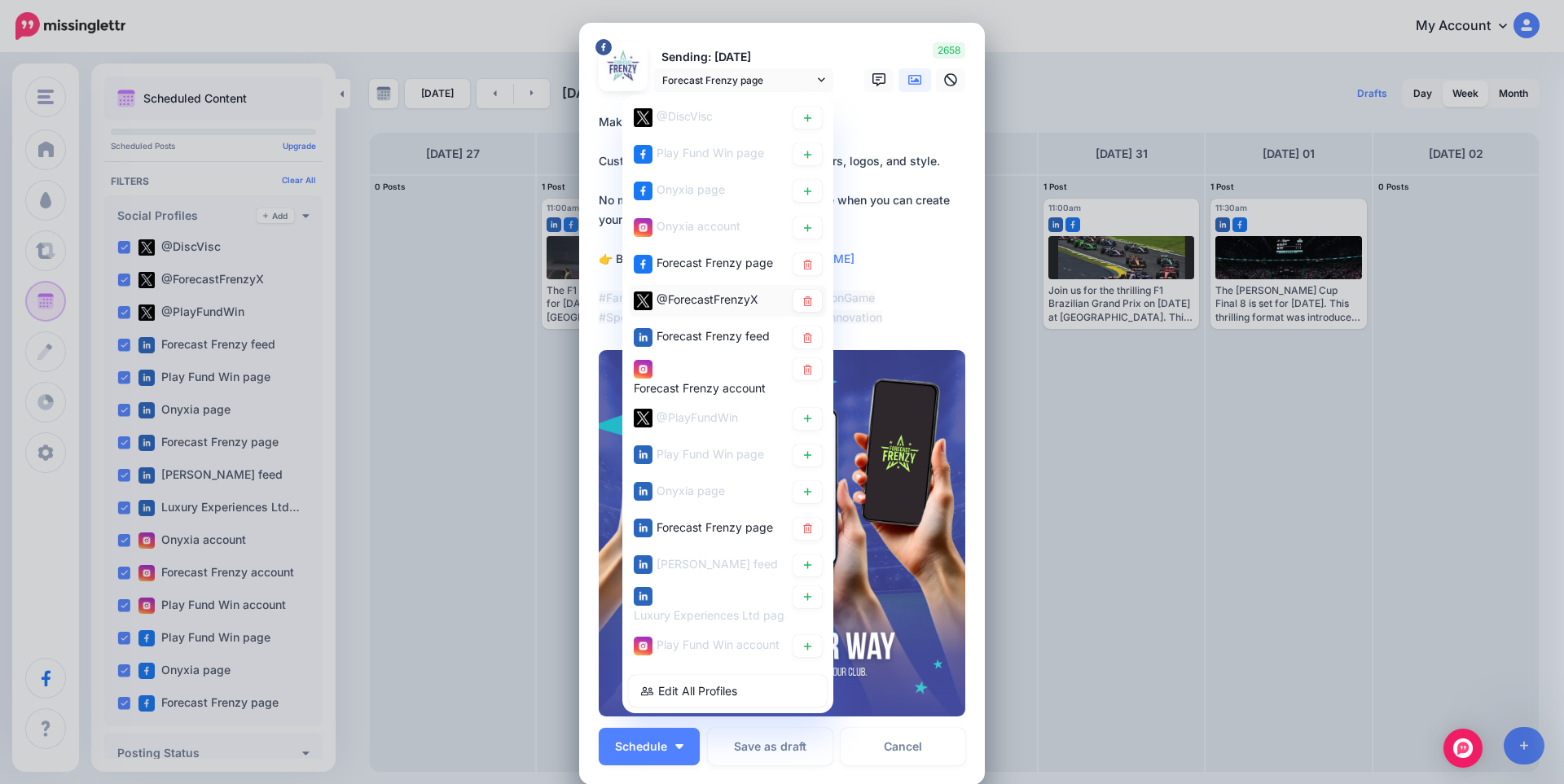
click at [717, 299] on span "@ForecastFrenzyX" at bounding box center [707, 299] width 102 height 14
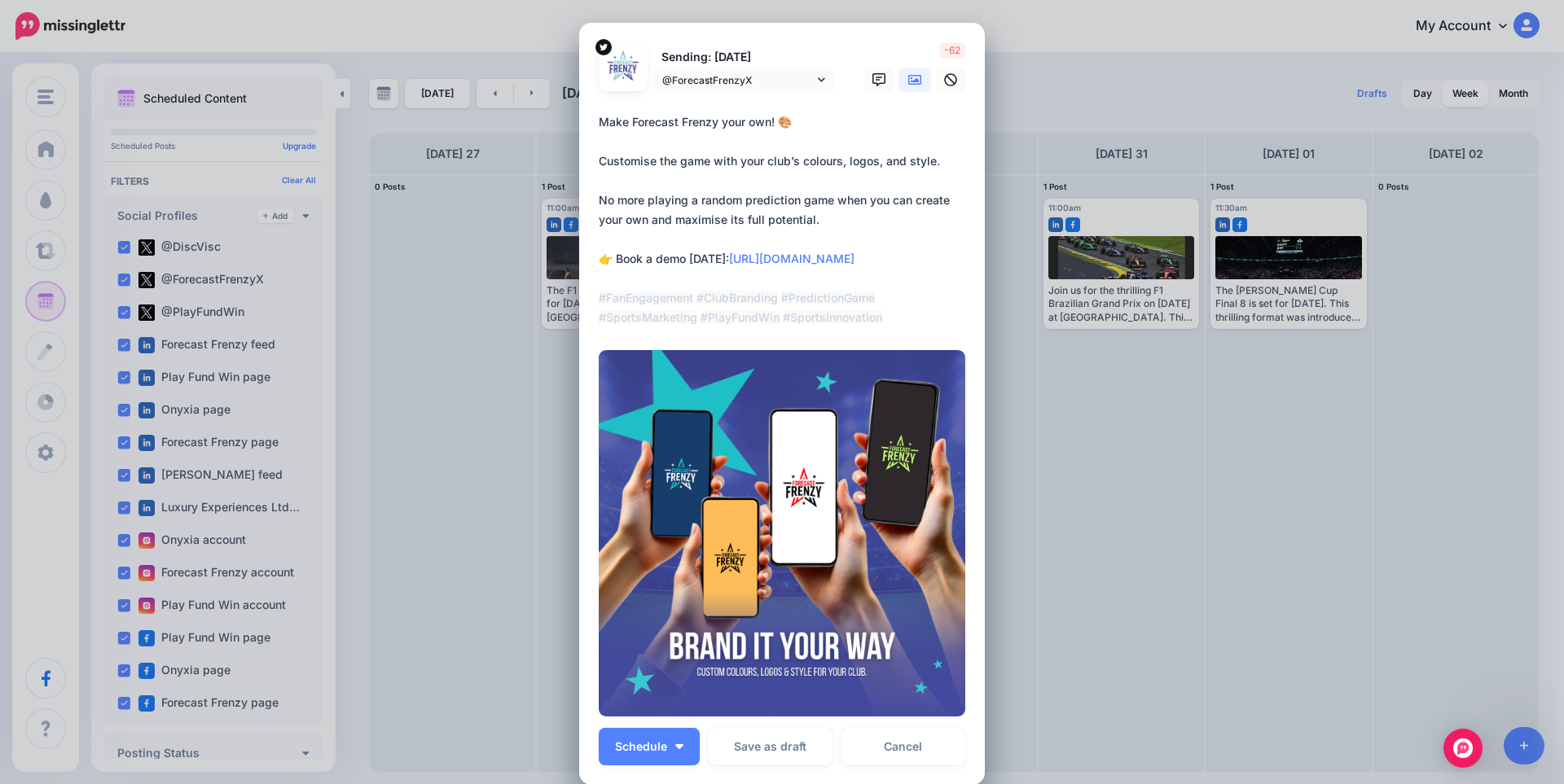
click at [722, 190] on textarea "**********" at bounding box center [786, 220] width 374 height 215
paste textarea "**********"
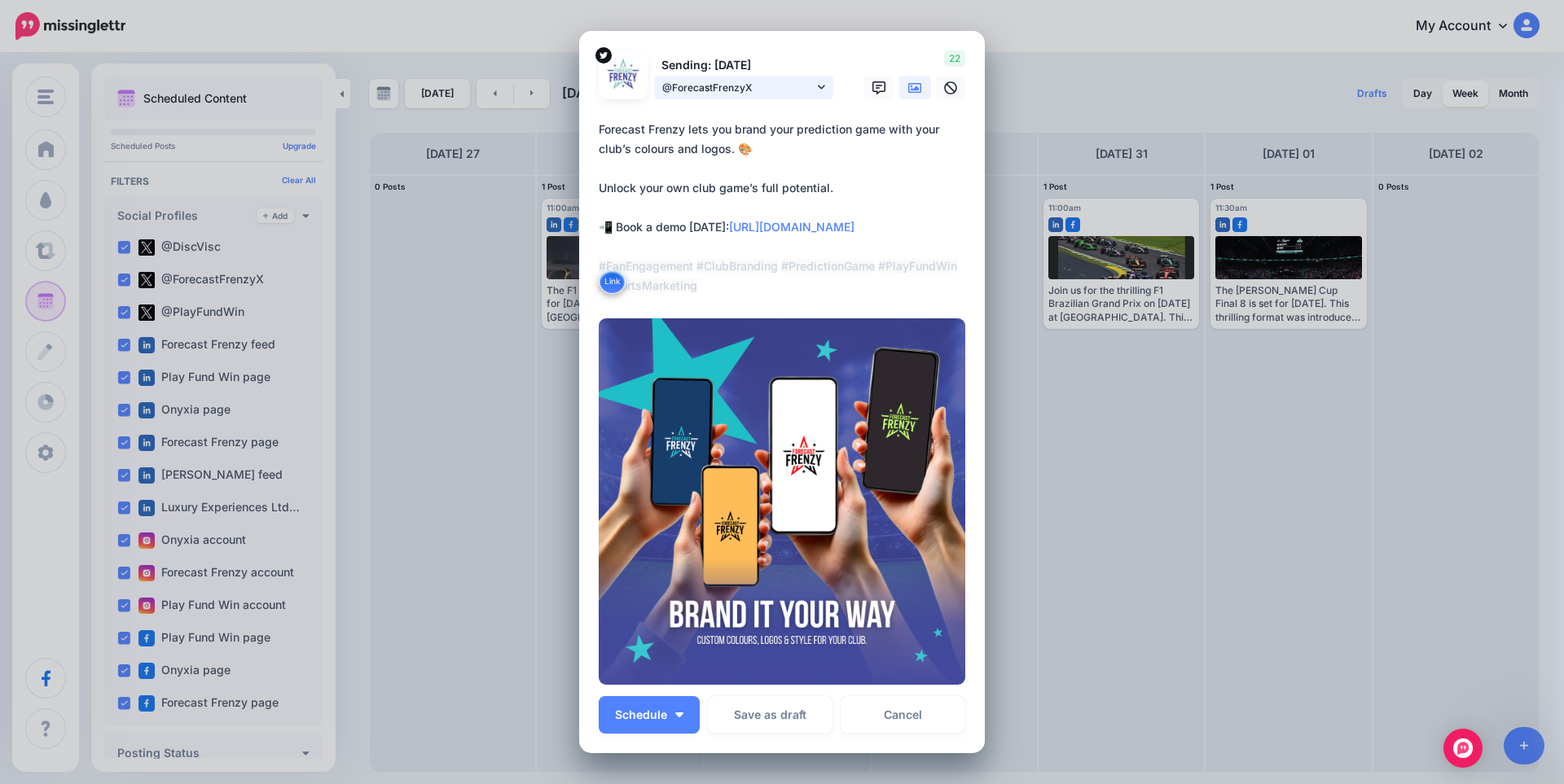
click at [782, 88] on span "@ForecastFrenzyX" at bounding box center [738, 88] width 151 height 17
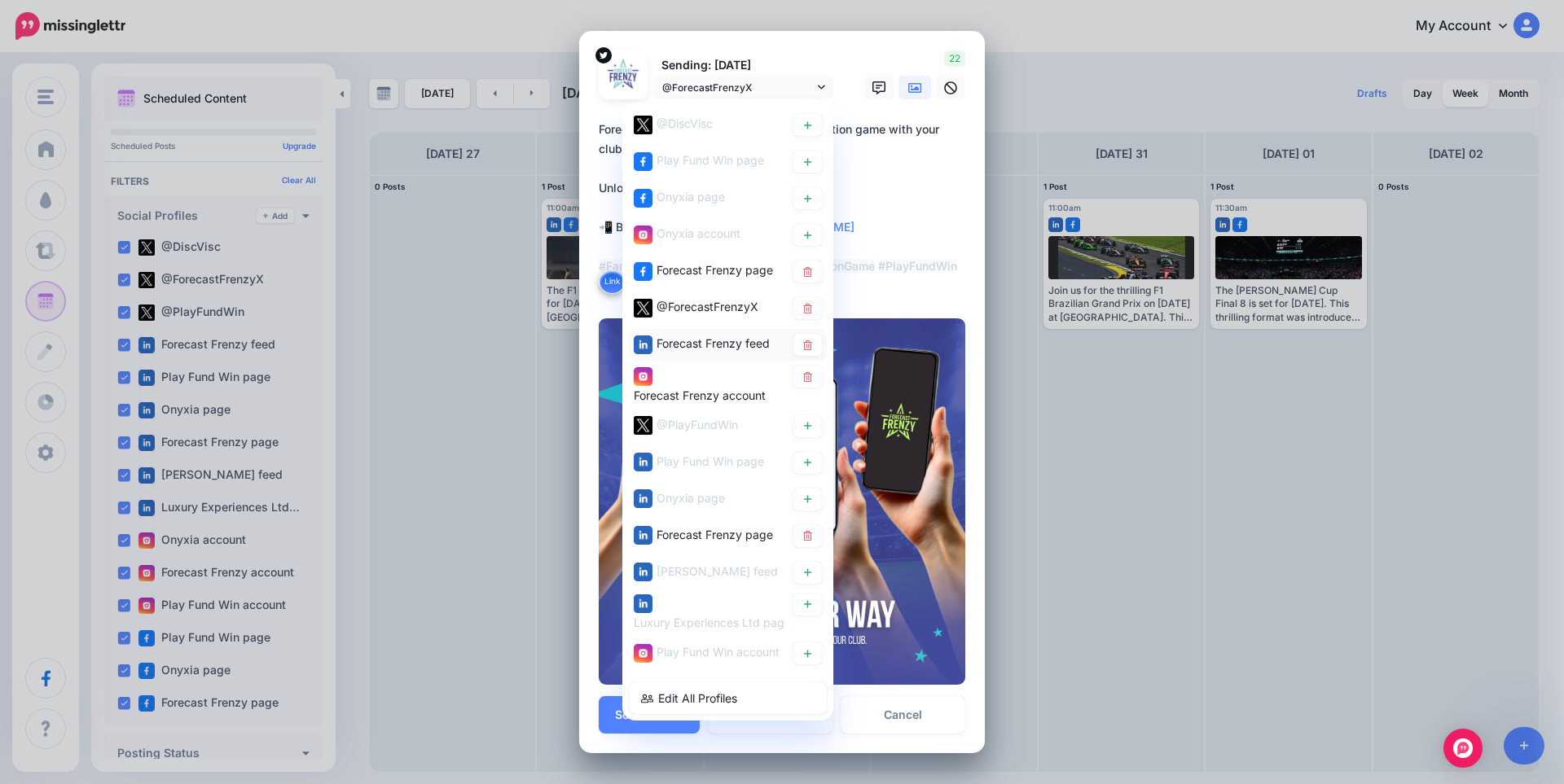
click at [736, 339] on span "Forecast Frenzy feed" at bounding box center [713, 343] width 113 height 14
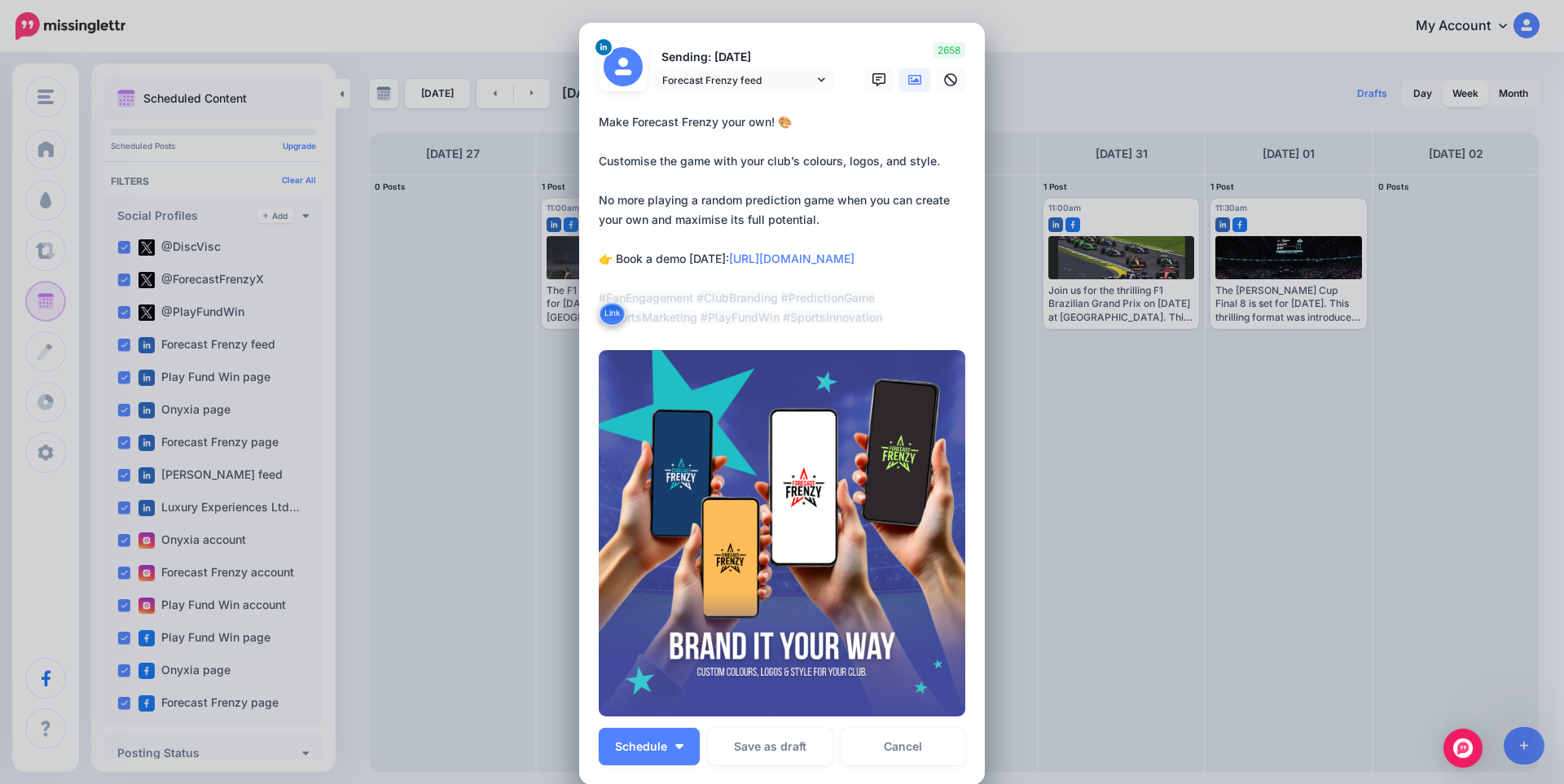
click at [670, 181] on textarea "**********" at bounding box center [786, 220] width 374 height 215
paste textarea "**********"
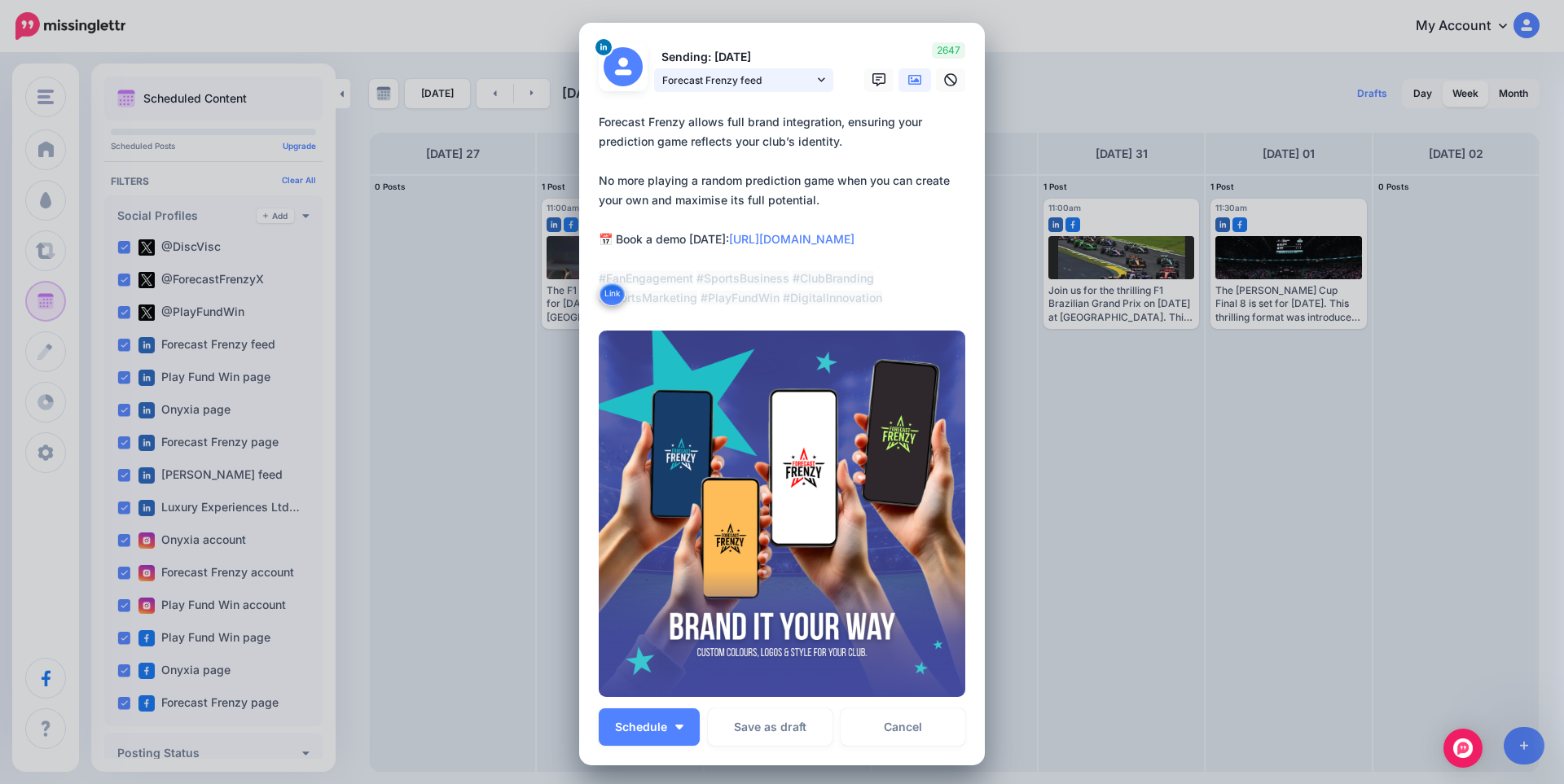
click at [704, 79] on span "Forecast Frenzy feed" at bounding box center [738, 80] width 151 height 17
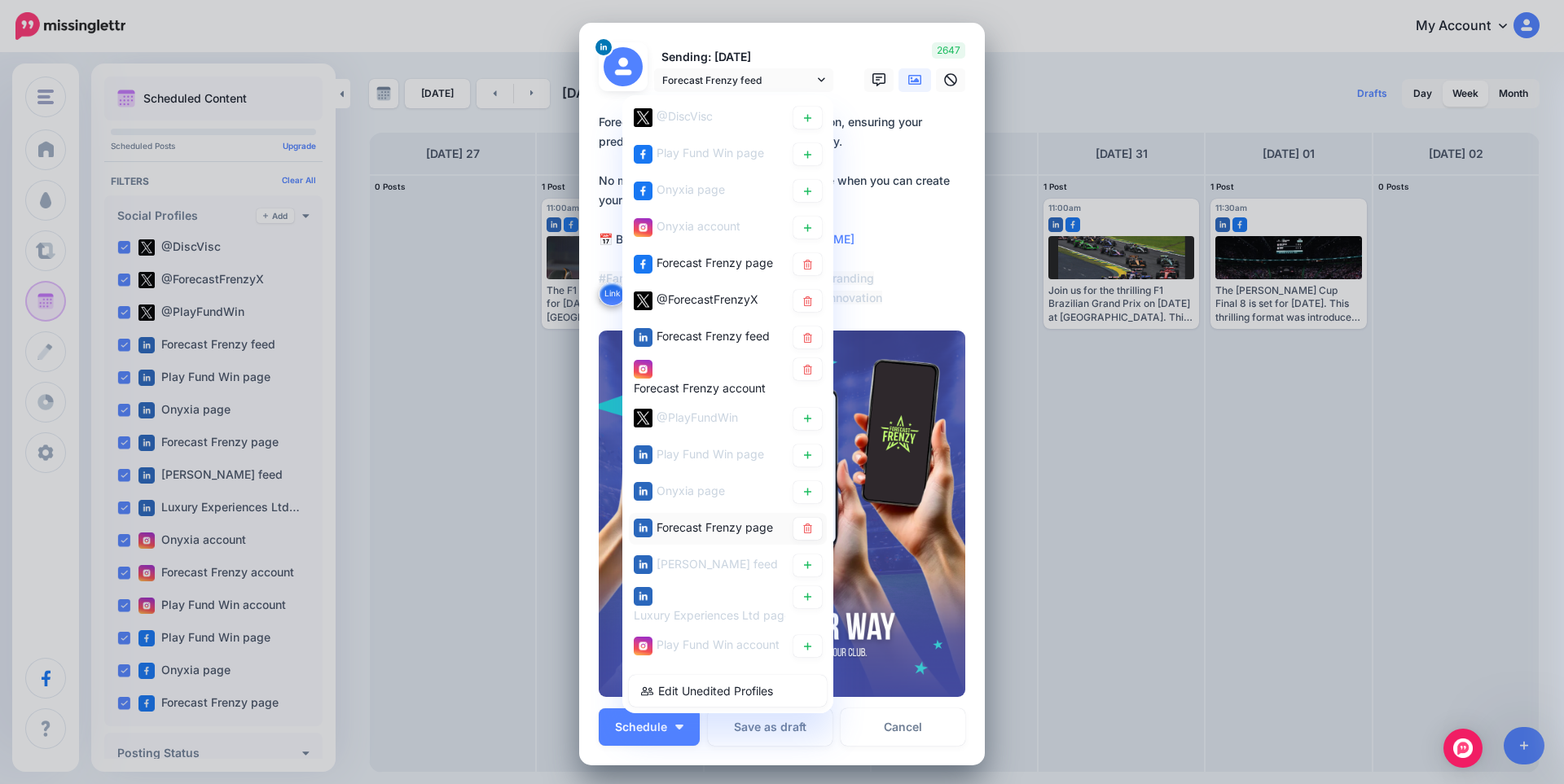
click at [710, 529] on span "Forecast Frenzy page" at bounding box center [715, 526] width 117 height 14
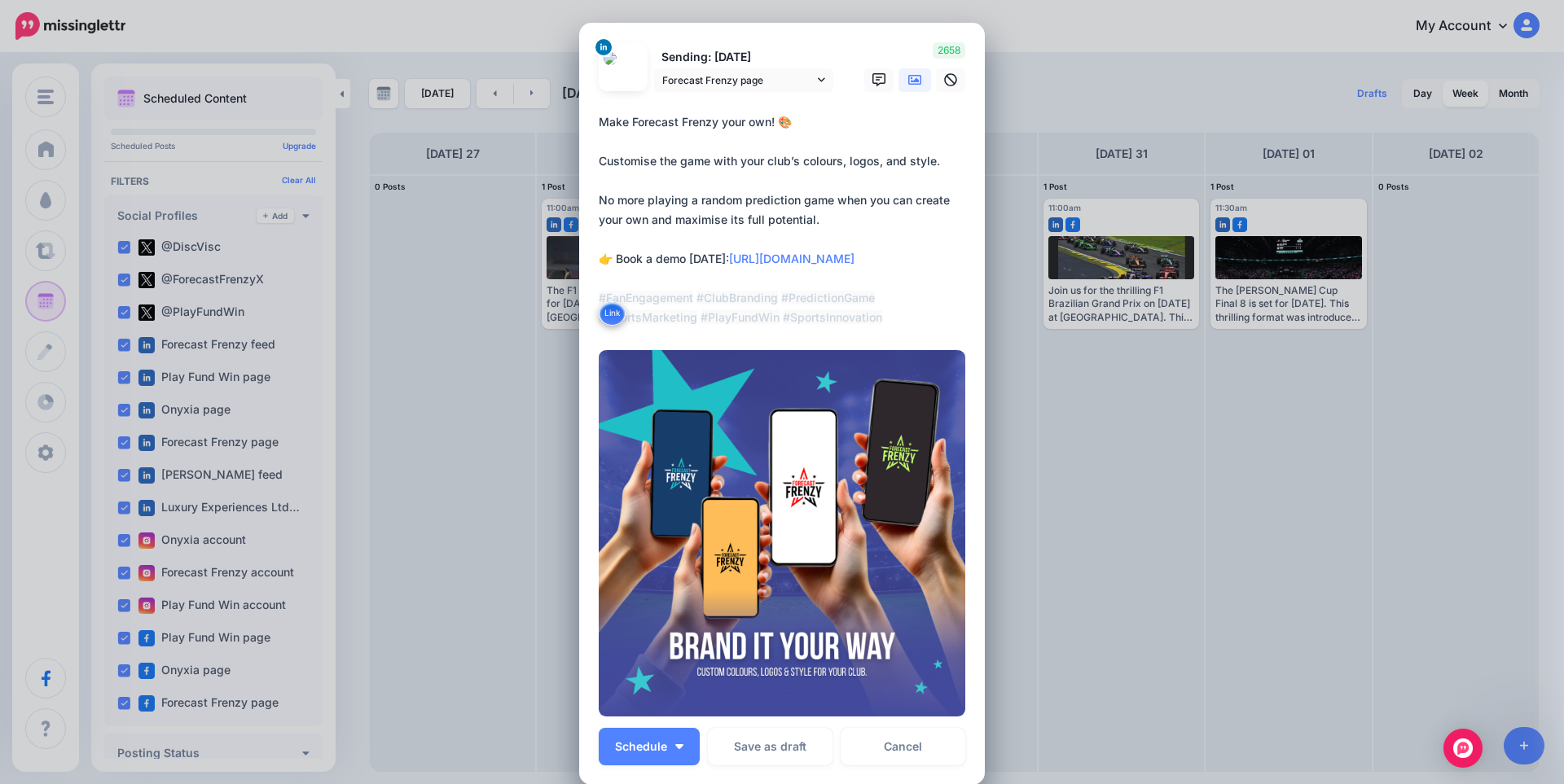
click at [718, 200] on textarea "**********" at bounding box center [786, 220] width 374 height 215
paste textarea "**********"
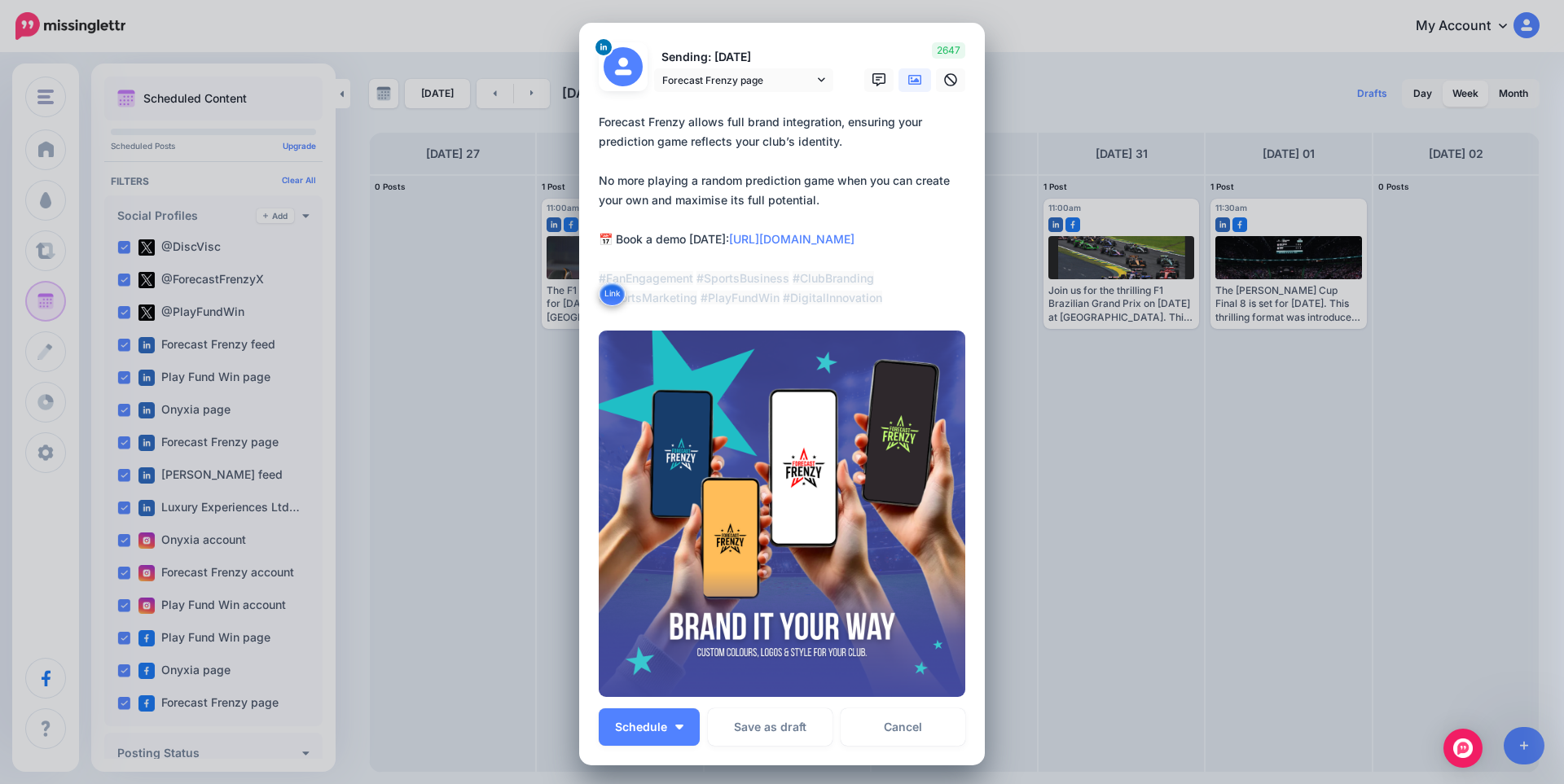
click at [655, 183] on textarea "**********" at bounding box center [786, 210] width 374 height 196
click at [717, 85] on span "Forecast Frenzy page" at bounding box center [738, 80] width 151 height 17
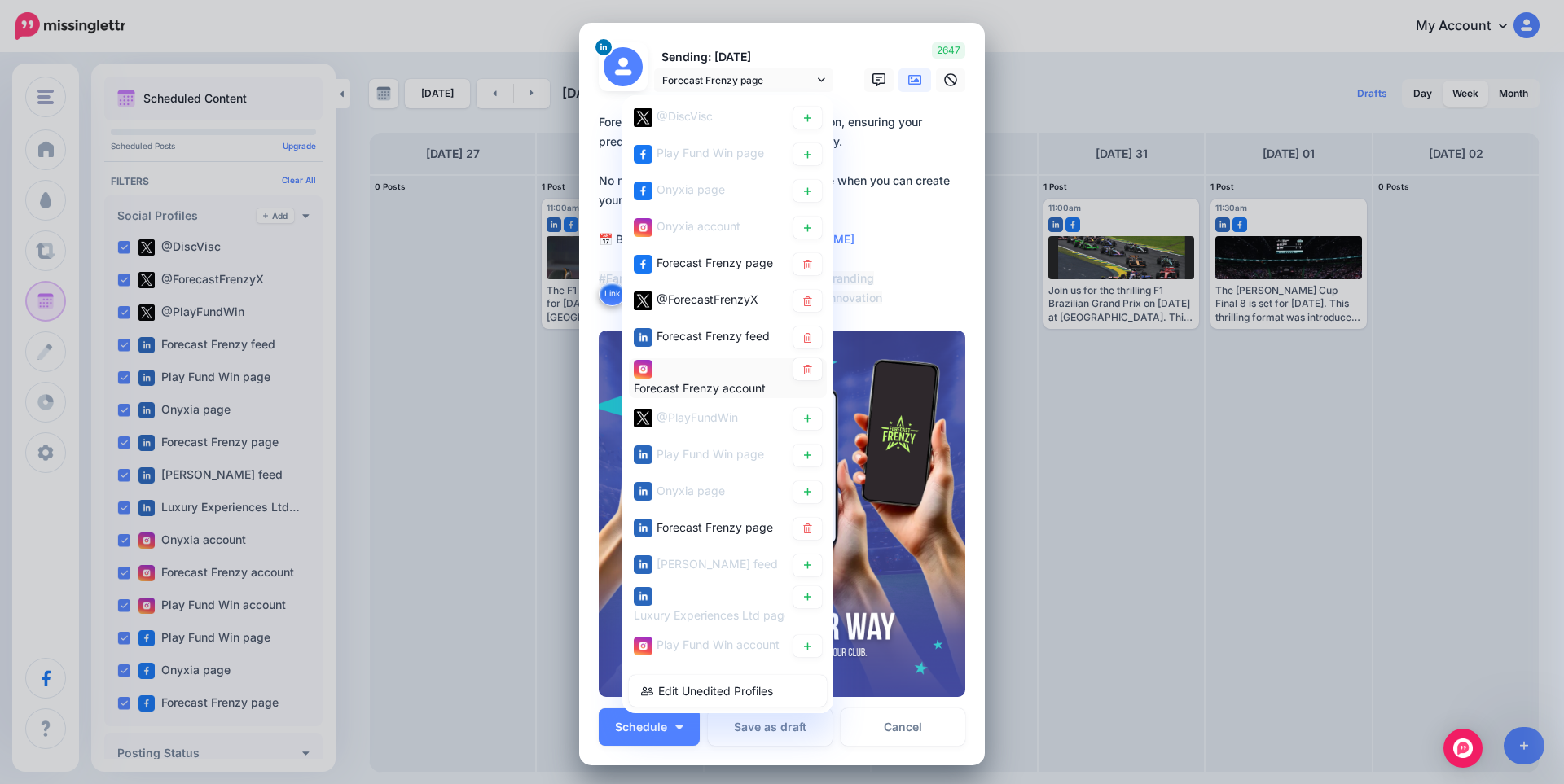
click at [709, 372] on div "Forecast Frenzy account" at bounding box center [709, 378] width 151 height 40
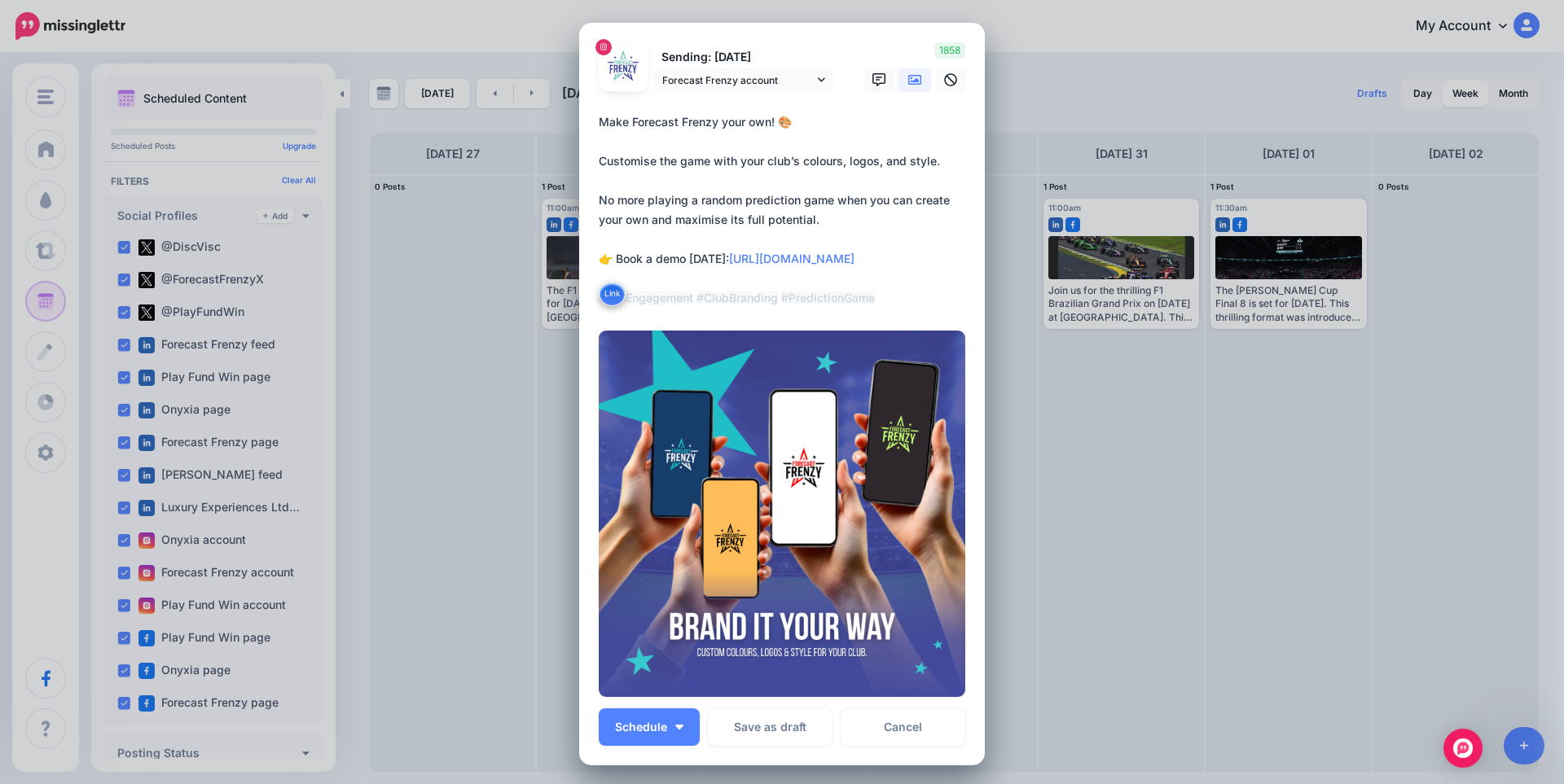
click at [706, 204] on textarea "**********" at bounding box center [786, 210] width 374 height 196
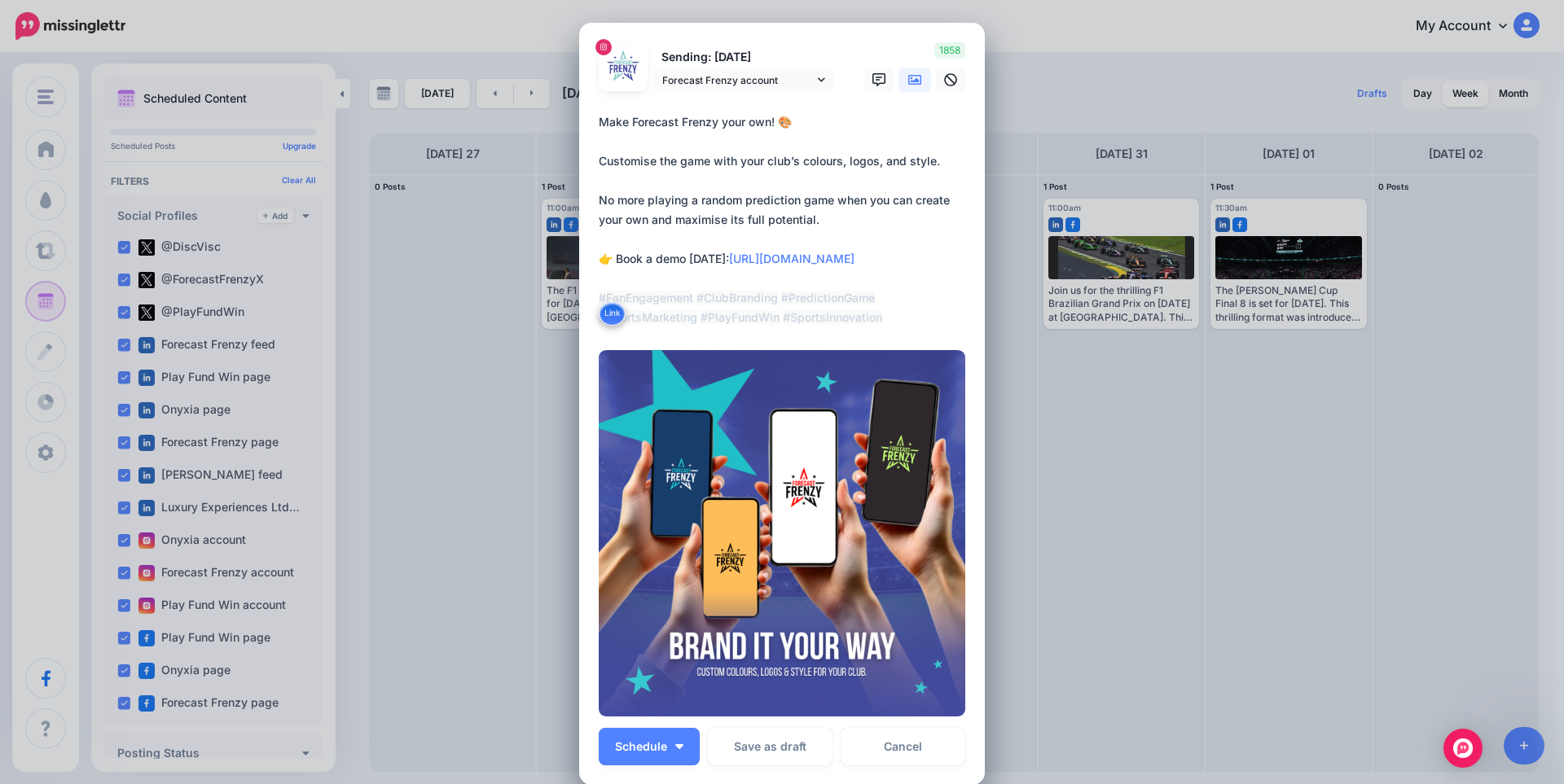
paste textarea "**********"
click at [788, 76] on span "Forecast Frenzy account" at bounding box center [738, 80] width 151 height 17
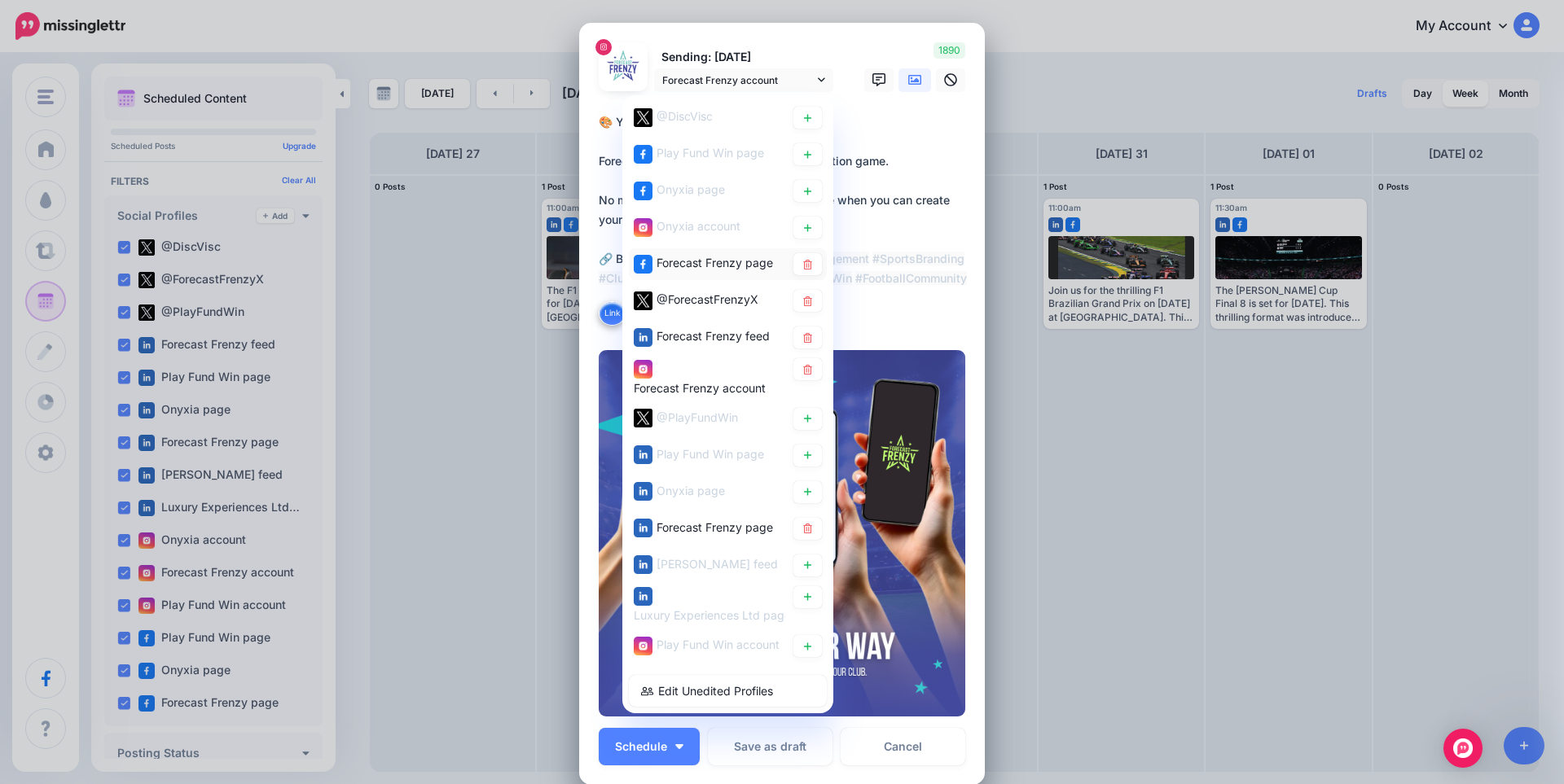
click at [699, 258] on span "Forecast Frenzy page" at bounding box center [715, 263] width 117 height 14
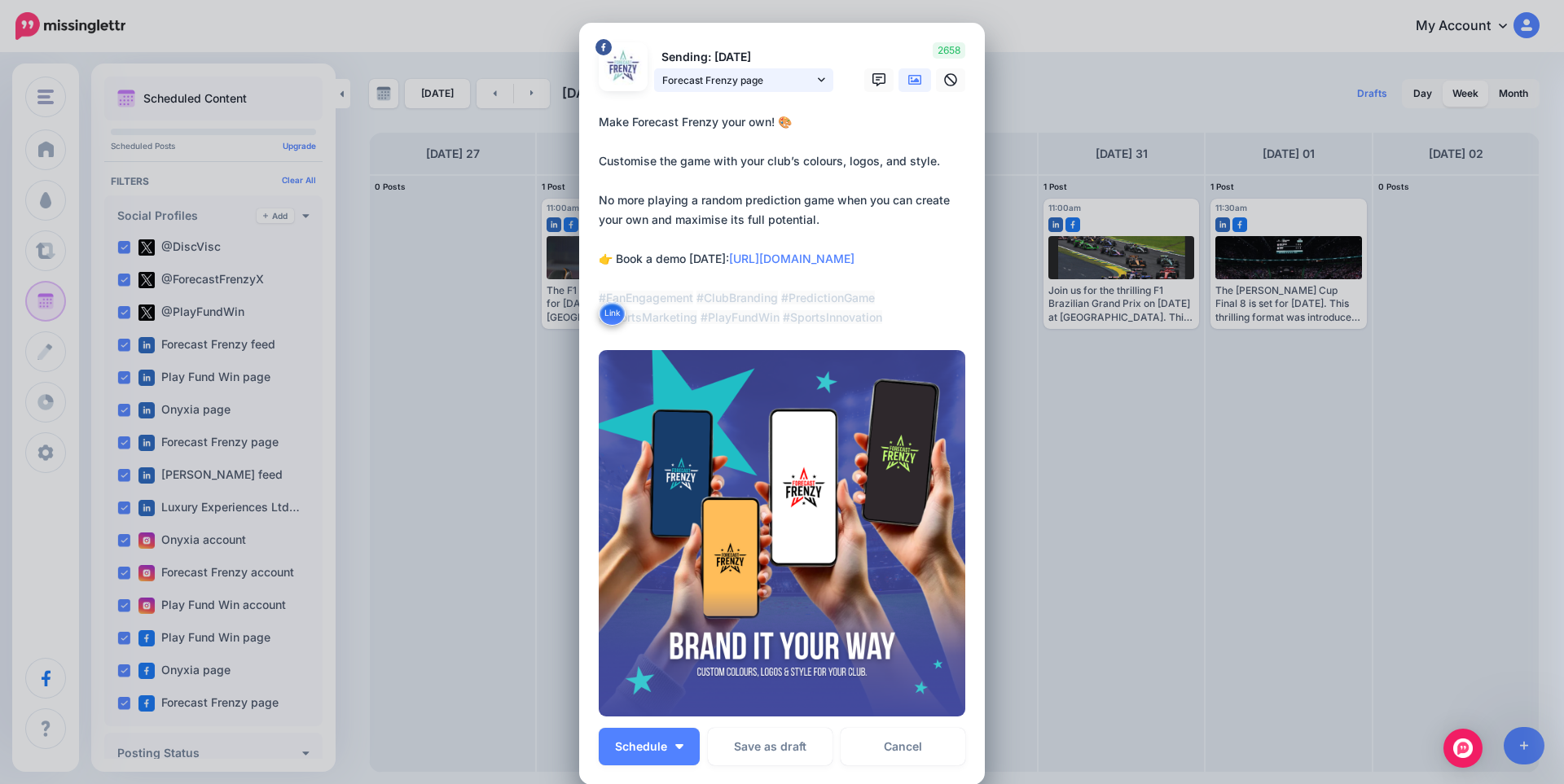
click at [727, 84] on span "Forecast Frenzy page" at bounding box center [738, 80] width 151 height 17
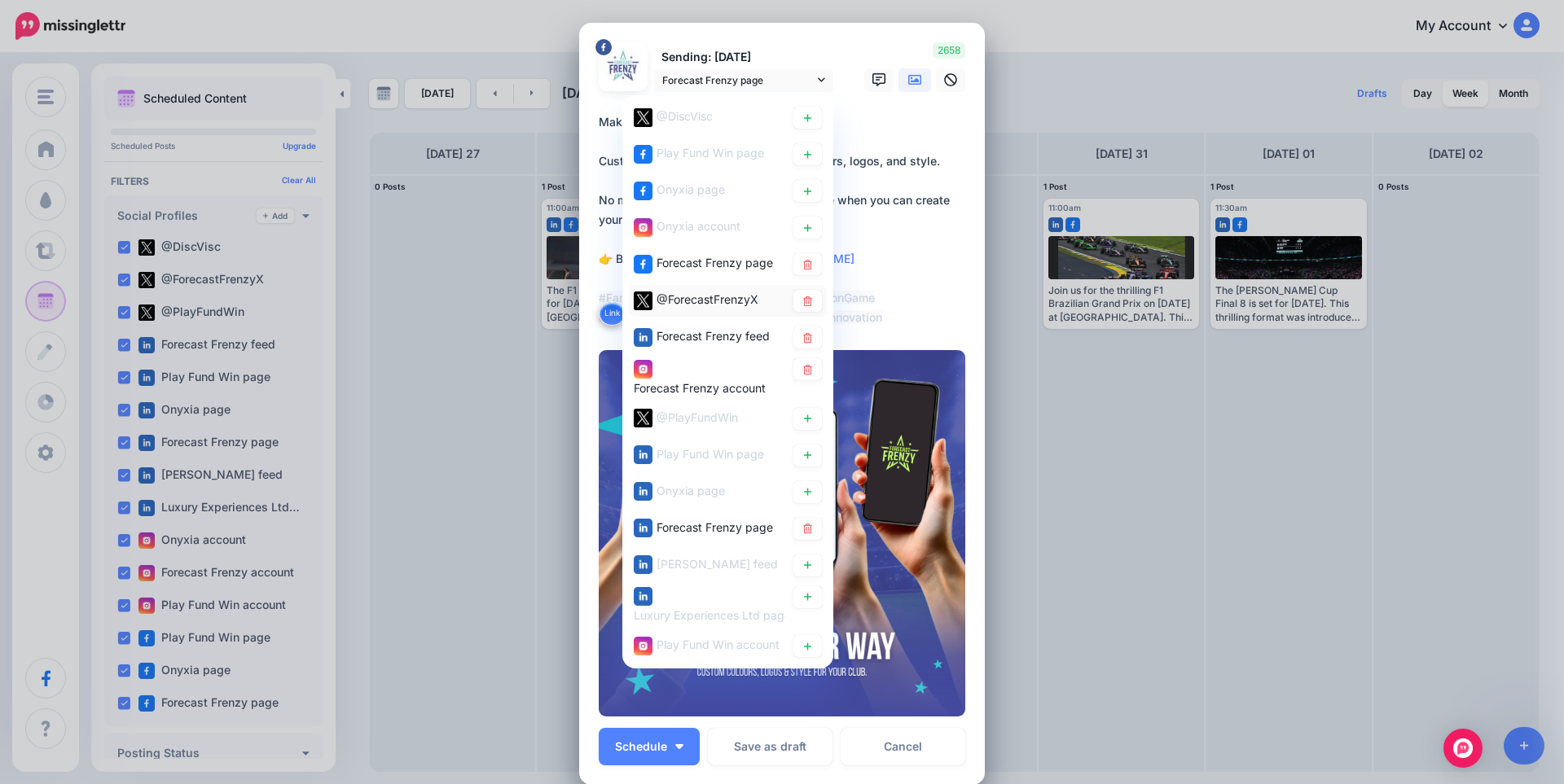
click at [723, 290] on div "@ForecastFrenzyX" at bounding box center [707, 300] width 102 height 20
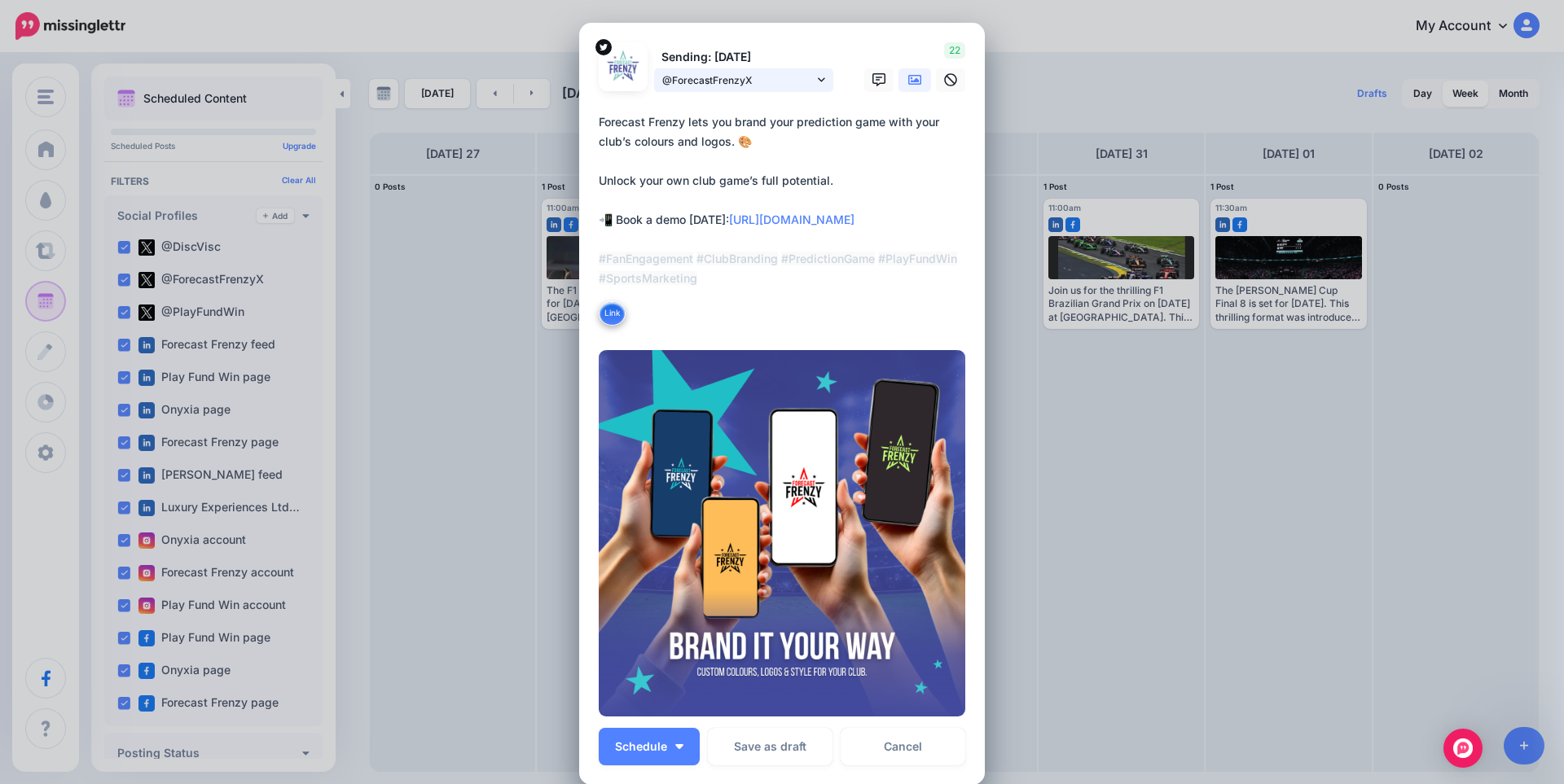
click at [706, 80] on span "@ForecastFrenzyX" at bounding box center [738, 80] width 151 height 17
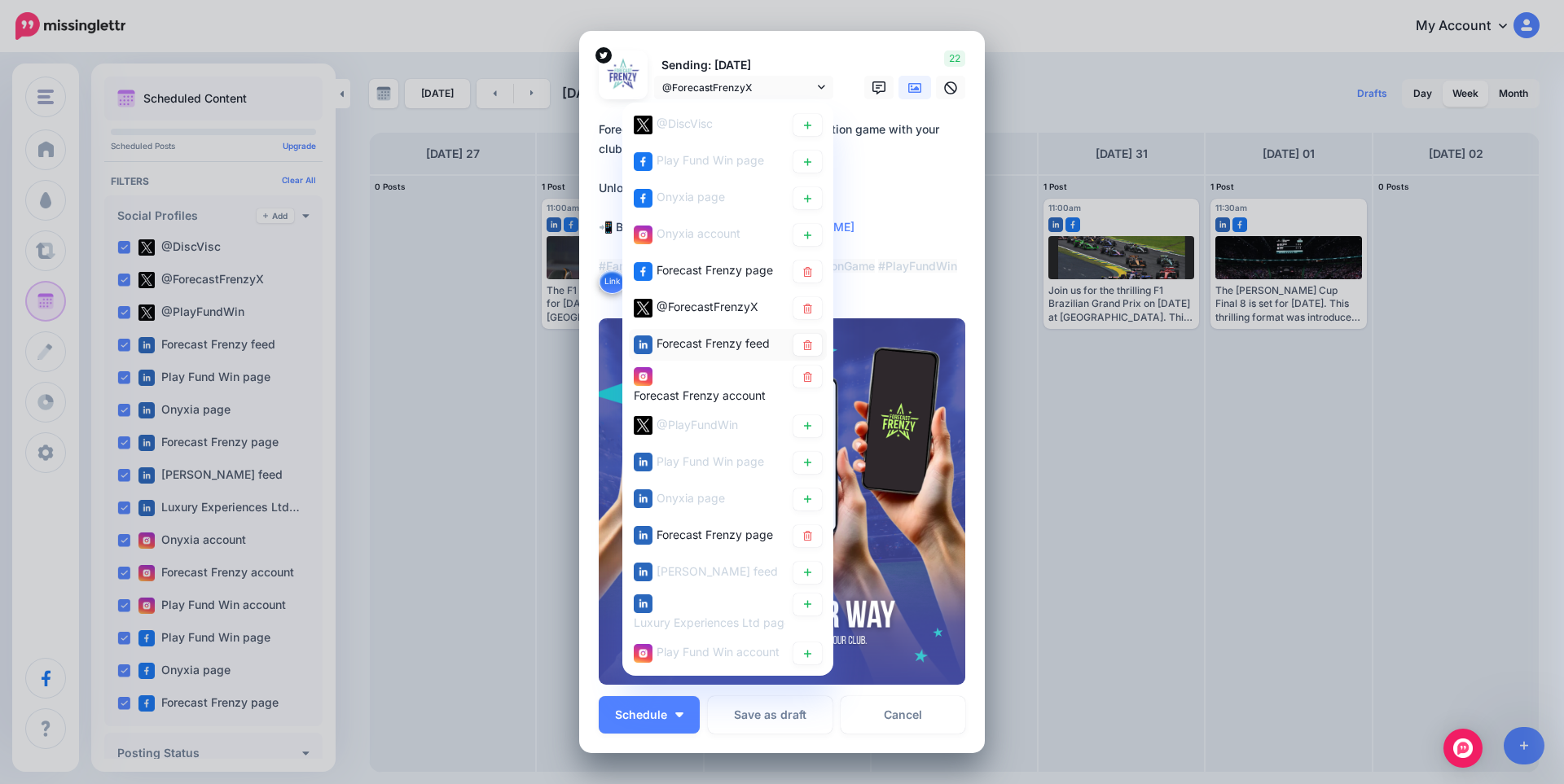
click at [726, 338] on span "Forecast Frenzy feed" at bounding box center [713, 343] width 113 height 14
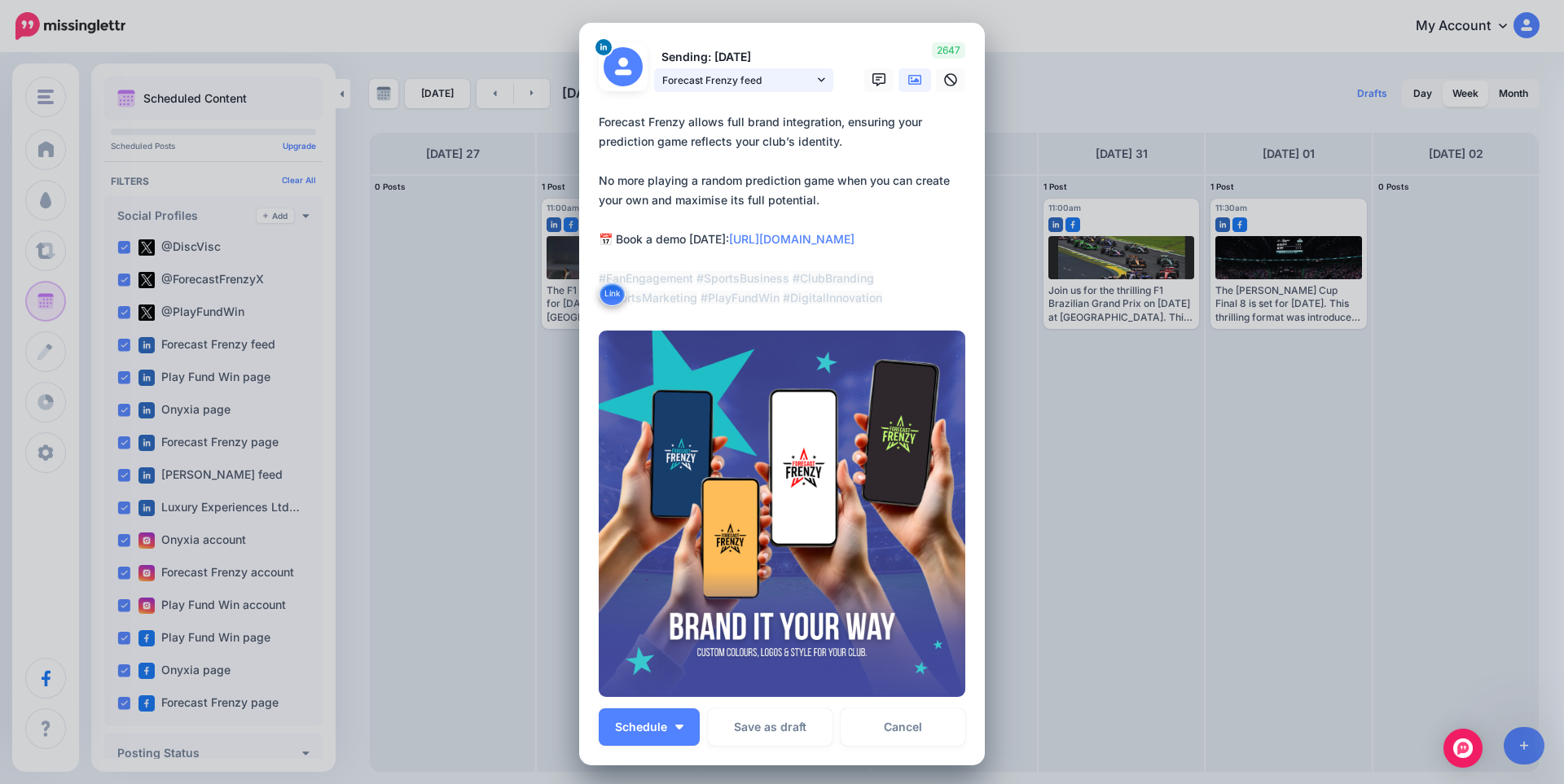
click at [719, 88] on link "Forecast Frenzy feed" at bounding box center [744, 81] width 180 height 24
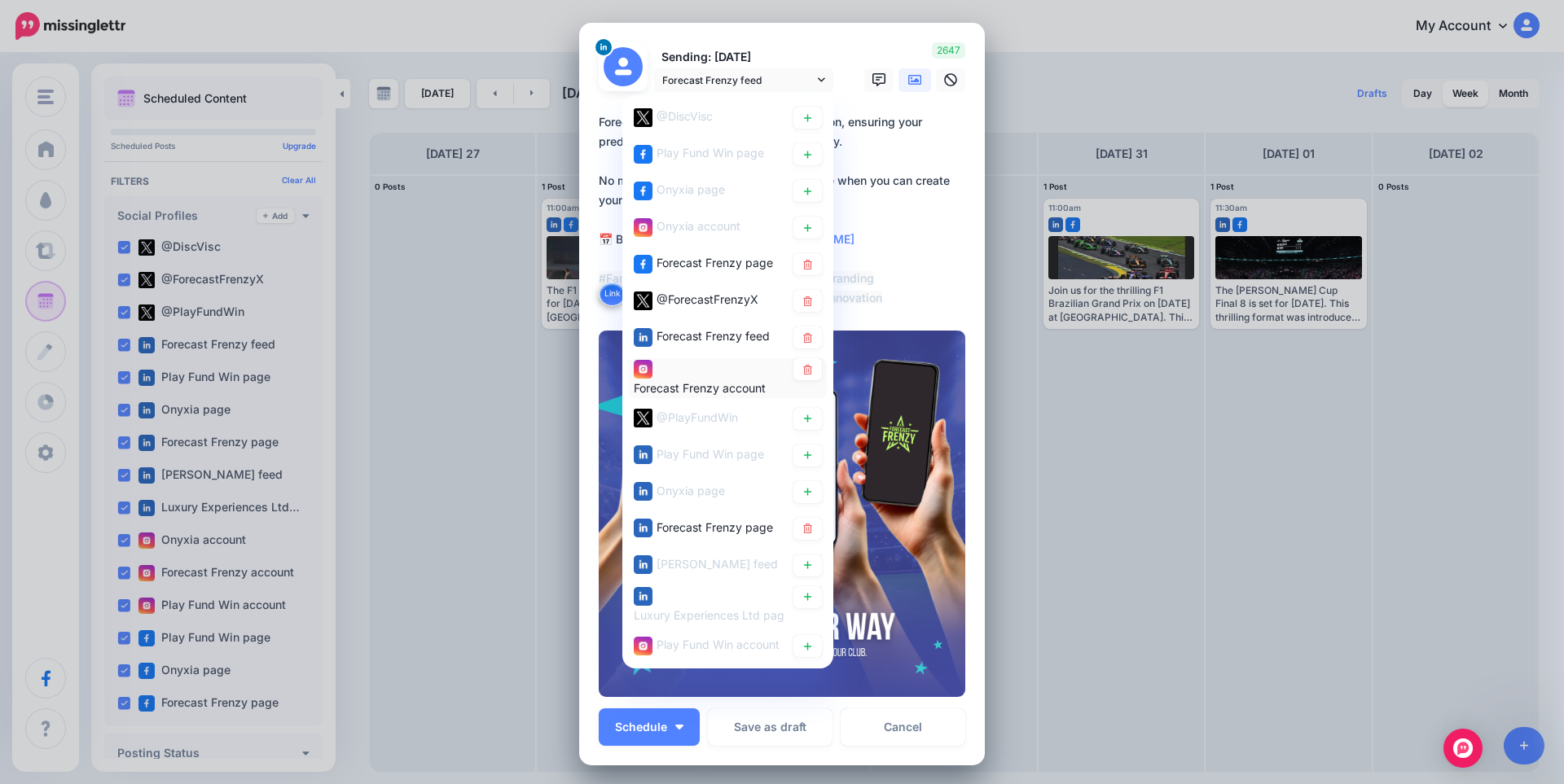
click at [711, 373] on div "Forecast Frenzy account" at bounding box center [709, 378] width 151 height 40
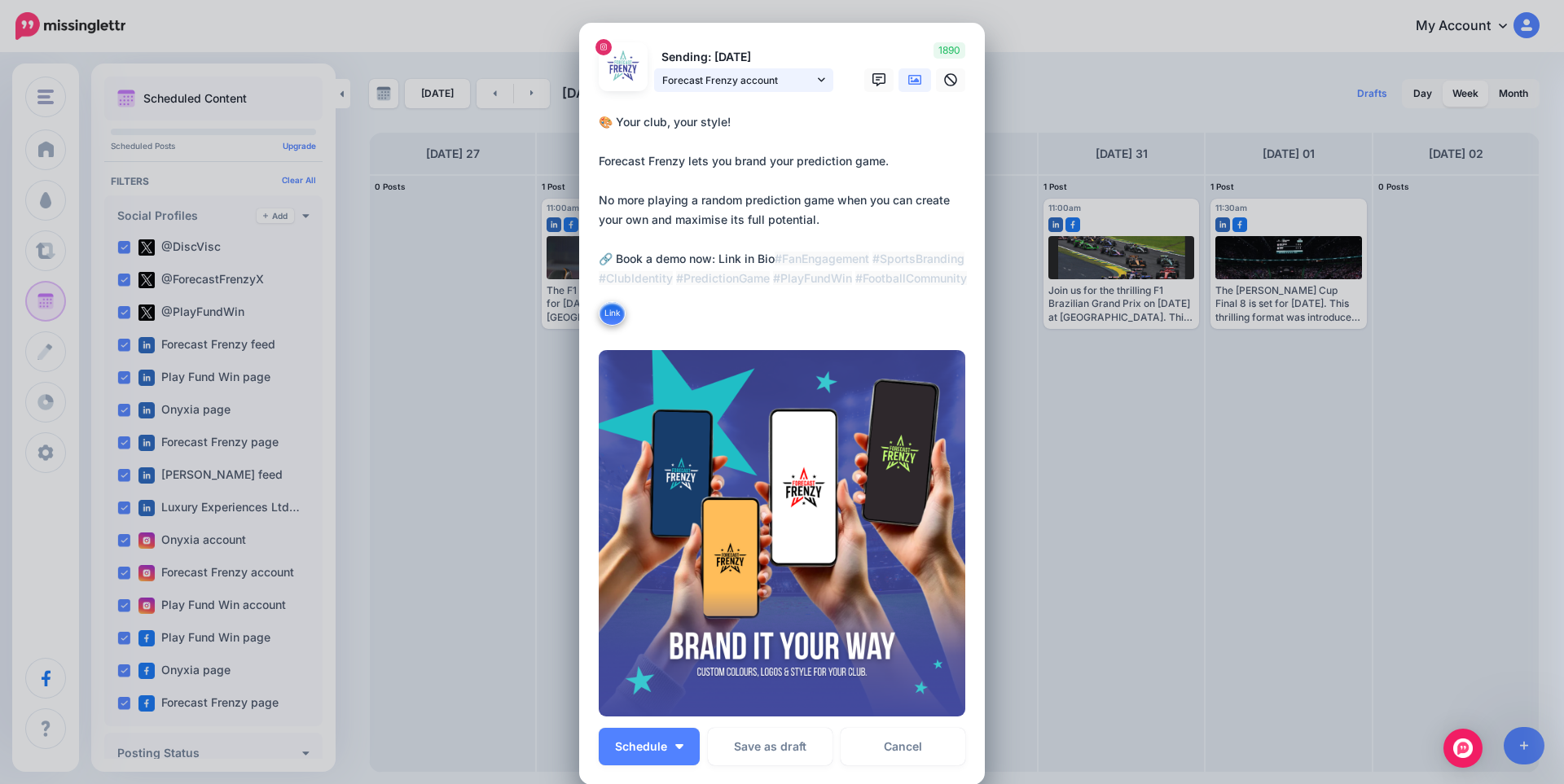
click at [711, 83] on span "Forecast Frenzy account" at bounding box center [738, 80] width 151 height 17
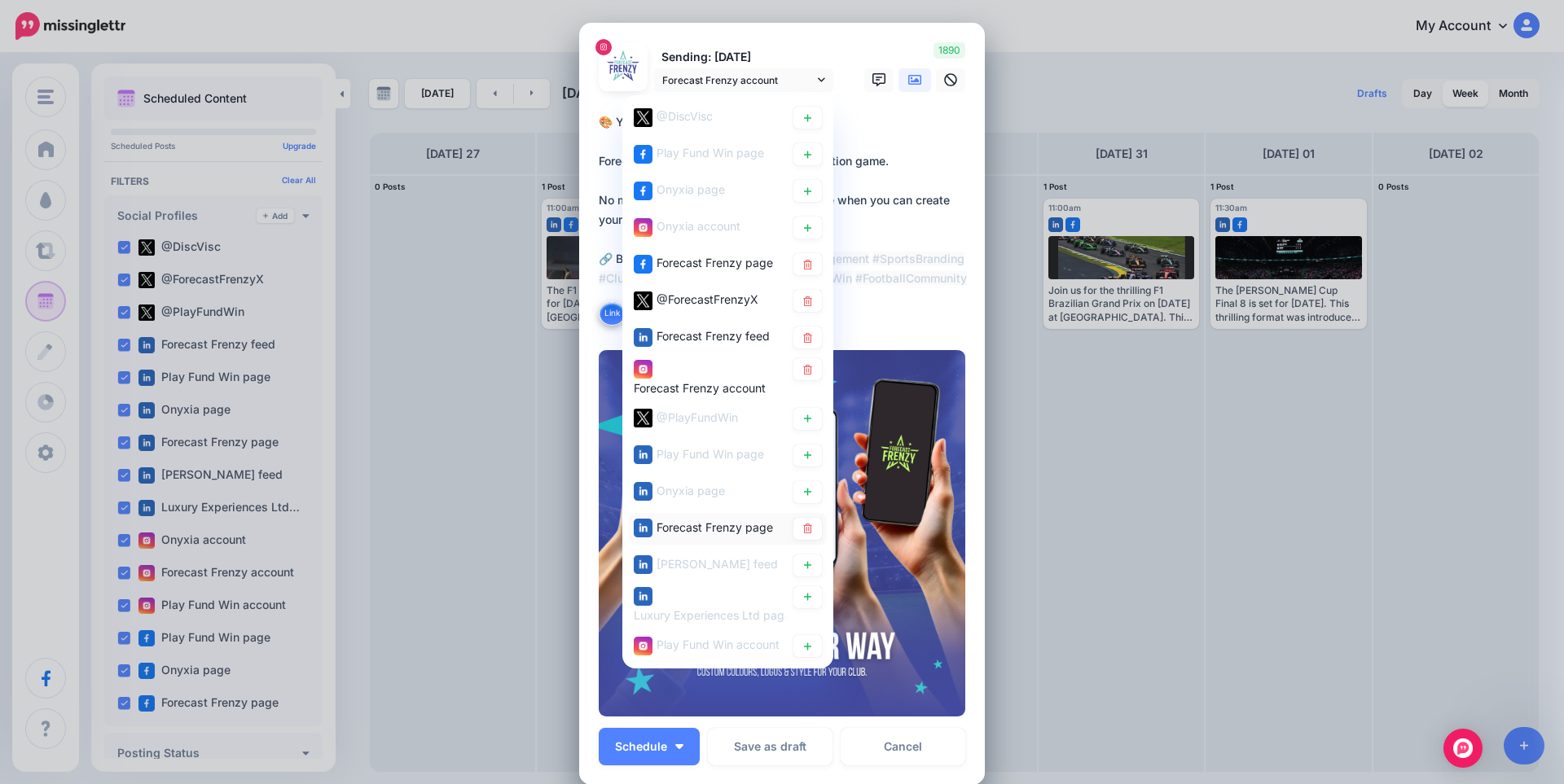
click at [667, 525] on span "Forecast Frenzy page" at bounding box center [715, 526] width 117 height 14
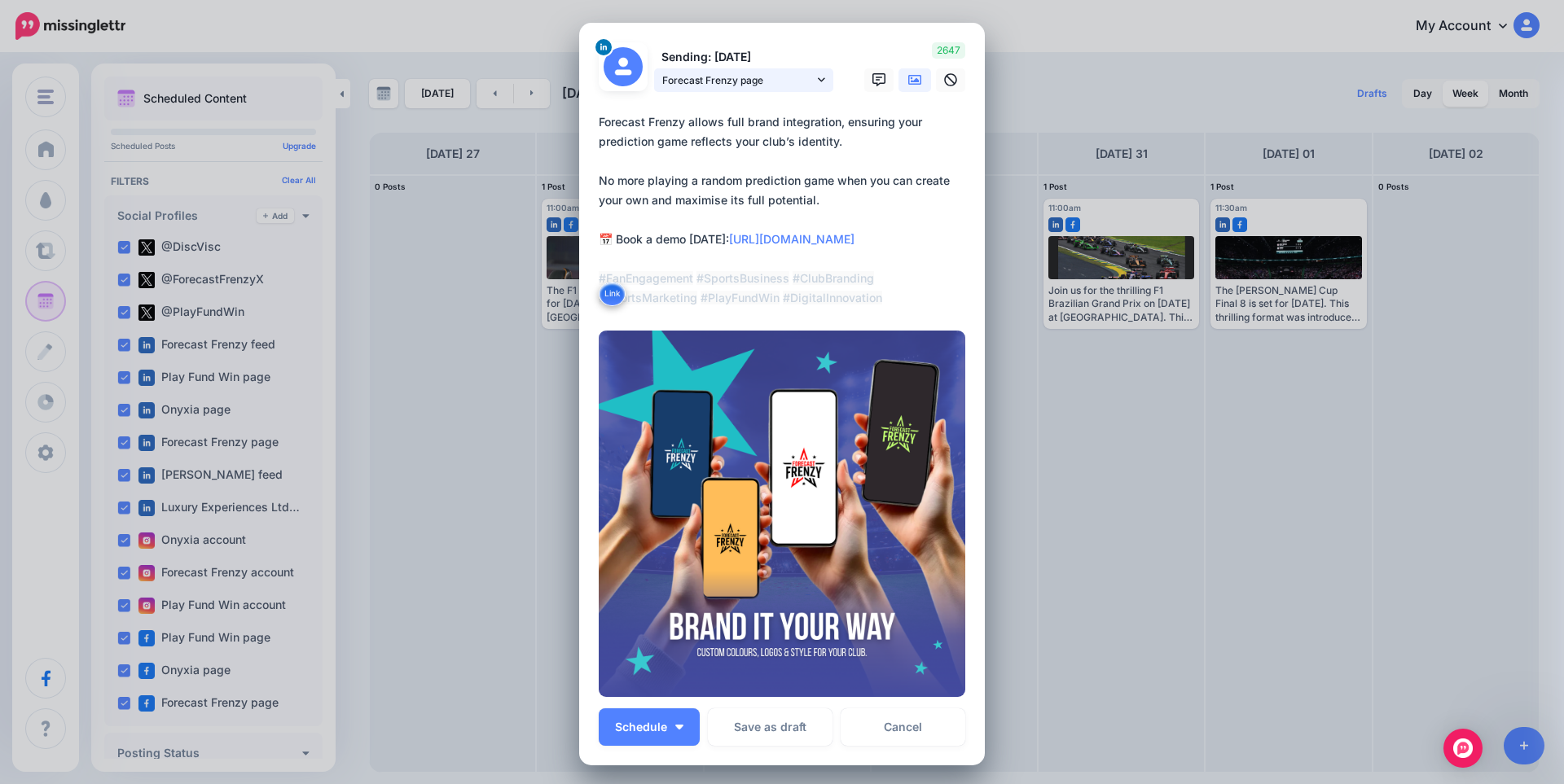
click at [758, 86] on span "Forecast Frenzy page" at bounding box center [738, 80] width 151 height 17
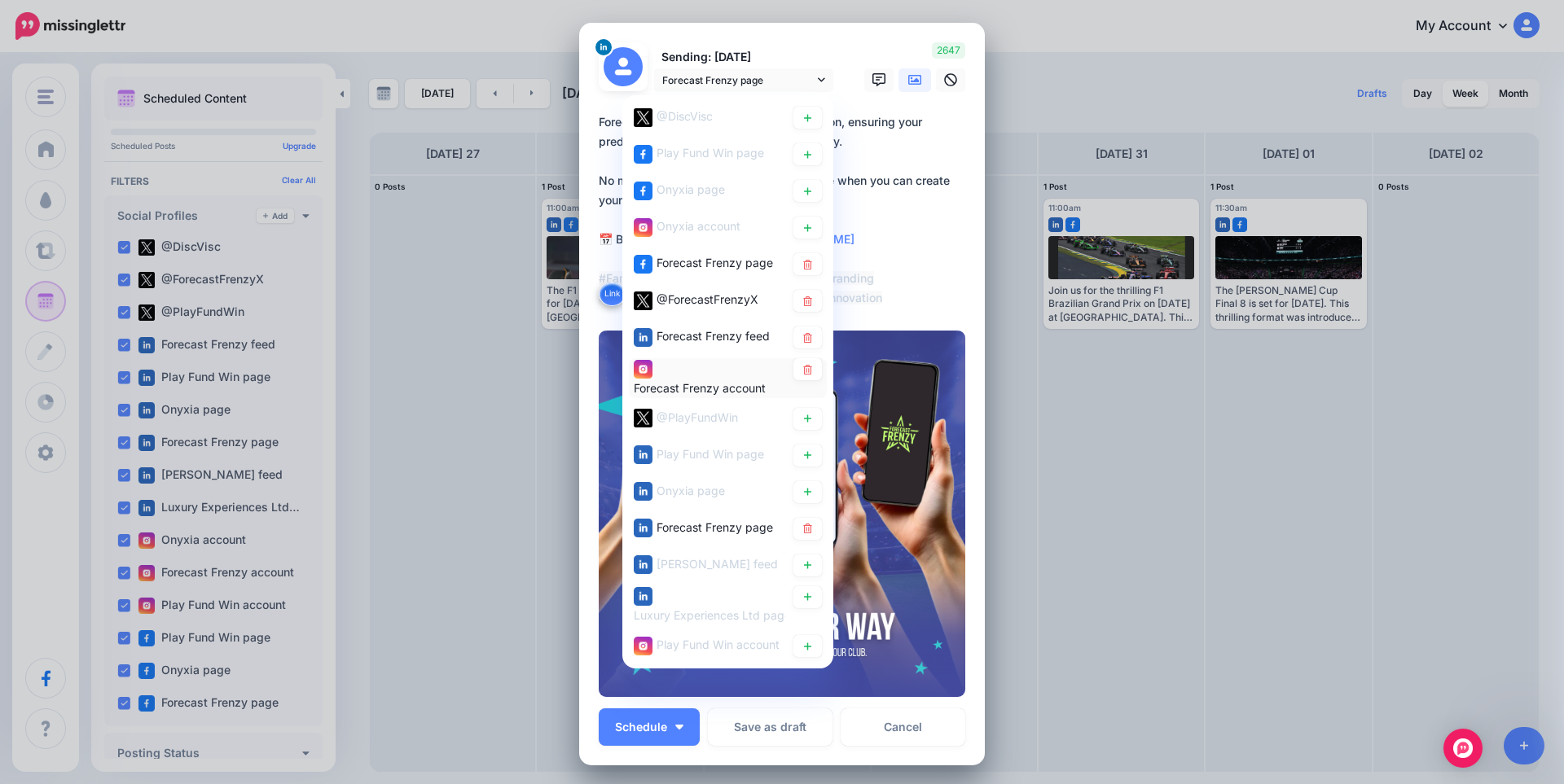
click at [681, 380] on span "Forecast Frenzy account" at bounding box center [700, 387] width 132 height 14
type textarea "**********"
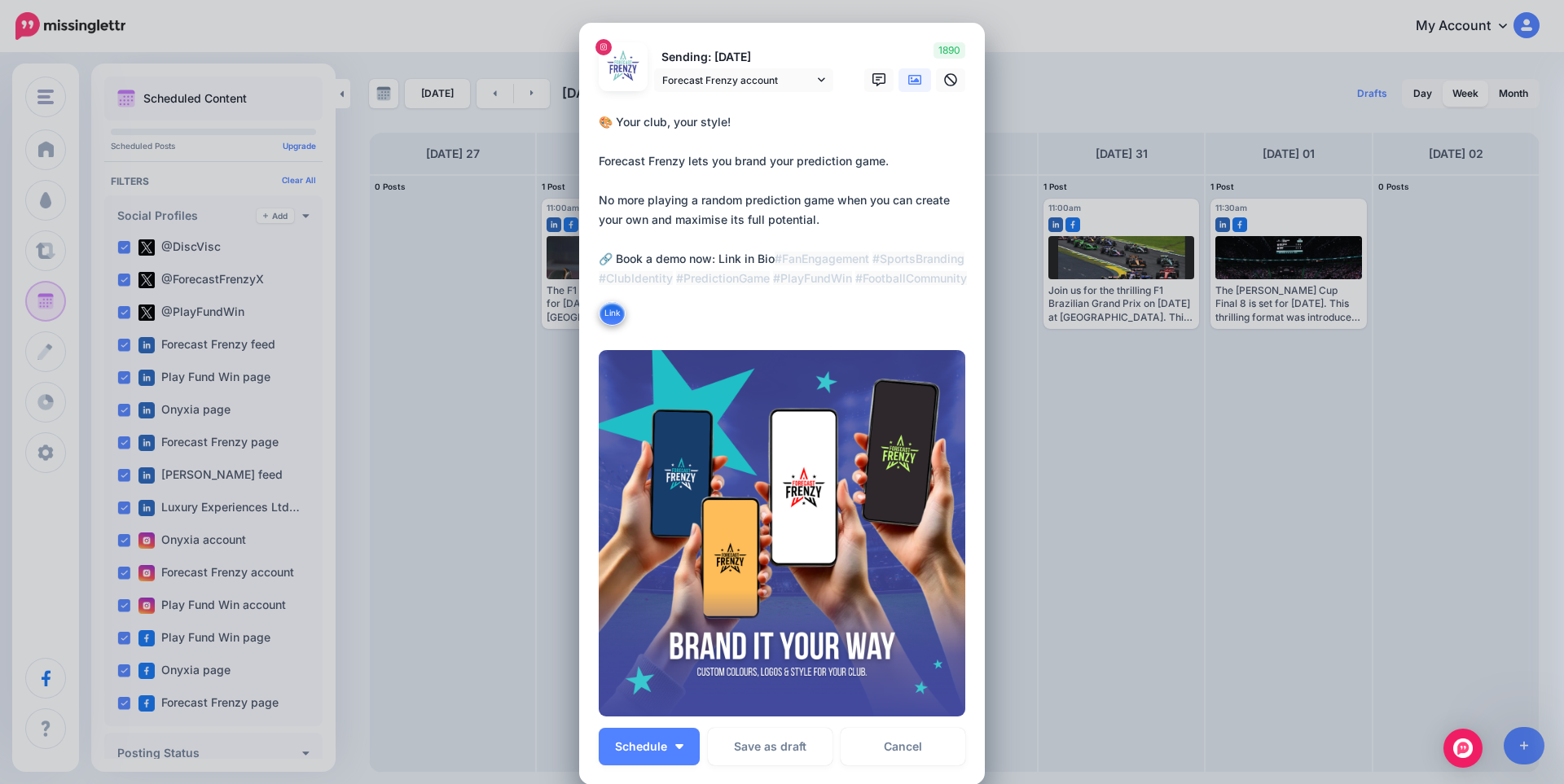
click at [908, 84] on icon at bounding box center [914, 79] width 13 height 9
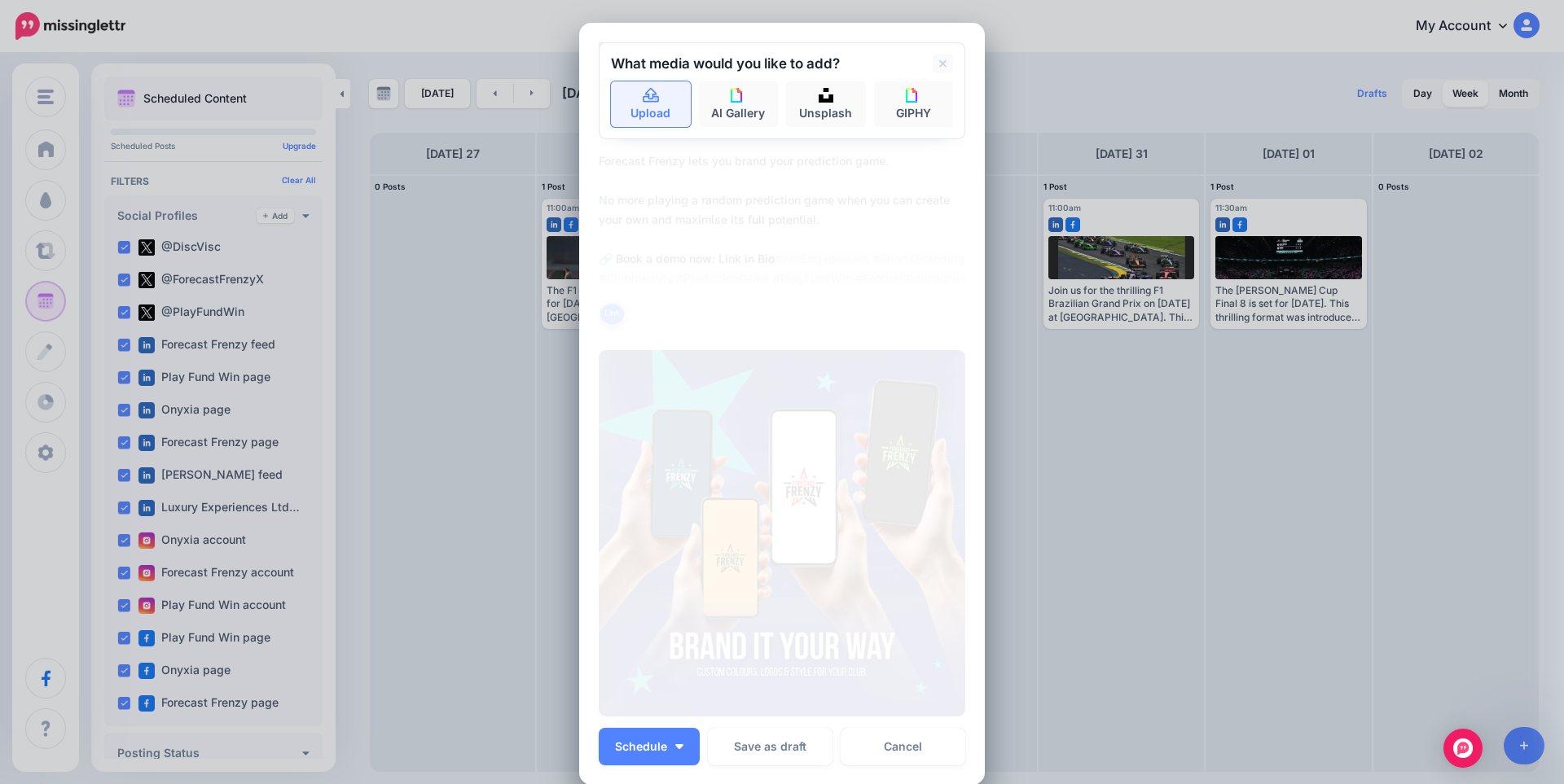
click at [642, 95] on icon at bounding box center [650, 94] width 16 height 15
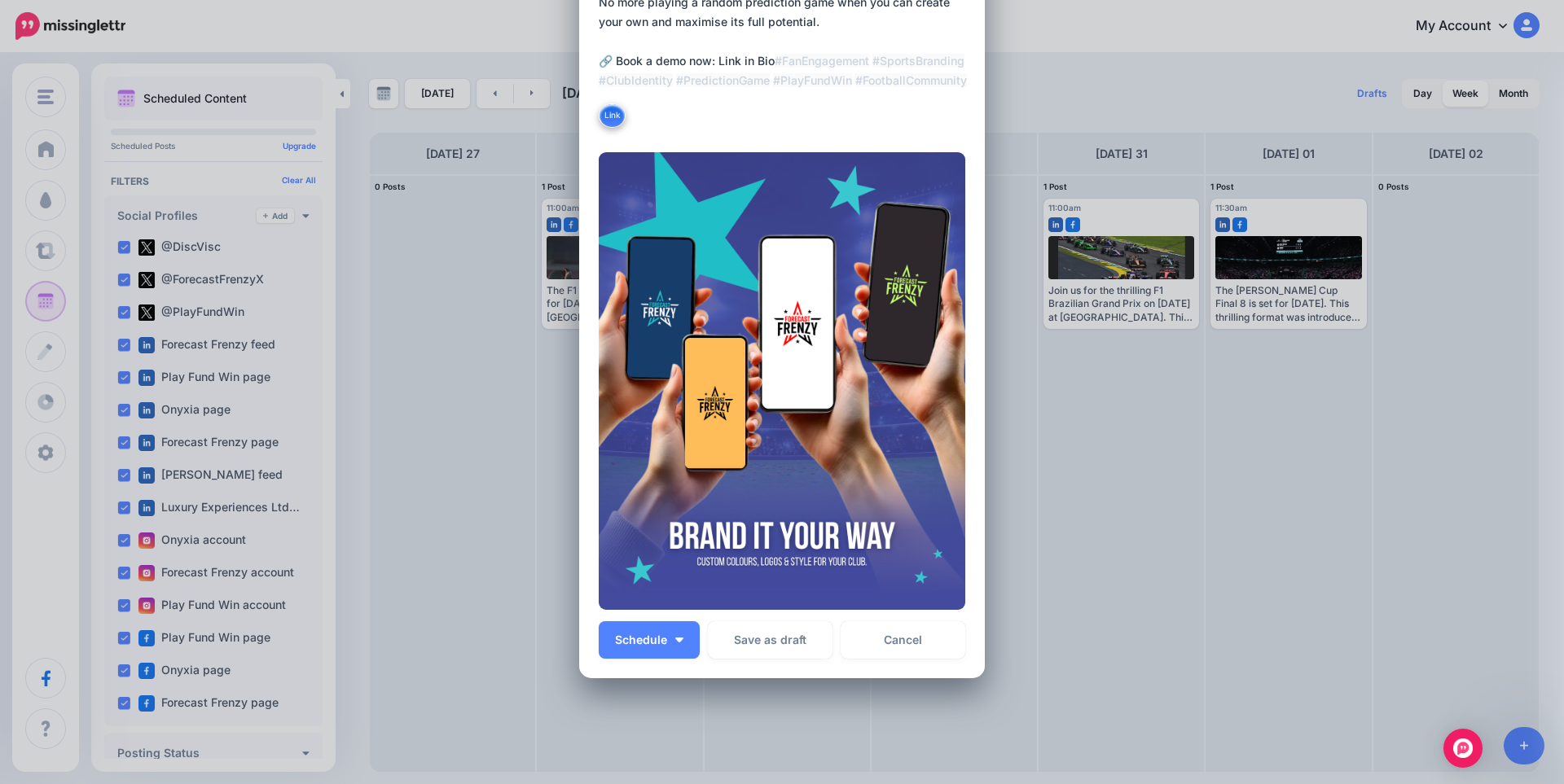
scroll to position [217, 0]
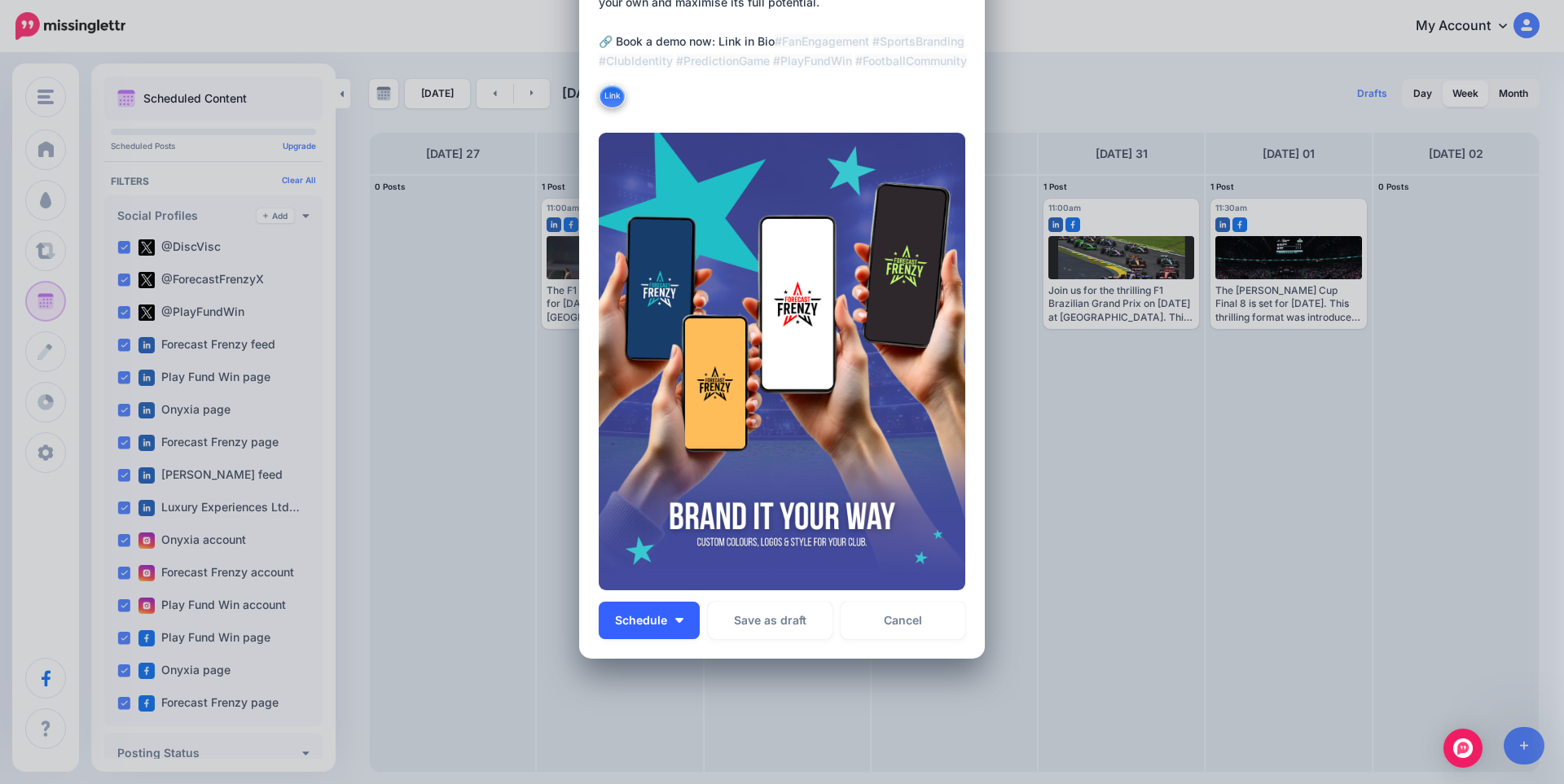
click at [674, 629] on button "Schedule" at bounding box center [649, 621] width 101 height 38
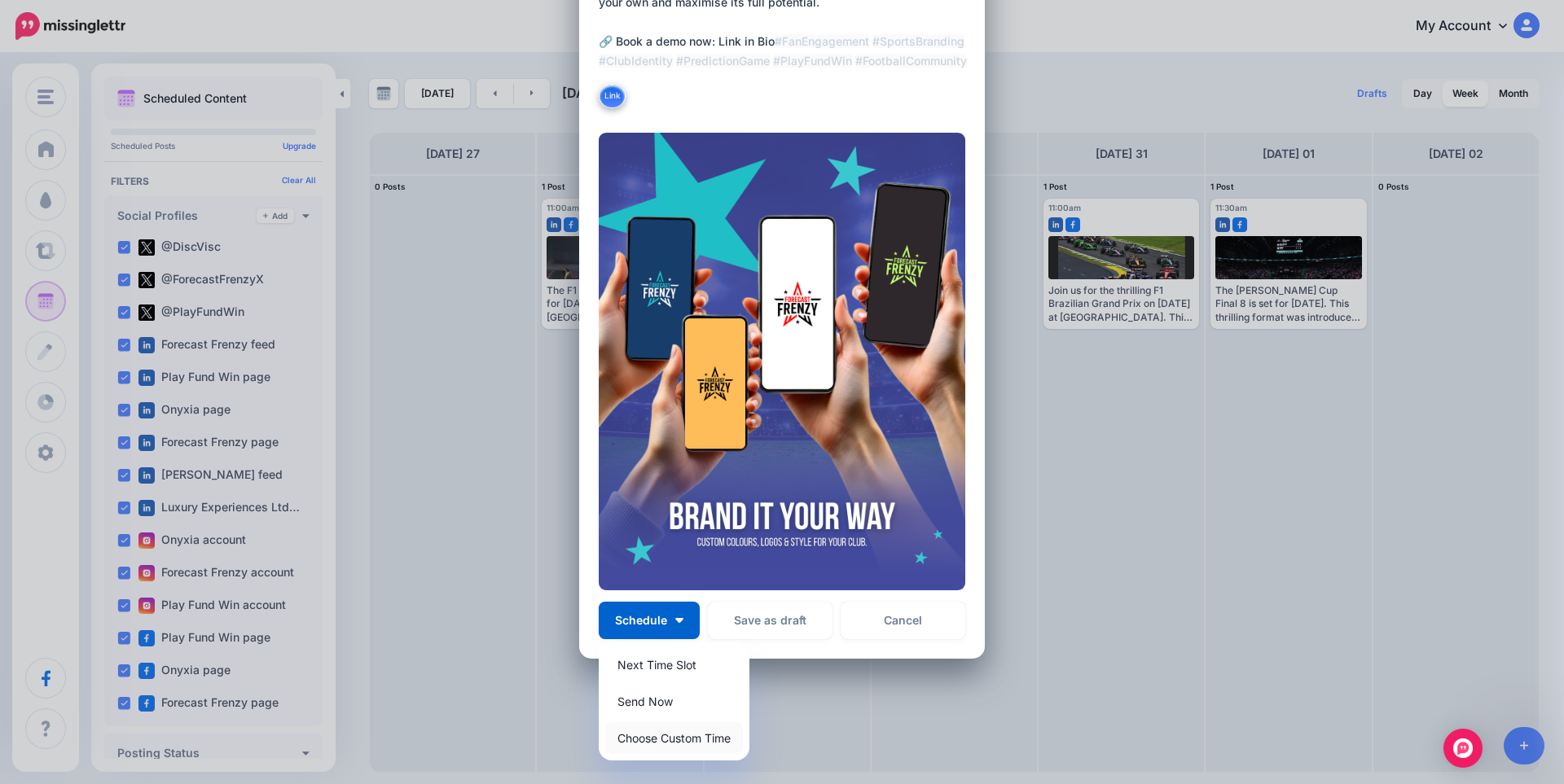
click at [642, 747] on link "Choose Custom Time" at bounding box center [674, 738] width 137 height 32
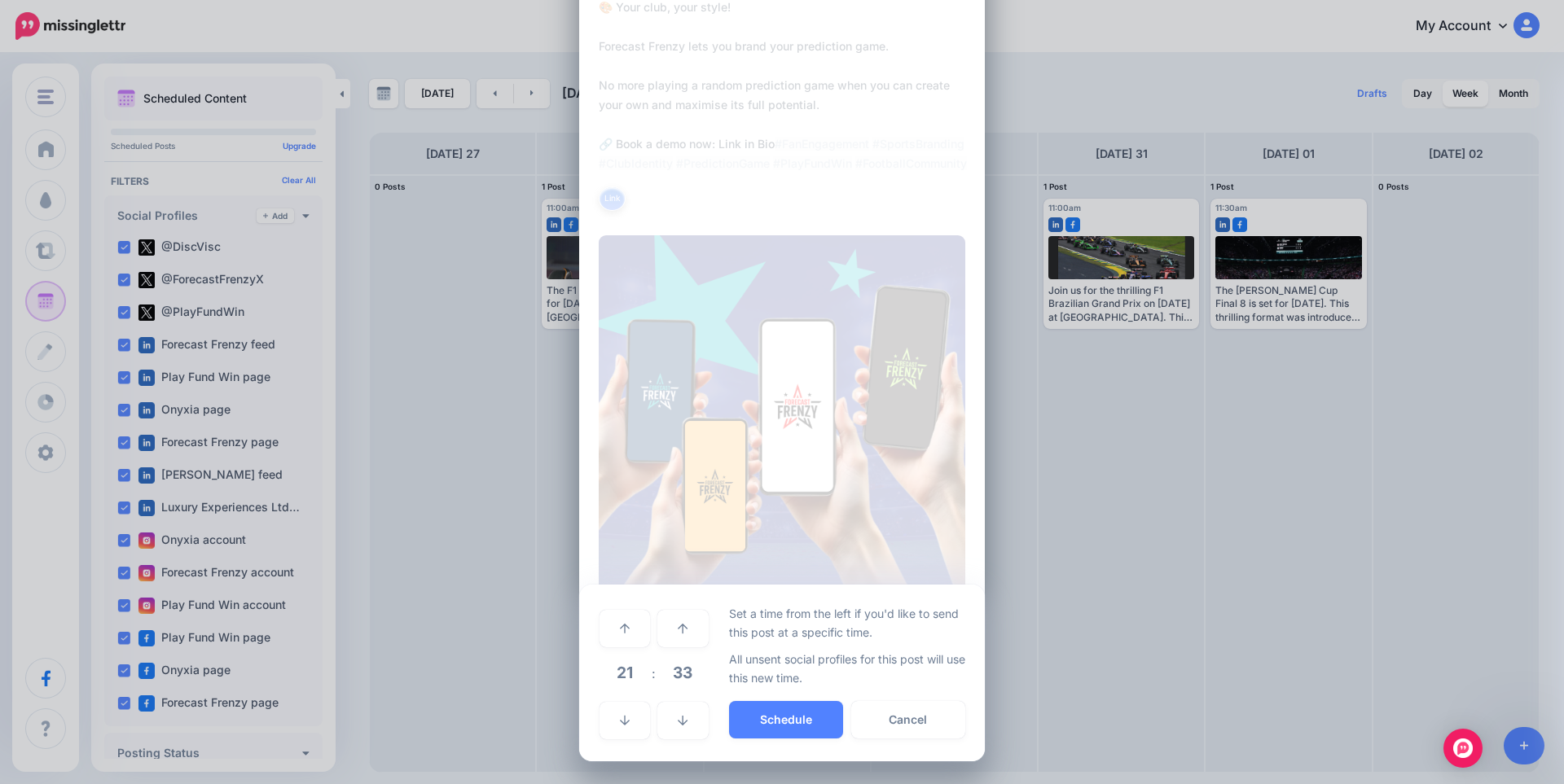
scroll to position [115, 0]
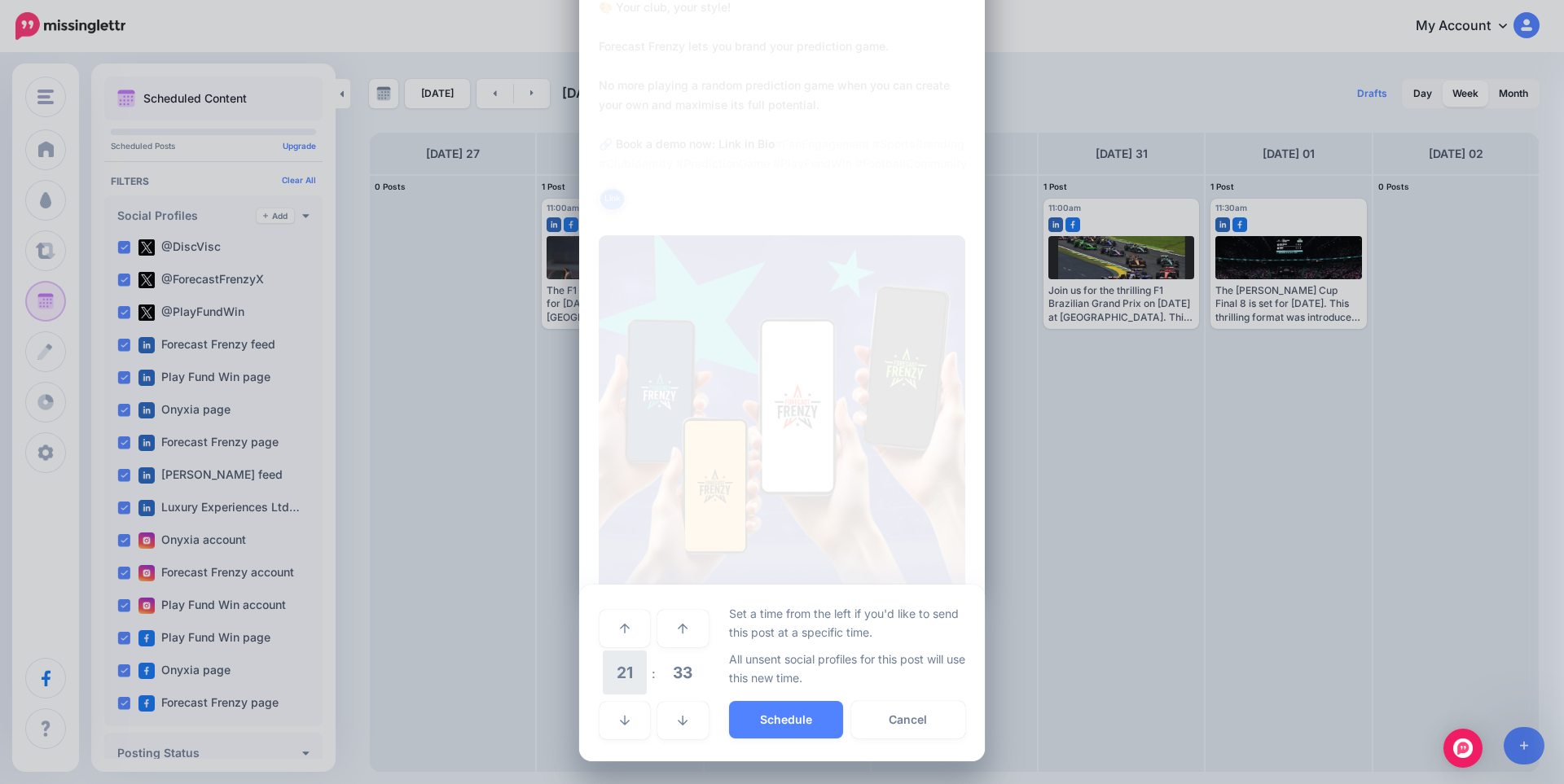
click at [622, 685] on span "21" at bounding box center [624, 672] width 44 height 44
click at [655, 659] on td "11" at bounding box center [661, 662] width 18 height 24
click at [678, 676] on span "33" at bounding box center [682, 672] width 44 height 44
click at [639, 676] on td "30" at bounding box center [643, 673] width 18 height 46
click at [802, 727] on button "Schedule" at bounding box center [786, 720] width 114 height 38
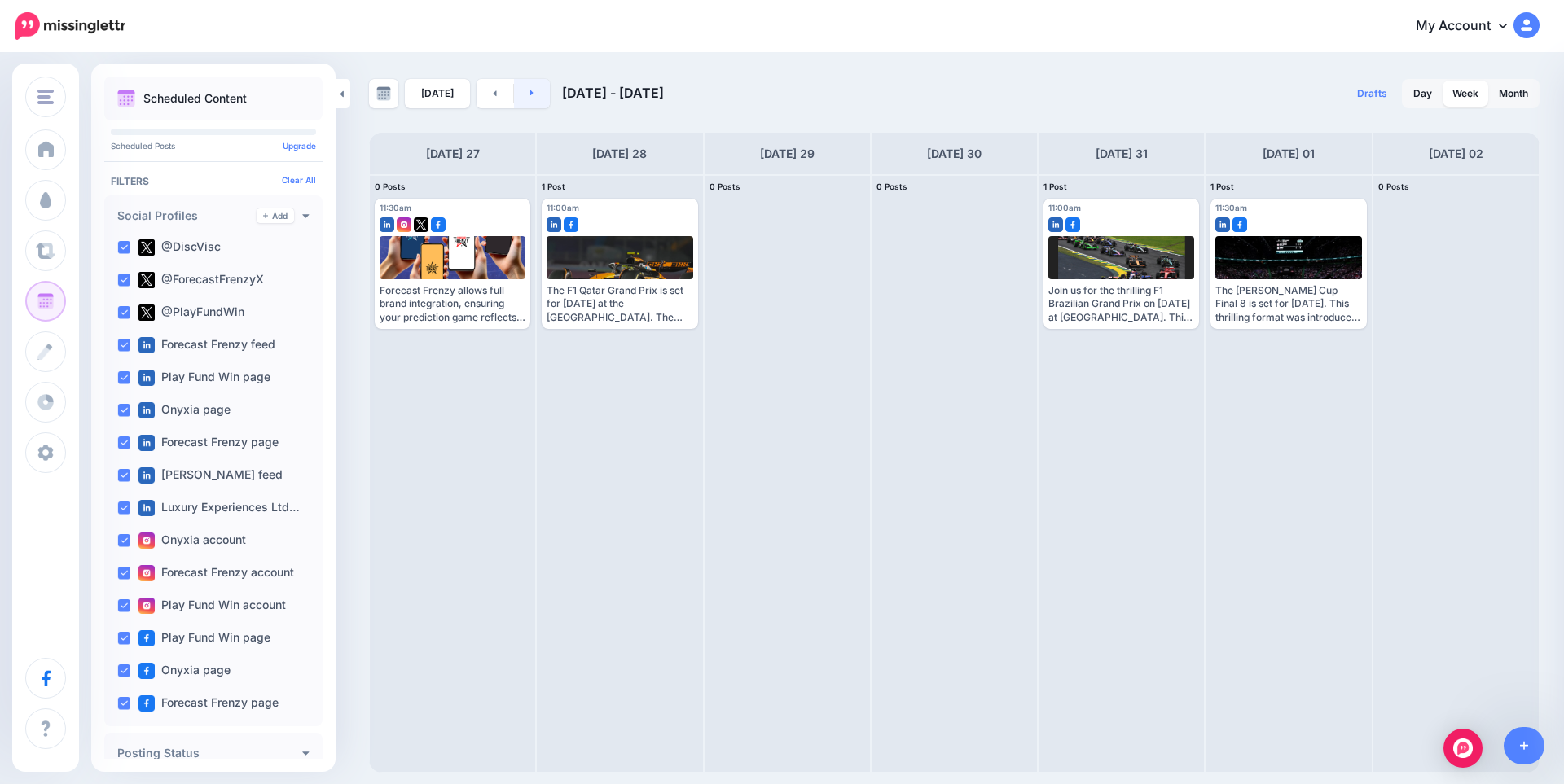
click at [534, 100] on link at bounding box center [532, 94] width 37 height 29
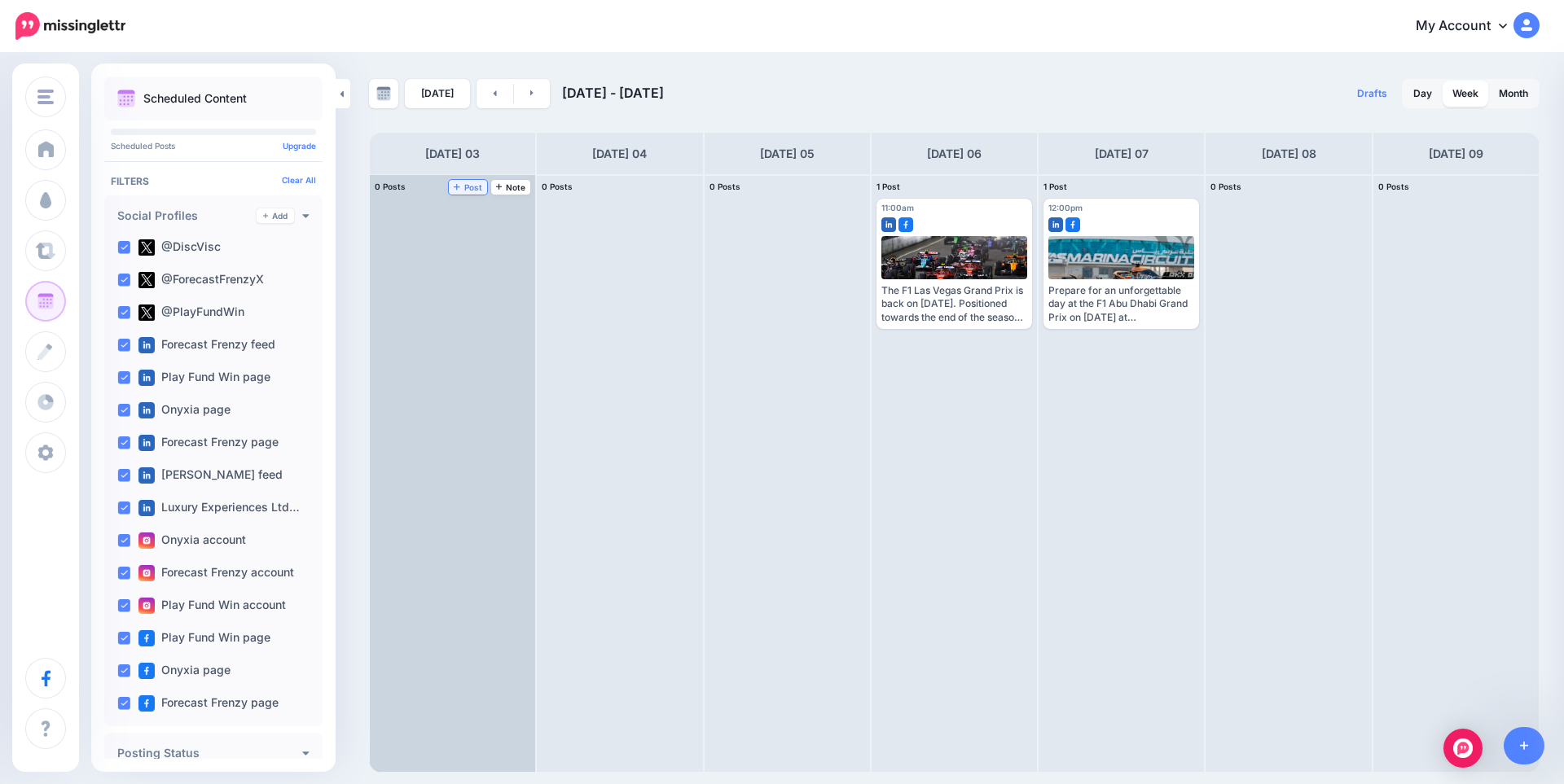
click at [465, 185] on span "Post" at bounding box center [467, 186] width 28 height 8
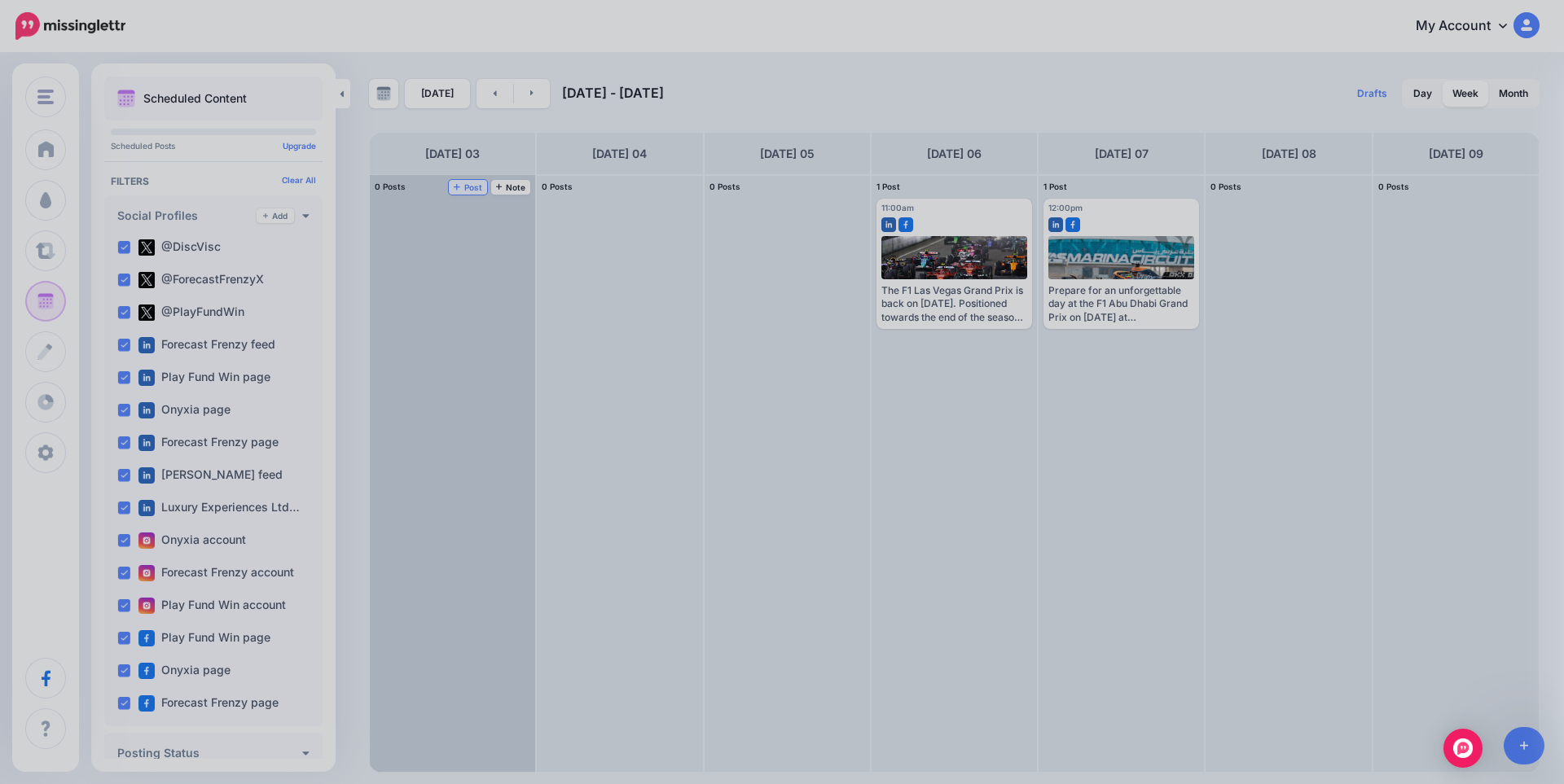
scroll to position [0, 0]
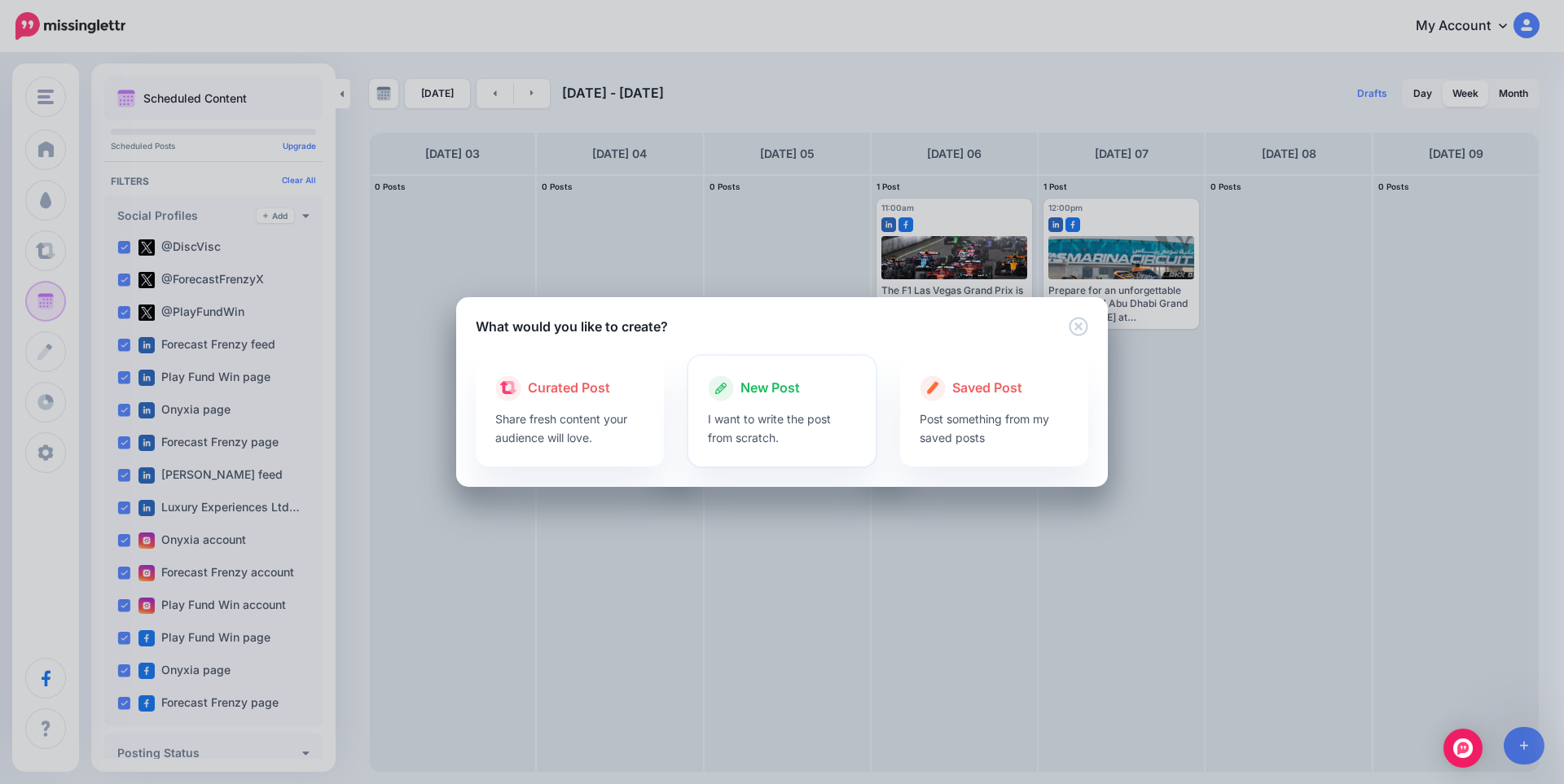
click at [760, 377] on div "New Post" at bounding box center [782, 388] width 149 height 26
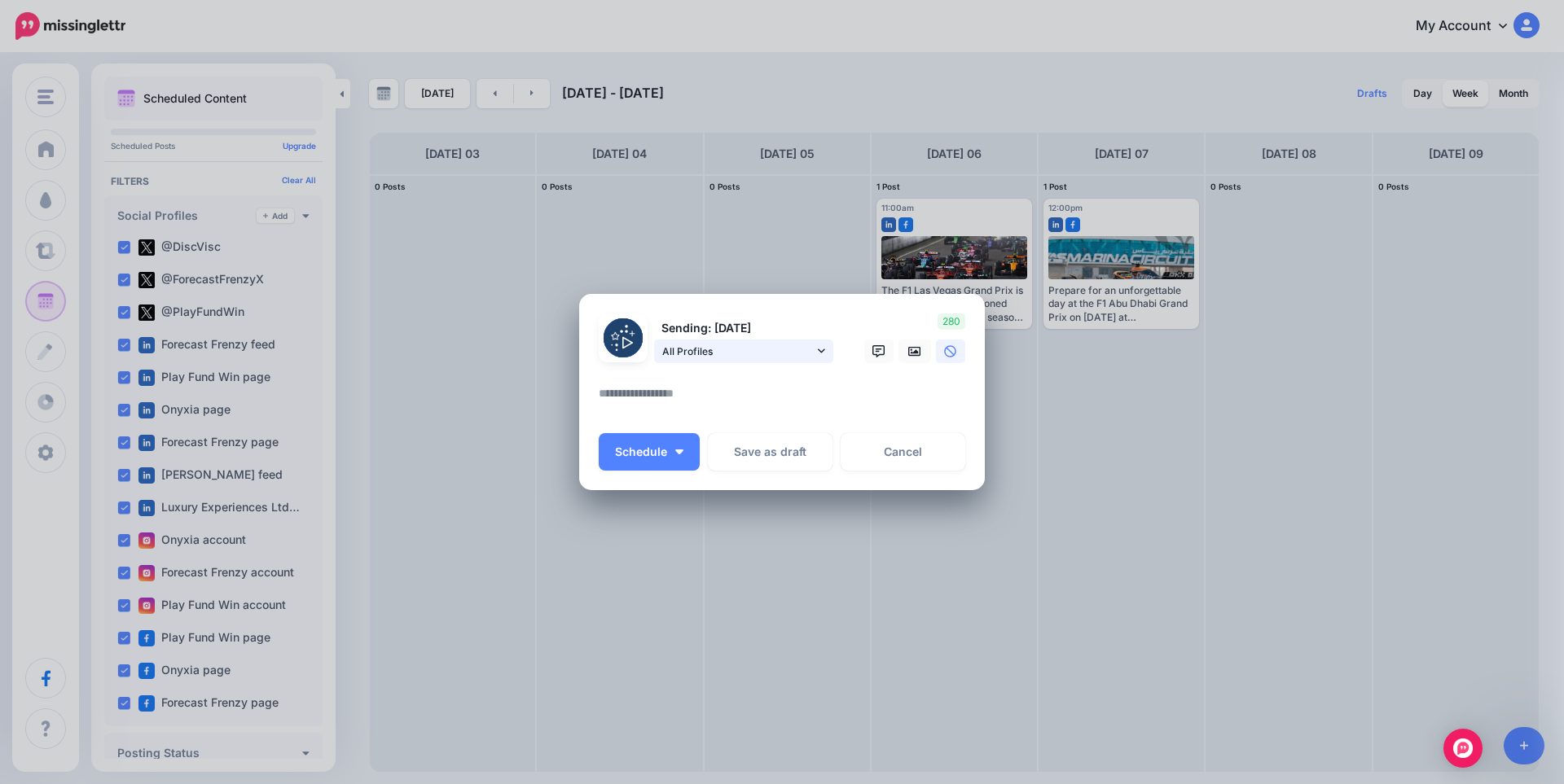
click at [810, 354] on span "All Profiles" at bounding box center [738, 351] width 151 height 17
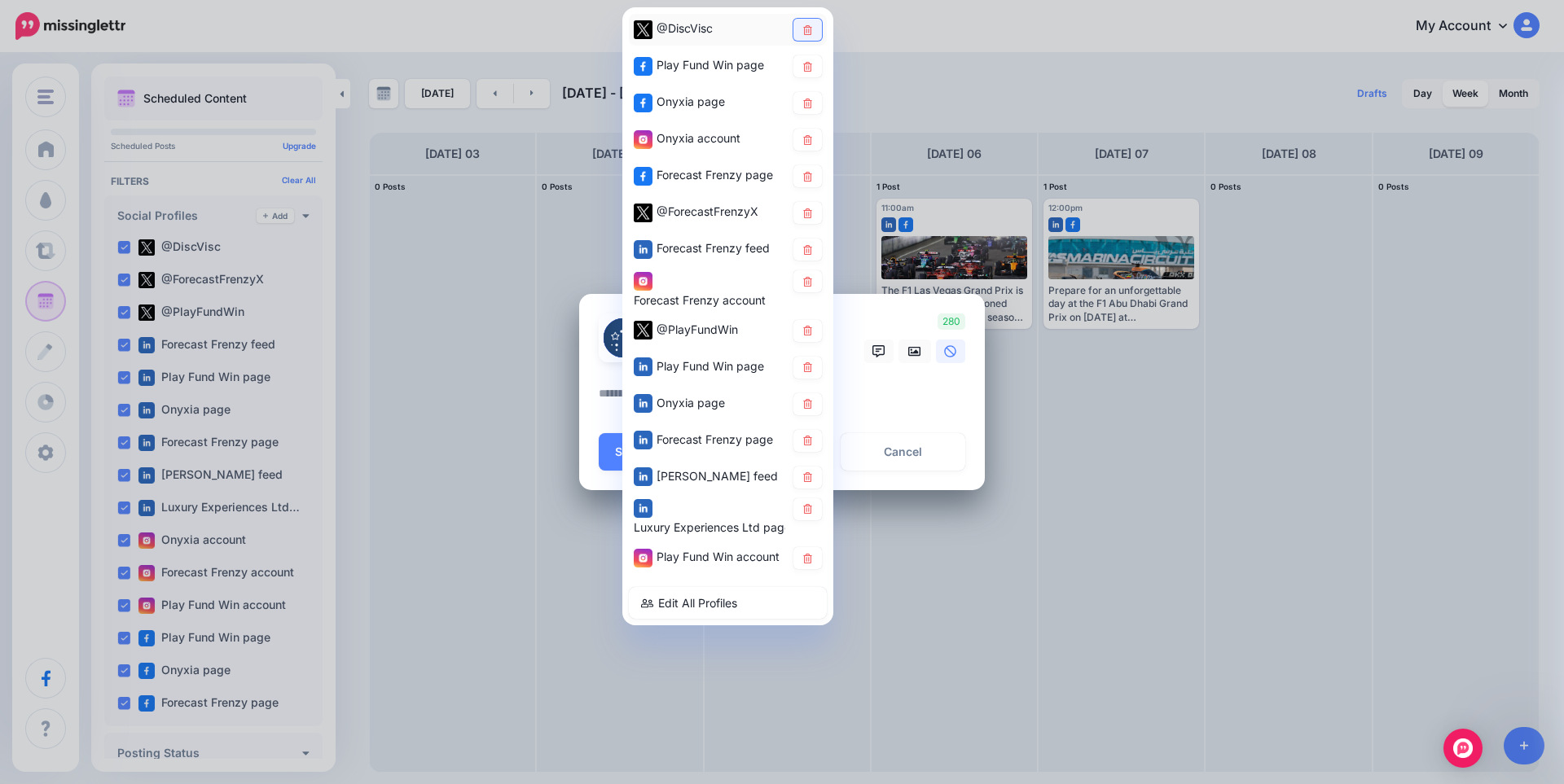
click at [808, 33] on icon at bounding box center [807, 28] width 12 height 9
click at [806, 66] on icon at bounding box center [807, 65] width 9 height 9
click at [806, 106] on icon at bounding box center [807, 102] width 12 height 9
click at [809, 137] on icon at bounding box center [807, 138] width 12 height 9
click at [809, 332] on icon at bounding box center [807, 330] width 9 height 9
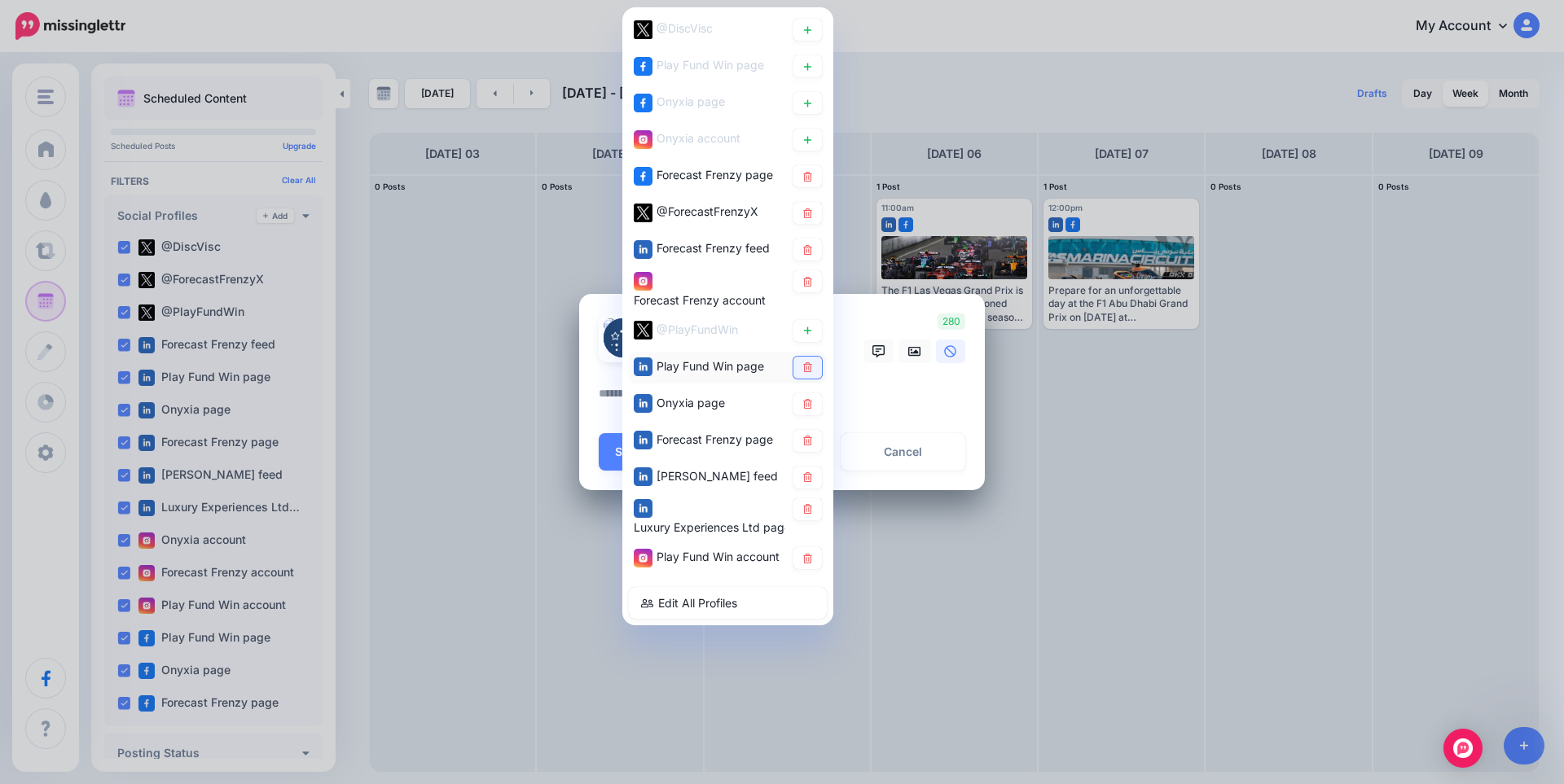
click at [809, 368] on icon at bounding box center [807, 367] width 9 height 9
click at [809, 400] on icon at bounding box center [807, 404] width 9 height 9
click at [806, 475] on icon at bounding box center [807, 477] width 9 height 9
click at [803, 513] on icon at bounding box center [807, 508] width 12 height 9
click at [800, 559] on link at bounding box center [807, 558] width 28 height 22
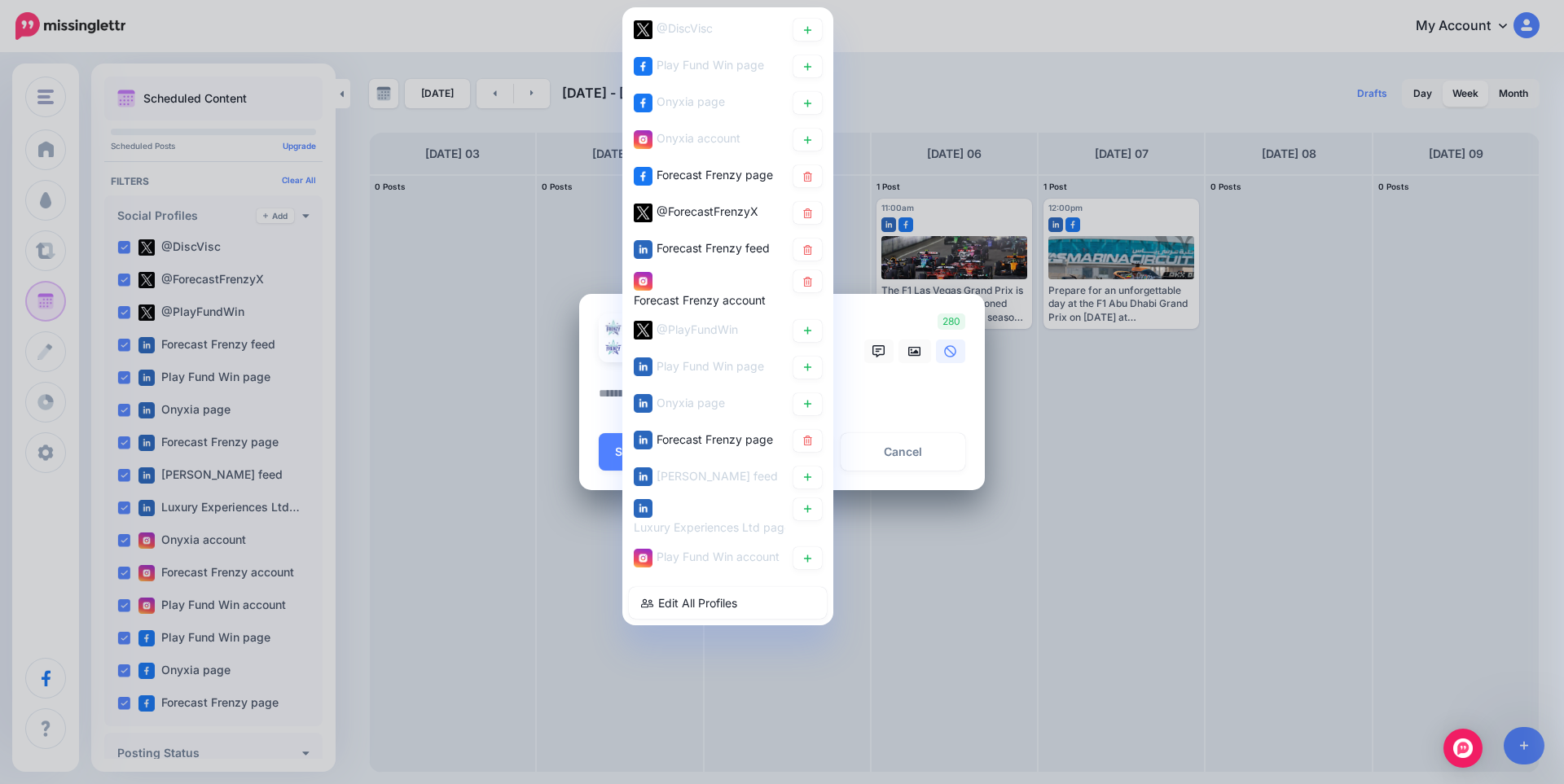
click at [885, 395] on textarea at bounding box center [786, 399] width 374 height 32
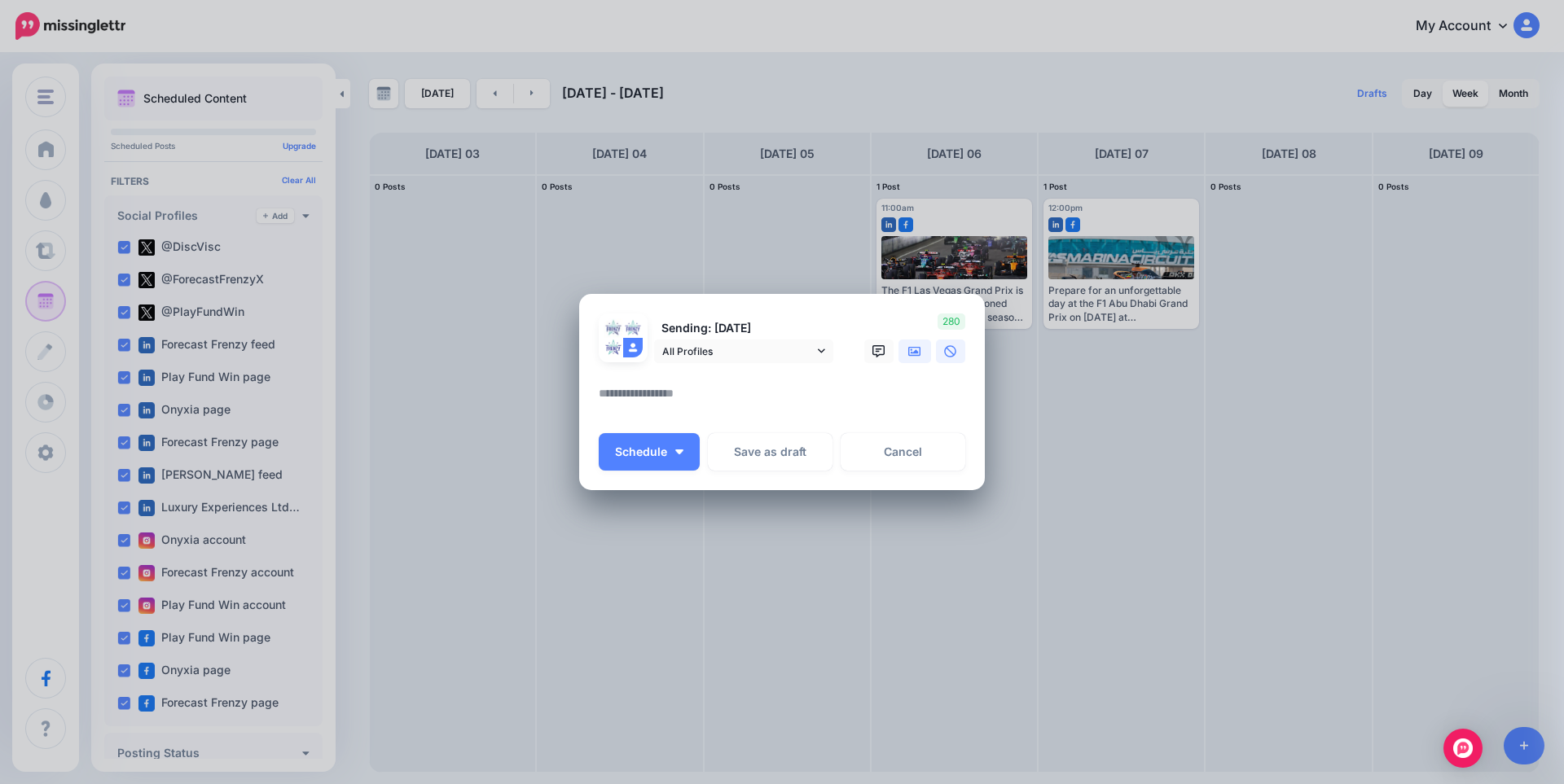
click at [915, 355] on icon at bounding box center [914, 351] width 13 height 13
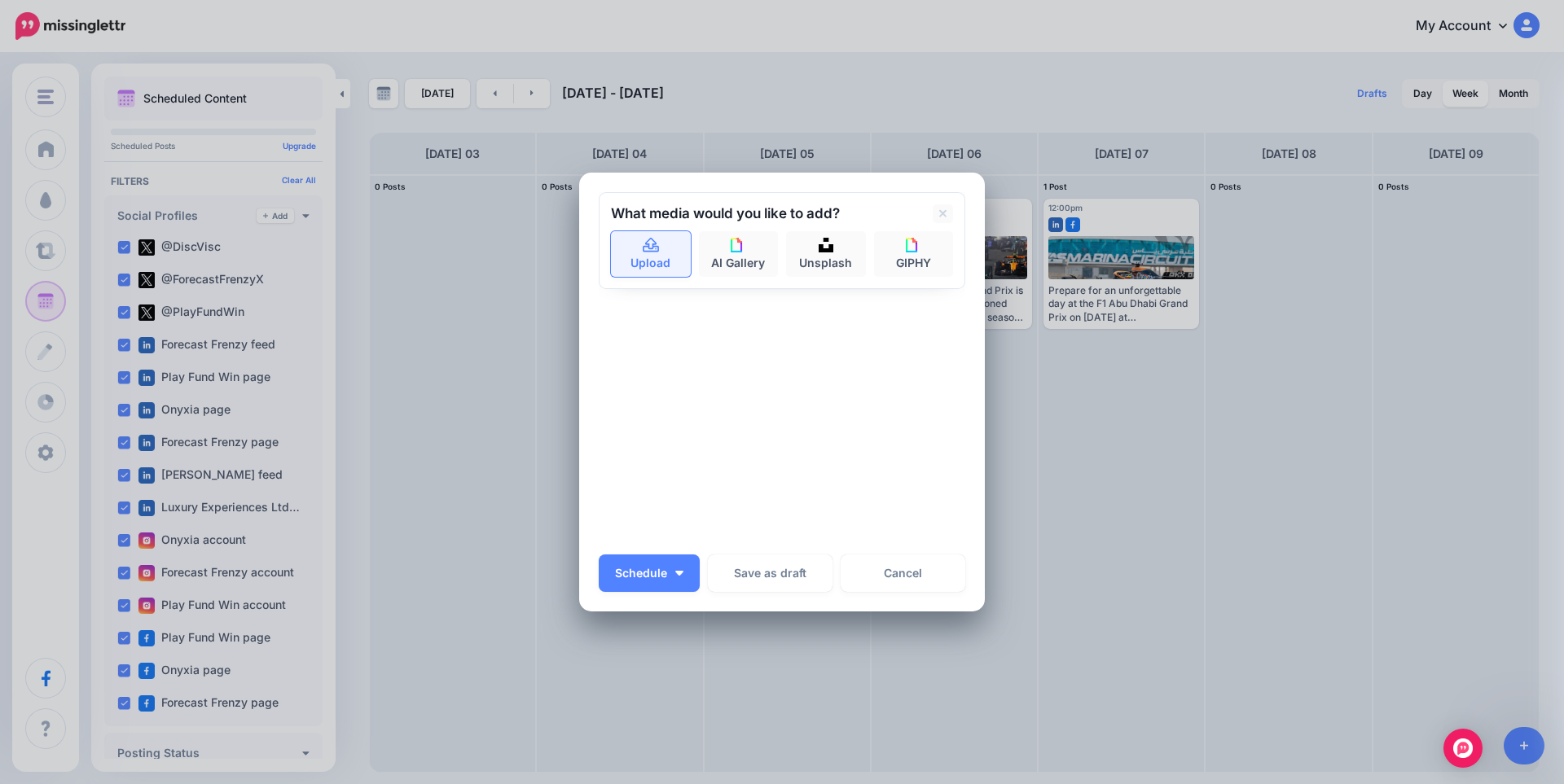
click at [661, 260] on link "Upload" at bounding box center [650, 253] width 80 height 46
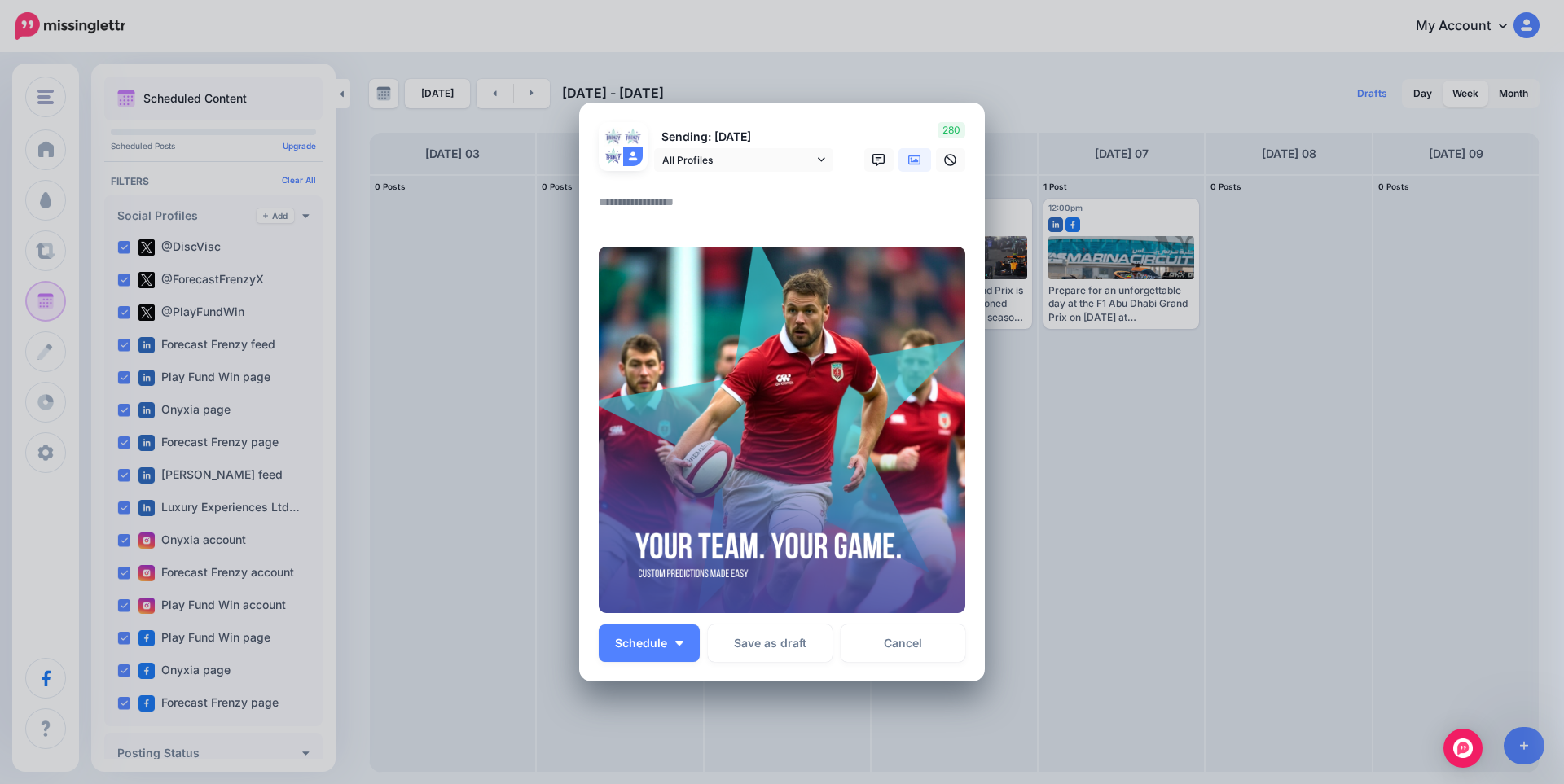
click at [1245, 494] on div "Create Post Loading Sending: [DATE]" at bounding box center [782, 392] width 1564 height 784
click at [656, 198] on textarea at bounding box center [786, 208] width 374 height 32
paste textarea "**********"
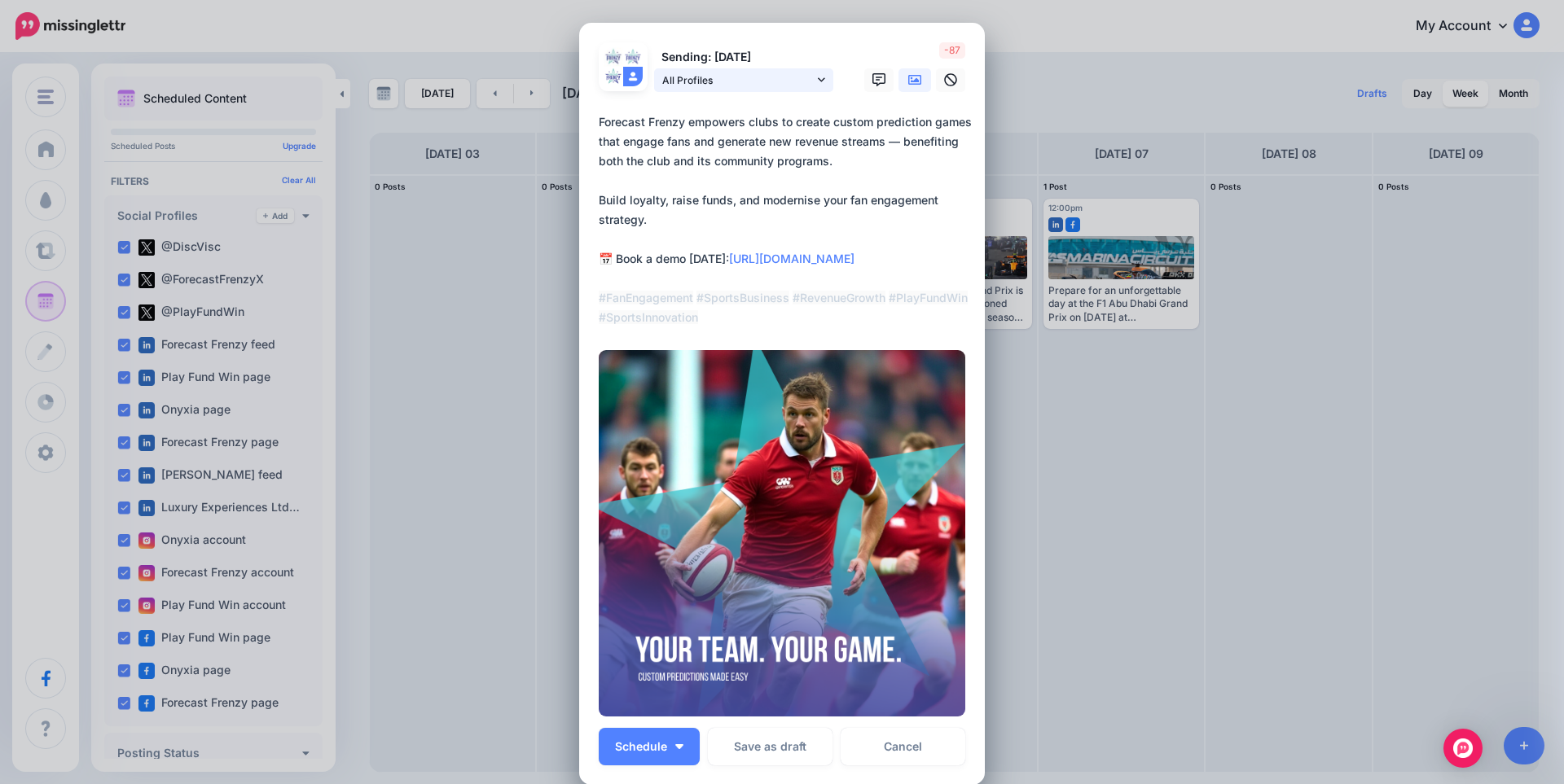
click at [740, 86] on span "All Profiles" at bounding box center [738, 80] width 151 height 17
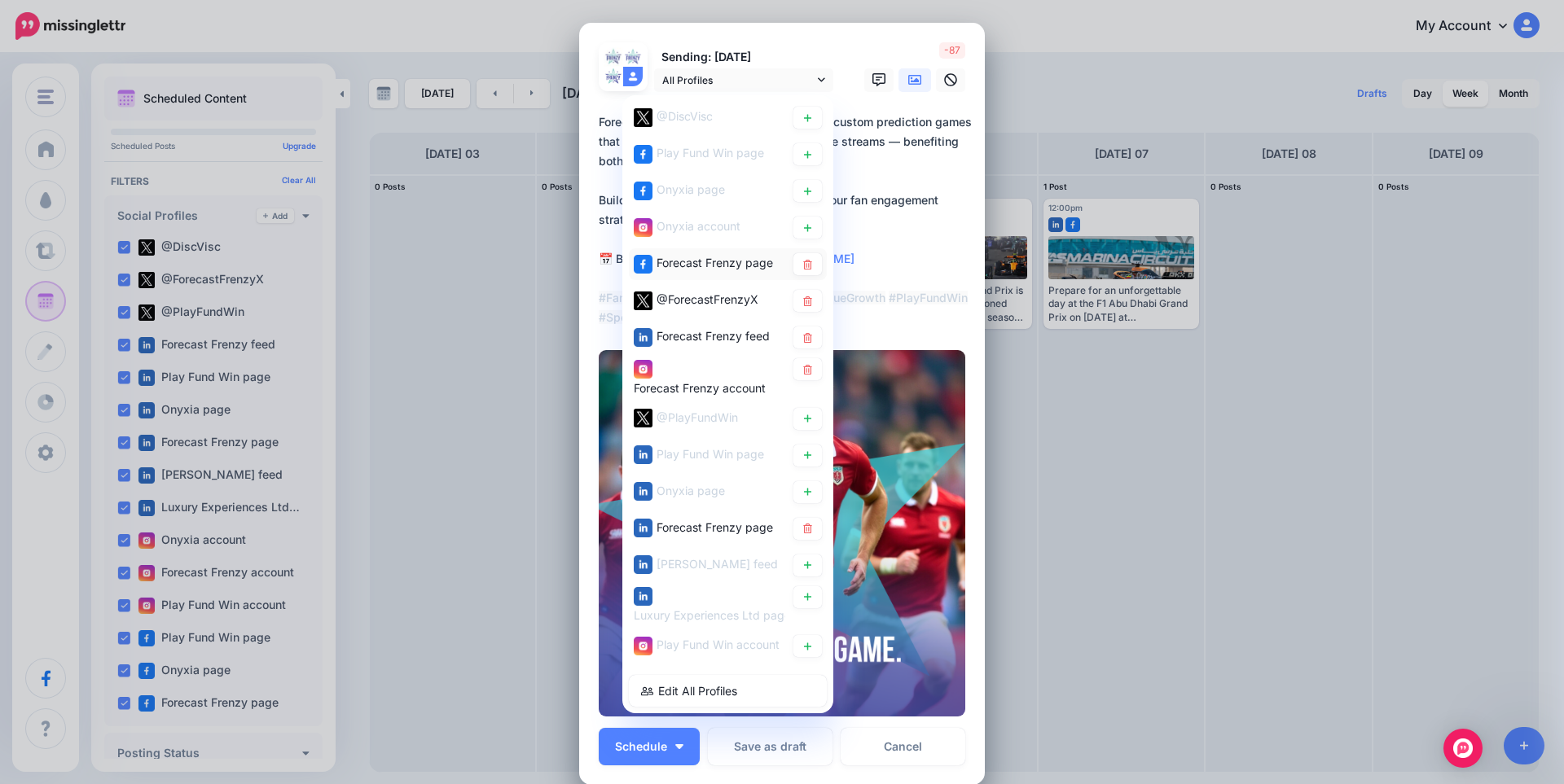
click at [699, 264] on span "Forecast Frenzy page" at bounding box center [715, 263] width 117 height 14
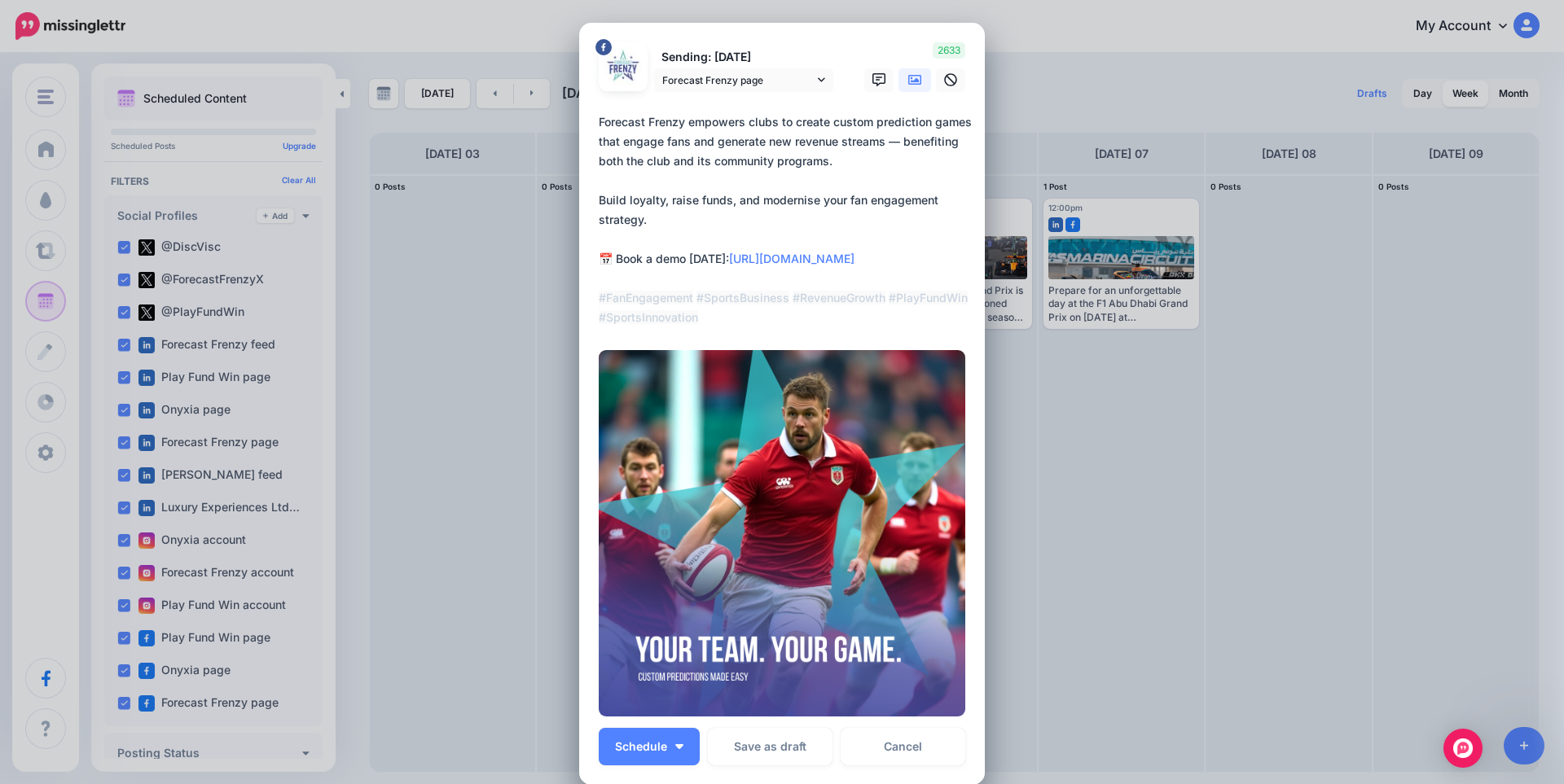
click at [733, 163] on textarea "**********" at bounding box center [786, 220] width 374 height 215
paste textarea "**********"
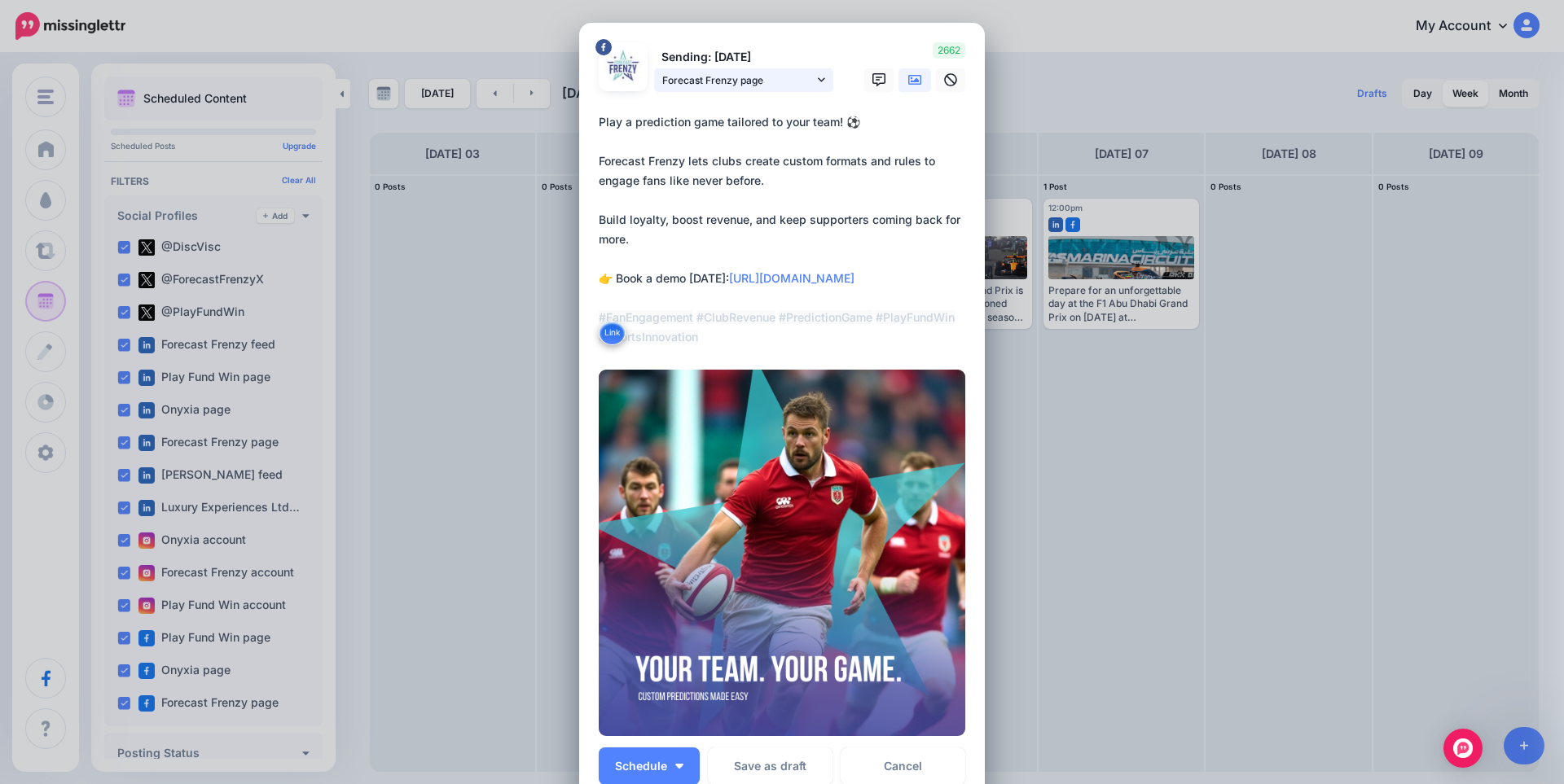
click at [782, 76] on span "Forecast Frenzy page" at bounding box center [738, 80] width 151 height 17
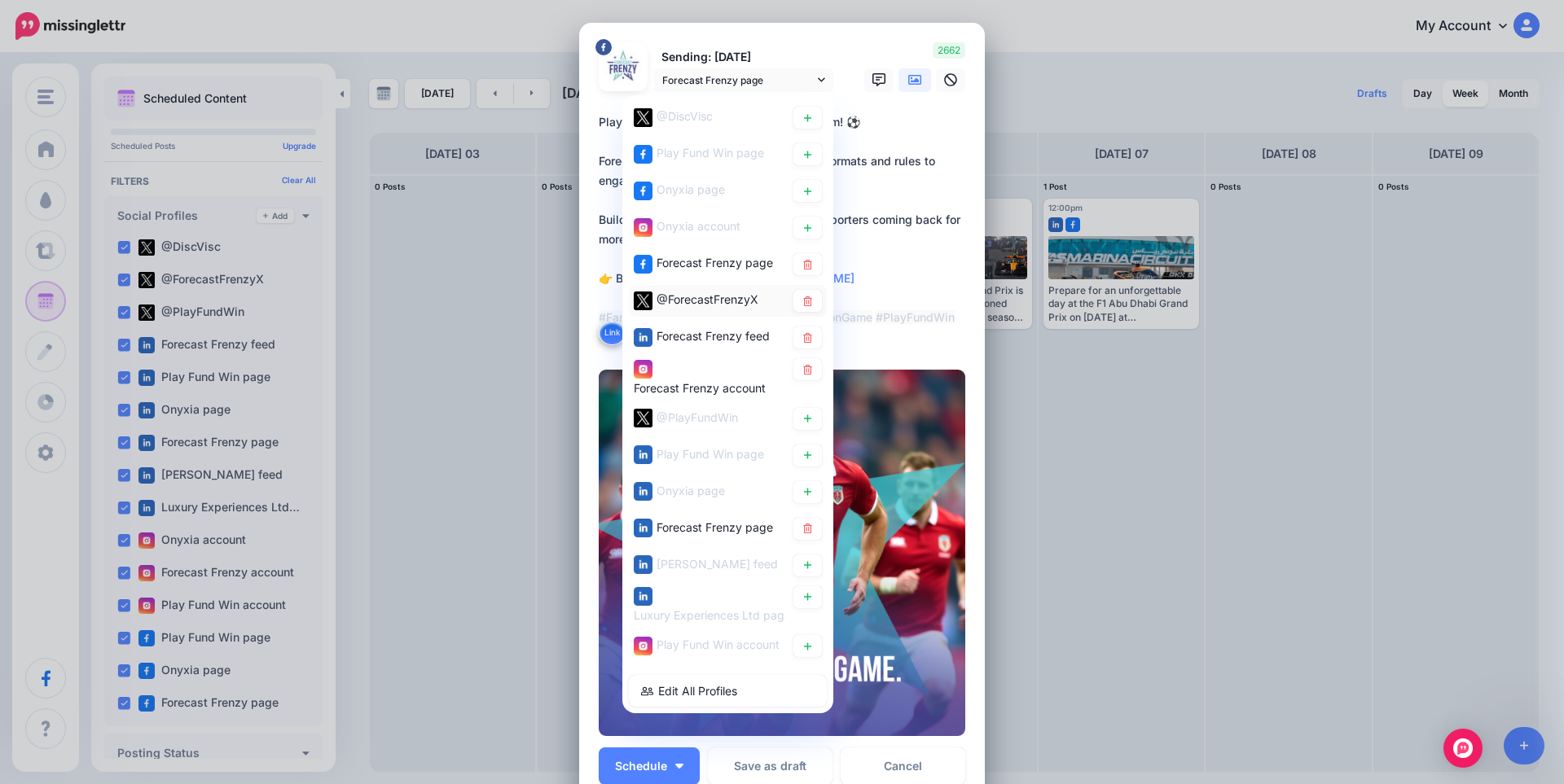
click at [720, 305] on span "@ForecastFrenzyX" at bounding box center [707, 299] width 102 height 14
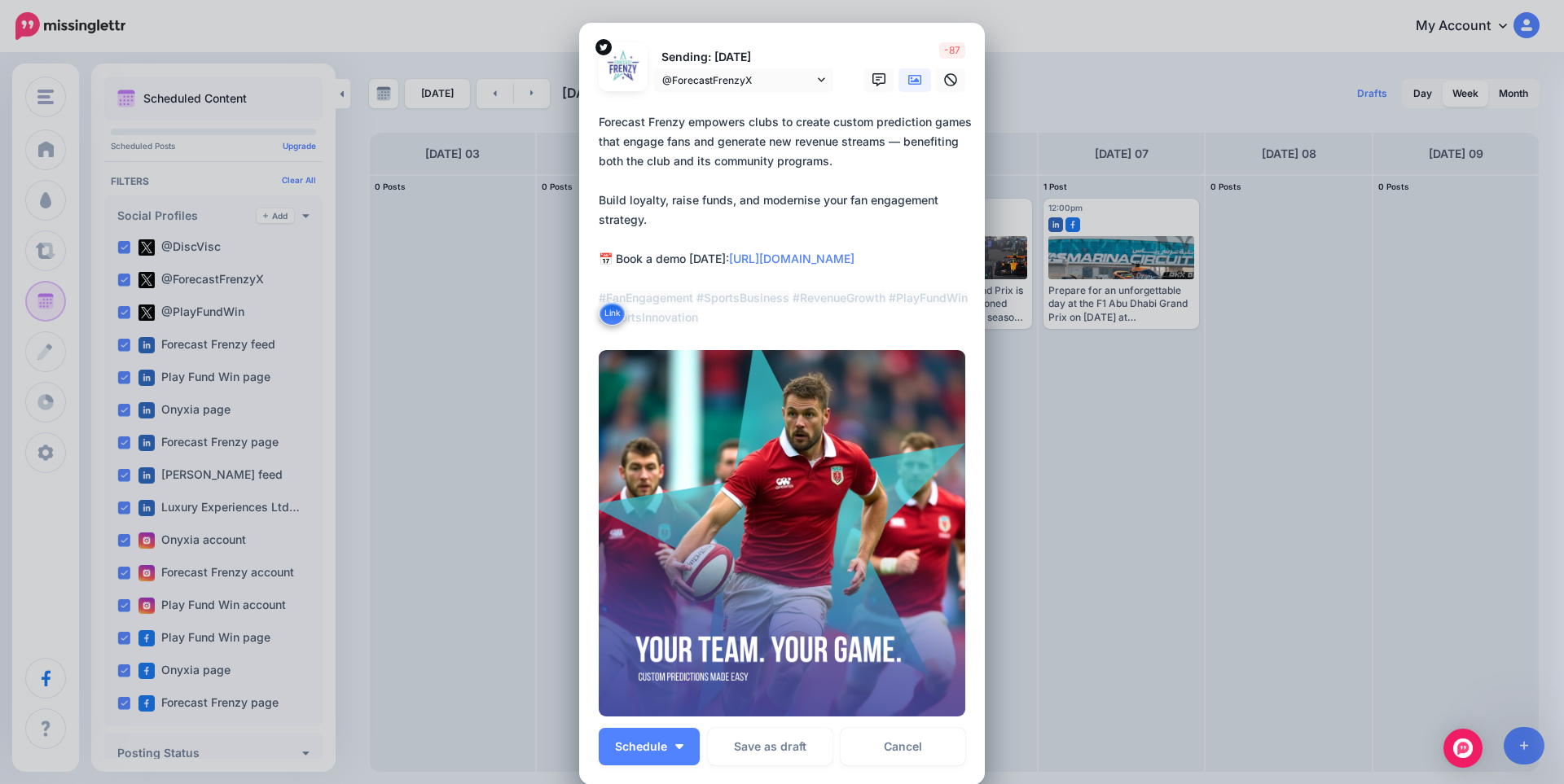
click at [723, 206] on textarea "**********" at bounding box center [786, 220] width 374 height 215
paste textarea "**********"
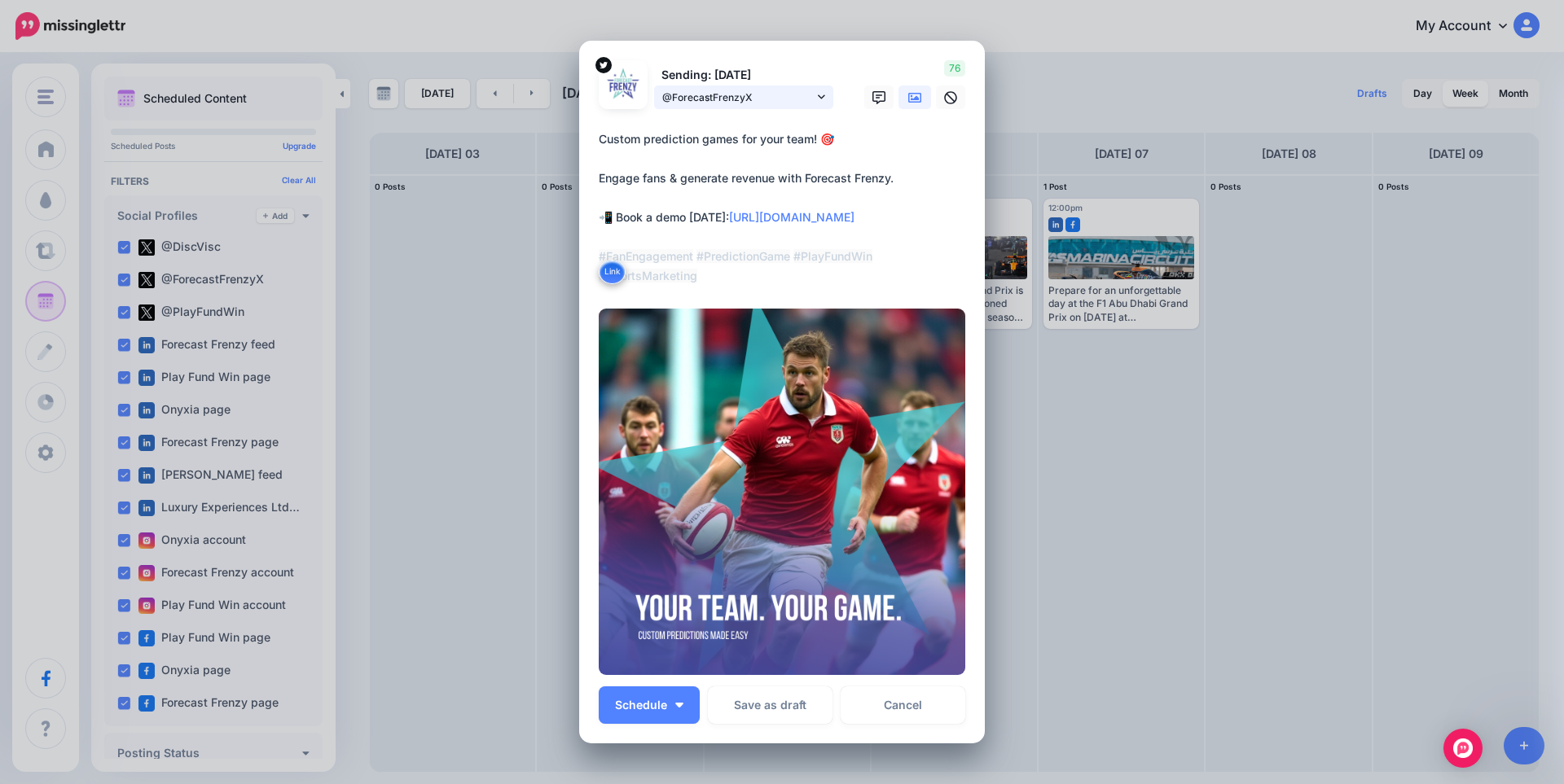
click at [794, 90] on span "@ForecastFrenzyX" at bounding box center [738, 97] width 151 height 17
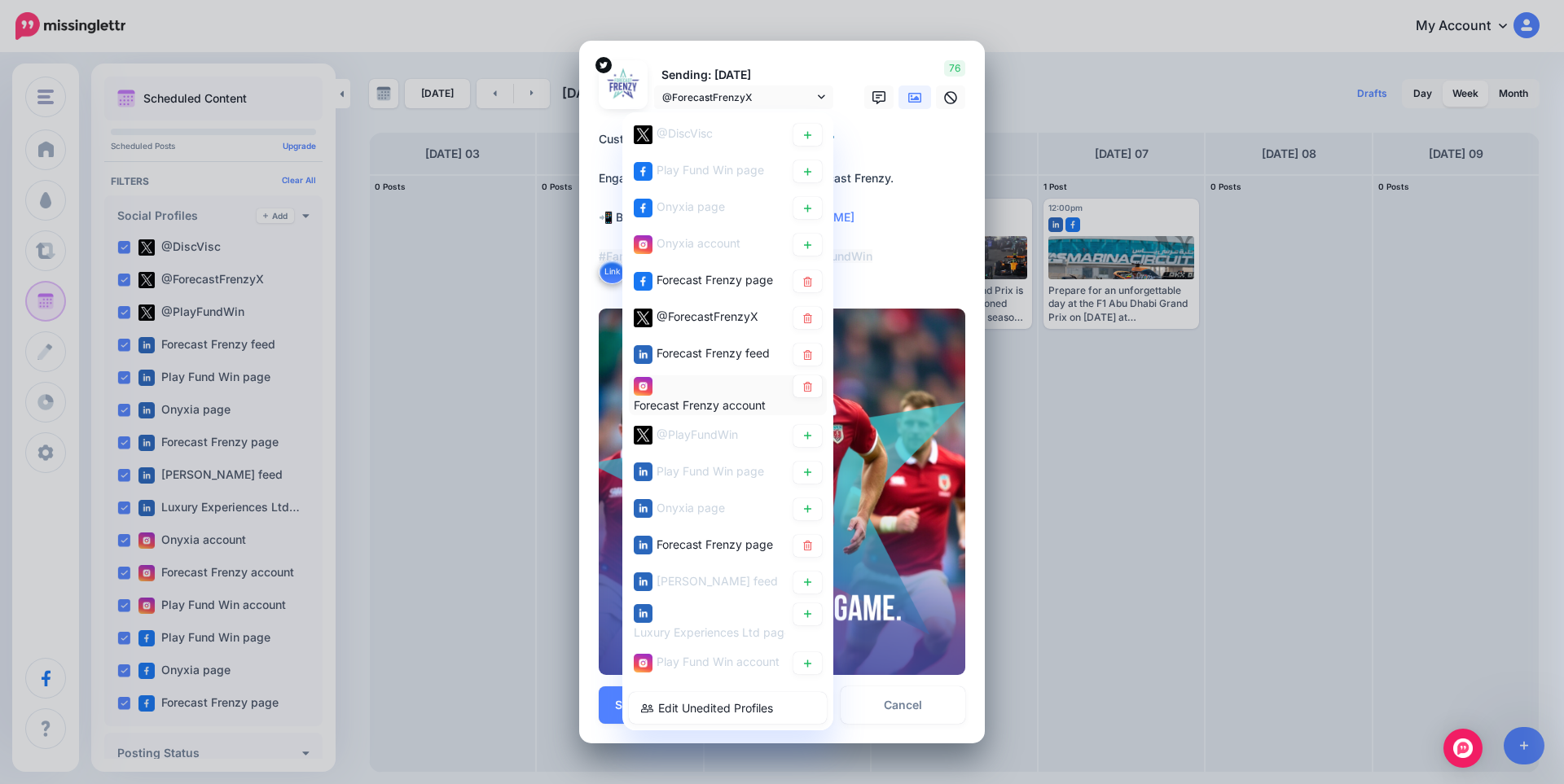
click at [681, 386] on div "Forecast Frenzy account" at bounding box center [709, 395] width 151 height 40
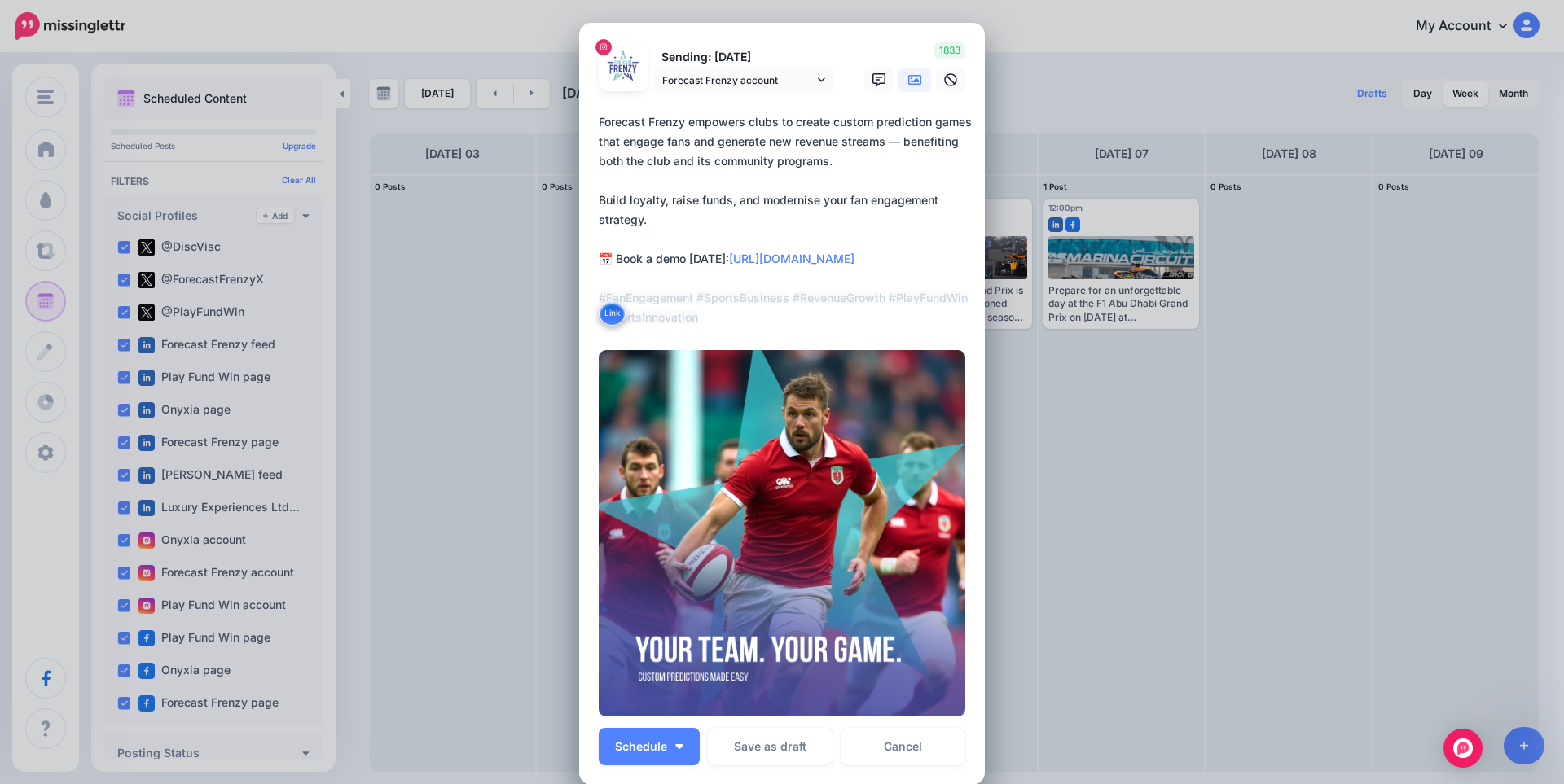
click at [691, 192] on textarea "**********" at bounding box center [786, 220] width 374 height 215
paste textarea "**********"
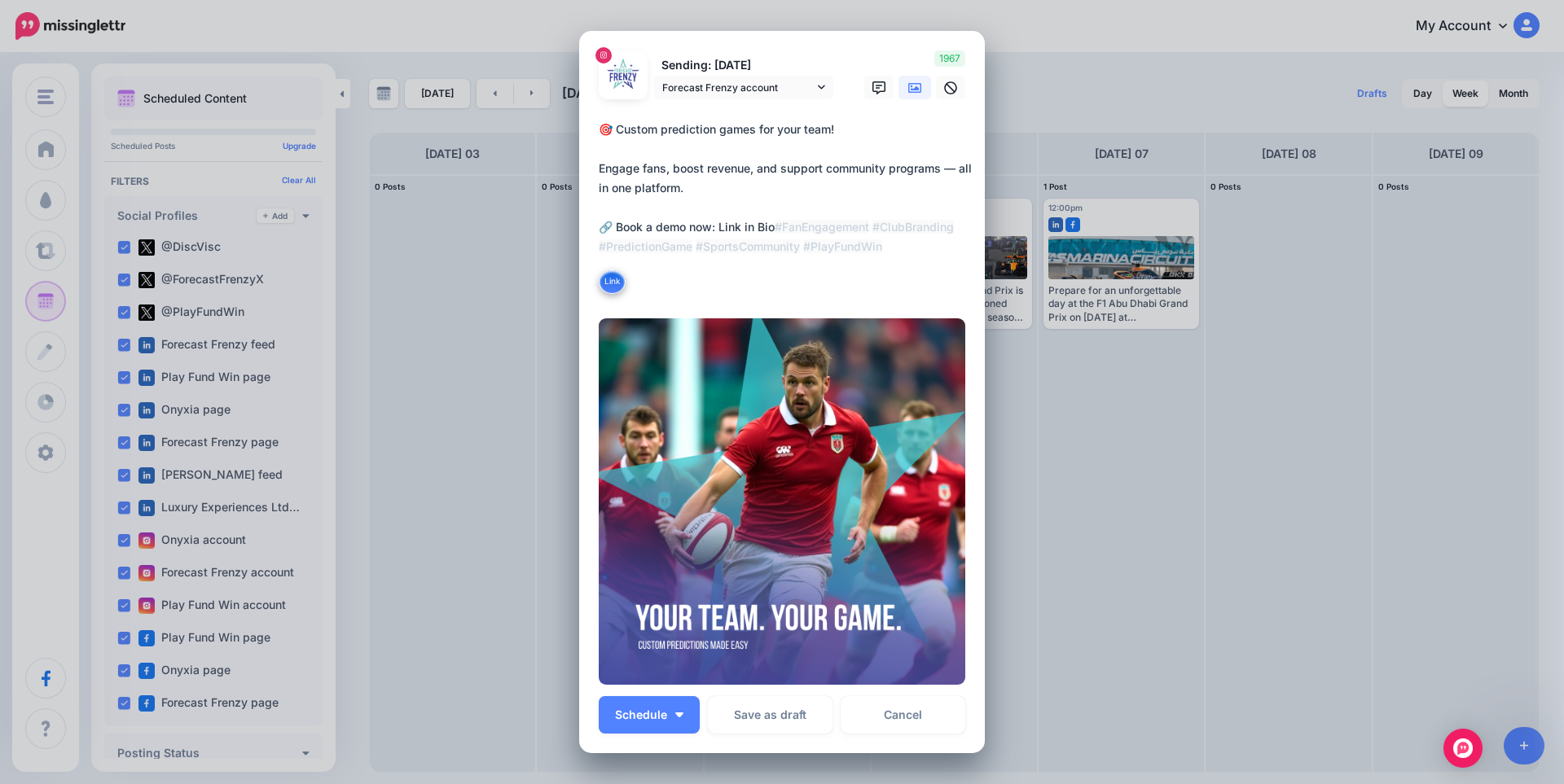
click at [908, 92] on icon at bounding box center [914, 88] width 13 height 9
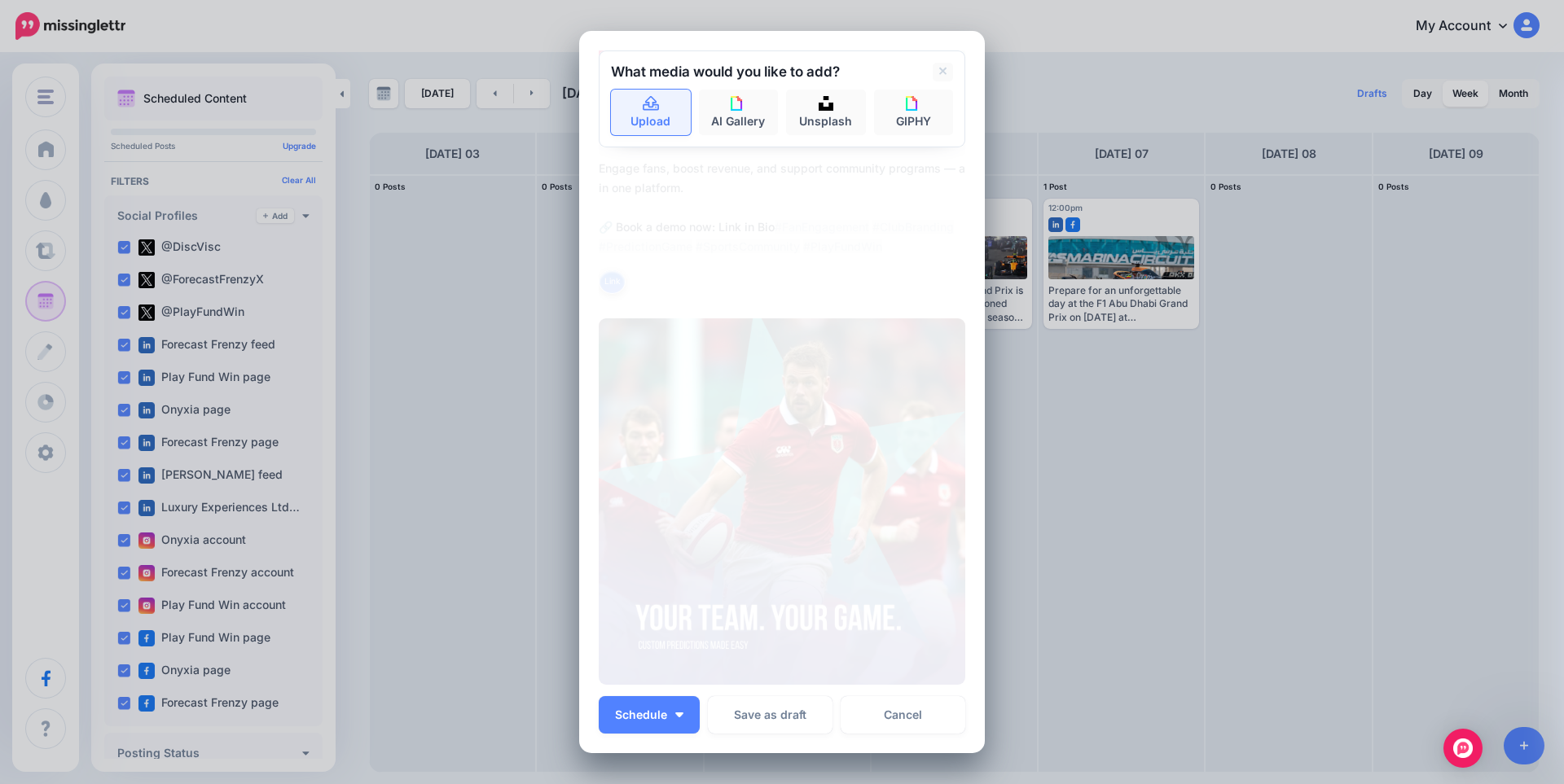
click at [651, 114] on link "Upload" at bounding box center [650, 112] width 80 height 46
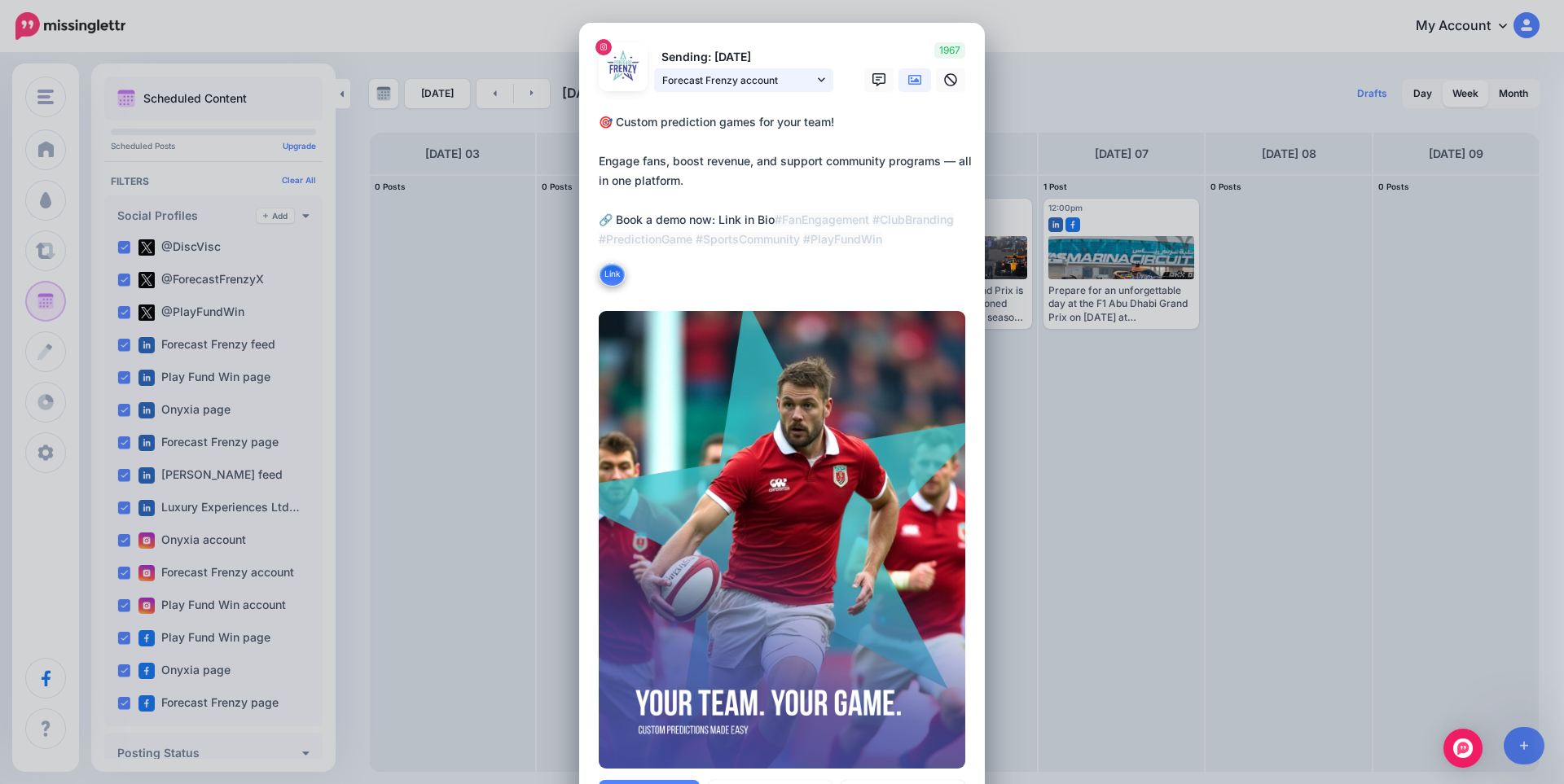
click at [770, 81] on span "Forecast Frenzy account" at bounding box center [738, 80] width 151 height 17
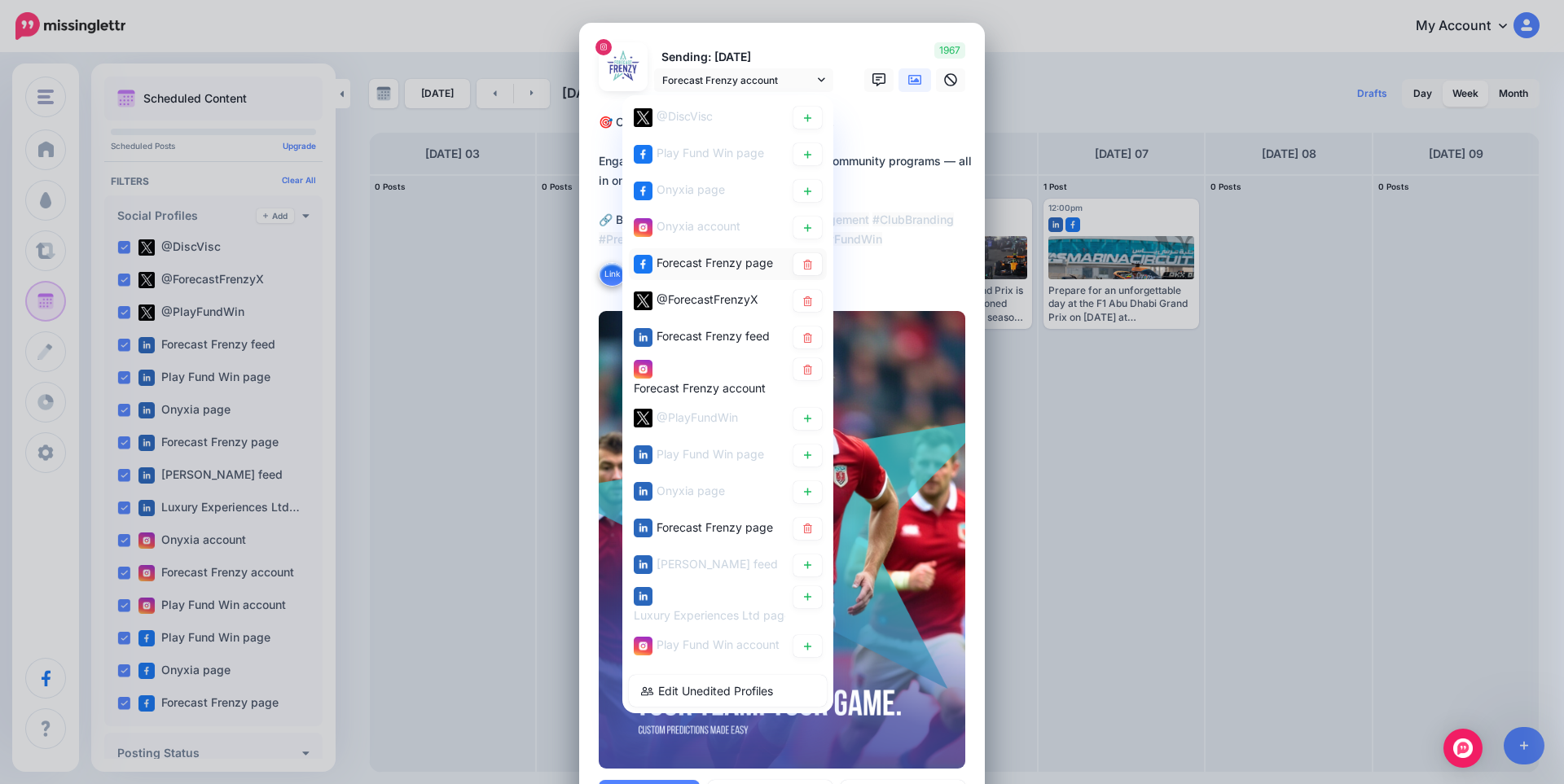
click at [715, 264] on span "Forecast Frenzy page" at bounding box center [715, 263] width 117 height 14
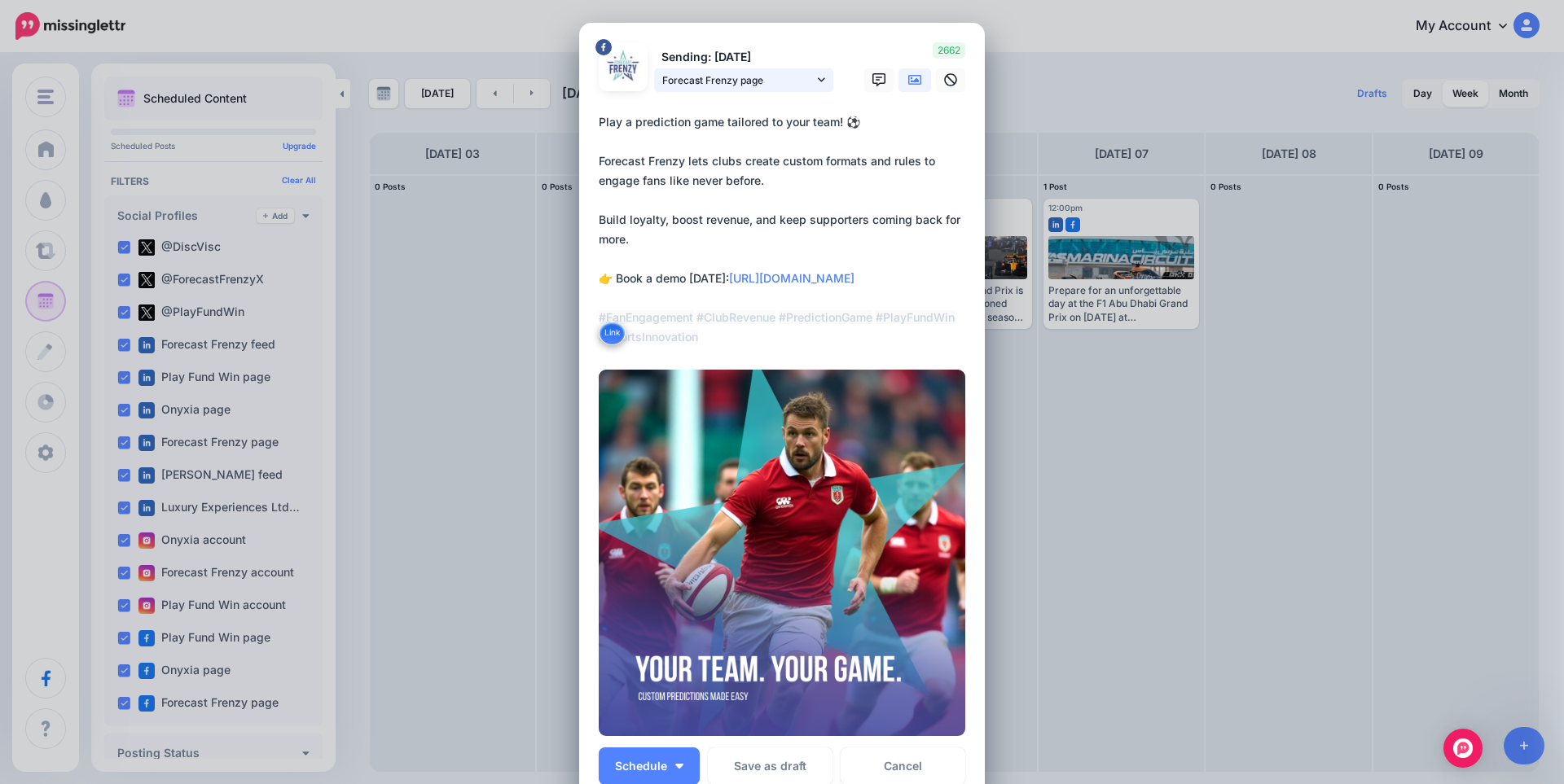
click at [763, 79] on span "Forecast Frenzy page" at bounding box center [738, 80] width 151 height 17
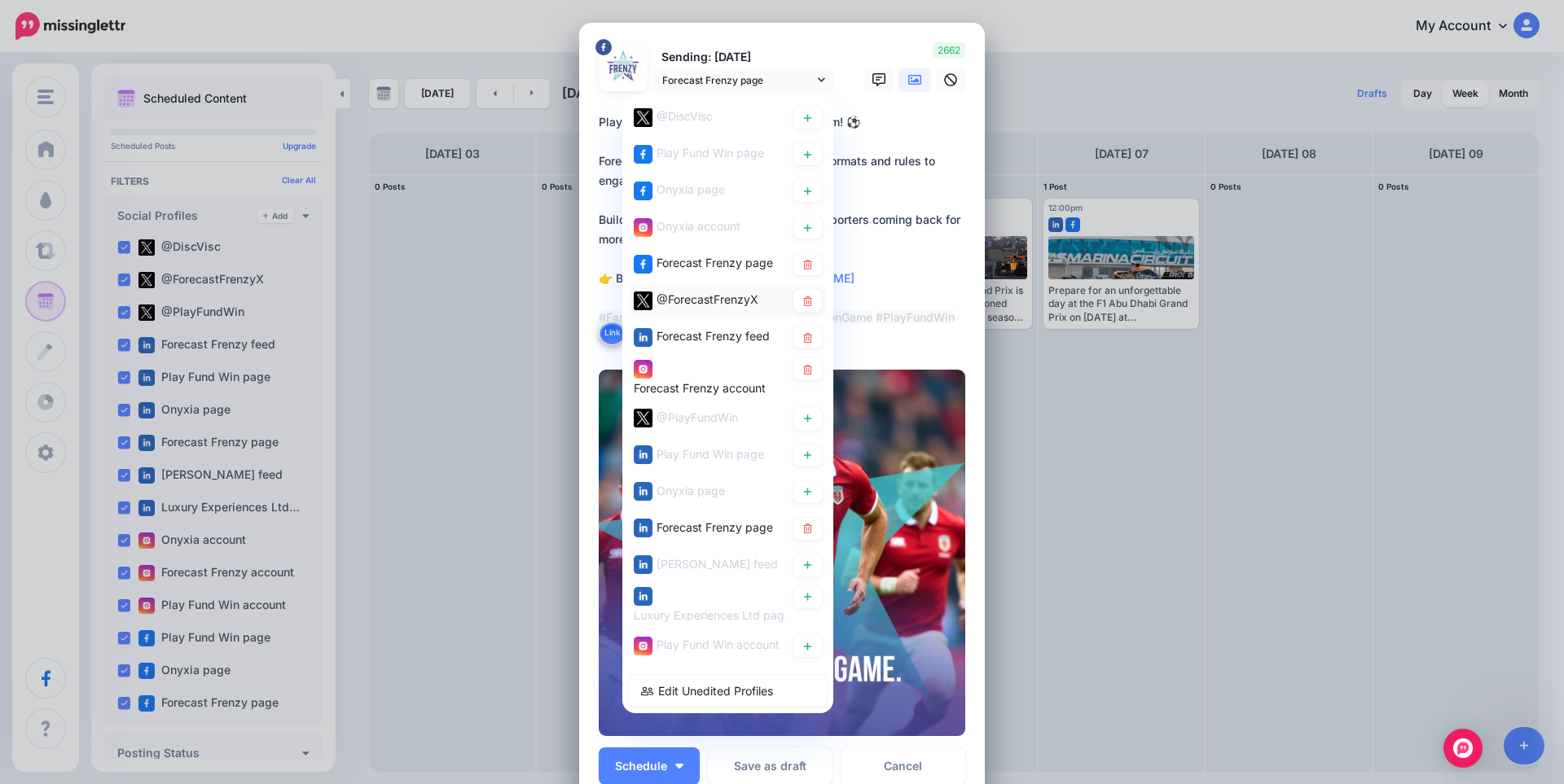
click at [711, 296] on span "@ForecastFrenzyX" at bounding box center [707, 299] width 102 height 14
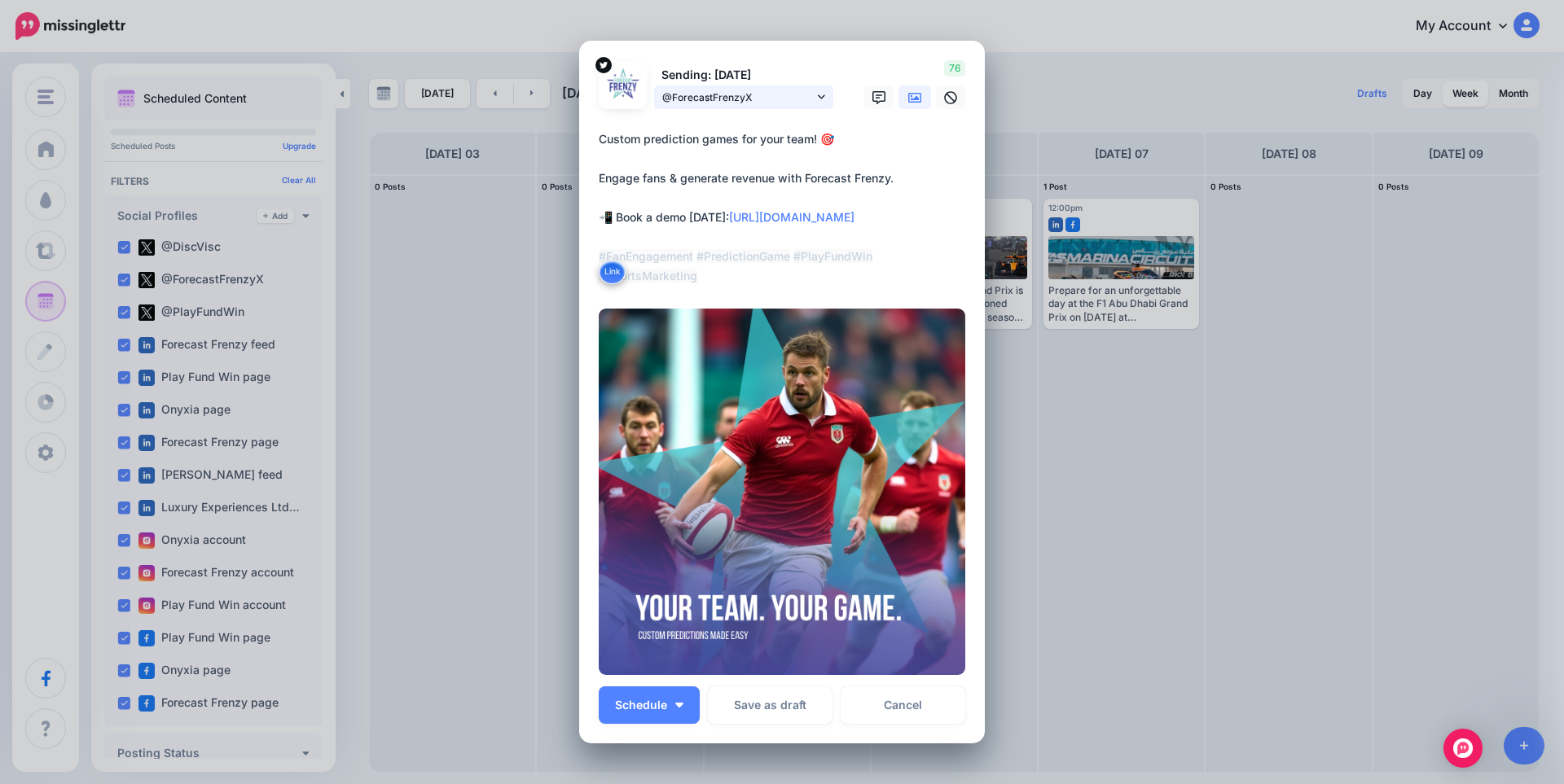
click at [745, 99] on span "@ForecastFrenzyX" at bounding box center [738, 97] width 151 height 17
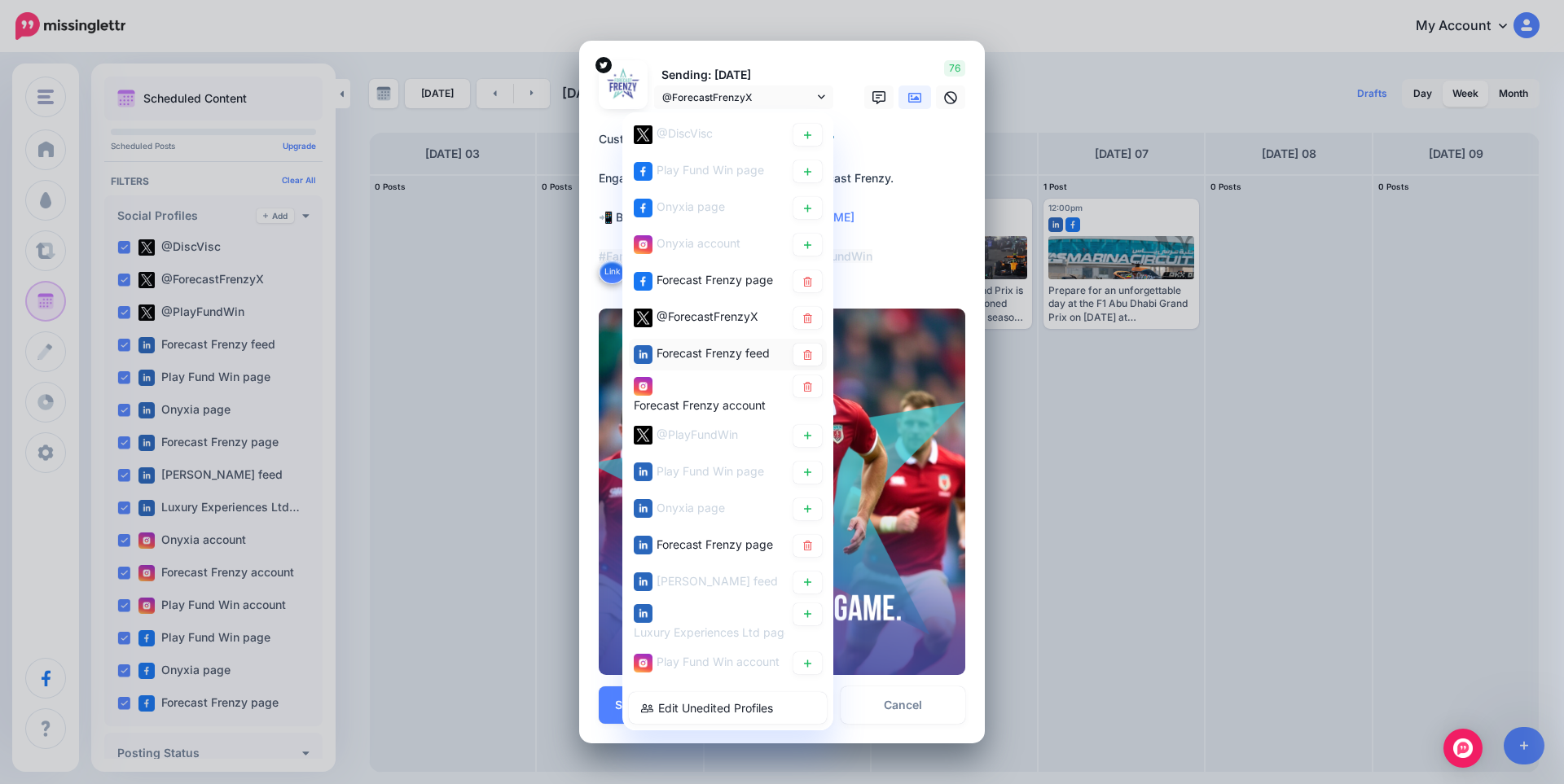
click at [722, 348] on span "Forecast Frenzy feed" at bounding box center [713, 353] width 113 height 14
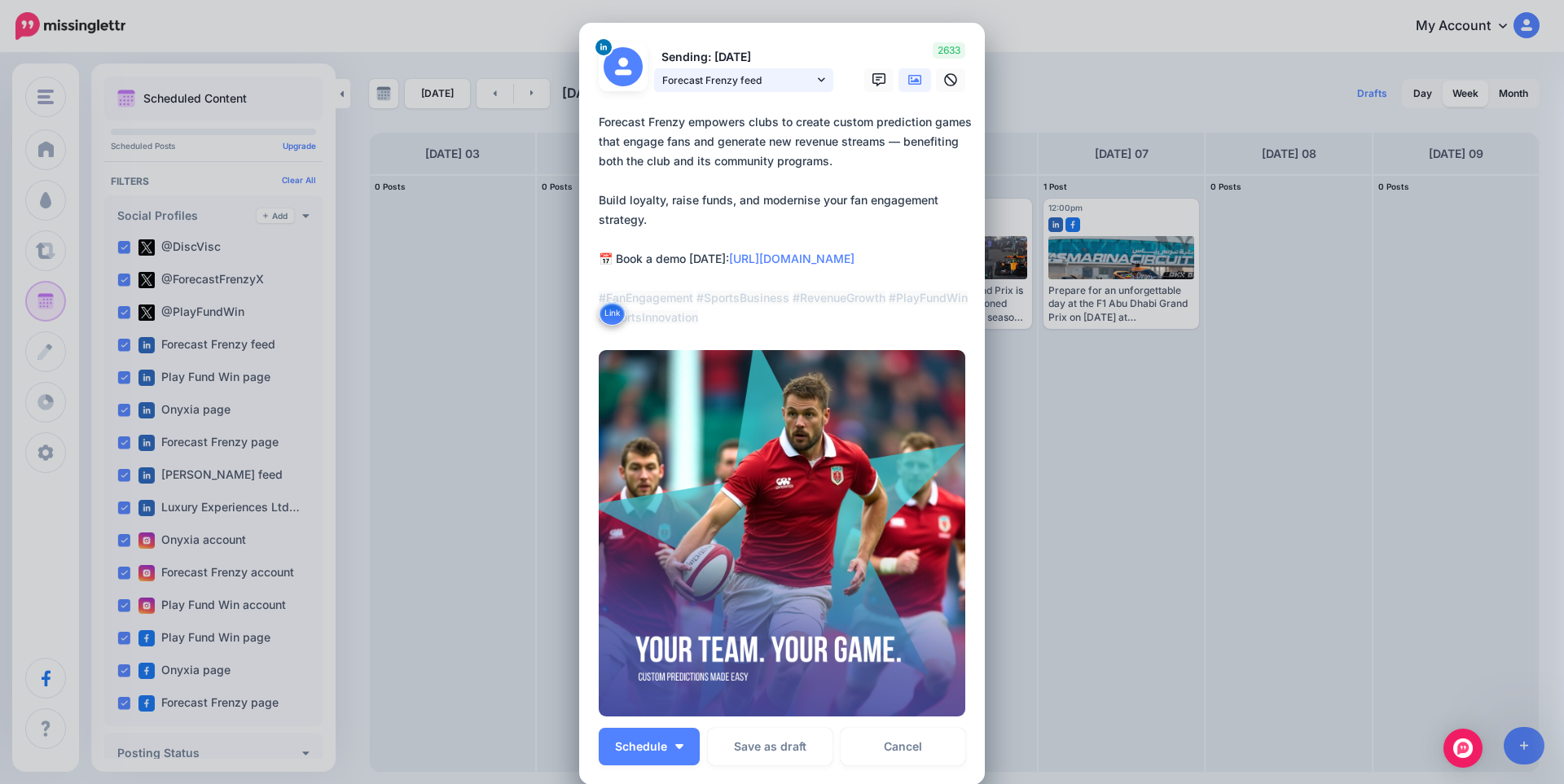
click at [739, 83] on span "Forecast Frenzy feed" at bounding box center [738, 80] width 151 height 17
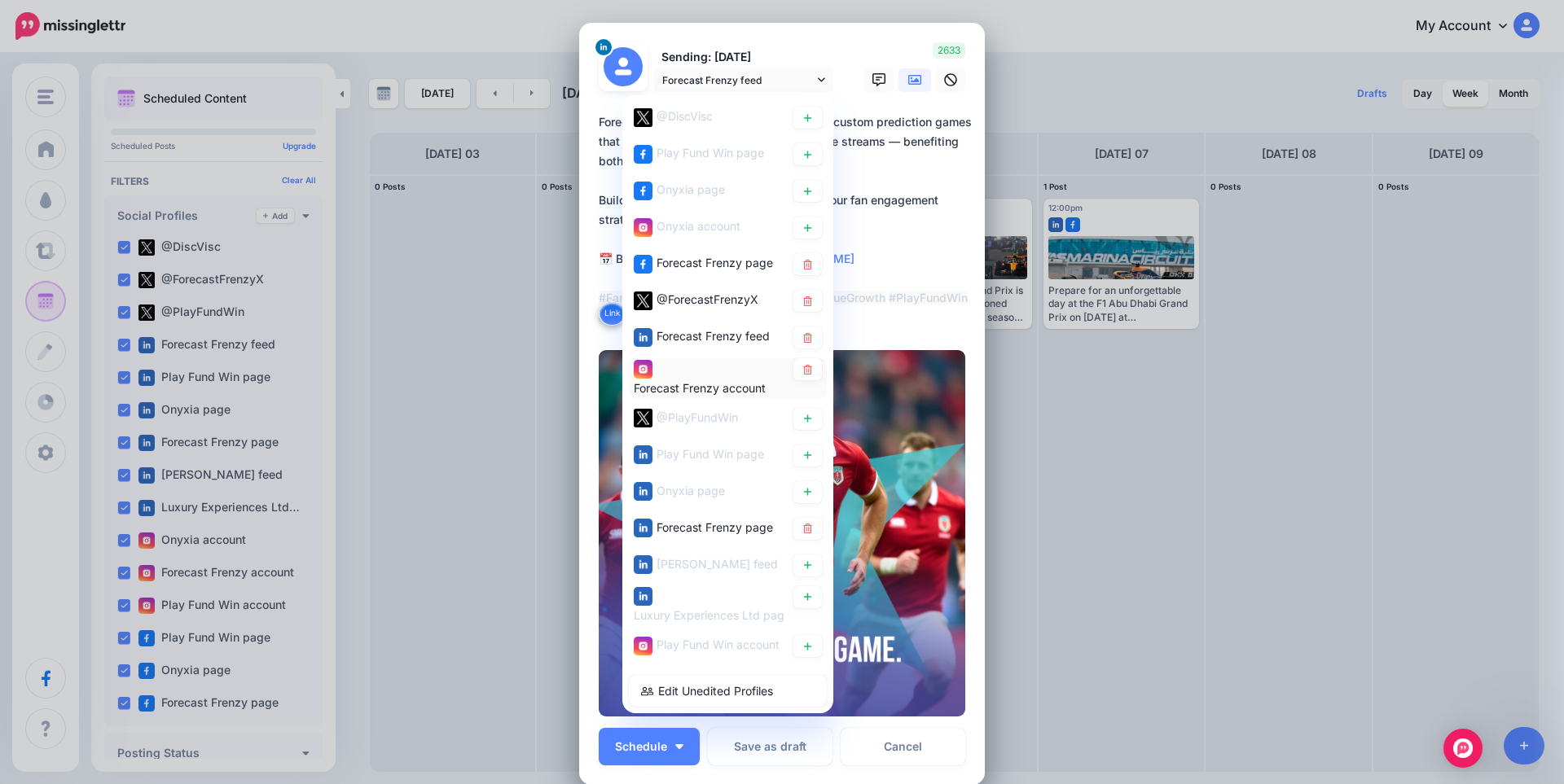
click at [697, 375] on div "Forecast Frenzy account" at bounding box center [709, 378] width 151 height 40
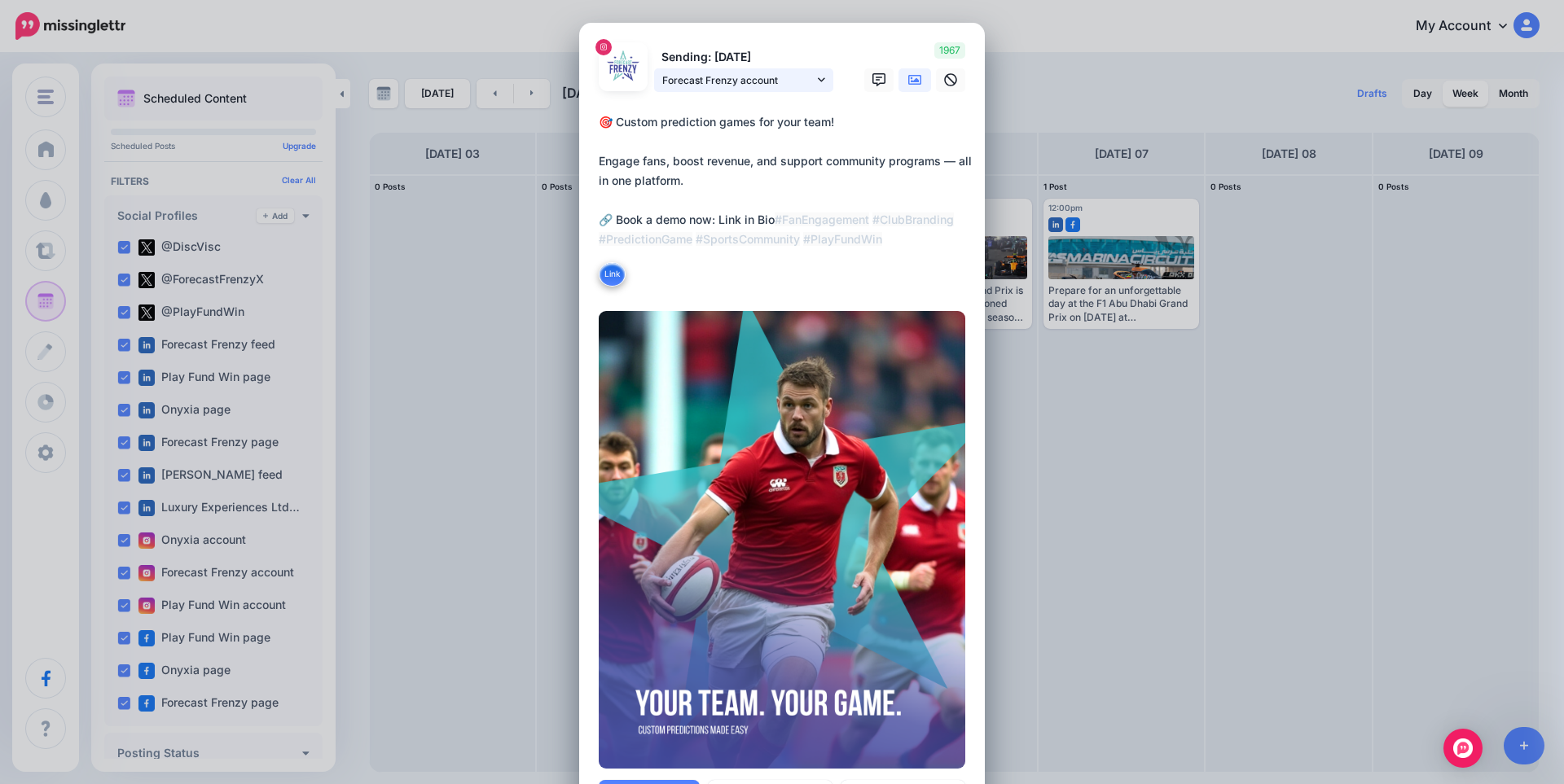
click at [730, 69] on link "Forecast Frenzy account" at bounding box center [744, 81] width 180 height 24
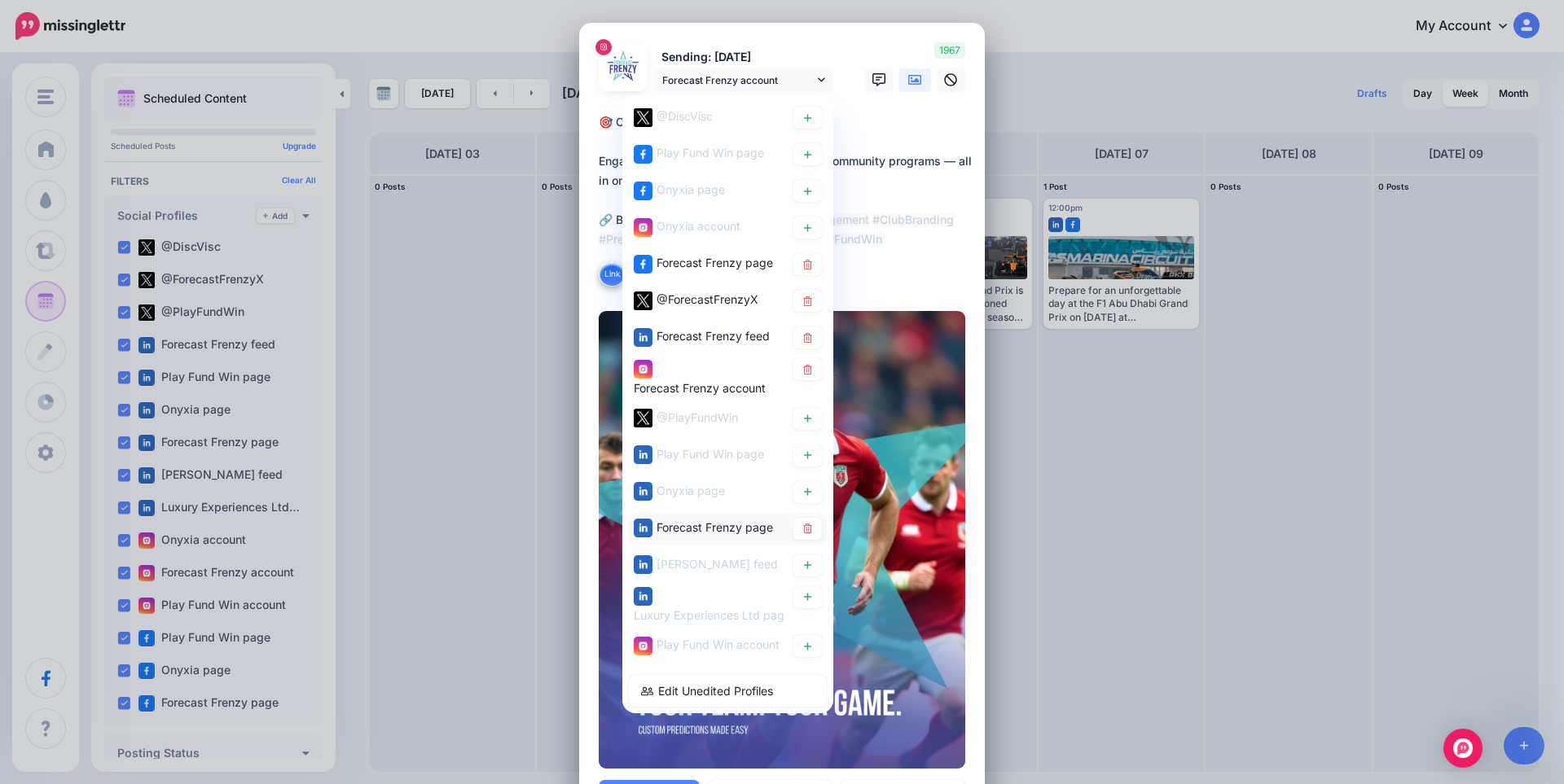
click at [703, 521] on span "Forecast Frenzy page" at bounding box center [715, 526] width 117 height 14
type textarea "**********"
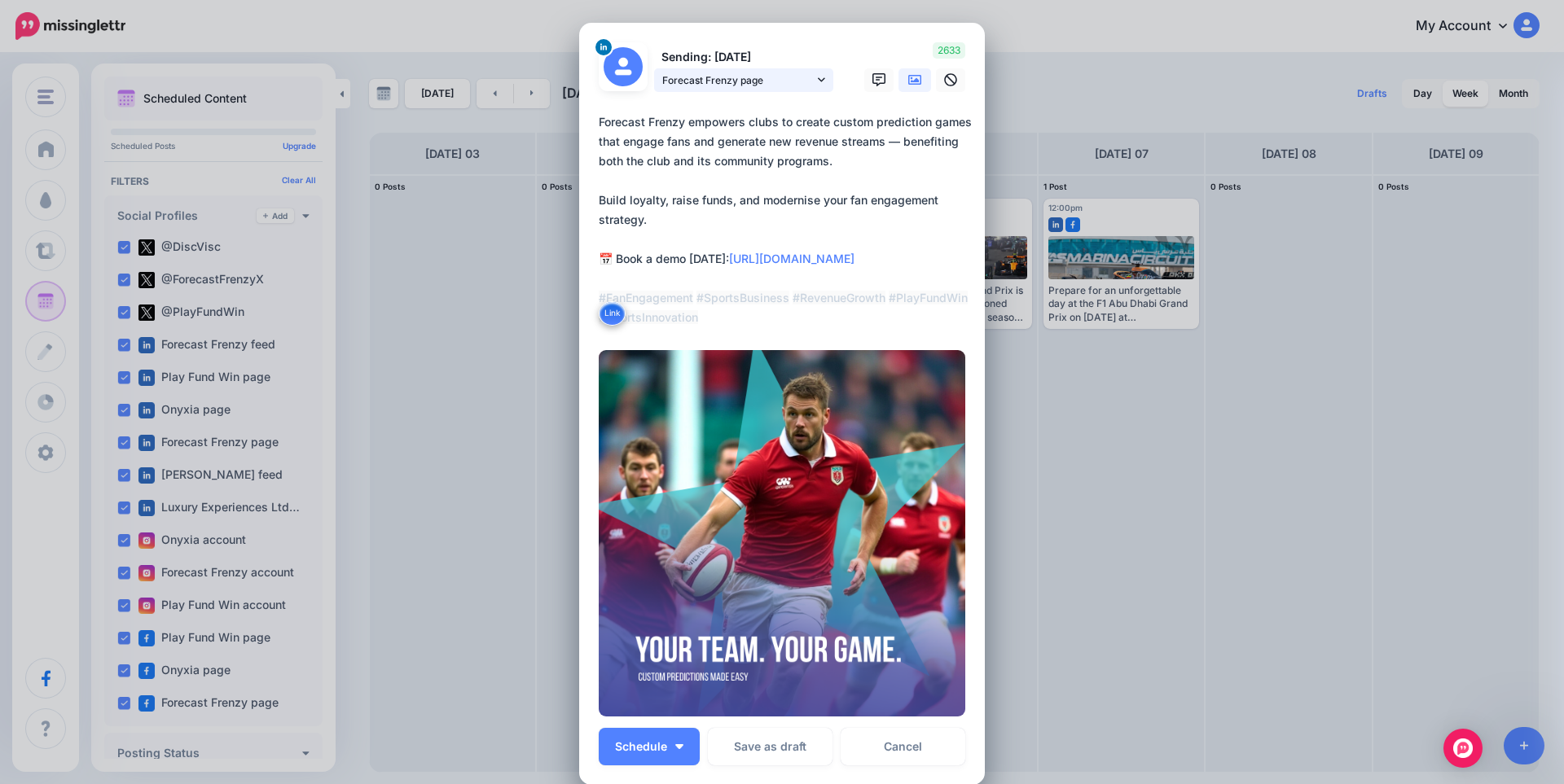
click at [753, 82] on span "Forecast Frenzy page" at bounding box center [738, 80] width 151 height 17
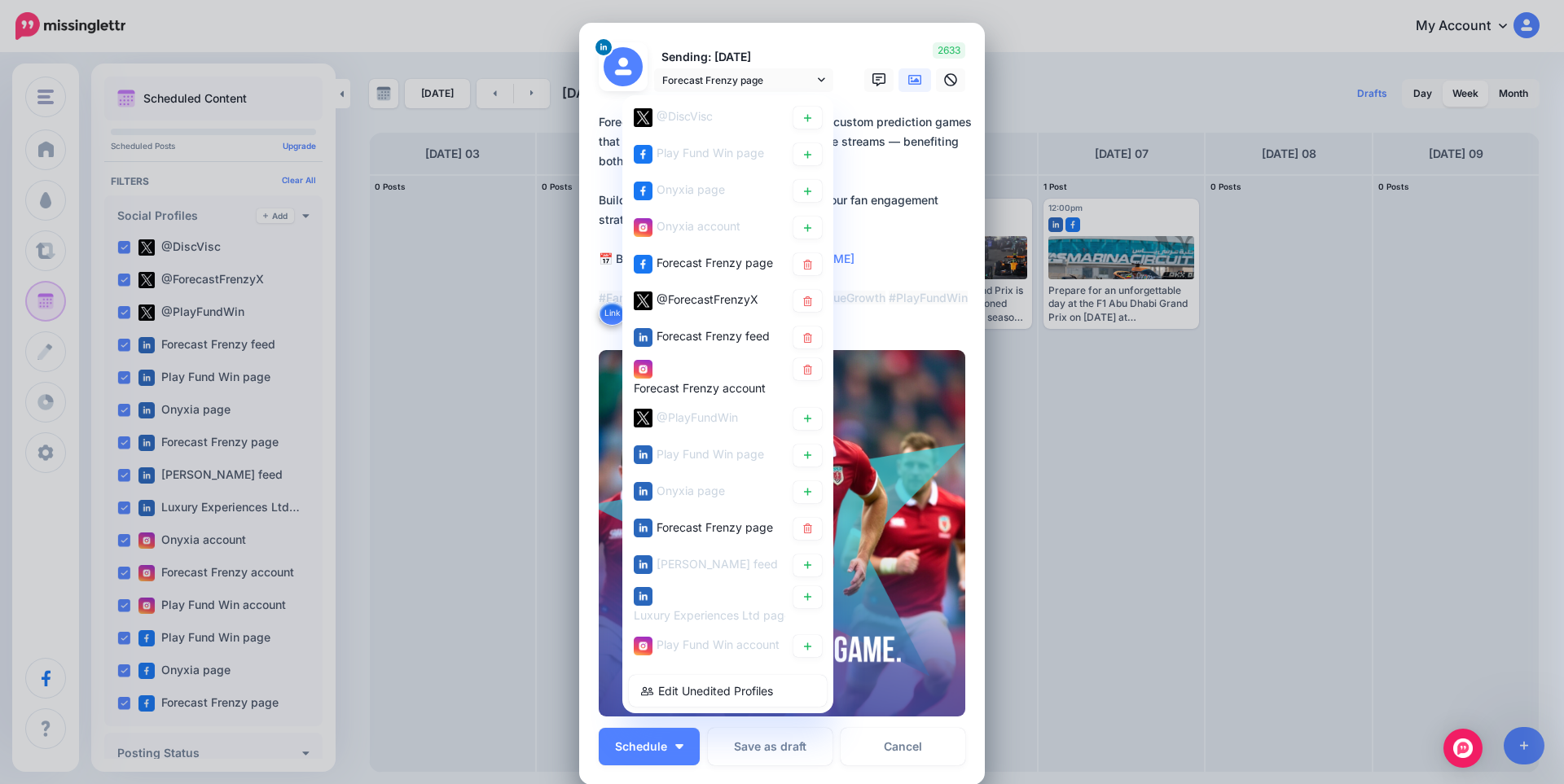
click at [916, 206] on textarea "**********" at bounding box center [786, 220] width 374 height 215
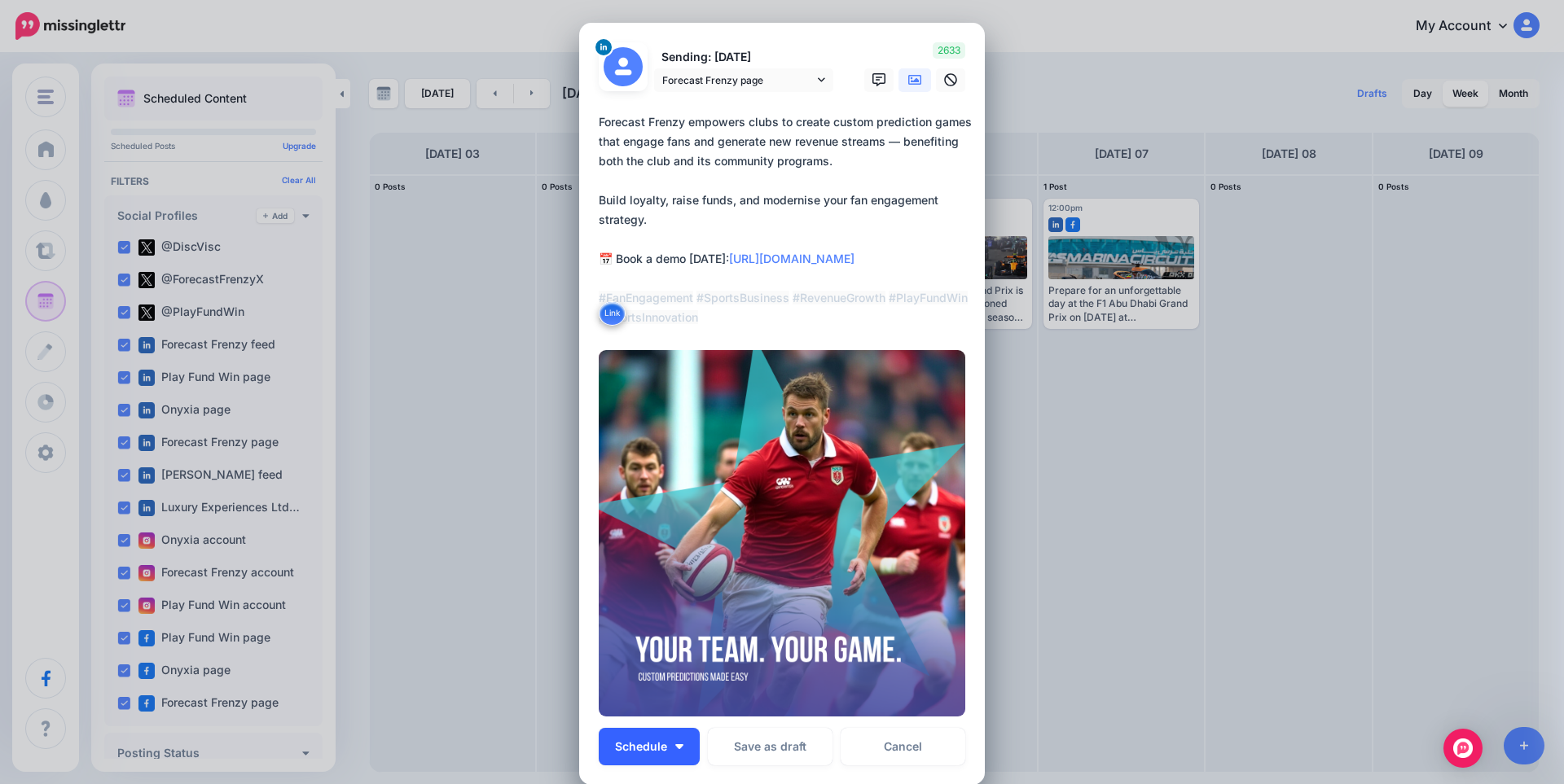
click at [678, 745] on button "Schedule" at bounding box center [649, 747] width 101 height 38
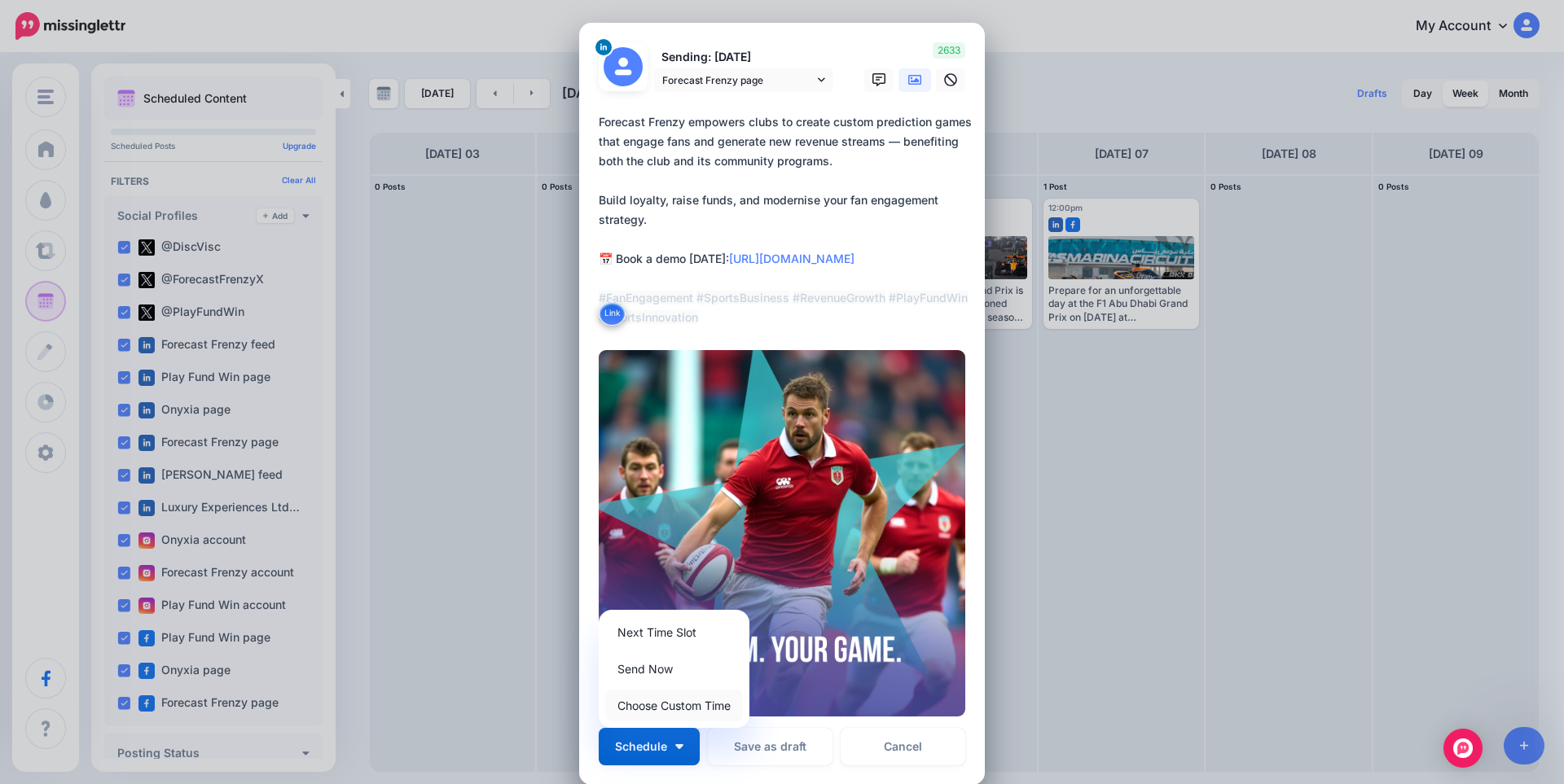
click at [666, 702] on link "Choose Custom Time" at bounding box center [674, 705] width 137 height 32
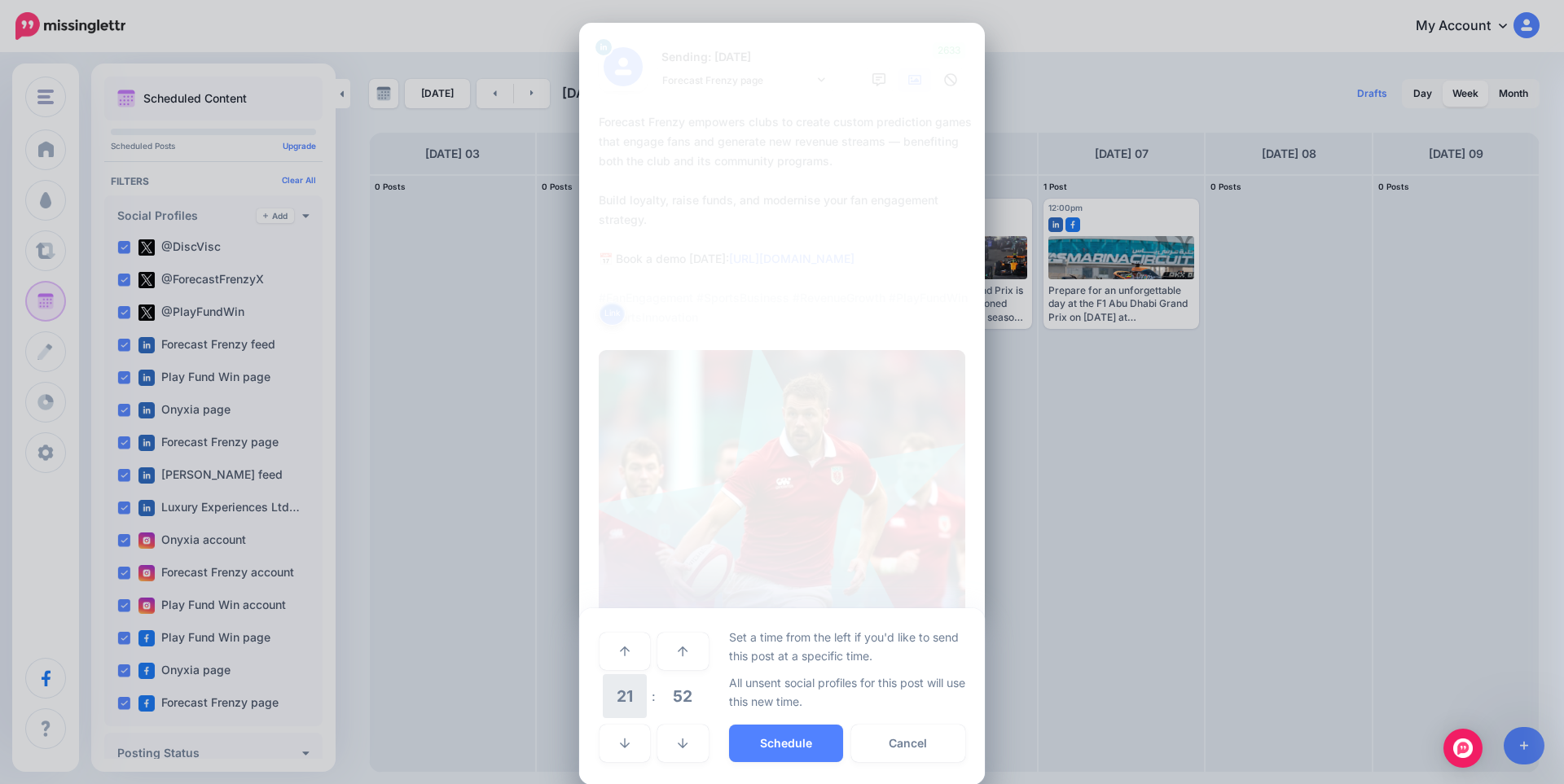
click at [611, 699] on span "21" at bounding box center [624, 696] width 44 height 44
click at [639, 690] on td "10" at bounding box center [643, 684] width 18 height 24
click at [668, 705] on span "52" at bounding box center [682, 696] width 44 height 44
click at [640, 696] on td "30" at bounding box center [643, 696] width 18 height 46
click at [771, 745] on button "Schedule" at bounding box center [786, 744] width 114 height 38
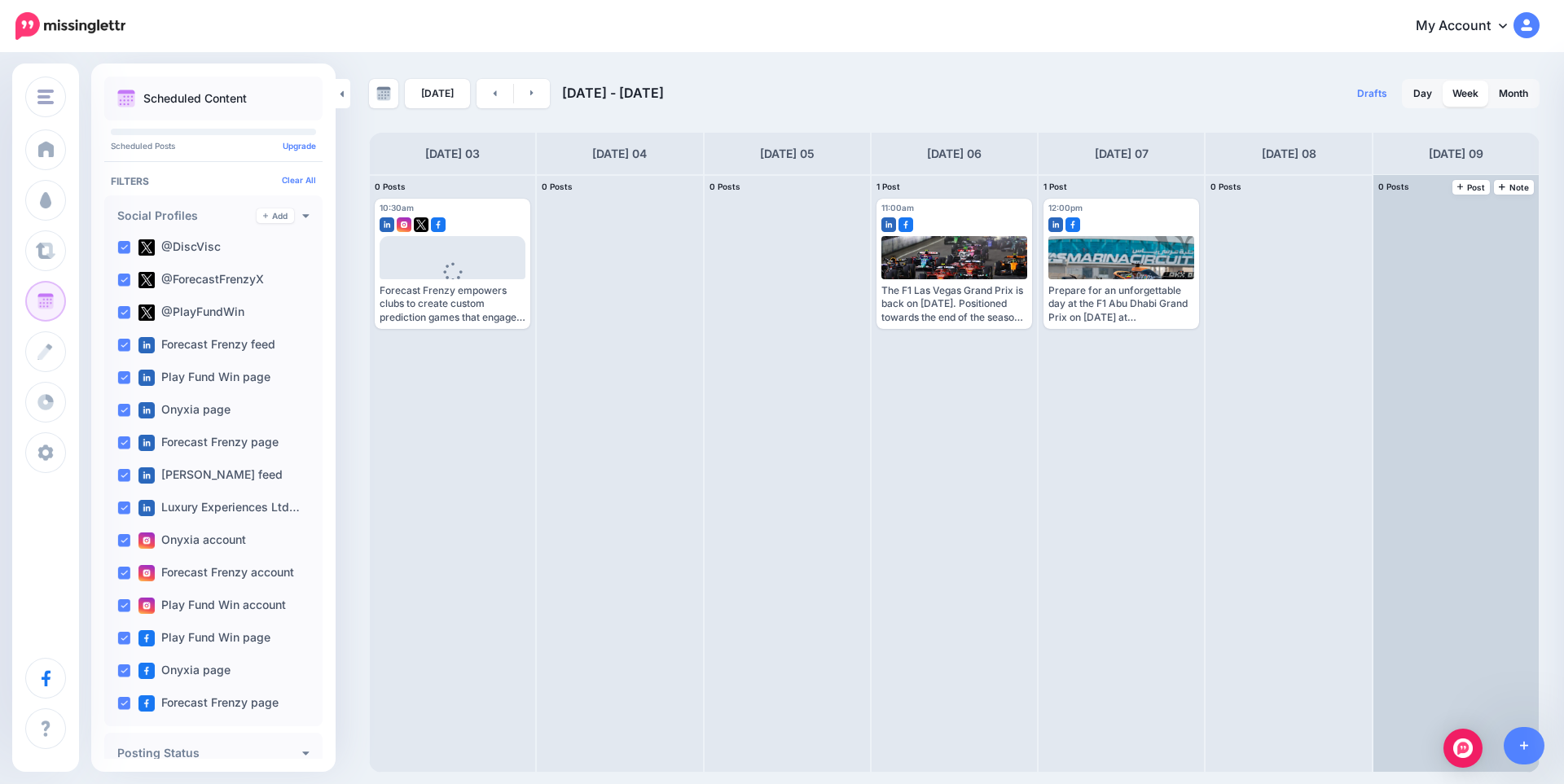
click at [1409, 541] on div at bounding box center [1456, 473] width 166 height 597
